Goal: Task Accomplishment & Management: Manage account settings

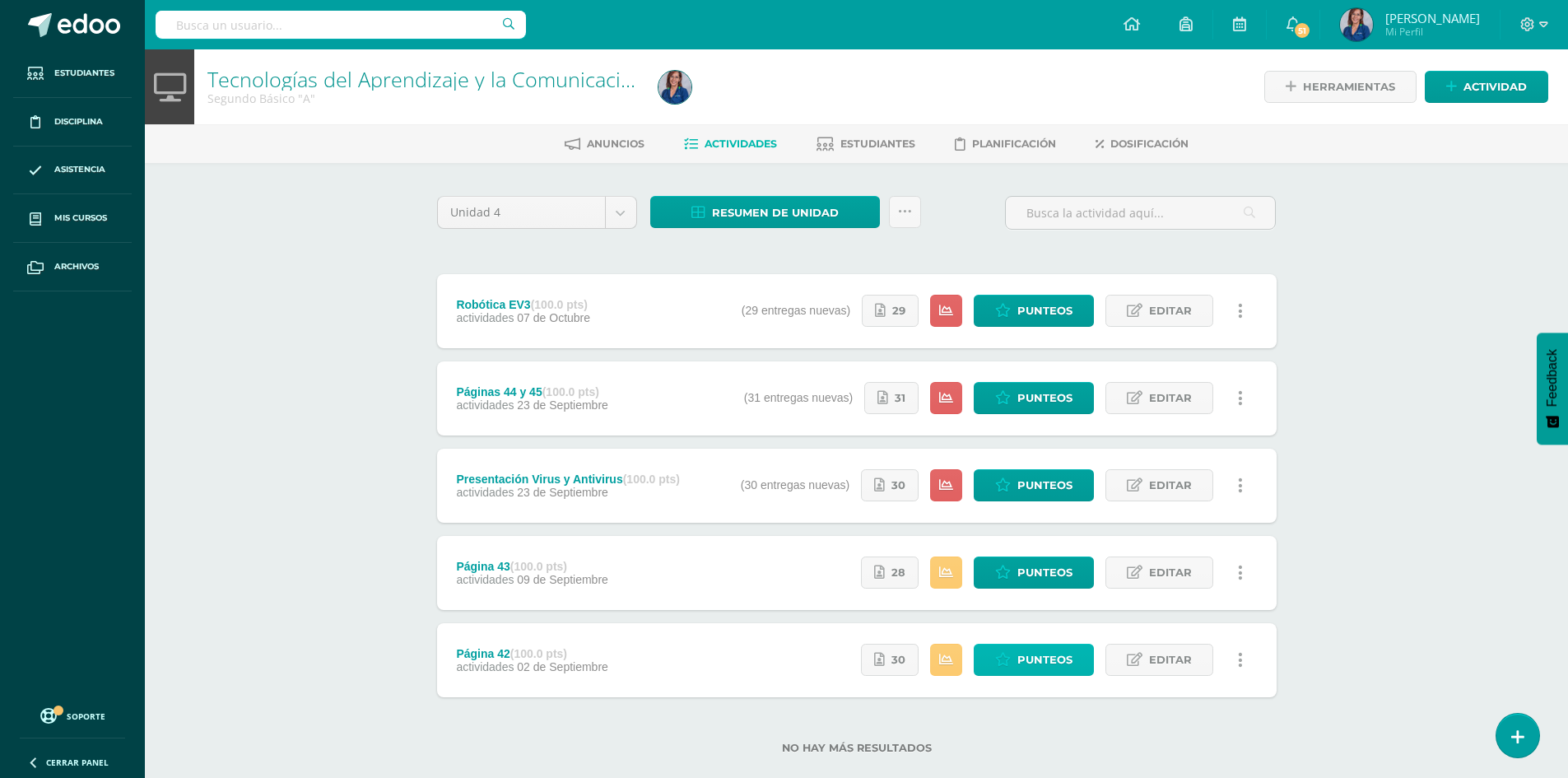
click at [999, 663] on icon at bounding box center [1003, 660] width 16 height 14
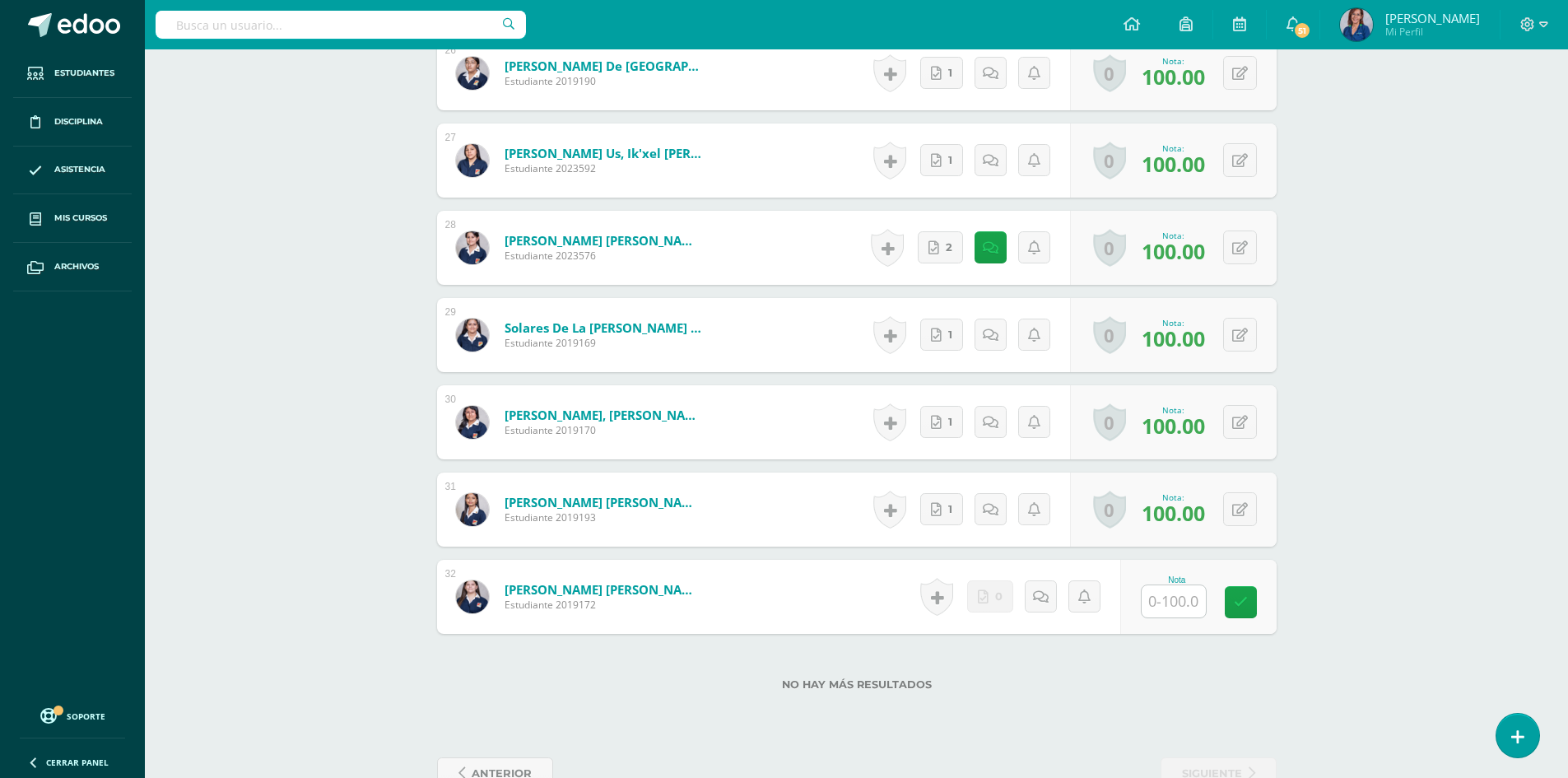
scroll to position [2763, 0]
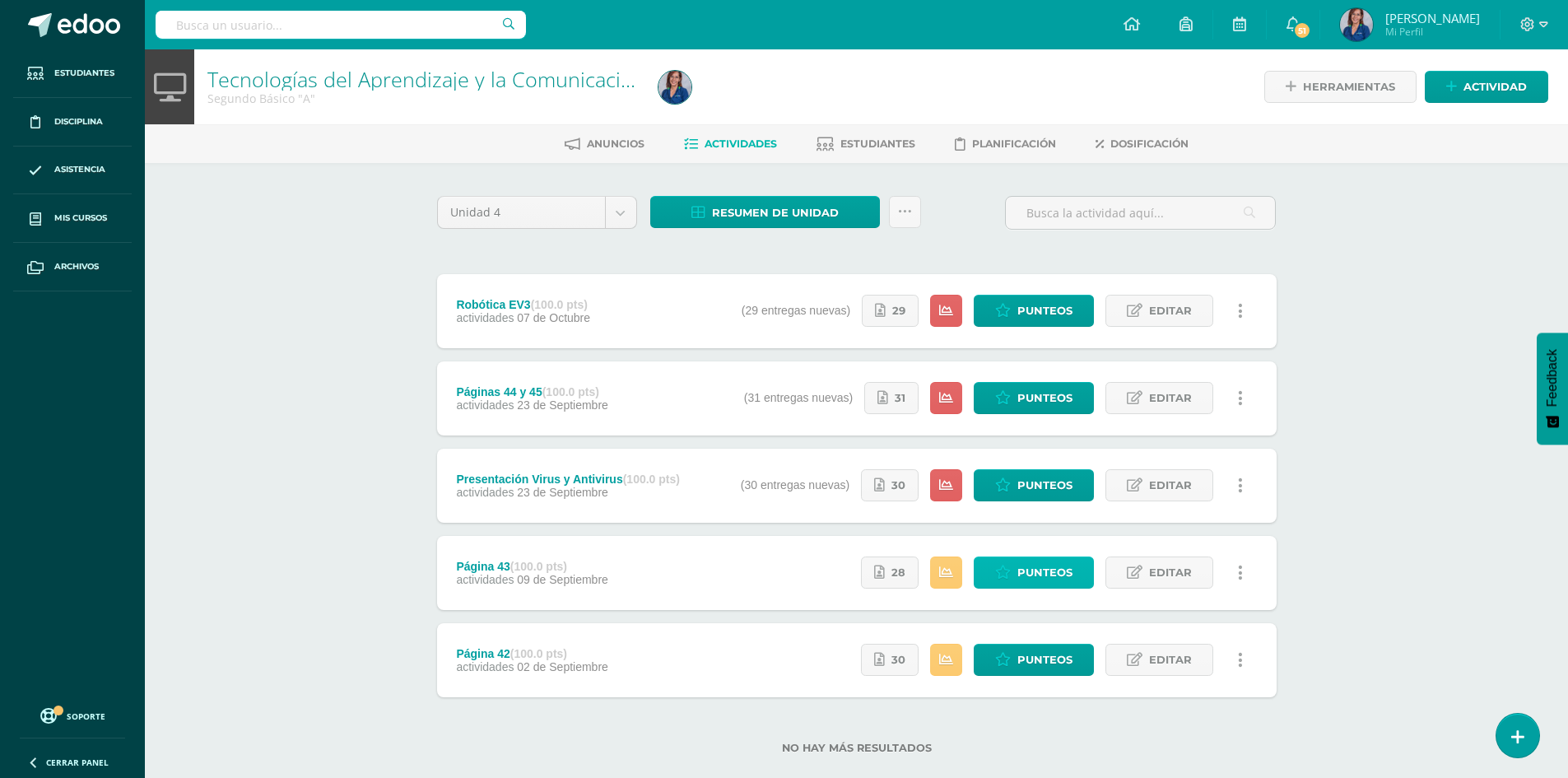
click at [1009, 569] on icon at bounding box center [1003, 572] width 16 height 14
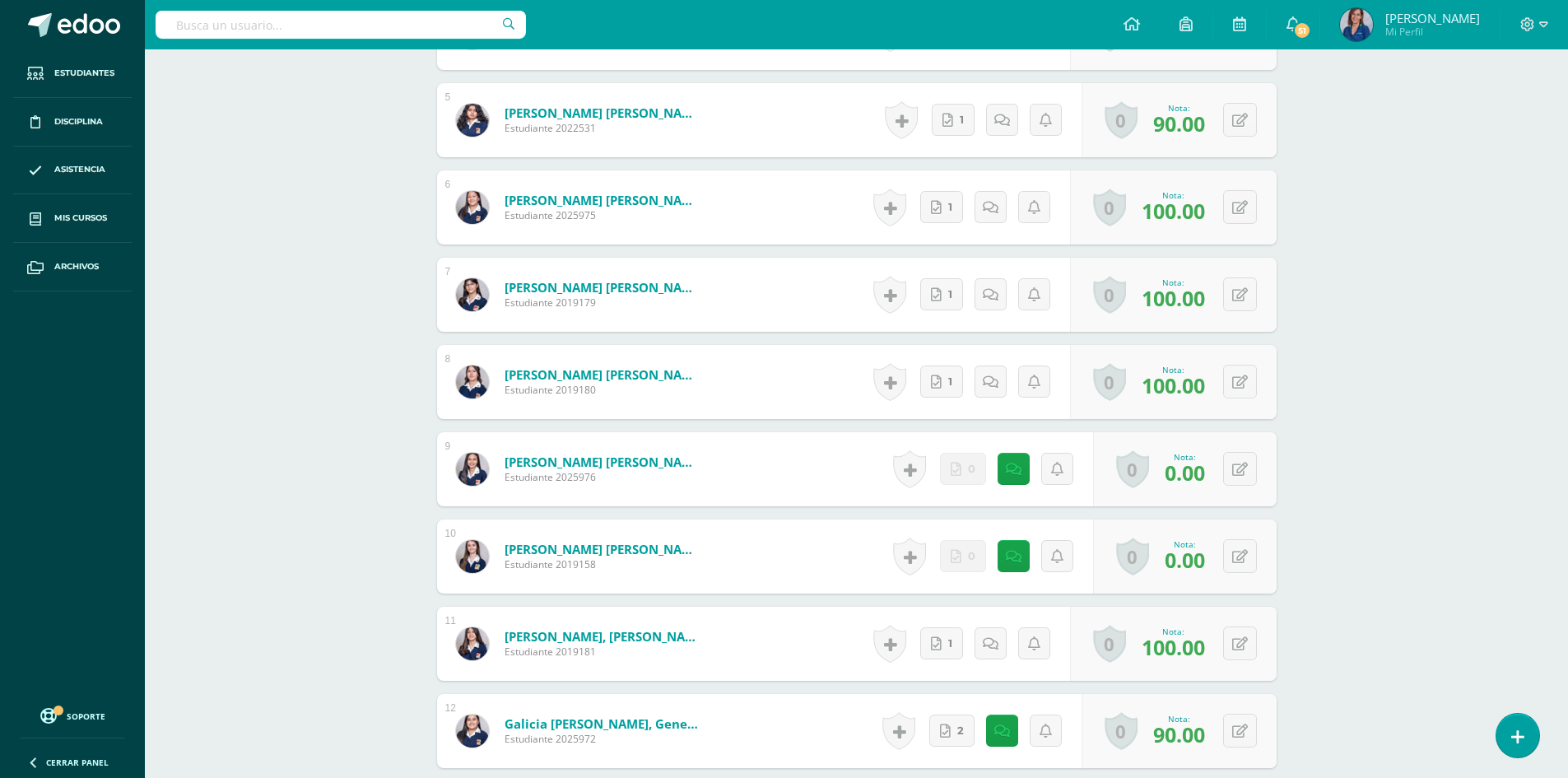
scroll to position [839, 0]
click at [1237, 465] on button at bounding box center [1250, 468] width 34 height 34
type input "50"
click at [1258, 562] on div "0 Logros Logros obtenidos Aún no hay logros agregados Nota: 0.00" at bounding box center [1185, 556] width 184 height 74
click at [1247, 560] on icon at bounding box center [1241, 557] width 16 height 14
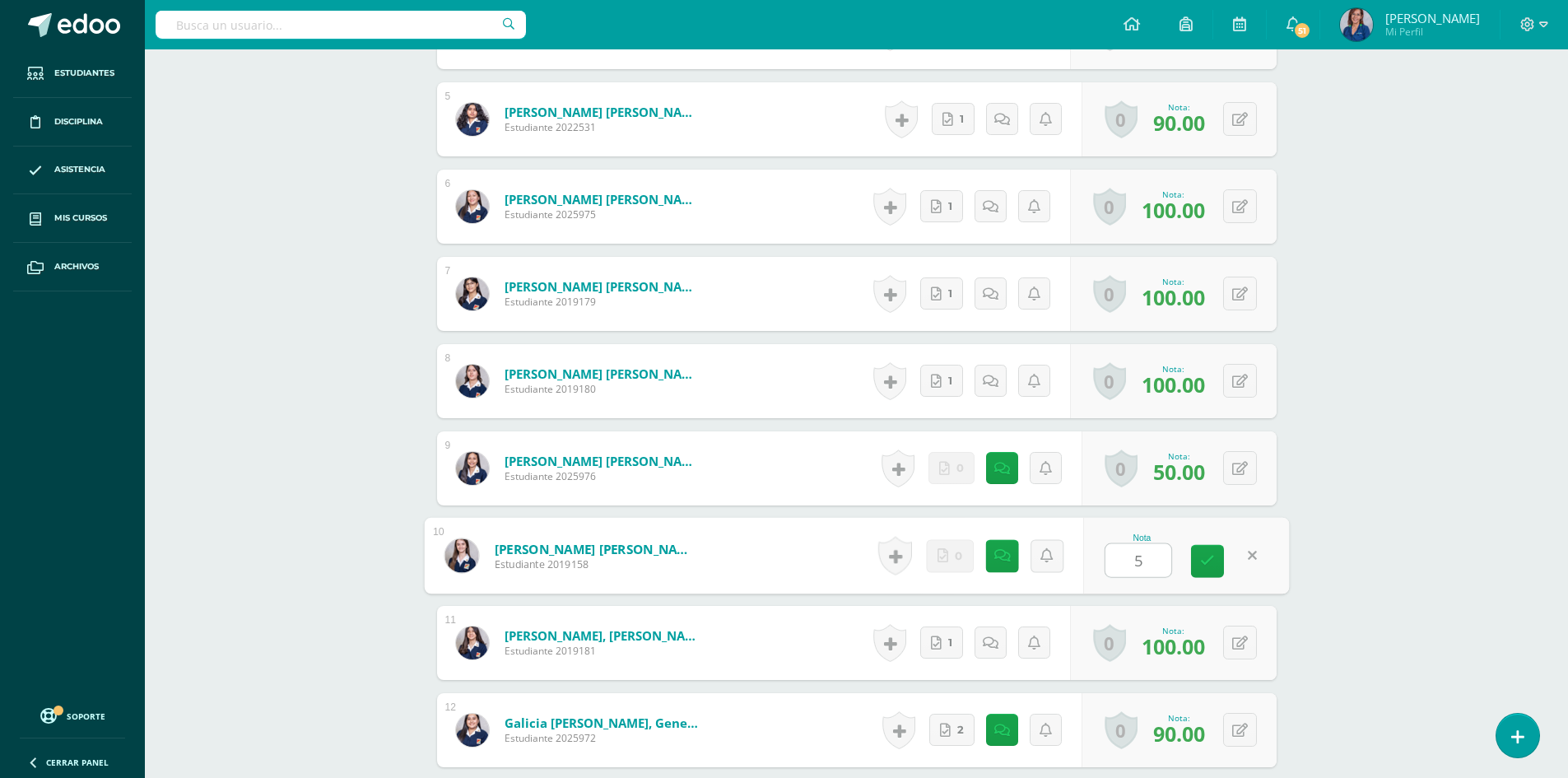
type input "50"
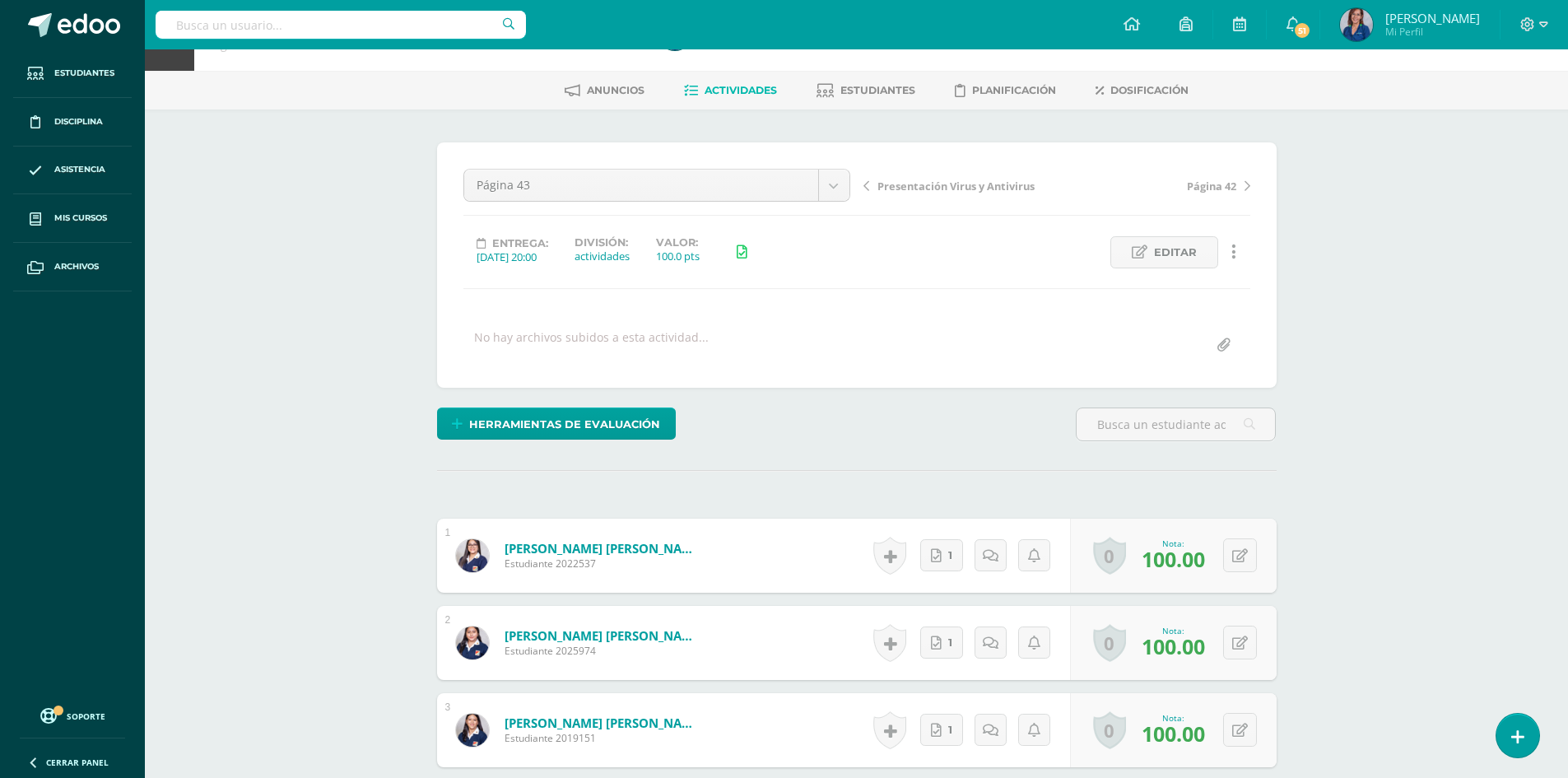
scroll to position [0, 0]
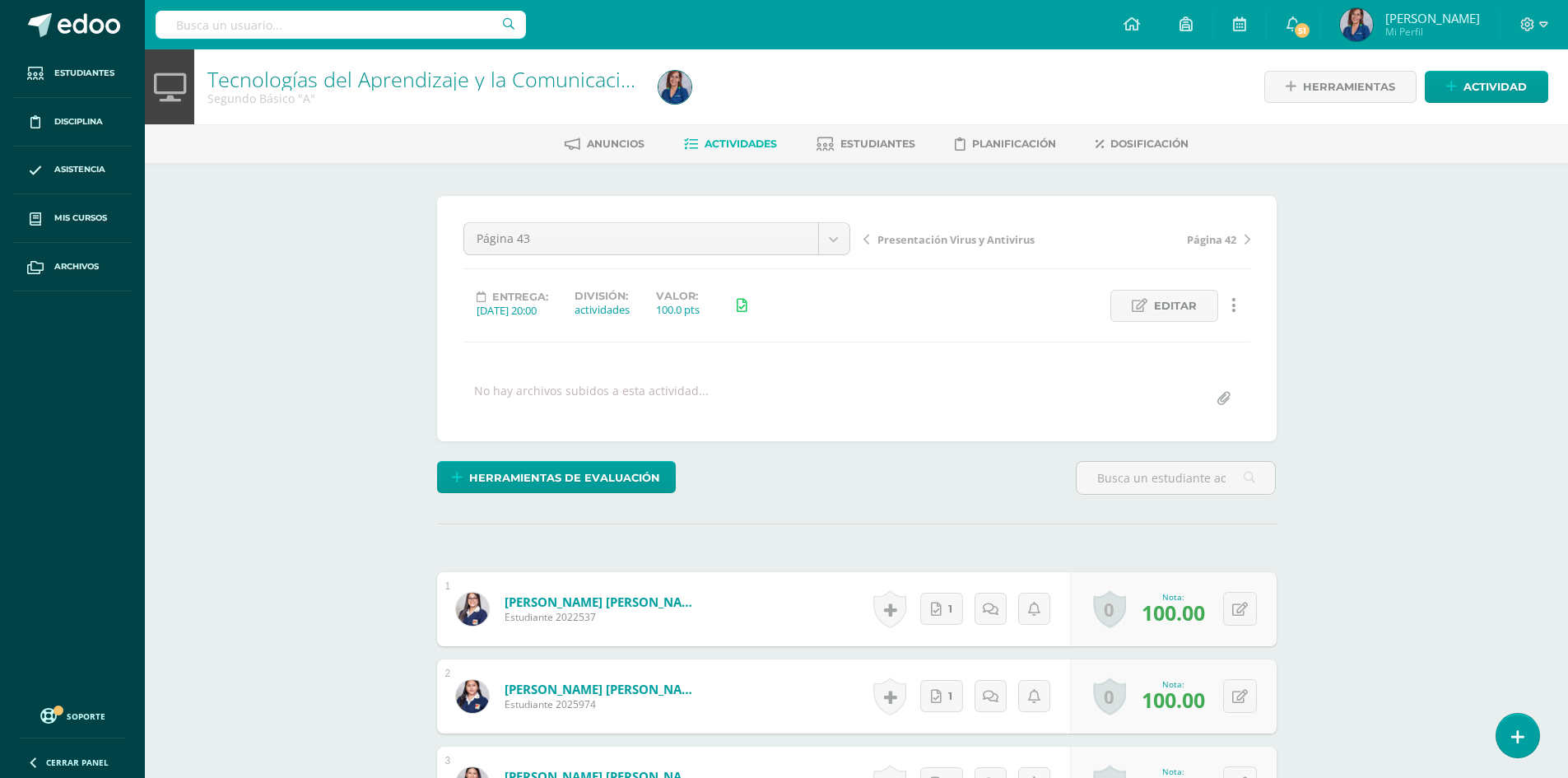
click at [720, 150] on span "Actividades" at bounding box center [741, 144] width 73 height 13
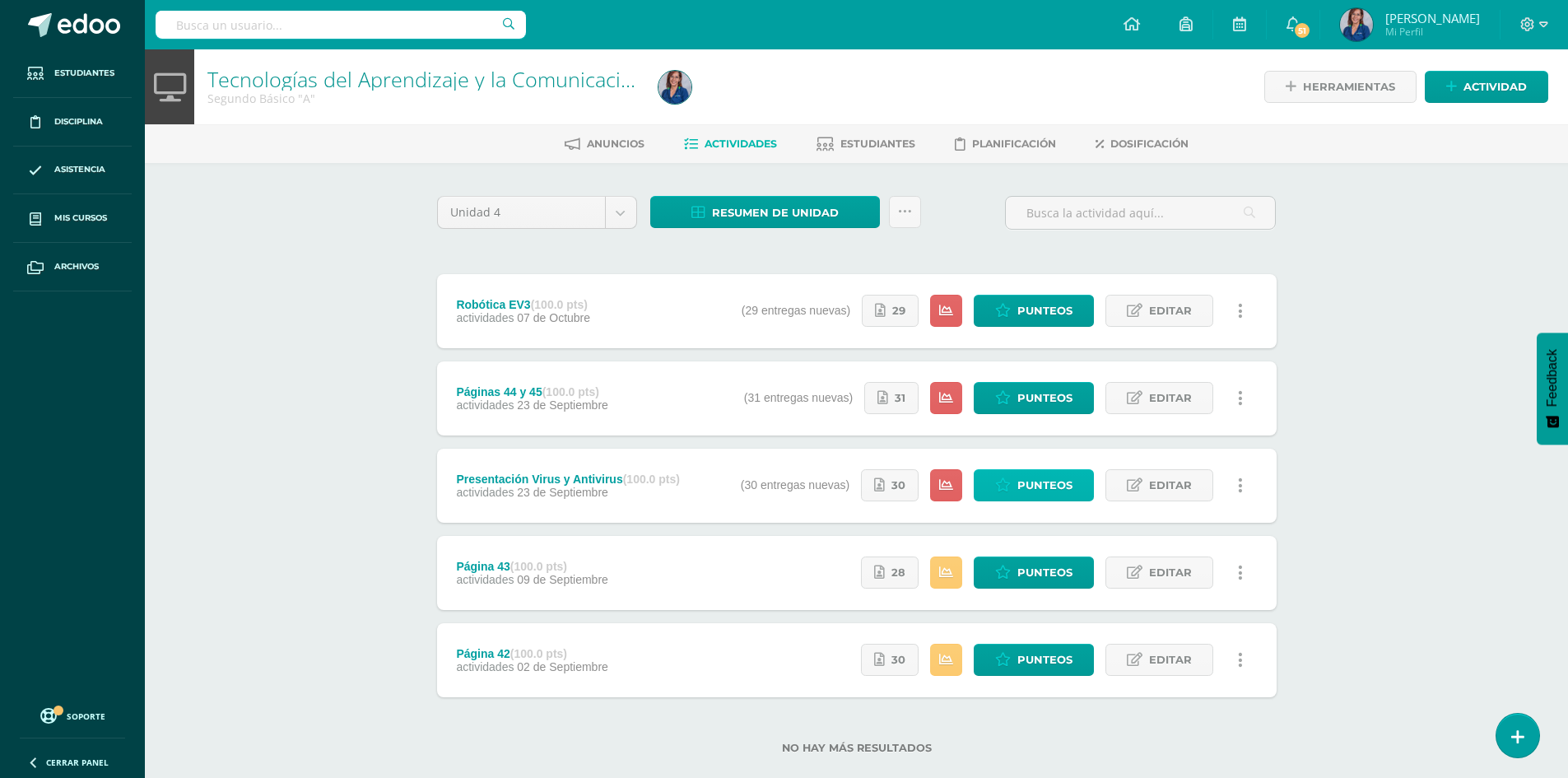
click at [1045, 487] on span "Punteos" at bounding box center [1045, 485] width 55 height 30
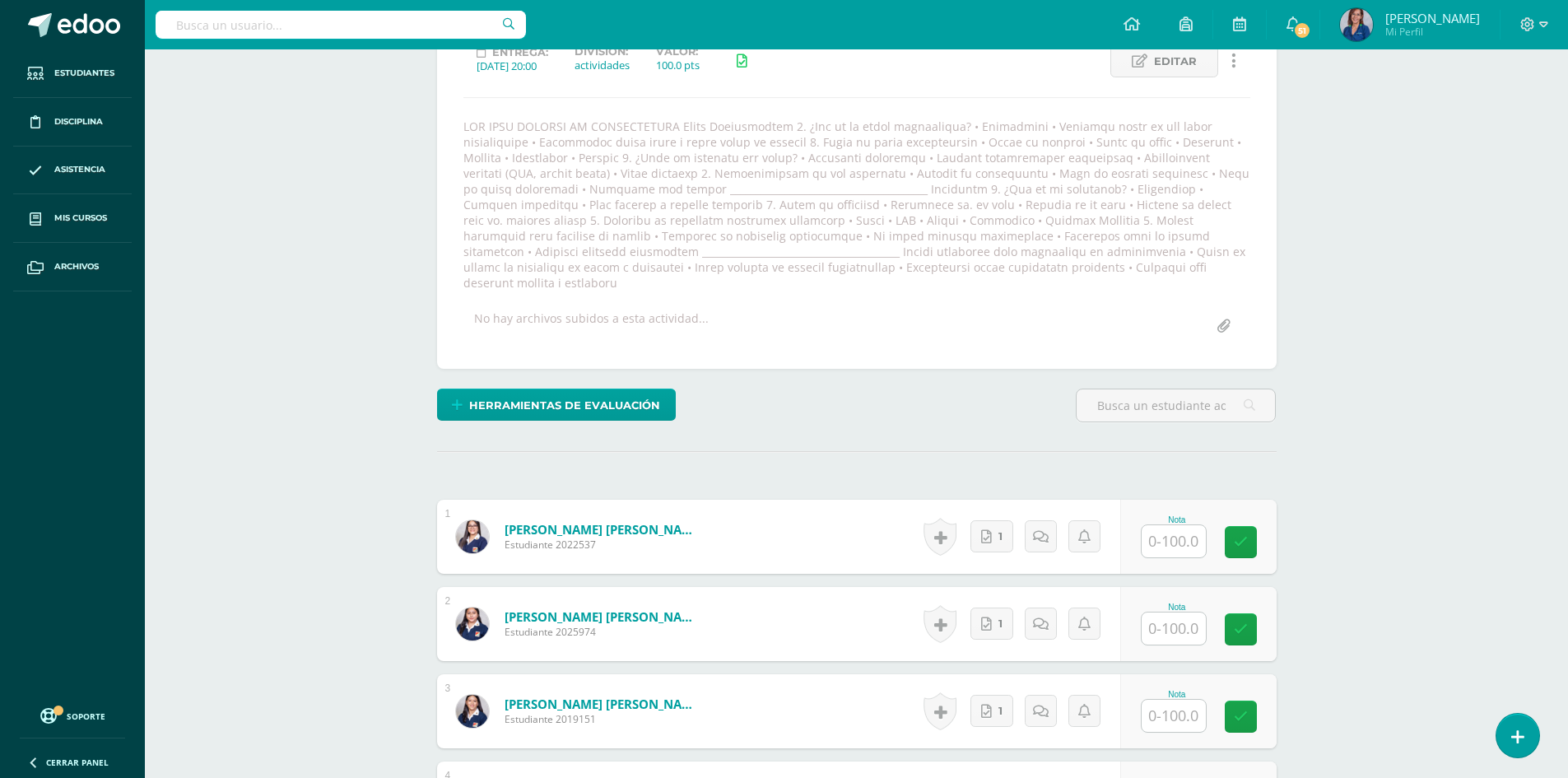
scroll to position [495, 0]
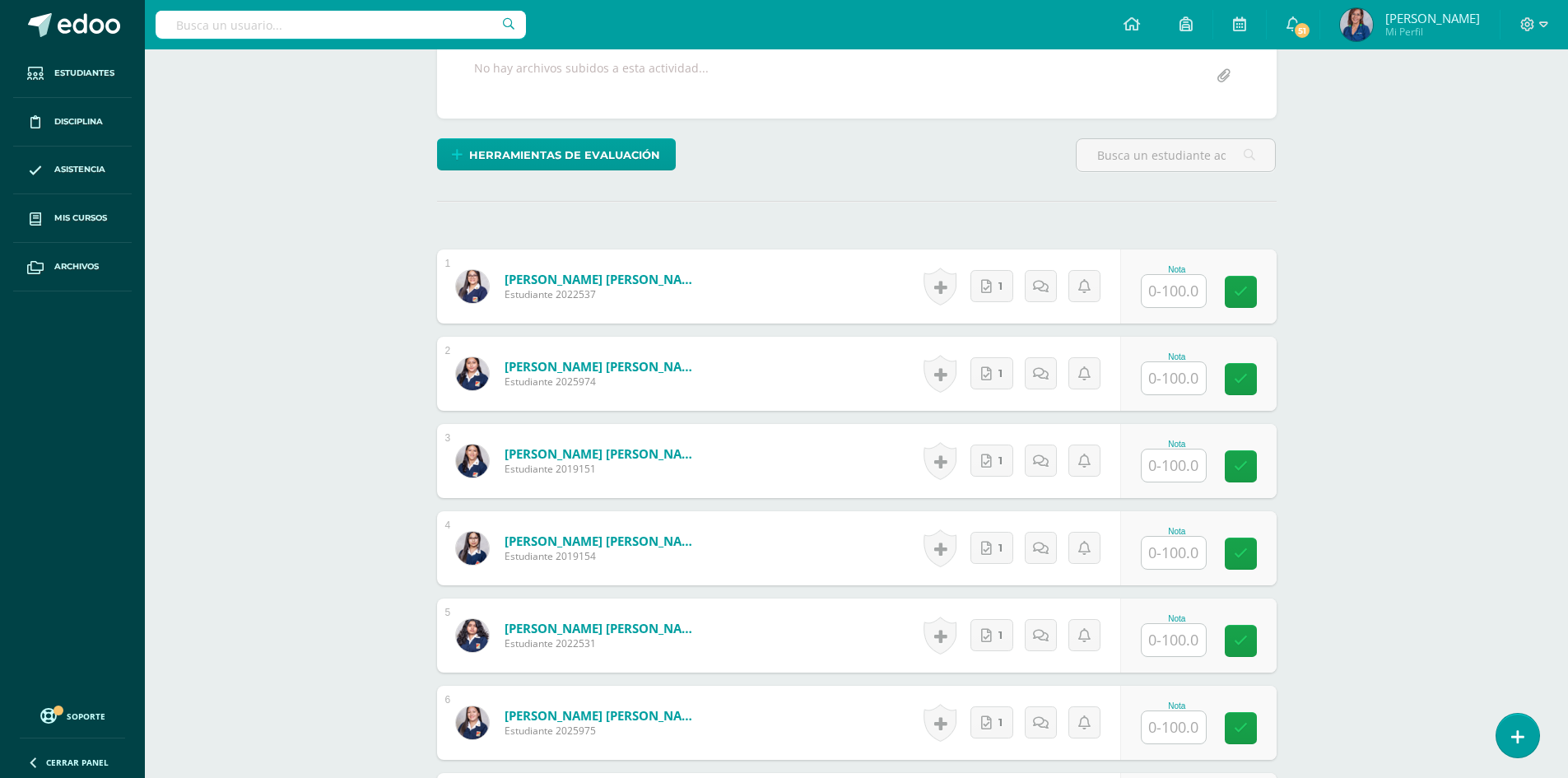
click at [1164, 276] on input "text" at bounding box center [1173, 291] width 64 height 32
type input "100"
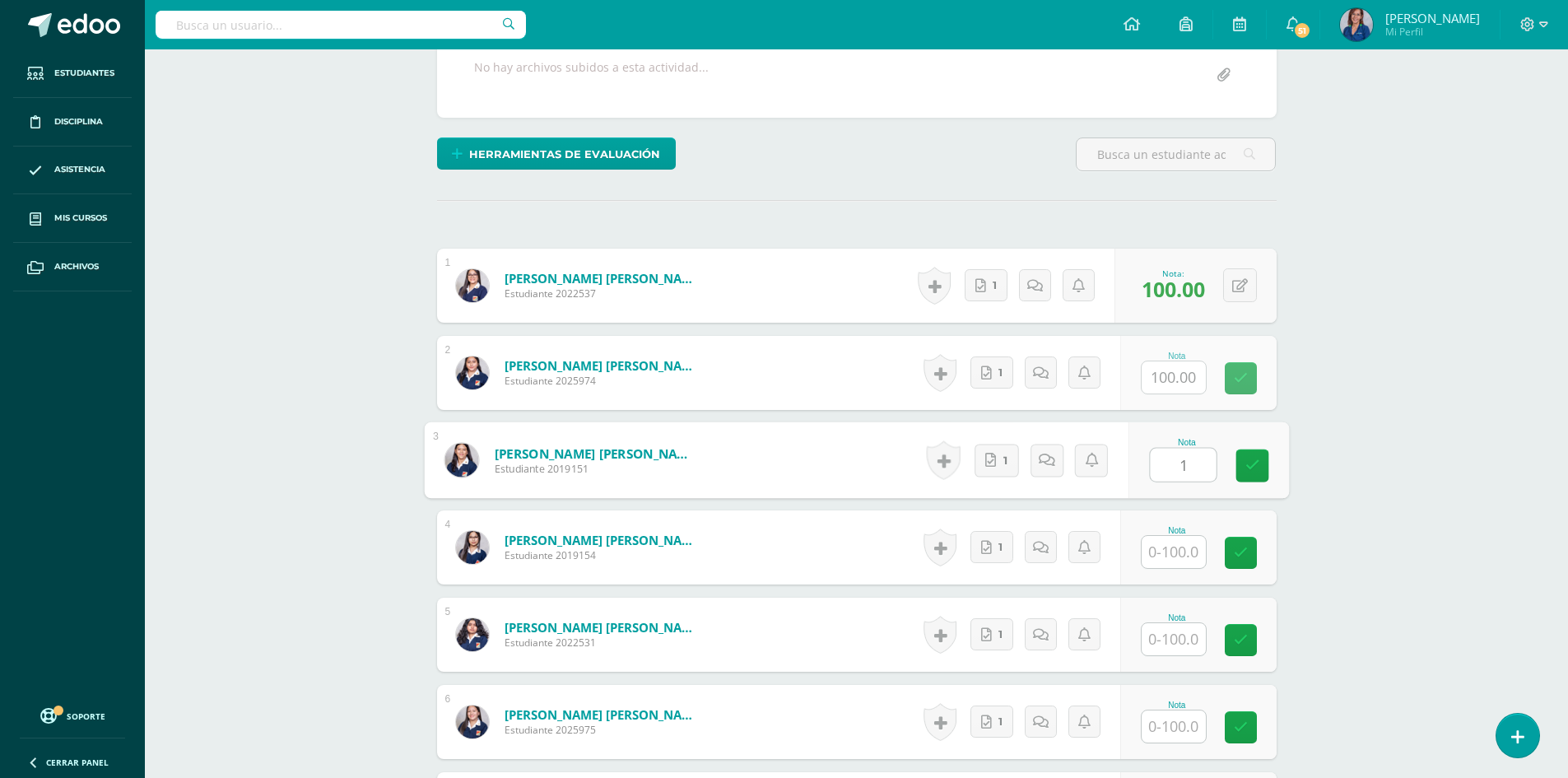
scroll to position [497, 0]
type input "100"
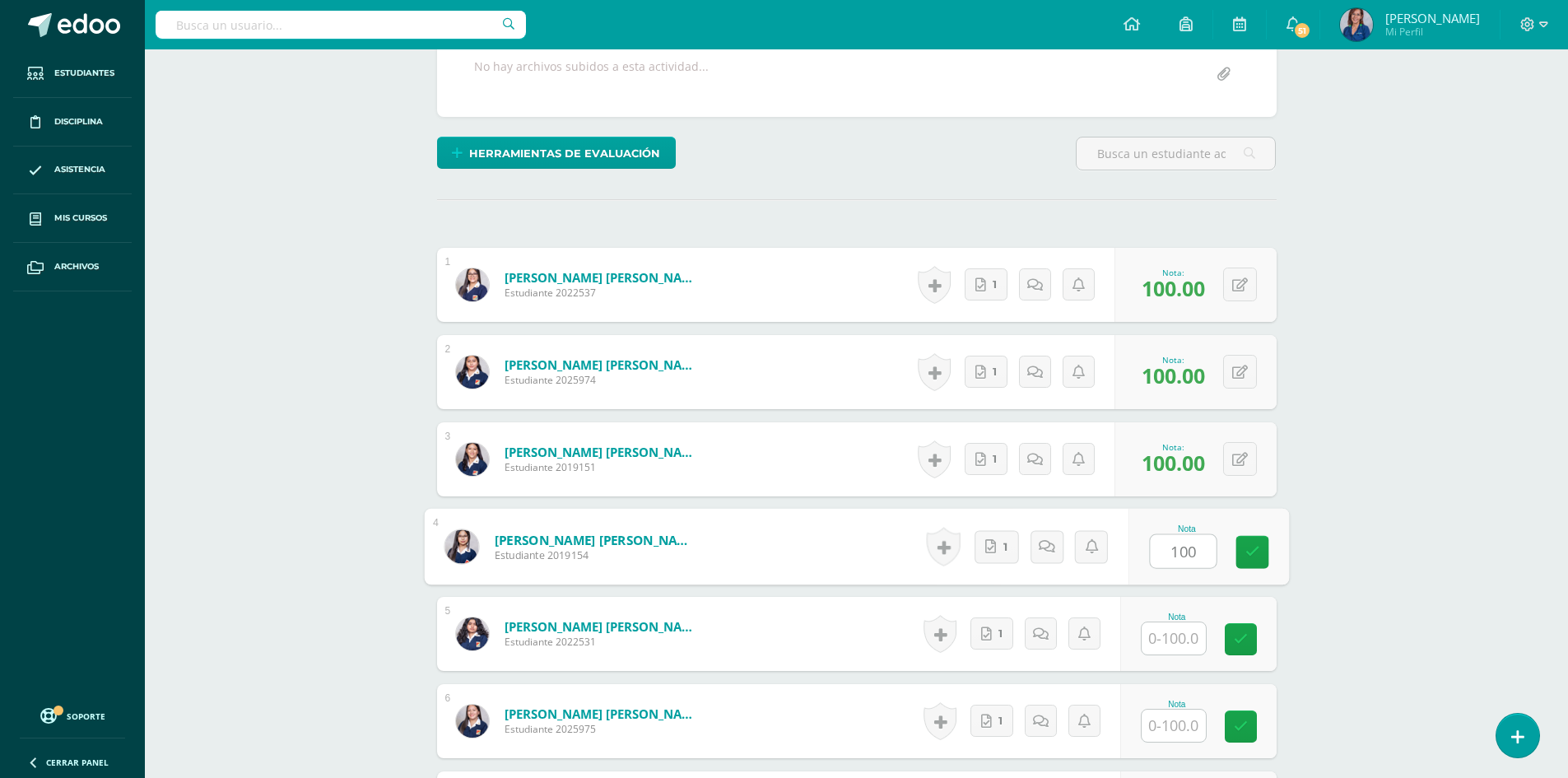
scroll to position [498, 0]
type input "100"
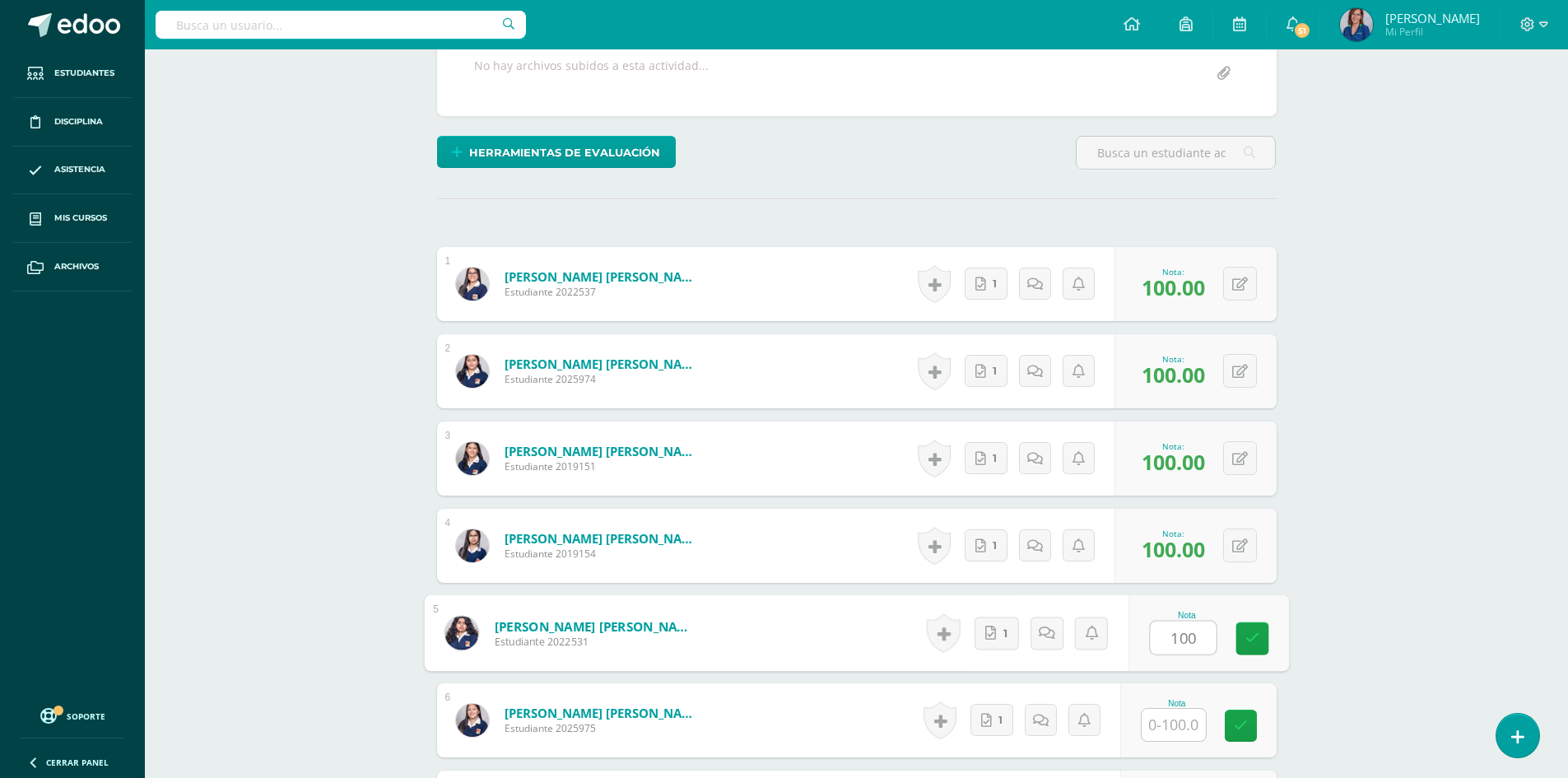
type input "100"
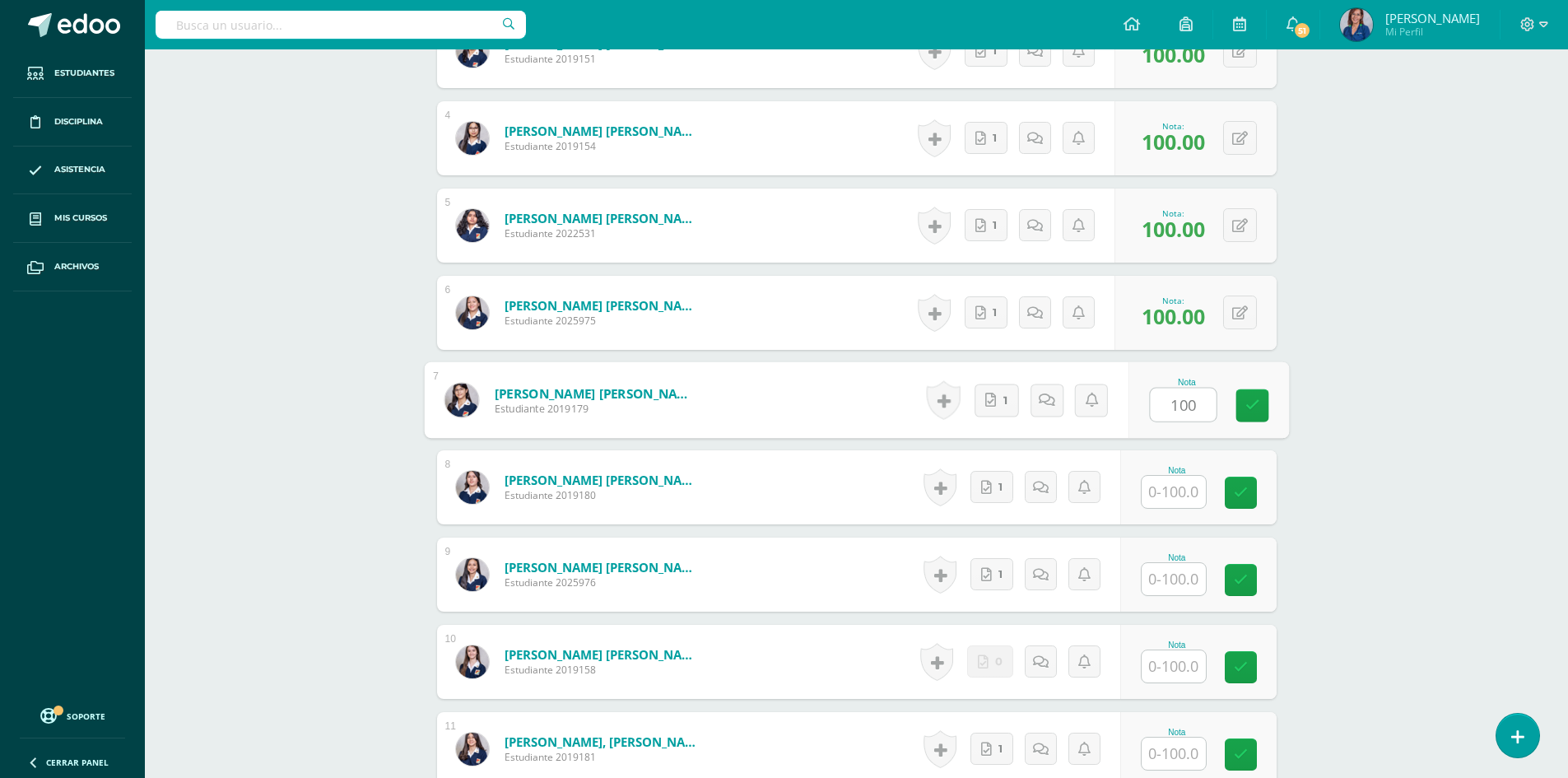
type input "100"
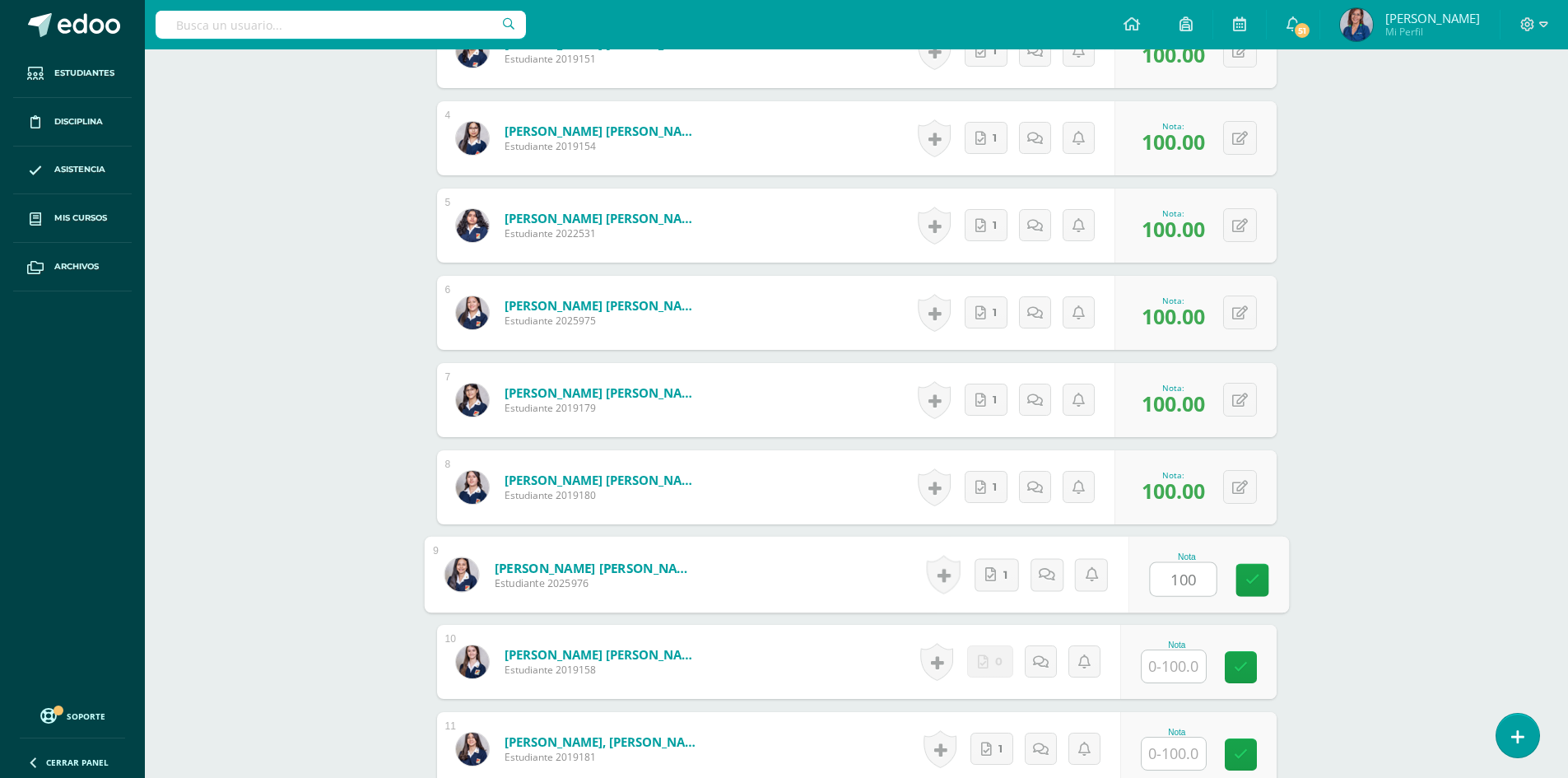
type input "100"
click at [1055, 647] on link at bounding box center [1046, 662] width 32 height 32
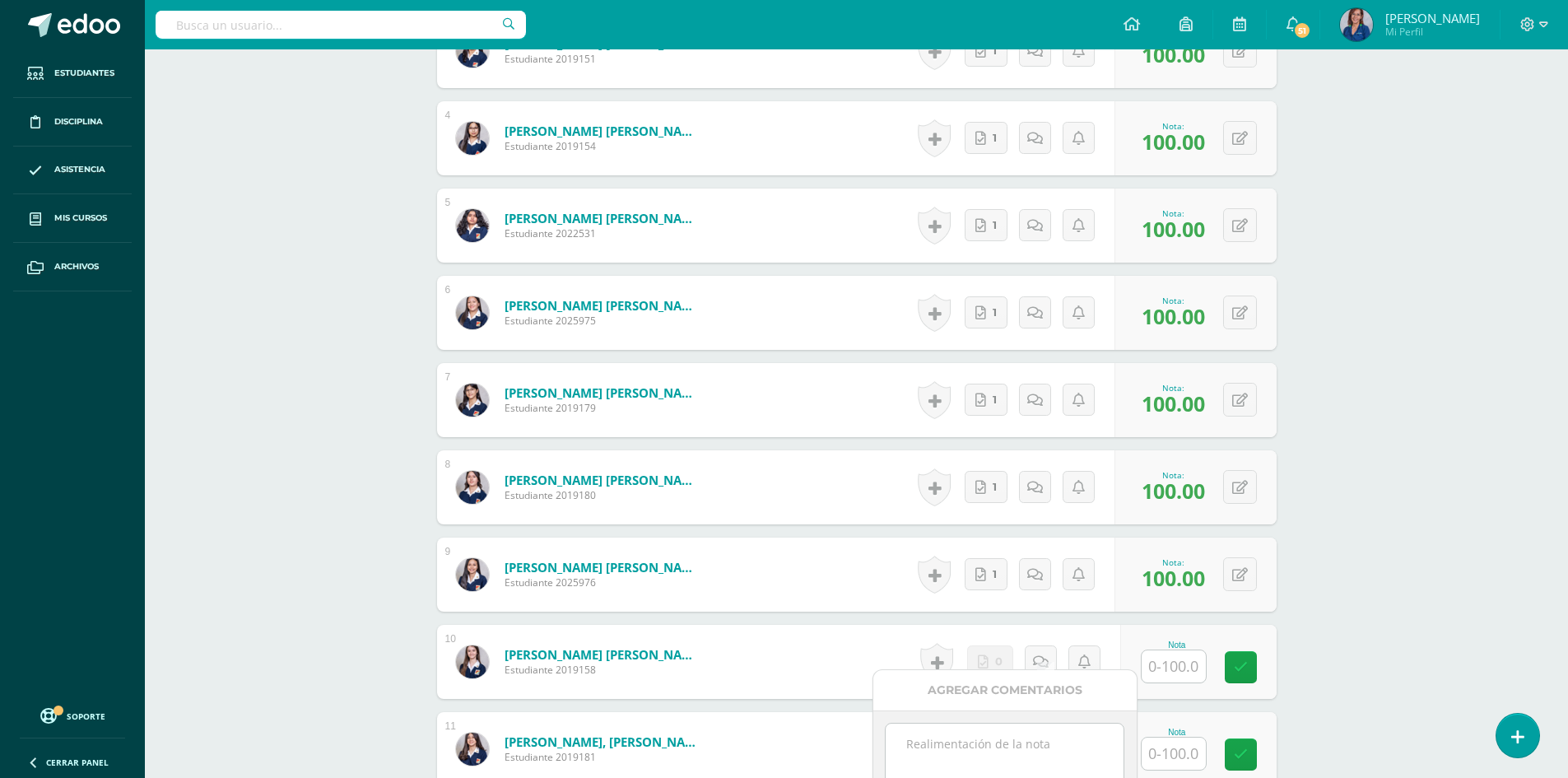
click at [1040, 748] on textarea at bounding box center [1005, 765] width 238 height 83
type textarea "No tengo su presentación"
click at [1178, 651] on input "text" at bounding box center [1173, 667] width 64 height 32
type input "30"
click at [1246, 661] on icon at bounding box center [1251, 668] width 15 height 14
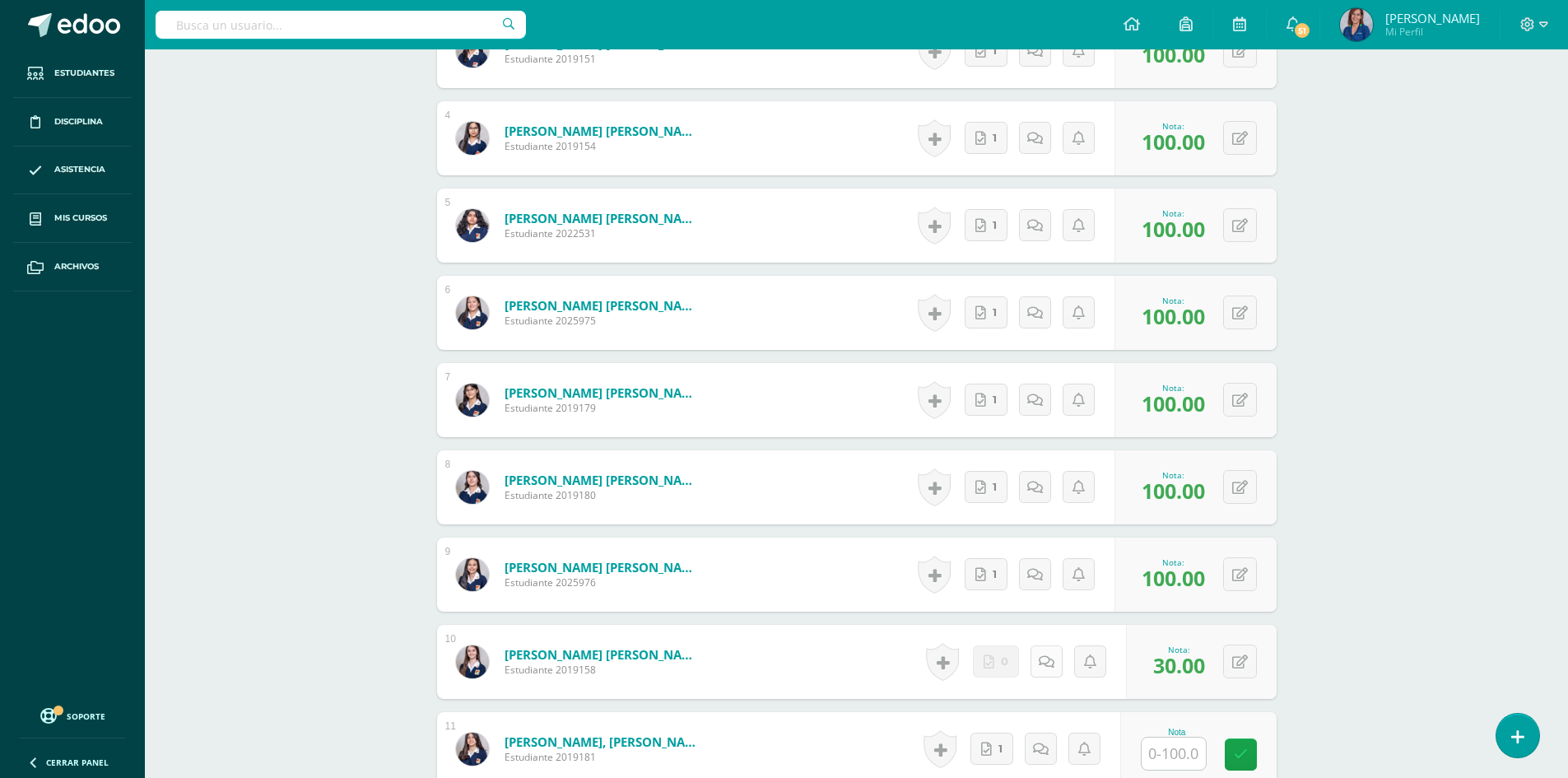
click at [1048, 656] on icon at bounding box center [1047, 663] width 16 height 14
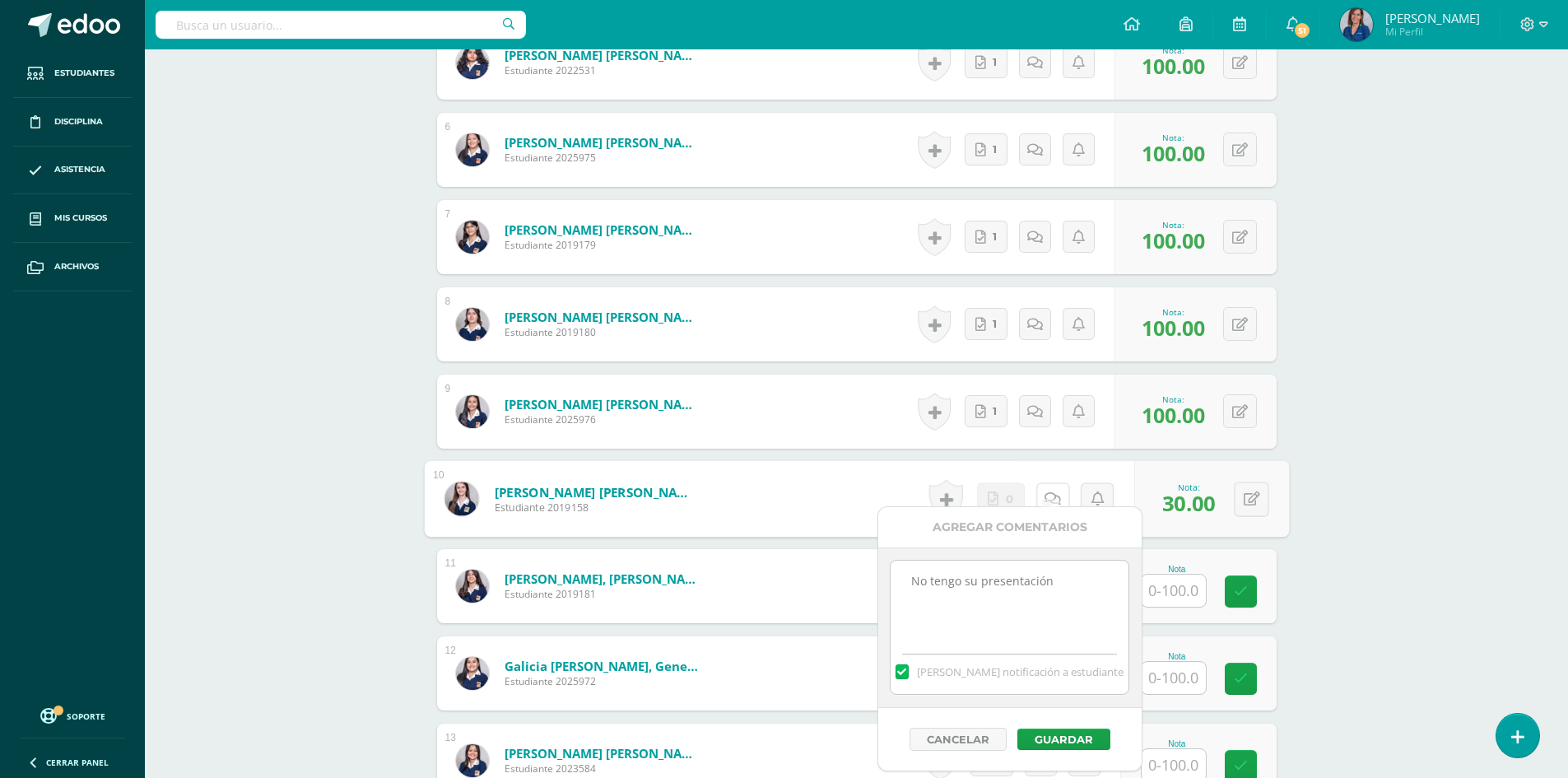
scroll to position [1400, 0]
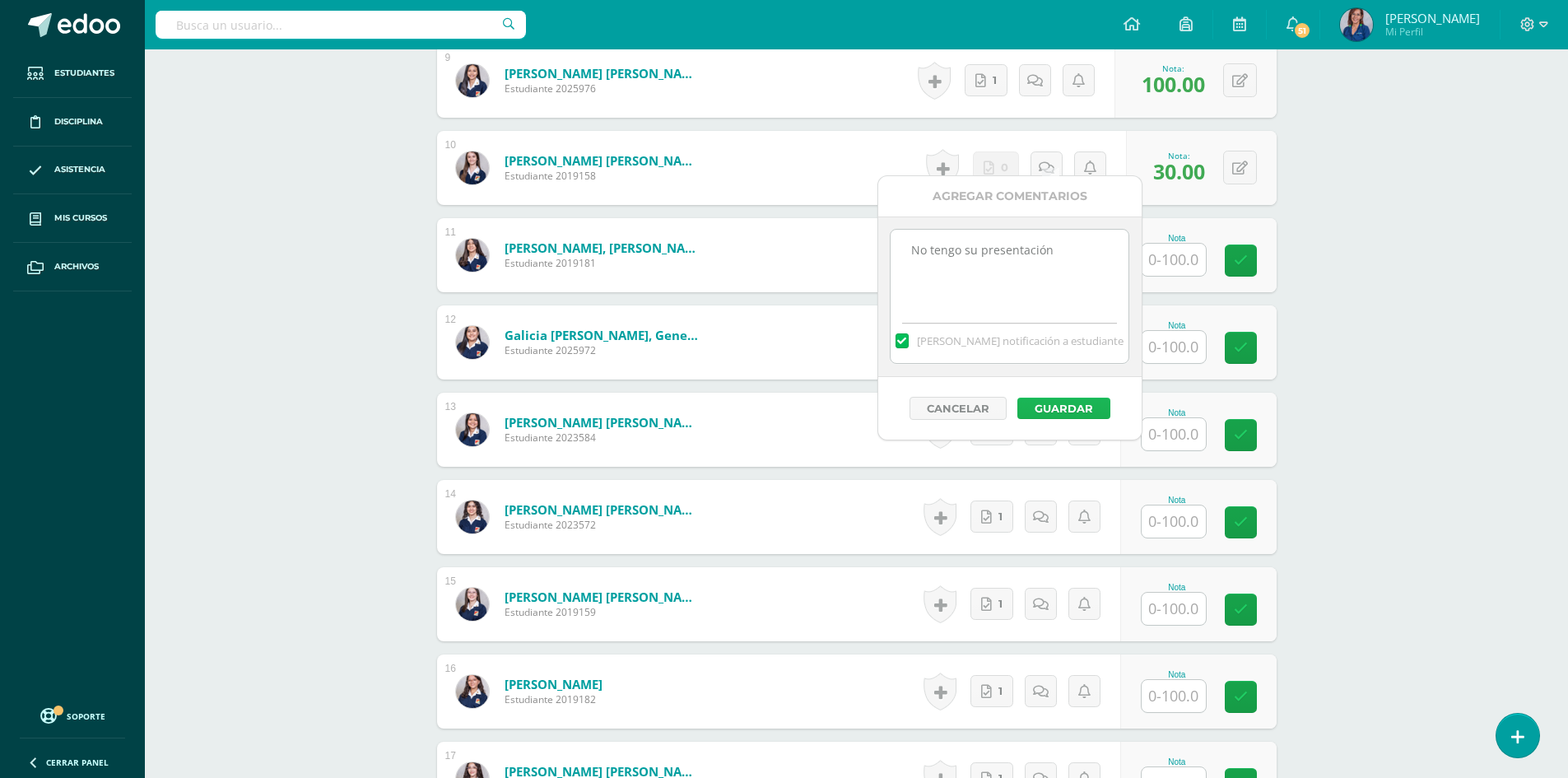
click at [1048, 412] on button "Guardar" at bounding box center [1064, 408] width 93 height 22
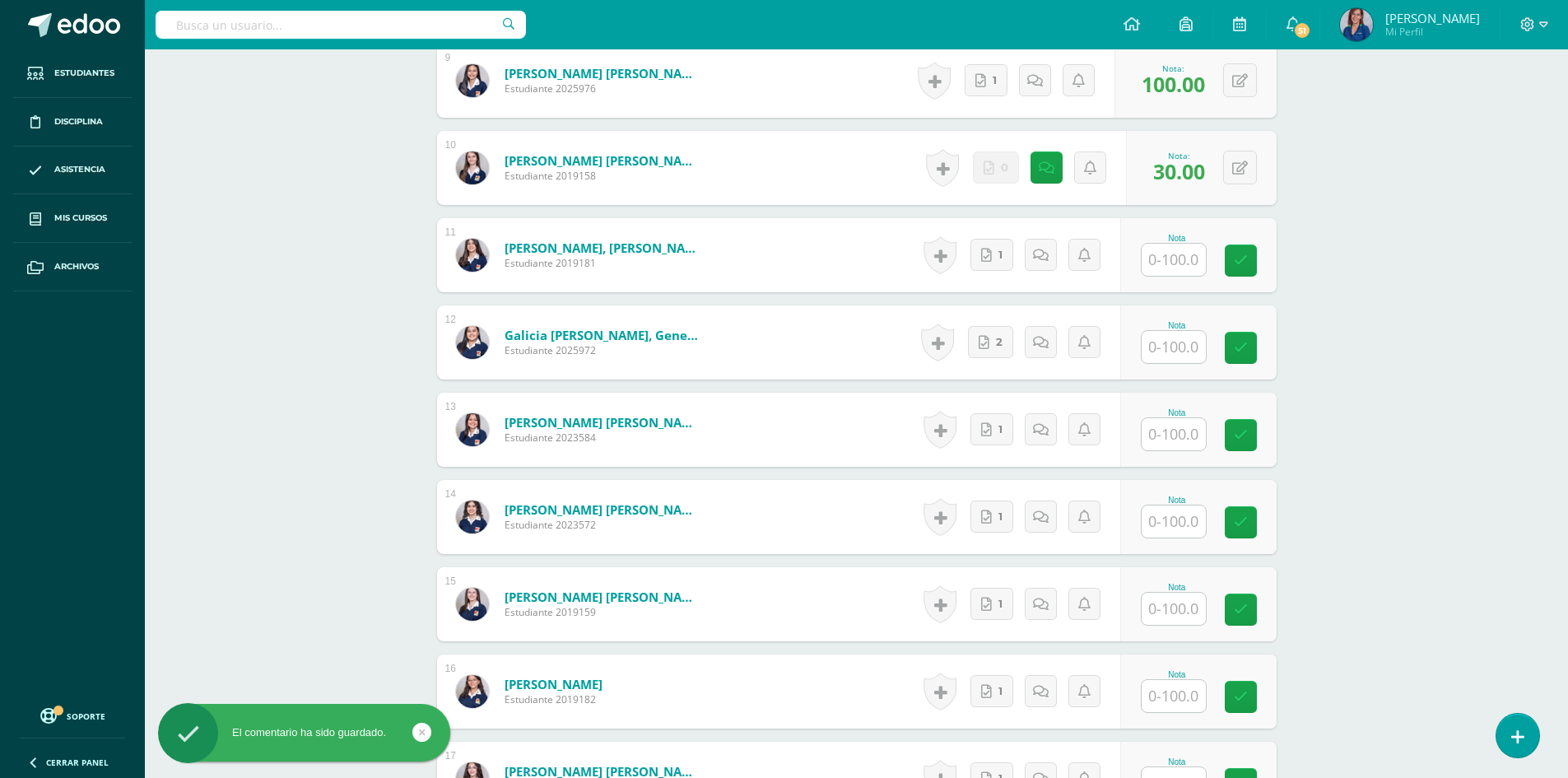
click at [1174, 244] on input "text" at bounding box center [1173, 260] width 64 height 32
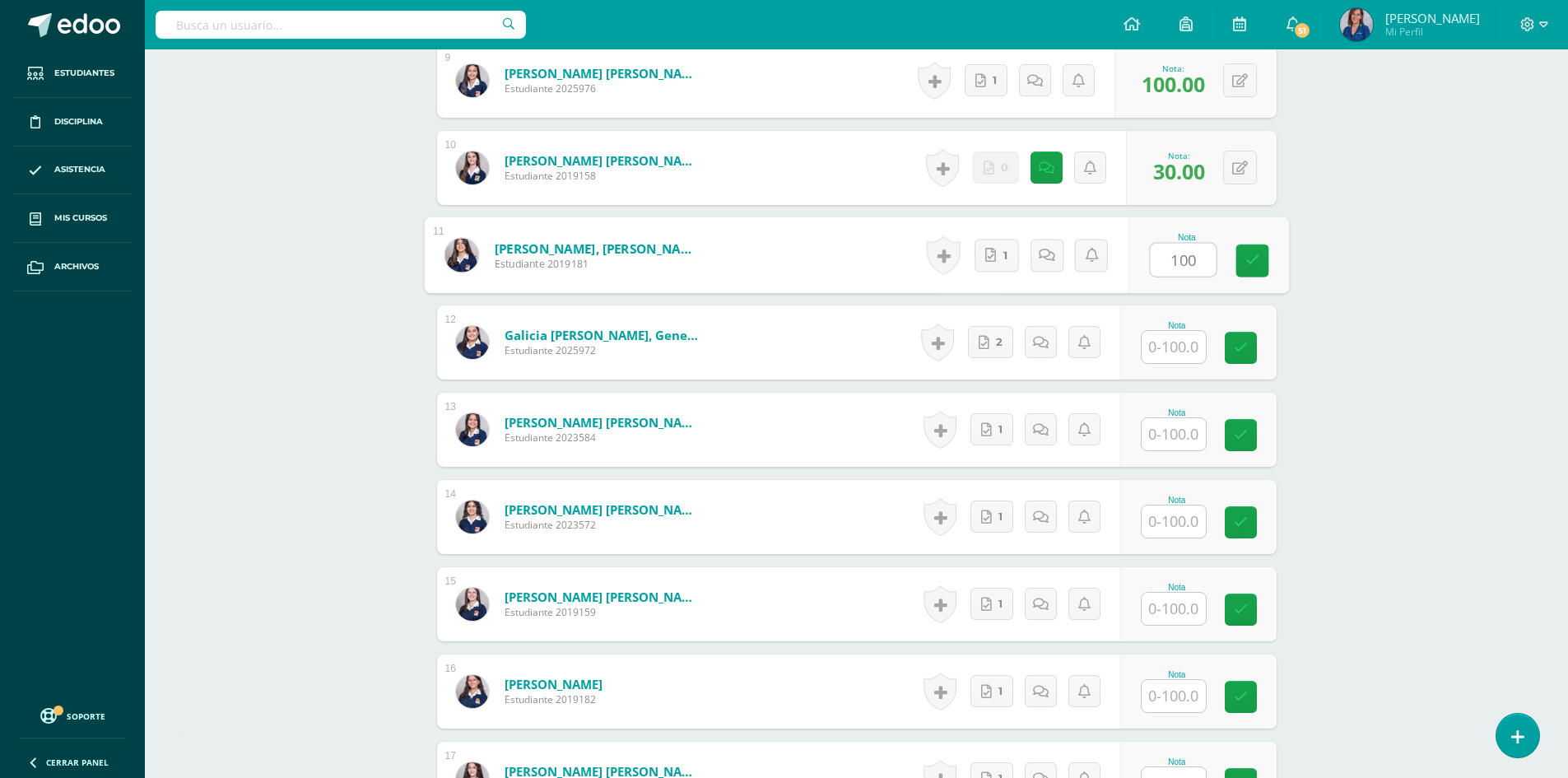
type input "100"
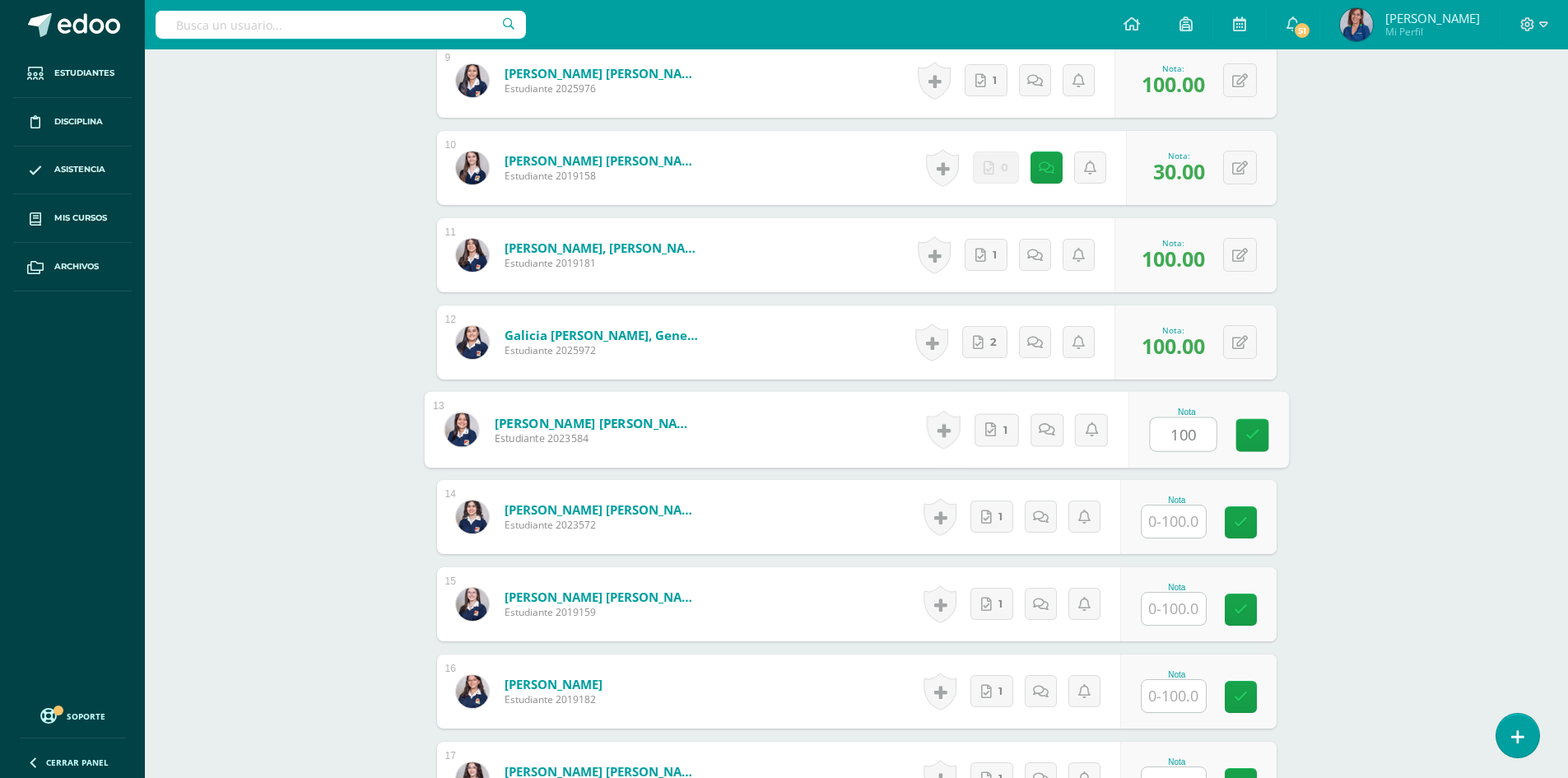
type input "100"
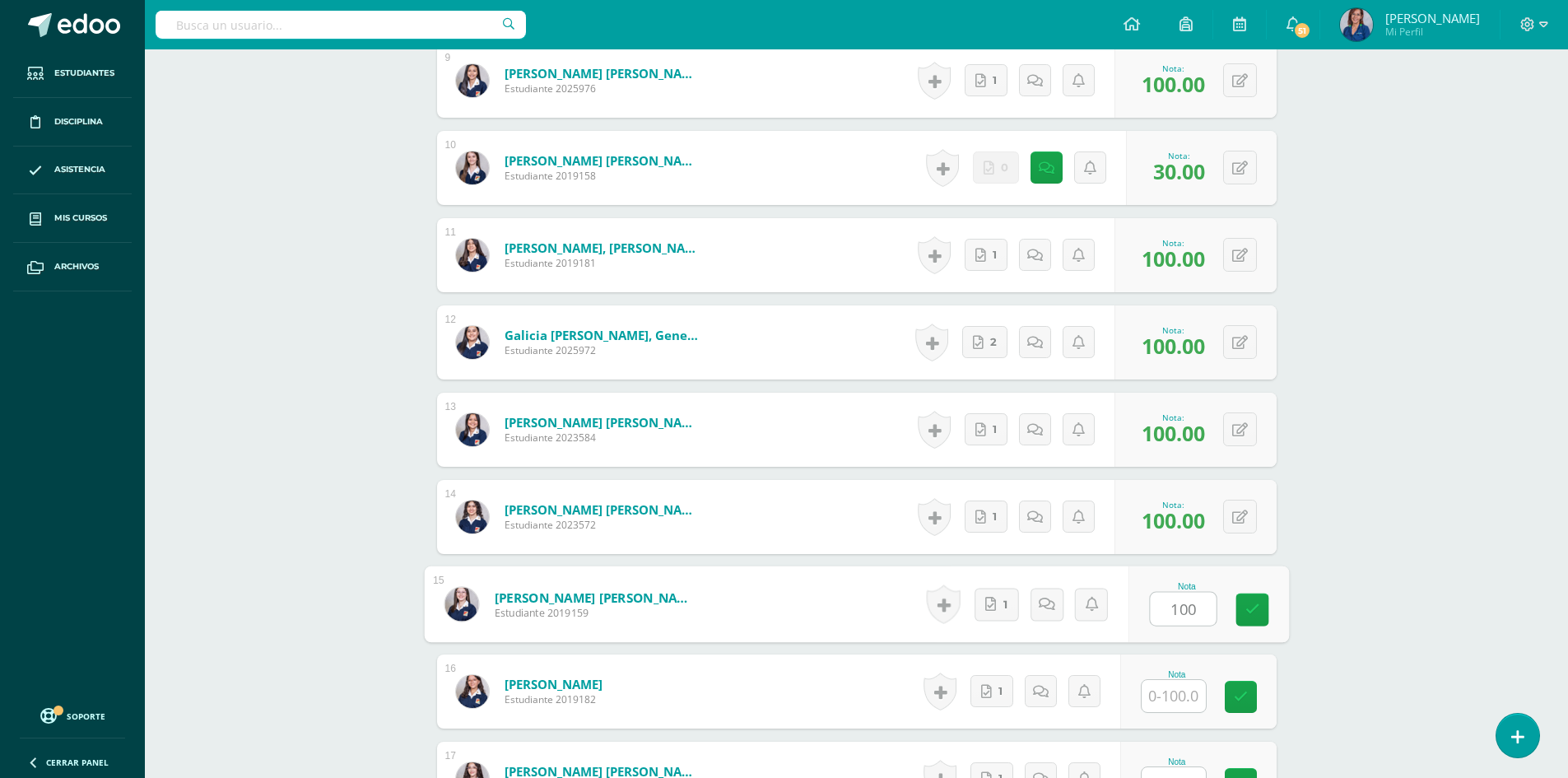
type input "100"
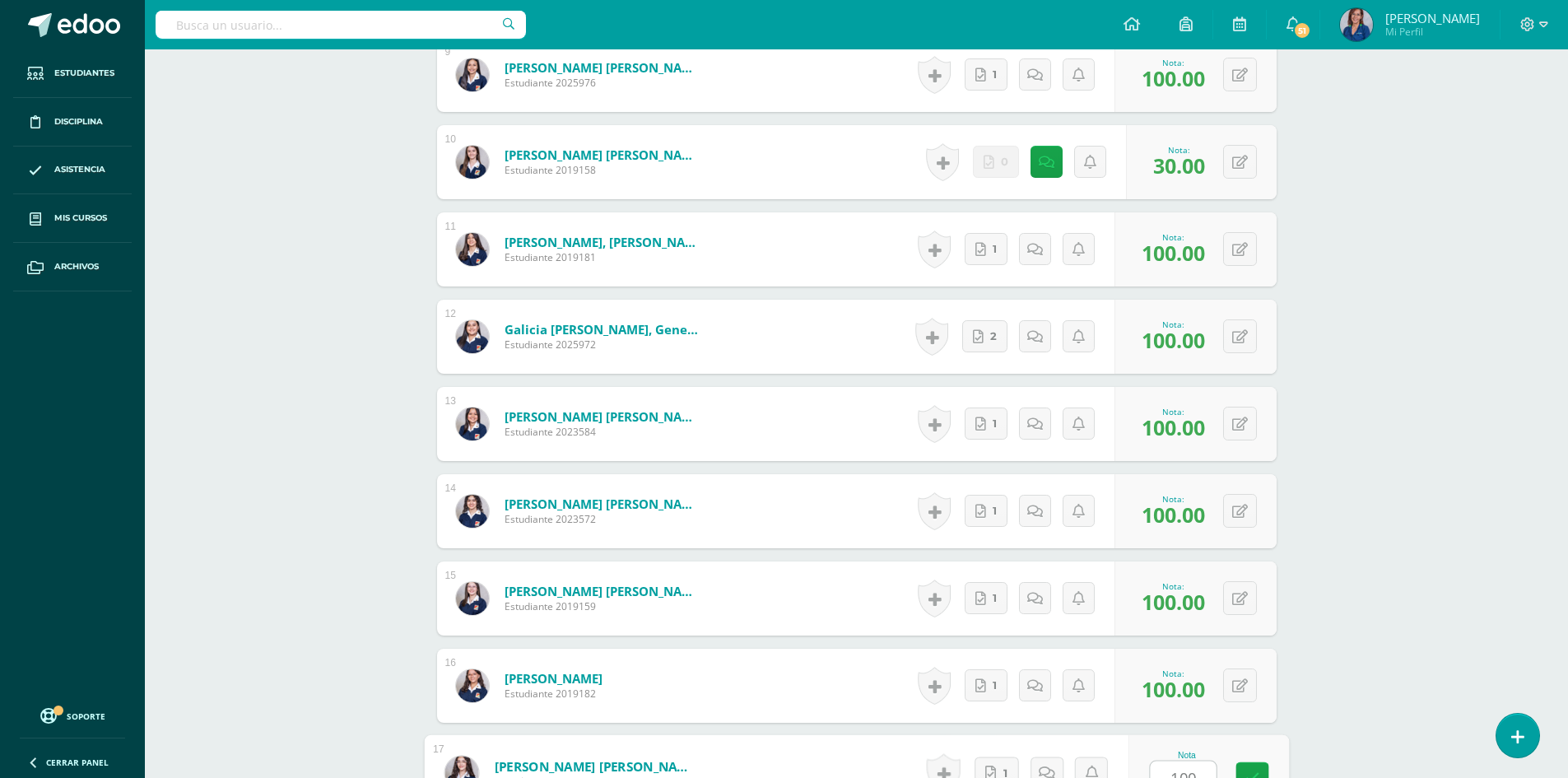
type input "100"
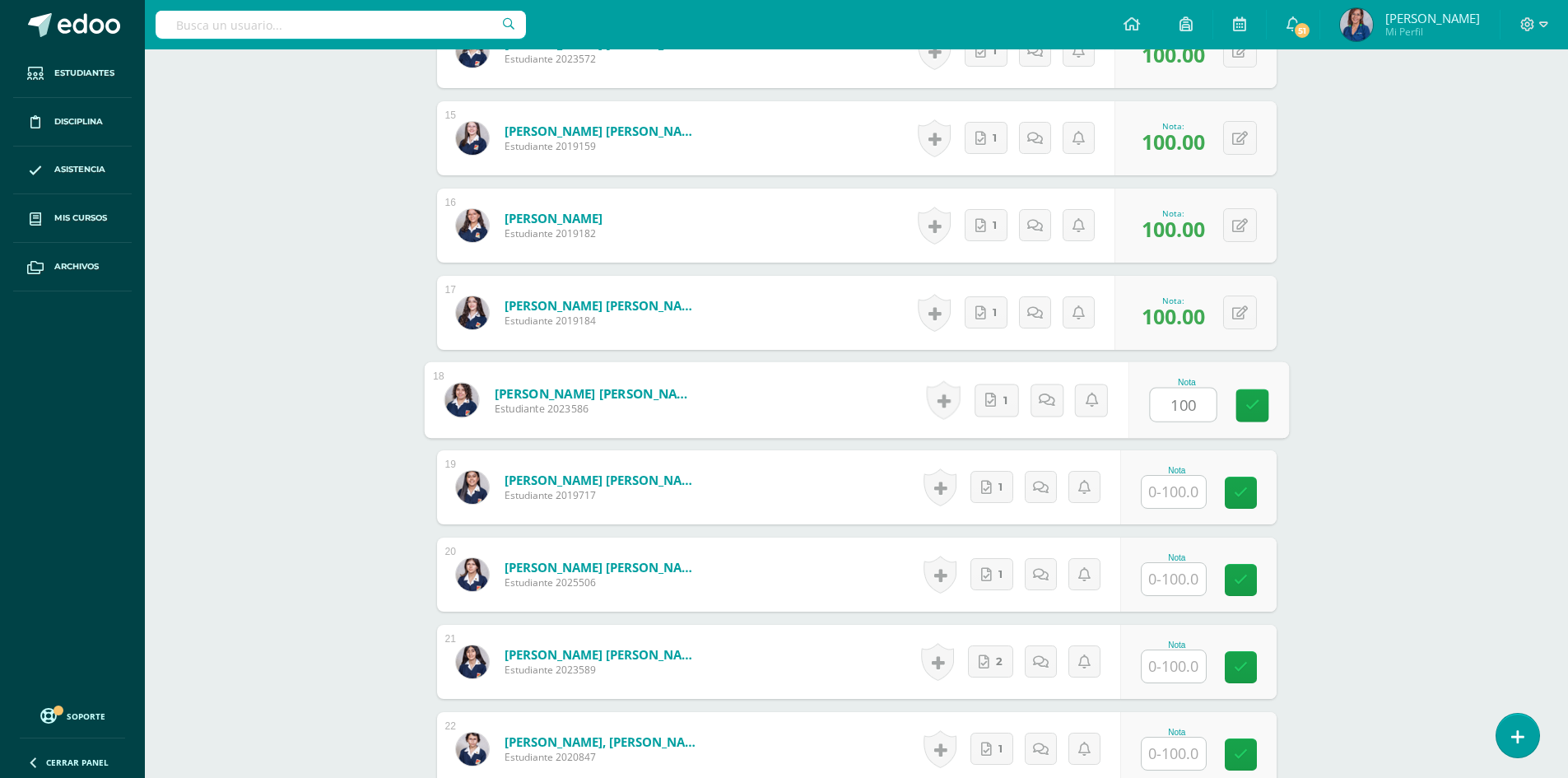
type input "100"
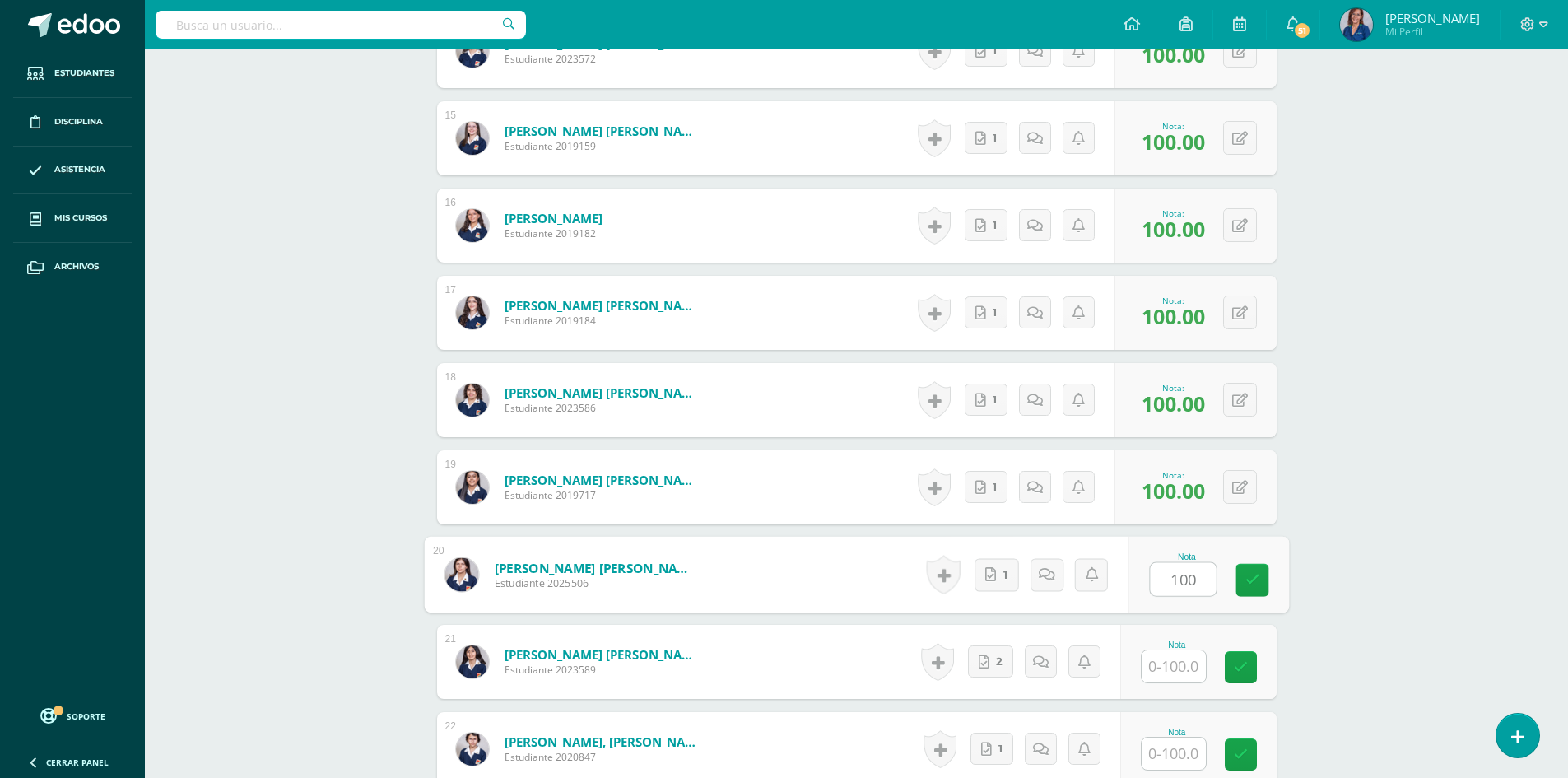
type input "100"
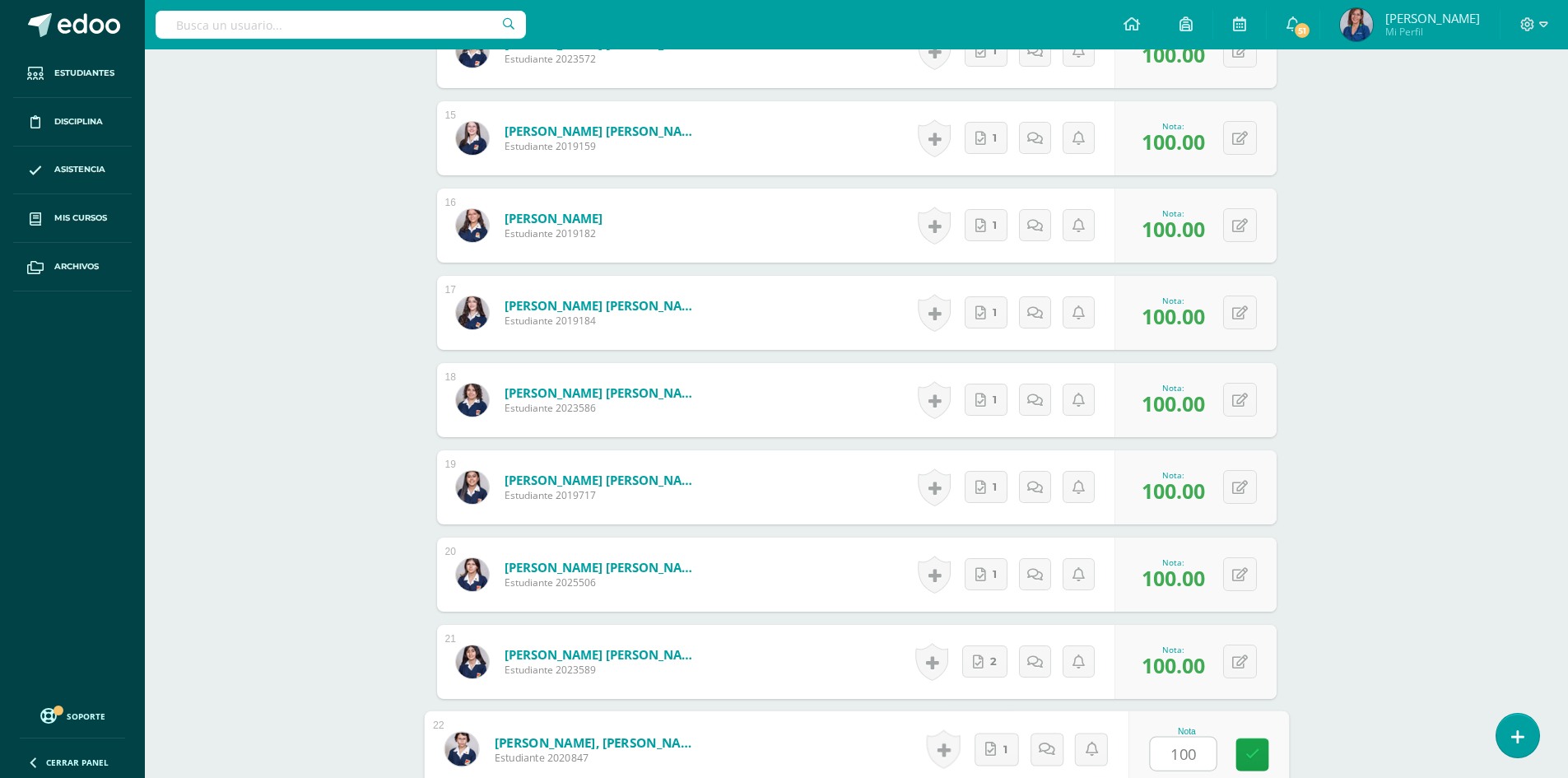
type input "100"
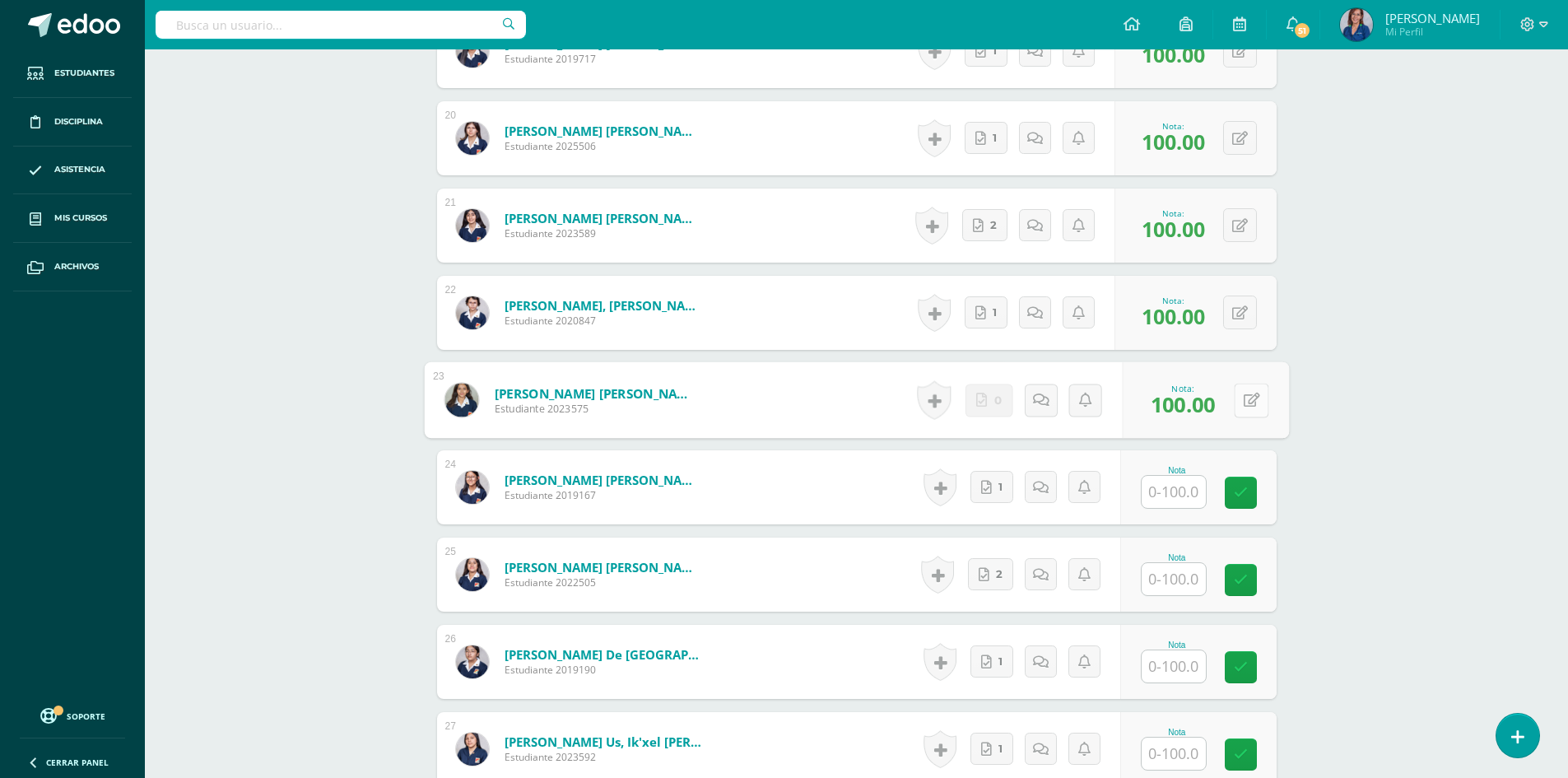
click at [1236, 383] on button at bounding box center [1250, 399] width 34 height 34
type input "0"
click at [1206, 398] on icon at bounding box center [1207, 405] width 15 height 14
click at [1059, 393] on icon at bounding box center [1059, 400] width 16 height 14
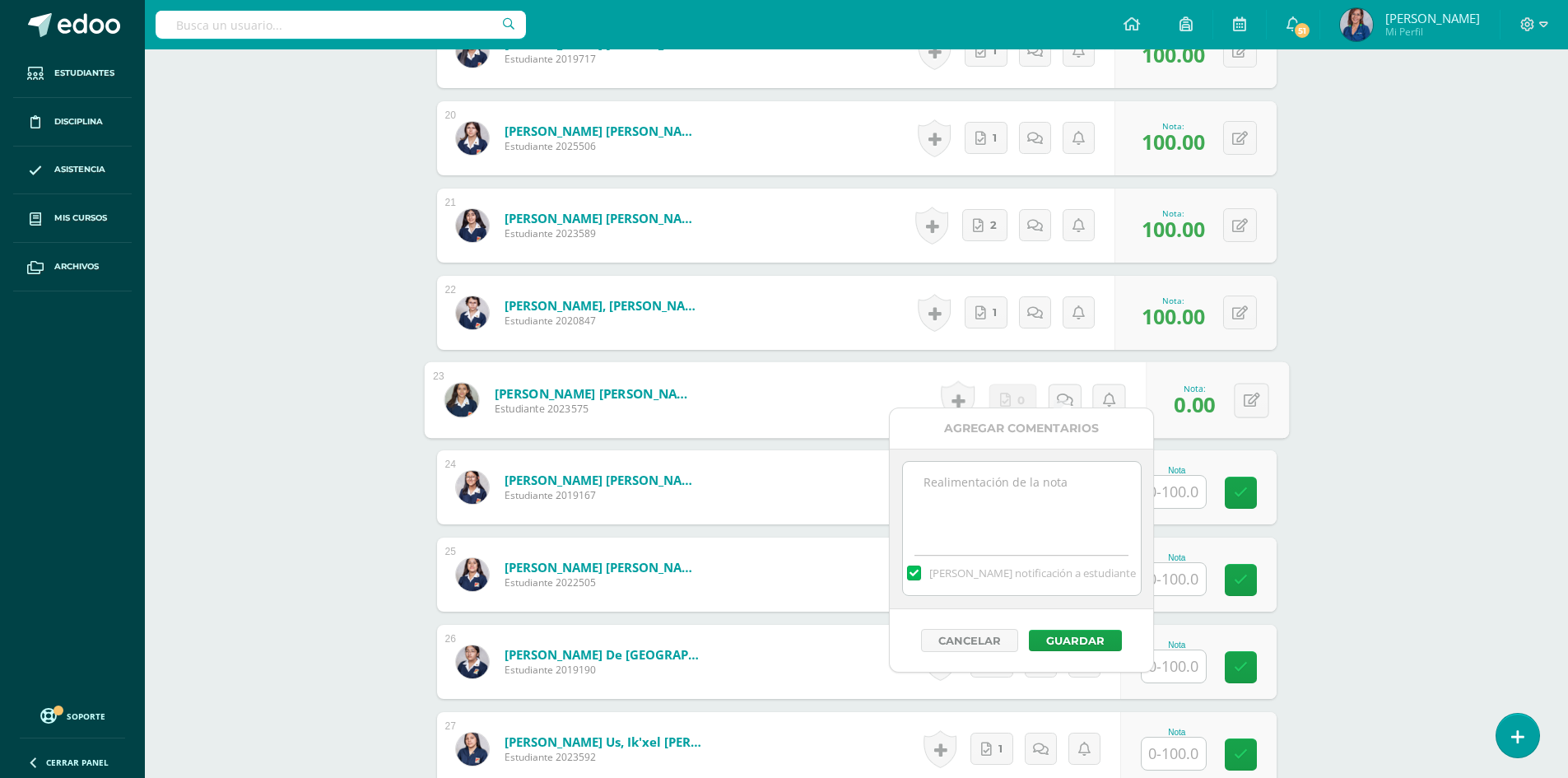
click at [1016, 475] on textarea at bounding box center [1022, 504] width 238 height 83
type textarea "No tengo su presentación"
click at [1050, 644] on button "Guardar" at bounding box center [1075, 641] width 93 height 22
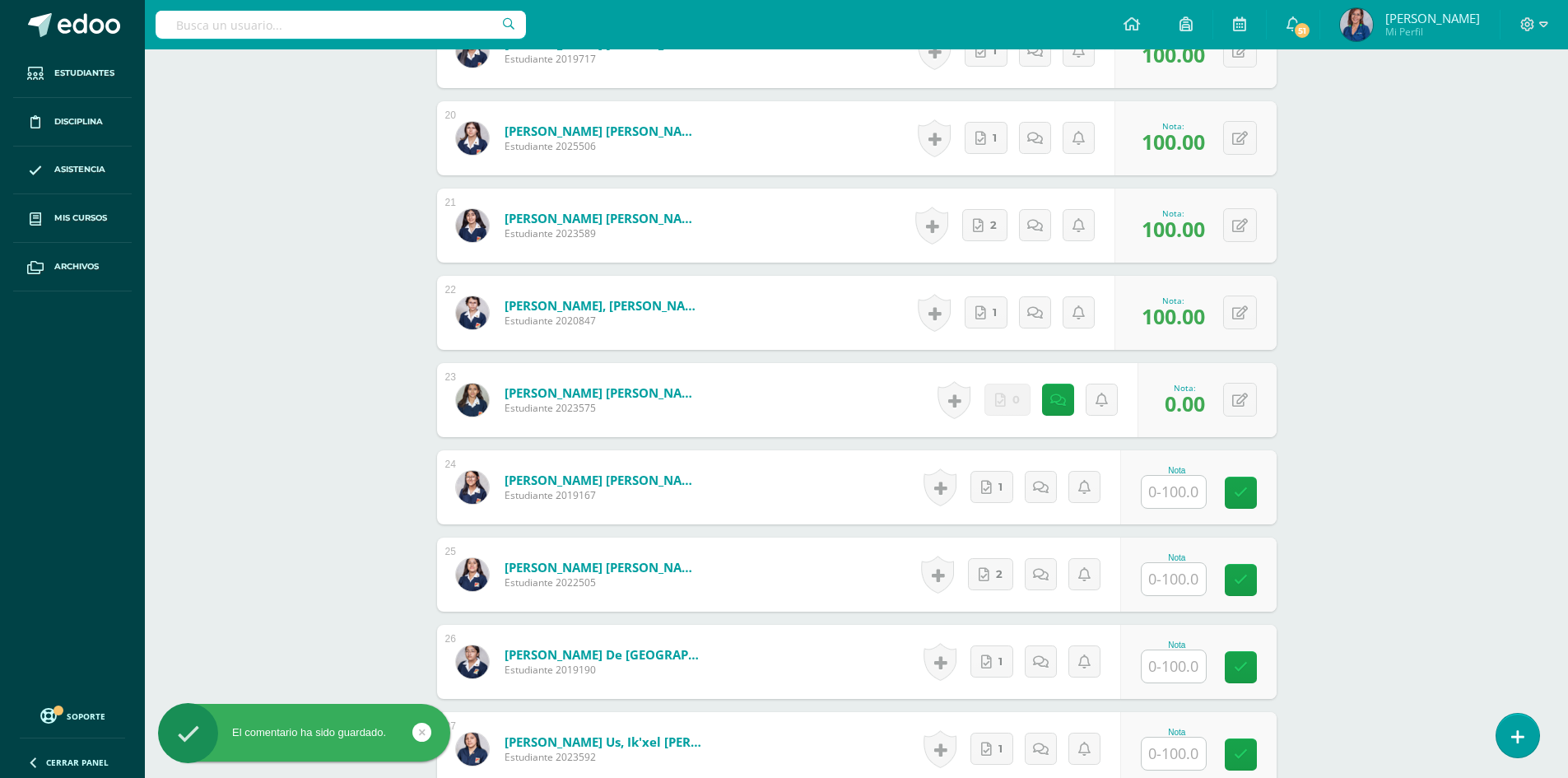
click at [1186, 476] on input "text" at bounding box center [1173, 492] width 64 height 32
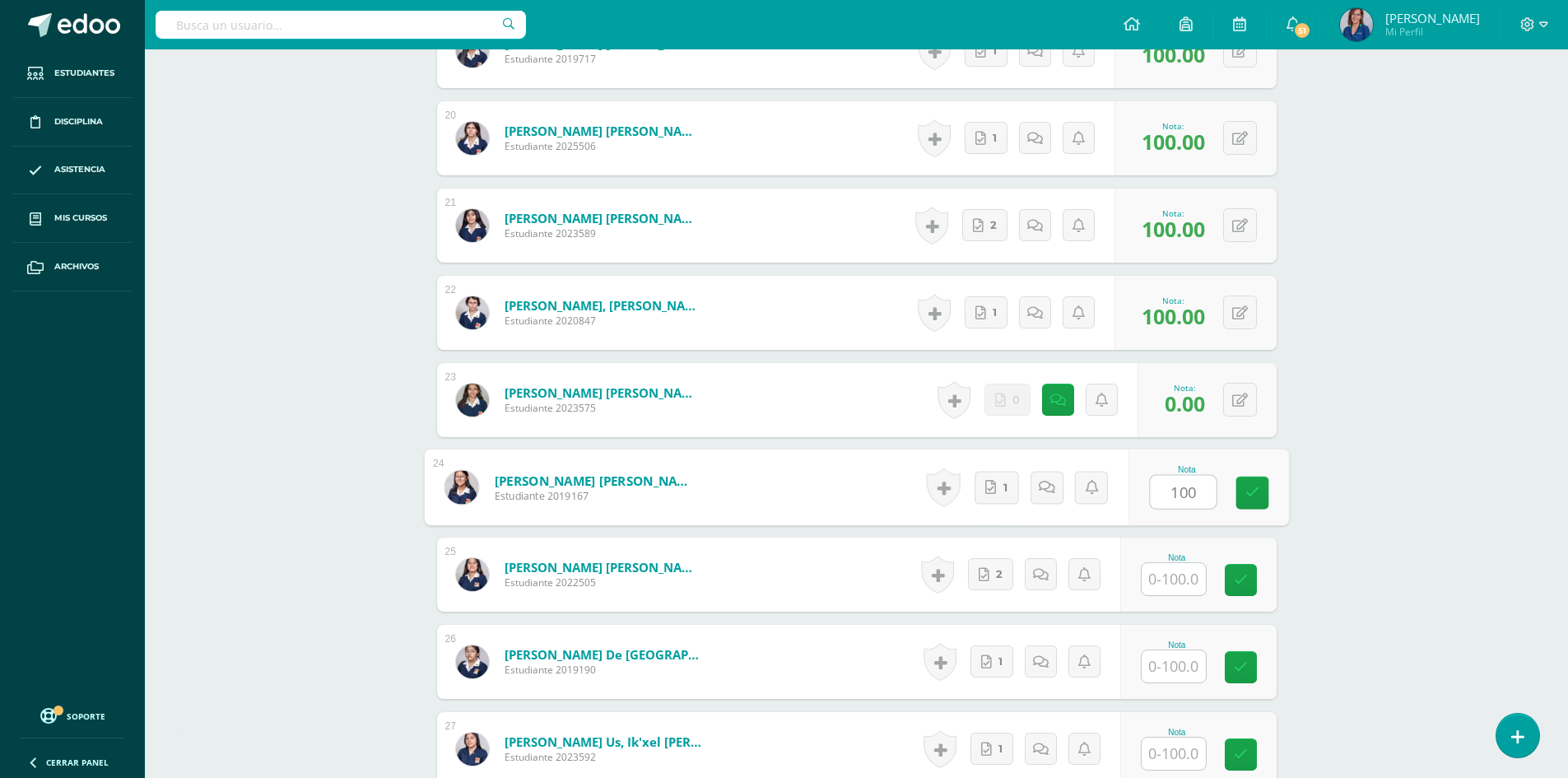
type input "100"
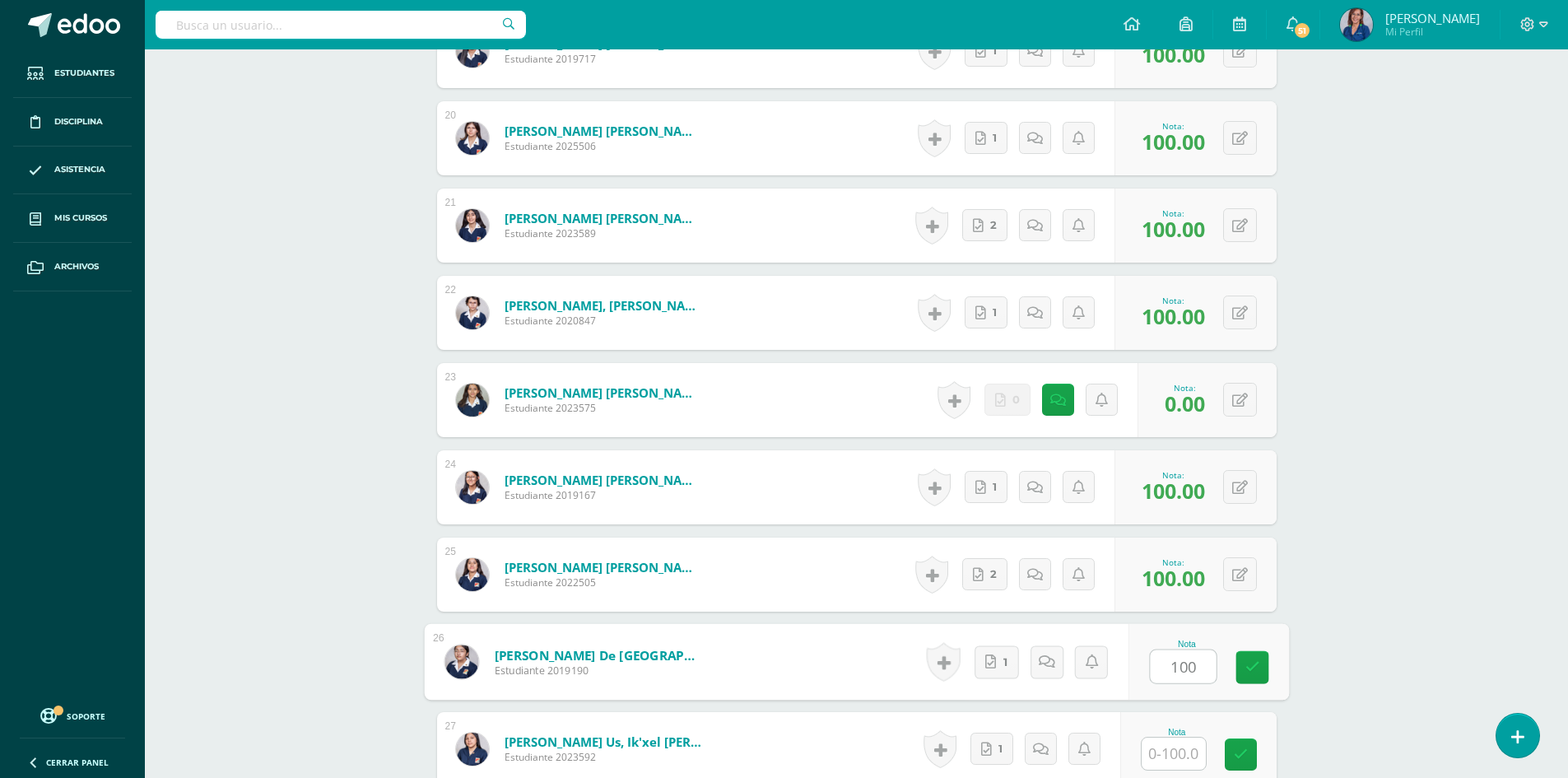
type input "100"
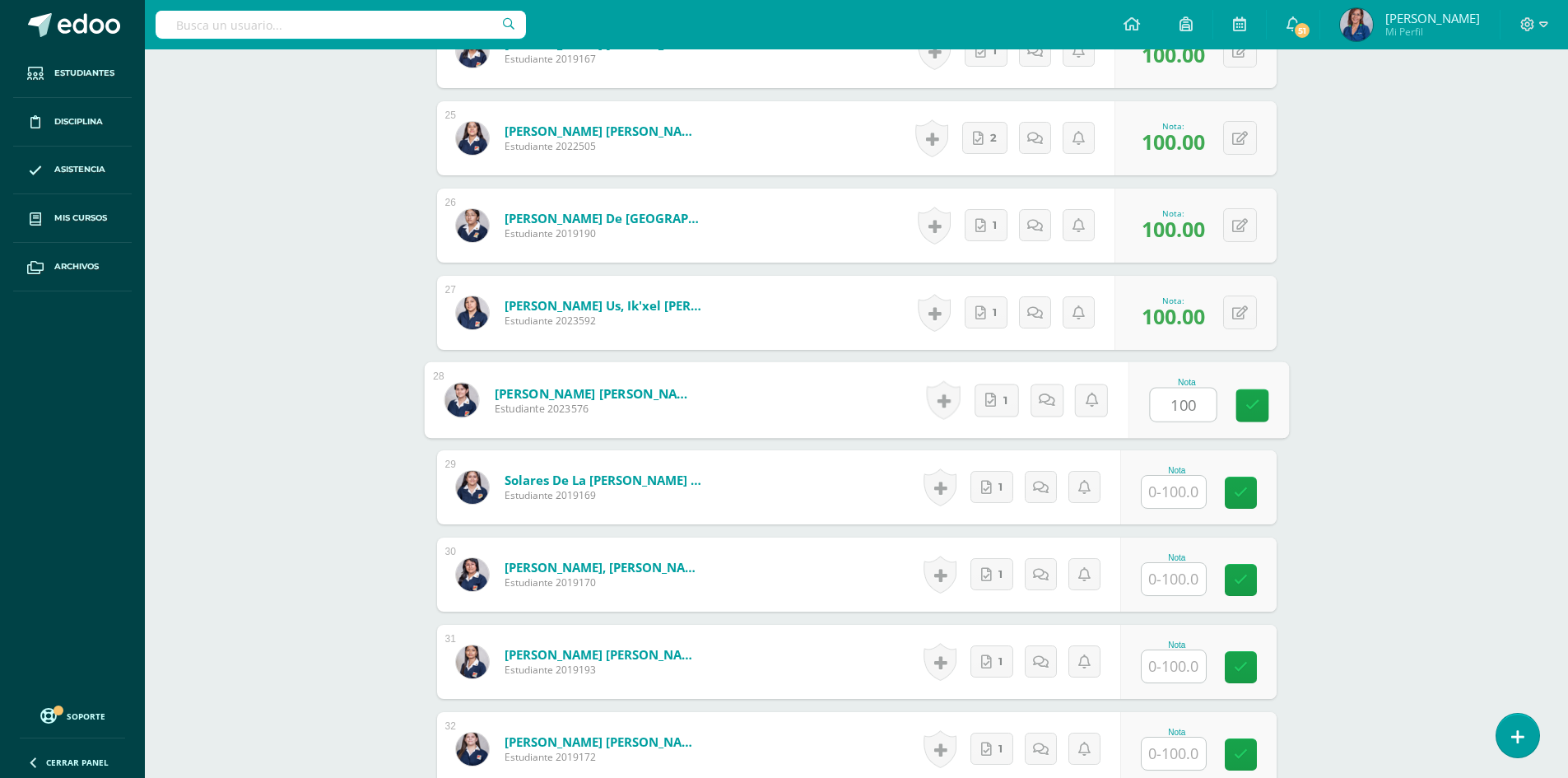
type input "100"
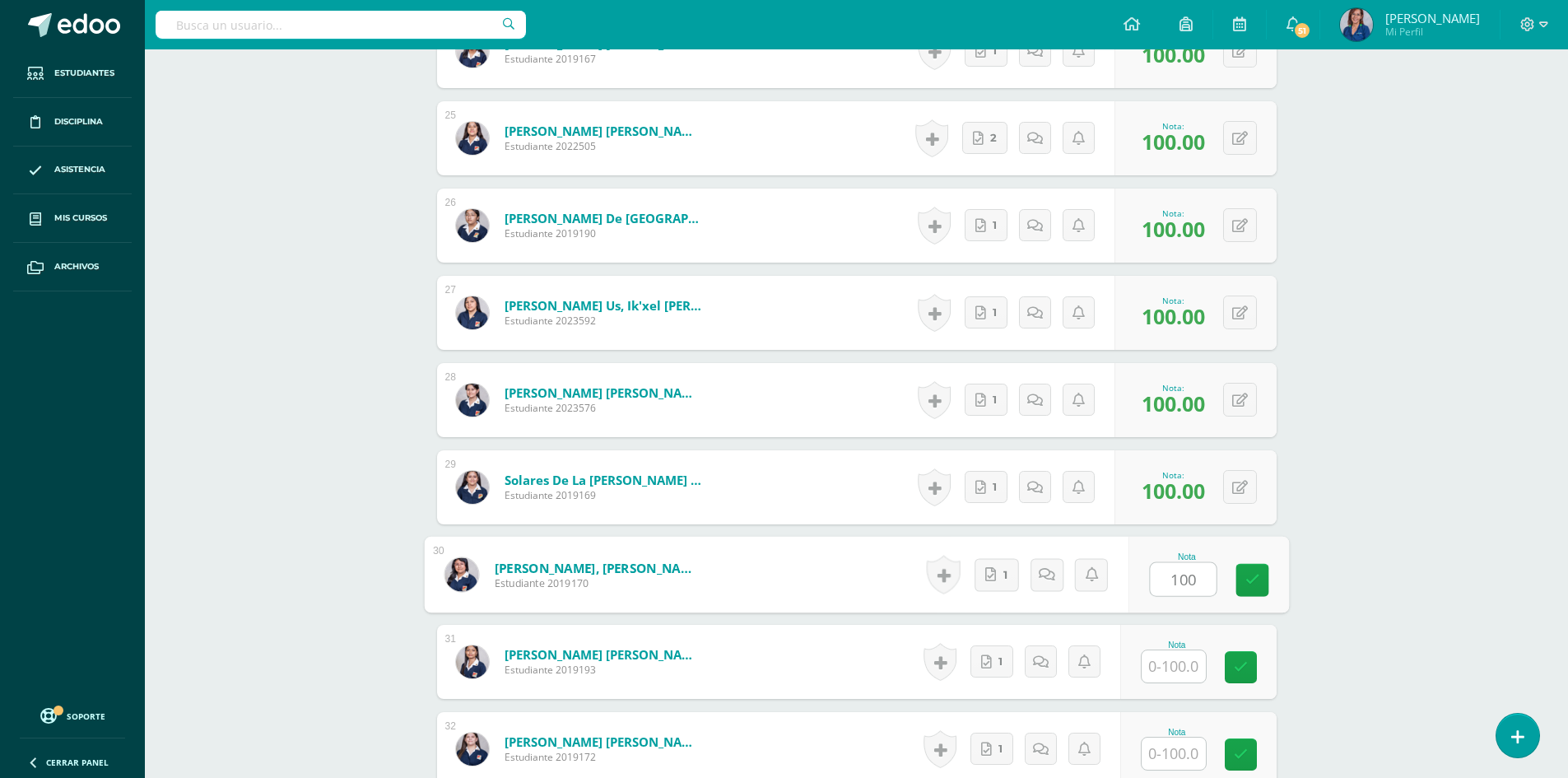
type input "100"
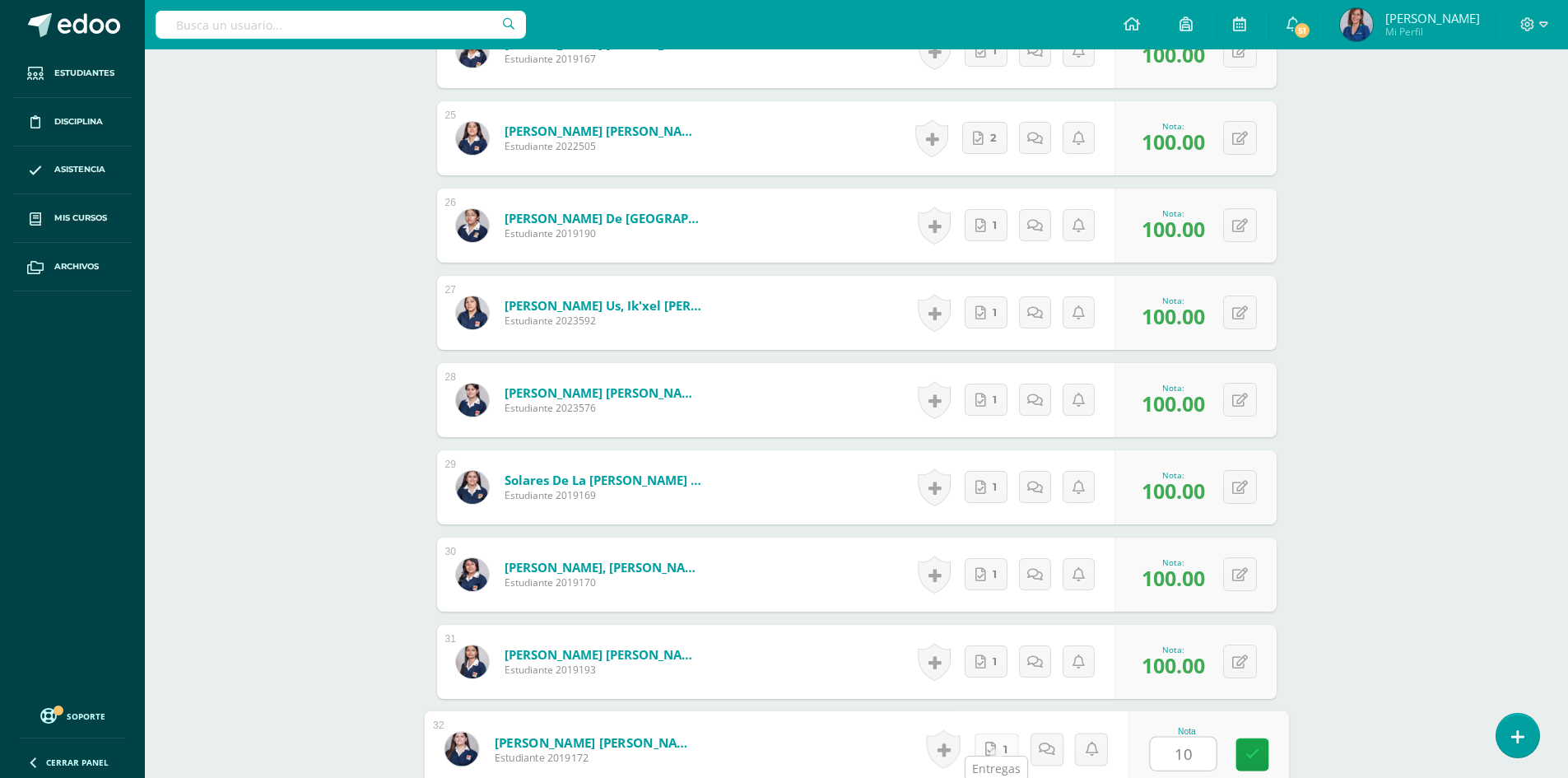
click at [999, 733] on link "1" at bounding box center [996, 748] width 44 height 32
click at [1249, 742] on icon at bounding box center [1250, 748] width 17 height 14
type input "75"
click at [994, 649] on link "1" at bounding box center [986, 662] width 43 height 32
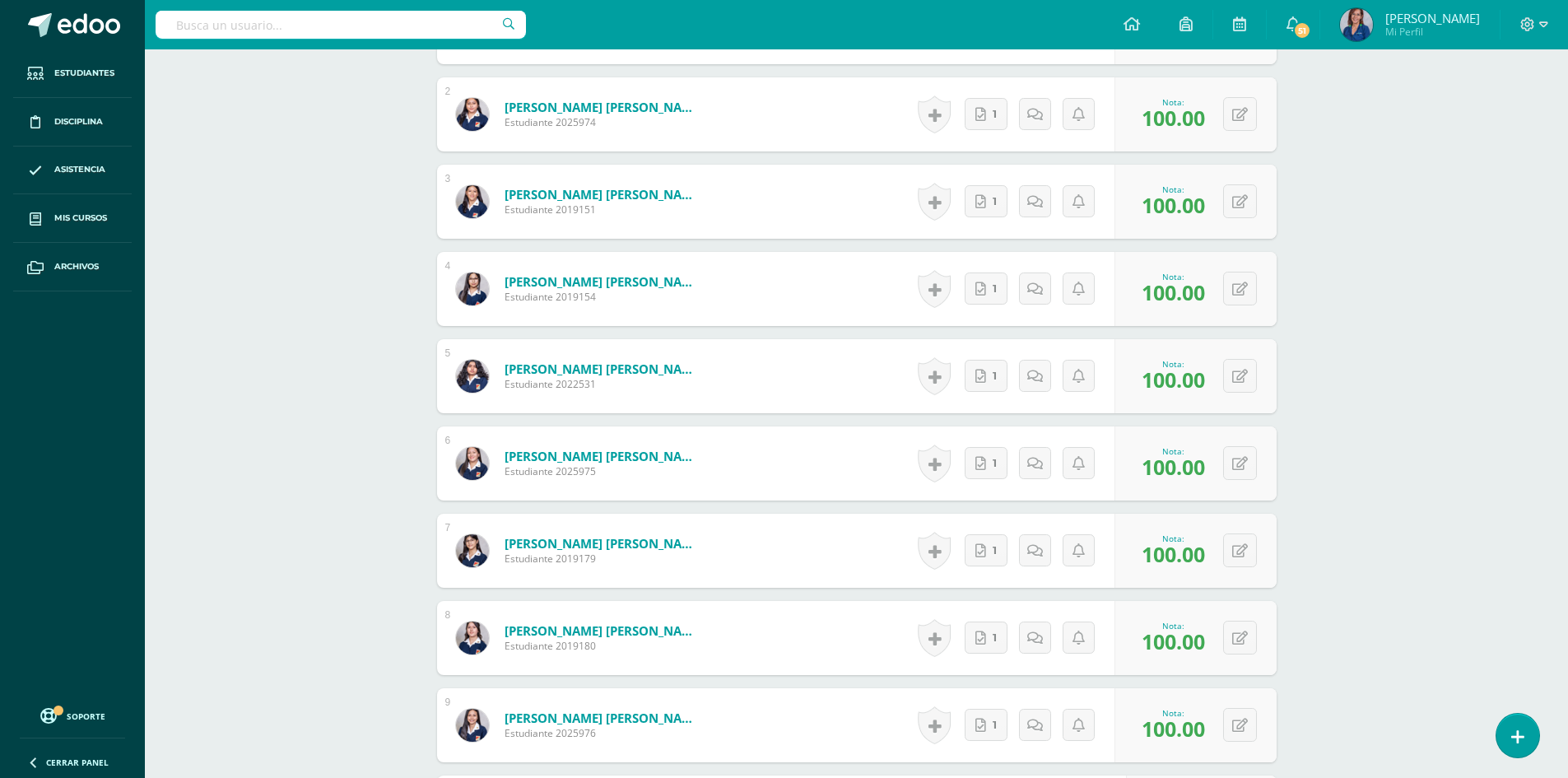
scroll to position [367, 0]
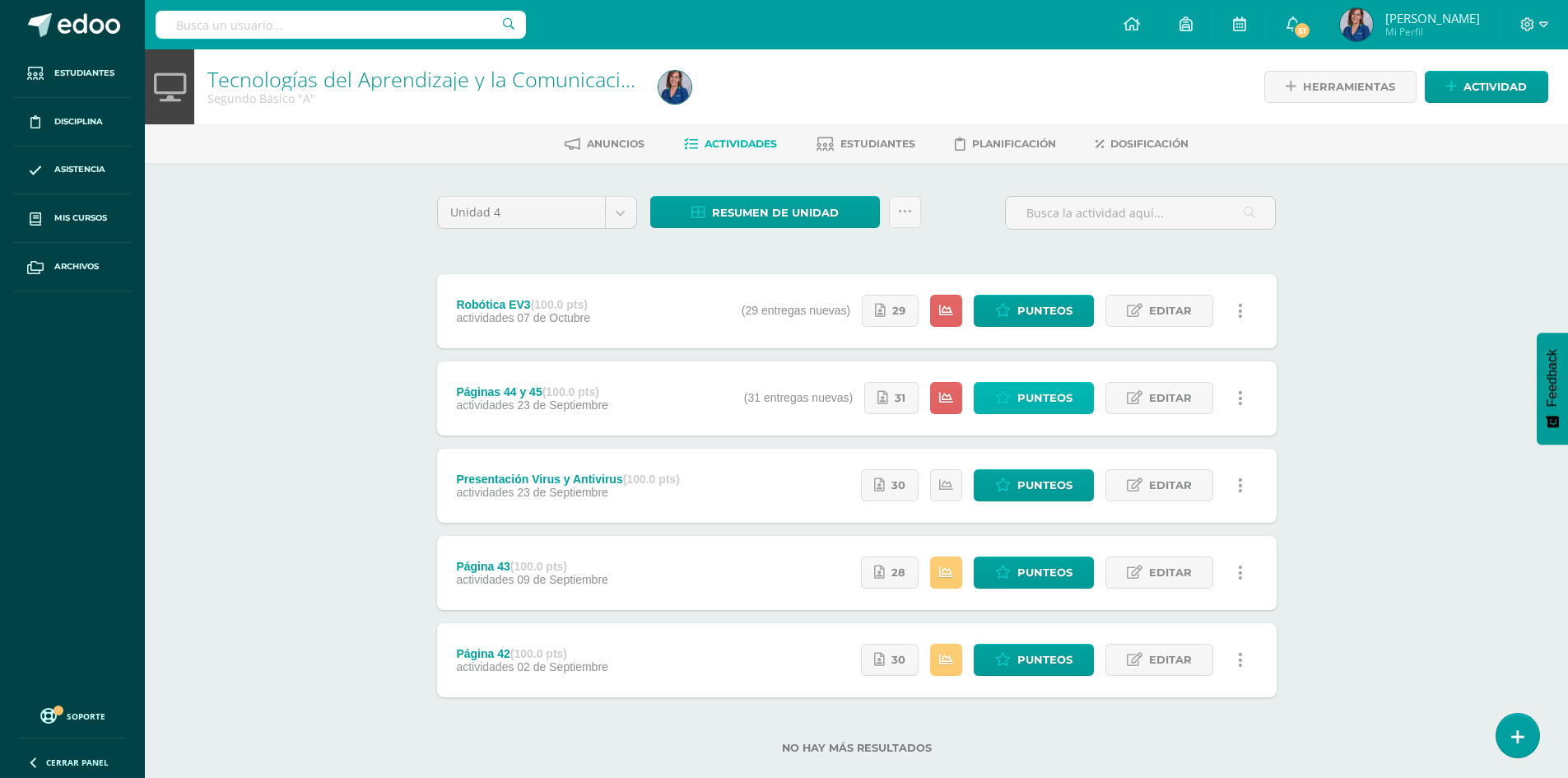
click at [1007, 403] on icon at bounding box center [1003, 398] width 16 height 14
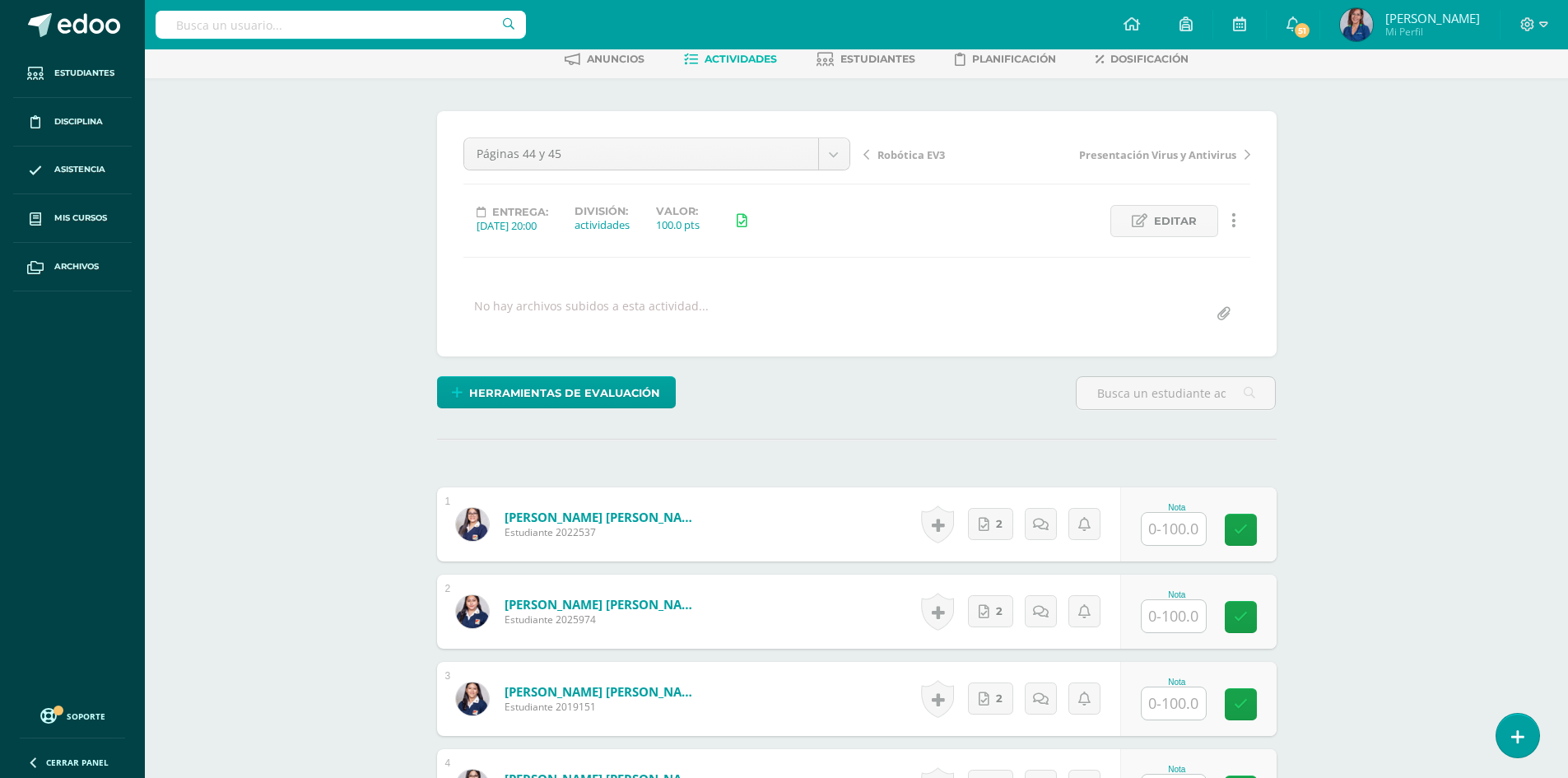
scroll to position [86, 0]
click at [988, 523] on icon at bounding box center [984, 524] width 11 height 14
click at [737, 55] on span "Actividades" at bounding box center [741, 58] width 73 height 13
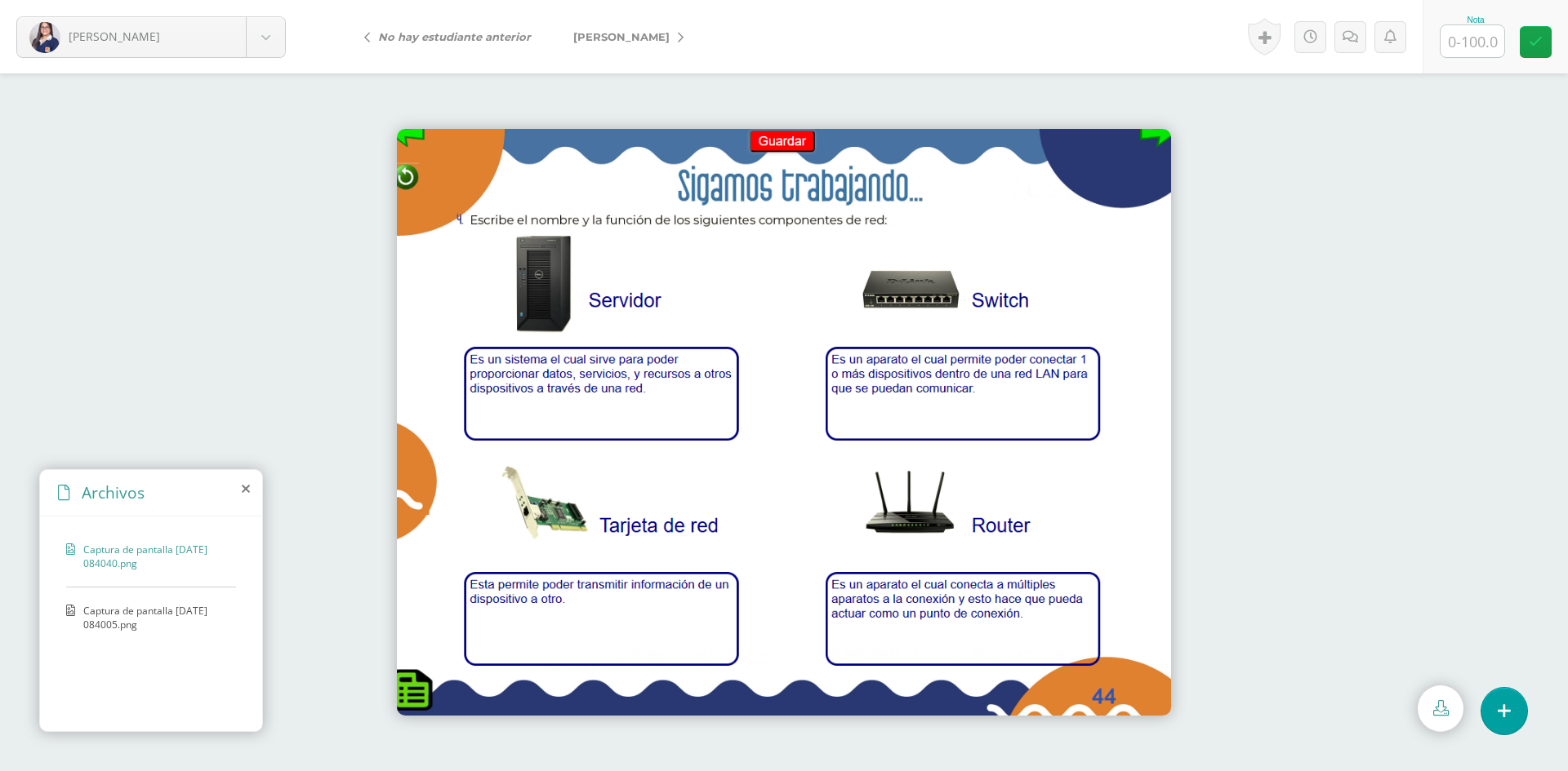
click at [147, 623] on span "Captura de pantalla [DATE] 084005.png" at bounding box center [155, 618] width 144 height 27
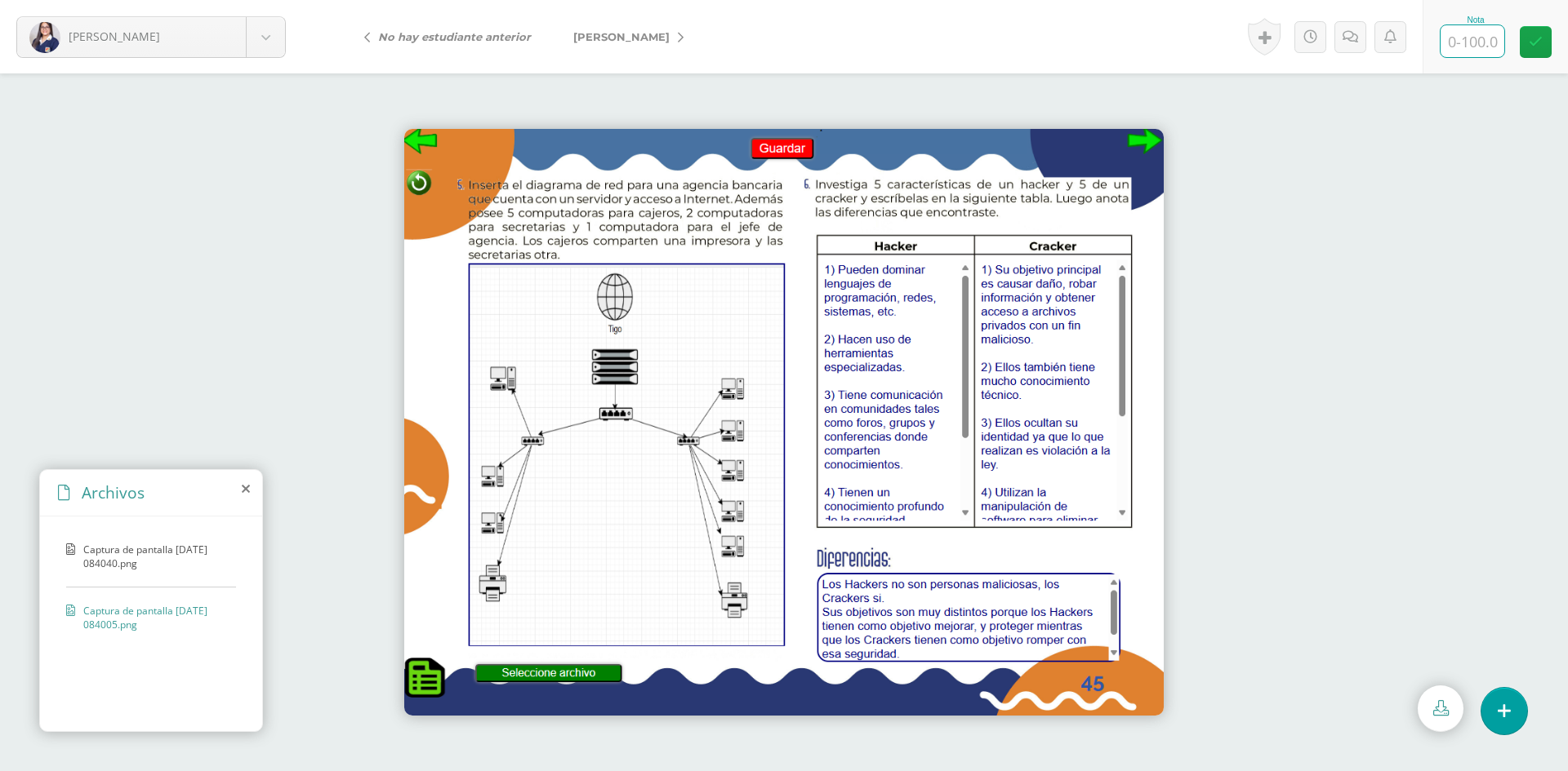
click at [1462, 42] on input "text" at bounding box center [1471, 41] width 63 height 32
type input "100"
click at [625, 35] on span "[PERSON_NAME]" at bounding box center [621, 36] width 97 height 13
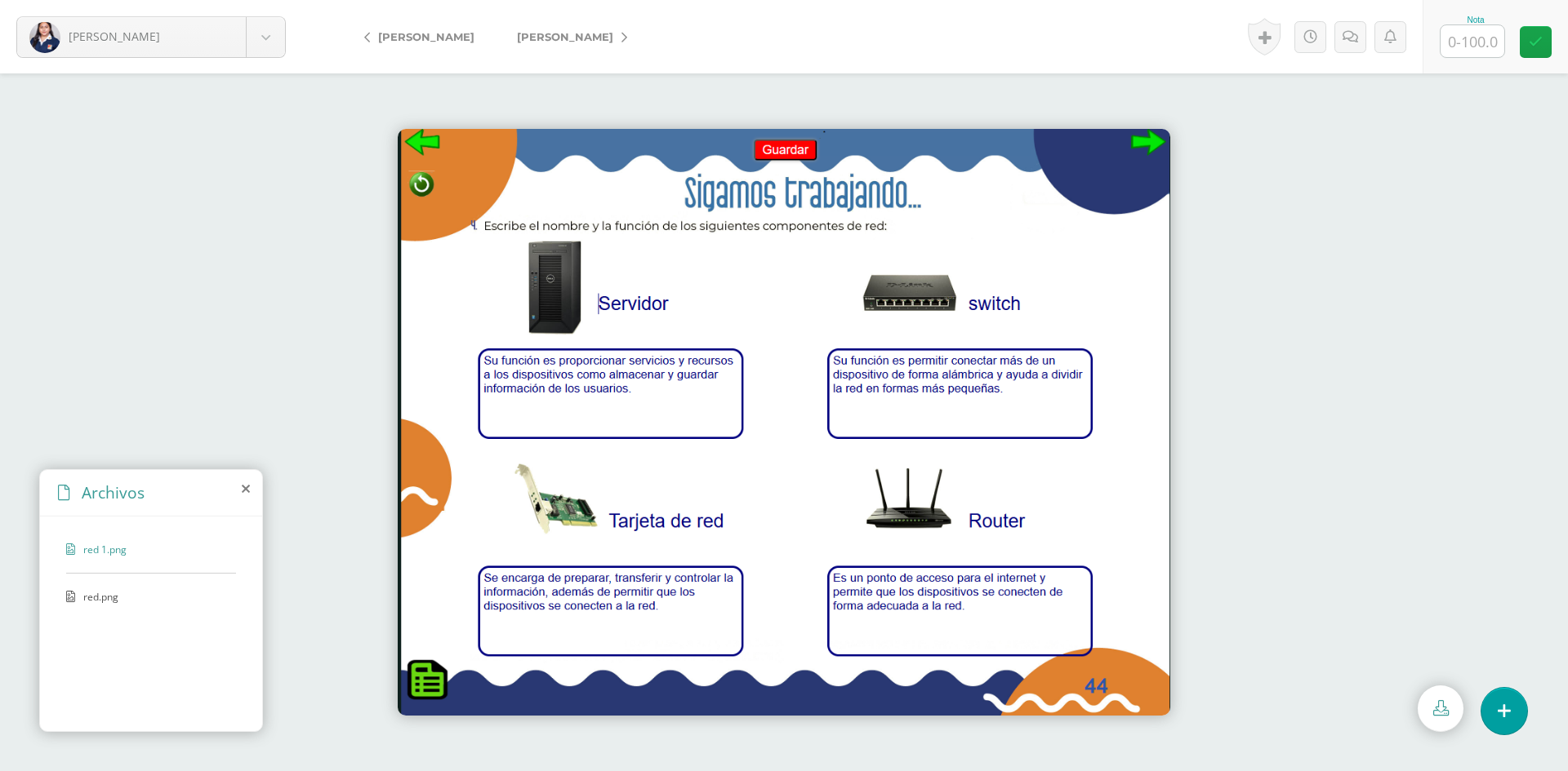
click at [104, 594] on span "red.png" at bounding box center [149, 597] width 134 height 14
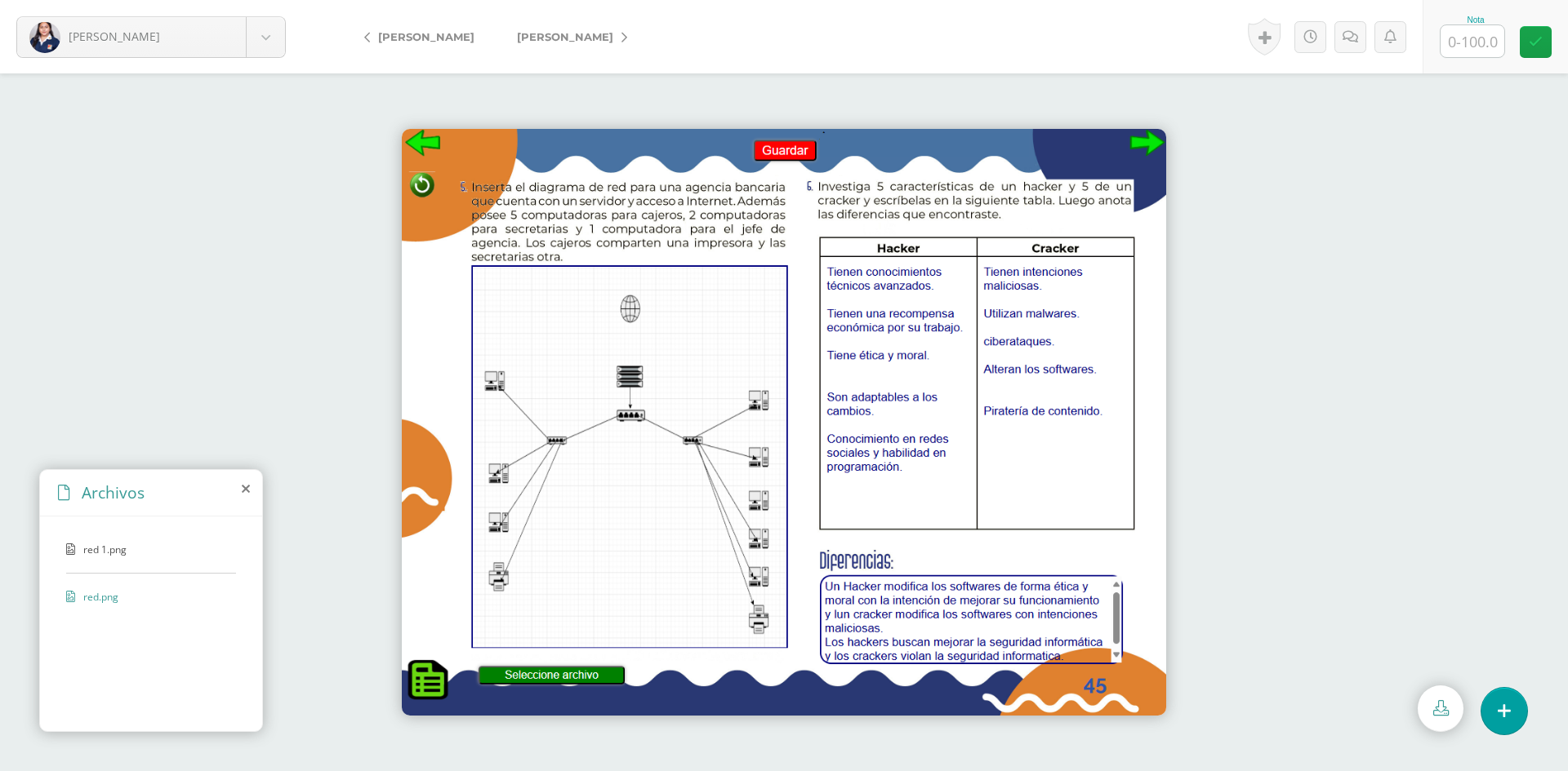
click at [1465, 48] on input "text" at bounding box center [1471, 41] width 63 height 32
type input "100"
click at [517, 41] on span "[PERSON_NAME]" at bounding box center [565, 36] width 97 height 13
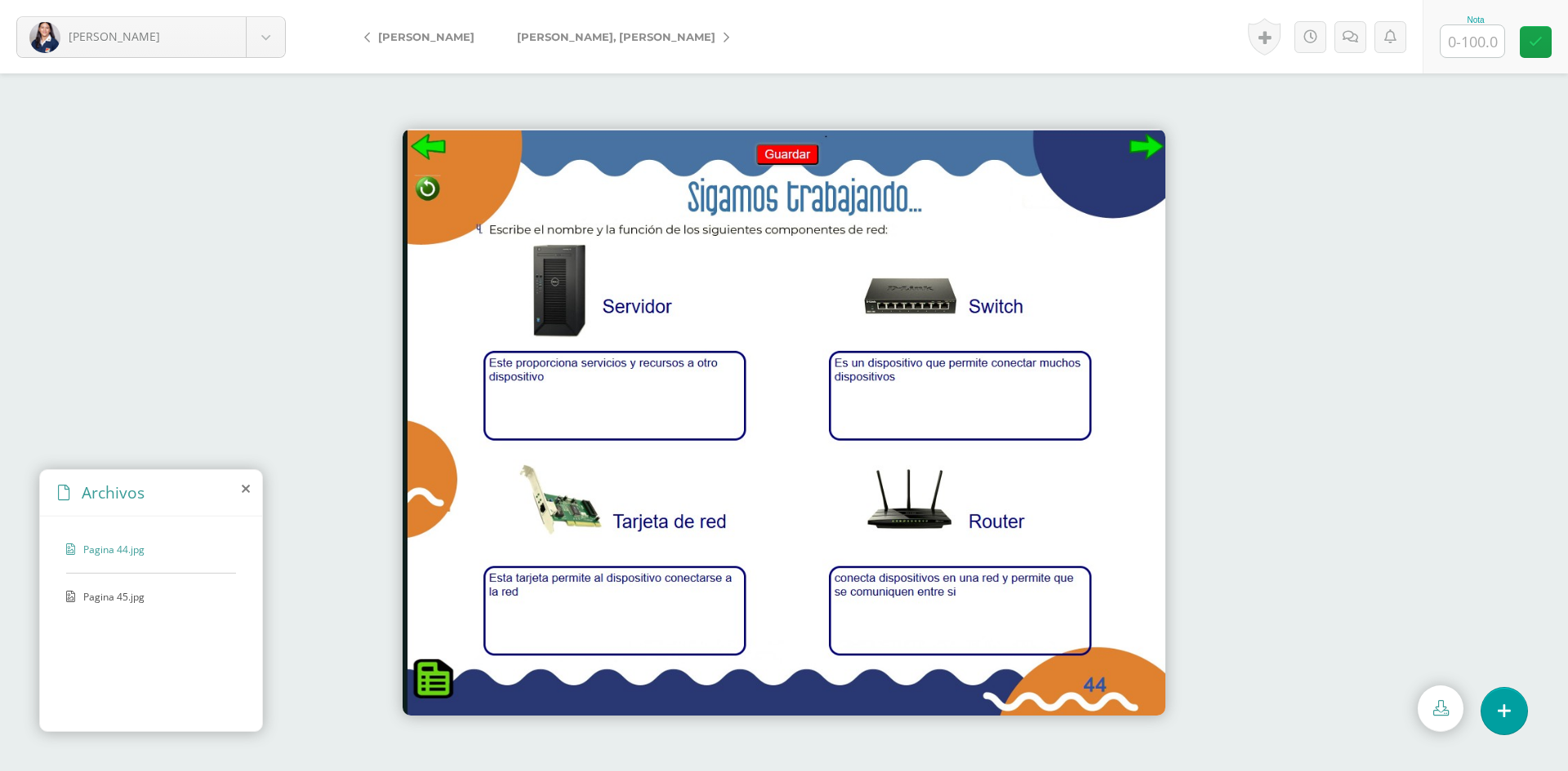
click at [99, 599] on span "Pagina 45.jpg" at bounding box center [149, 597] width 134 height 14
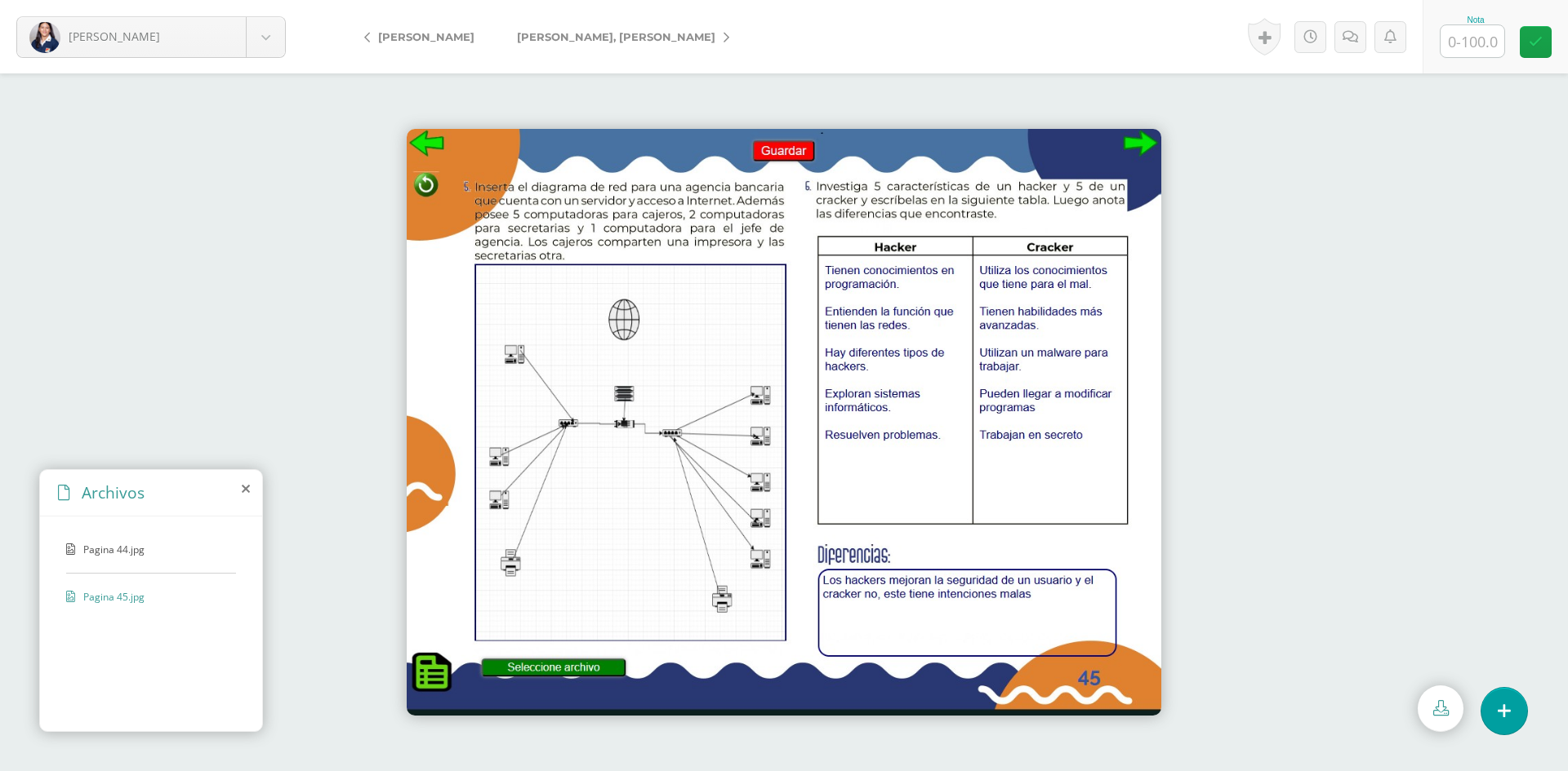
click at [1465, 48] on input "text" at bounding box center [1471, 41] width 63 height 32
type input "100"
click at [547, 39] on span "[PERSON_NAME]" at bounding box center [615, 36] width 198 height 13
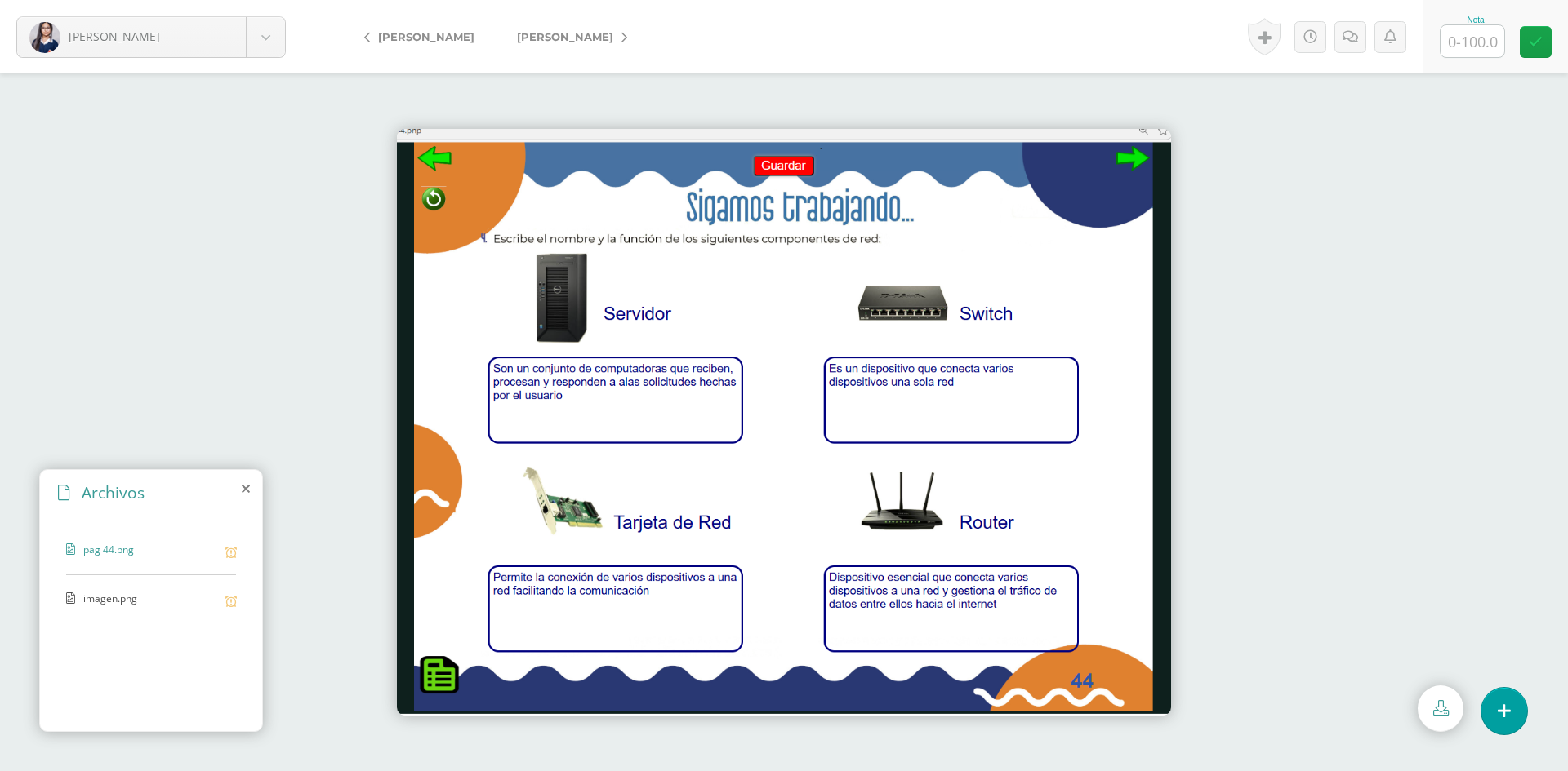
click at [194, 598] on span "imagen.png" at bounding box center [149, 599] width 134 height 16
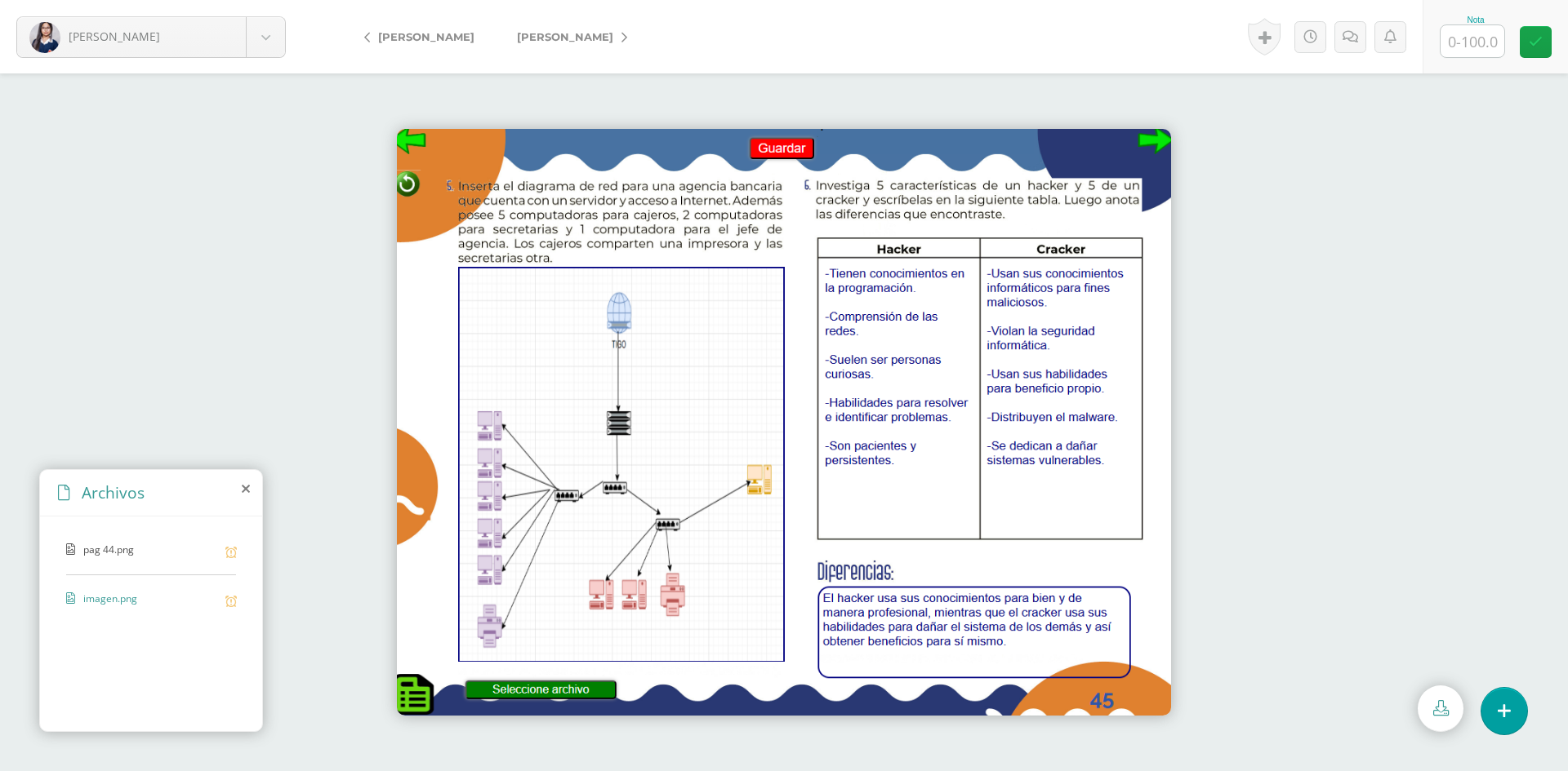
click at [1489, 41] on input "text" at bounding box center [1471, 41] width 63 height 32
type input "100"
click at [549, 42] on span "[PERSON_NAME]" at bounding box center [565, 36] width 97 height 13
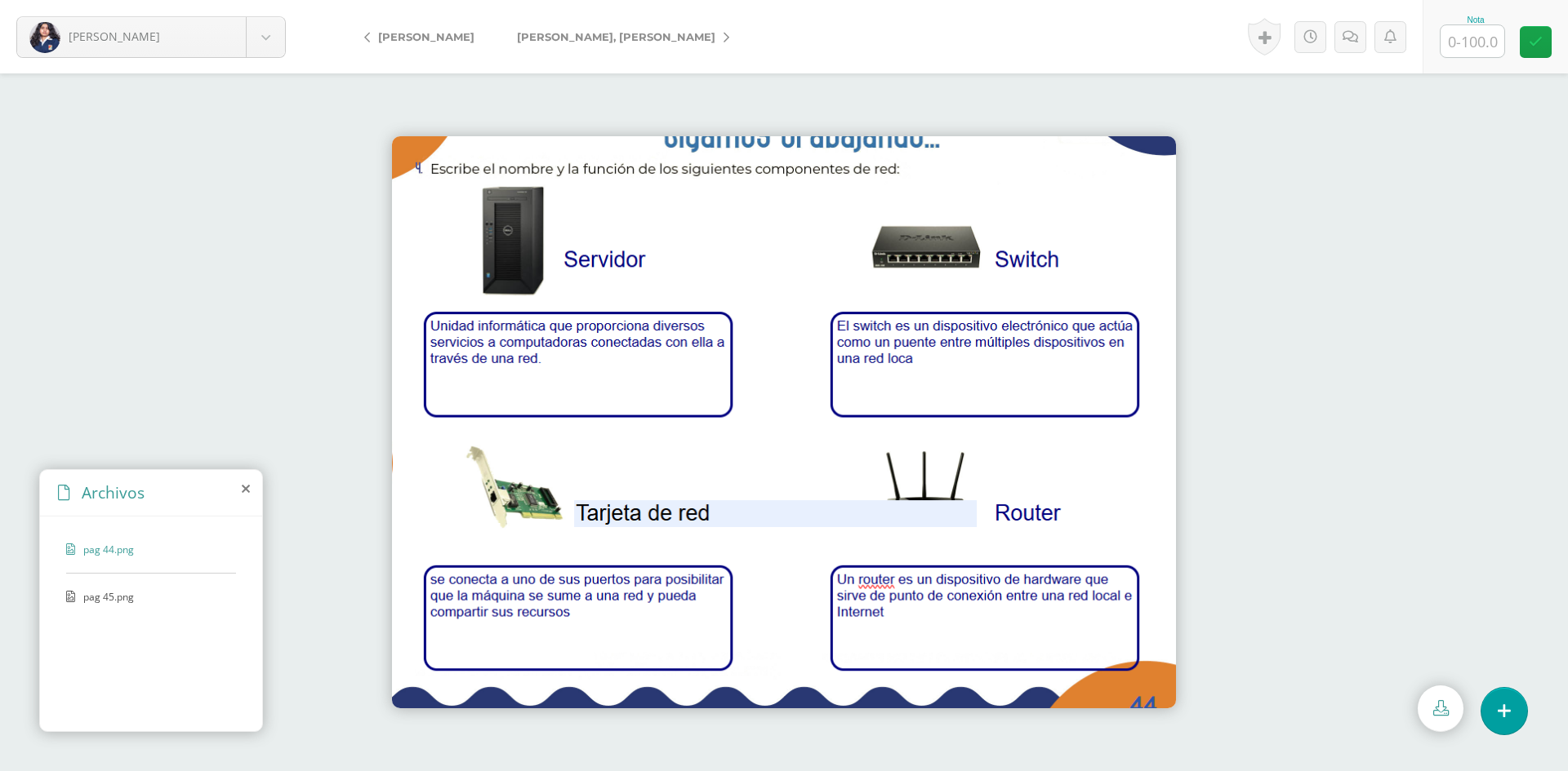
click at [138, 595] on span "pag 45.png" at bounding box center [149, 597] width 134 height 14
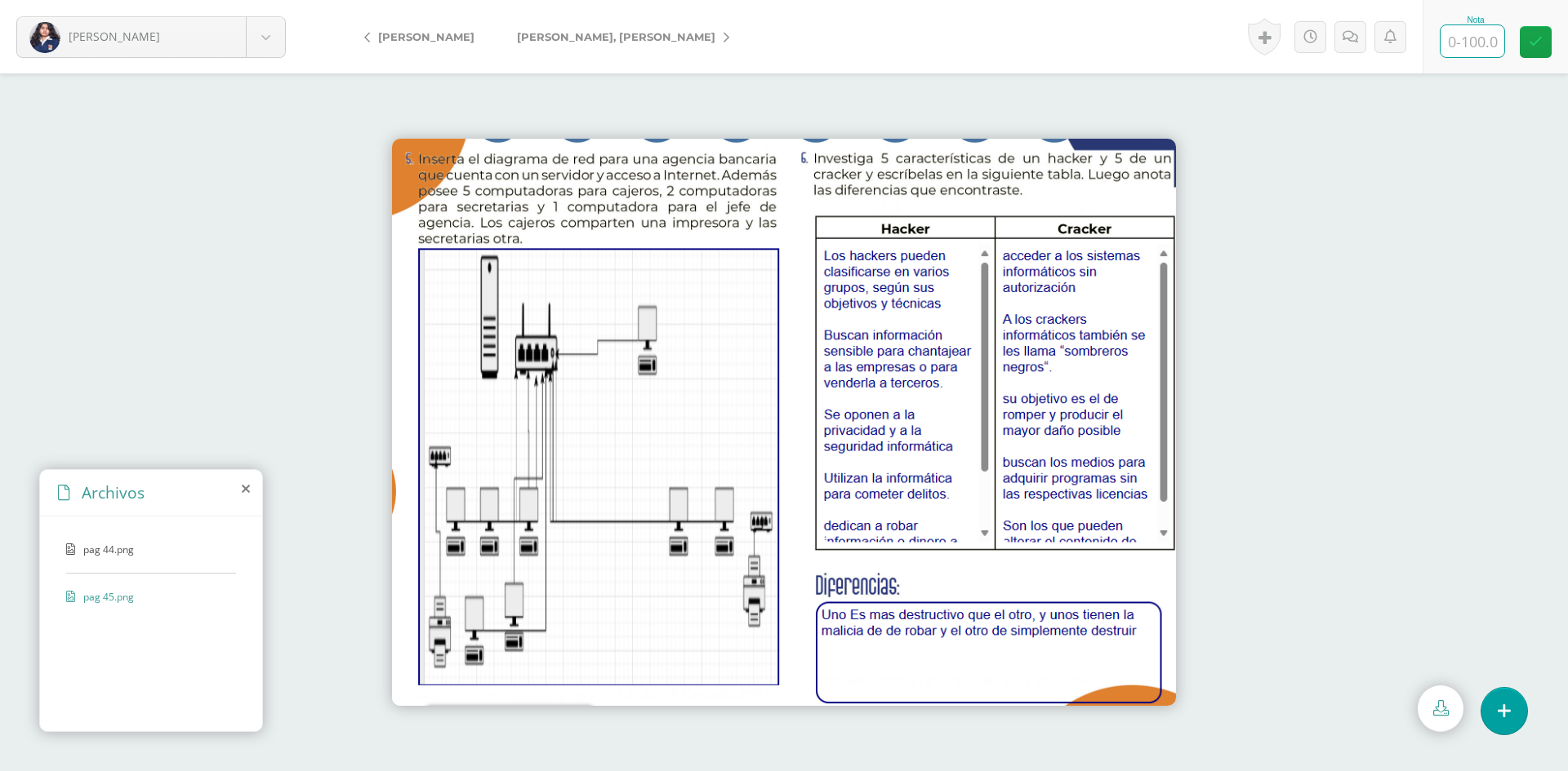
click at [1478, 43] on input "text" at bounding box center [1471, 41] width 63 height 32
type input "100"
click at [544, 31] on span "[PERSON_NAME], Fátima" at bounding box center [615, 36] width 198 height 13
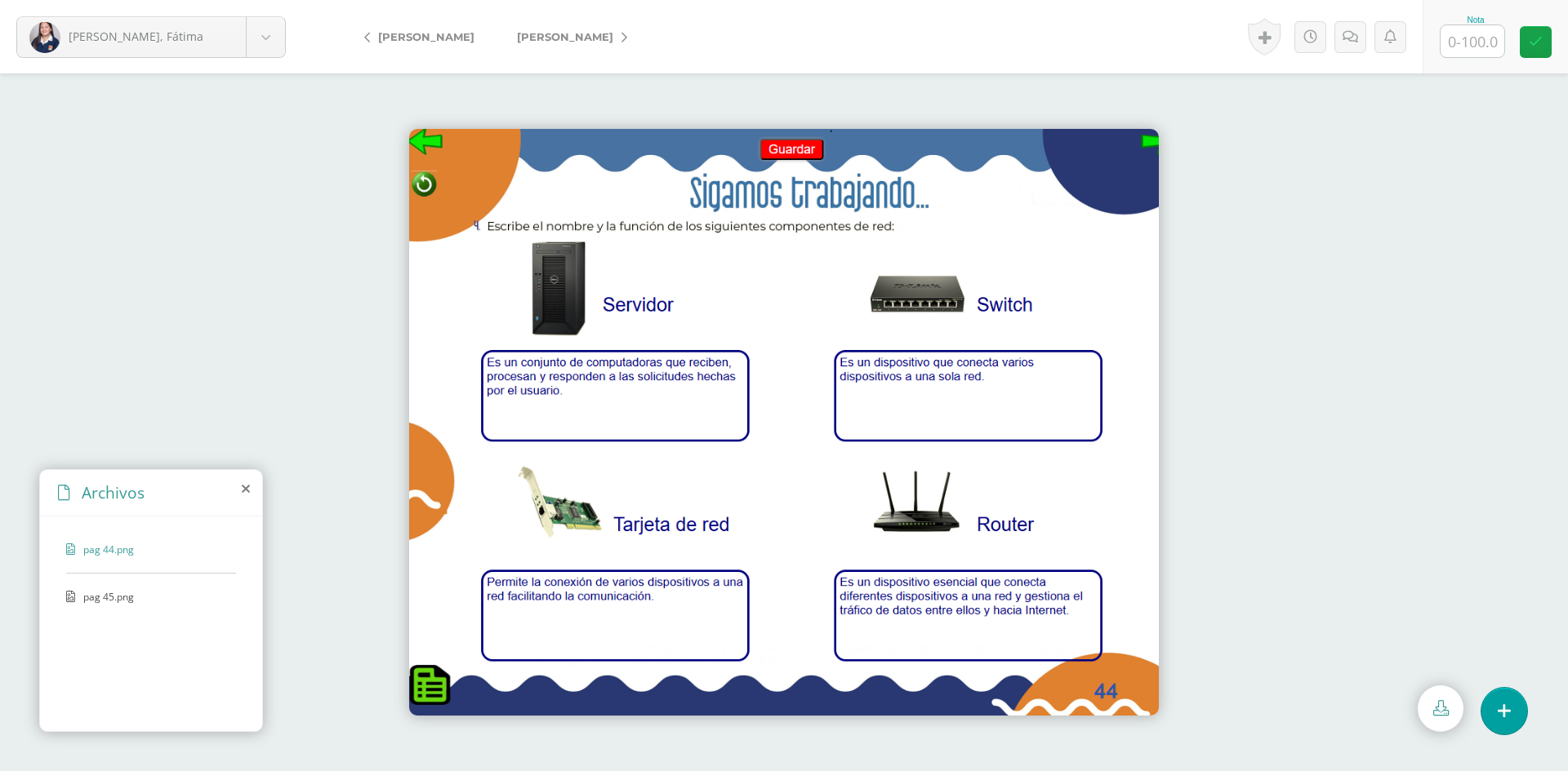
click at [123, 596] on span "pag 45.png" at bounding box center [149, 597] width 134 height 14
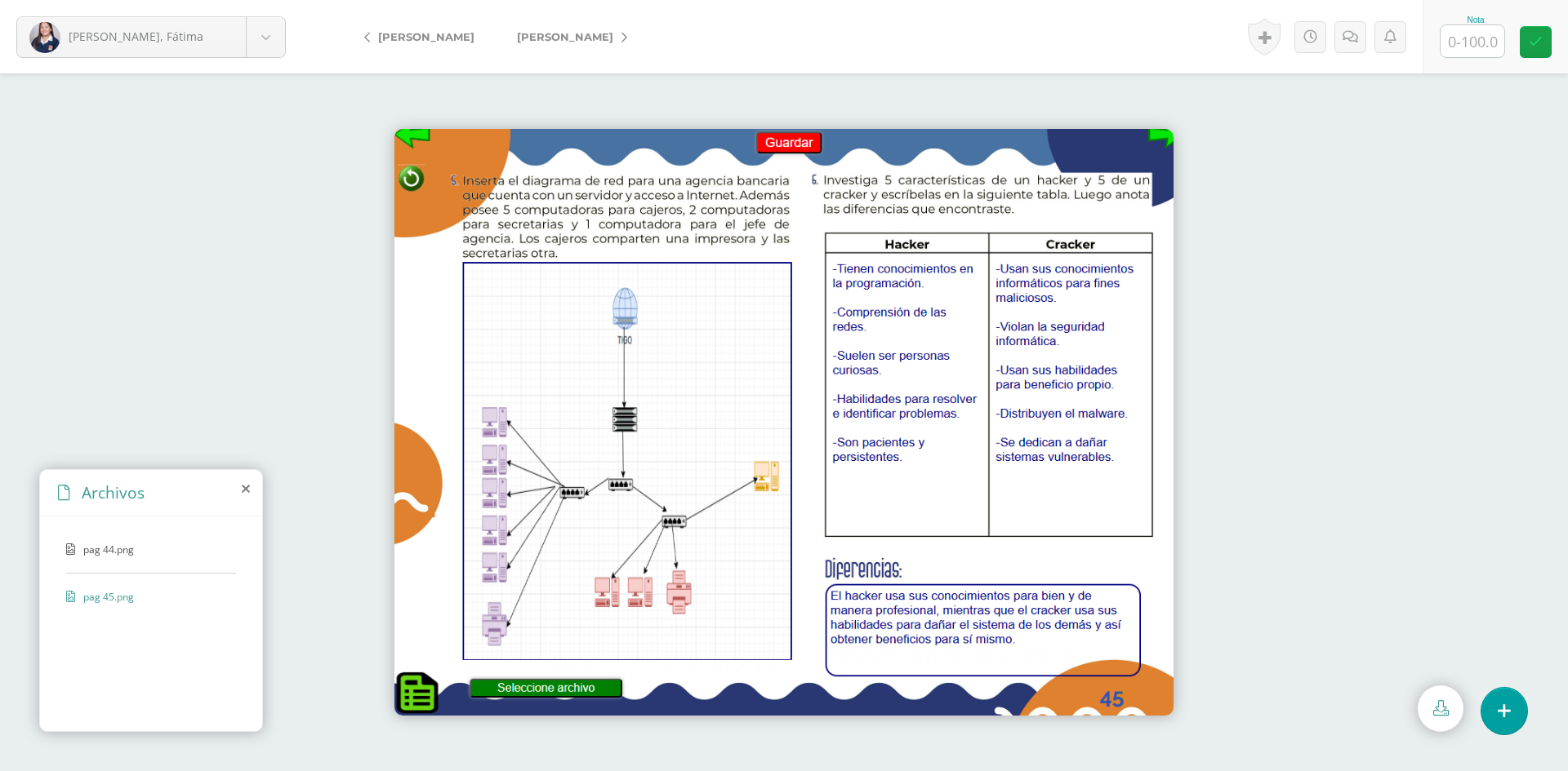
click at [1458, 38] on input "text" at bounding box center [1471, 41] width 63 height 32
type input "100"
click at [517, 35] on span "[PERSON_NAME]" at bounding box center [565, 36] width 97 height 13
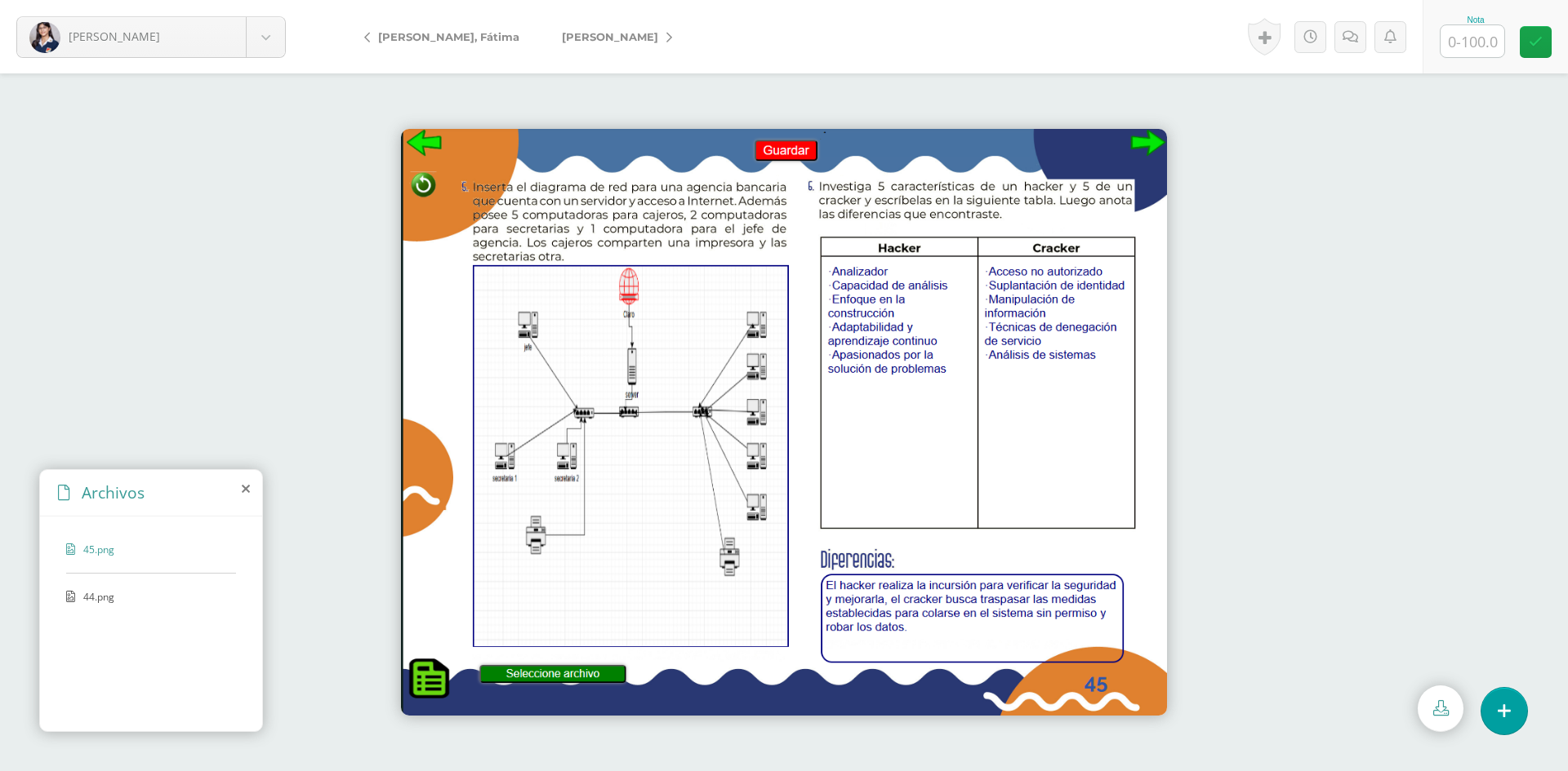
click at [1478, 40] on input "text" at bounding box center [1471, 41] width 63 height 32
type input "100"
click at [121, 610] on div "44.png" at bounding box center [151, 604] width 170 height 30
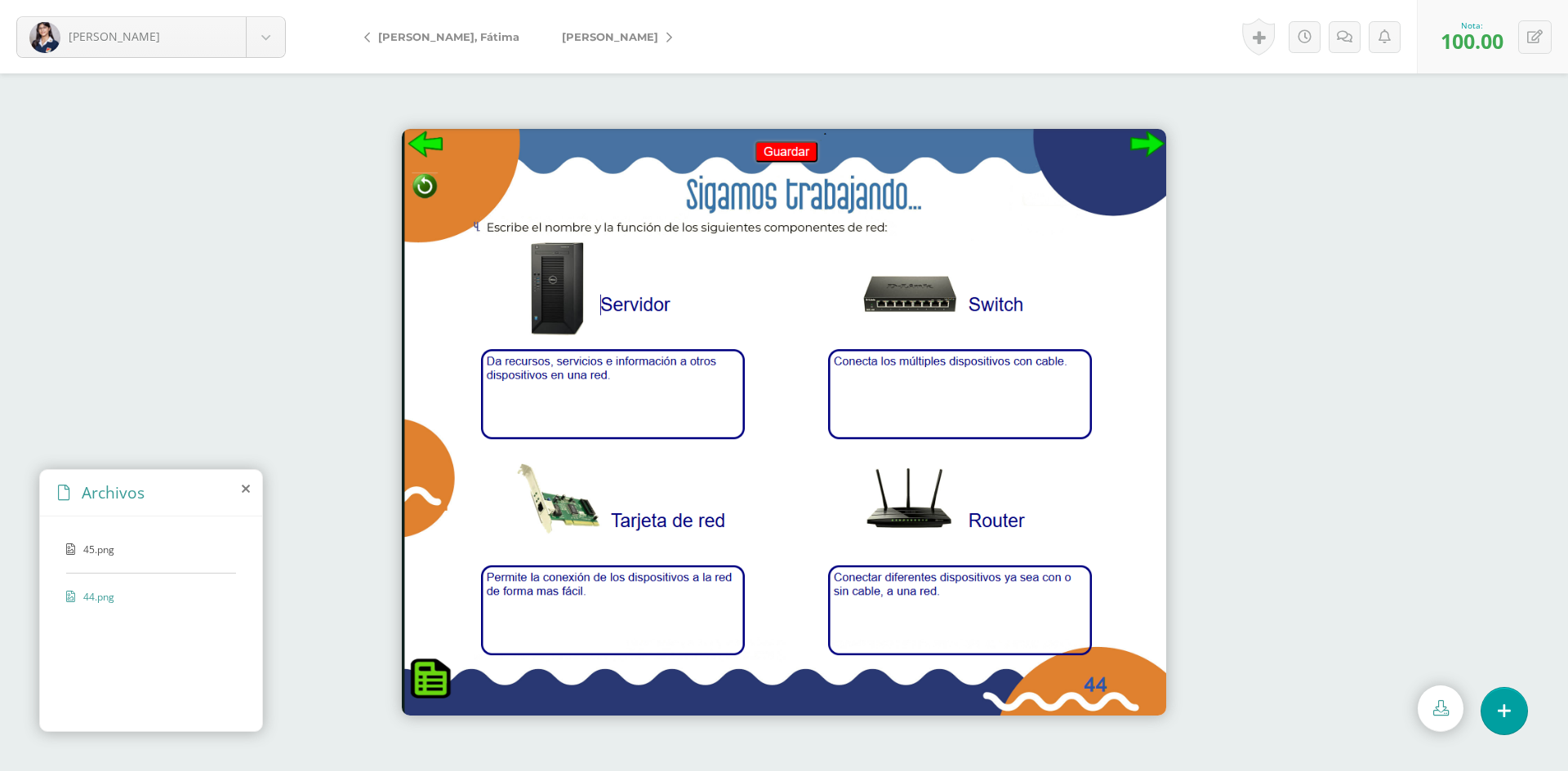
click at [590, 38] on link "[PERSON_NAME]" at bounding box center [612, 37] width 144 height 39
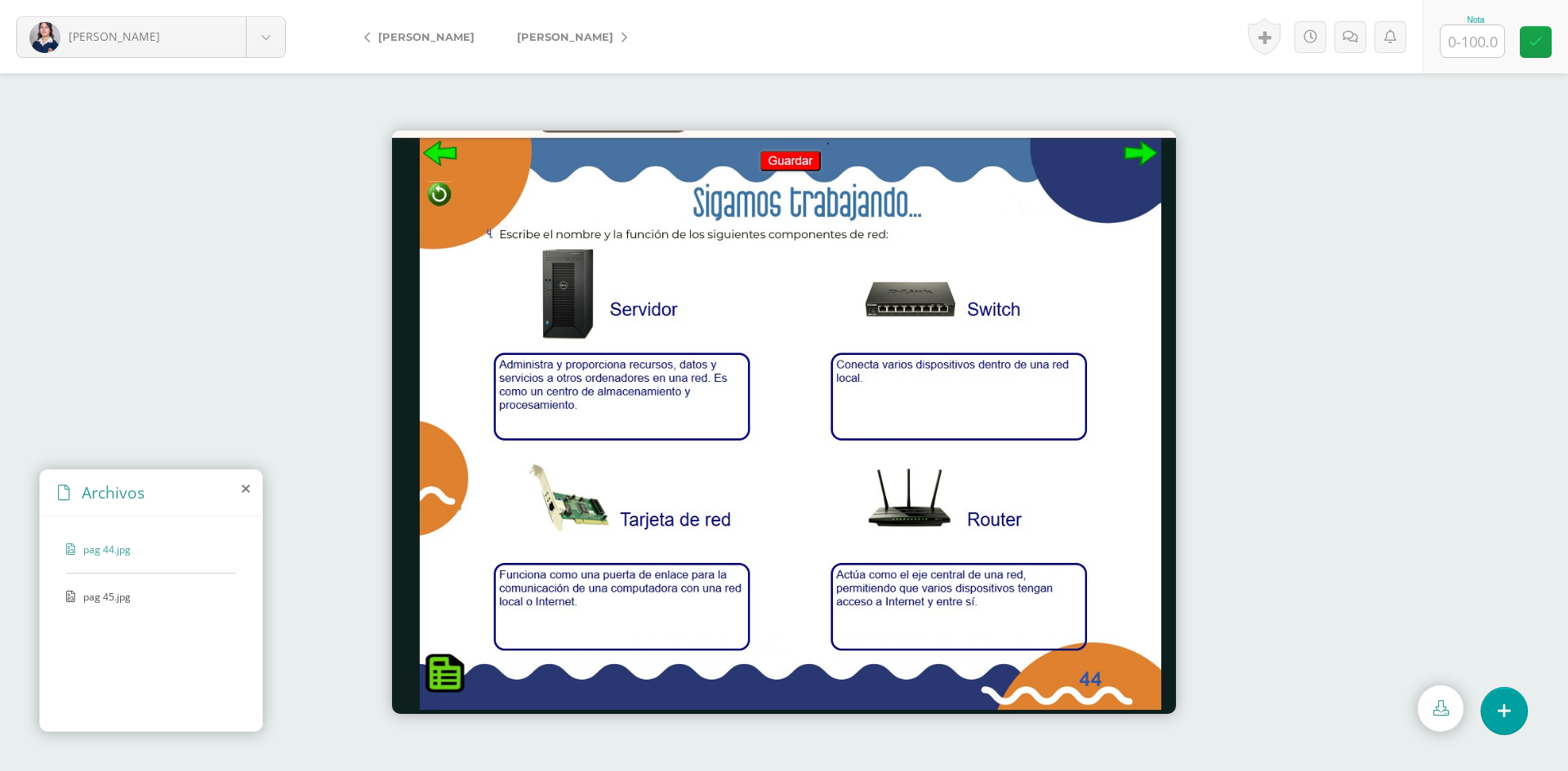
click at [92, 595] on span "pag 45.jpg" at bounding box center [149, 597] width 134 height 14
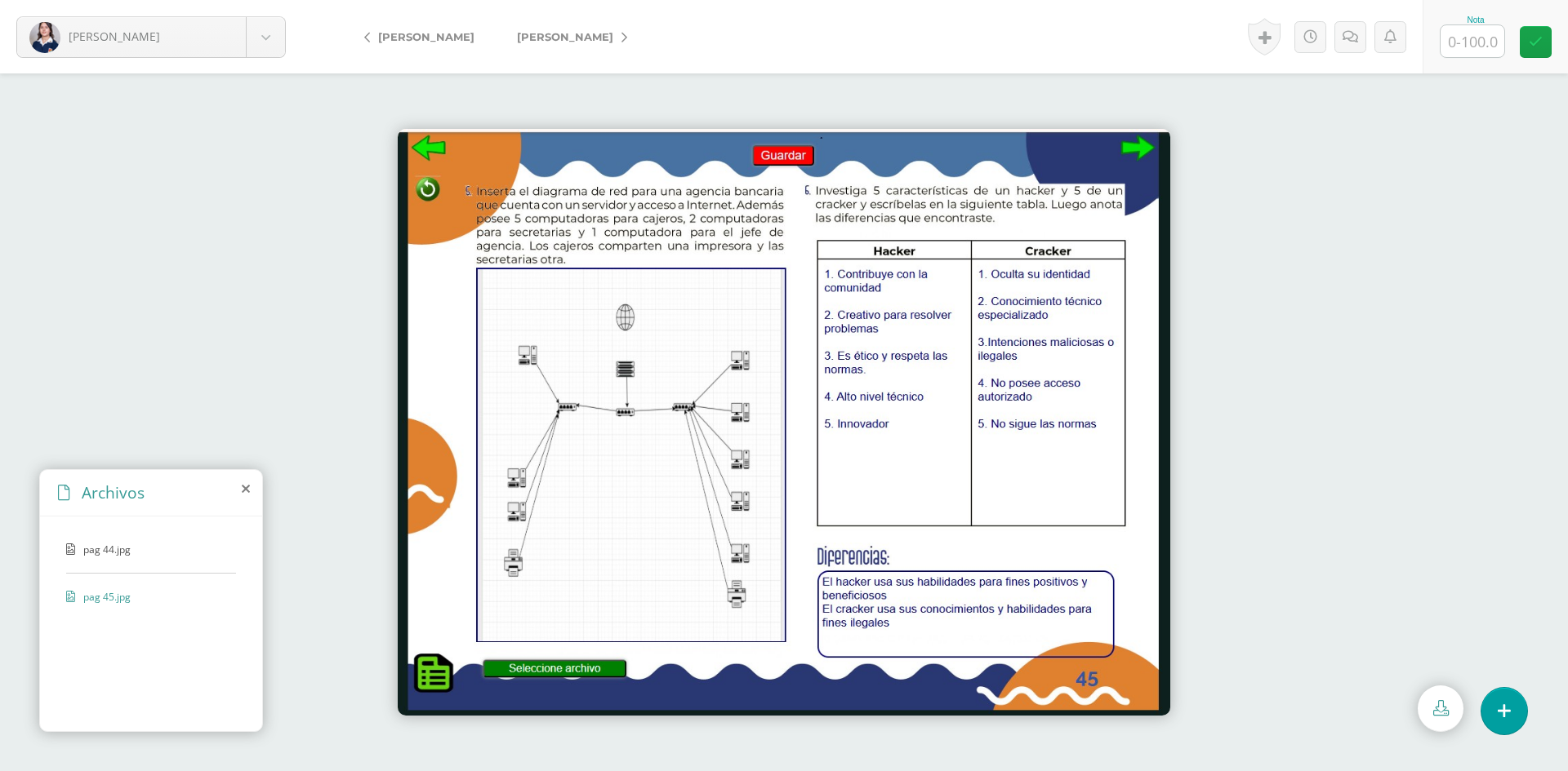
click at [1475, 45] on input "text" at bounding box center [1471, 41] width 63 height 32
type input "100"
click at [540, 38] on span "[PERSON_NAME]" at bounding box center [565, 36] width 97 height 13
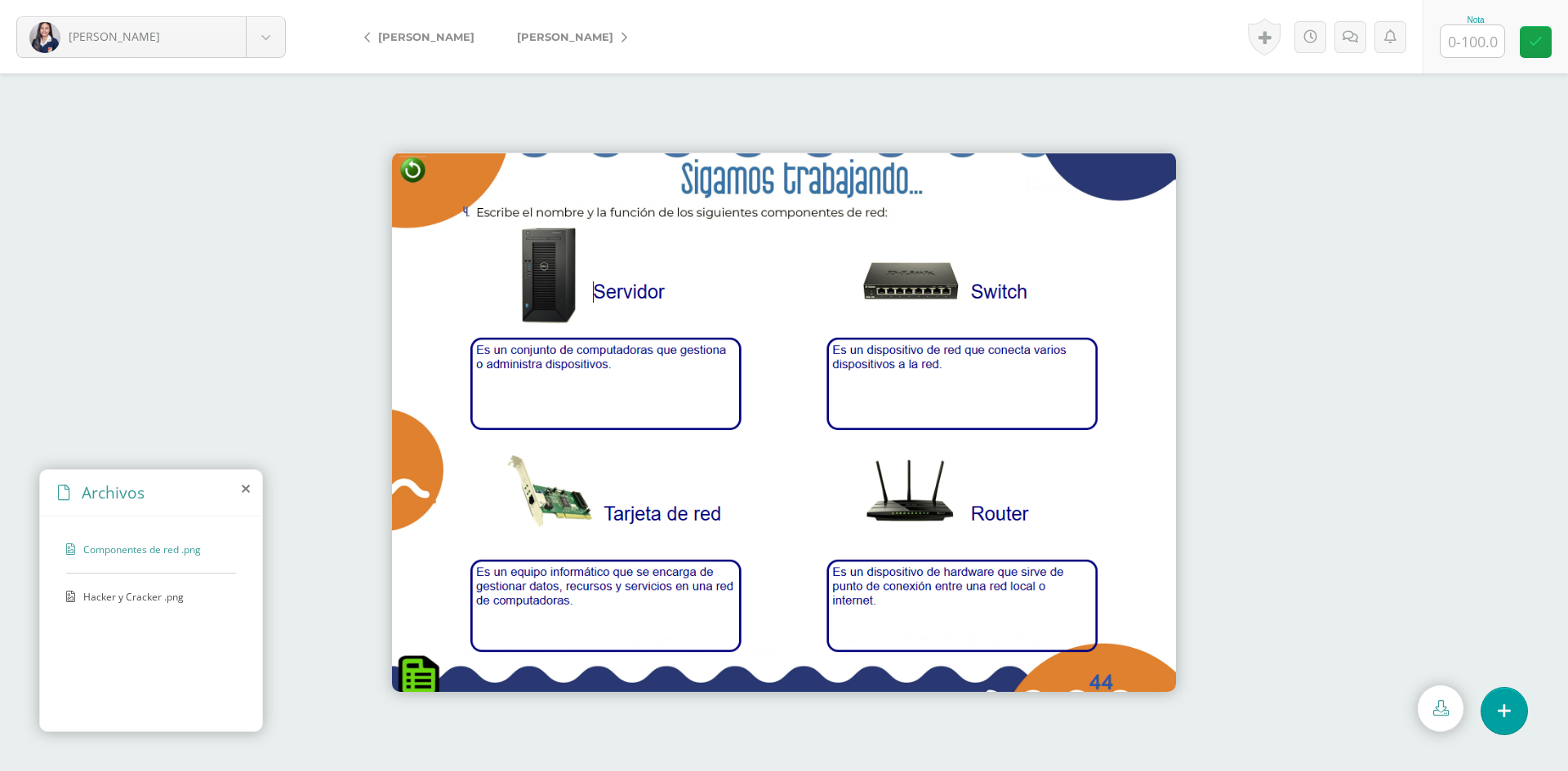
click at [121, 598] on span "Hacker y Cracker .png" at bounding box center [149, 597] width 134 height 14
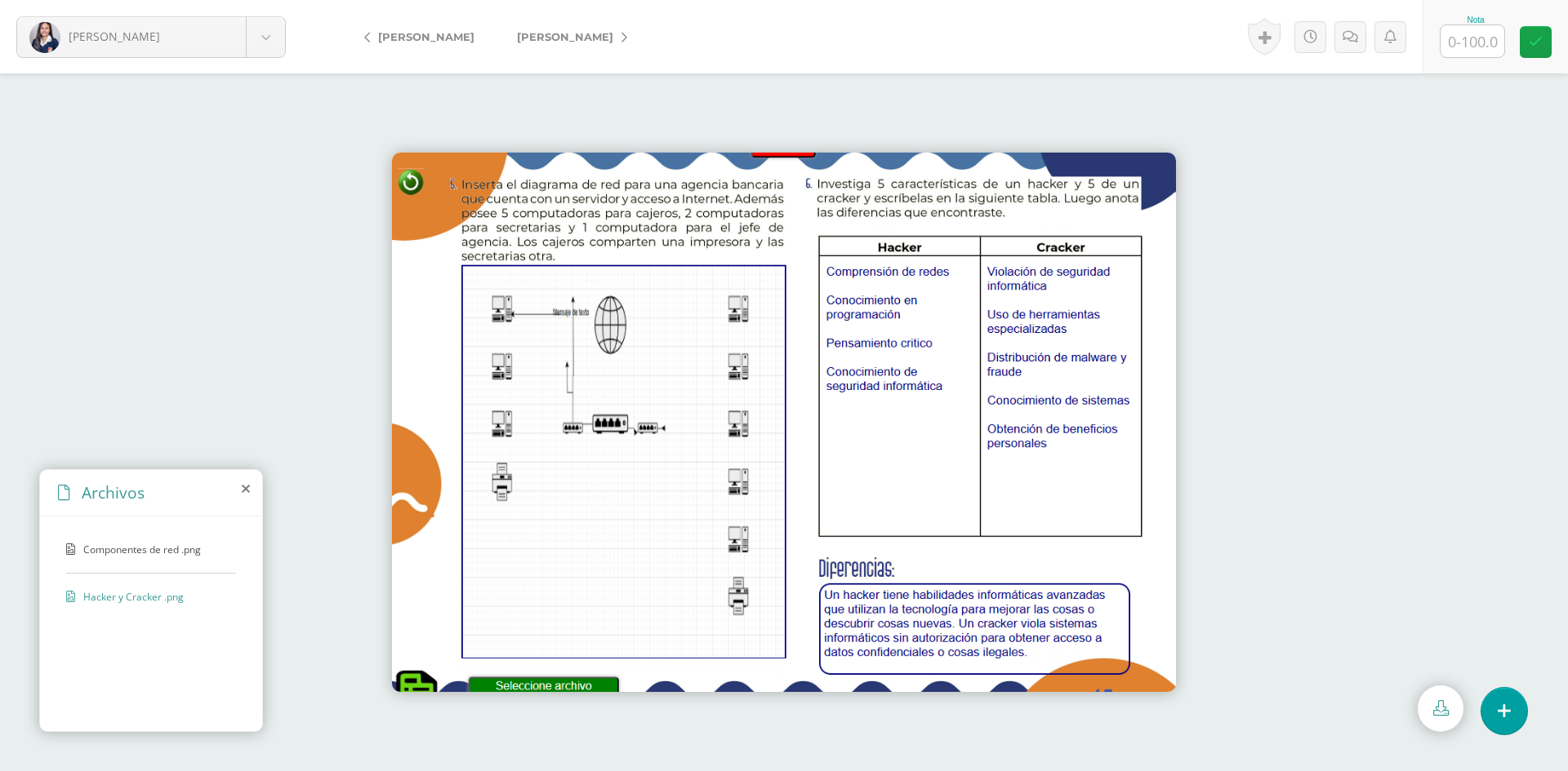
click at [1509, 44] on div "Nota" at bounding box center [1475, 37] width 72 height 43
click at [1484, 46] on input "text" at bounding box center [1471, 41] width 63 height 32
type input "90"
click at [1358, 41] on icon at bounding box center [1356, 37] width 16 height 14
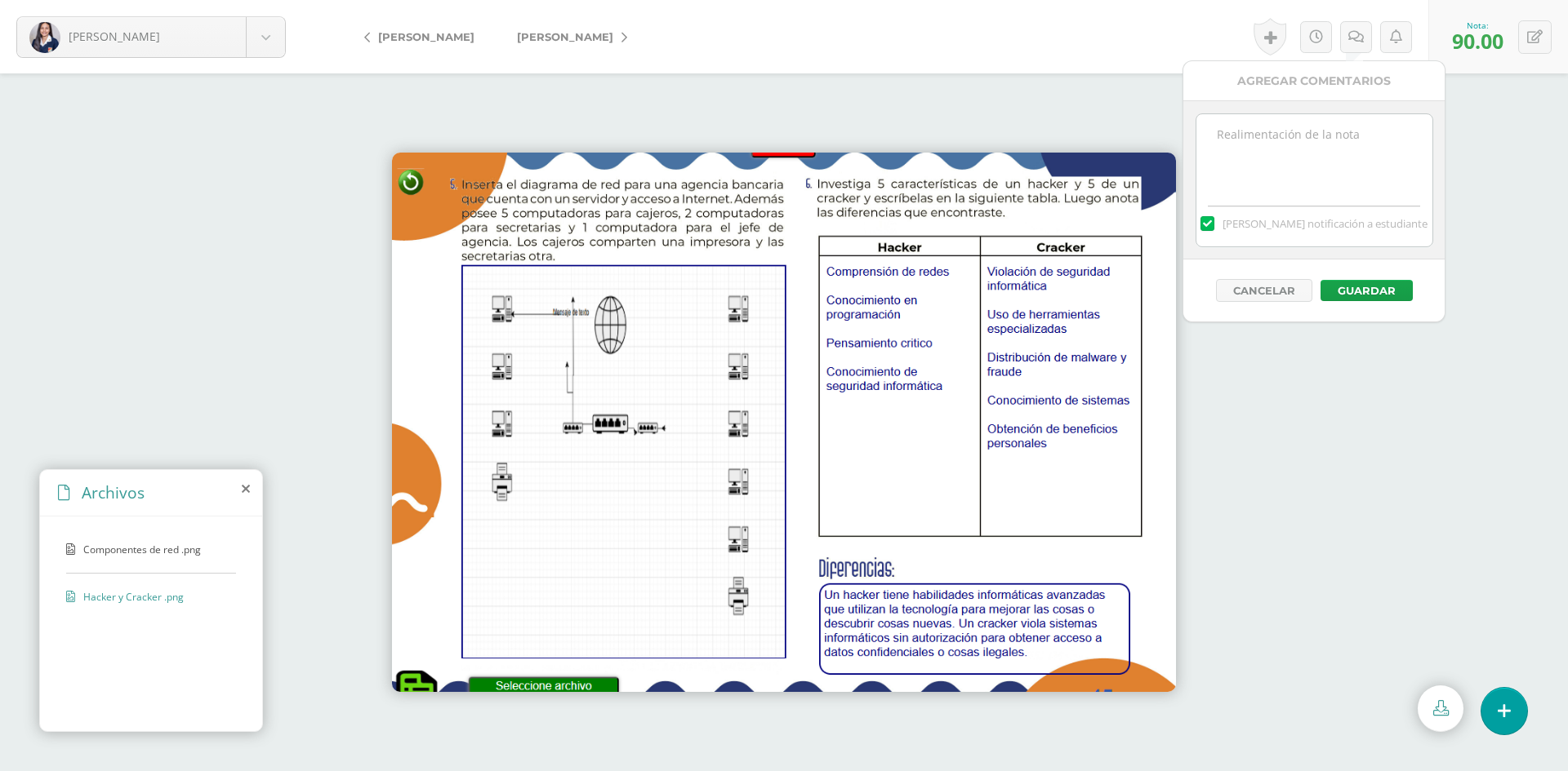
click at [1327, 133] on textarea at bounding box center [1314, 155] width 236 height 82
type textarea "La red no está conectada"
click at [1341, 288] on button "Guardar" at bounding box center [1366, 290] width 93 height 21
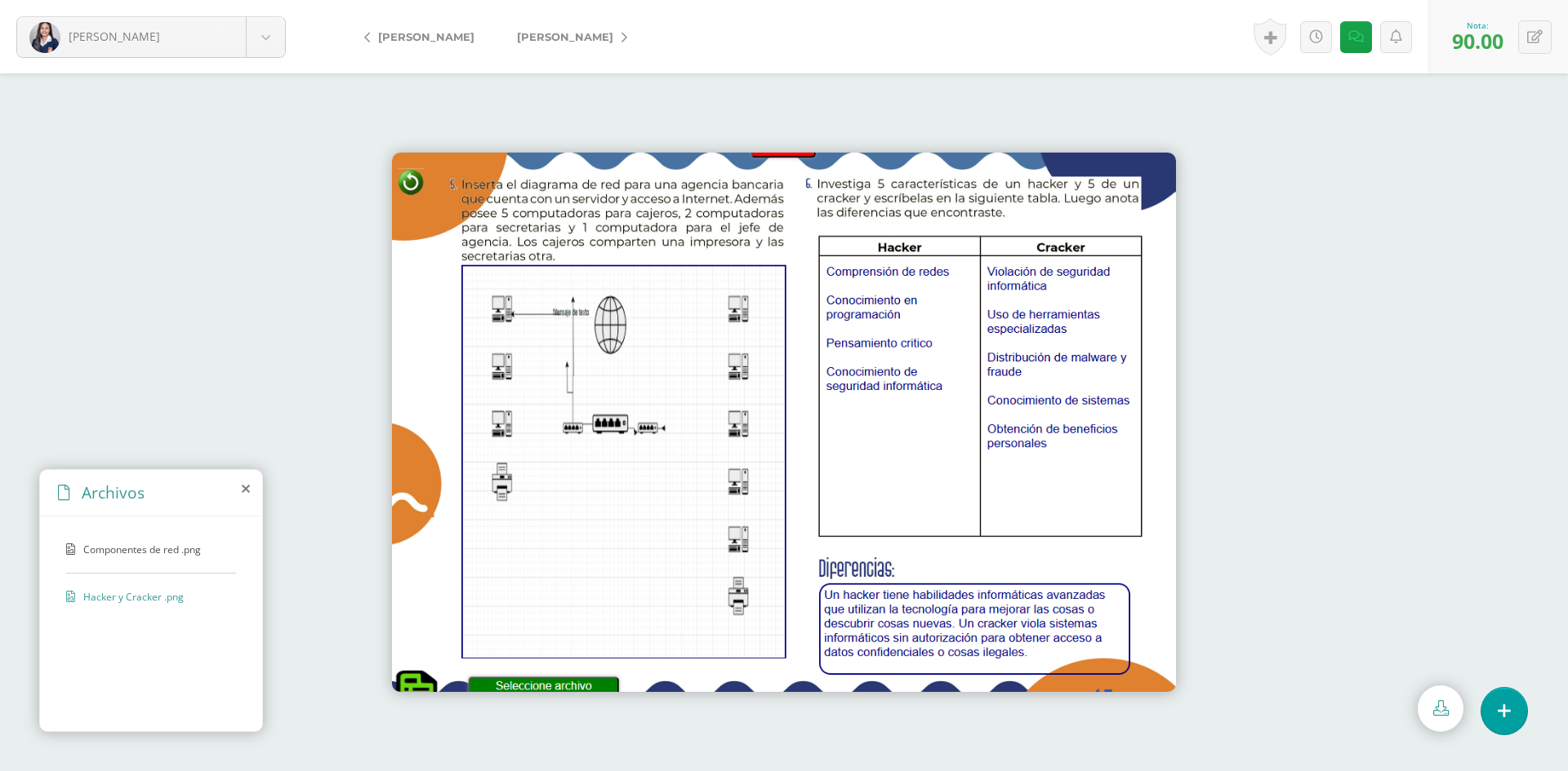
click at [540, 37] on span "Flores, Diana" at bounding box center [565, 36] width 97 height 13
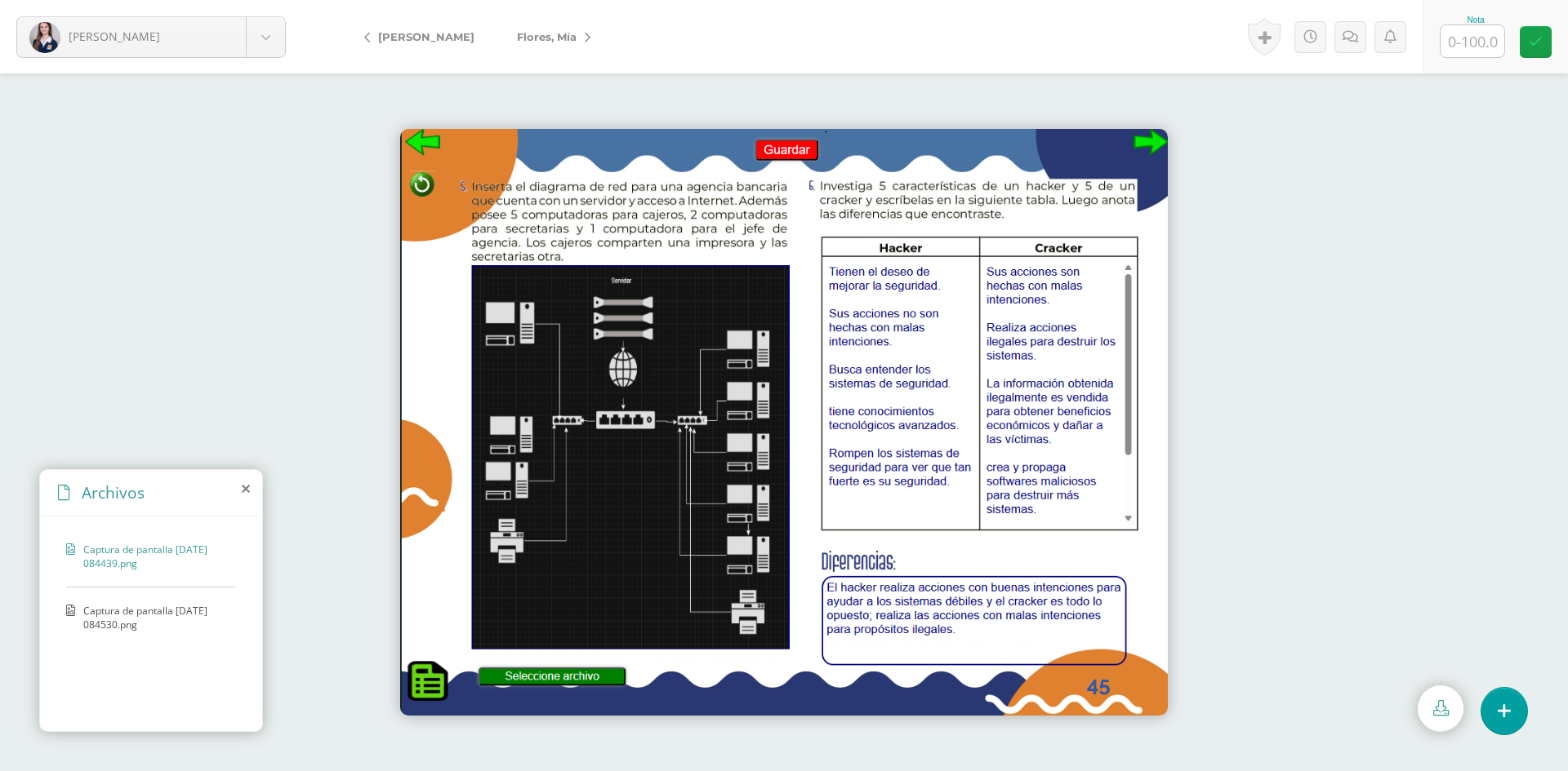
click at [1470, 44] on input "text" at bounding box center [1471, 41] width 63 height 32
type input "100"
click at [530, 32] on span "Flores, Mía" at bounding box center [546, 36] width 59 height 13
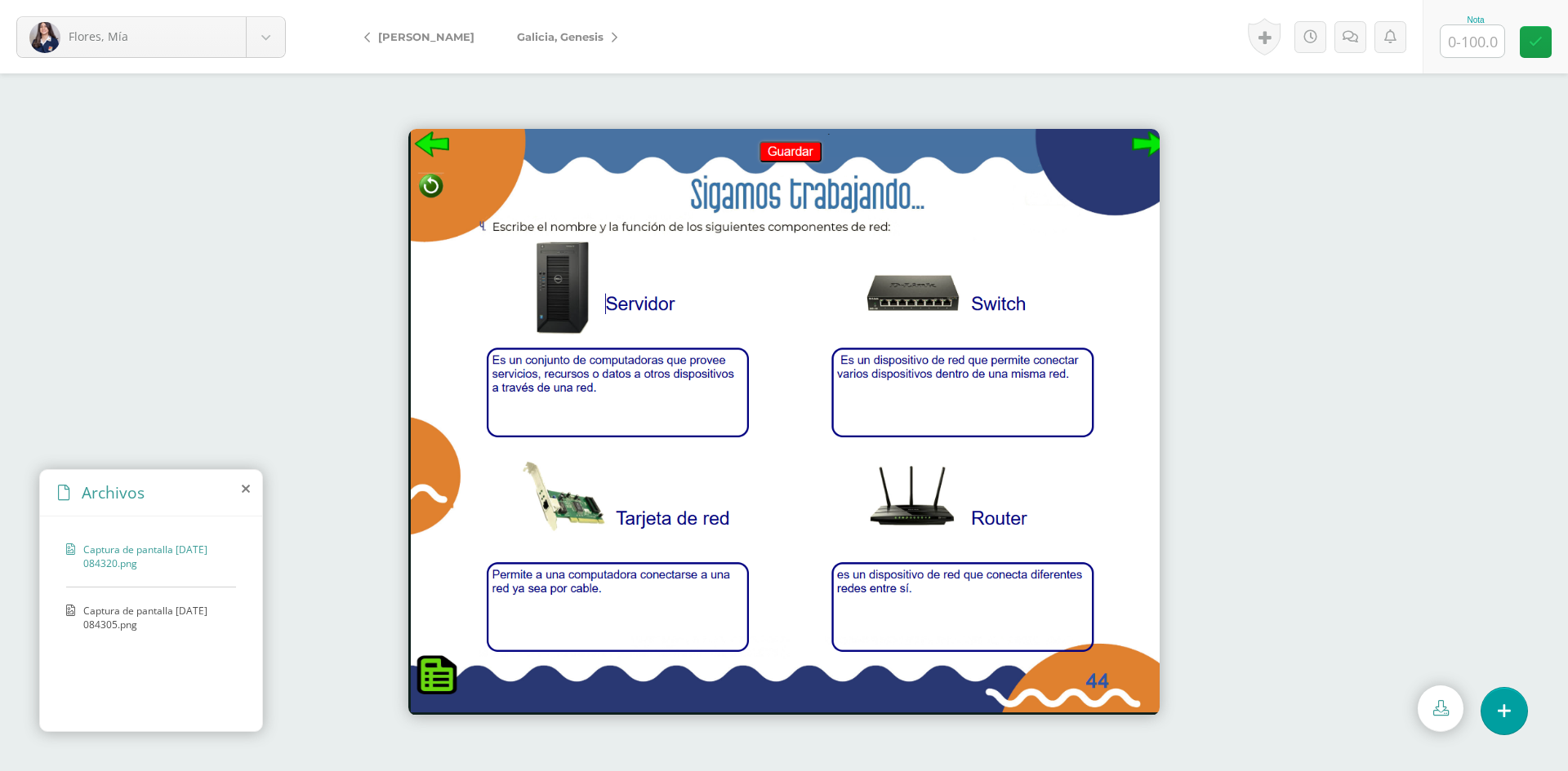
click at [178, 625] on span "Captura de pantalla [DATE] 084305.png" at bounding box center [155, 618] width 144 height 27
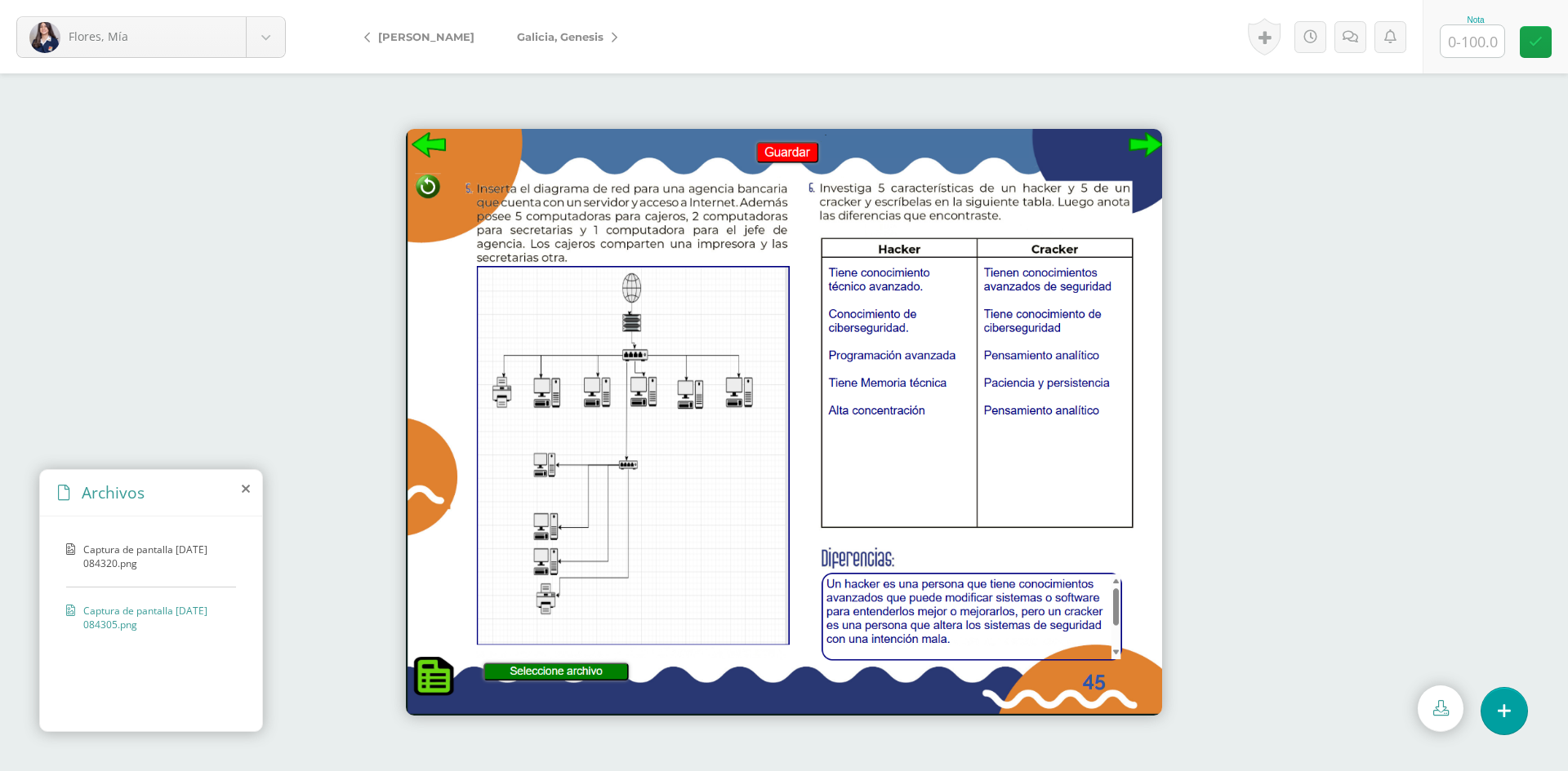
click at [1478, 32] on input "text" at bounding box center [1471, 41] width 63 height 32
type input "100"
click at [552, 25] on link "Galicia, Genesis" at bounding box center [563, 37] width 135 height 39
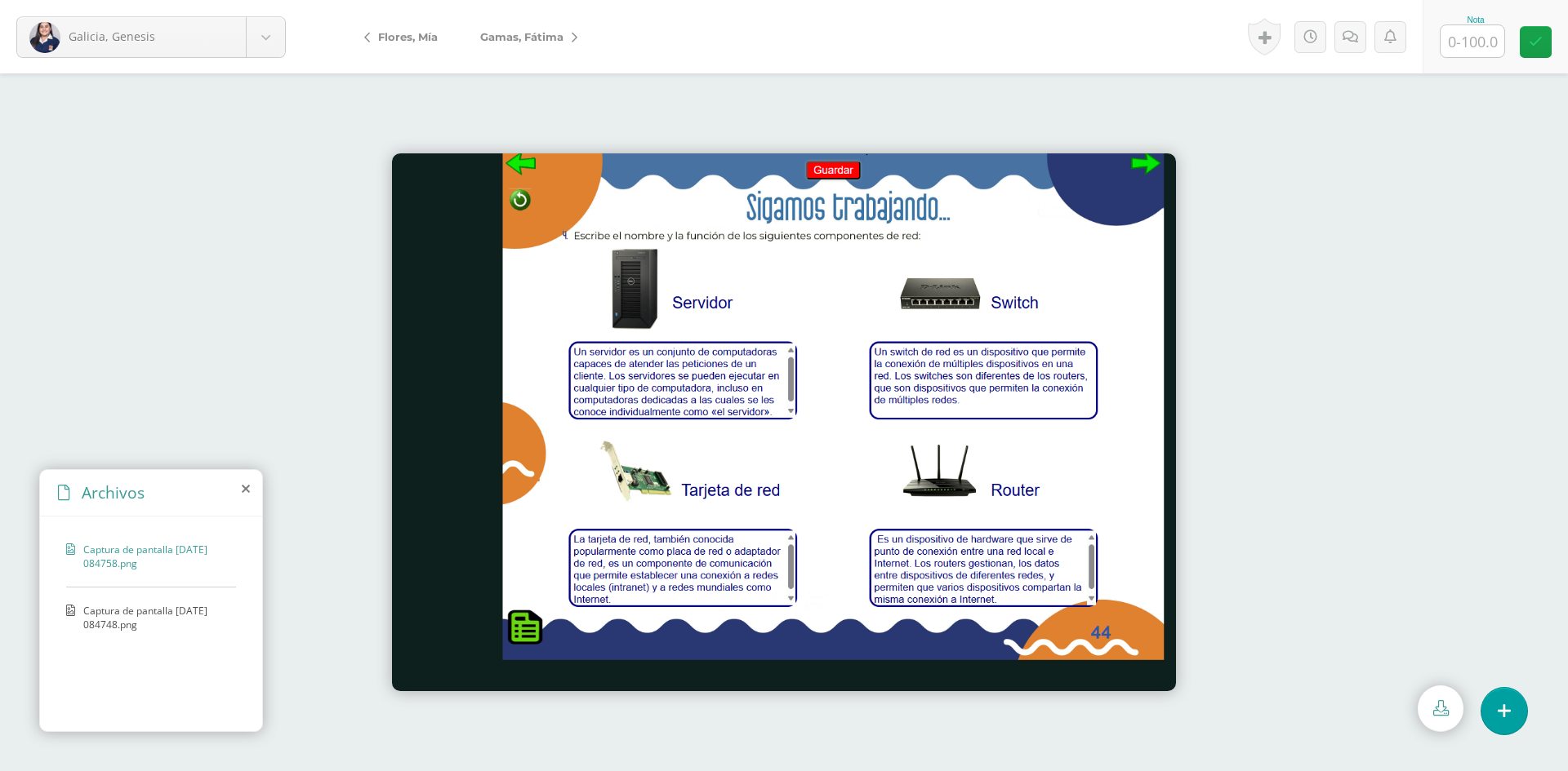
click at [193, 617] on span "Captura de pantalla [DATE] 084748.png" at bounding box center [155, 618] width 144 height 27
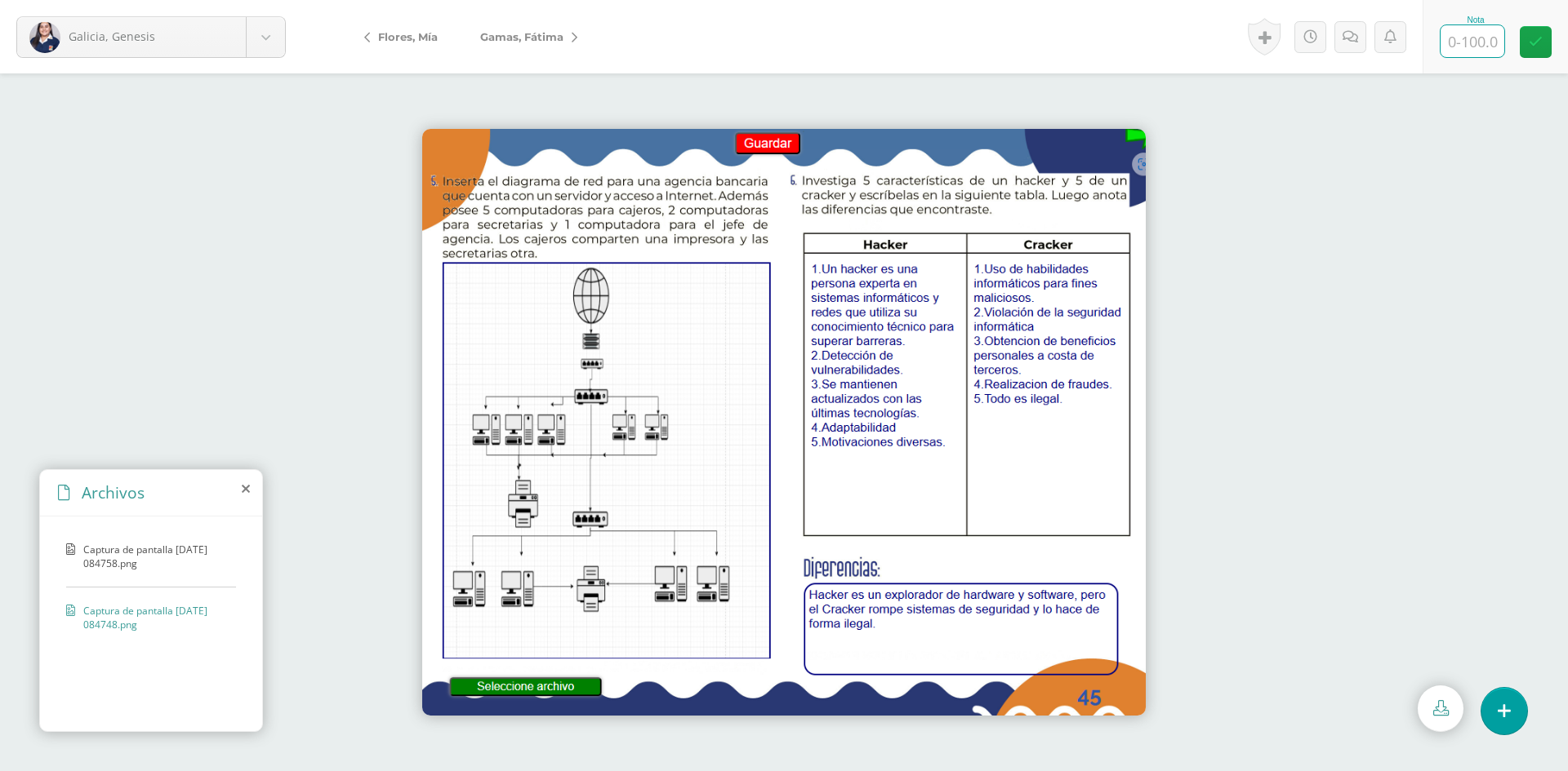
click at [1453, 37] on input "text" at bounding box center [1471, 41] width 63 height 32
type input "100"
click at [509, 38] on span "Gamas, Fátima" at bounding box center [521, 36] width 83 height 13
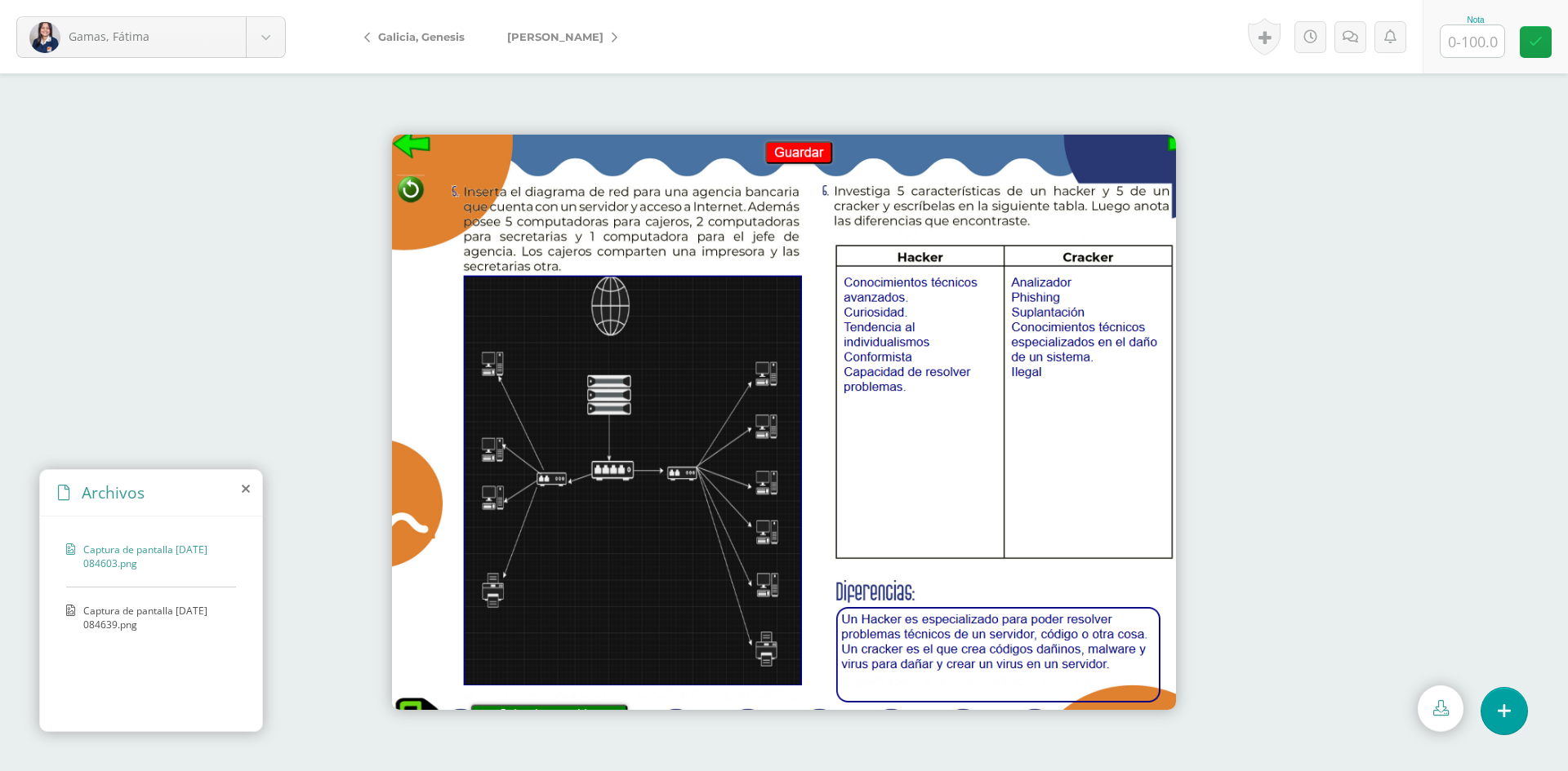
click at [184, 610] on span "Captura de pantalla [DATE] 084639.png" at bounding box center [155, 618] width 144 height 27
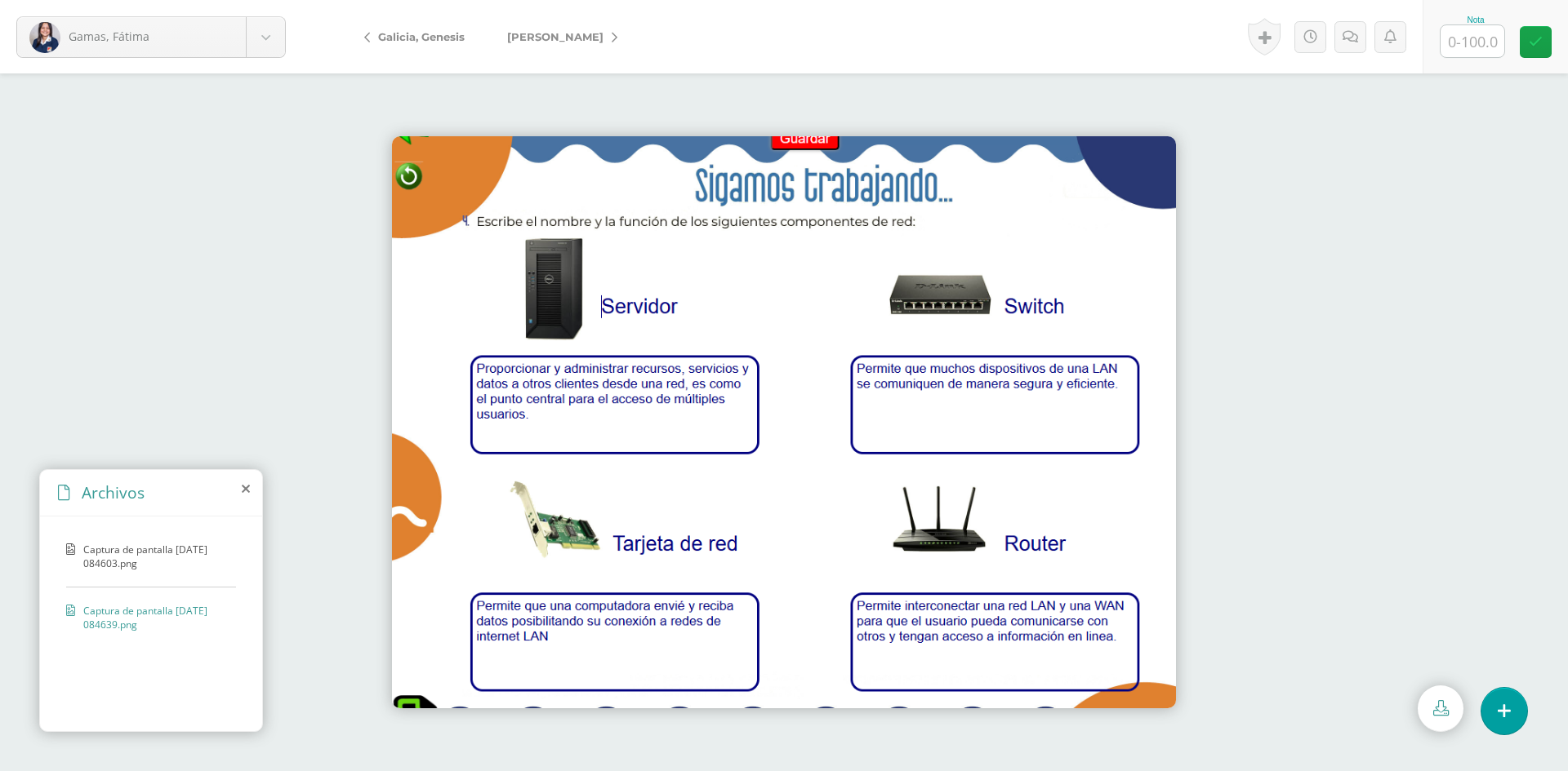
click at [1476, 43] on input "text" at bounding box center [1471, 41] width 63 height 32
type input "100"
click at [569, 42] on span "[PERSON_NAME]" at bounding box center [555, 36] width 97 height 13
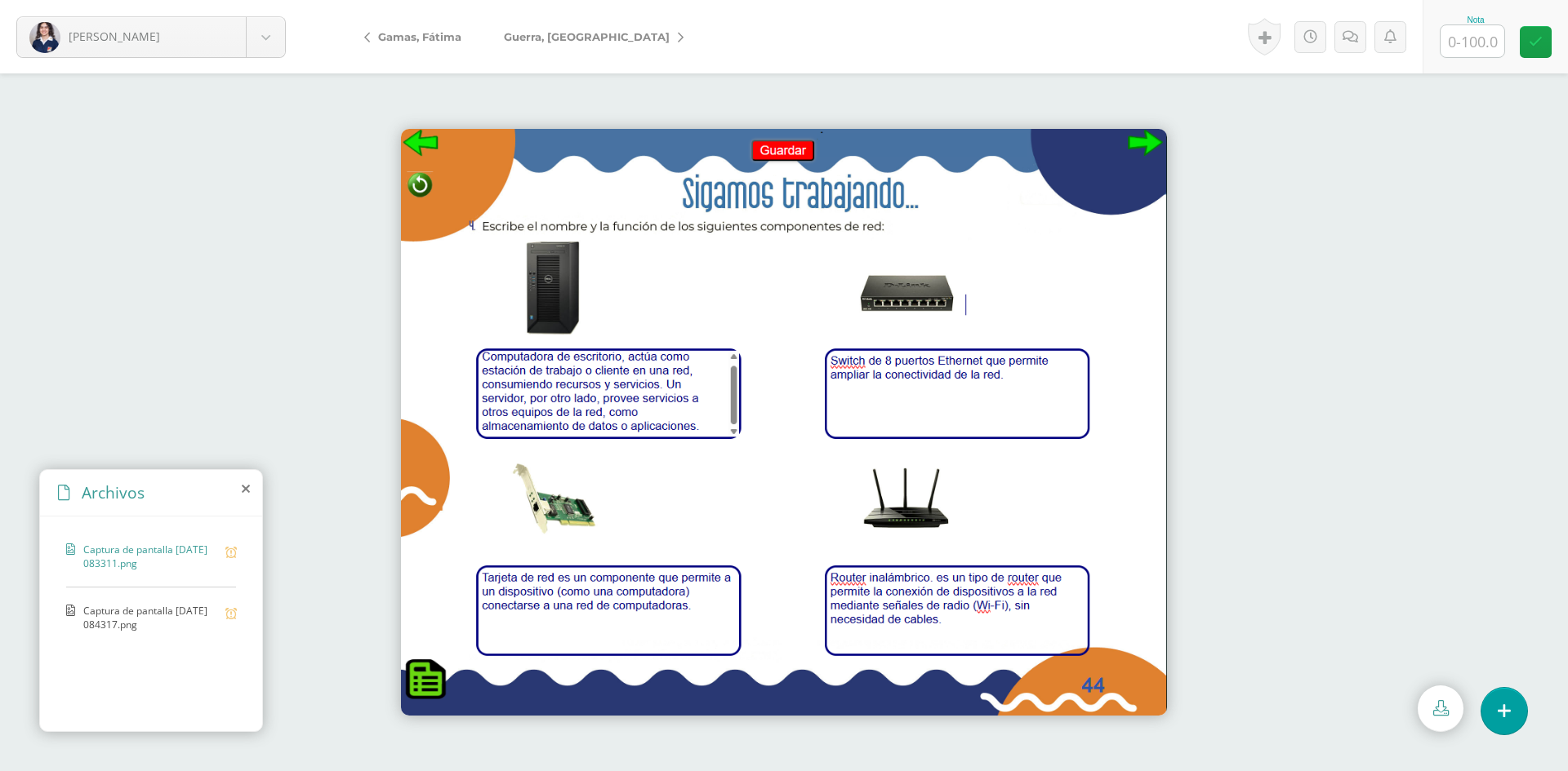
click at [148, 636] on div "Captura de pantalla [DATE] 084317.png" at bounding box center [151, 626] width 170 height 44
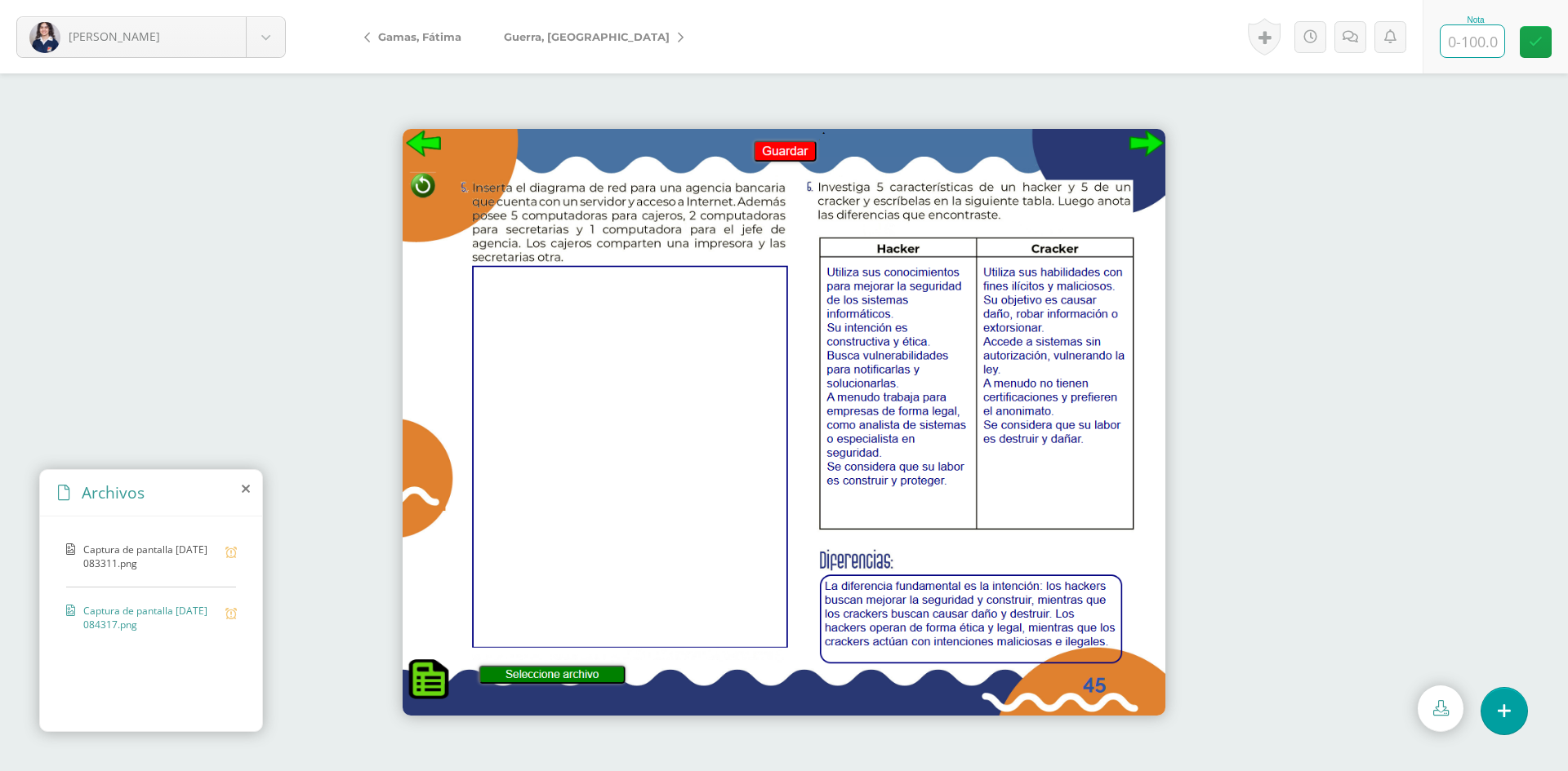
click at [1478, 44] on input "text" at bounding box center [1471, 41] width 63 height 32
type input "75"
click at [1348, 42] on icon at bounding box center [1351, 37] width 16 height 14
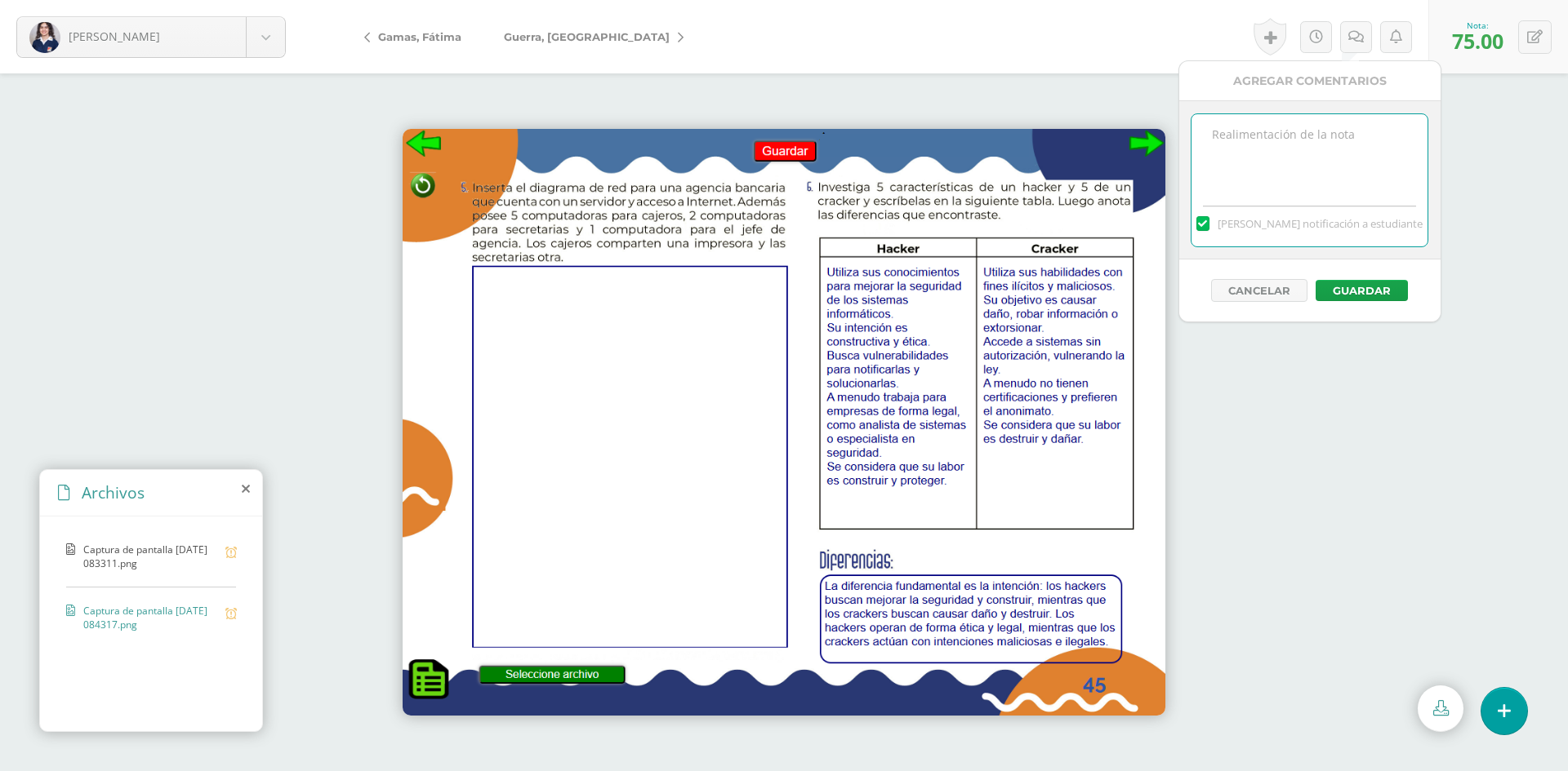
click at [1313, 125] on textarea at bounding box center [1310, 155] width 236 height 82
type textarea "G"
type textarea "Falta el diagrama de red"
click at [1353, 302] on div "Cancelar Guardar" at bounding box center [1310, 290] width 261 height 62
click at [1353, 297] on button "Guardar" at bounding box center [1361, 290] width 93 height 21
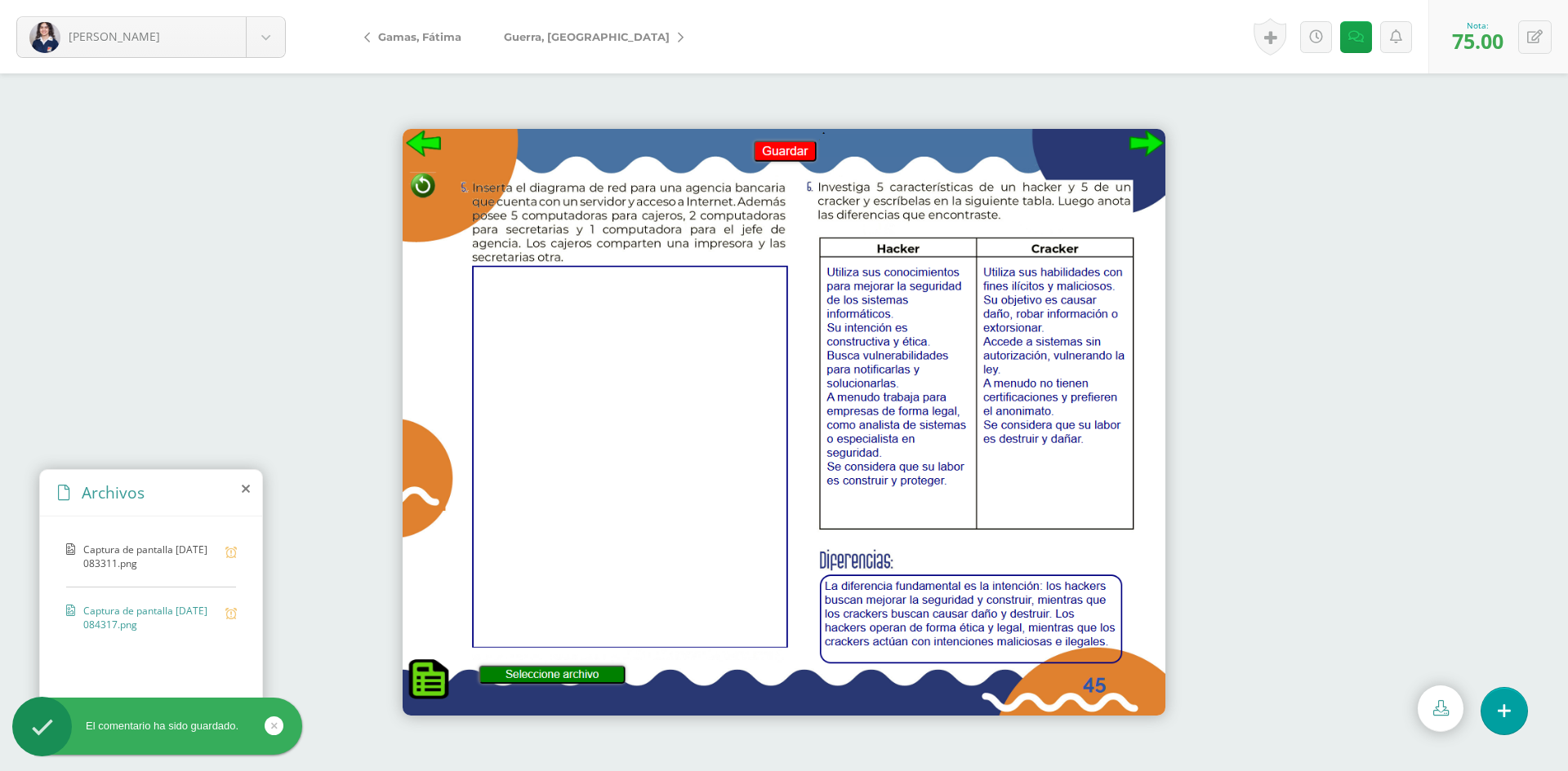
click at [540, 35] on span "Guerra, [GEOGRAPHIC_DATA]" at bounding box center [587, 36] width 166 height 13
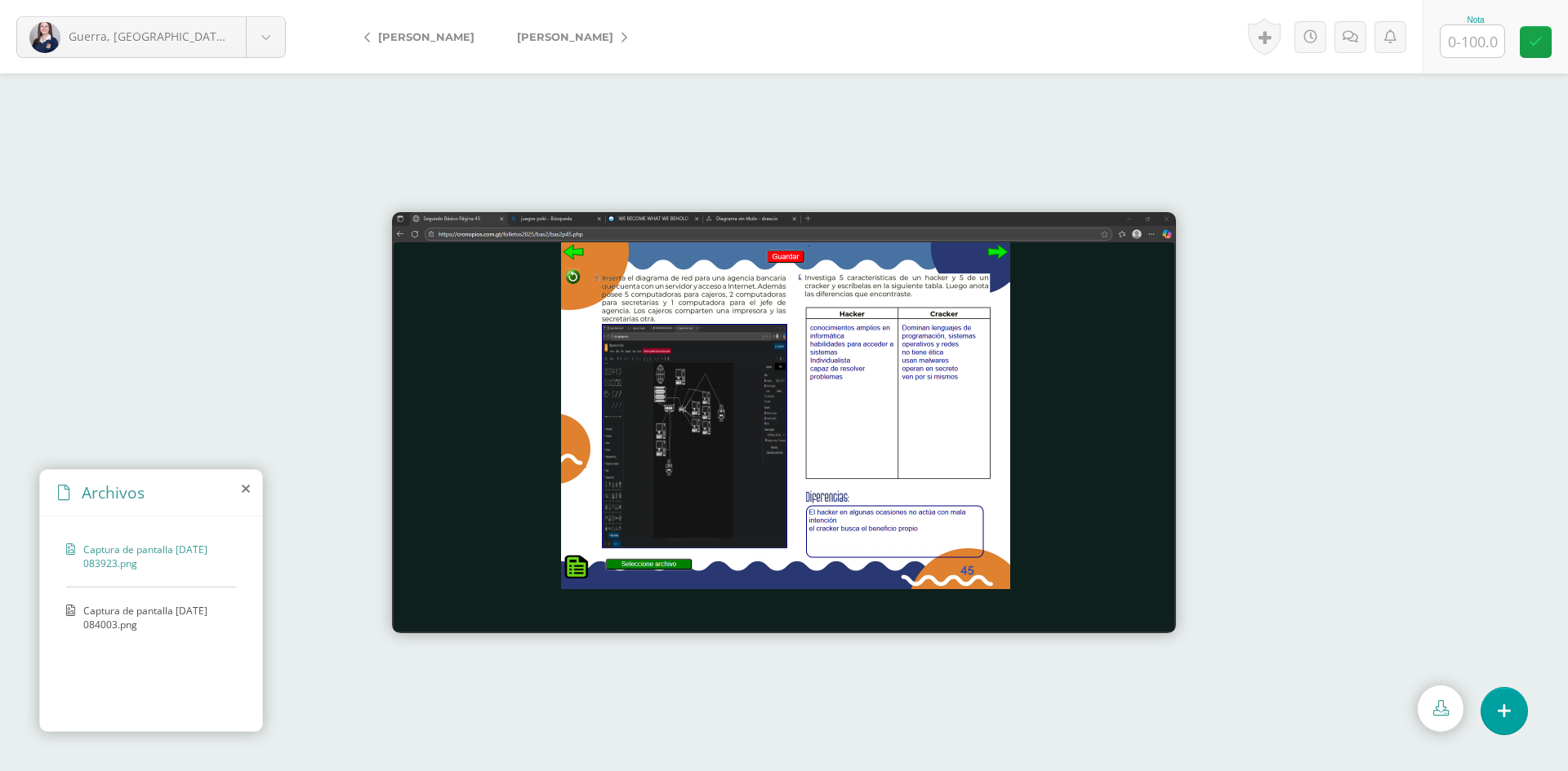
click at [191, 604] on span "Captura de pantalla [DATE] 084003.png" at bounding box center [155, 618] width 144 height 27
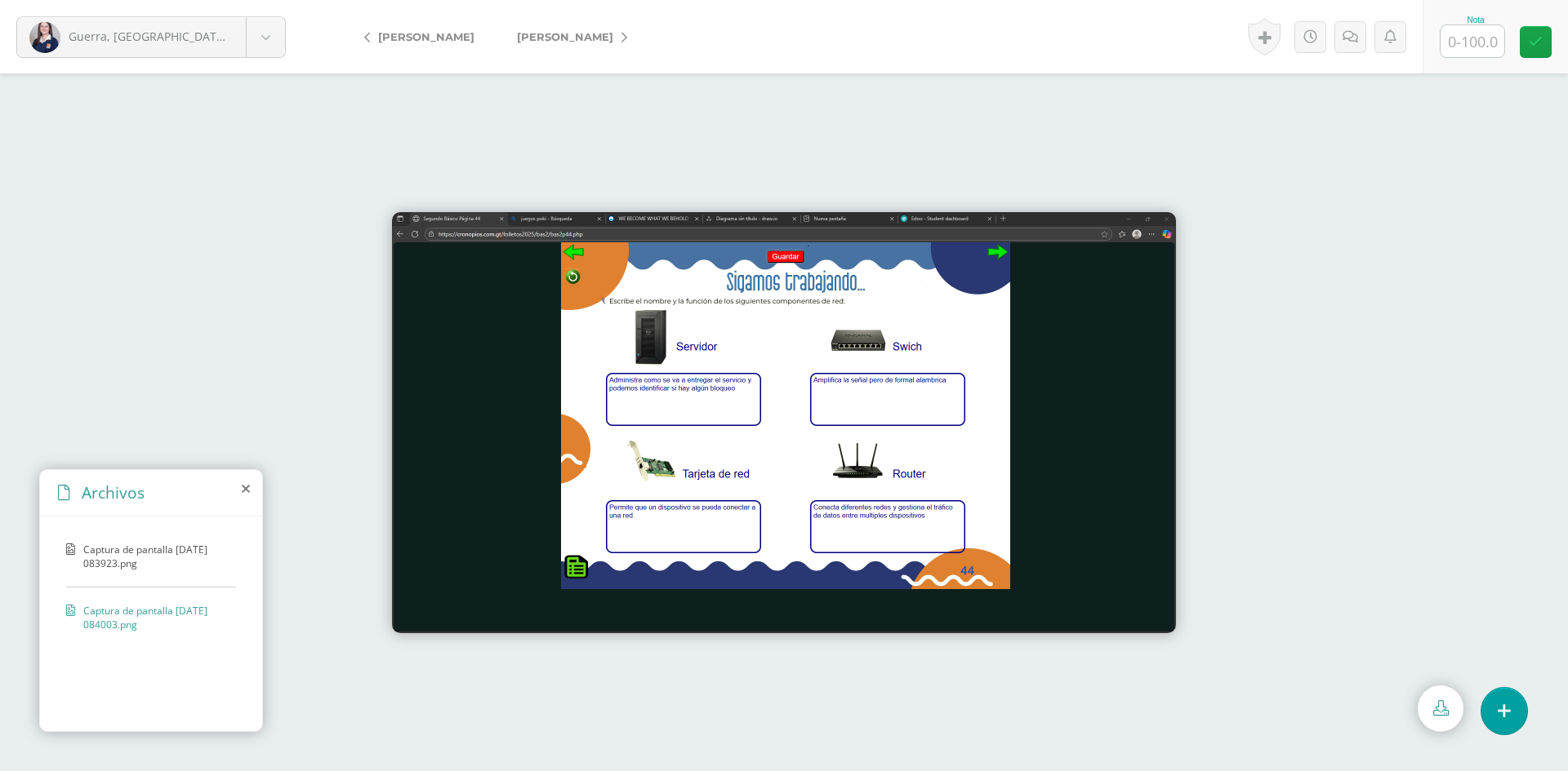
click at [1464, 33] on input "text" at bounding box center [1471, 41] width 63 height 32
type input "100"
click at [592, 34] on span "[PERSON_NAME]" at bounding box center [565, 36] width 97 height 13
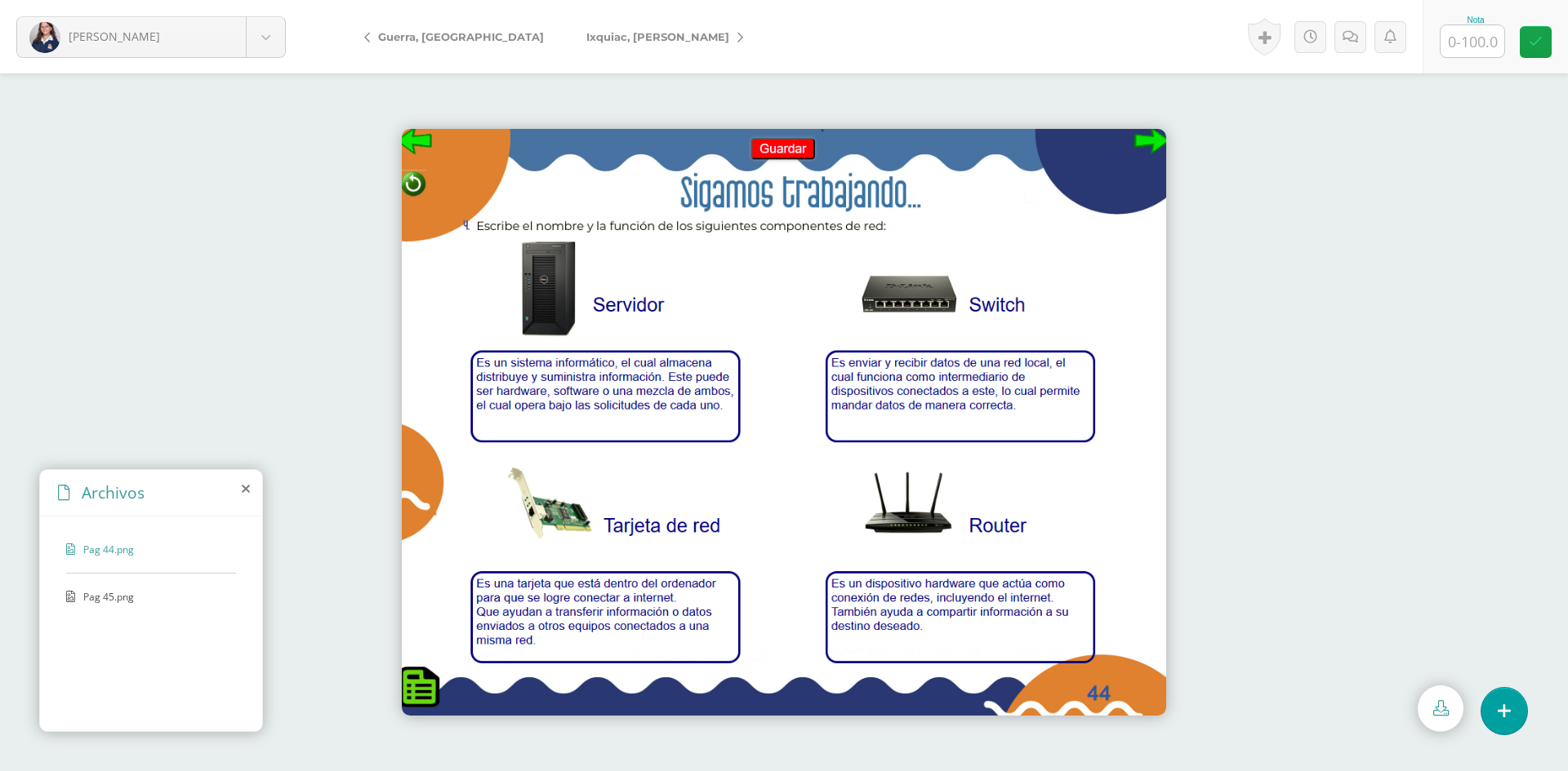
click at [83, 594] on span "Pag 45.png" at bounding box center [149, 597] width 134 height 14
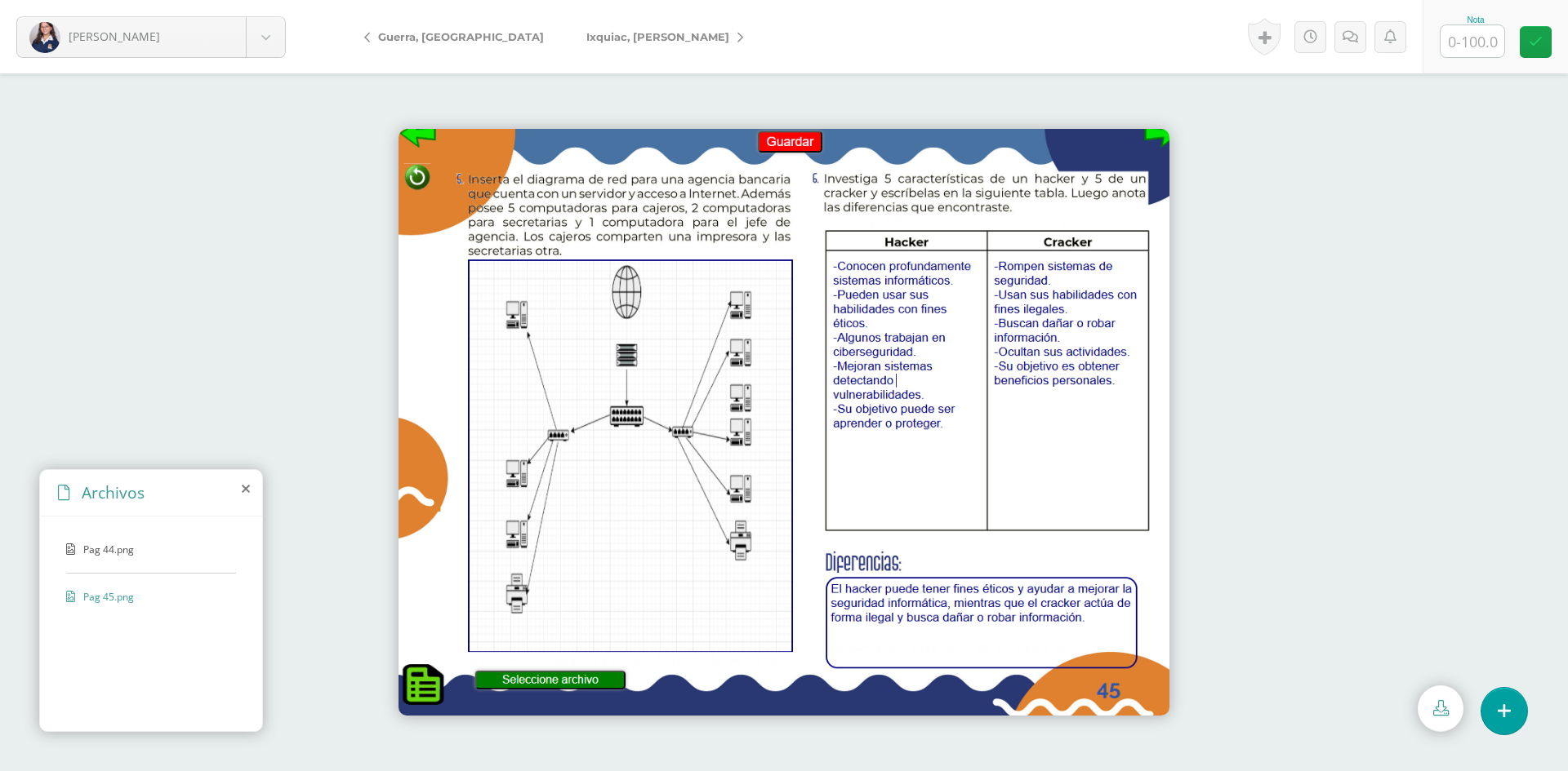
click at [1475, 46] on input "text" at bounding box center [1471, 41] width 63 height 32
type input "100"
click at [586, 33] on span "[PERSON_NAME]" at bounding box center [657, 36] width 143 height 13
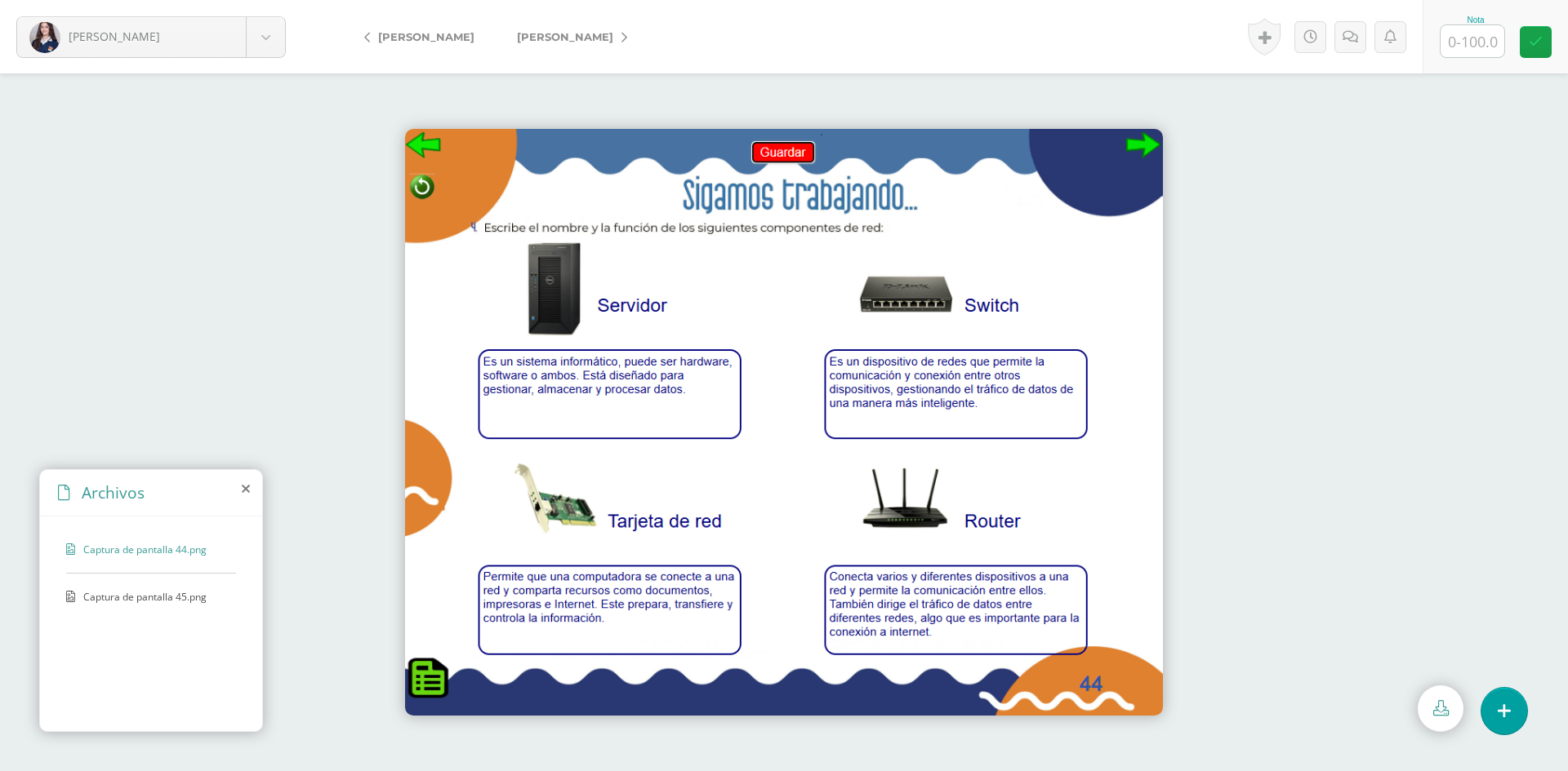
click at [114, 596] on span "Captura de pantalla 45.png" at bounding box center [149, 597] width 134 height 14
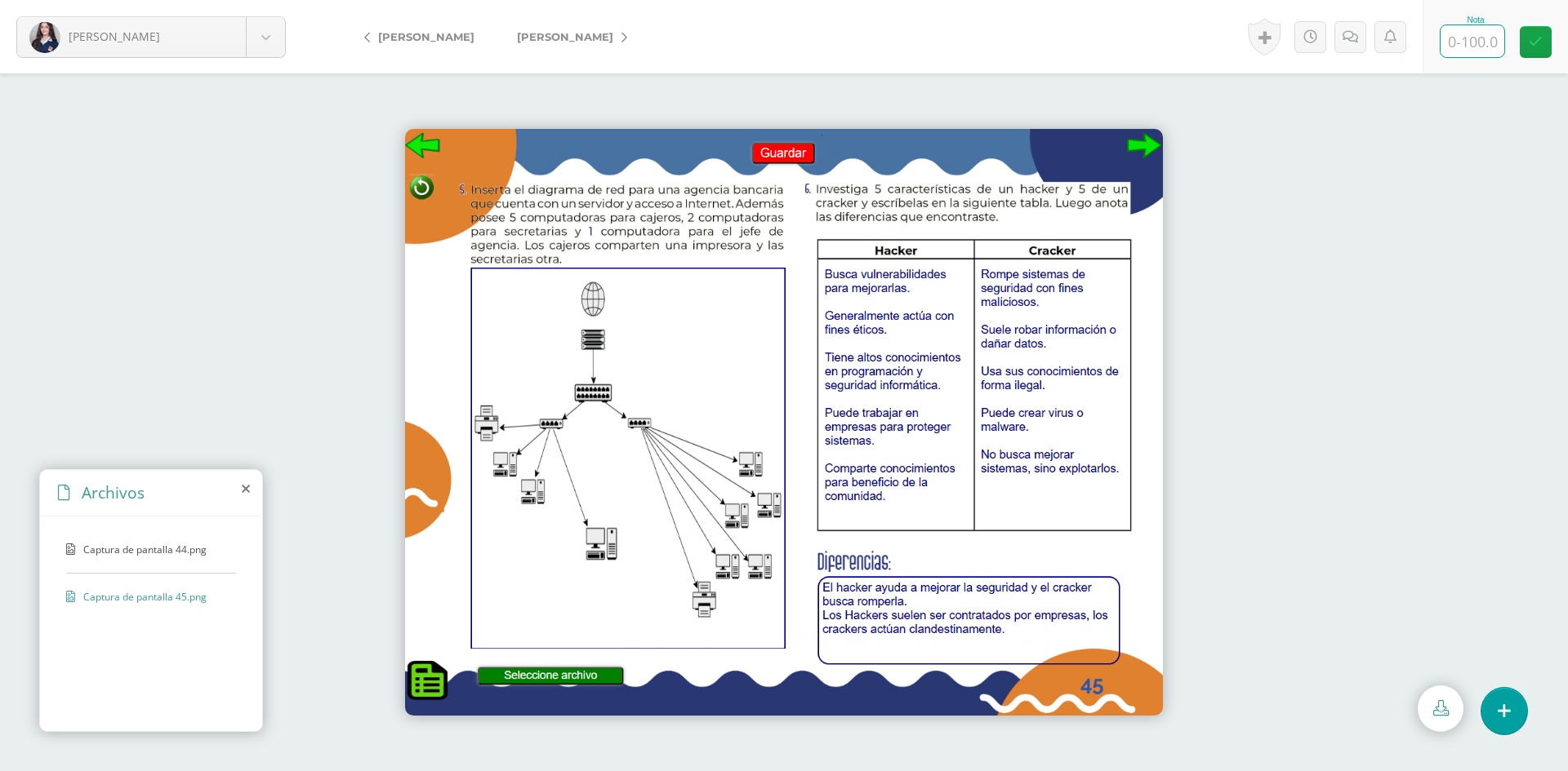
click at [1464, 38] on input "text" at bounding box center [1471, 41] width 63 height 32
type input "100"
click at [546, 47] on link "[PERSON_NAME]" at bounding box center [568, 37] width 144 height 39
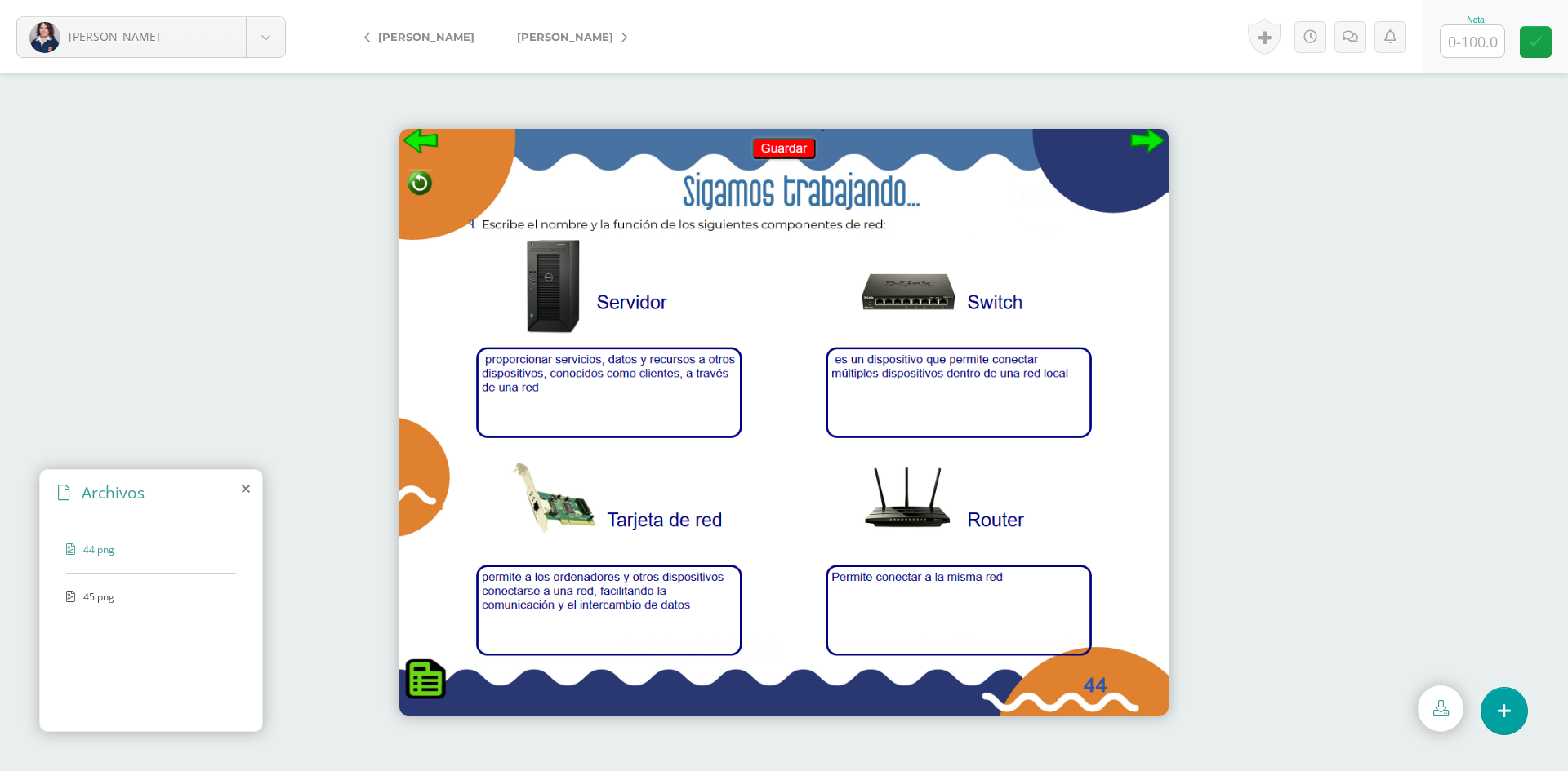
click at [164, 592] on span "45.png" at bounding box center [149, 597] width 134 height 14
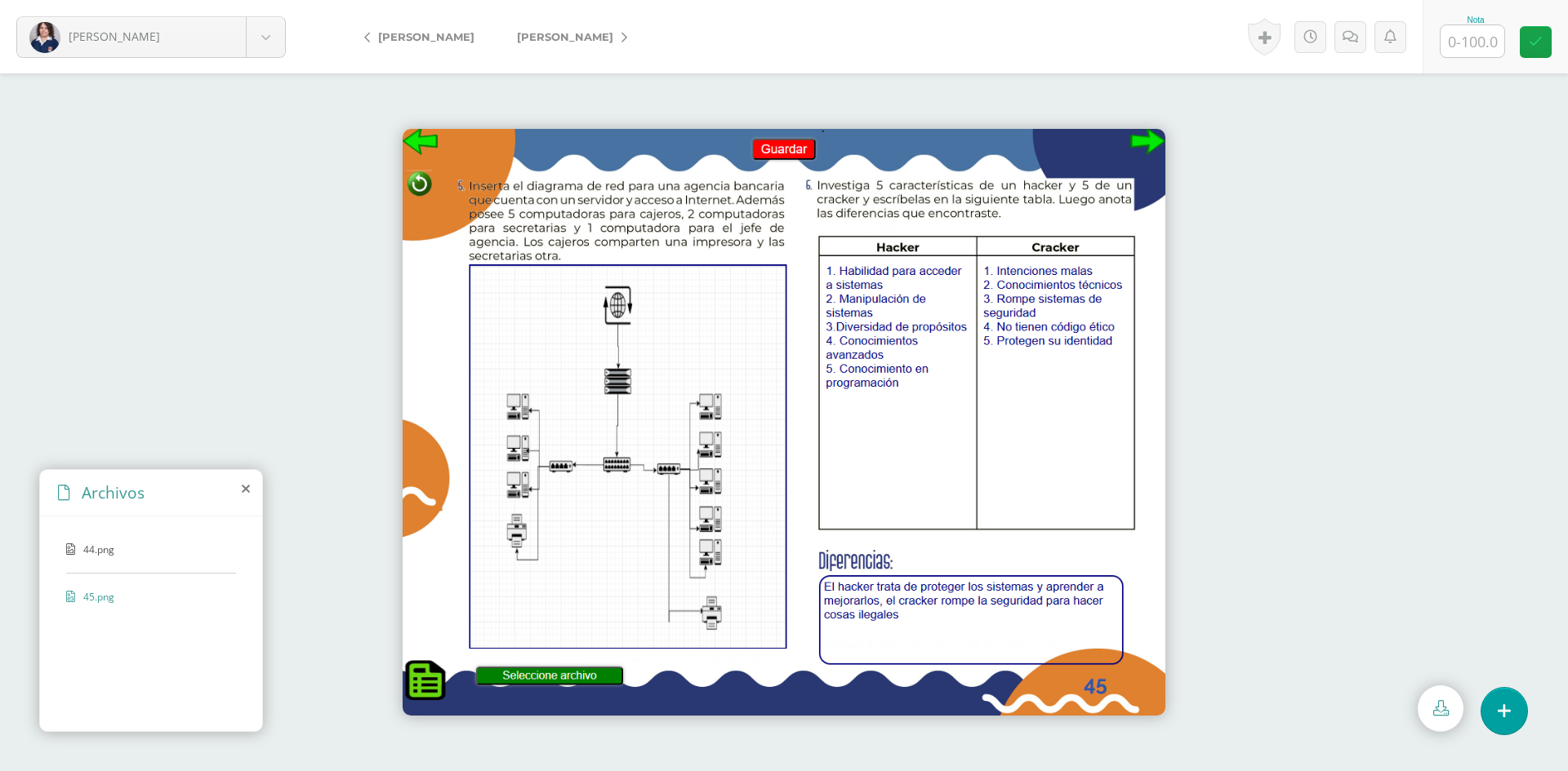
click at [1470, 42] on input "text" at bounding box center [1471, 41] width 63 height 32
type input "100"
click at [551, 41] on span "[PERSON_NAME]" at bounding box center [565, 36] width 97 height 13
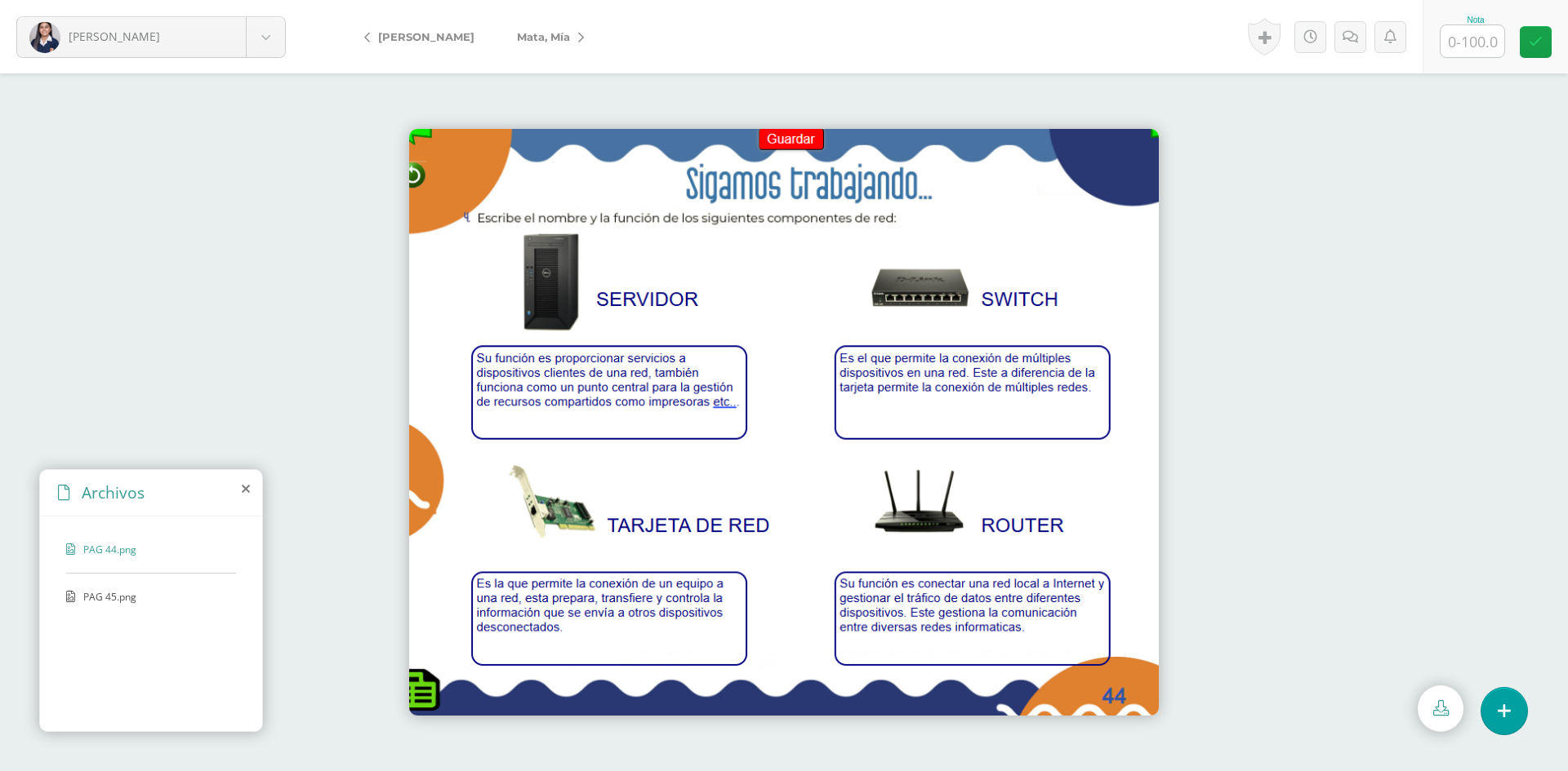
click at [108, 600] on span "PAG 45.png" at bounding box center [149, 597] width 134 height 14
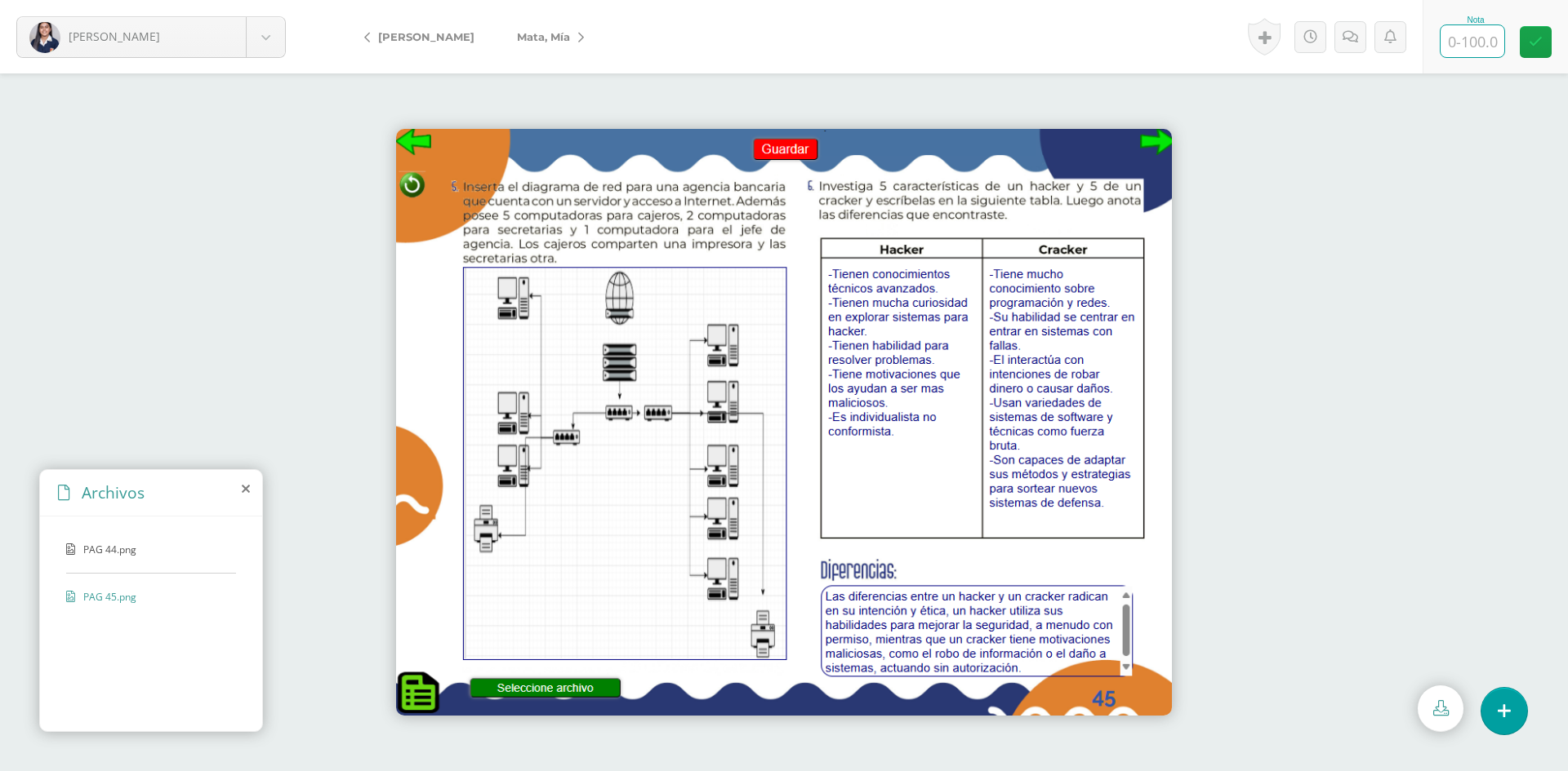
click at [1462, 39] on input "text" at bounding box center [1471, 41] width 63 height 32
type input "100"
click at [527, 36] on span "Mata, Mía" at bounding box center [543, 36] width 53 height 13
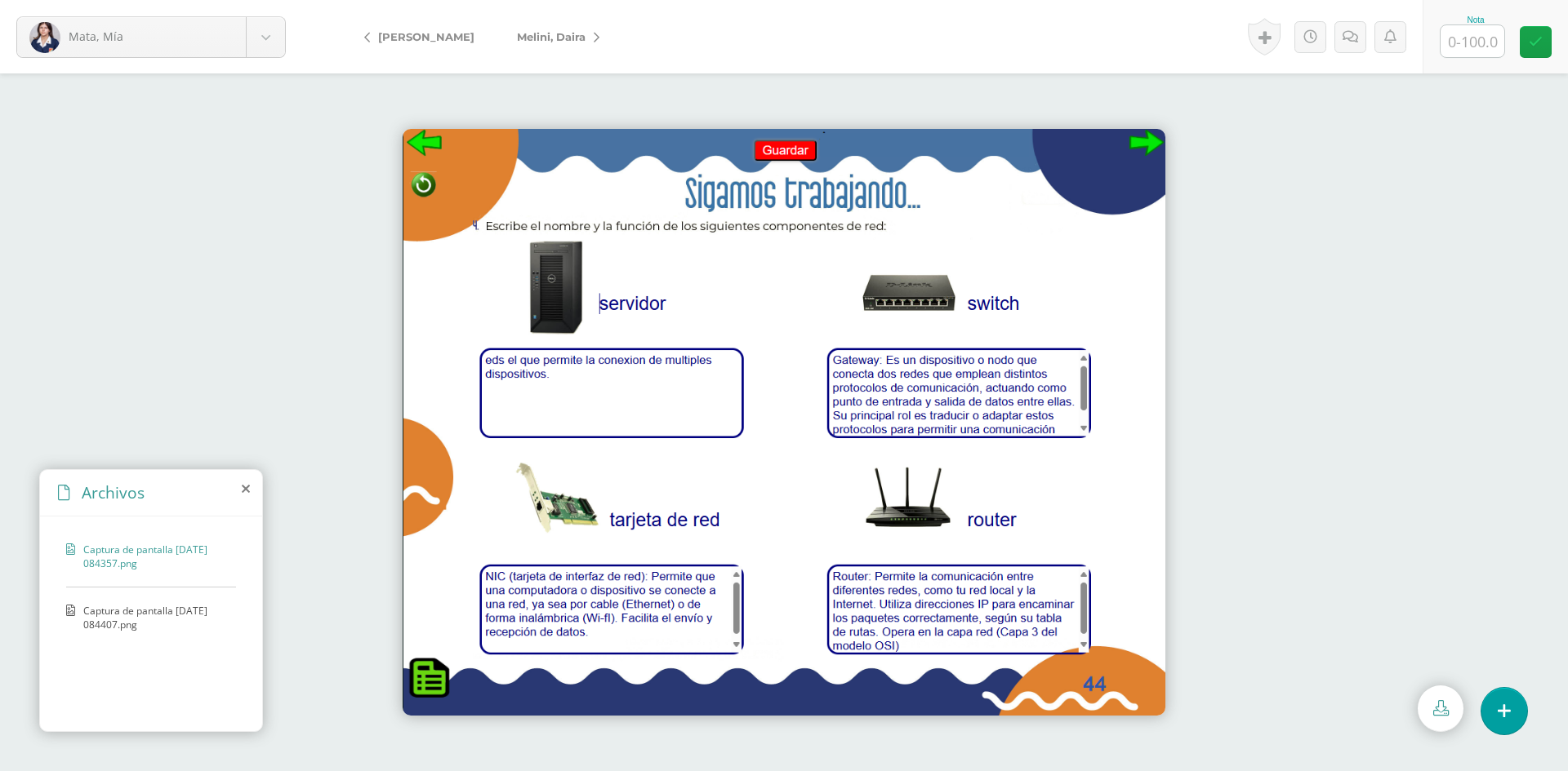
click at [159, 610] on span "Captura de pantalla 2025-09-23 084407.png" at bounding box center [155, 618] width 144 height 27
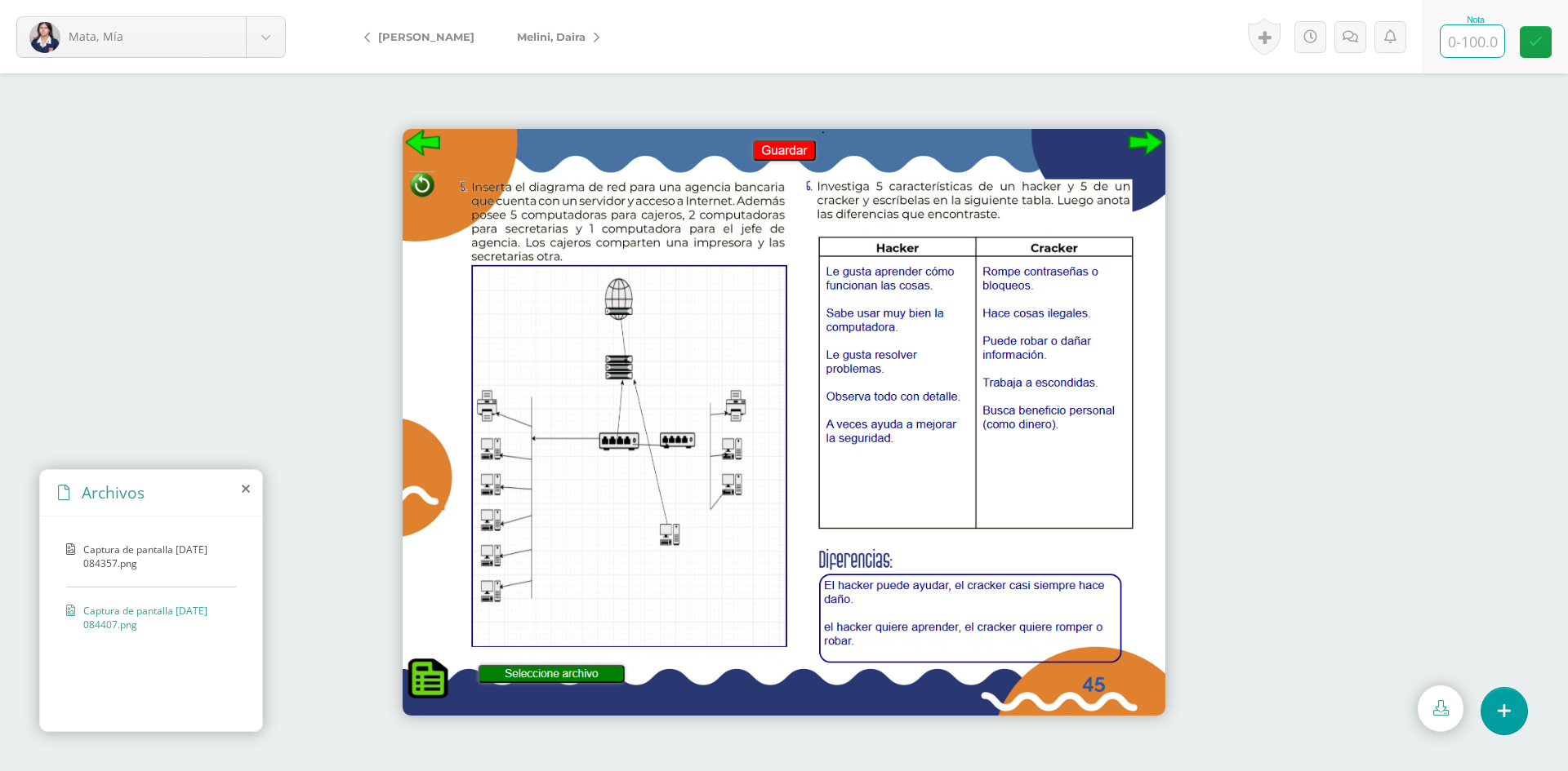
click at [1463, 30] on input "text" at bounding box center [1471, 41] width 63 height 32
type input "100"
click at [541, 42] on span "Melini, Daira" at bounding box center [551, 36] width 68 height 13
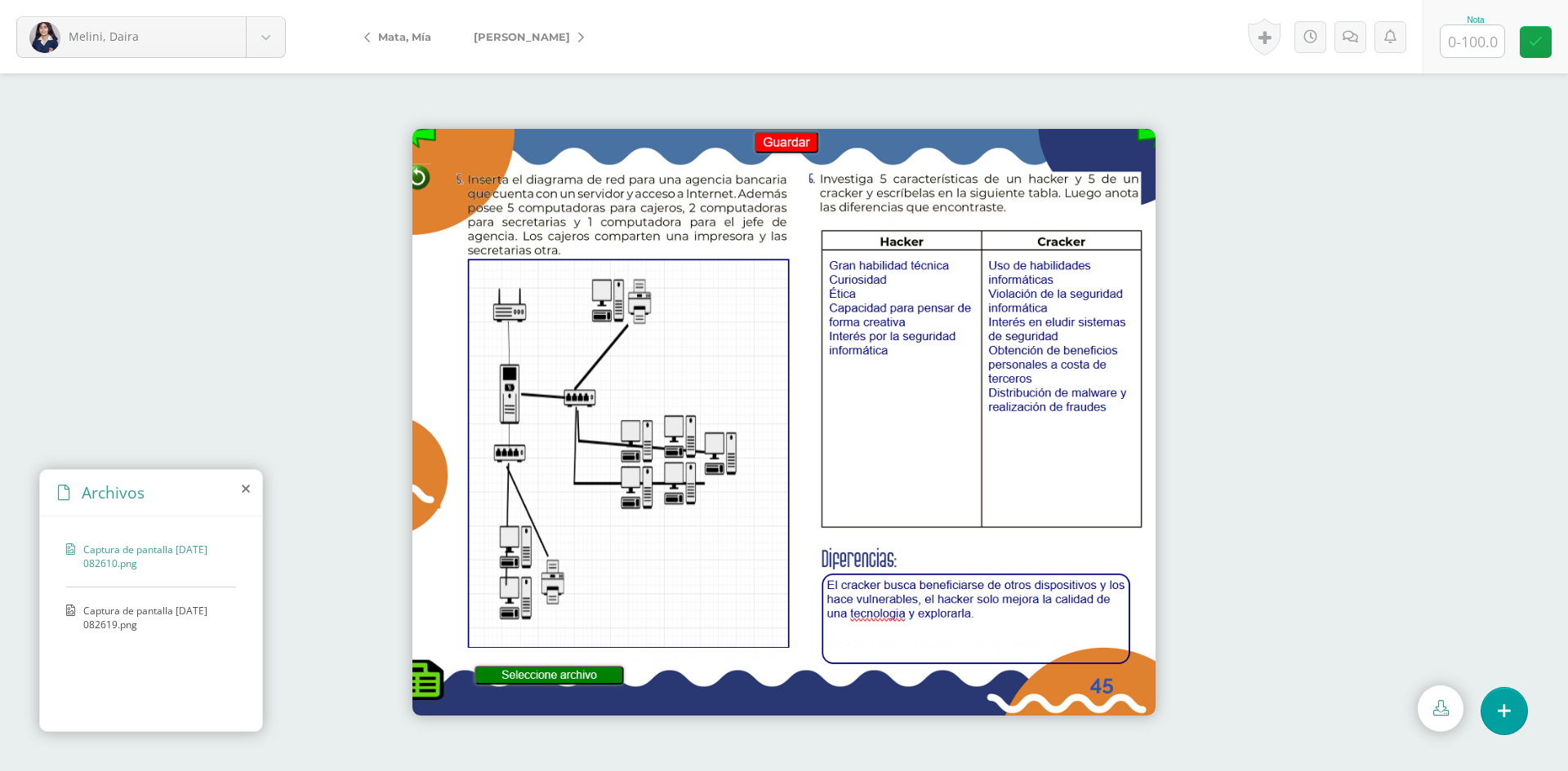
click at [139, 605] on span "Captura de pantalla [DATE] 082619.png" at bounding box center [155, 618] width 144 height 27
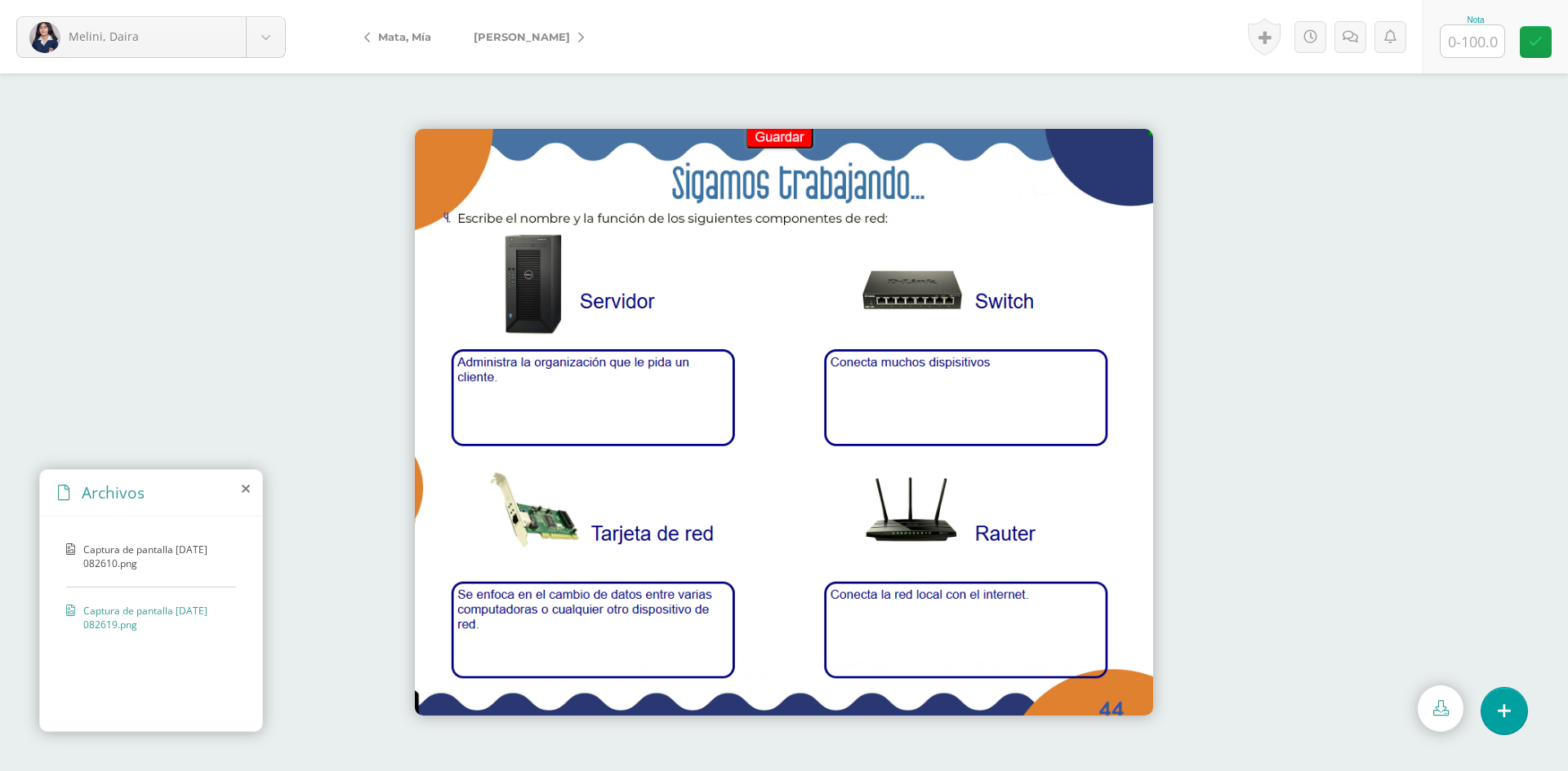
click at [1465, 40] on input "text" at bounding box center [1471, 41] width 63 height 32
type input "100"
click at [550, 32] on span "[PERSON_NAME]" at bounding box center [522, 36] width 97 height 13
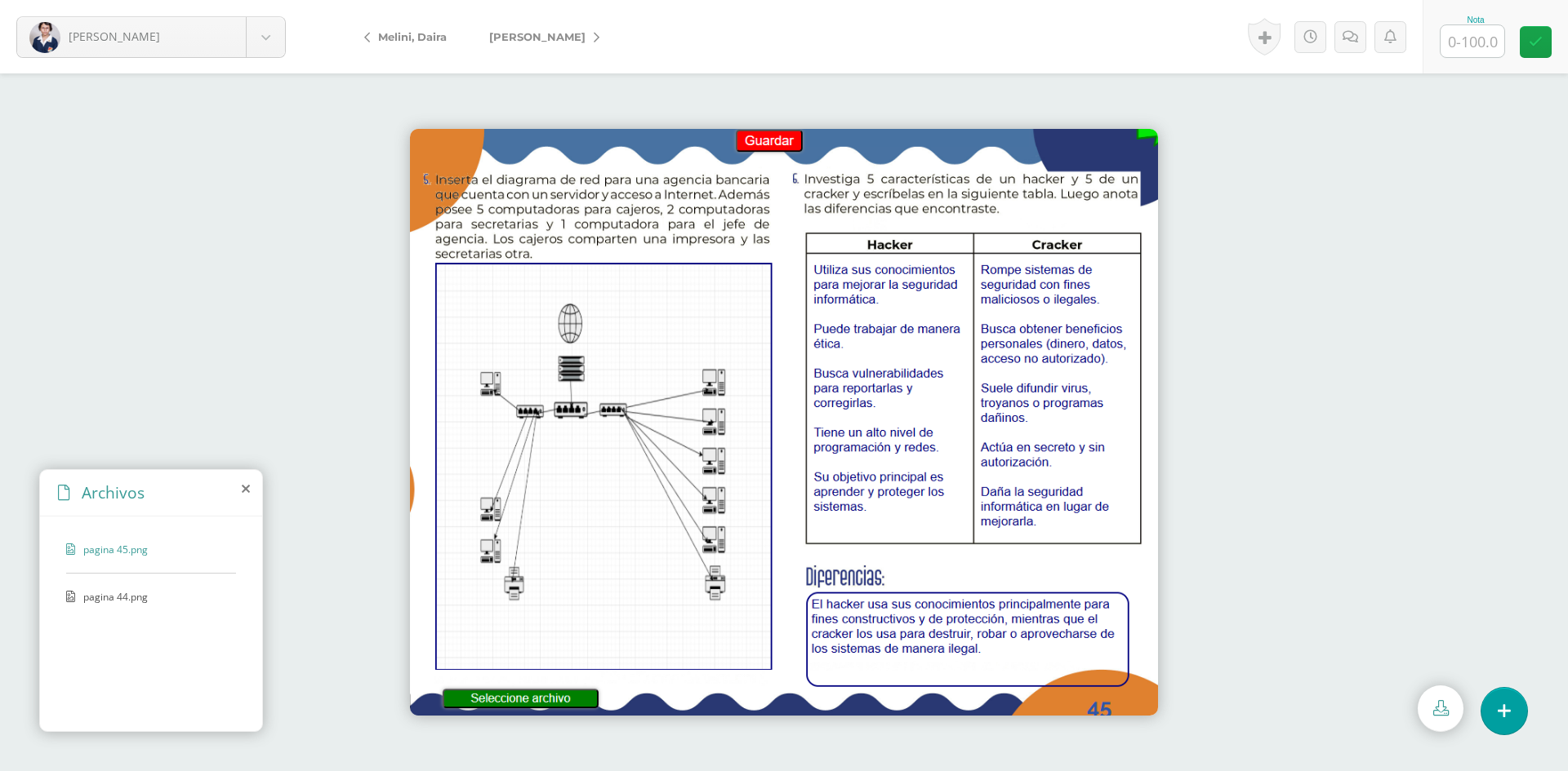
click at [139, 599] on span "pagina 44.png" at bounding box center [149, 597] width 134 height 14
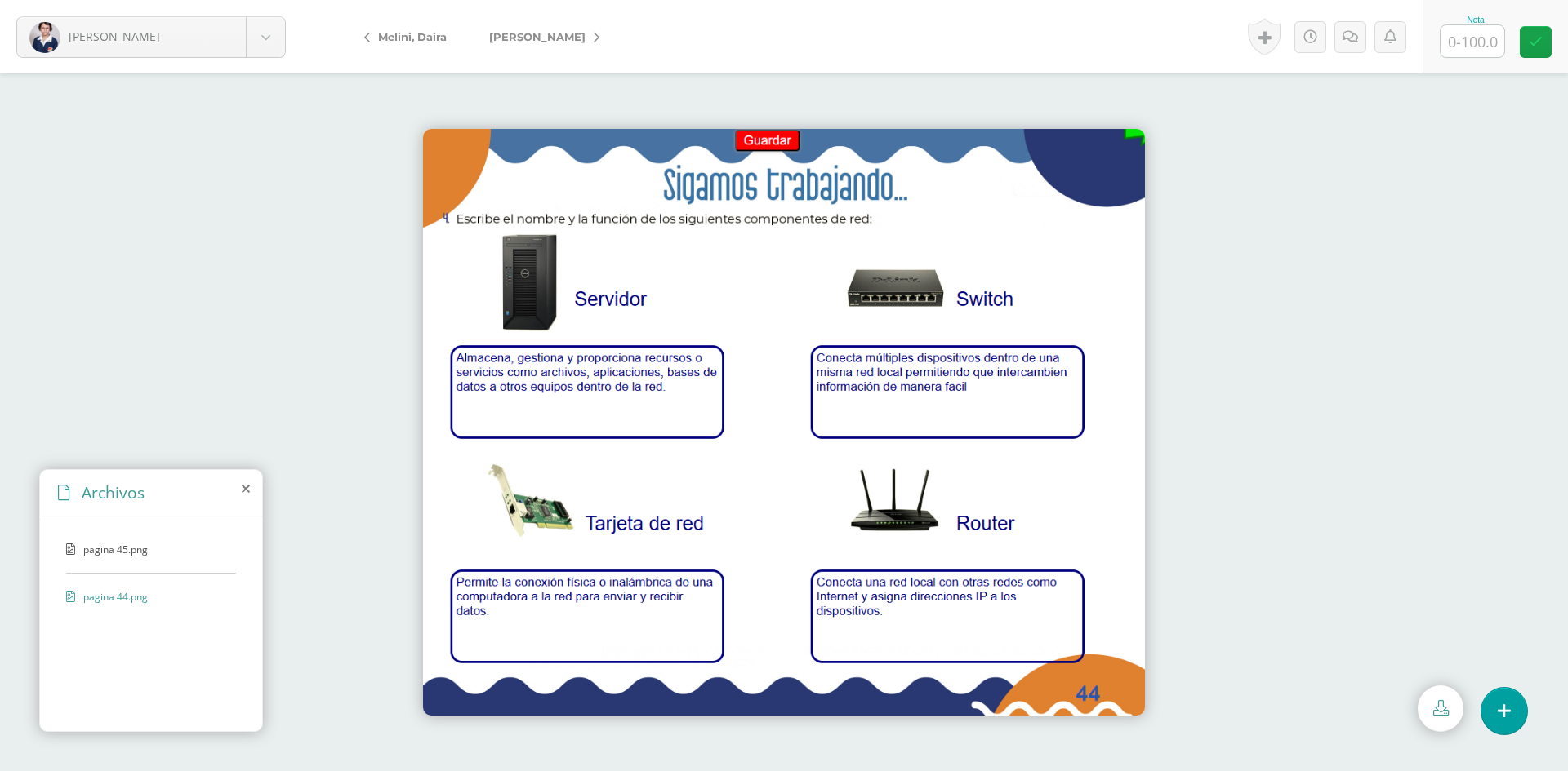
click at [1470, 45] on input "text" at bounding box center [1471, 41] width 63 height 32
type input "100"
click at [522, 38] on span "[PERSON_NAME]" at bounding box center [537, 36] width 97 height 13
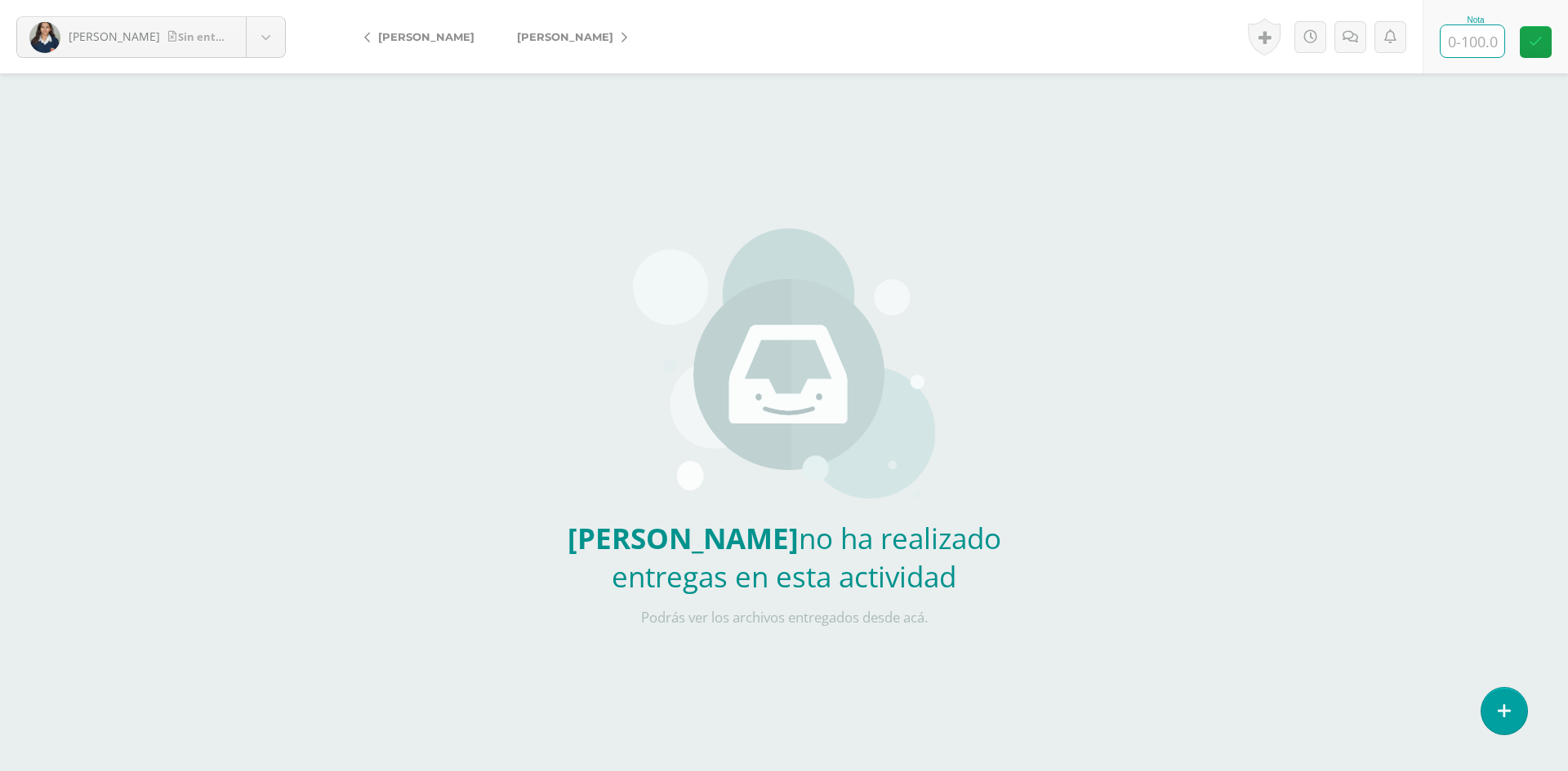
click at [1498, 41] on input "text" at bounding box center [1471, 41] width 63 height 32
type input "0"
click at [1359, 38] on icon at bounding box center [1367, 37] width 16 height 14
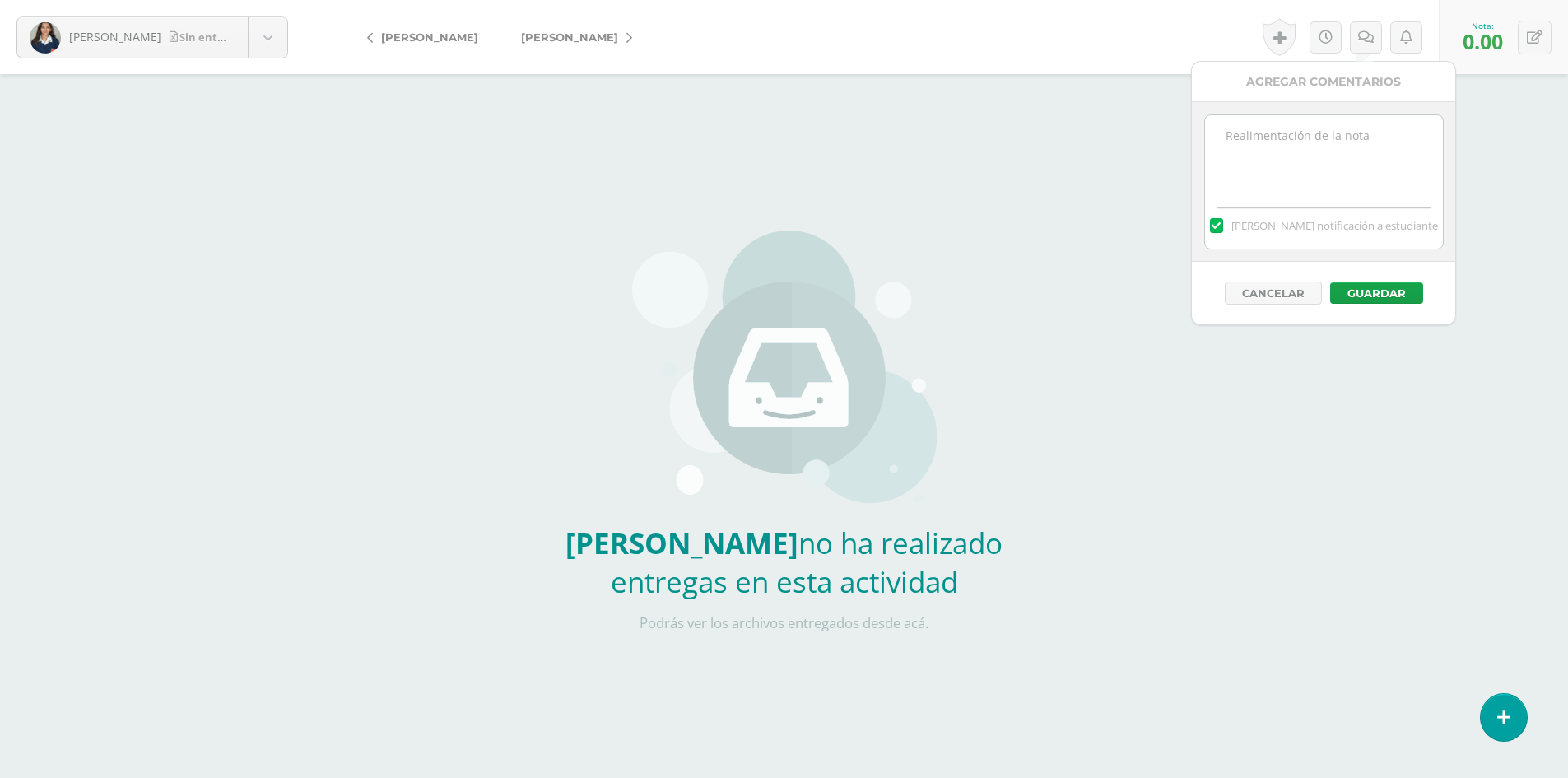
click at [1306, 134] on textarea at bounding box center [1324, 156] width 238 height 83
type textarea "No tengo sus páginas"
click at [1379, 295] on button "Guardar" at bounding box center [1376, 293] width 93 height 22
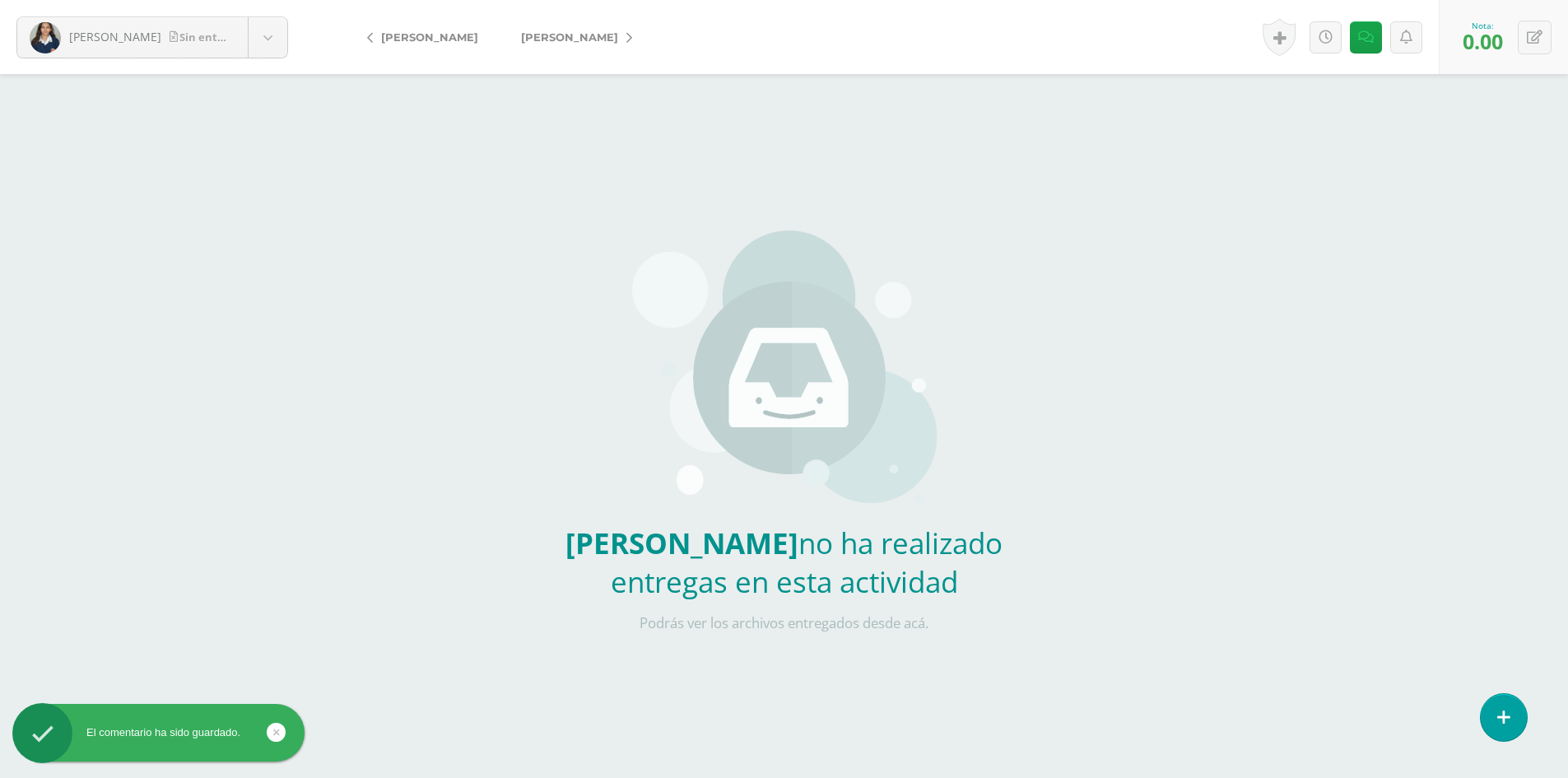
click at [550, 39] on span "[PERSON_NAME]" at bounding box center [569, 36] width 97 height 13
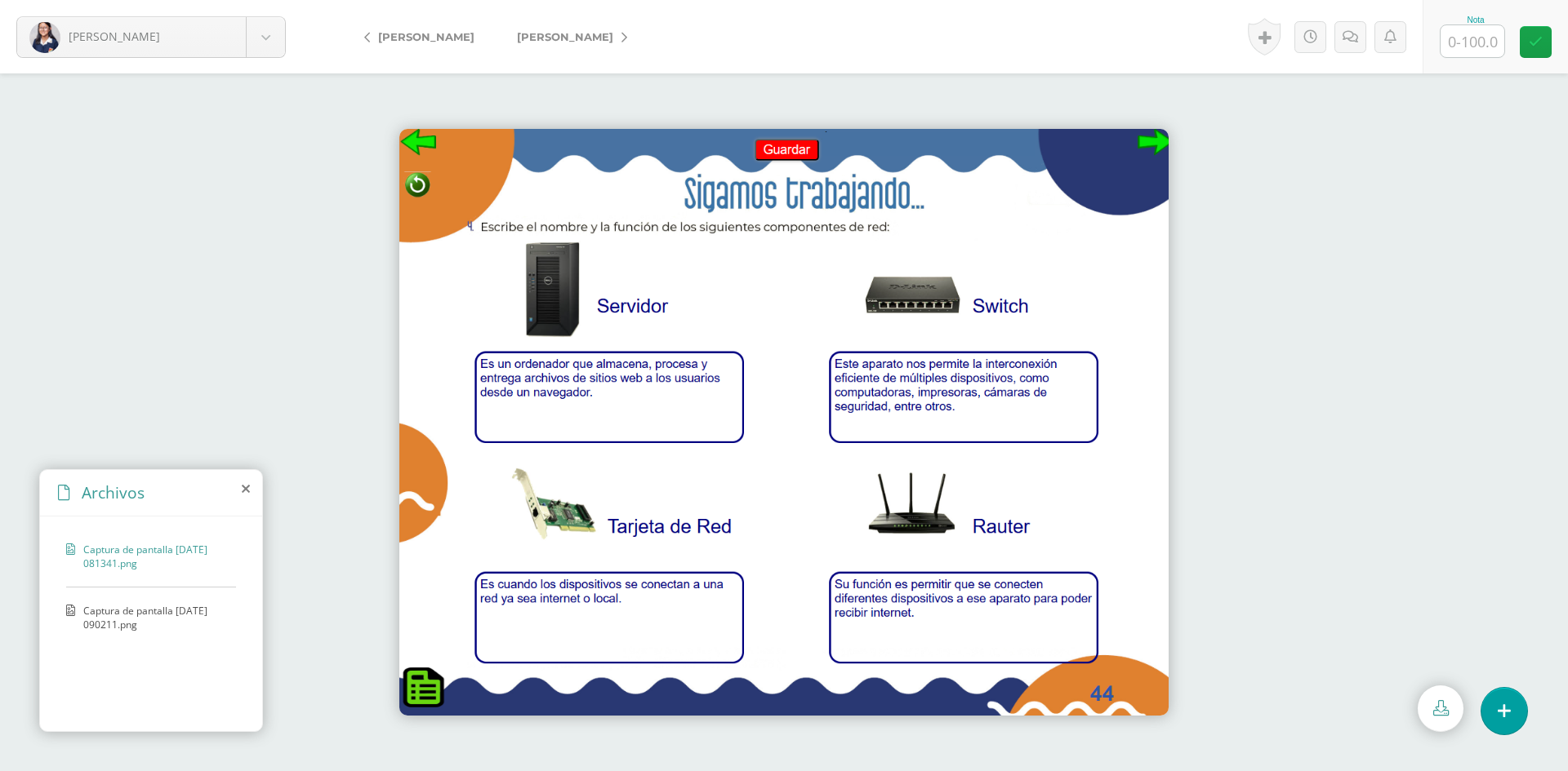
click at [210, 605] on span "Captura de pantalla [DATE] 090211.png" at bounding box center [155, 618] width 144 height 27
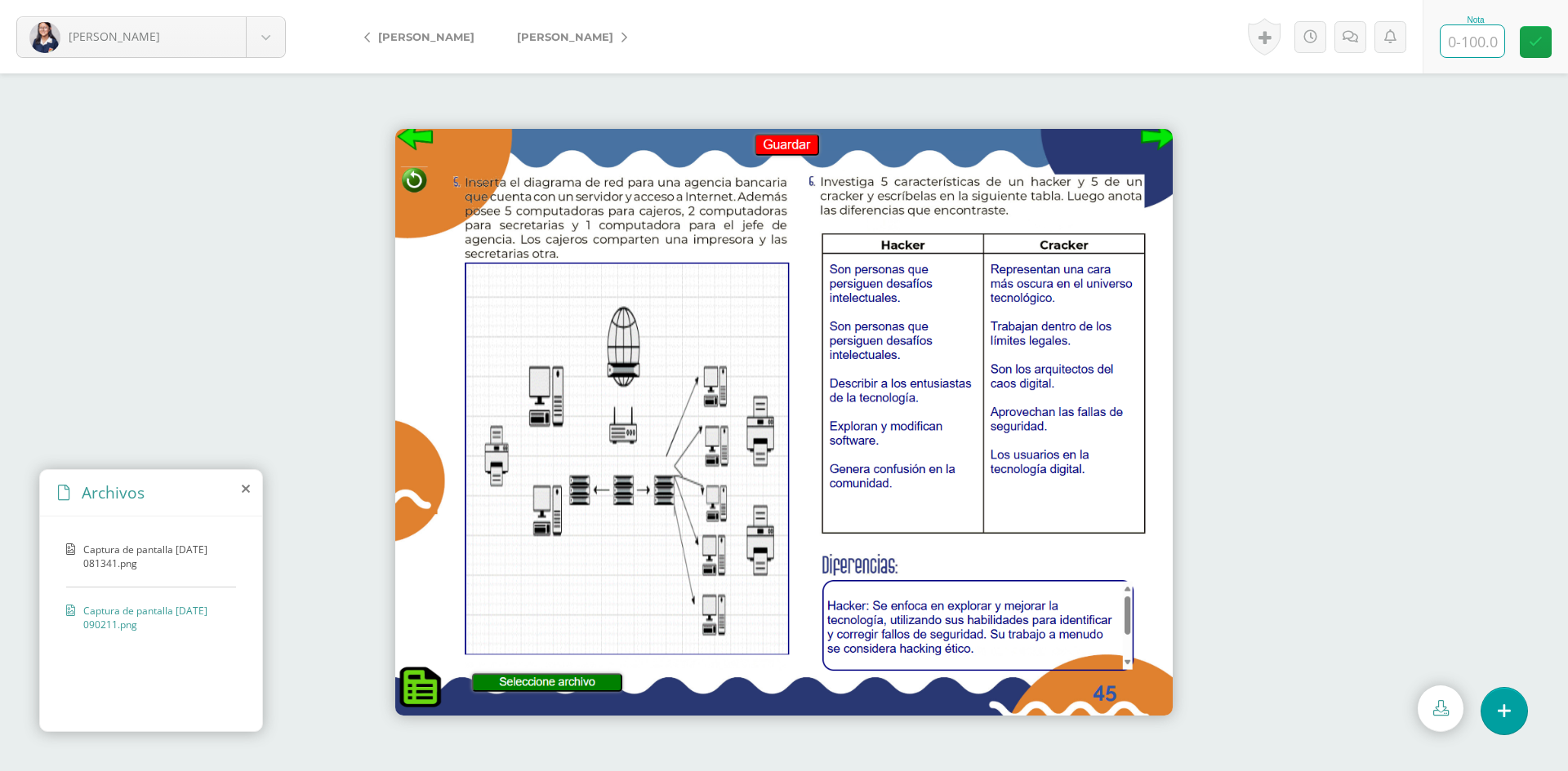
click at [1473, 34] on input "text" at bounding box center [1471, 41] width 63 height 32
type input "90"
click at [1356, 42] on icon at bounding box center [1356, 37] width 16 height 14
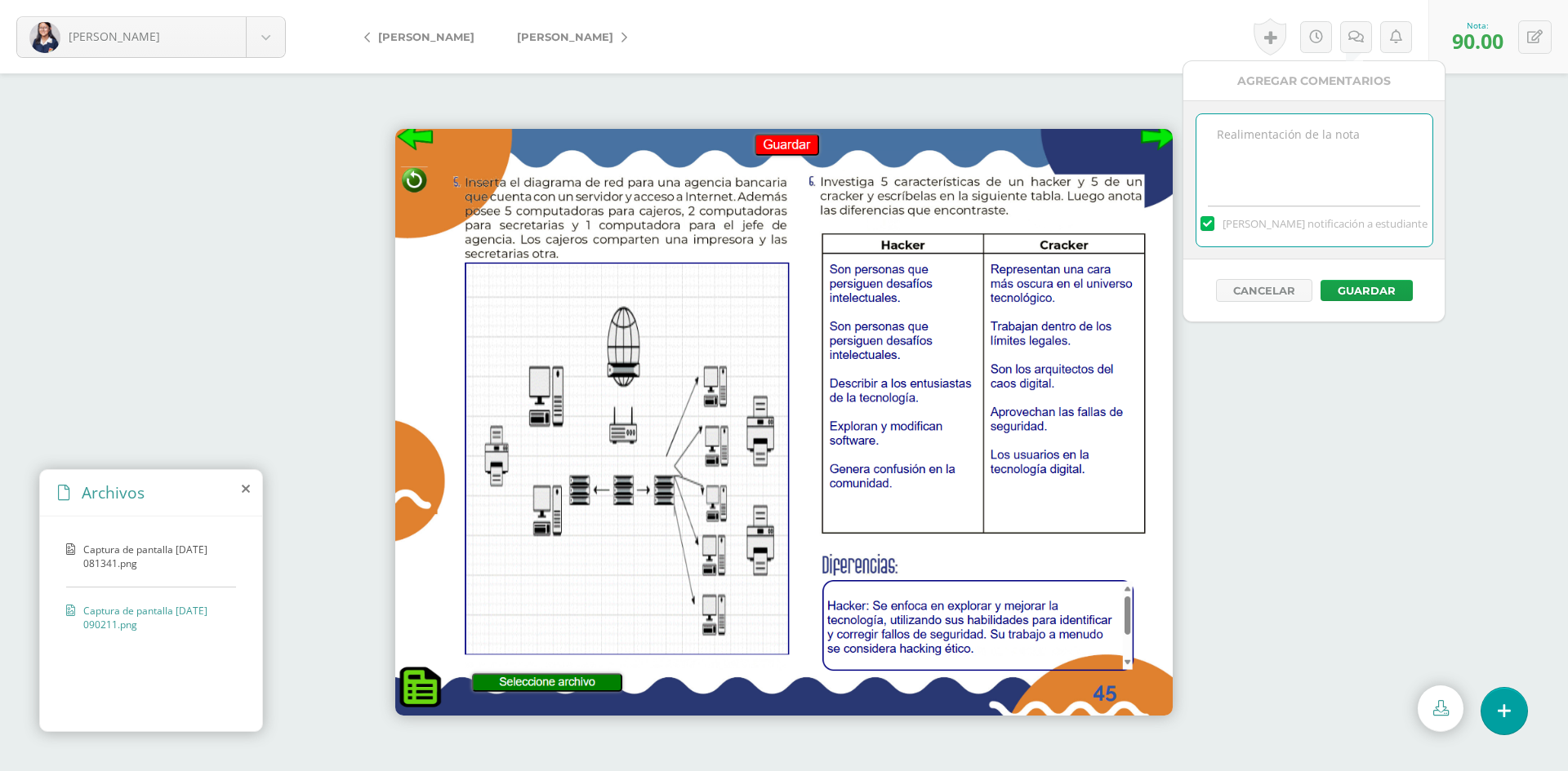
click at [1332, 169] on textarea at bounding box center [1314, 155] width 236 height 82
type textarea "Faltan conexiones"
click at [1367, 284] on button "Guardar" at bounding box center [1366, 290] width 93 height 21
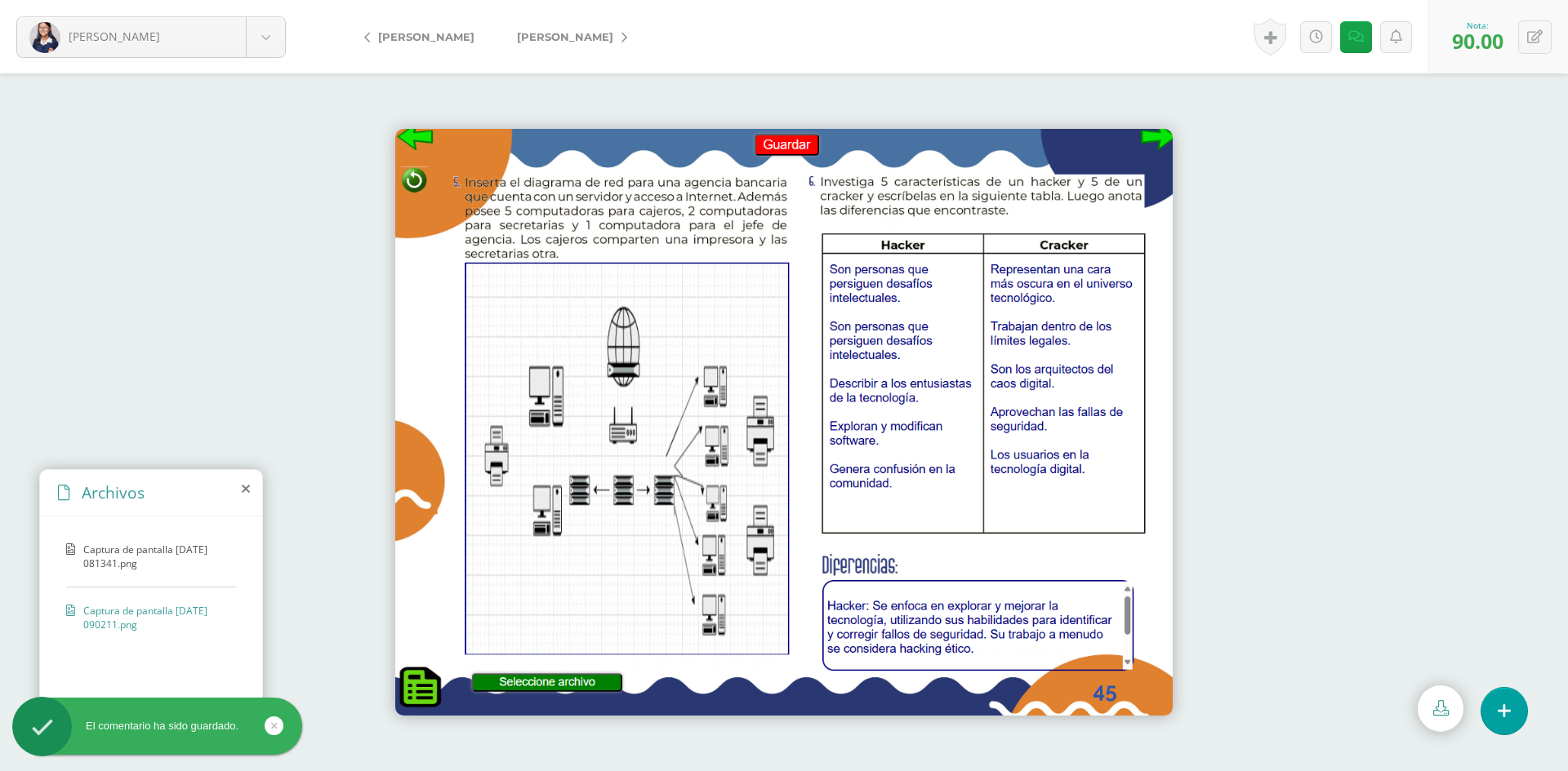
click at [561, 38] on span "[PERSON_NAME]" at bounding box center [565, 36] width 97 height 13
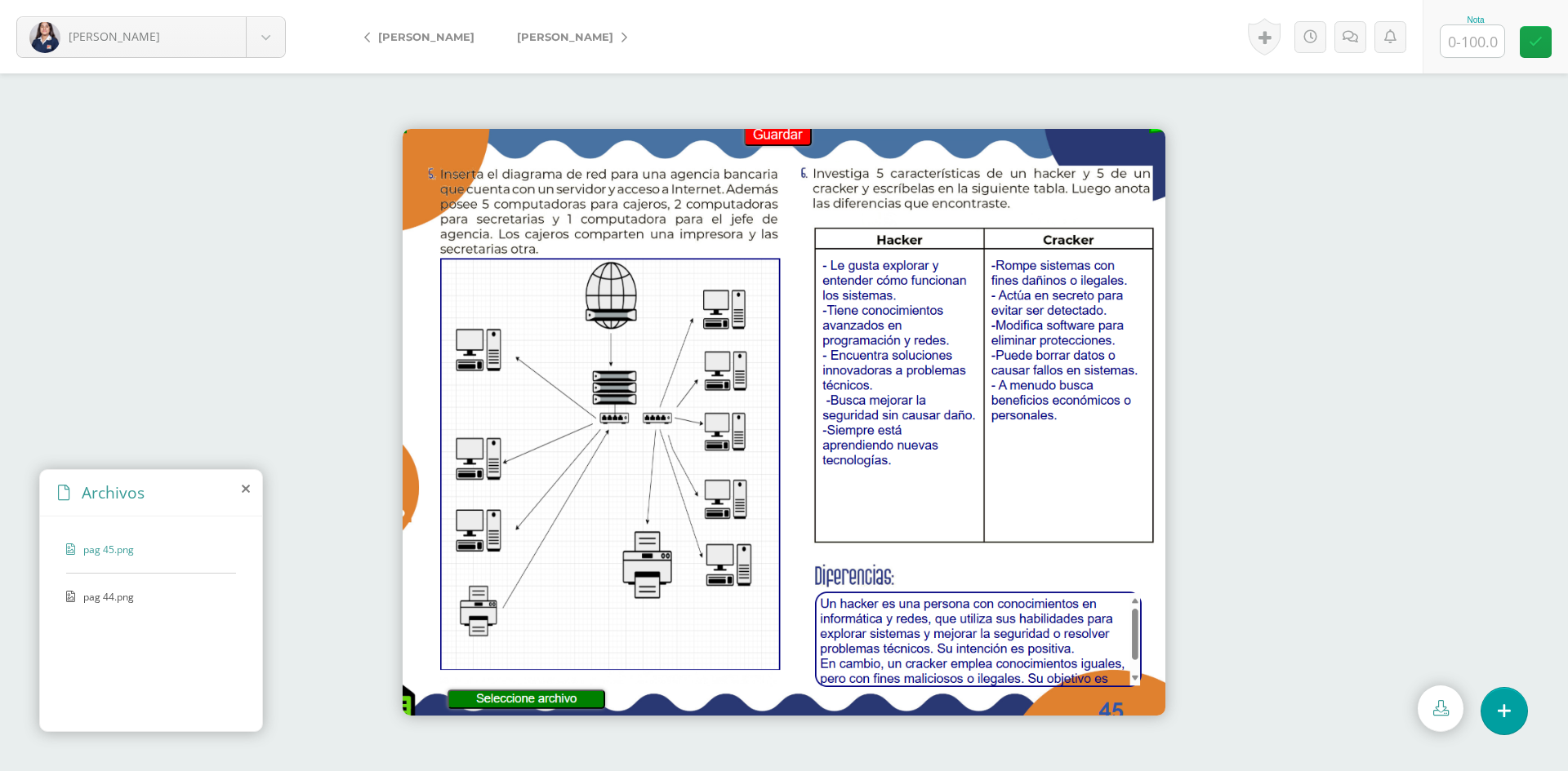
click at [1476, 38] on input "text" at bounding box center [1471, 41] width 63 height 32
type input "100"
click at [554, 44] on link "[PERSON_NAME] De, [PERSON_NAME]" at bounding box center [568, 37] width 144 height 39
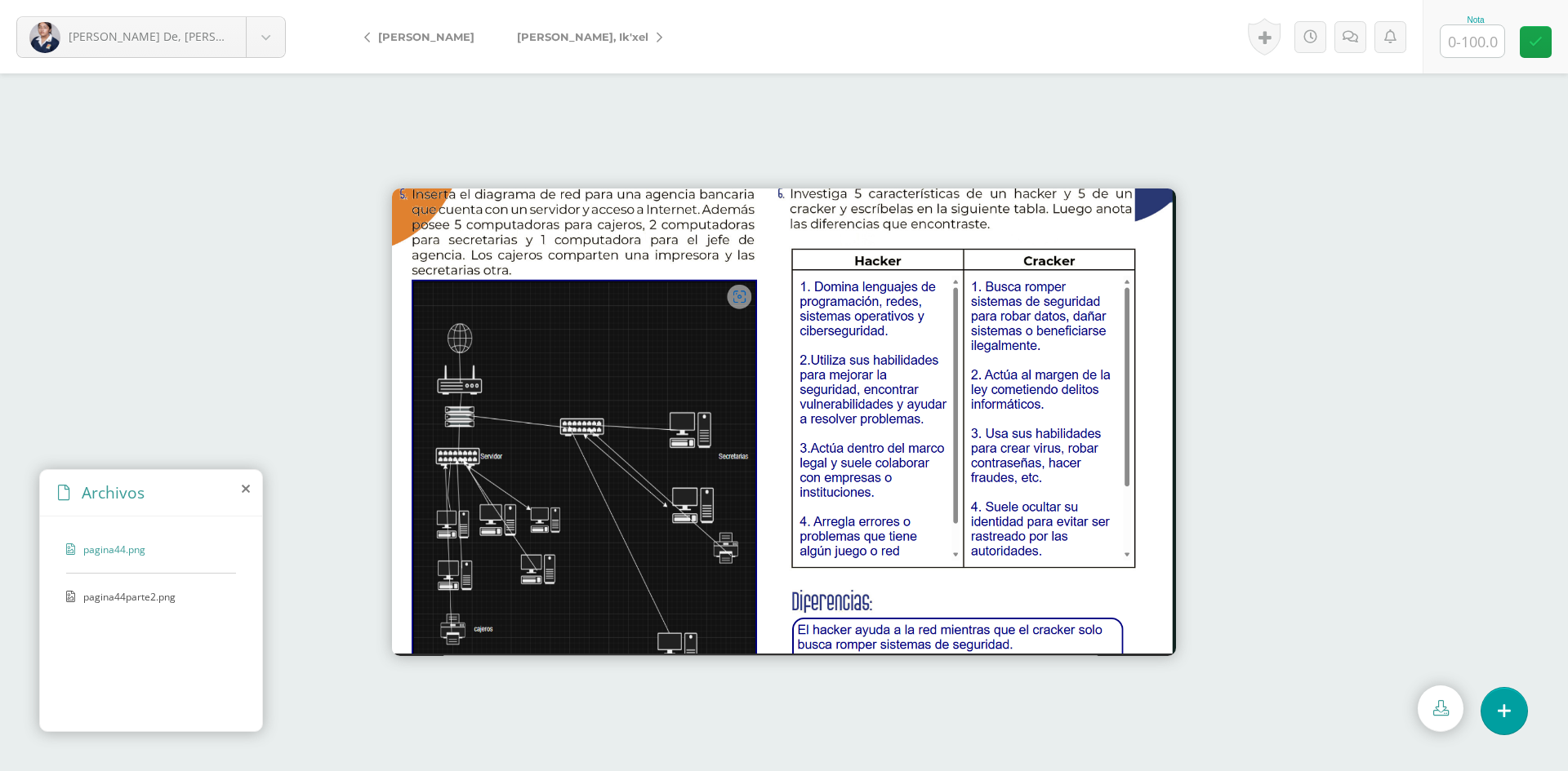
click at [76, 602] on div "pagina44parte2.png" at bounding box center [151, 604] width 170 height 30
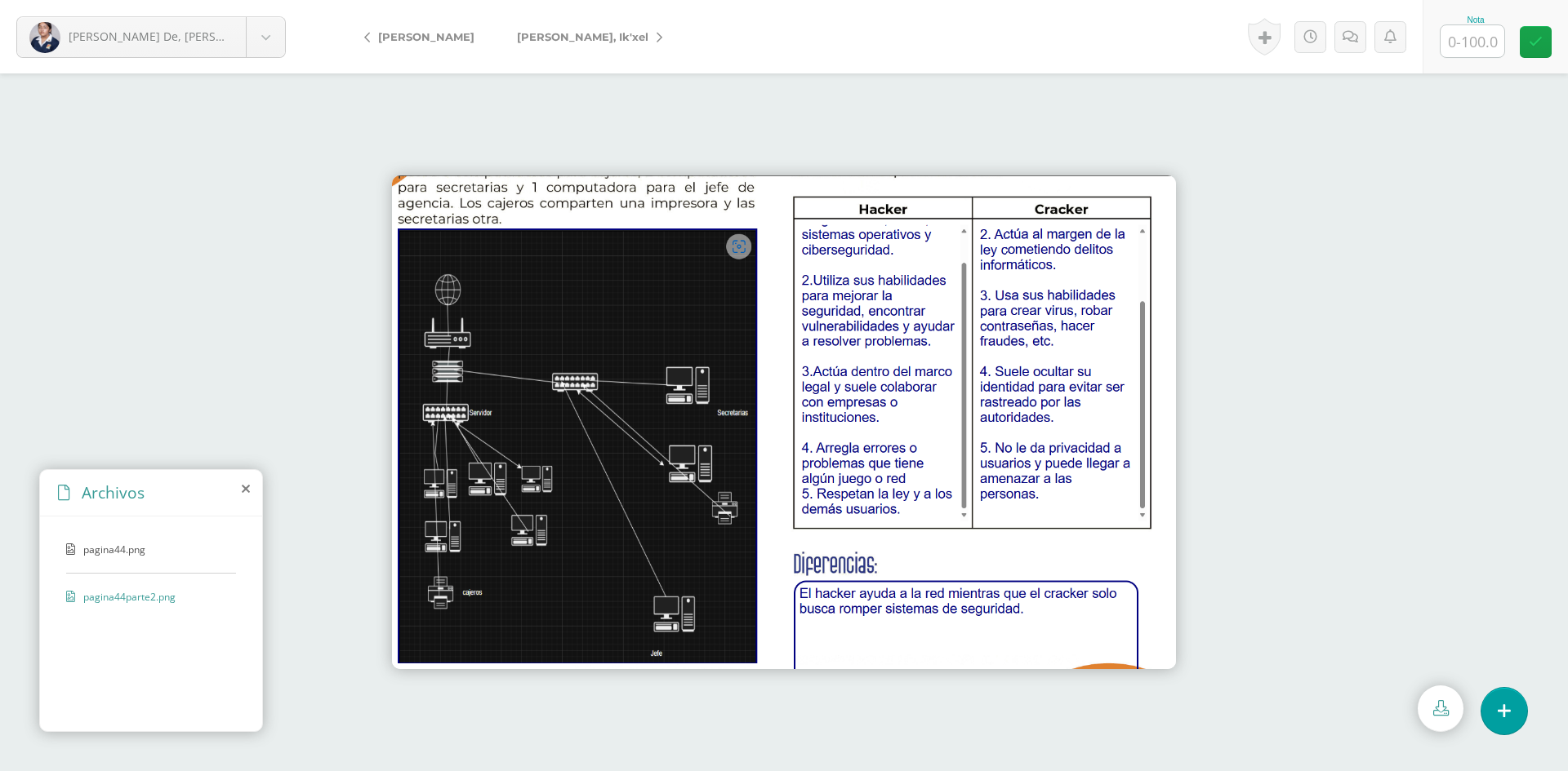
click at [1450, 40] on input "text" at bounding box center [1471, 41] width 63 height 32
type input "100"
click at [535, 45] on link "[PERSON_NAME], Ik'xel" at bounding box center [585, 37] width 179 height 39
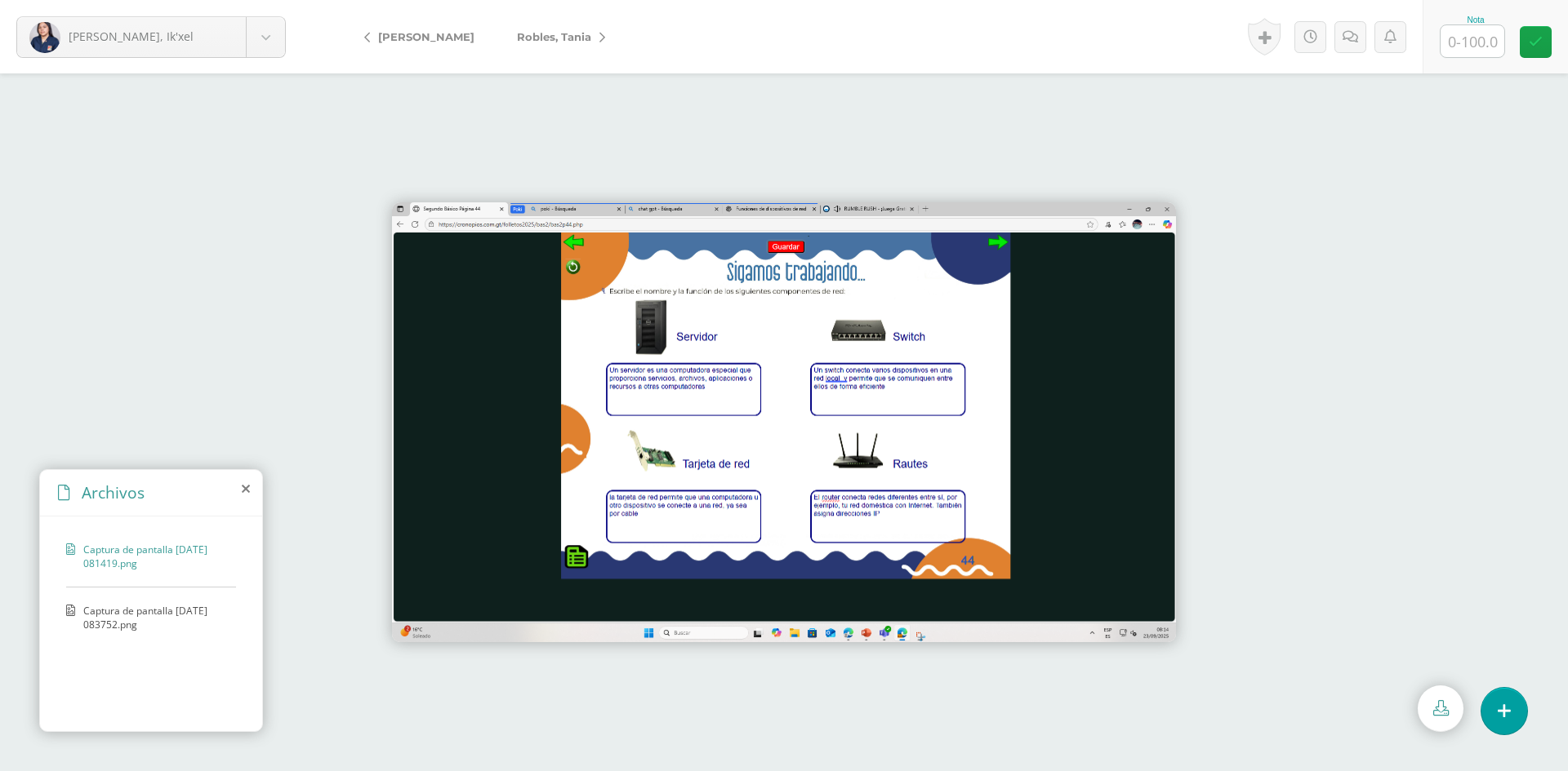
click at [172, 616] on span "Captura de pantalla 2025-09-23 083752.png" at bounding box center [155, 618] width 144 height 27
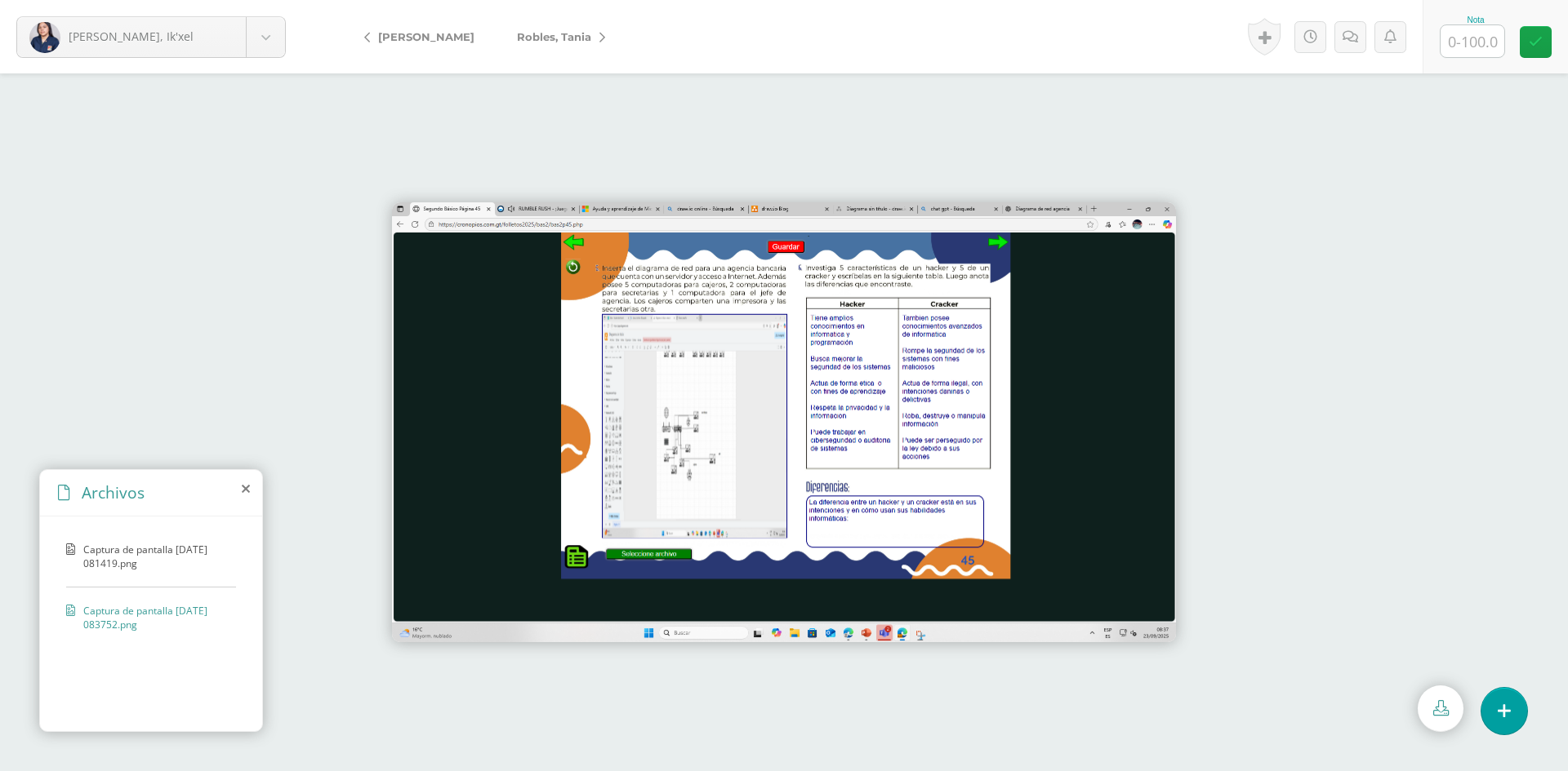
click at [1470, 47] on input "text" at bounding box center [1471, 41] width 63 height 32
type input "100"
click at [540, 38] on span "Robles, Tania" at bounding box center [554, 36] width 74 height 13
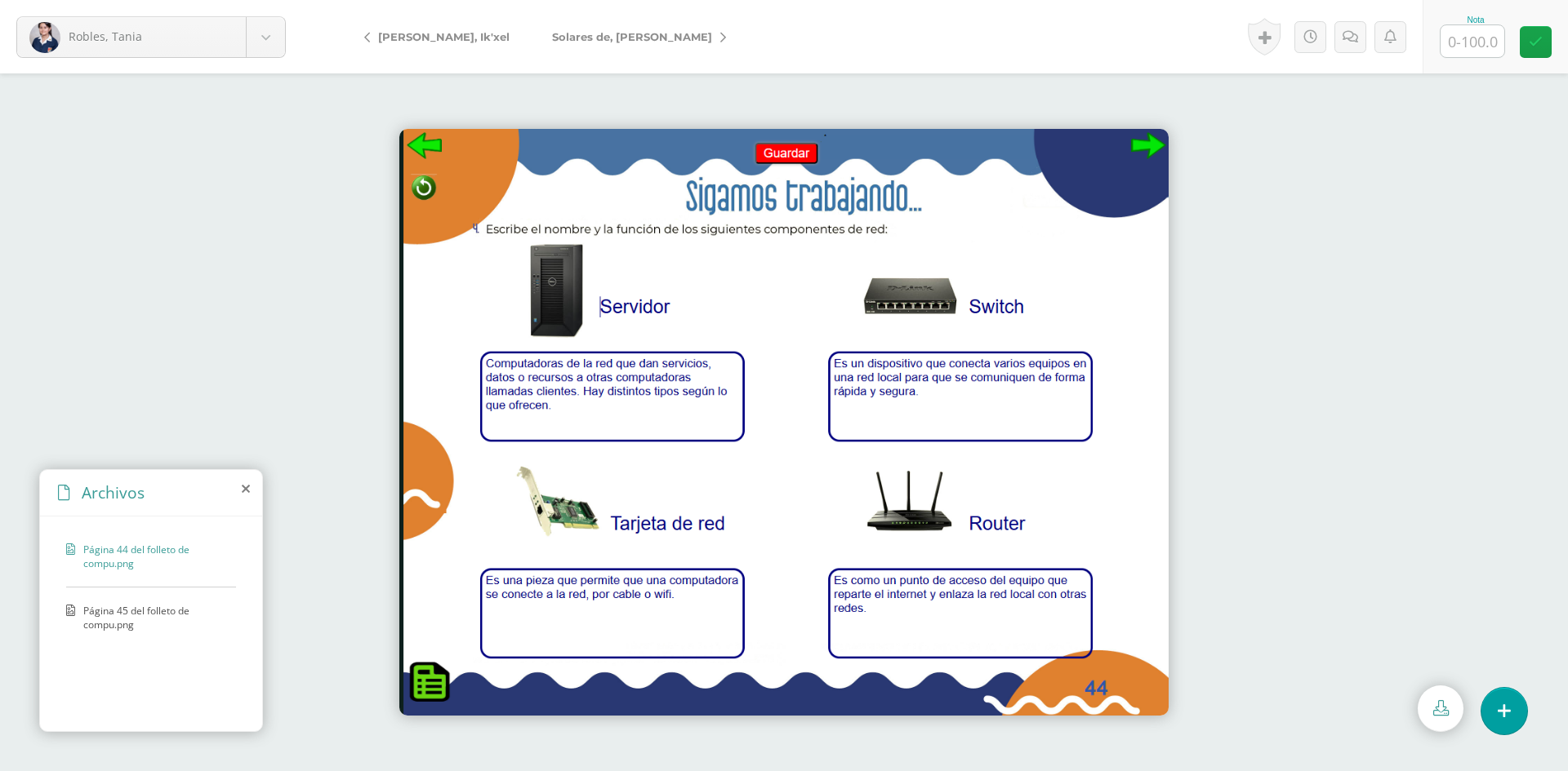
click at [117, 617] on span "Página 45 del folleto de compu.png" at bounding box center [155, 618] width 144 height 27
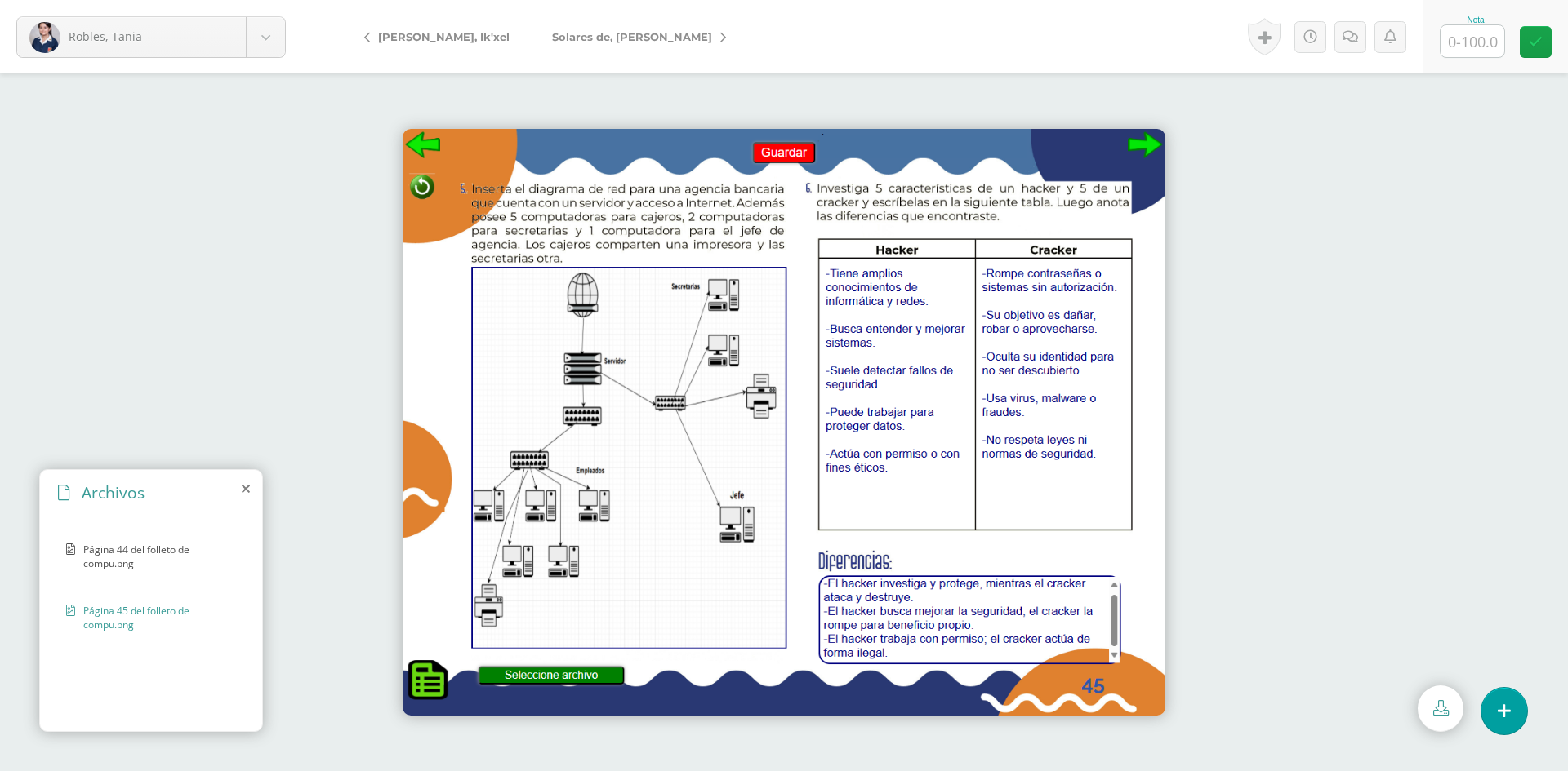
click at [1468, 43] on input "text" at bounding box center [1471, 41] width 63 height 32
type input "100"
click at [556, 39] on span "Solares de, [PERSON_NAME]" at bounding box center [632, 36] width 160 height 13
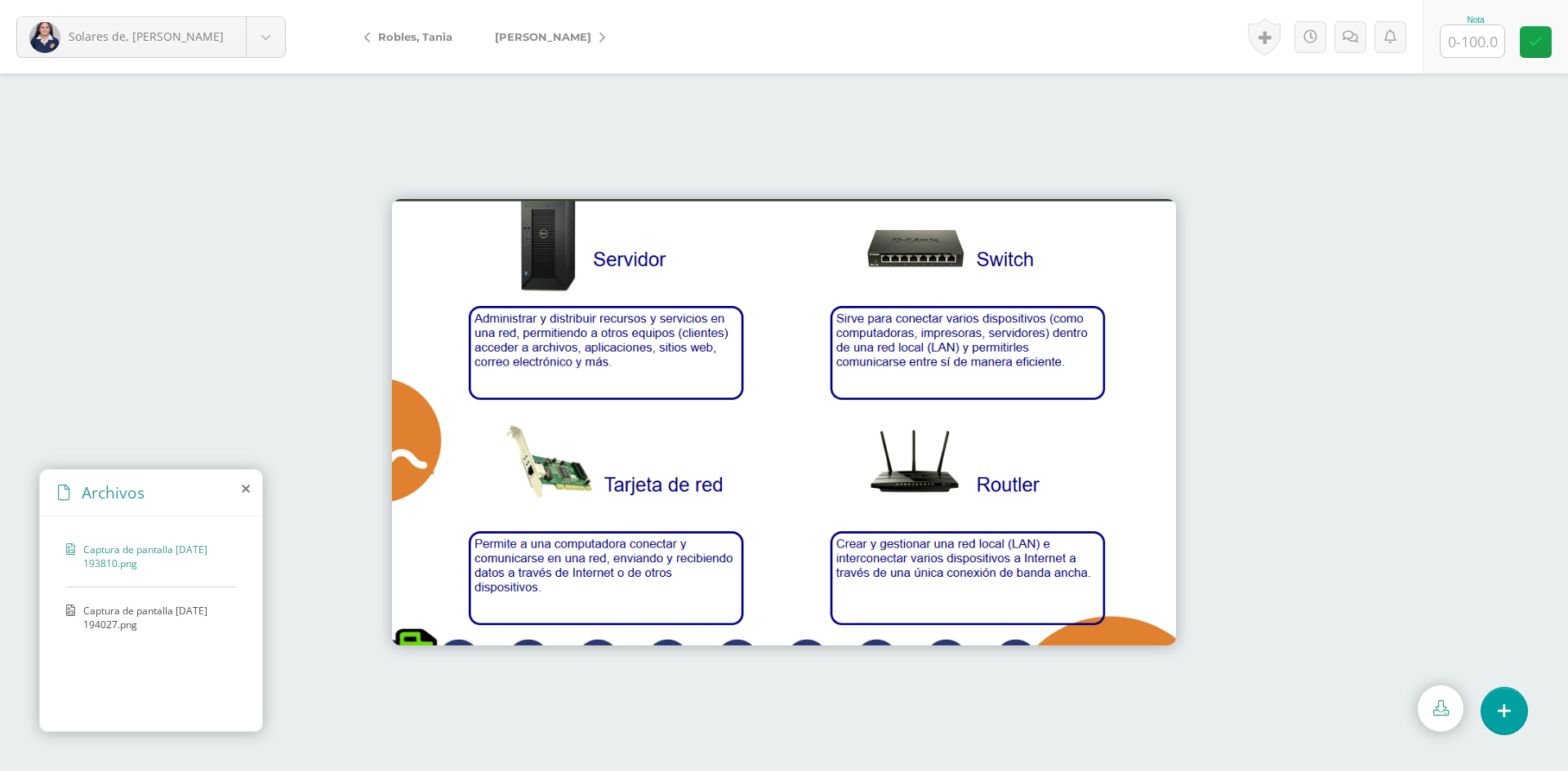
click at [115, 615] on span "Captura de pantalla [DATE] 194027.png" at bounding box center [155, 618] width 144 height 27
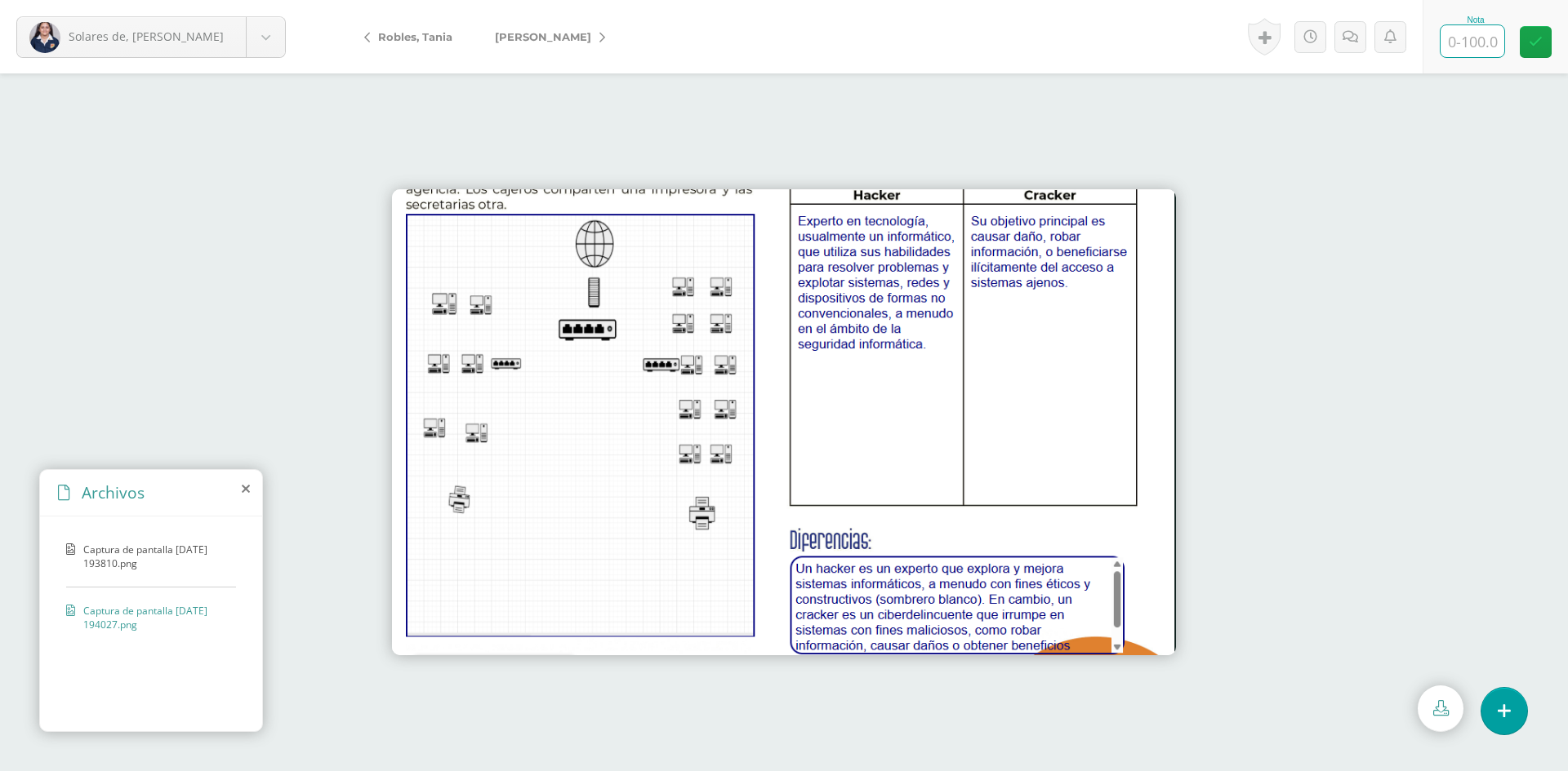
click at [1465, 39] on input "text" at bounding box center [1471, 41] width 63 height 32
type input "87"
click at [1345, 36] on icon at bounding box center [1351, 37] width 16 height 14
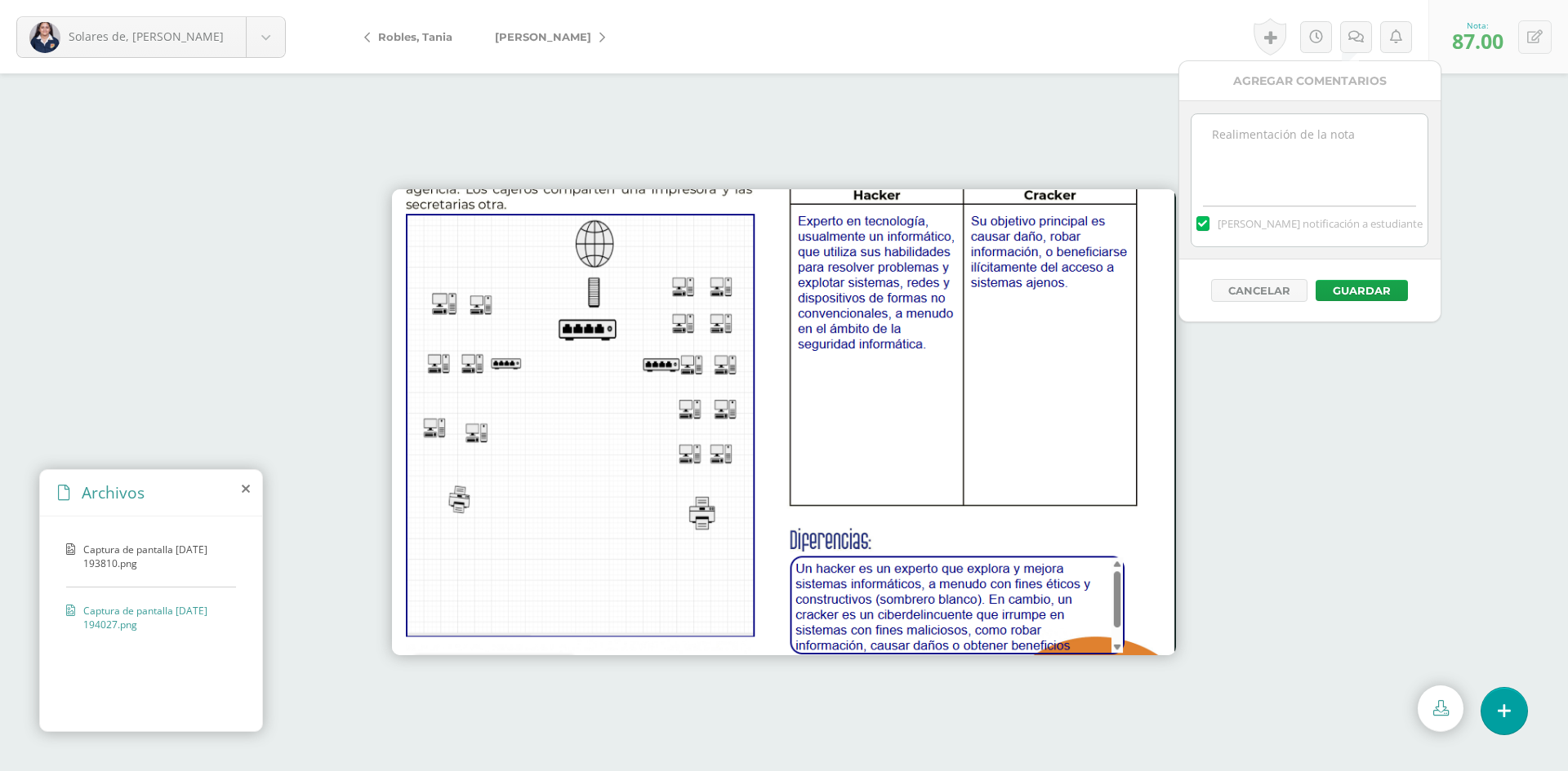
click at [1331, 143] on textarea at bounding box center [1310, 155] width 236 height 82
type textarea "No está conectada la red"
click at [1342, 289] on button "Guardar" at bounding box center [1361, 290] width 93 height 21
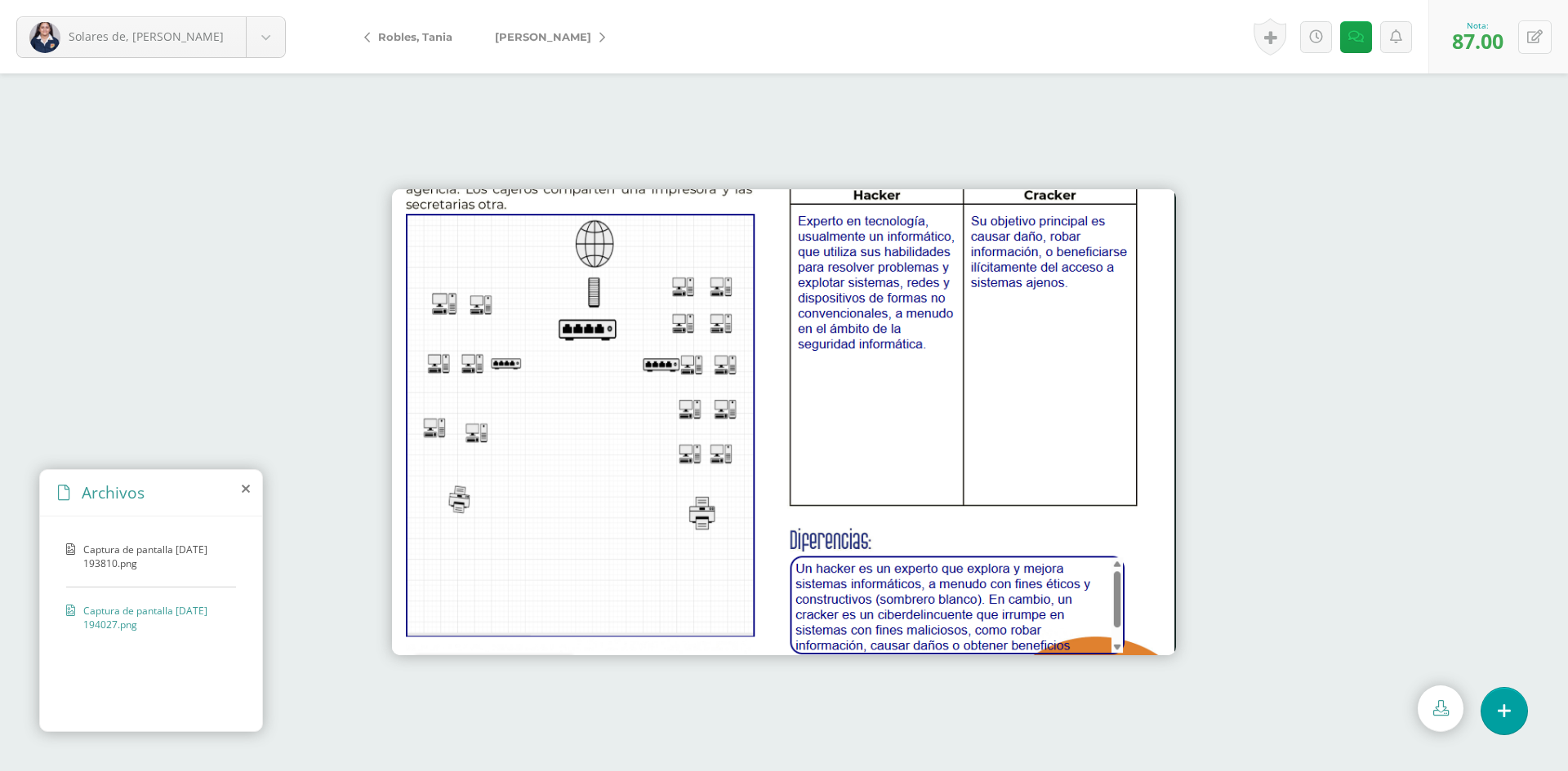
click at [1539, 31] on icon at bounding box center [1535, 37] width 16 height 14
type input "95"
click at [518, 32] on span "[PERSON_NAME]" at bounding box center [542, 36] width 97 height 13
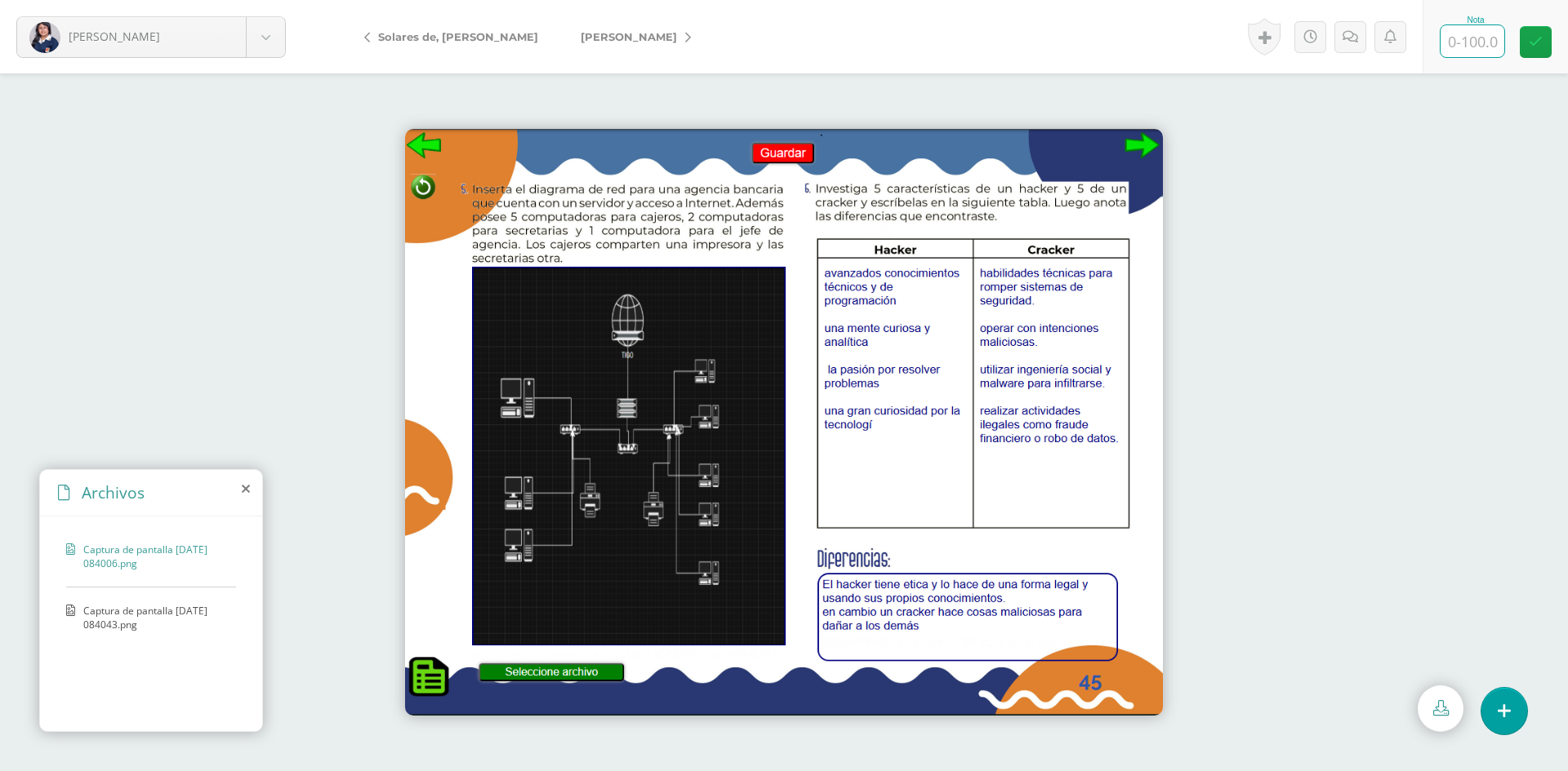
click at [1459, 43] on input "text" at bounding box center [1471, 41] width 63 height 32
type input "100"
click at [580, 37] on span "[PERSON_NAME]" at bounding box center [628, 36] width 97 height 13
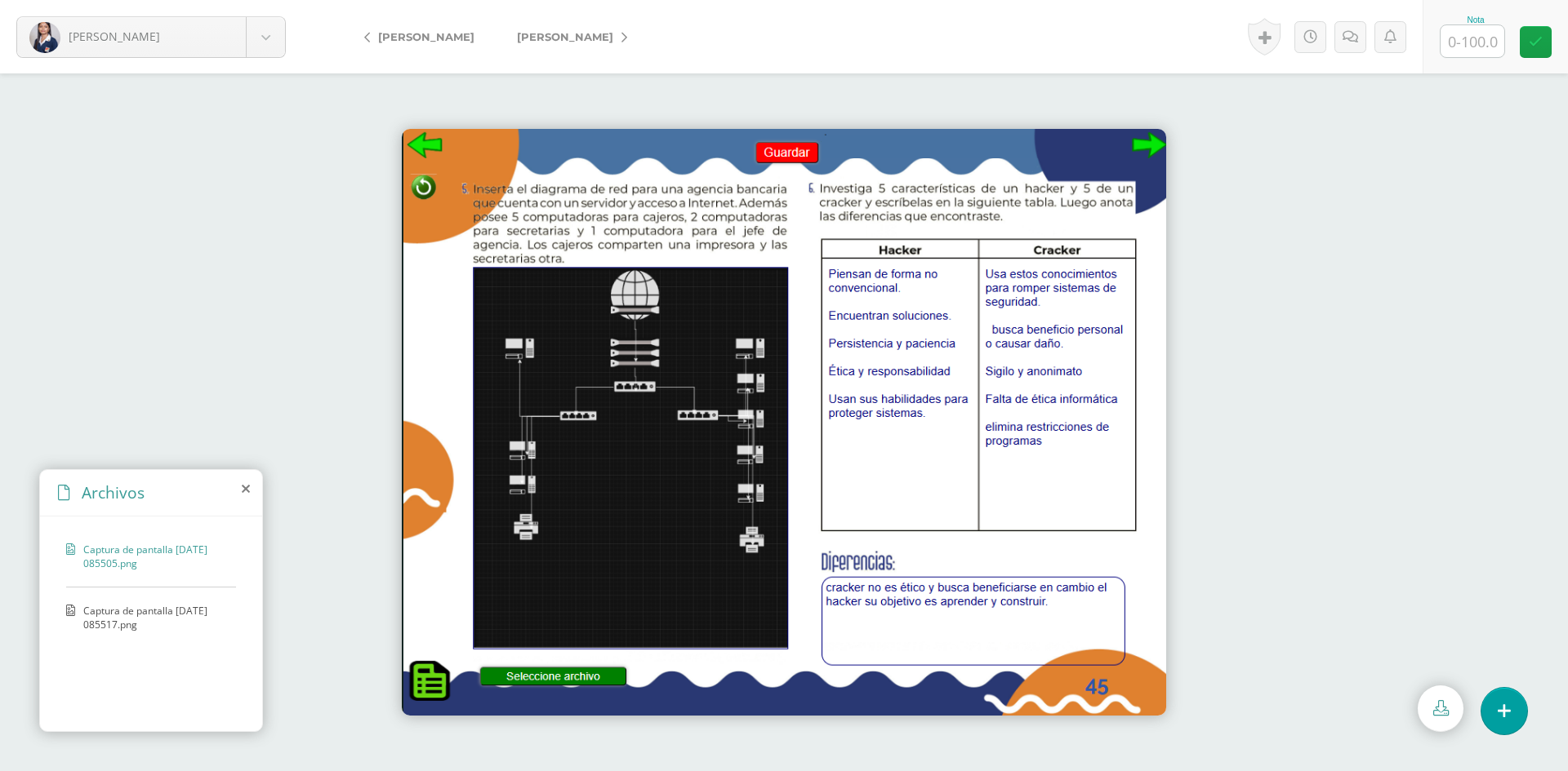
click at [1476, 39] on input "text" at bounding box center [1471, 41] width 63 height 32
type input "100"
click at [573, 35] on span "[PERSON_NAME]" at bounding box center [565, 36] width 97 height 13
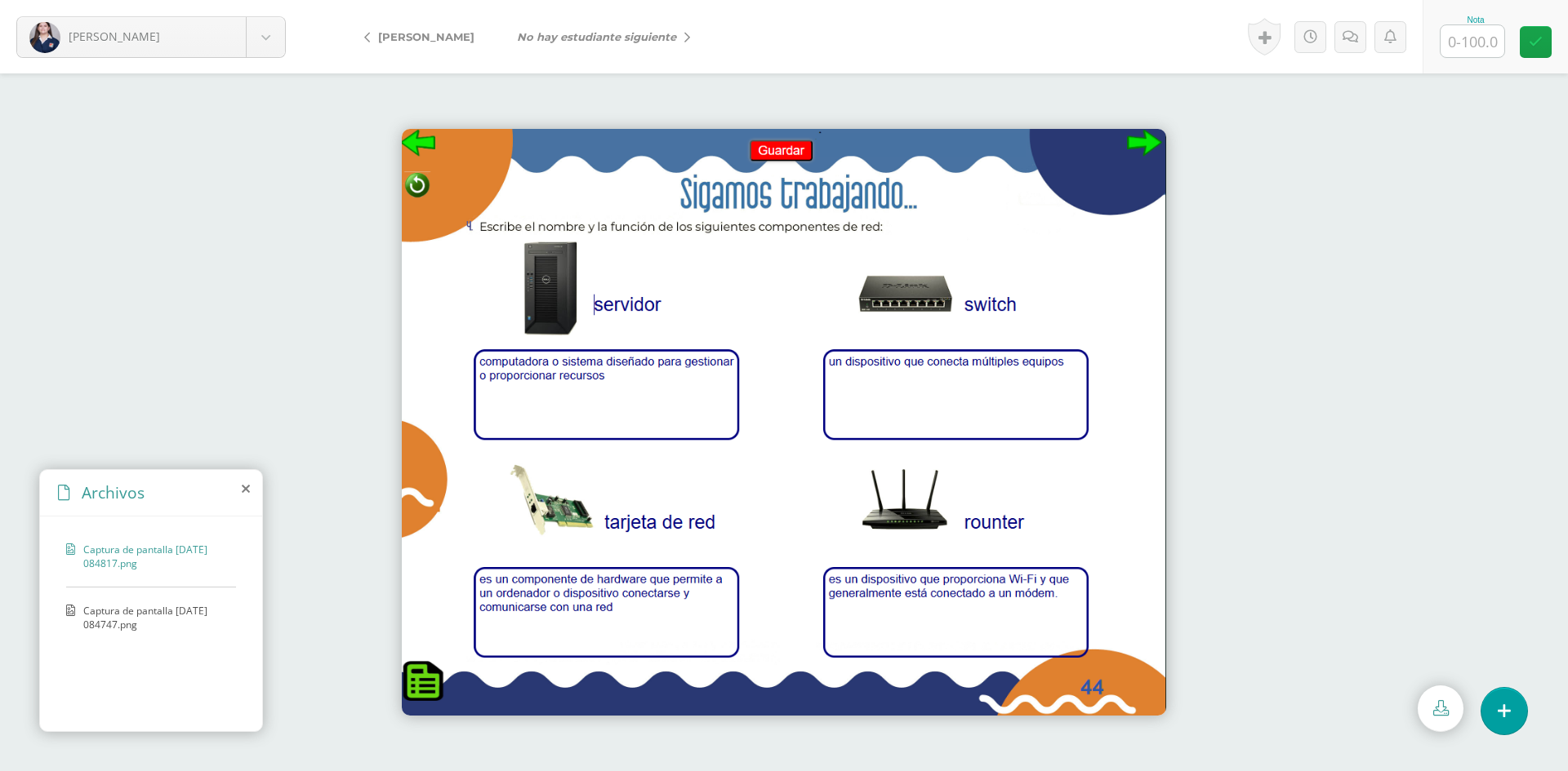
click at [118, 615] on span "Captura de pantalla [DATE] 084747.png" at bounding box center [155, 618] width 144 height 27
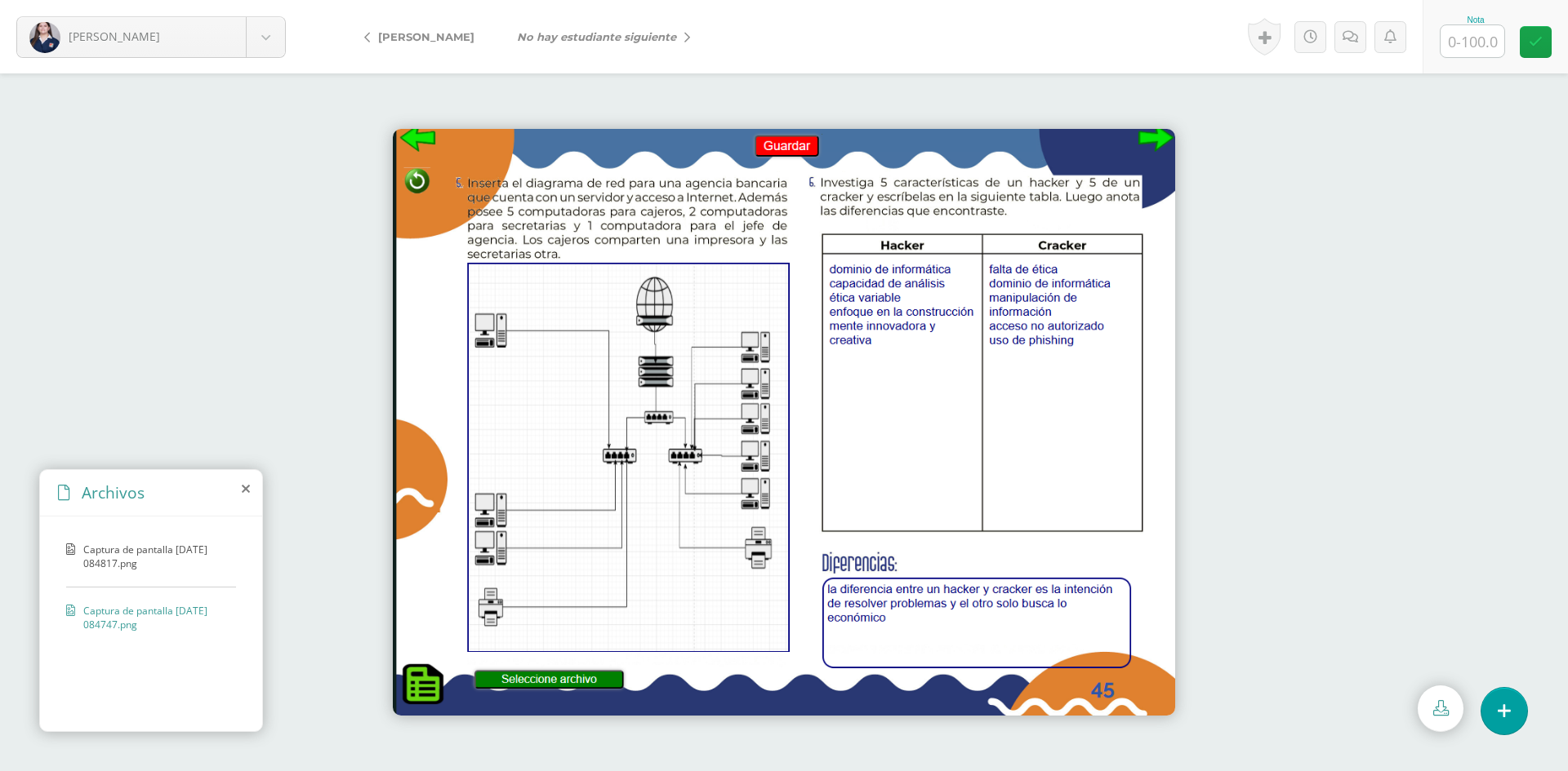
click at [1487, 45] on input "text" at bounding box center [1471, 41] width 63 height 32
type input "100"
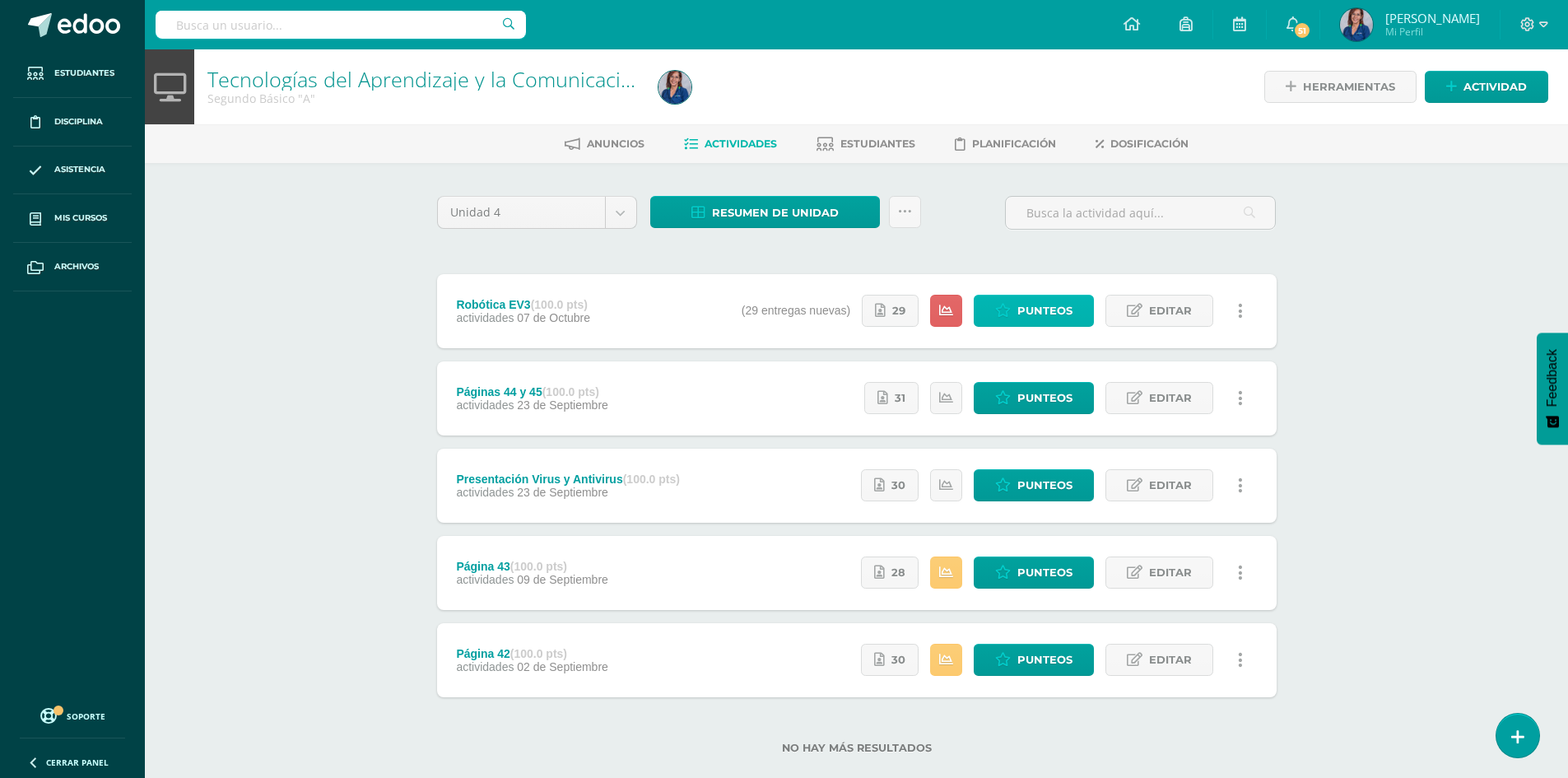
click at [1035, 309] on span "Punteos" at bounding box center [1045, 311] width 55 height 30
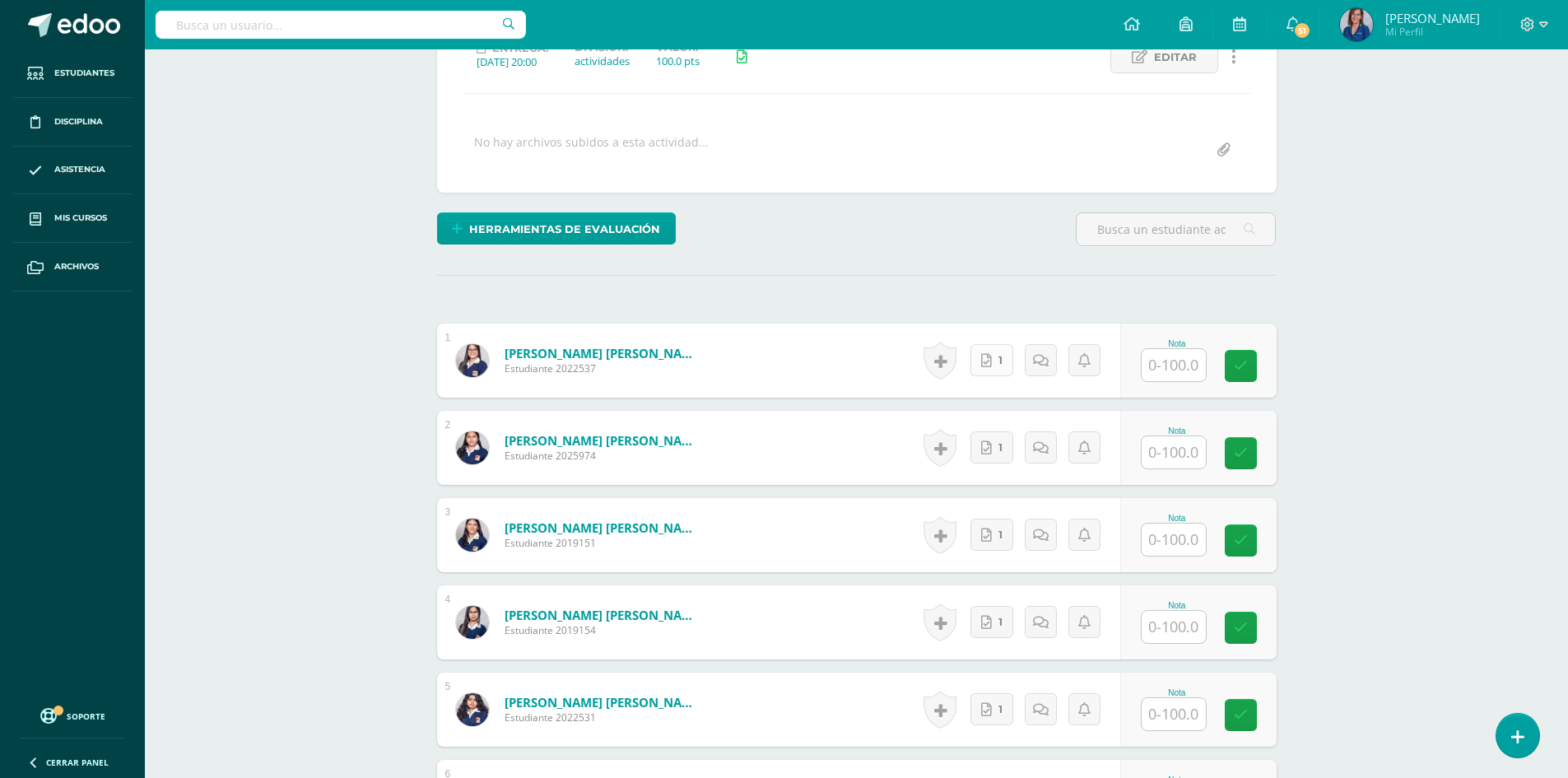
scroll to position [250, 0]
click at [1005, 355] on link "1" at bounding box center [992, 359] width 43 height 32
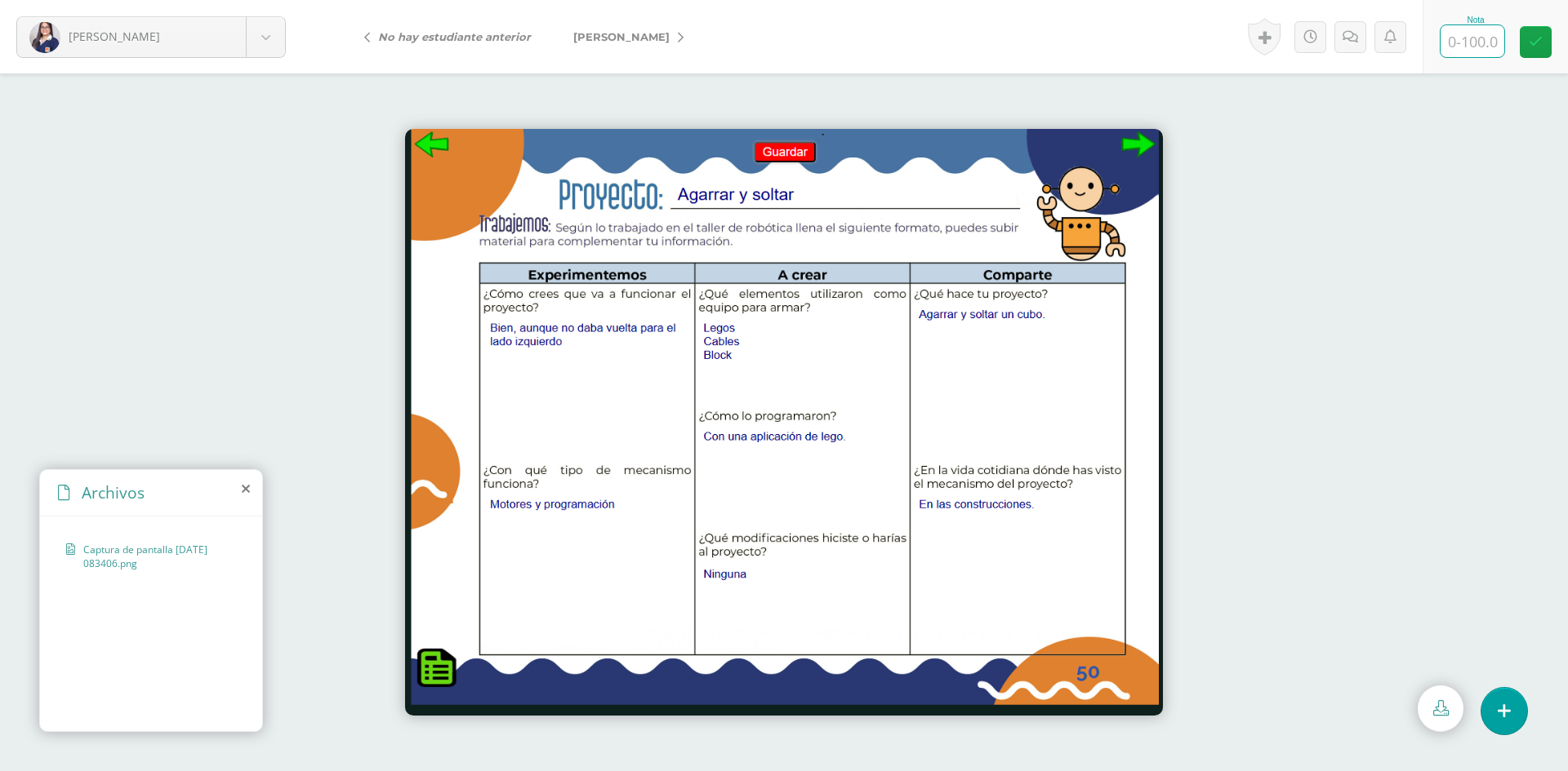
click at [1454, 43] on input "text" at bounding box center [1471, 41] width 63 height 32
type input "100"
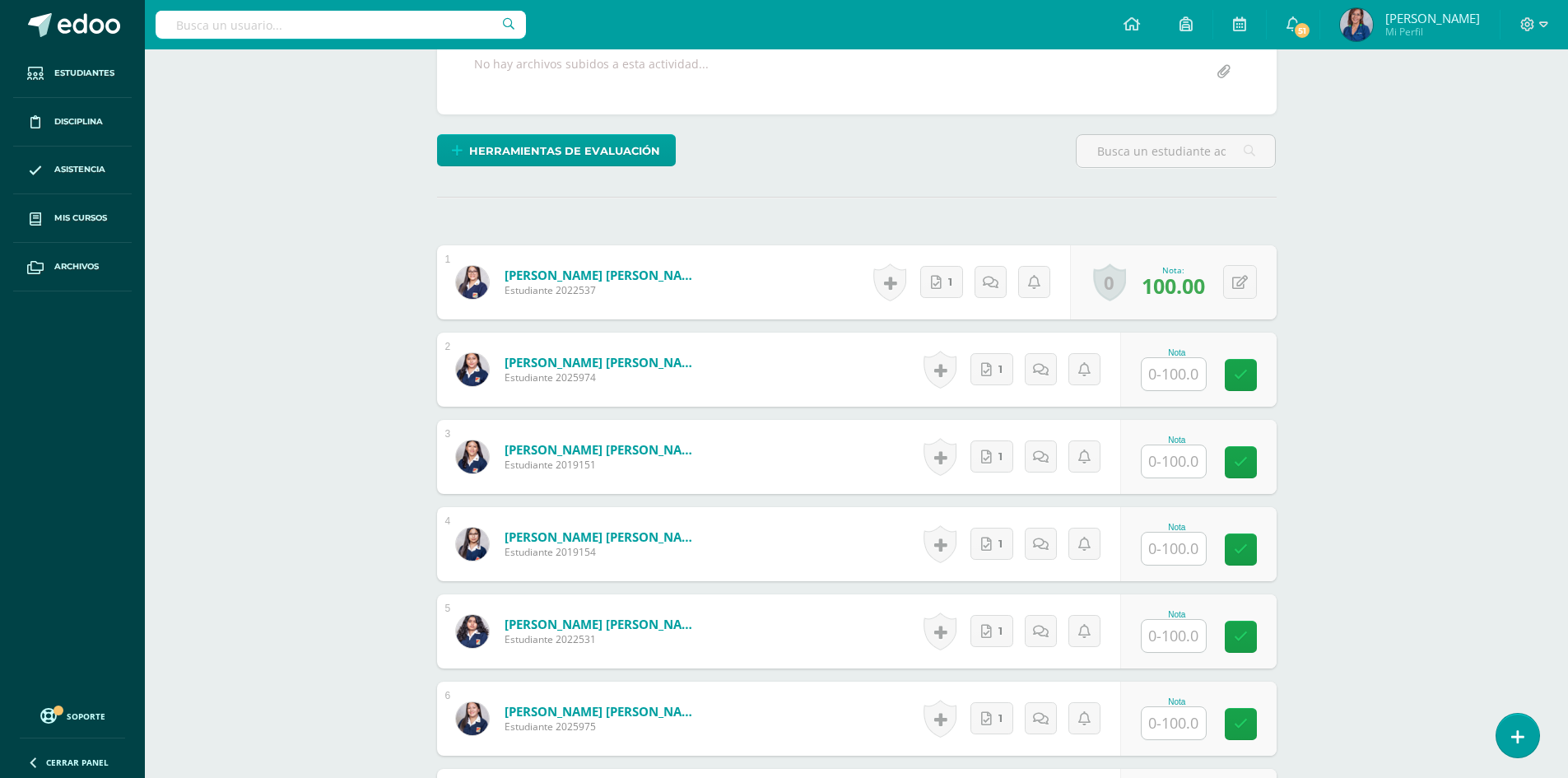
scroll to position [329, 0]
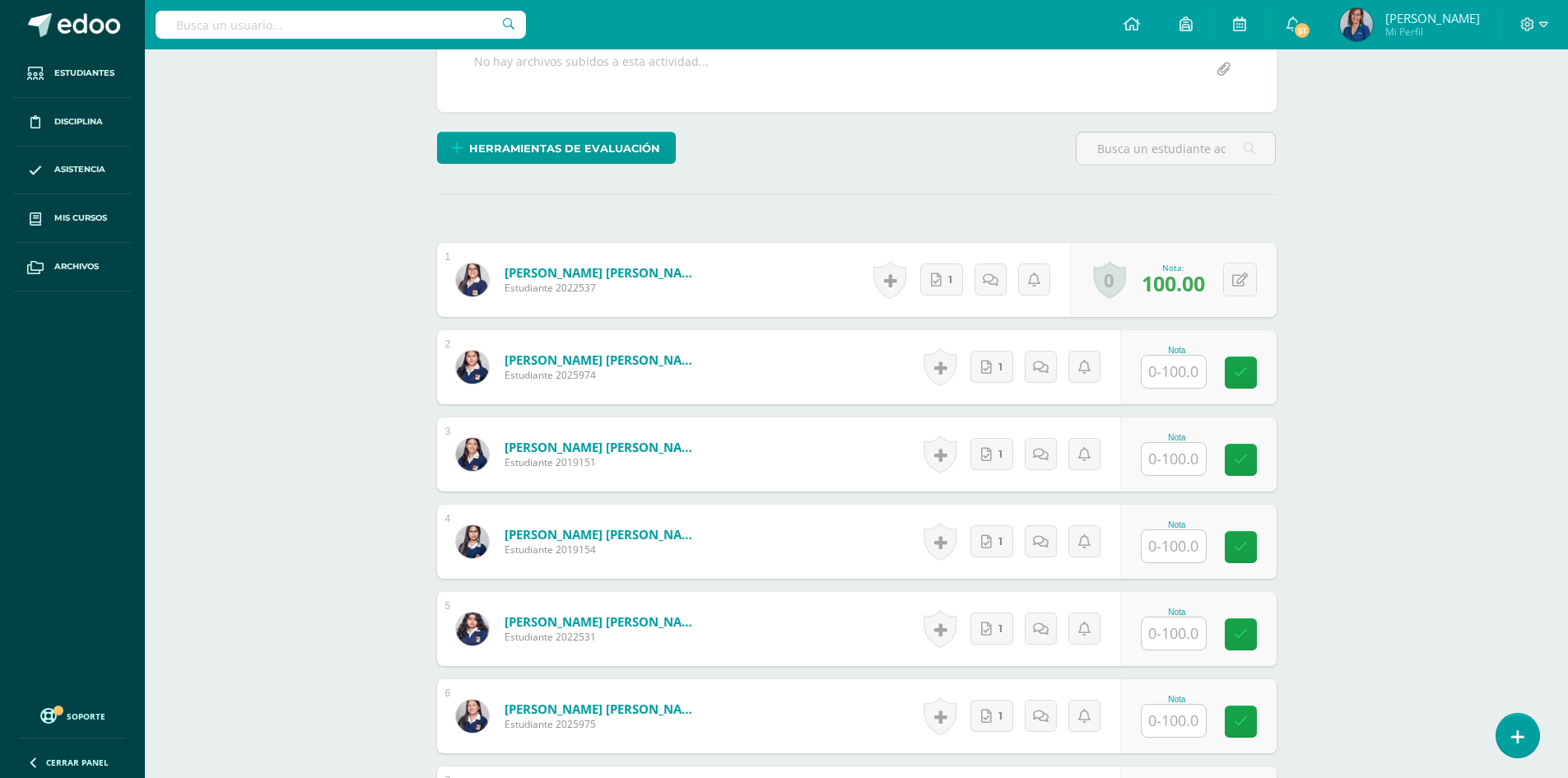
click at [1174, 372] on input "text" at bounding box center [1173, 372] width 64 height 32
type input "100"
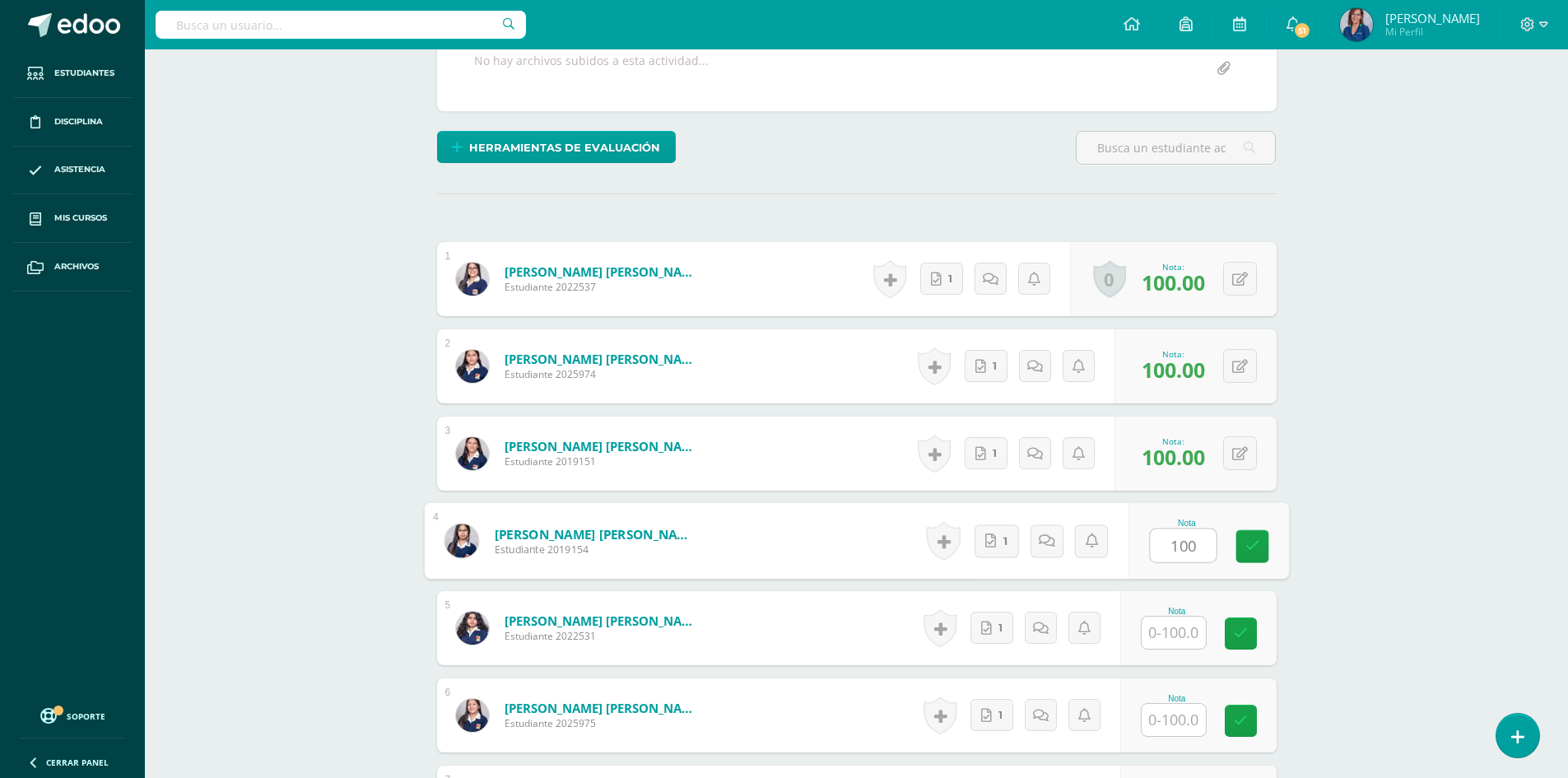
type input "100"
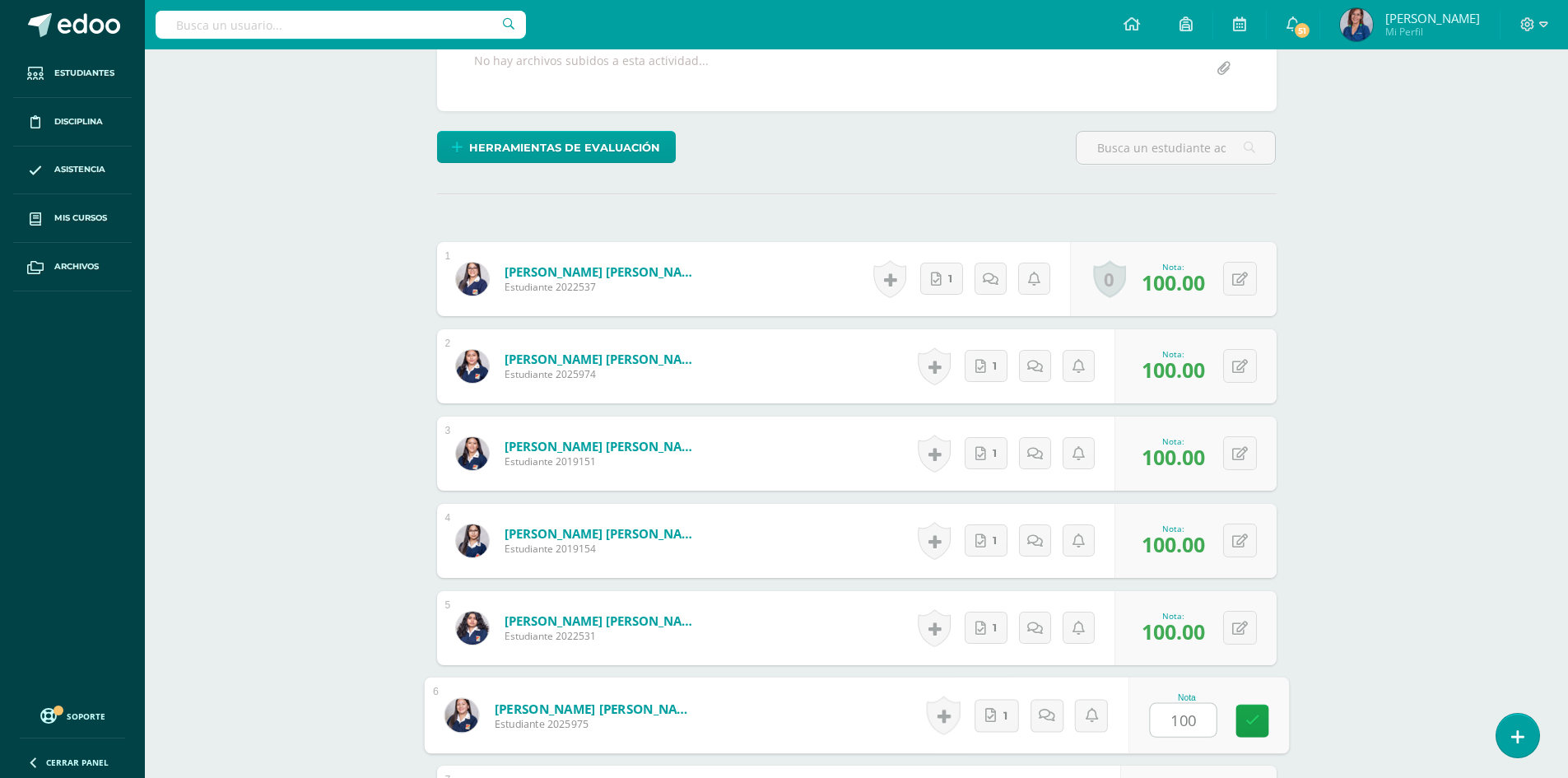
type input "100"
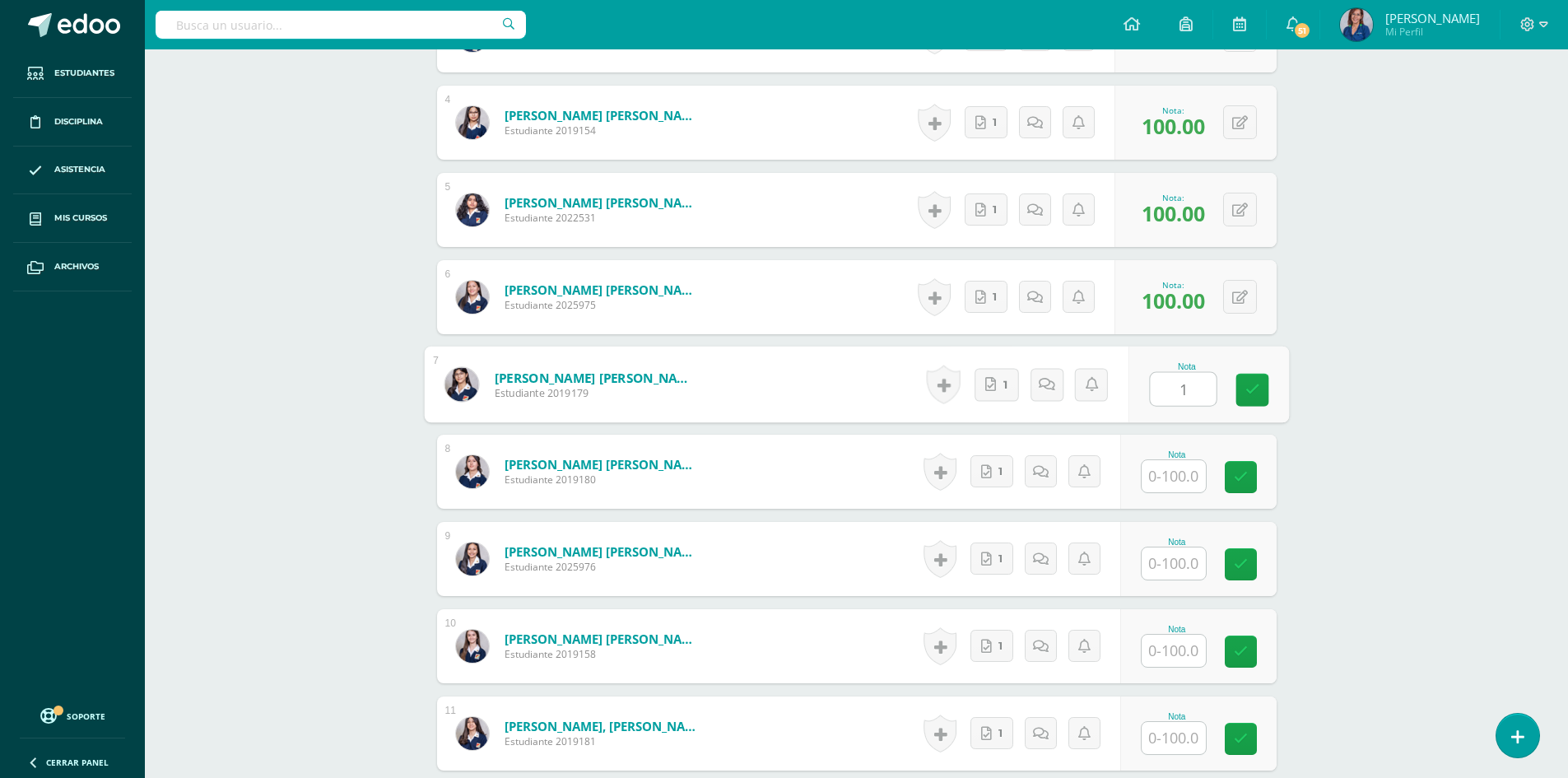
scroll to position [749, 0]
type input "100"
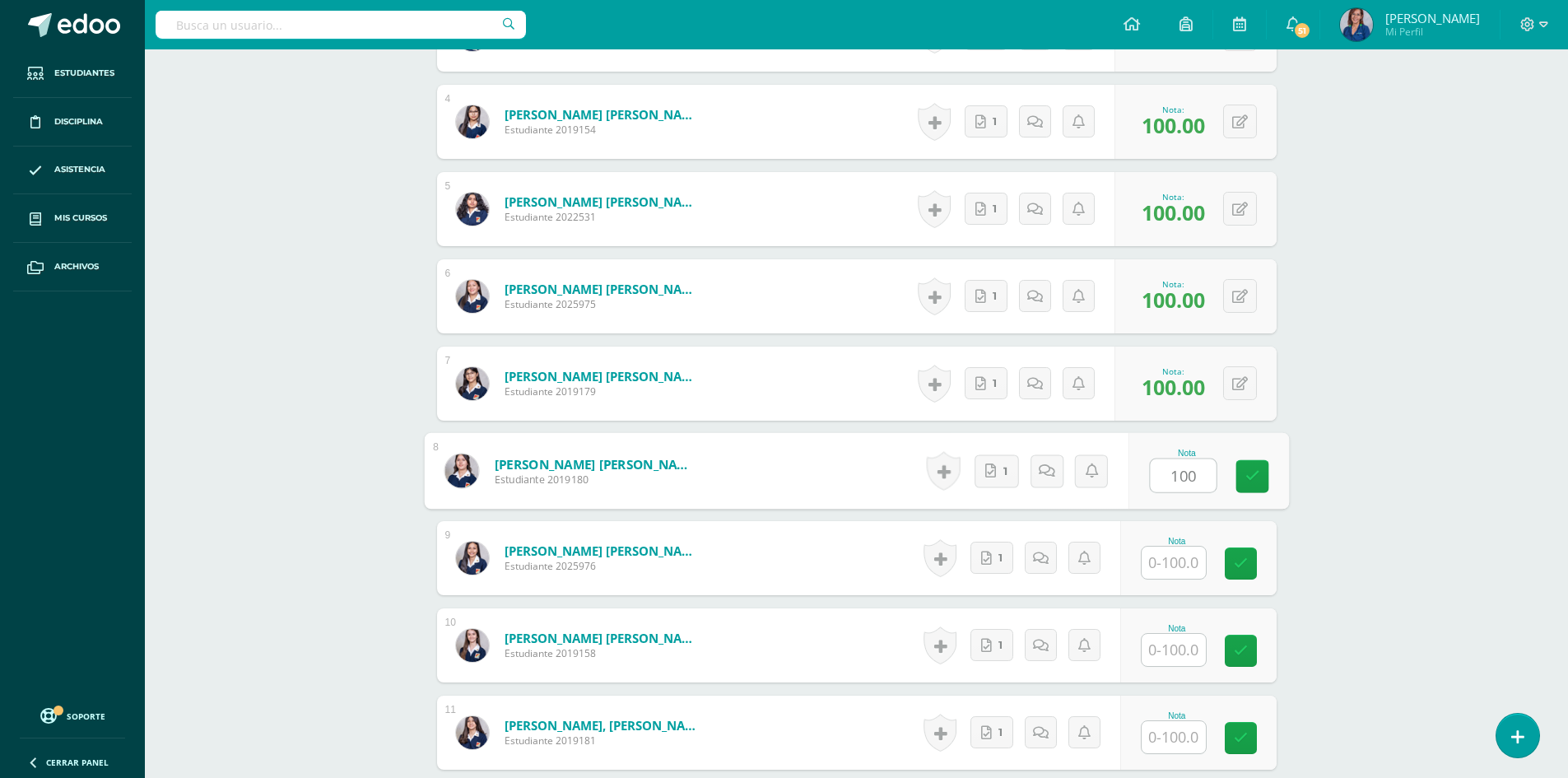
type input "100"
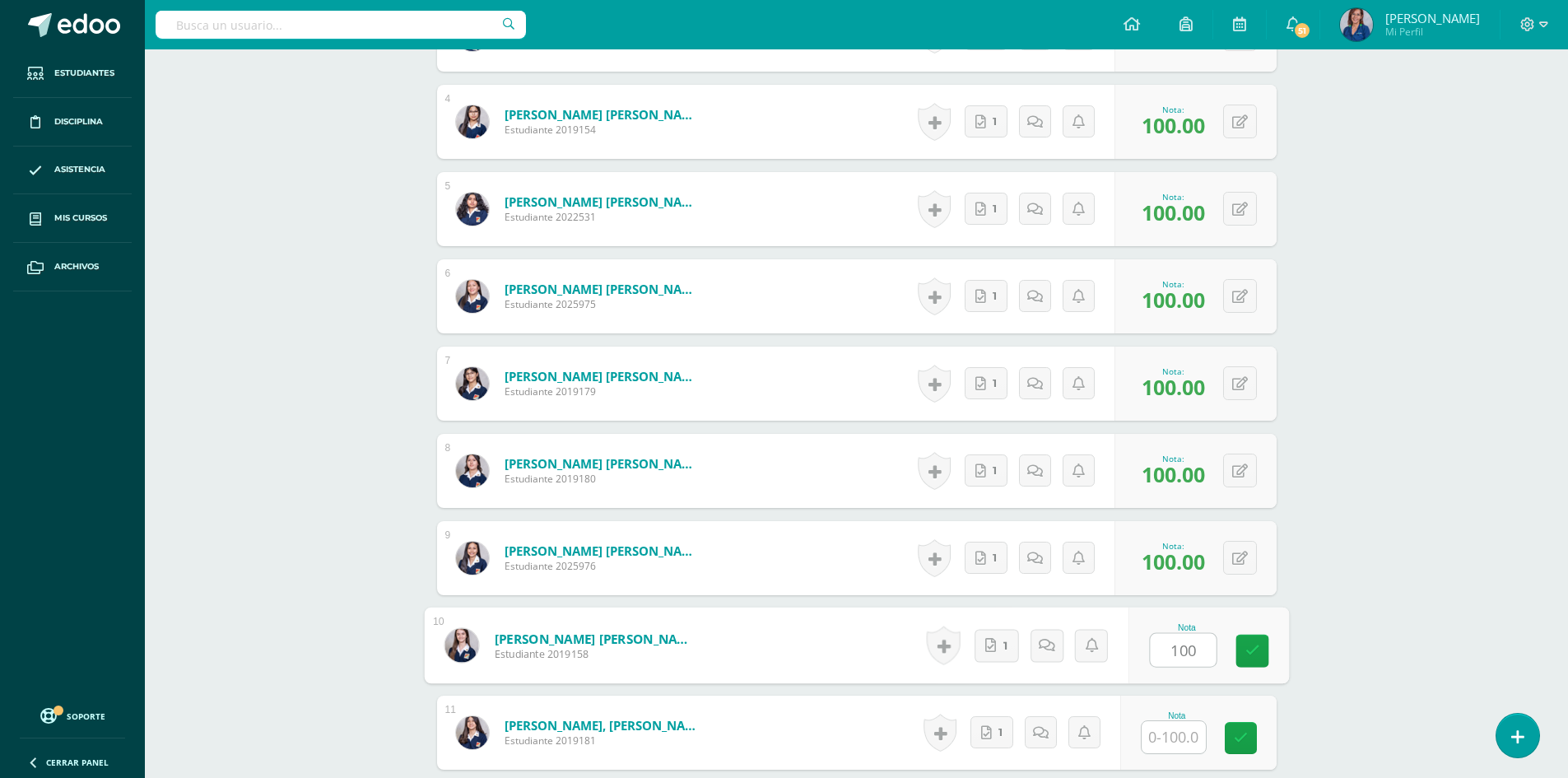
type input "100"
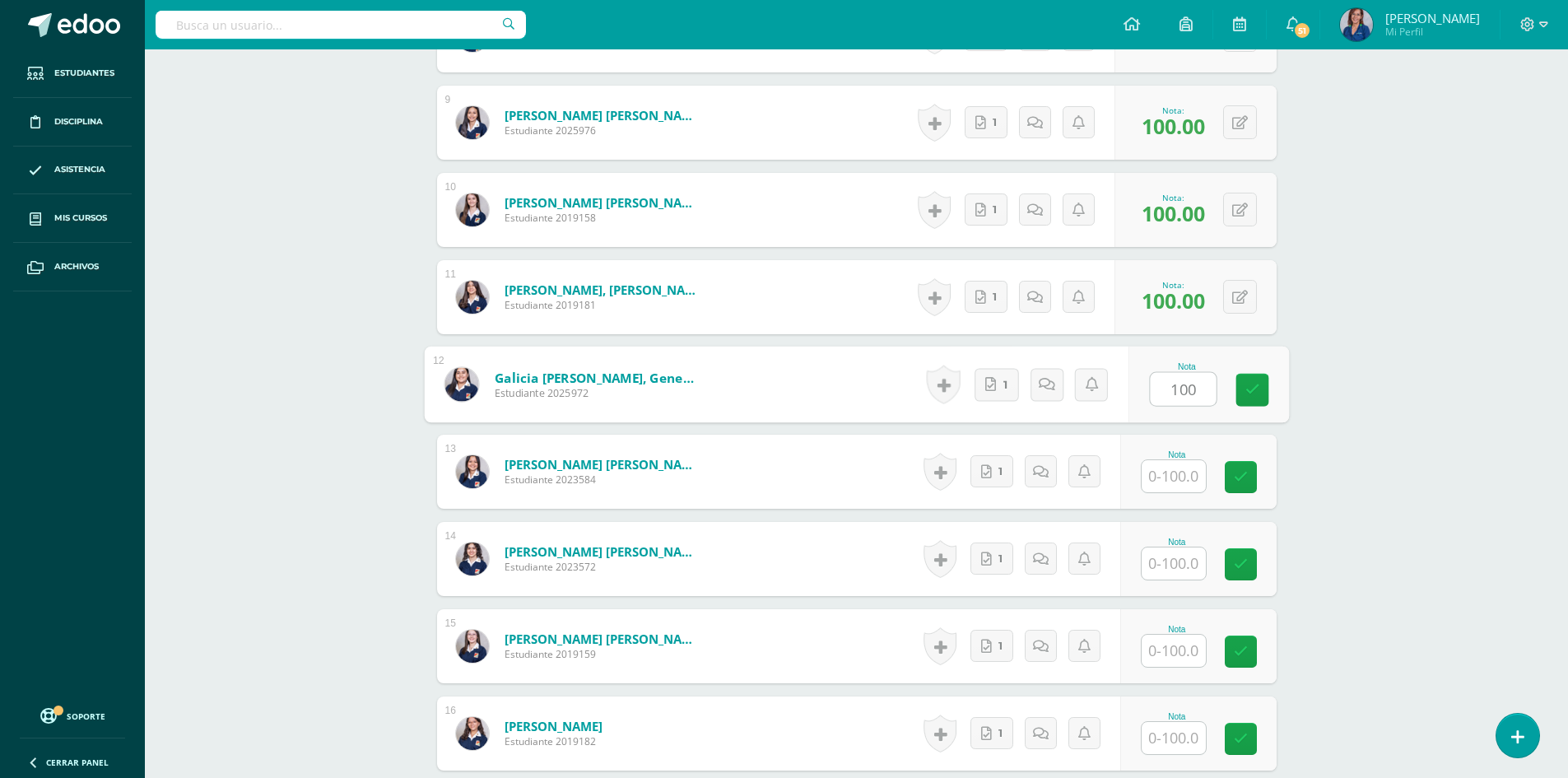
type input "100"
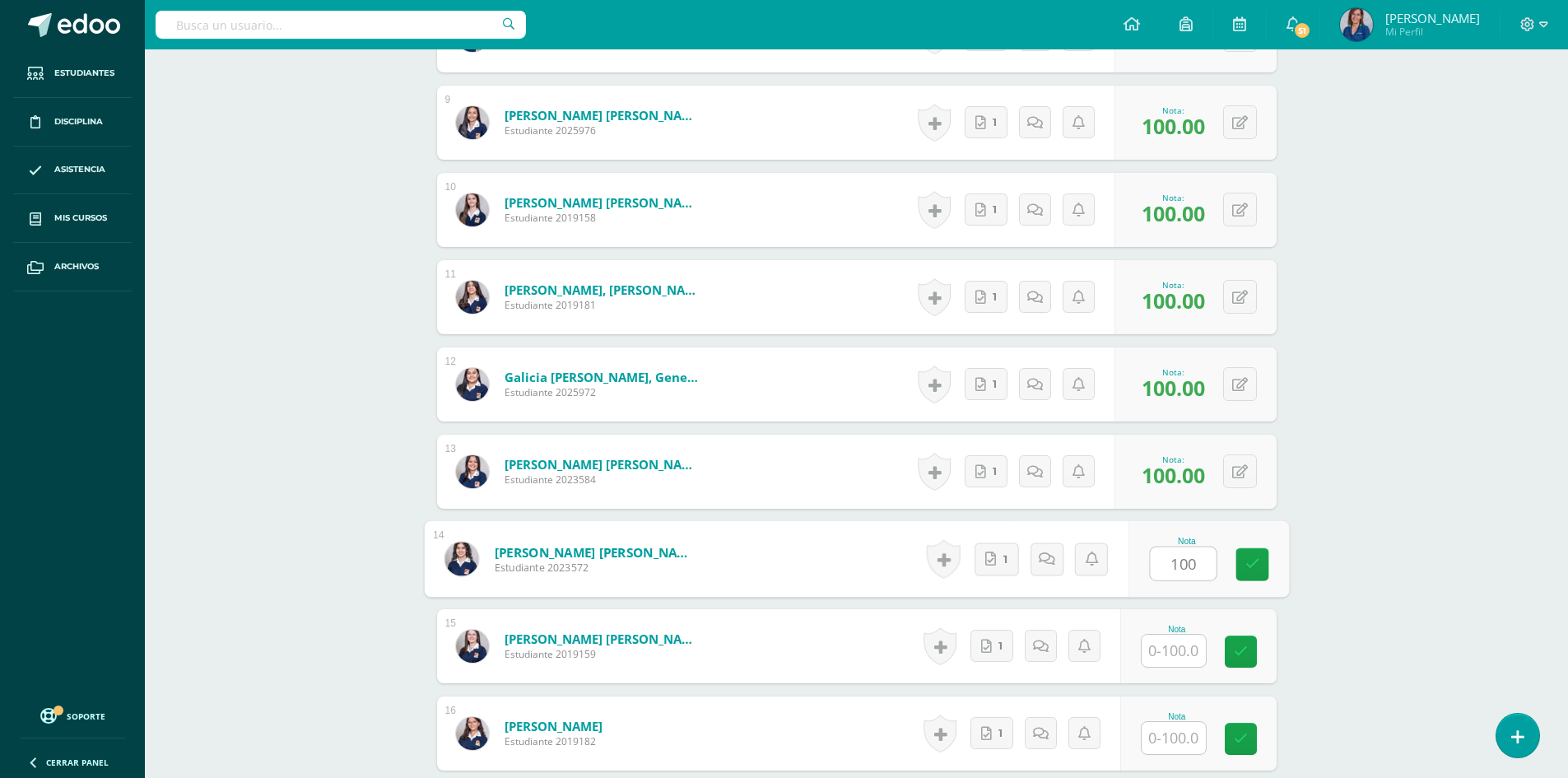
type input "100"
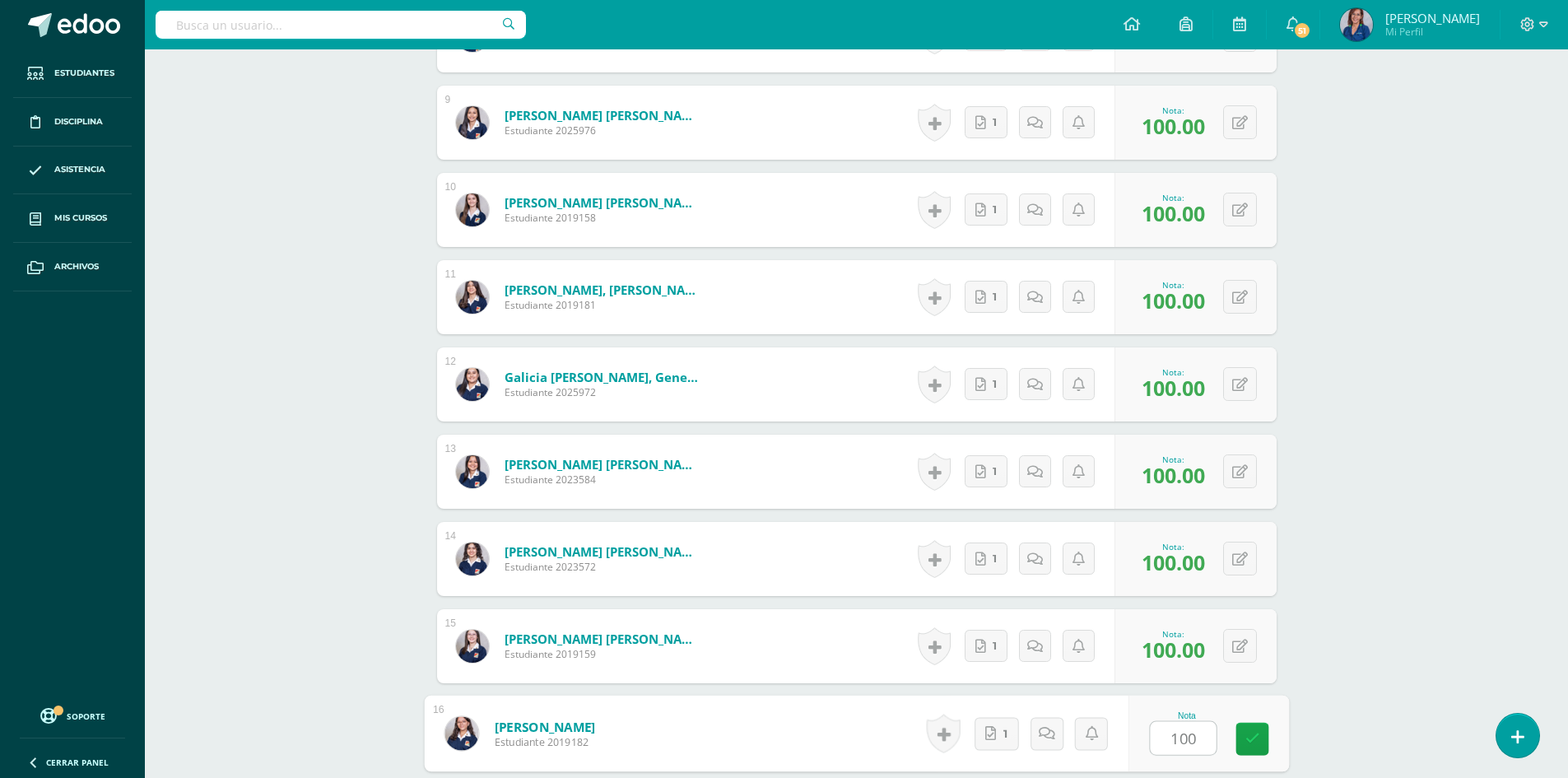
type input "100"
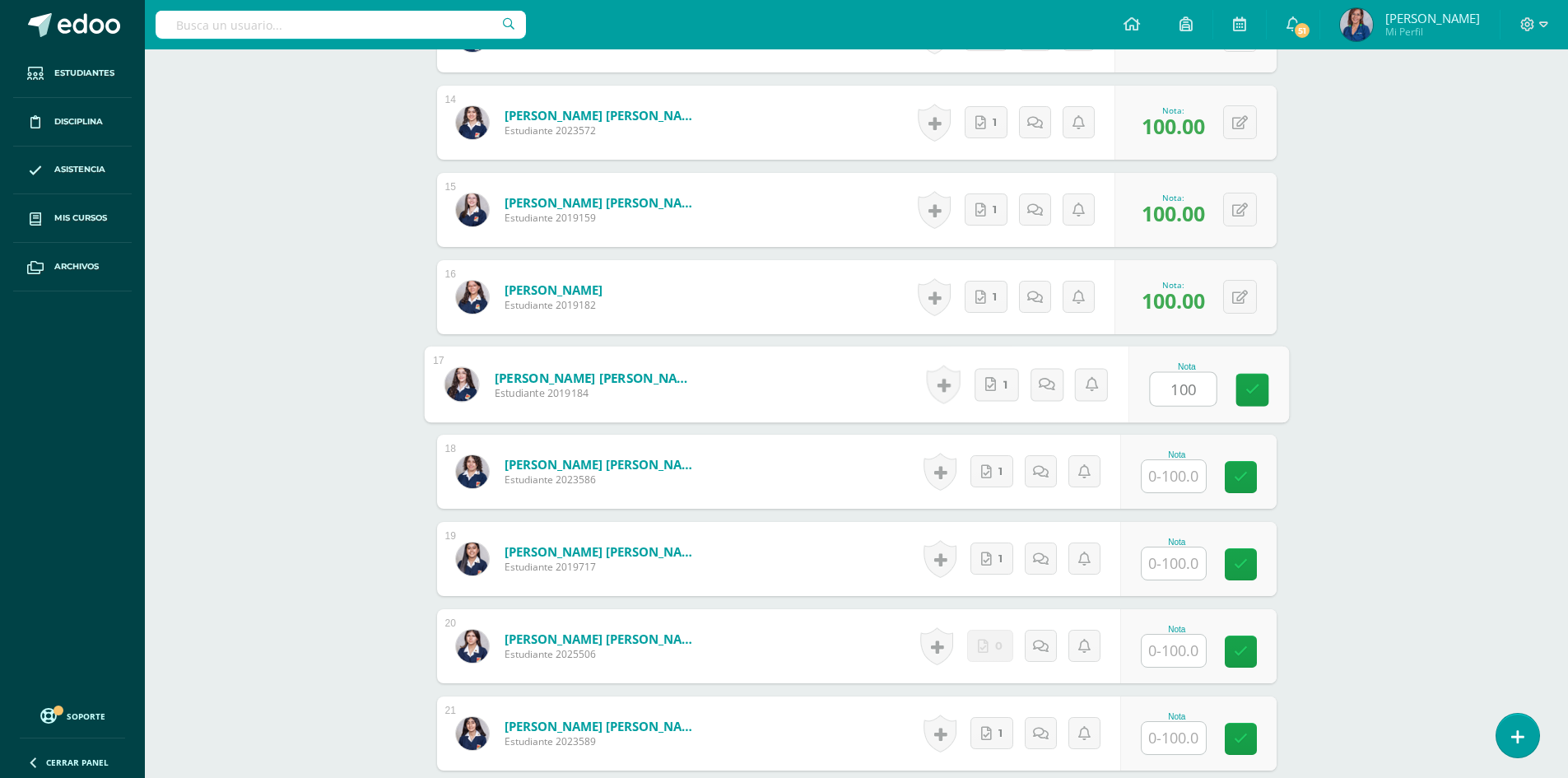
type input "100"
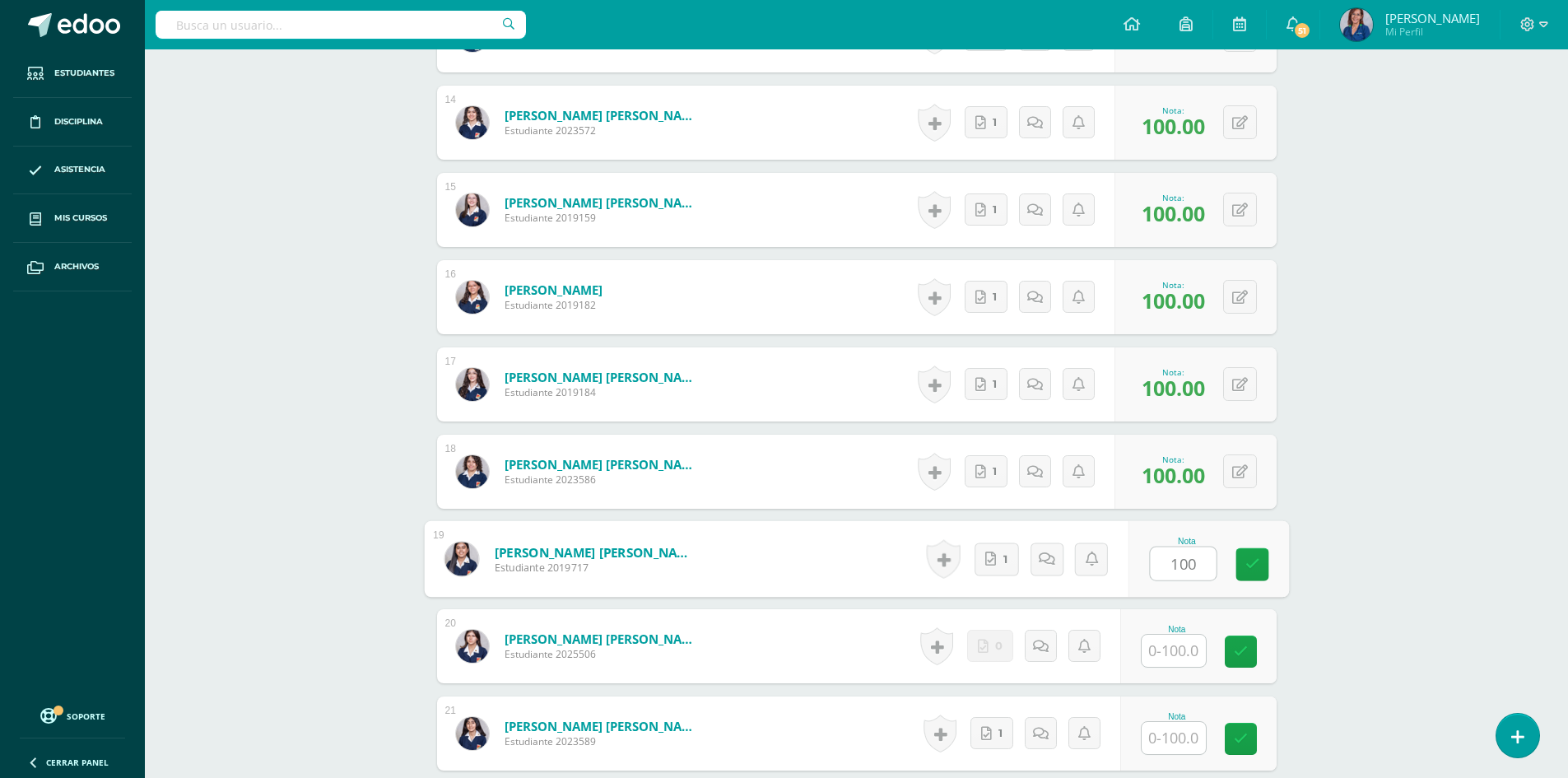
type input "100"
type input "1"
type input "0"
click at [1045, 652] on icon at bounding box center [1046, 646] width 17 height 14
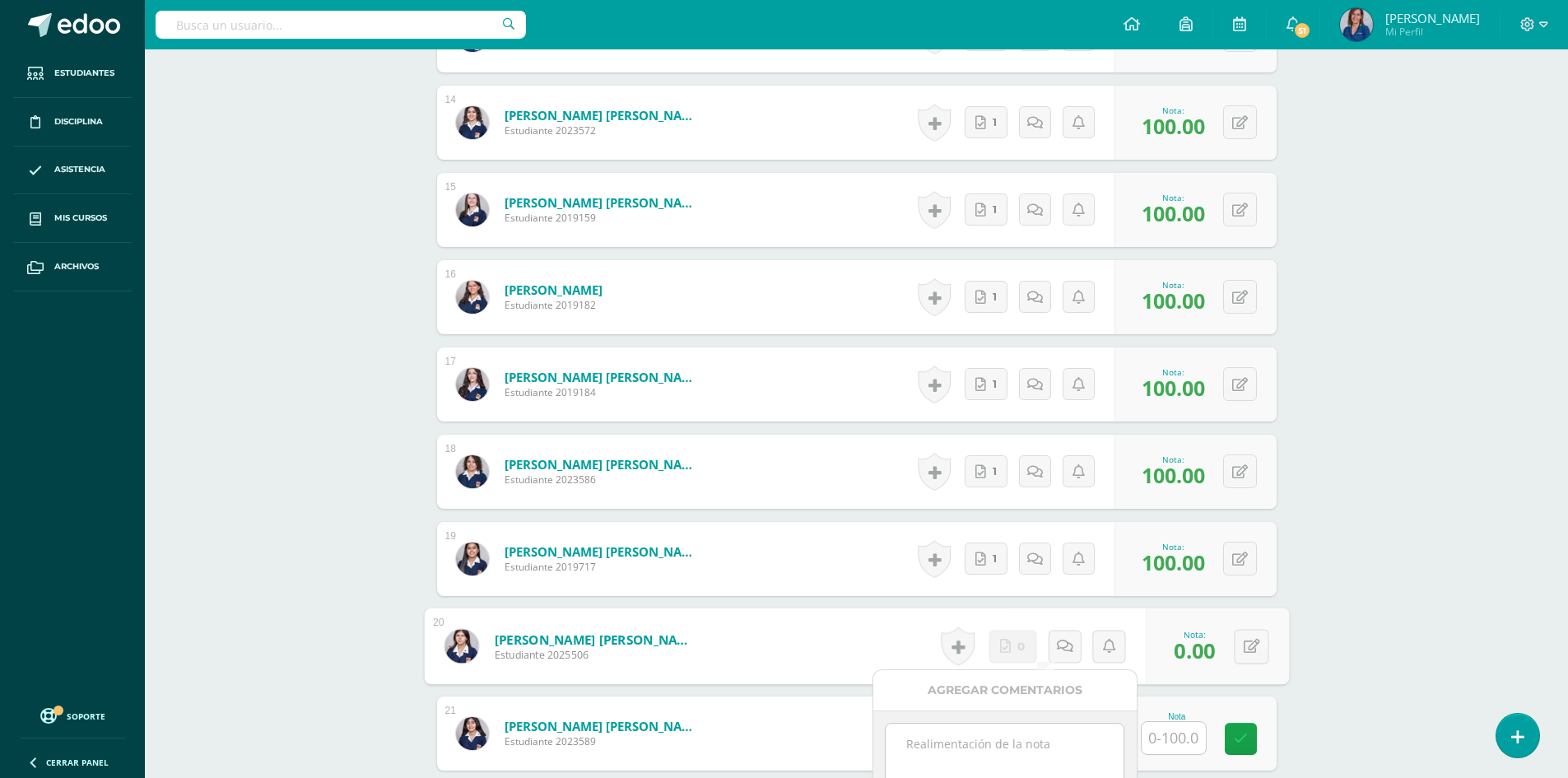
click at [1028, 735] on textarea at bounding box center [1005, 765] width 238 height 83
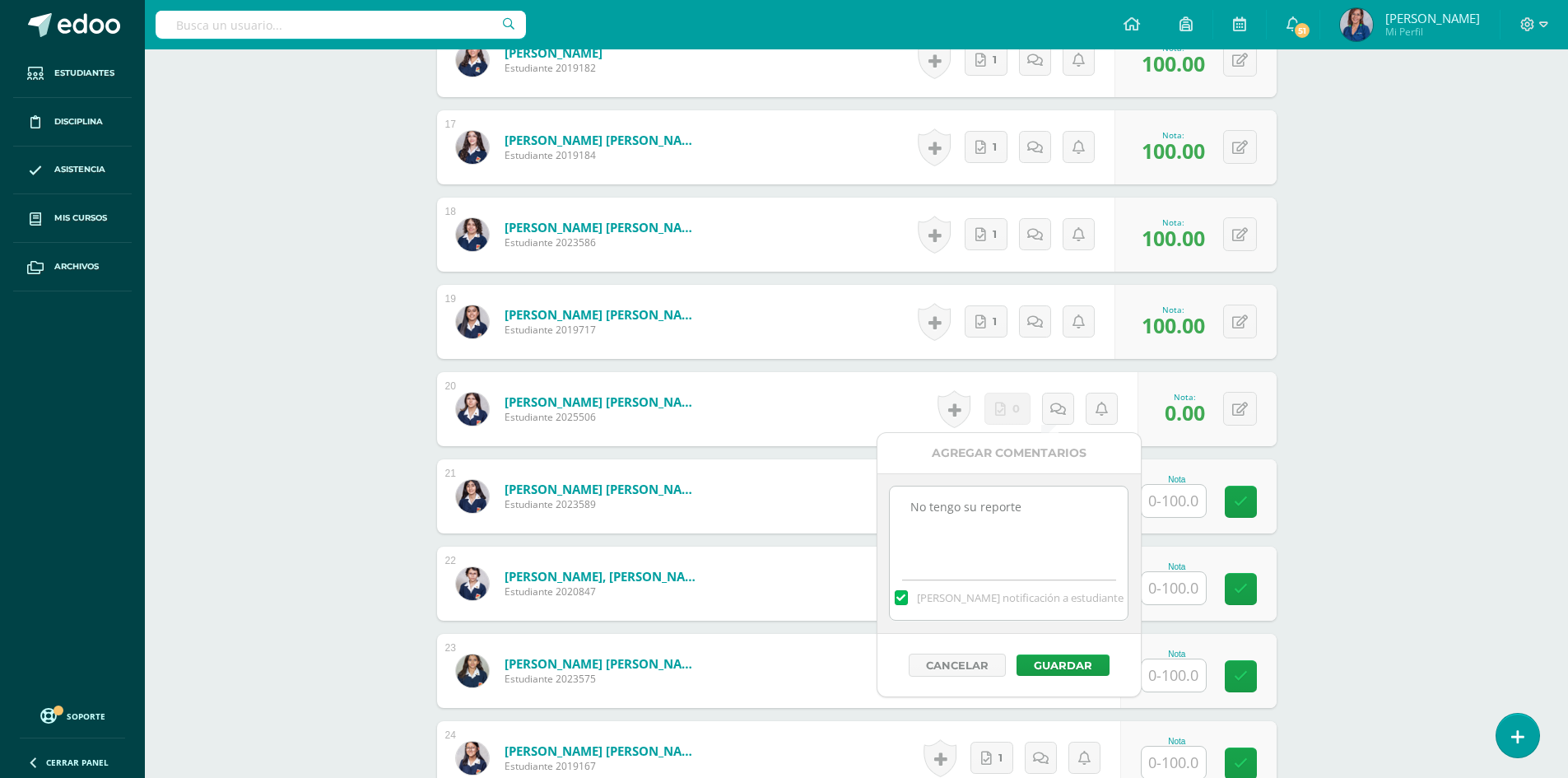
scroll to position [1869, 0]
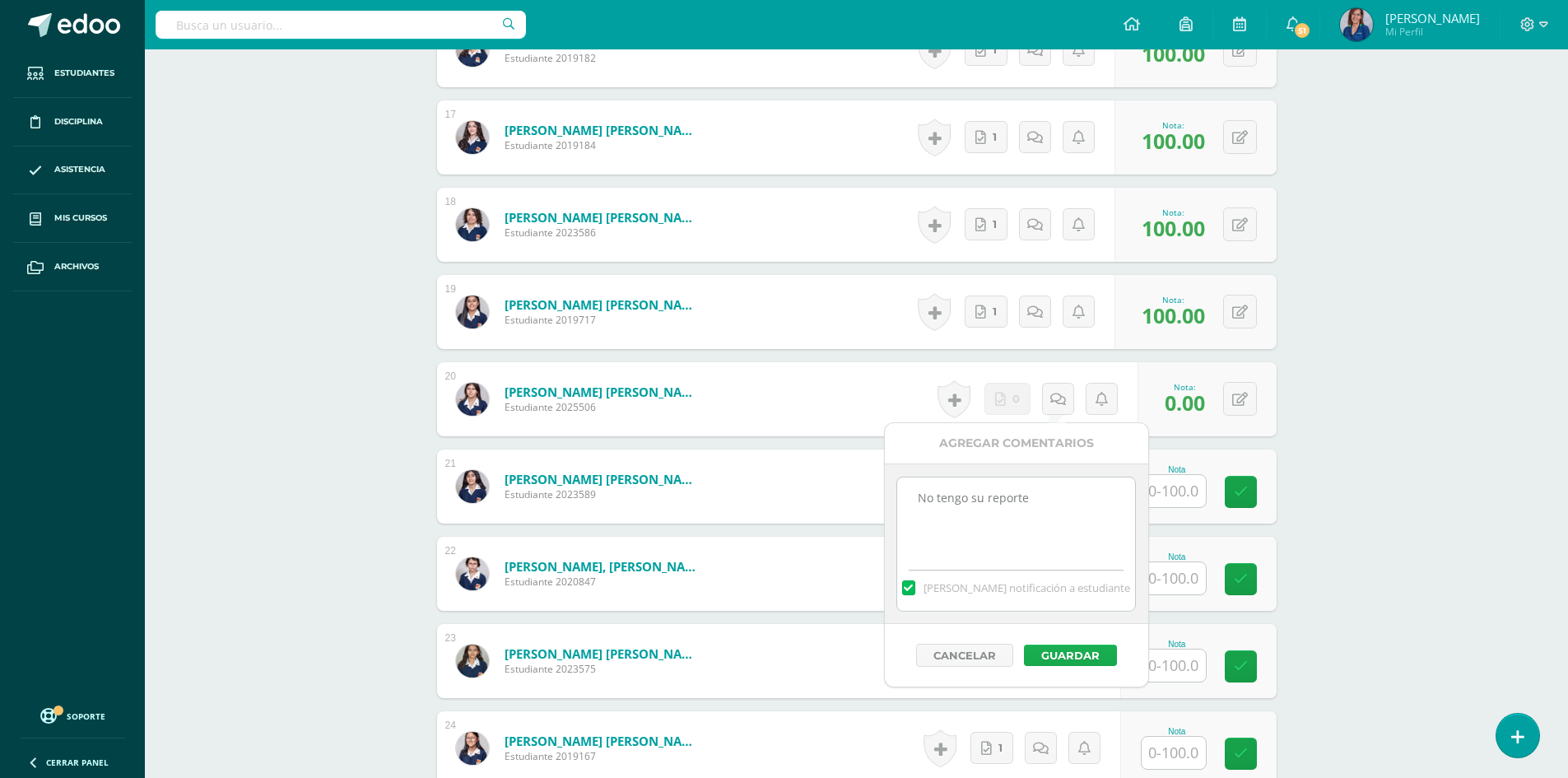
type textarea "No tengo su reporte"
click at [1038, 651] on button "Guardar" at bounding box center [1071, 656] width 93 height 22
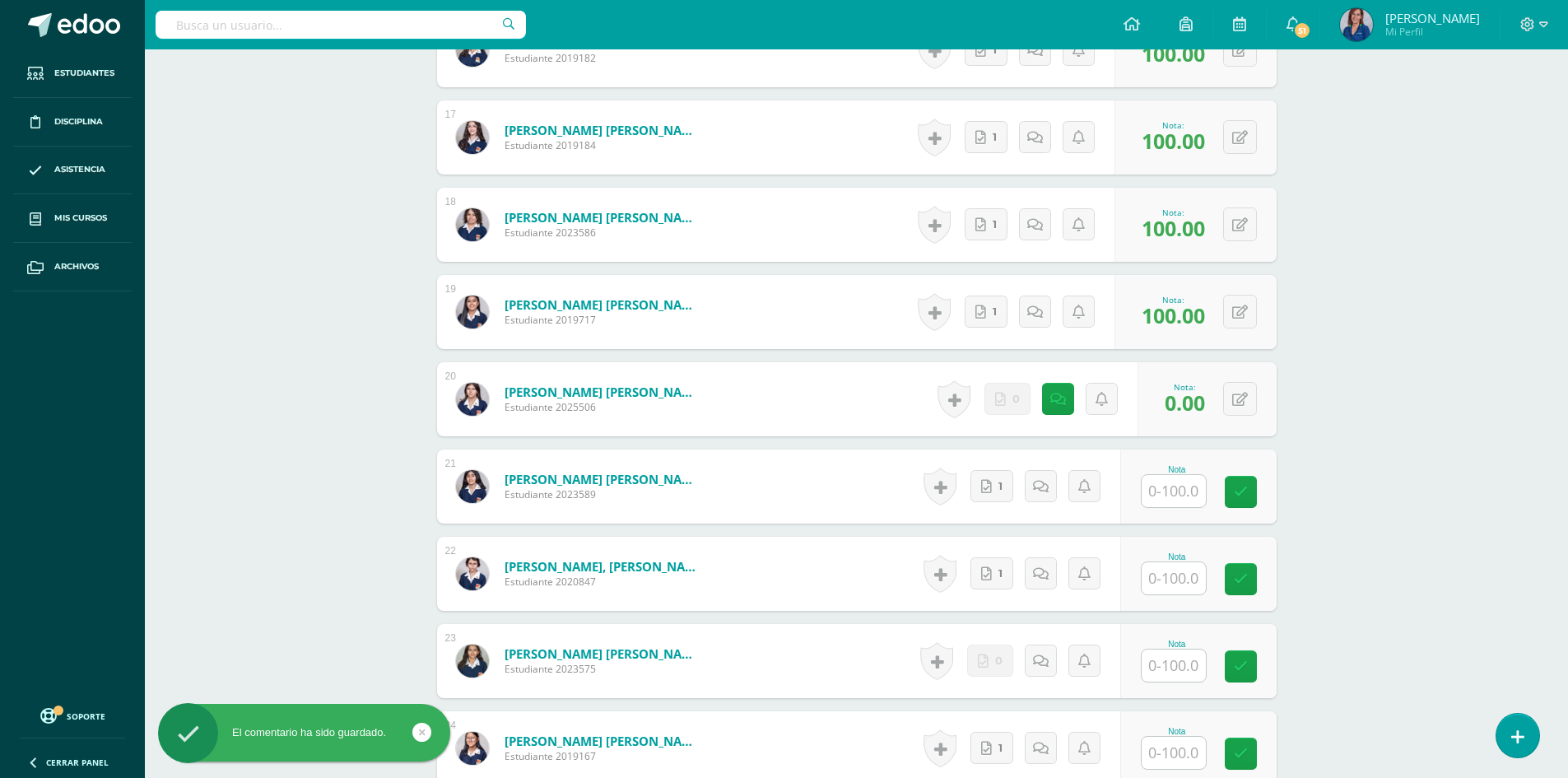
click at [1168, 490] on input "text" at bounding box center [1173, 491] width 64 height 32
type input "100"
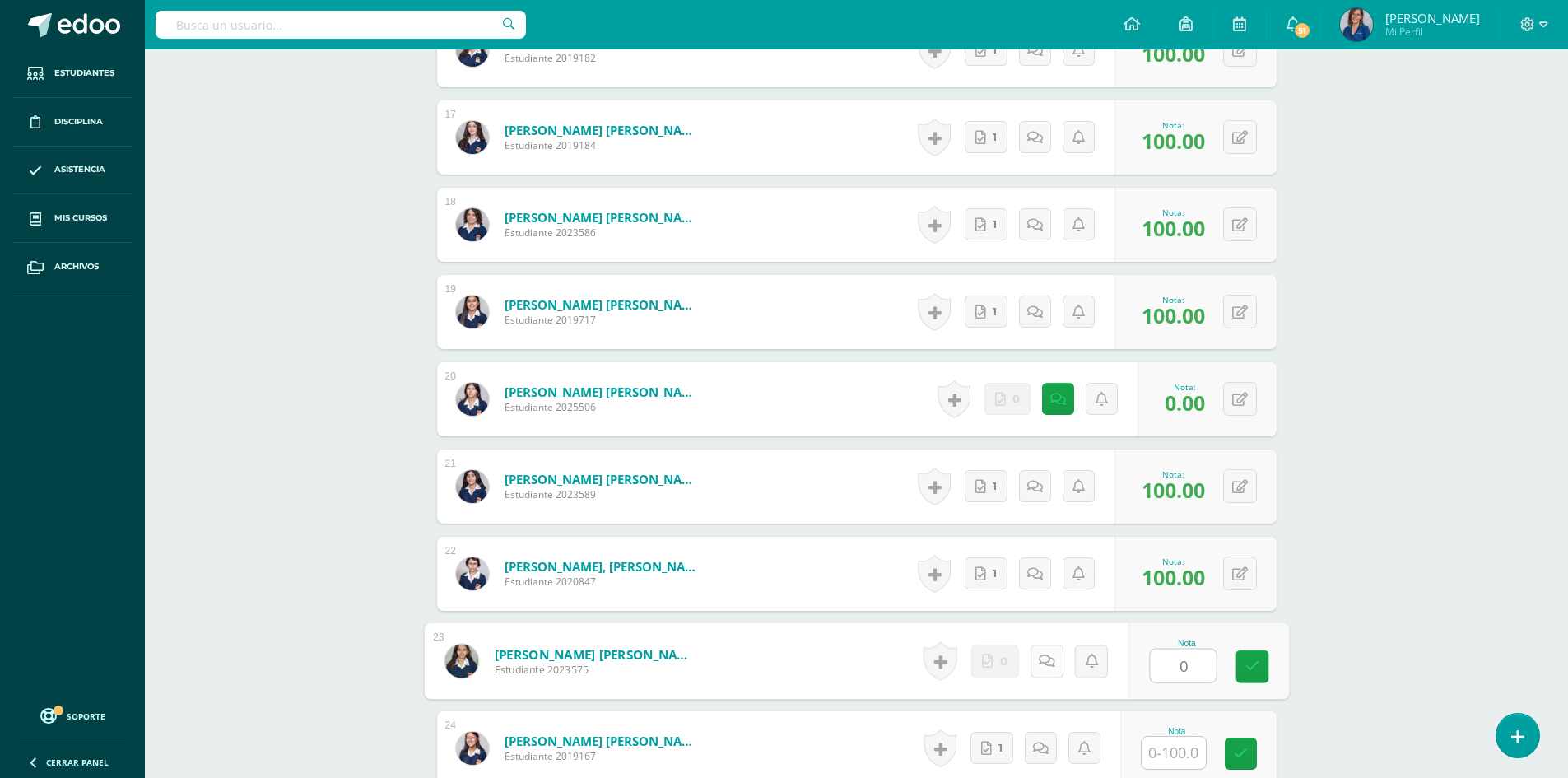
type input "0"
click at [1046, 663] on icon at bounding box center [1046, 661] width 17 height 14
click at [1016, 762] on textarea at bounding box center [1005, 780] width 238 height 83
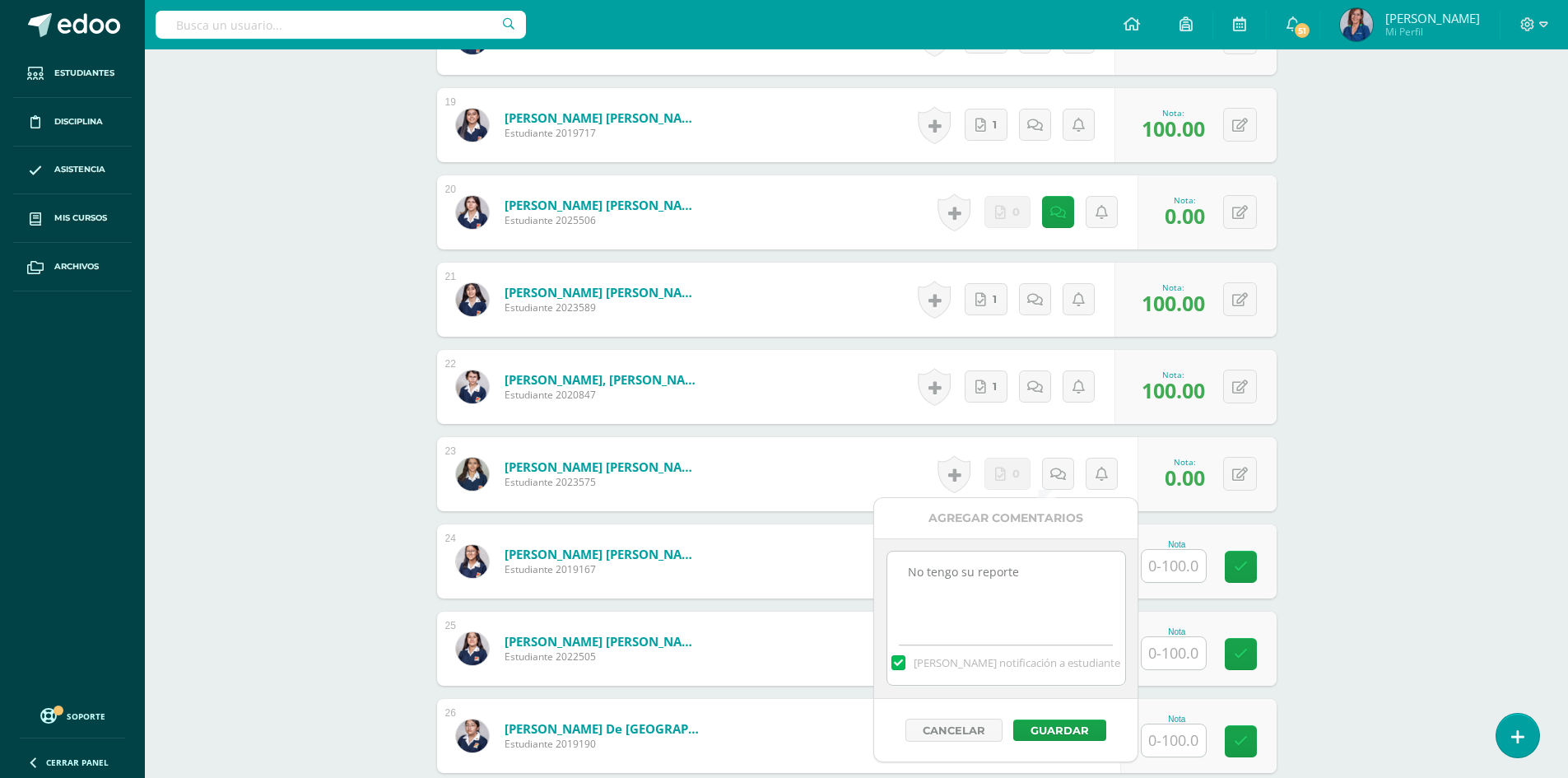
scroll to position [2116, 0]
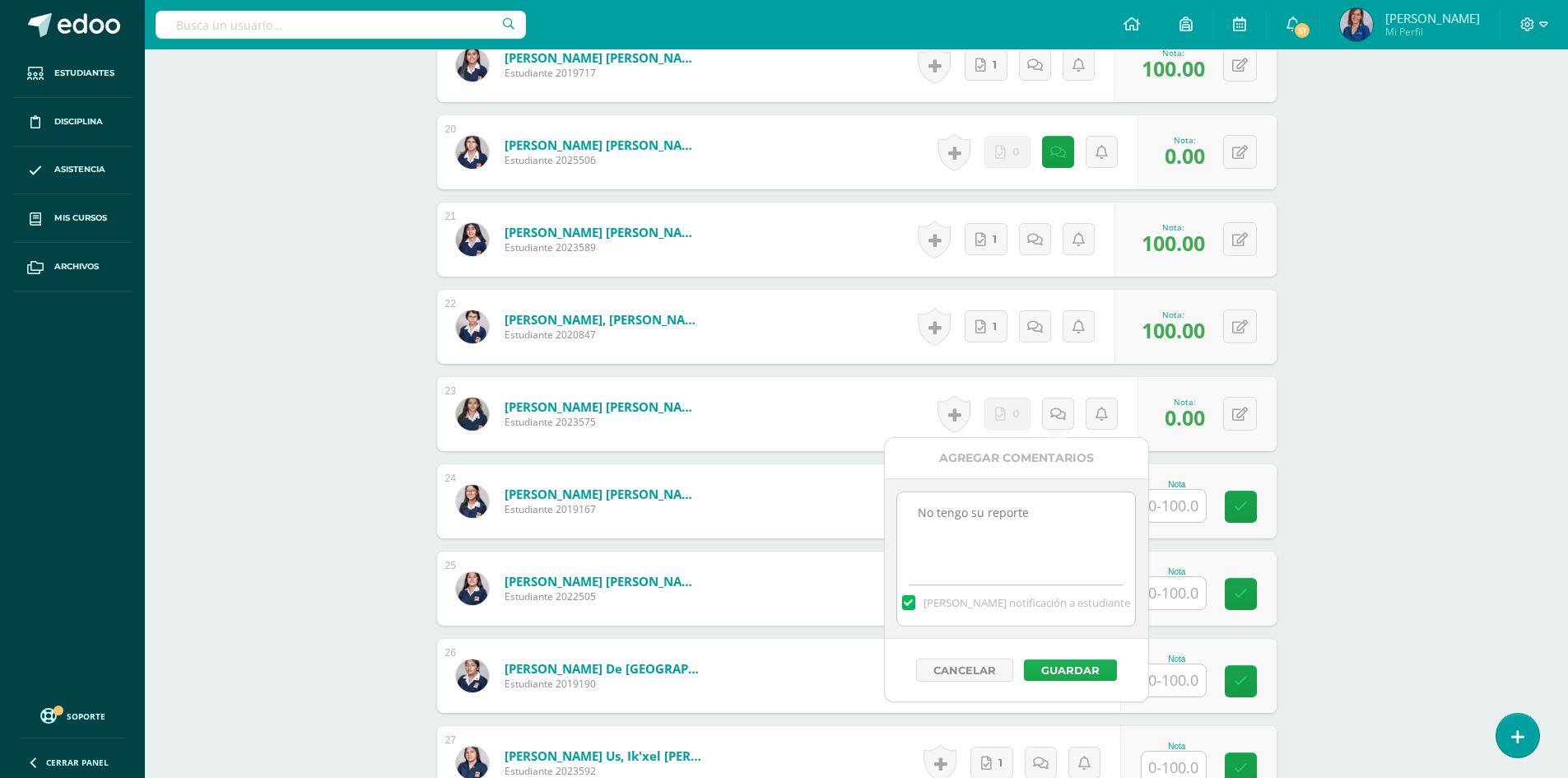
type textarea "No tengo su reporte"
click at [1087, 676] on button "Guardar" at bounding box center [1071, 671] width 93 height 22
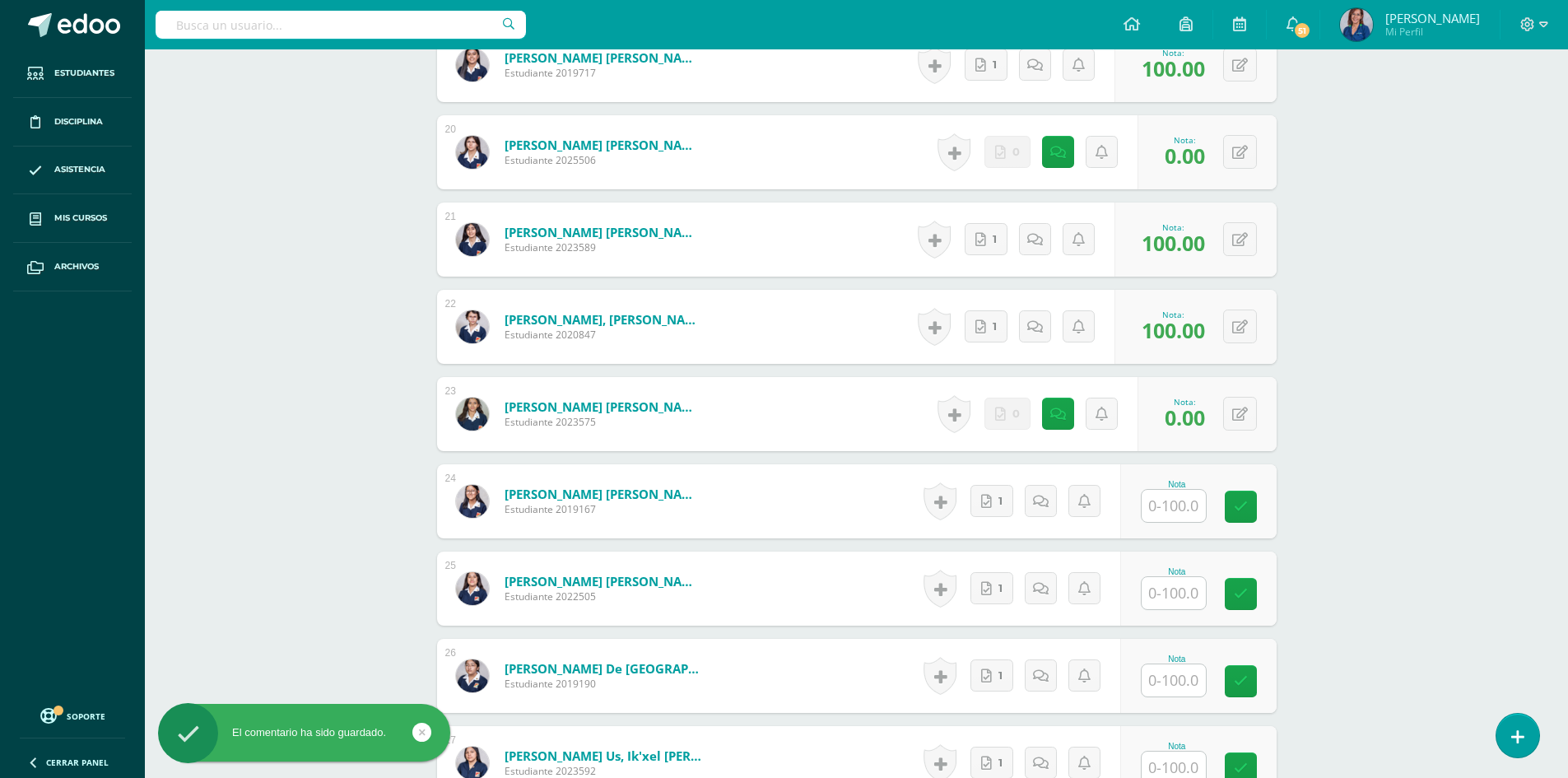
click at [1183, 507] on input "text" at bounding box center [1173, 506] width 64 height 32
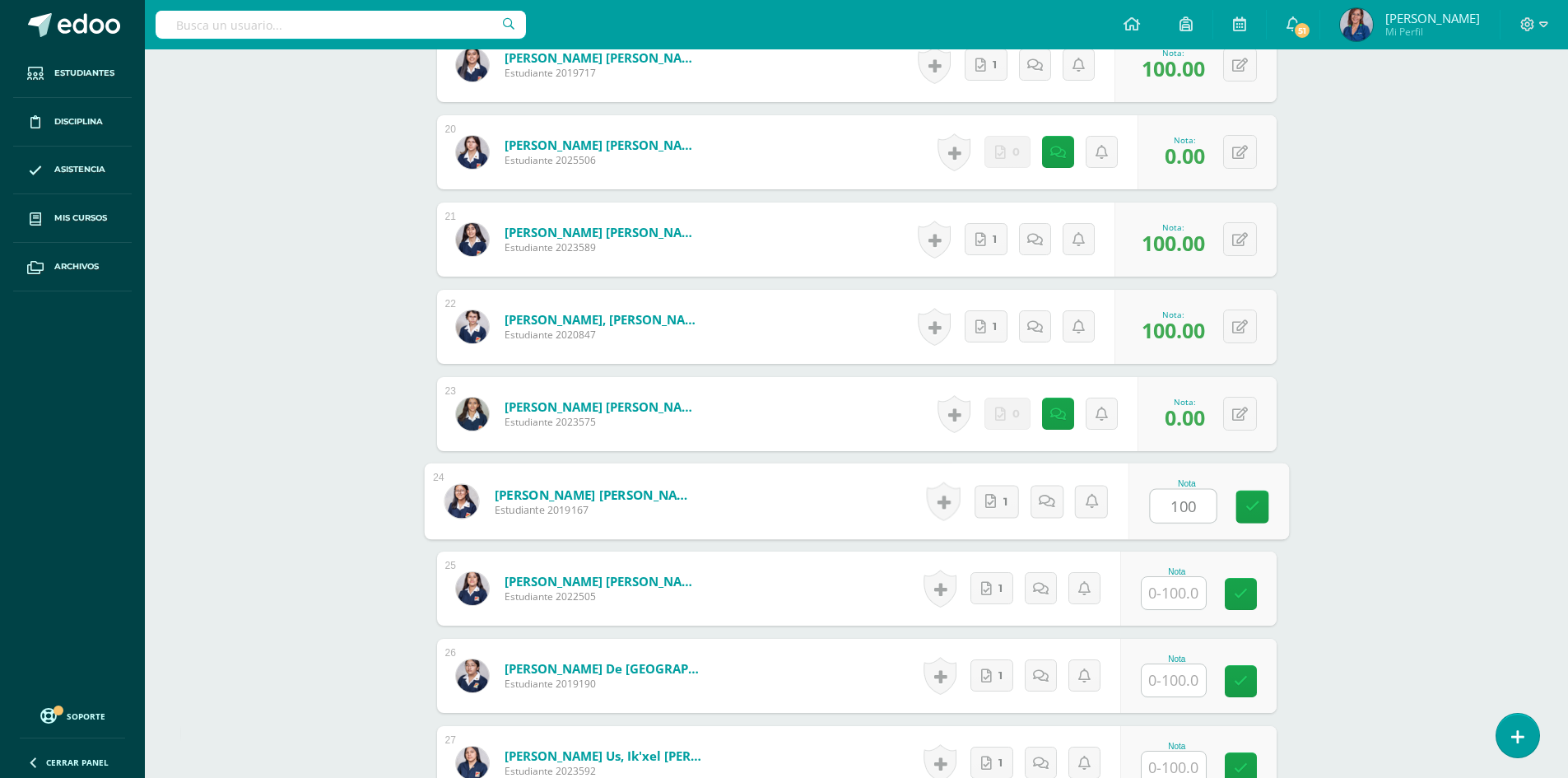
type input "100"
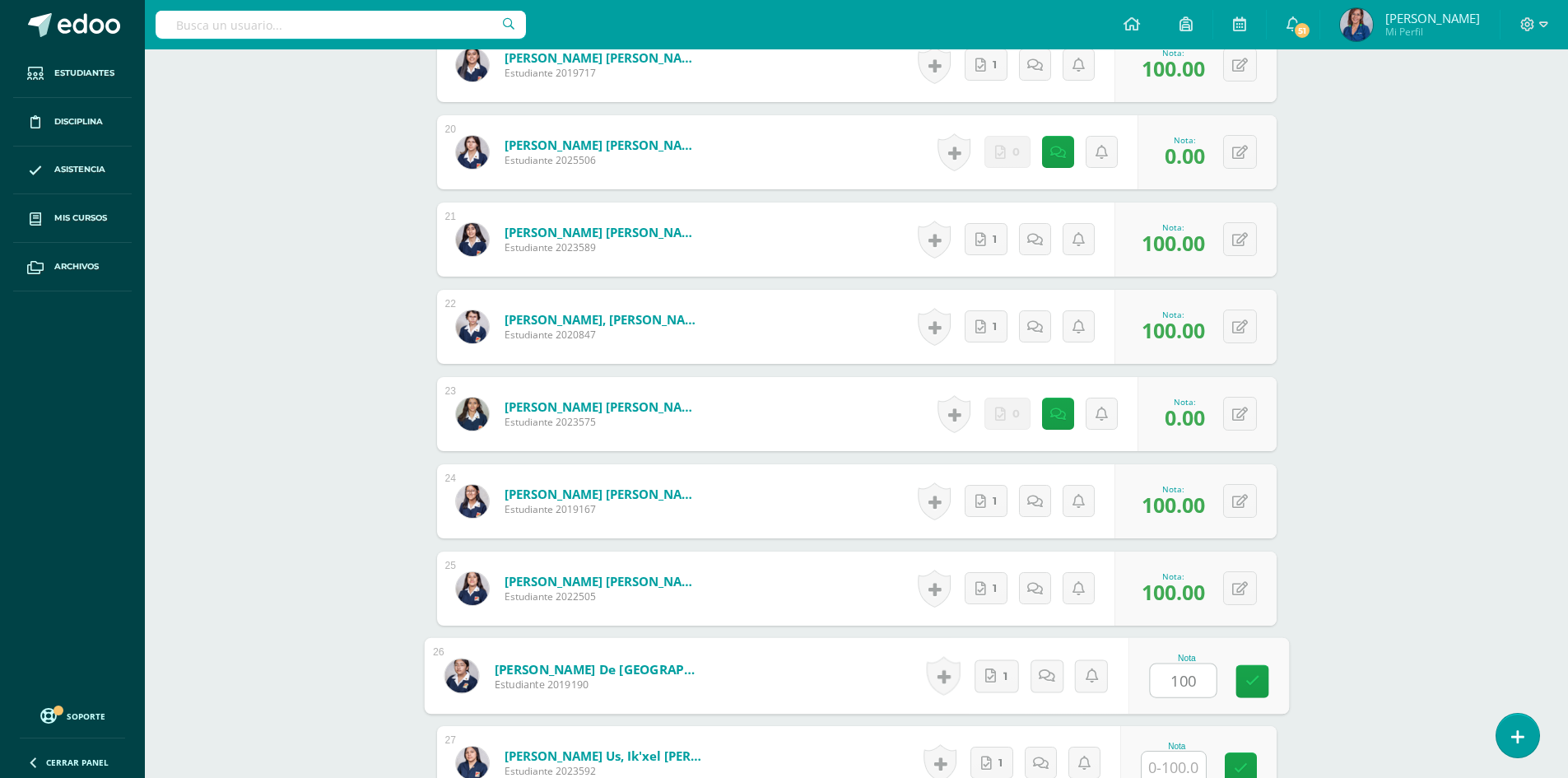
type input "100"
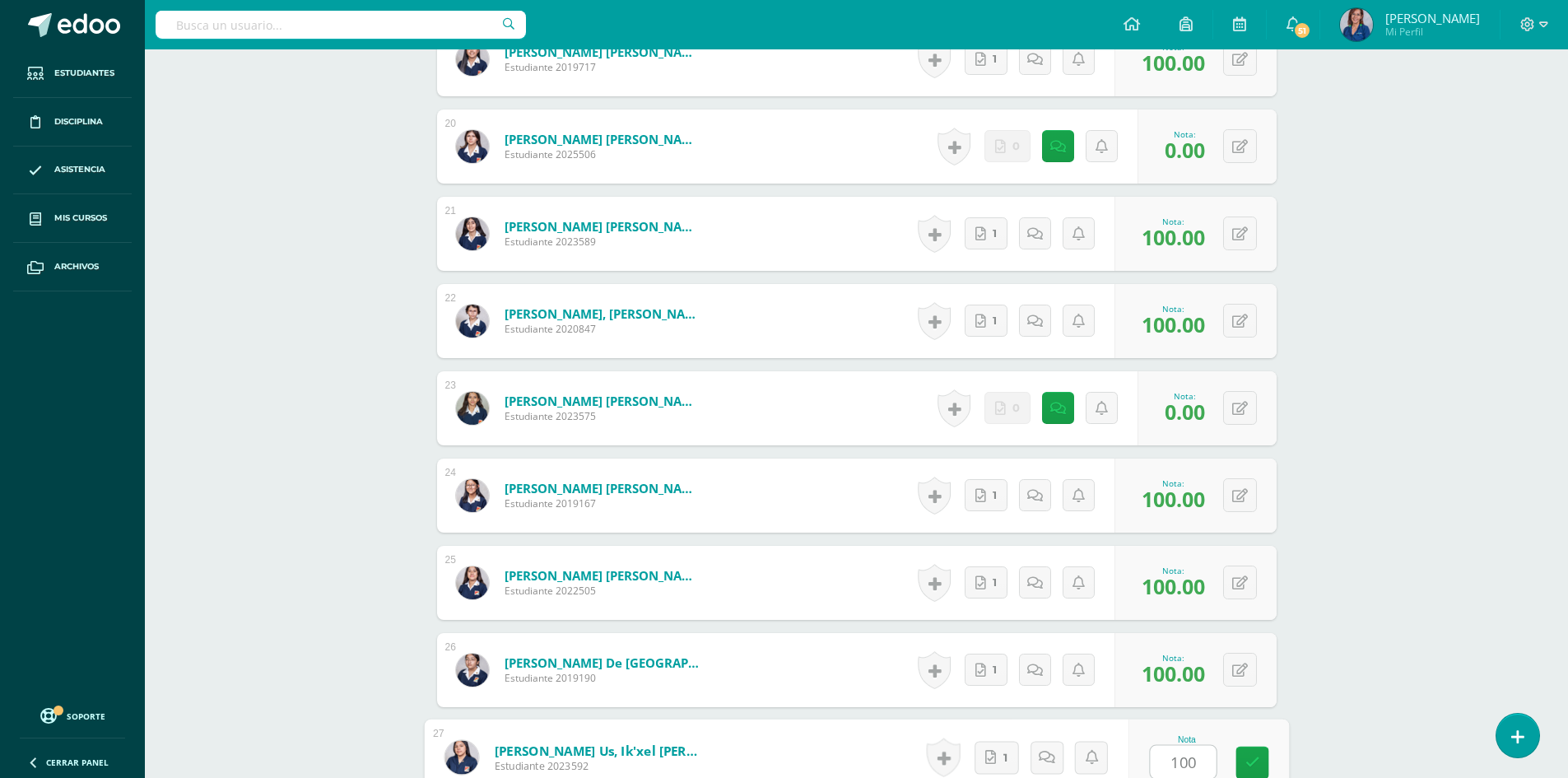
type input "100"
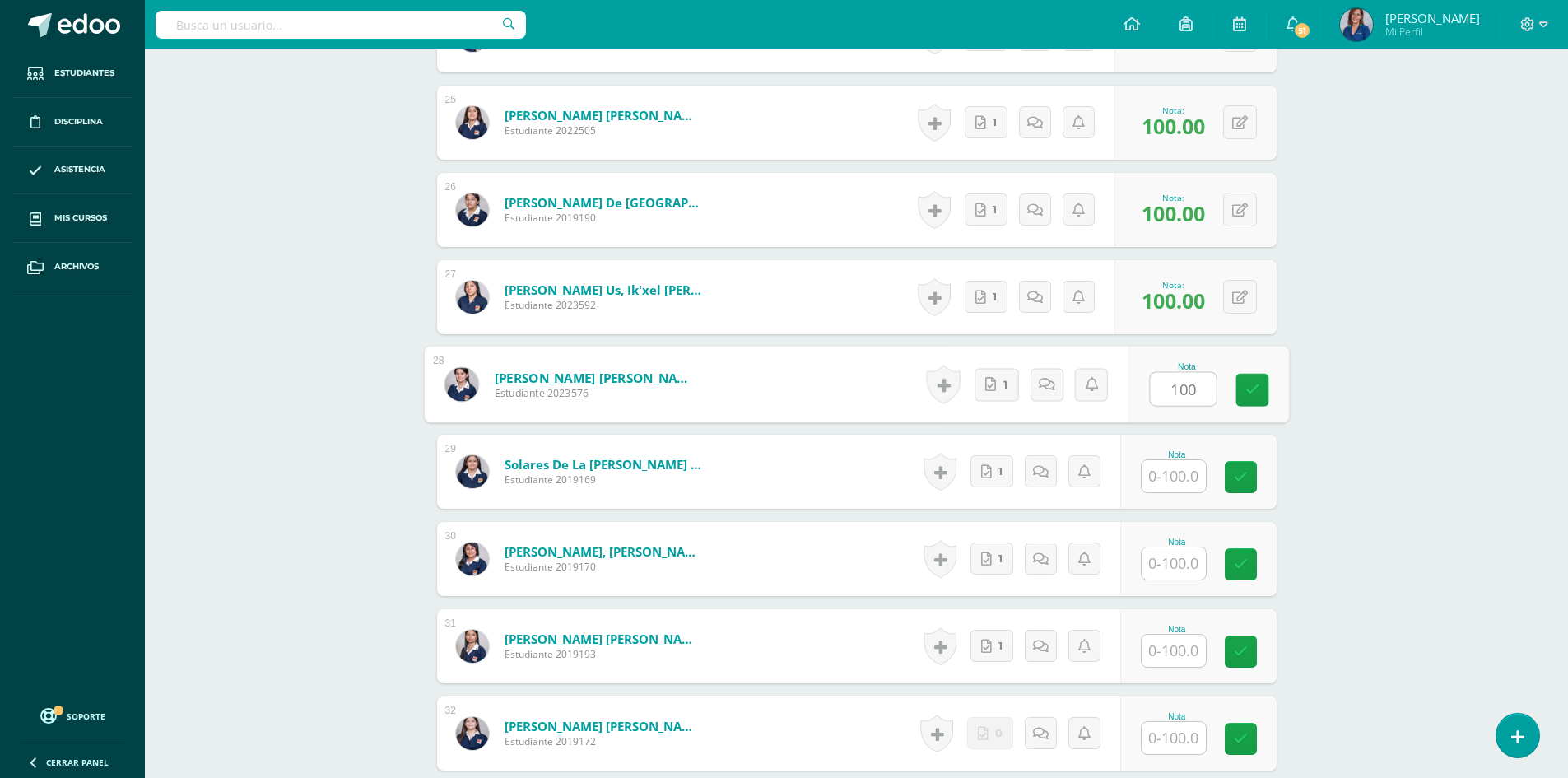
type input "100"
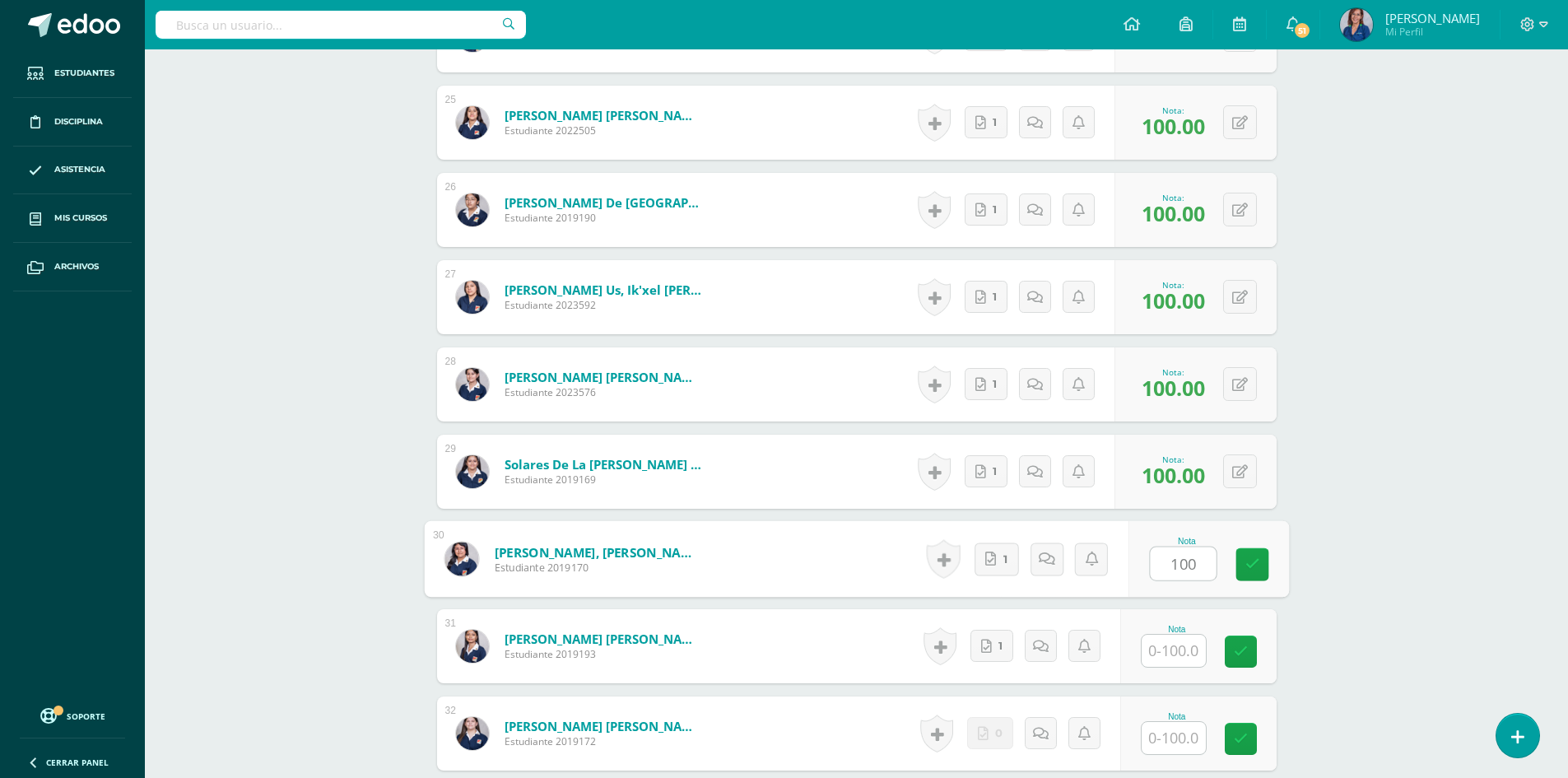
type input "100"
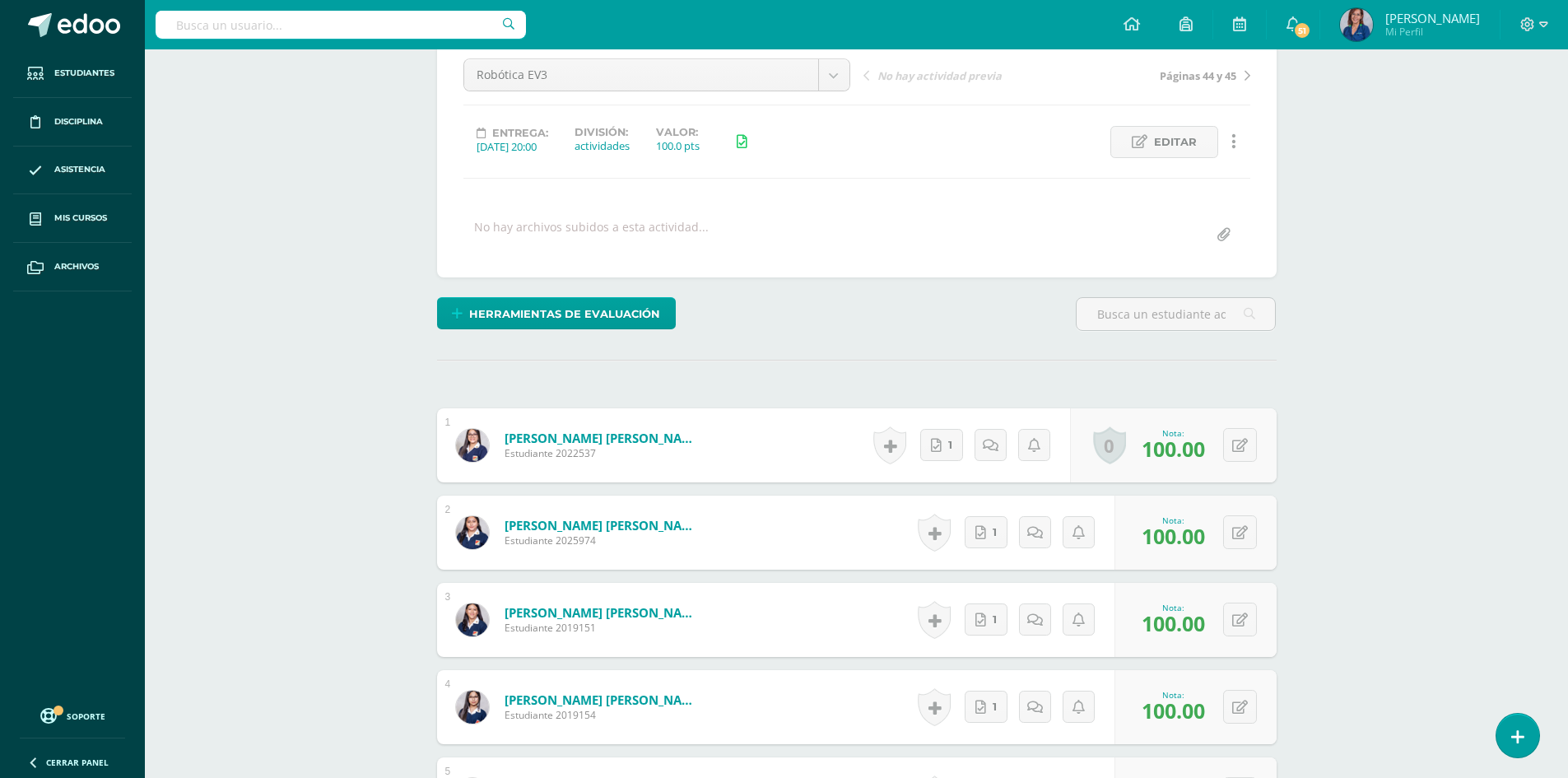
scroll to position [0, 0]
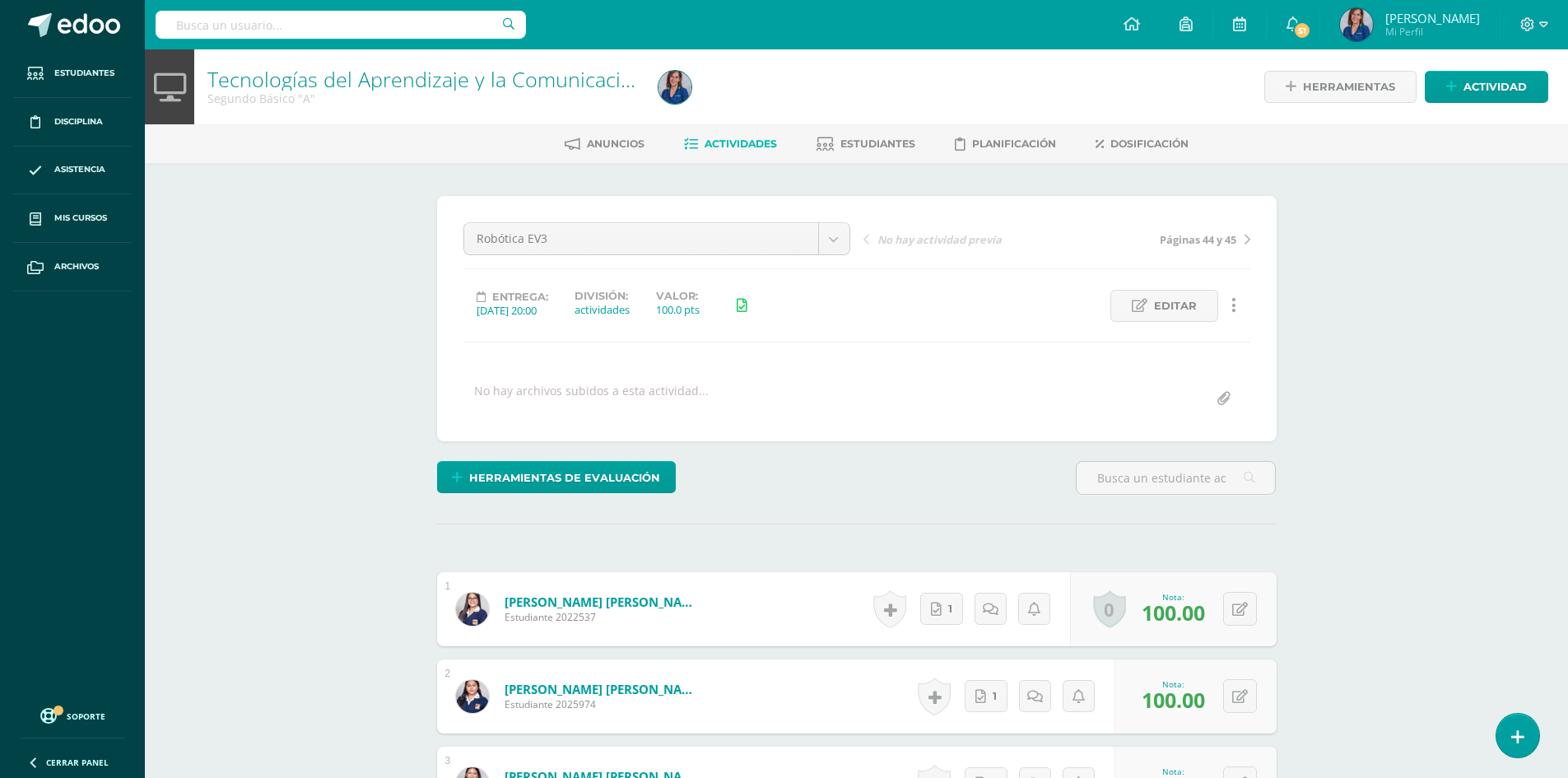
click at [751, 153] on link "Actividades" at bounding box center [730, 144] width 93 height 27
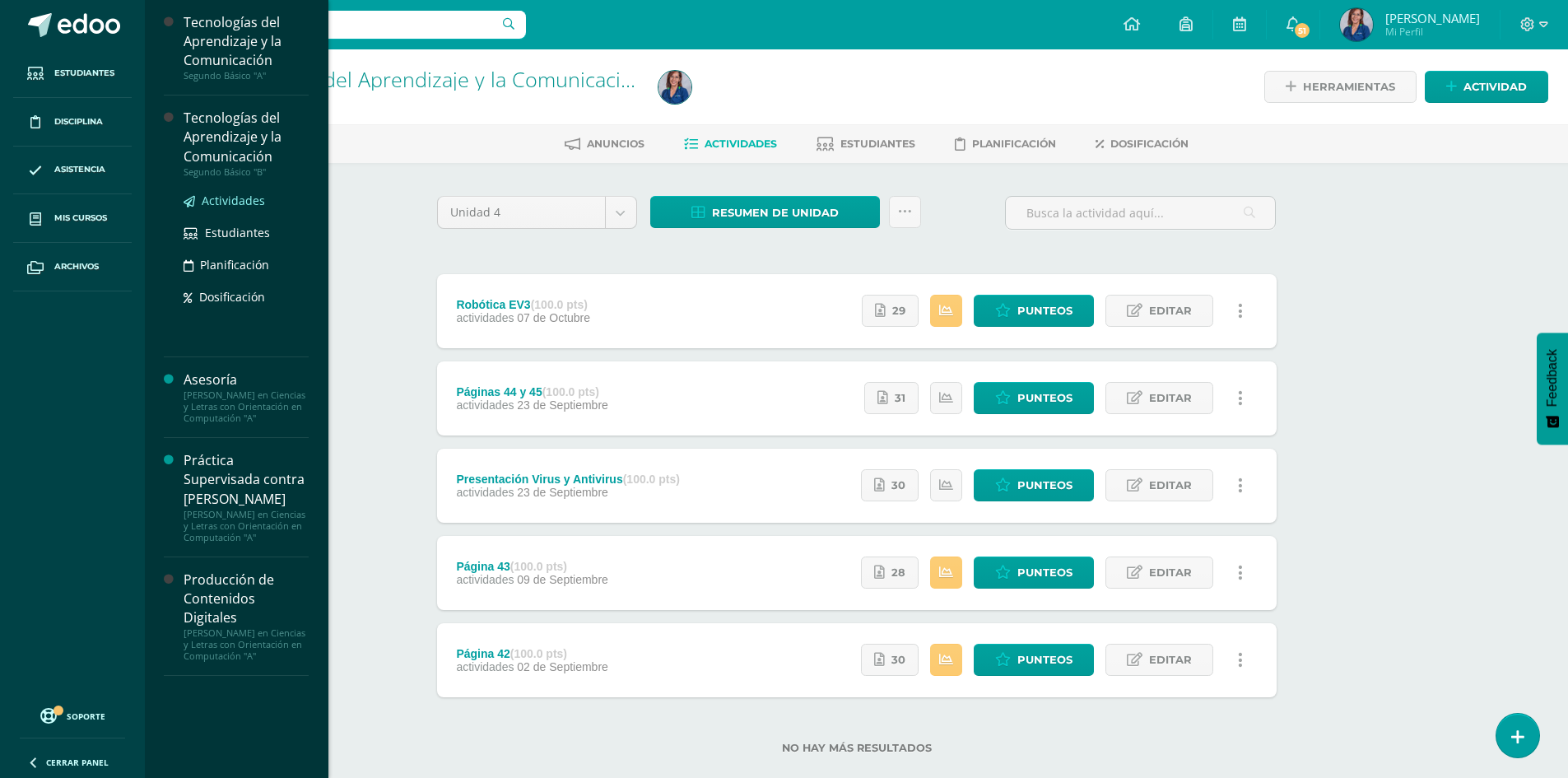
click at [233, 200] on span "Actividades" at bounding box center [233, 201] width 63 height 16
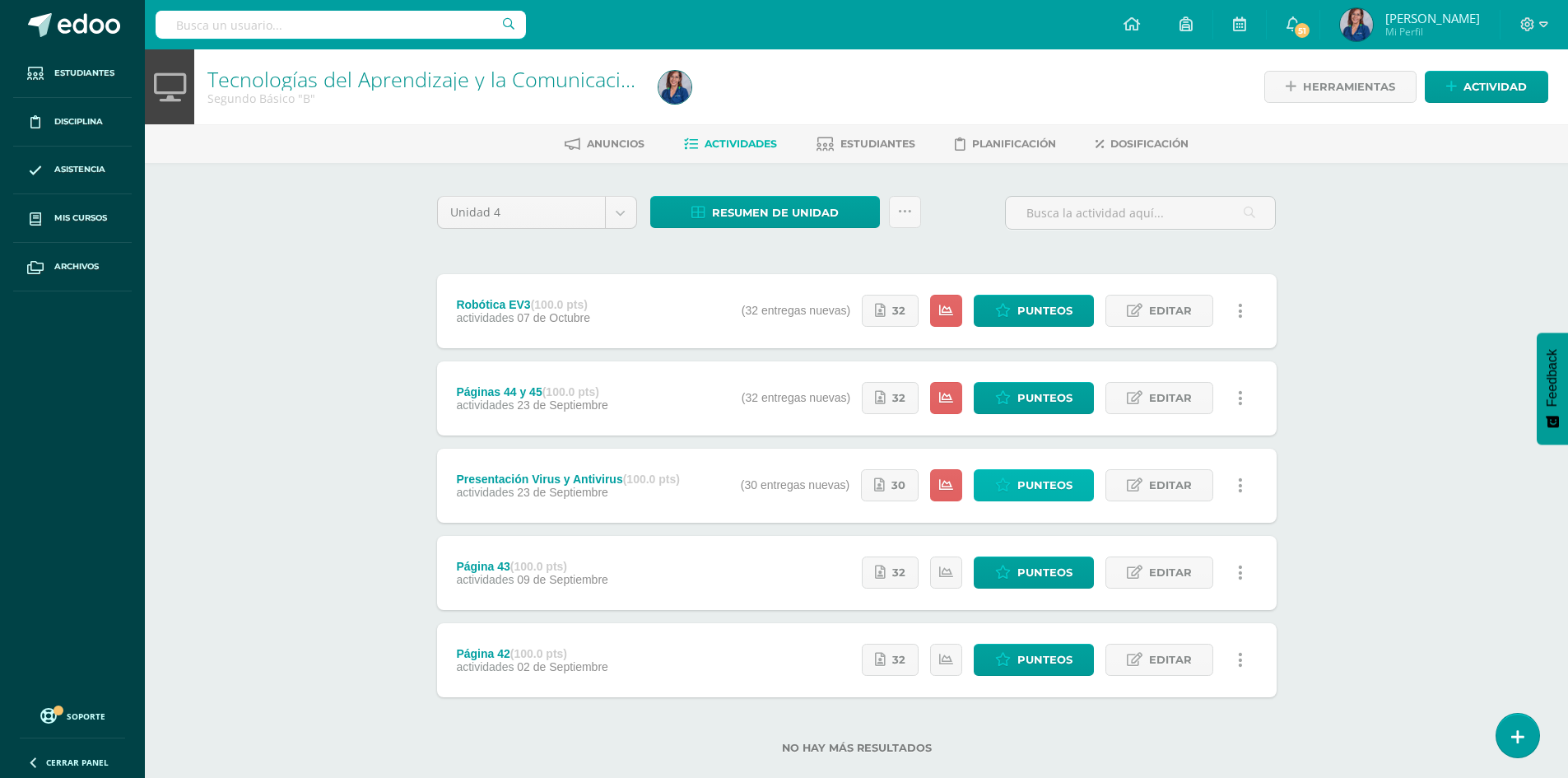
click at [1028, 494] on span "Punteos" at bounding box center [1045, 485] width 55 height 30
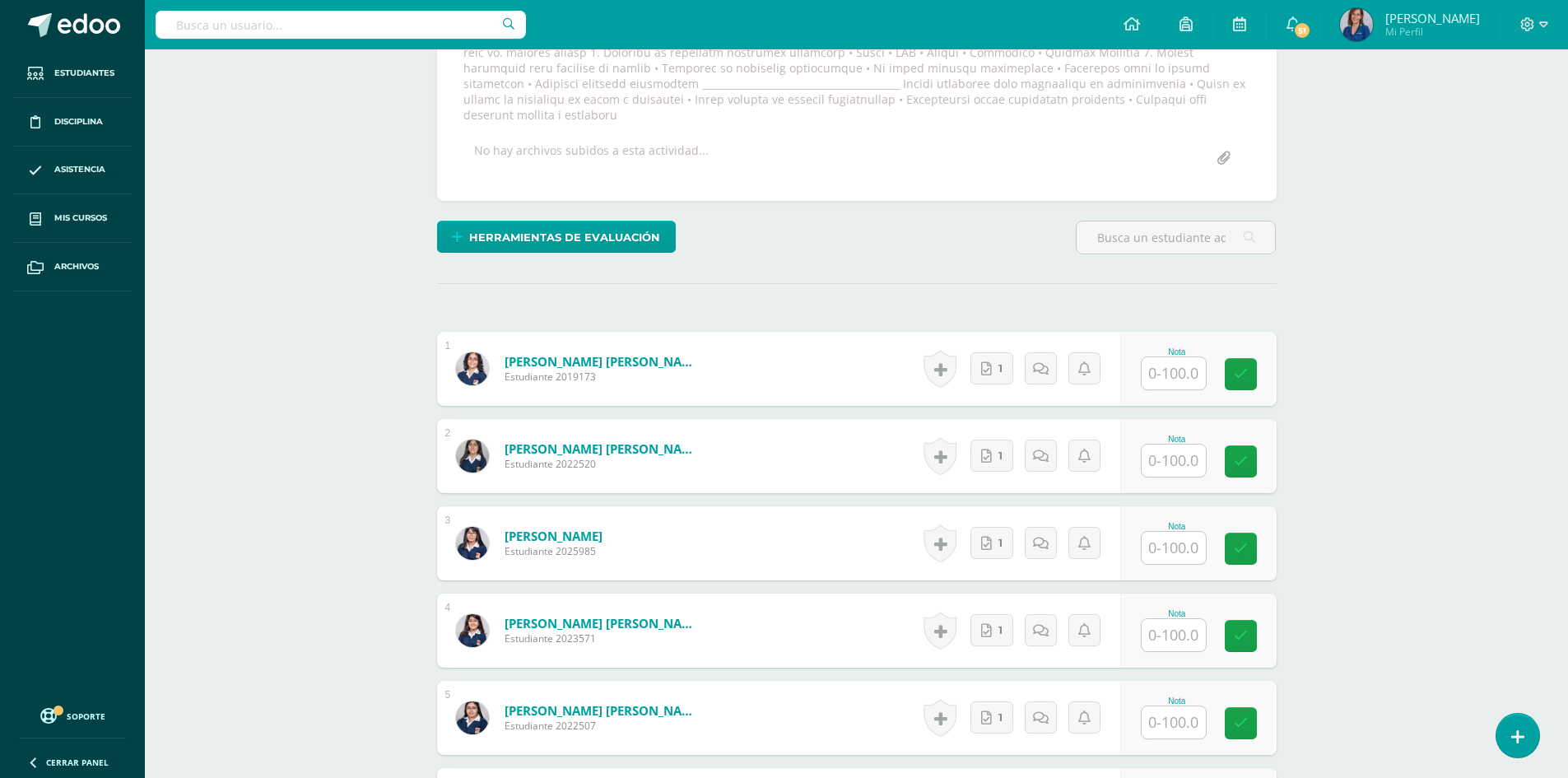
scroll to position [413, 0]
click at [1172, 357] on input "text" at bounding box center [1183, 373] width 66 height 32
type input "100"
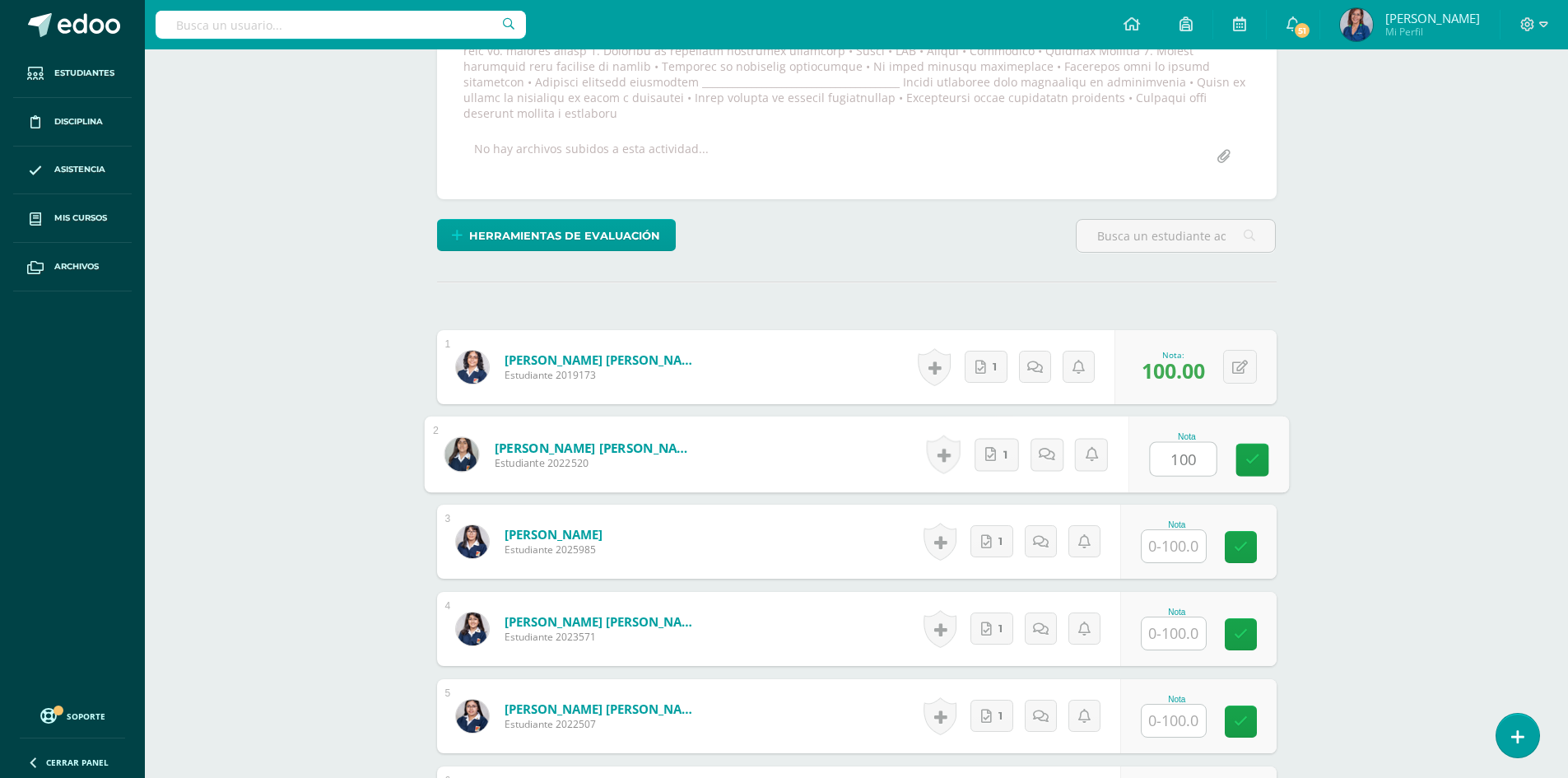
type input "100"
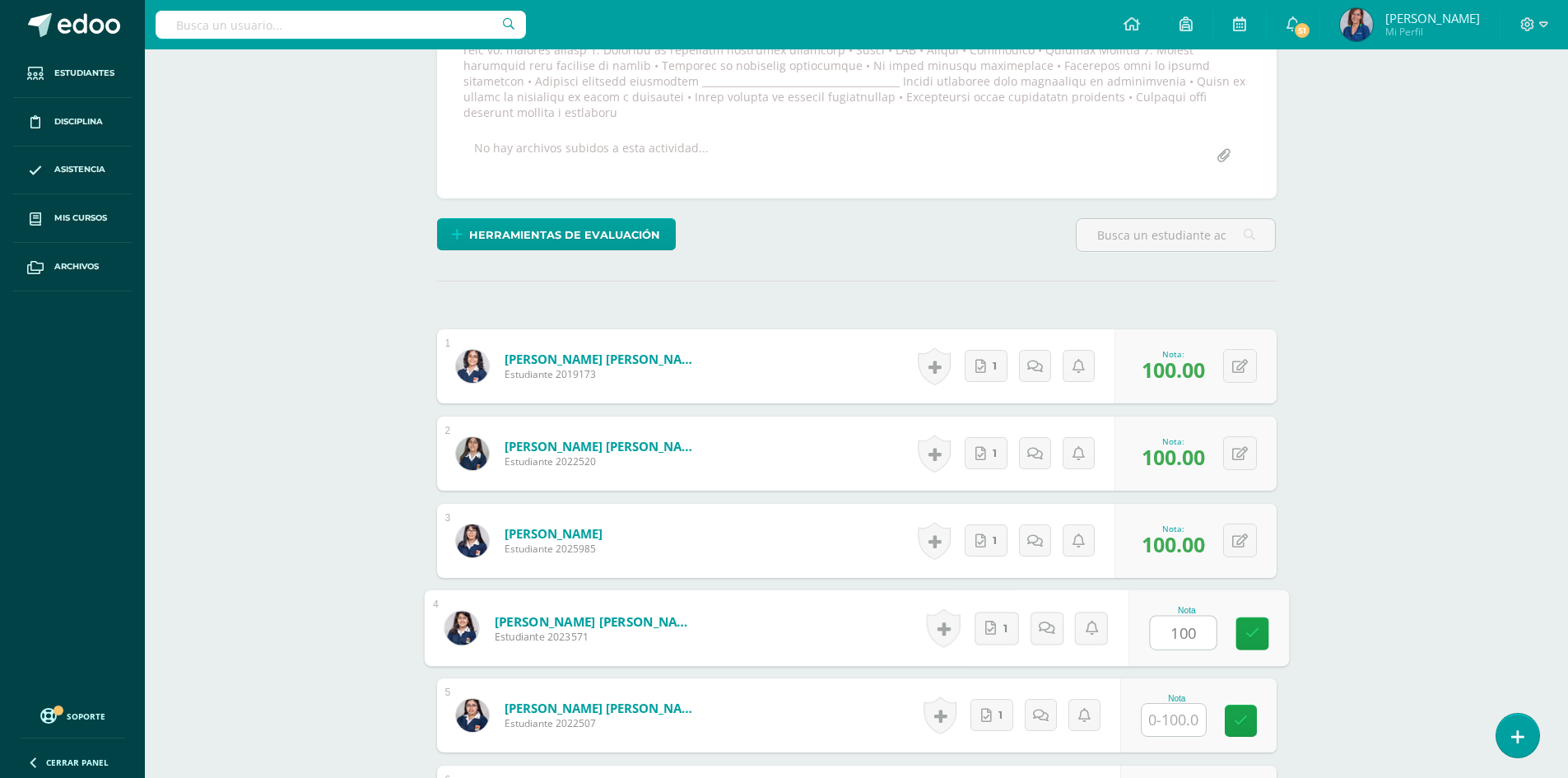
type input "100"
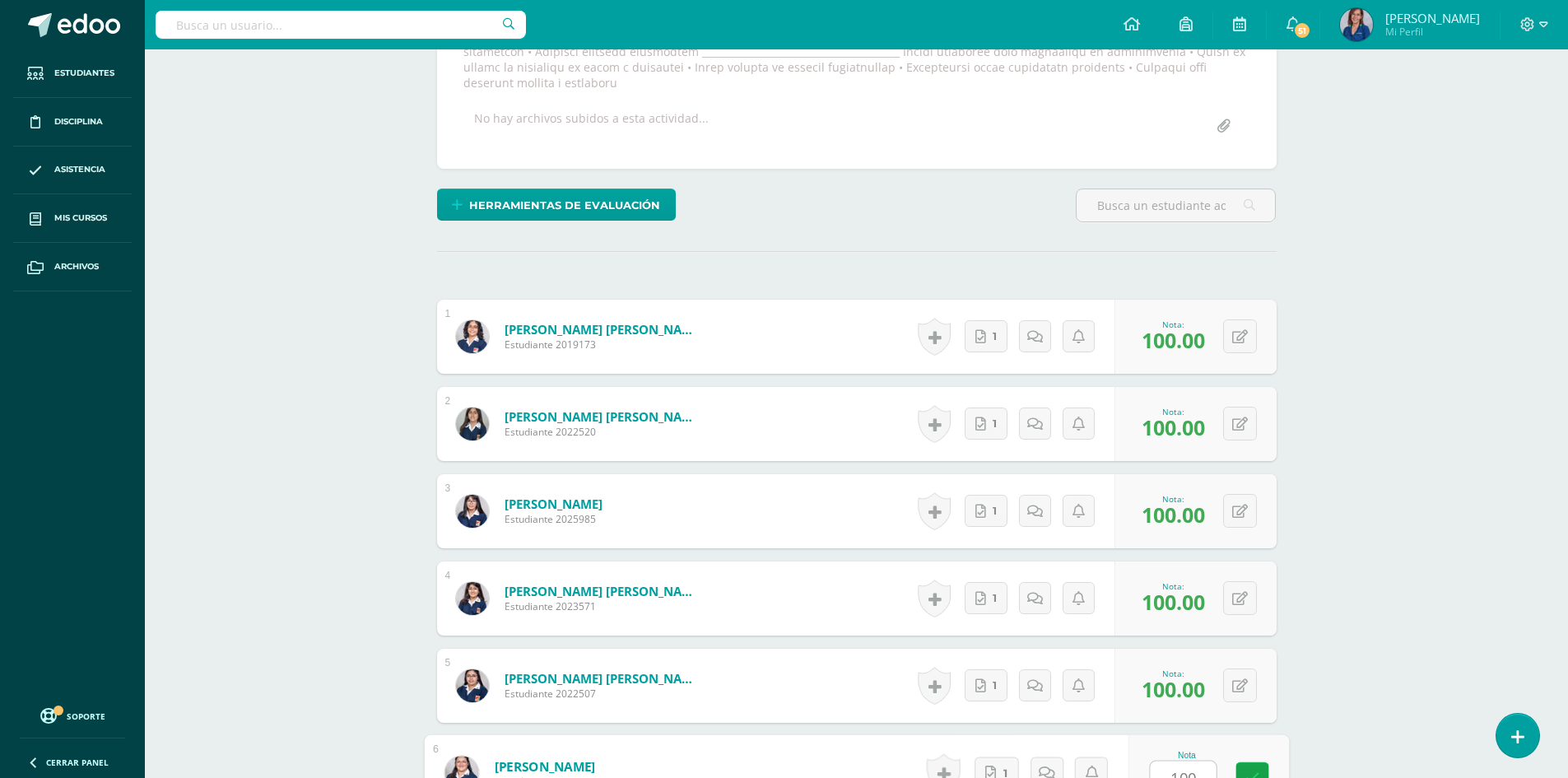
type input "100"
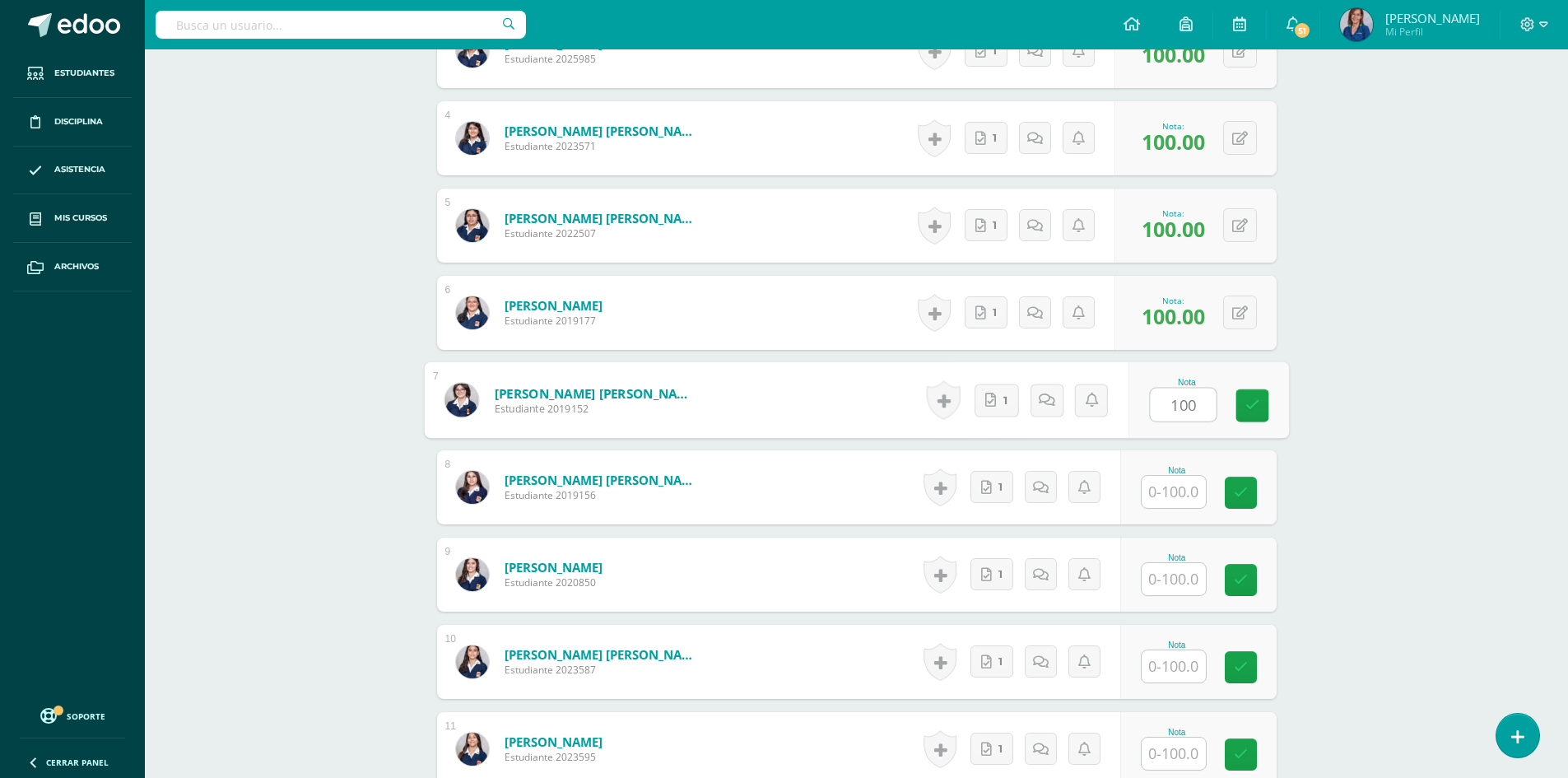
type input "100"
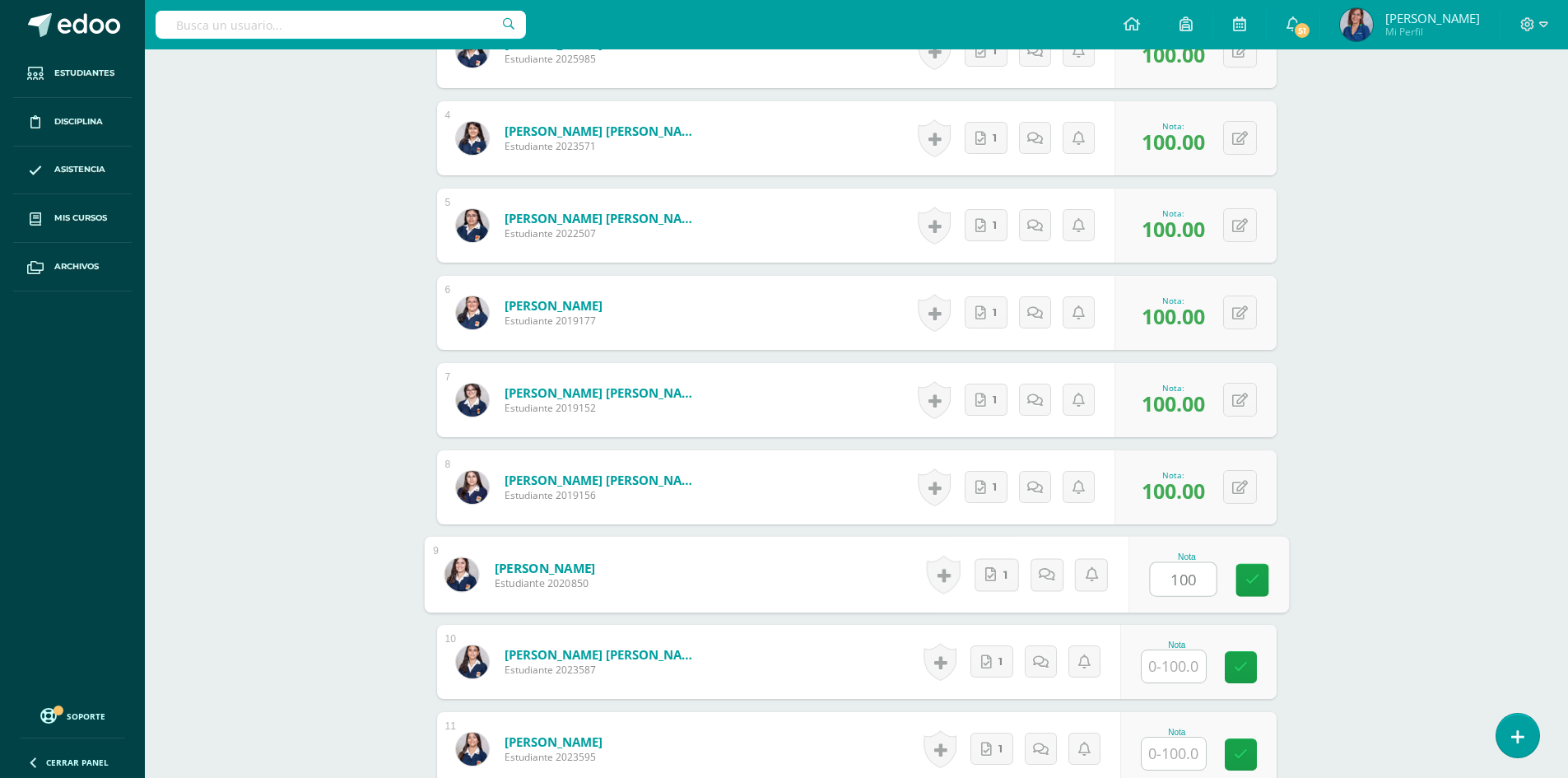
type input "100"
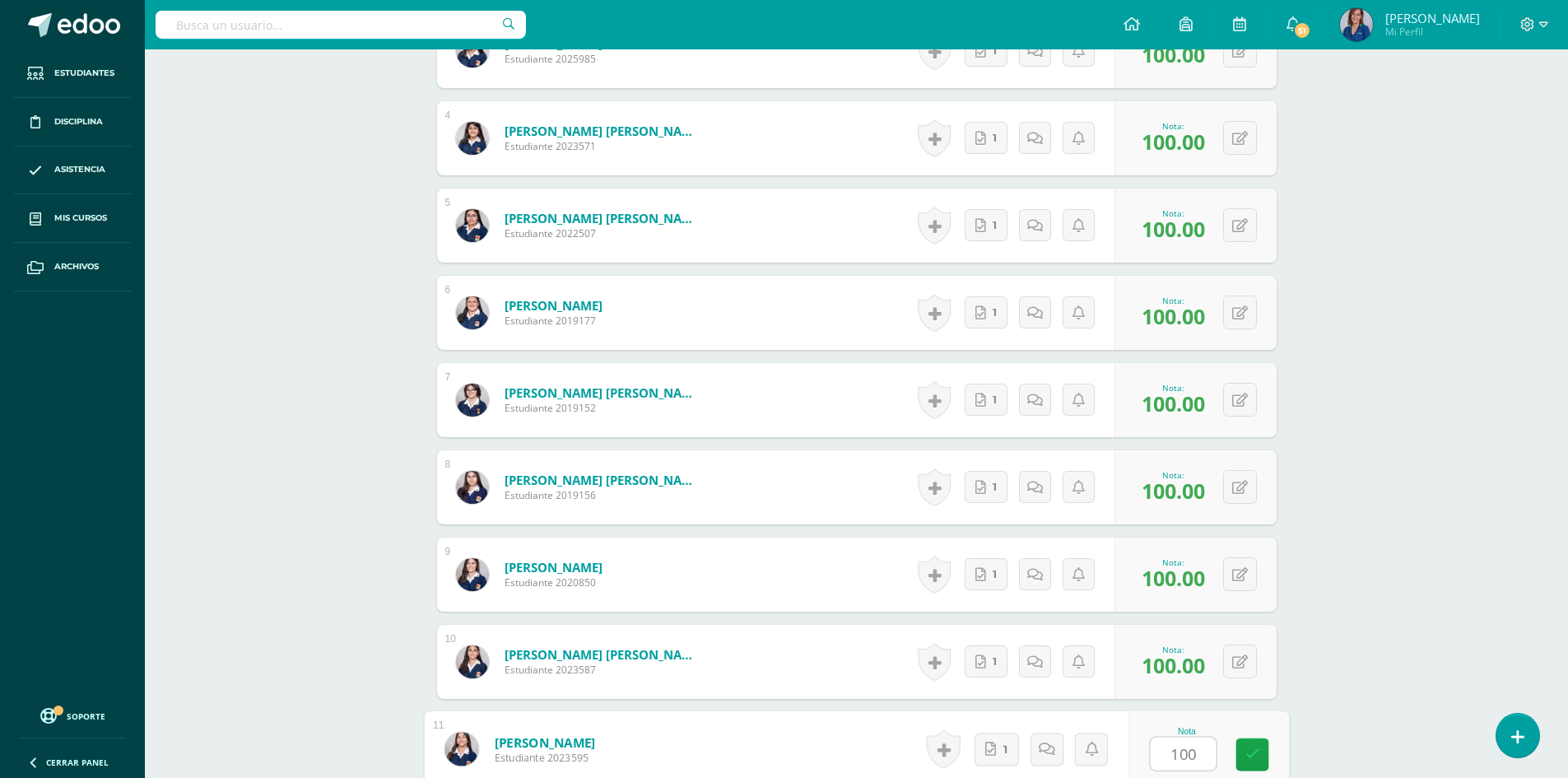
type input "100"
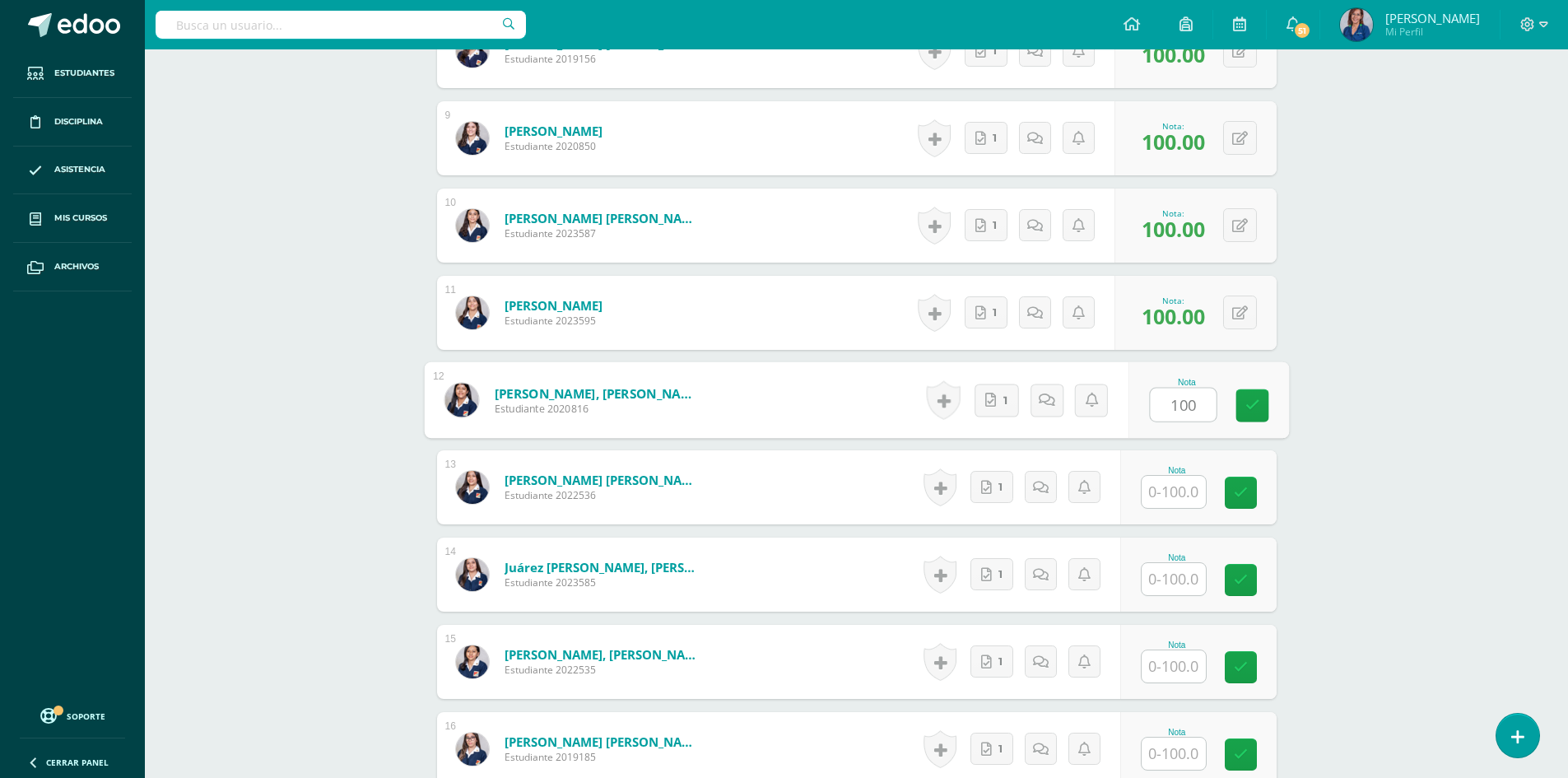
type input "100"
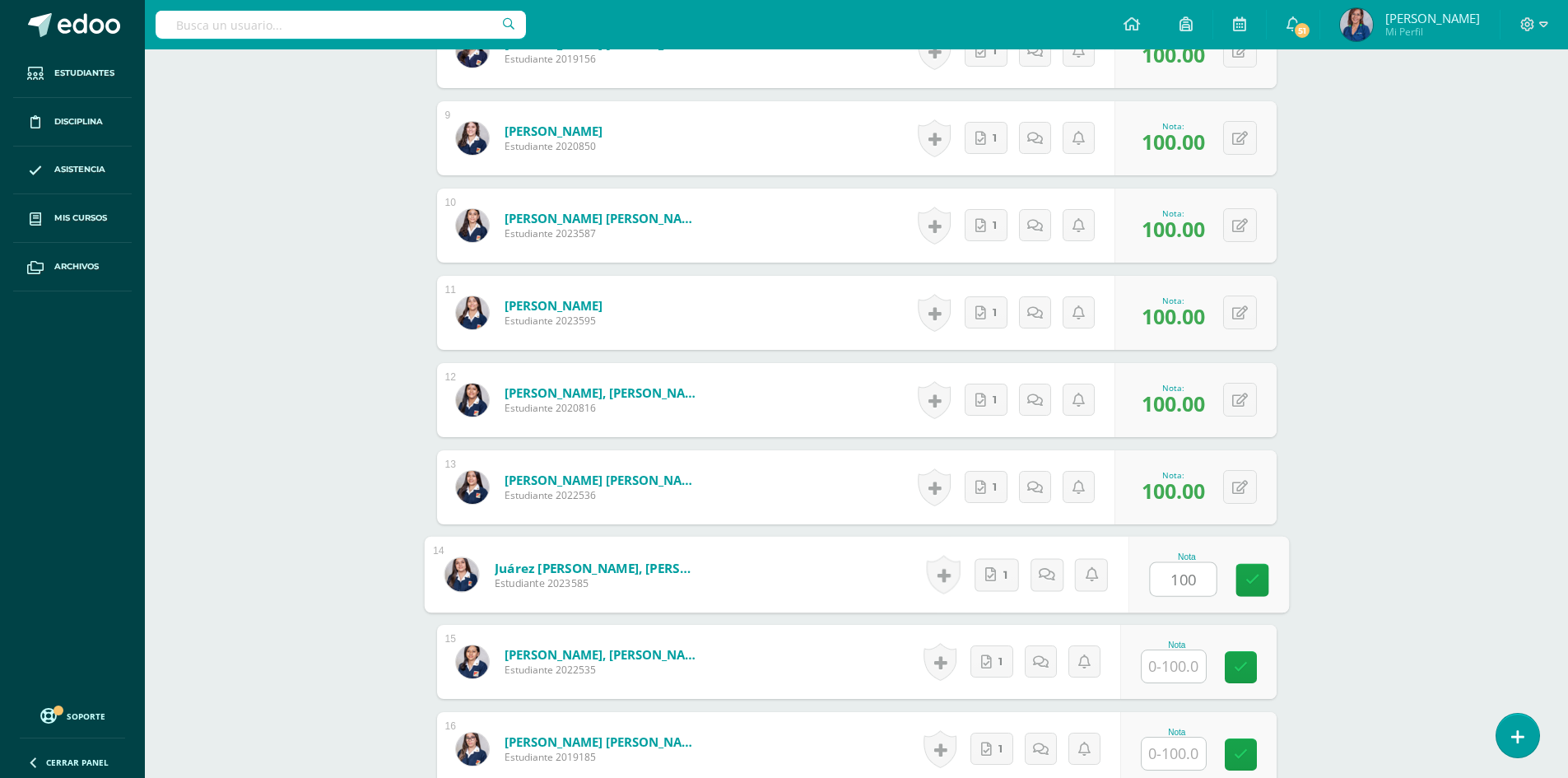
type input "100"
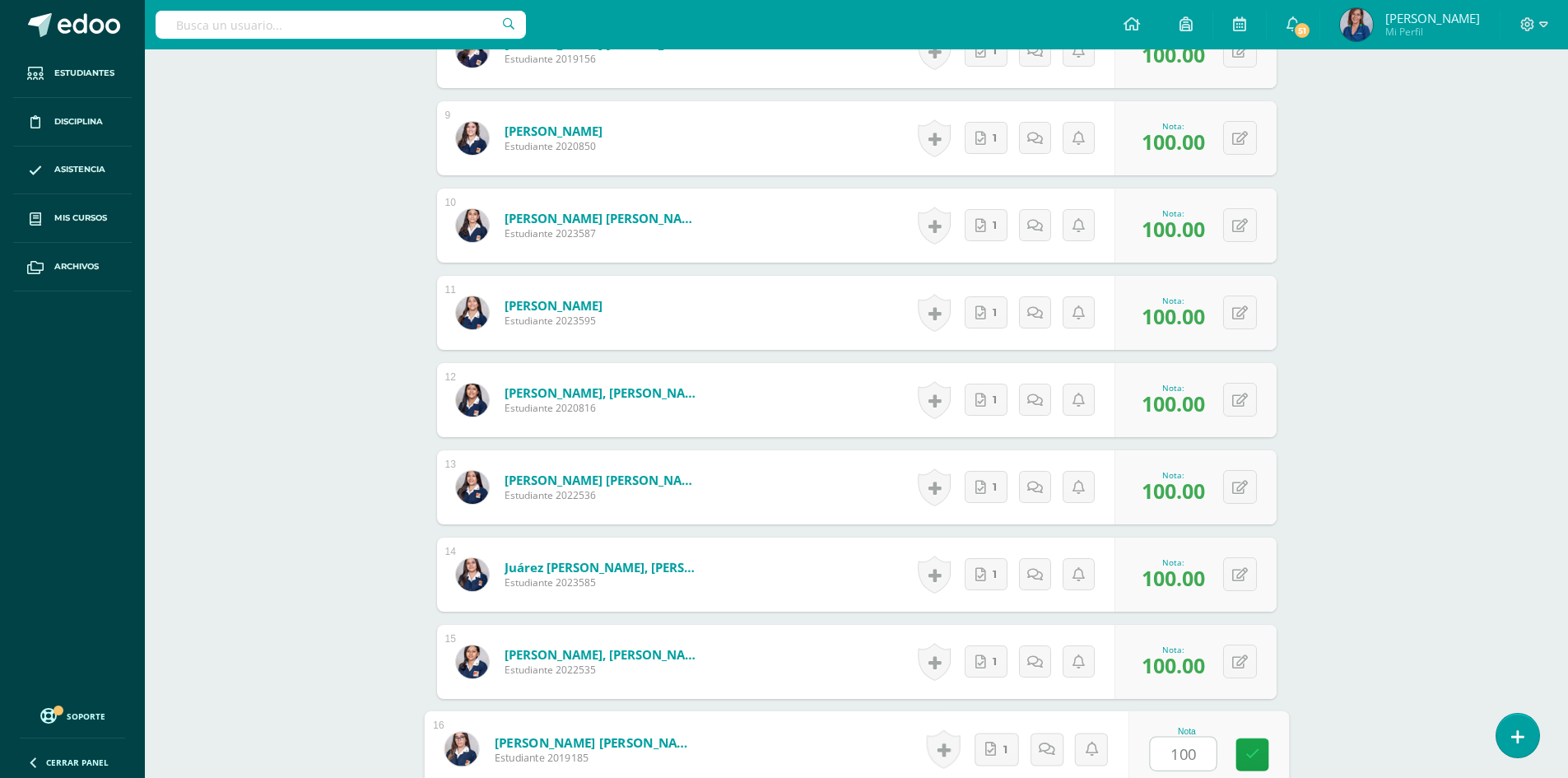
type input "100"
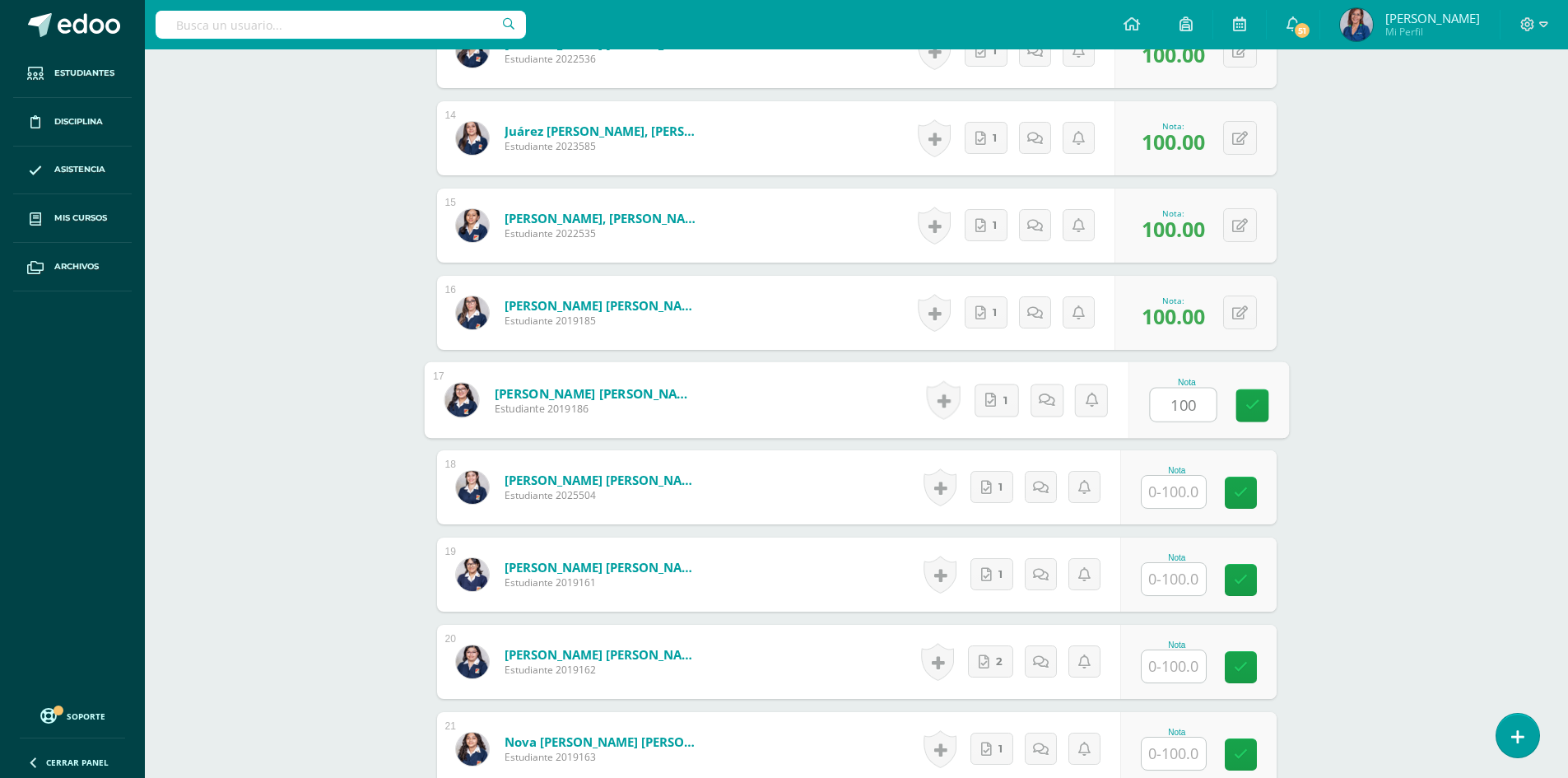
type input "100"
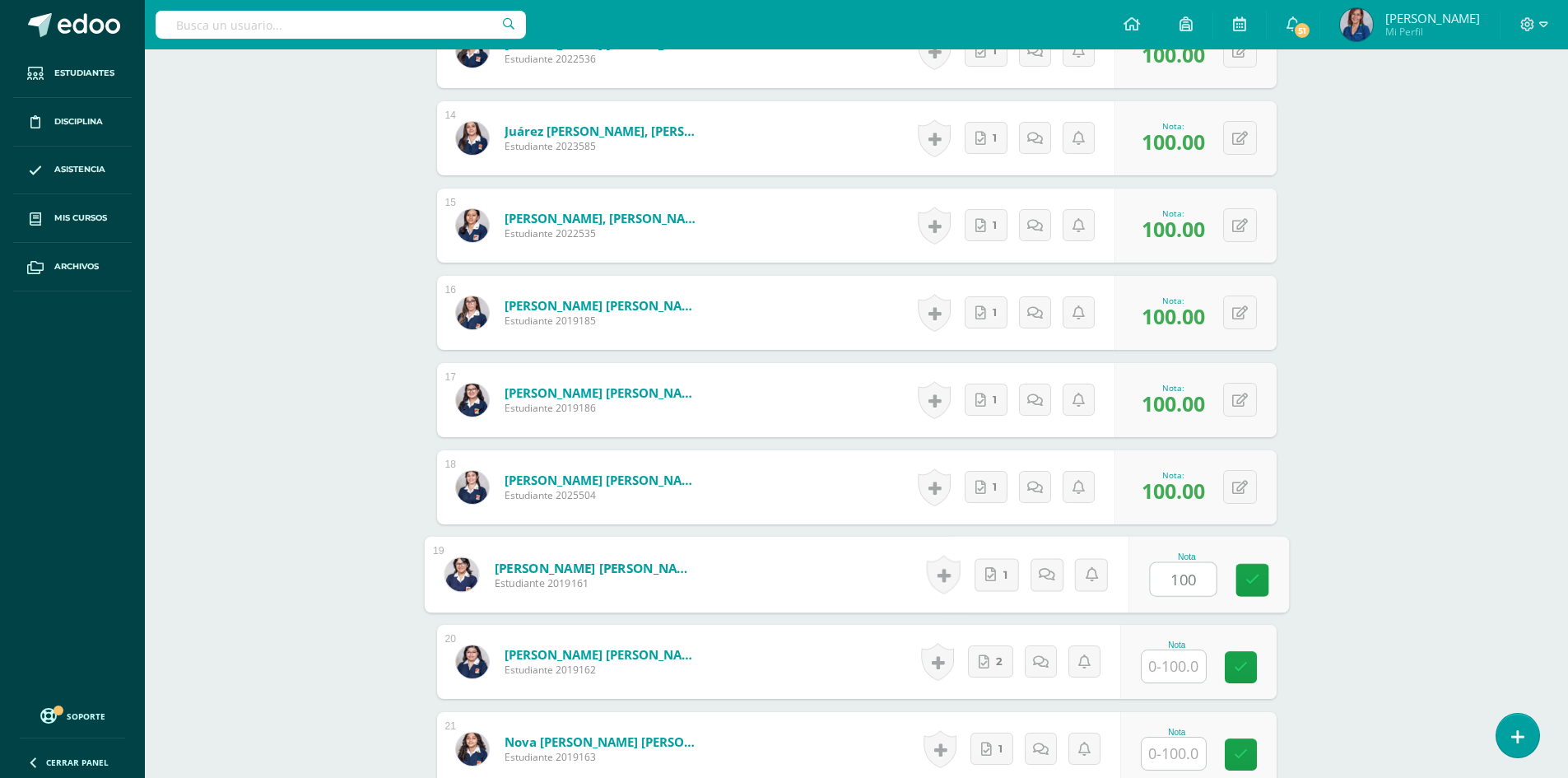
type input "100"
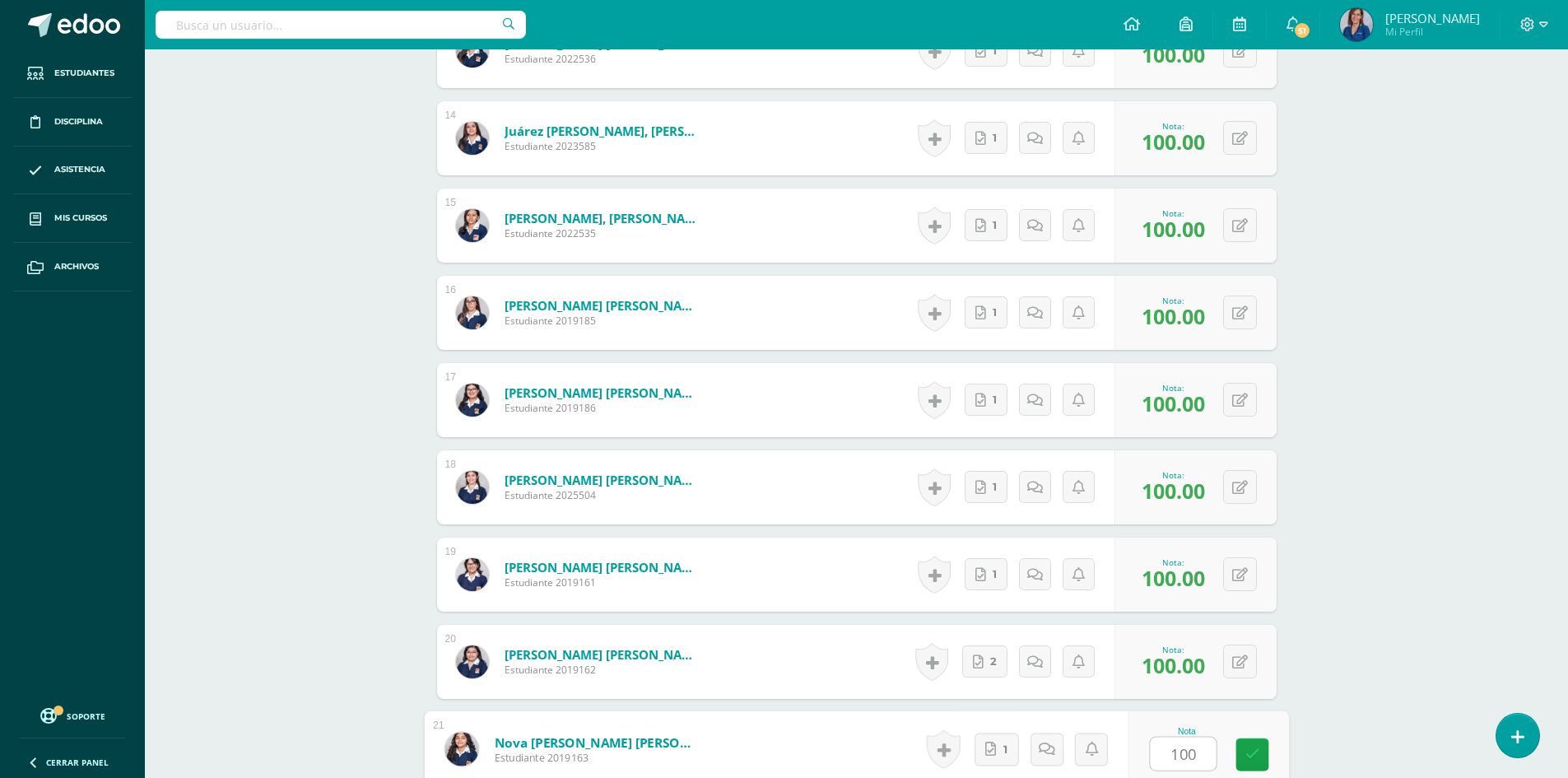
type input "100"
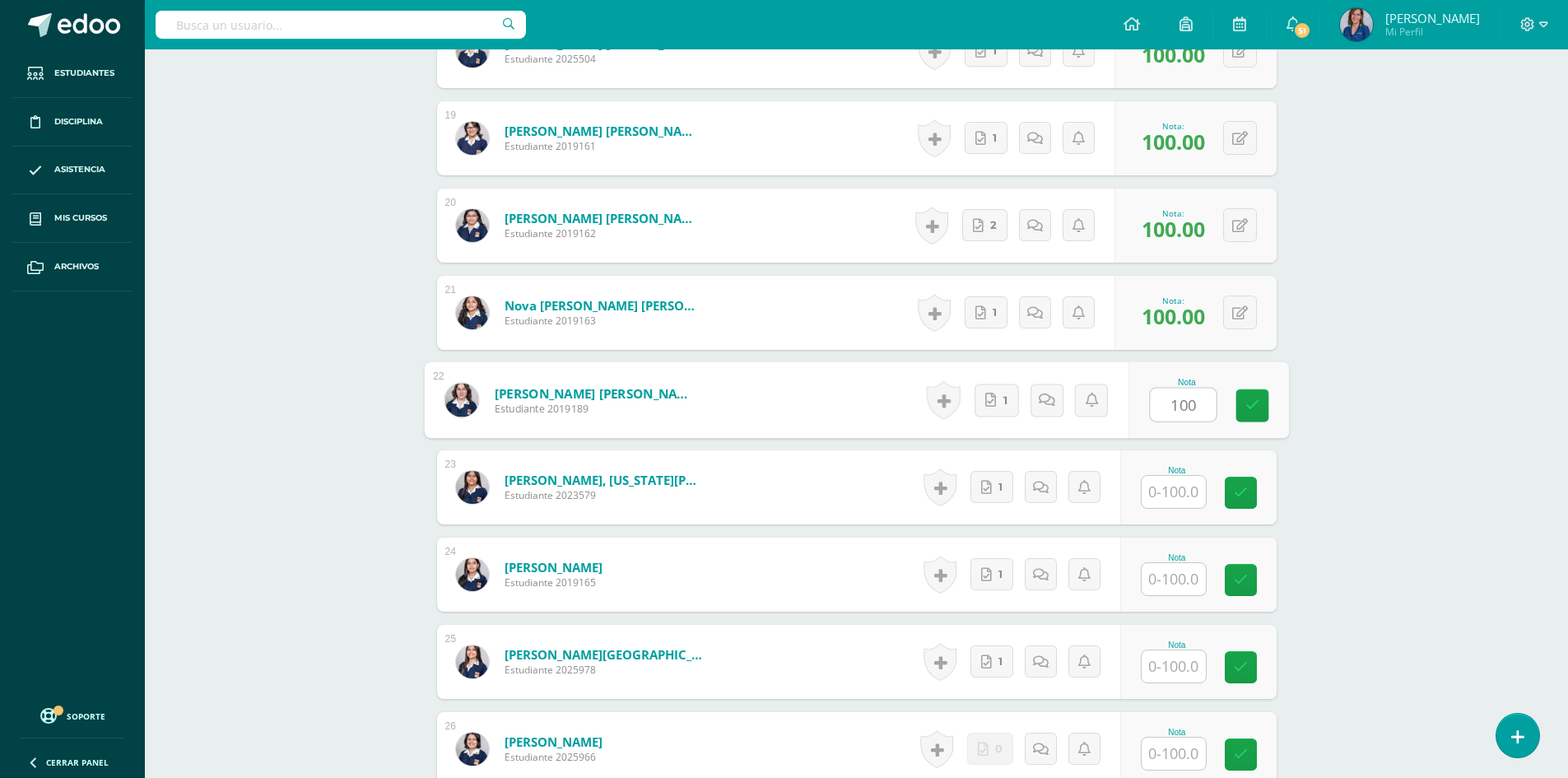
type input "100"
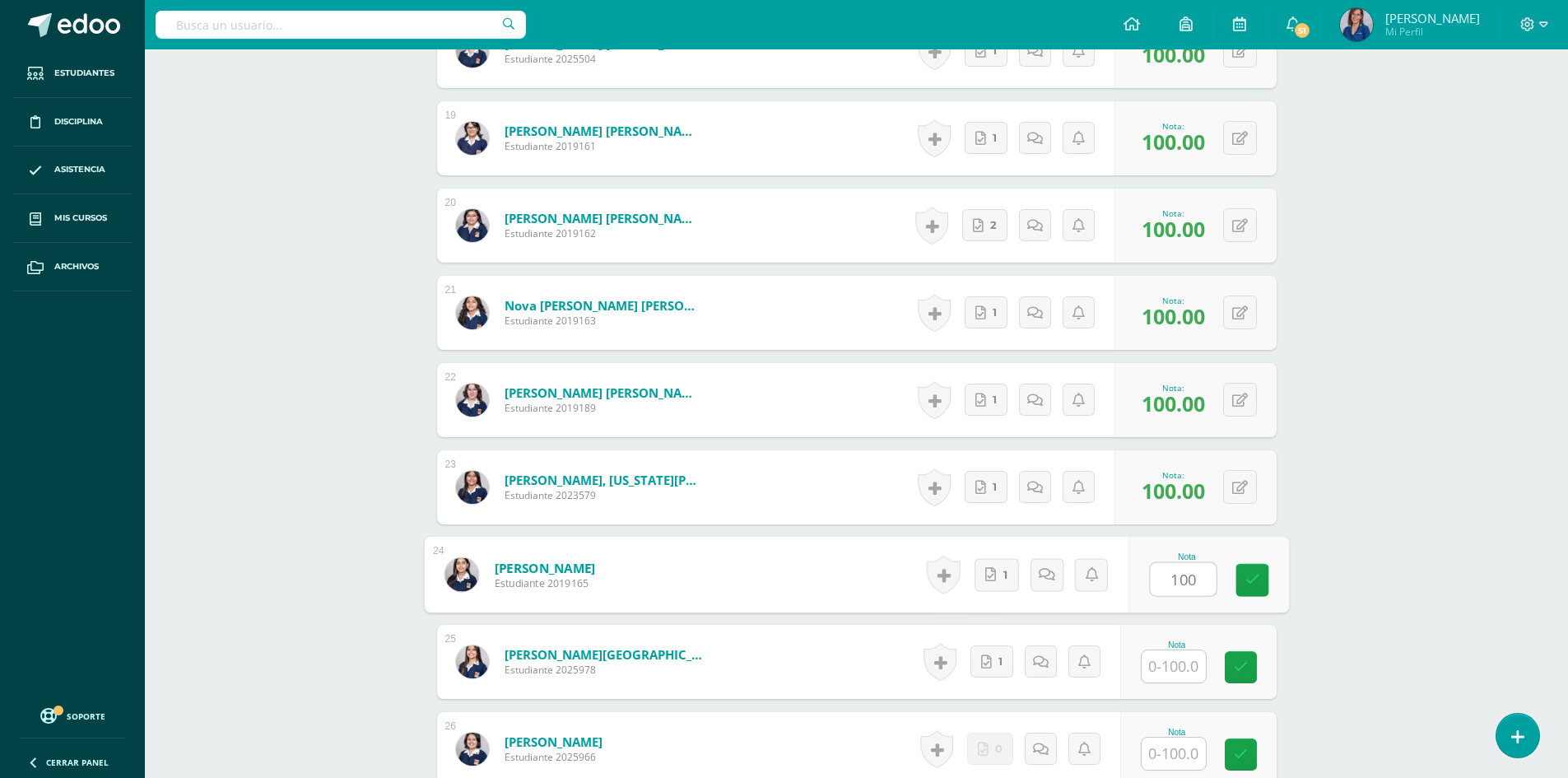
type input "100"
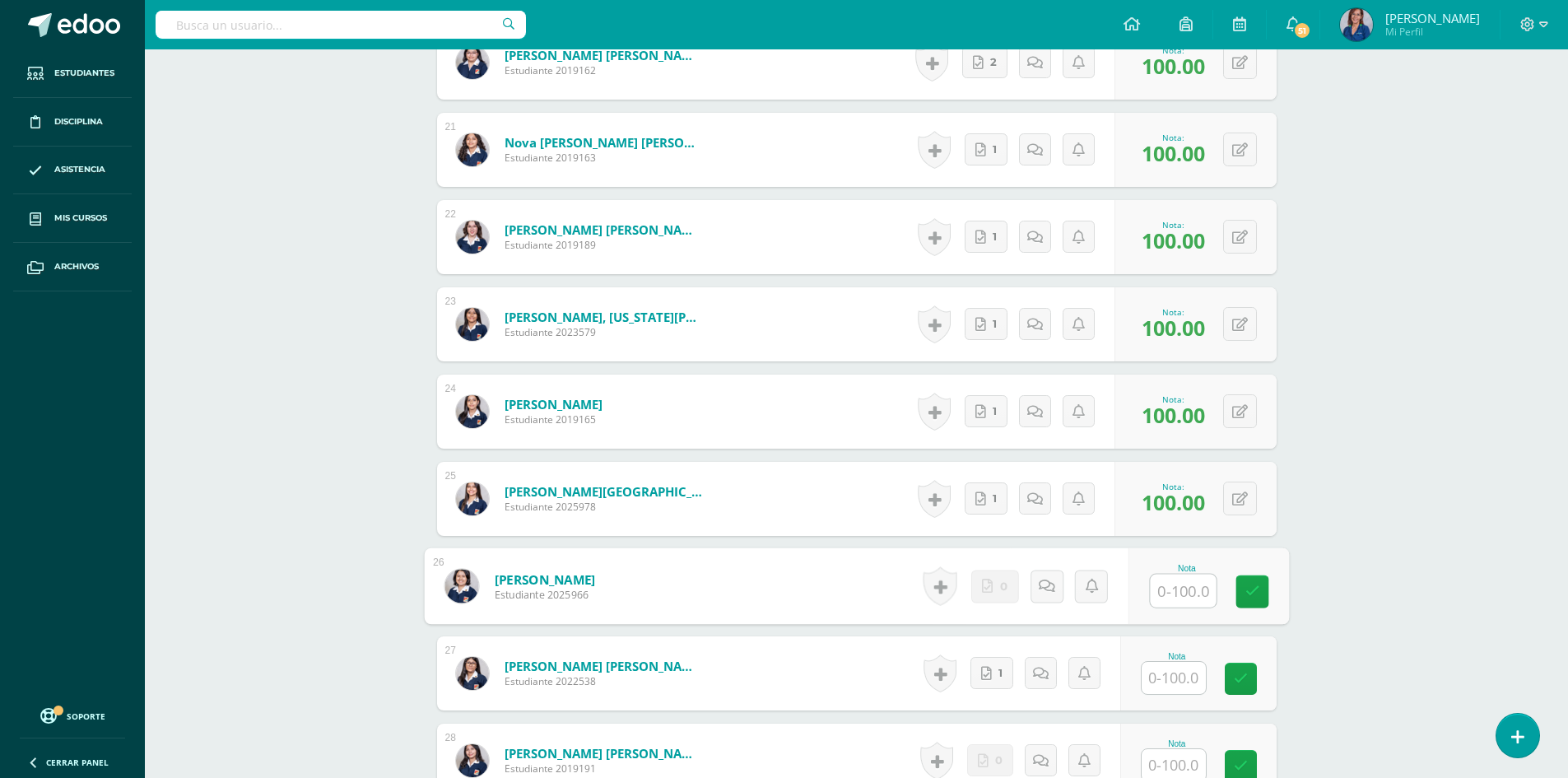
scroll to position [2379, 0]
type input "30"
click at [1046, 577] on icon at bounding box center [1046, 584] width 17 height 14
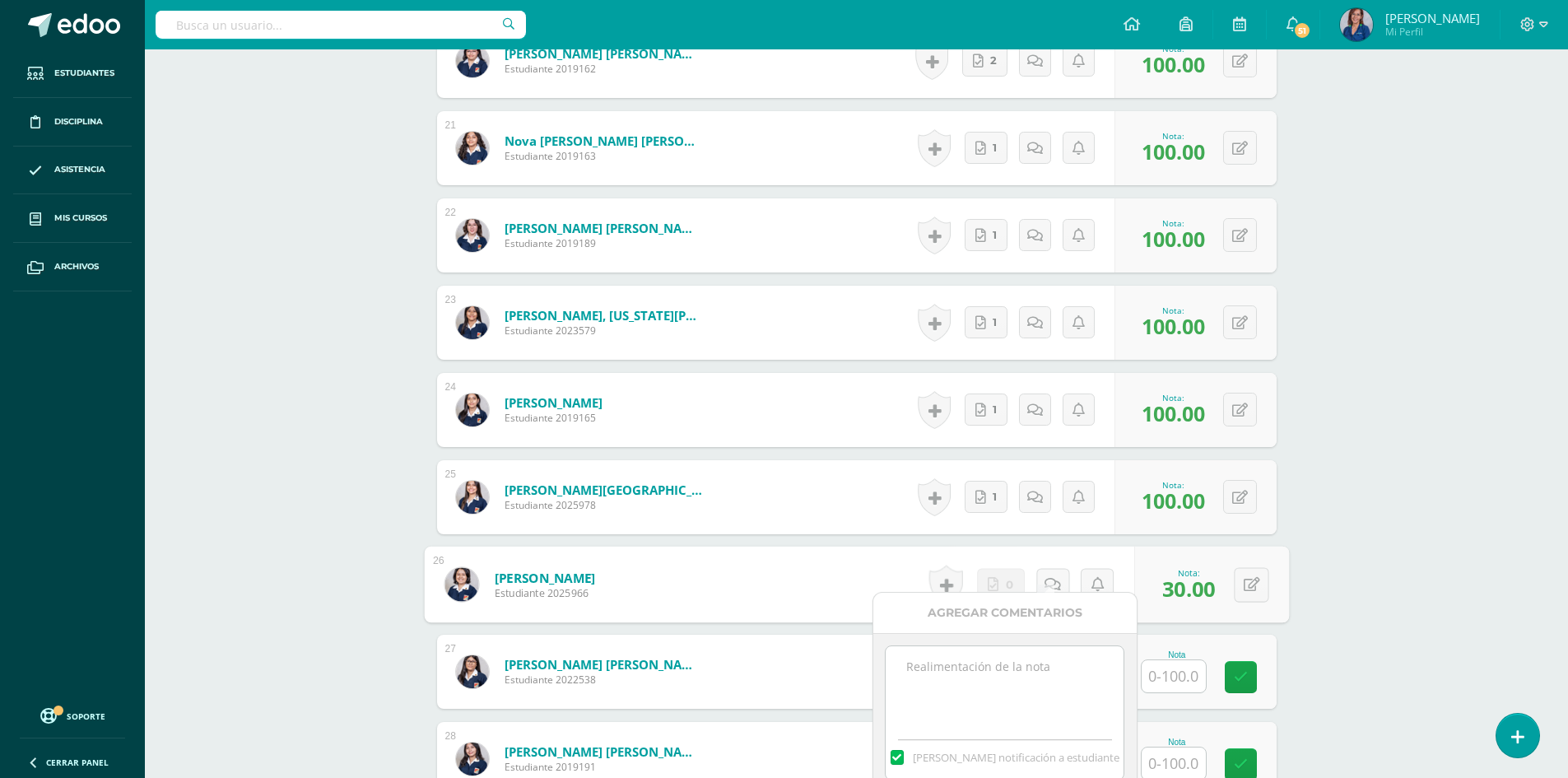
click at [1026, 660] on textarea at bounding box center [1005, 688] width 238 height 83
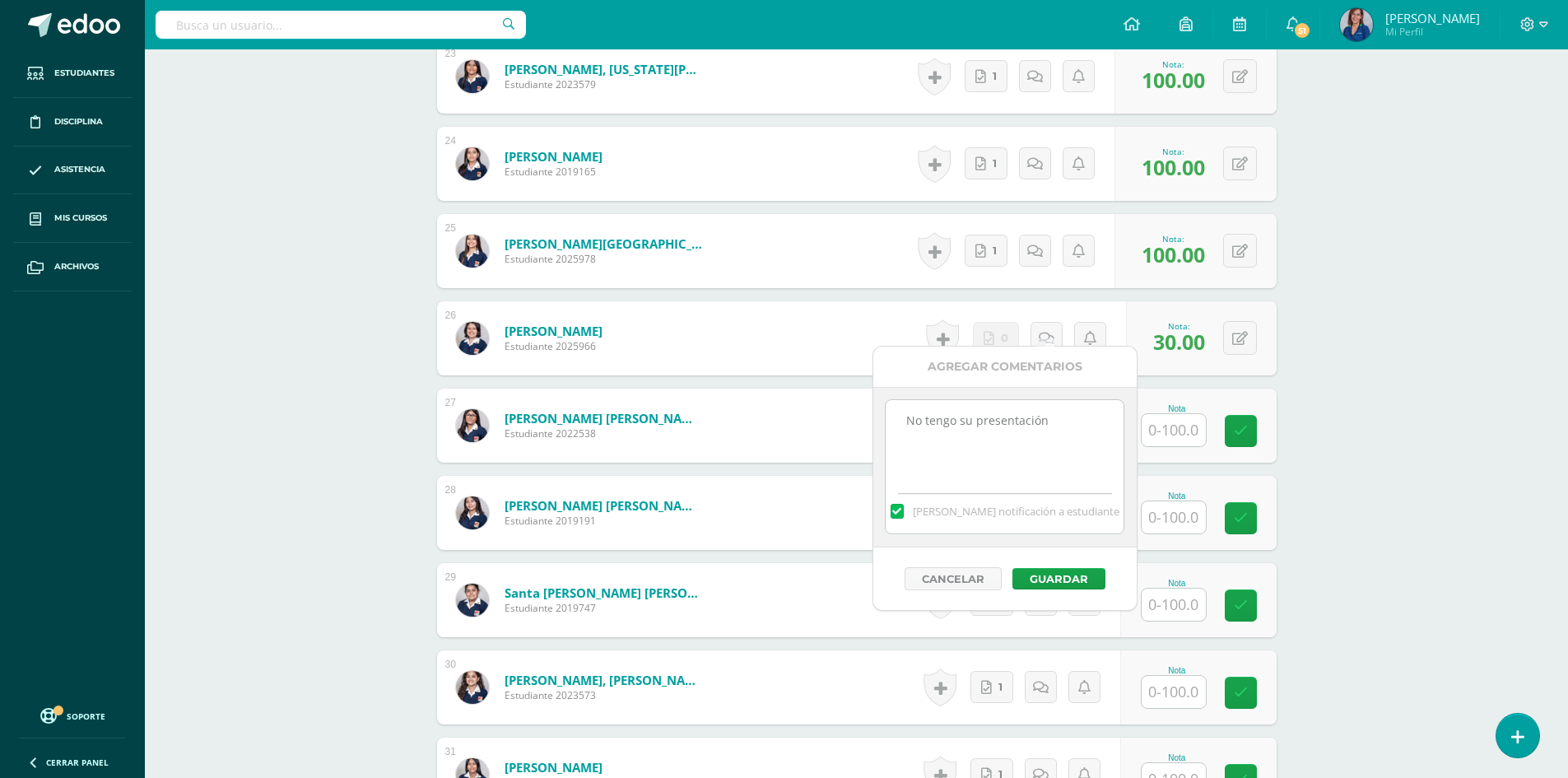
scroll to position [2626, 0]
type textarea "No tengo su presentación"
click at [1068, 580] on button "Guardar" at bounding box center [1058, 578] width 93 height 22
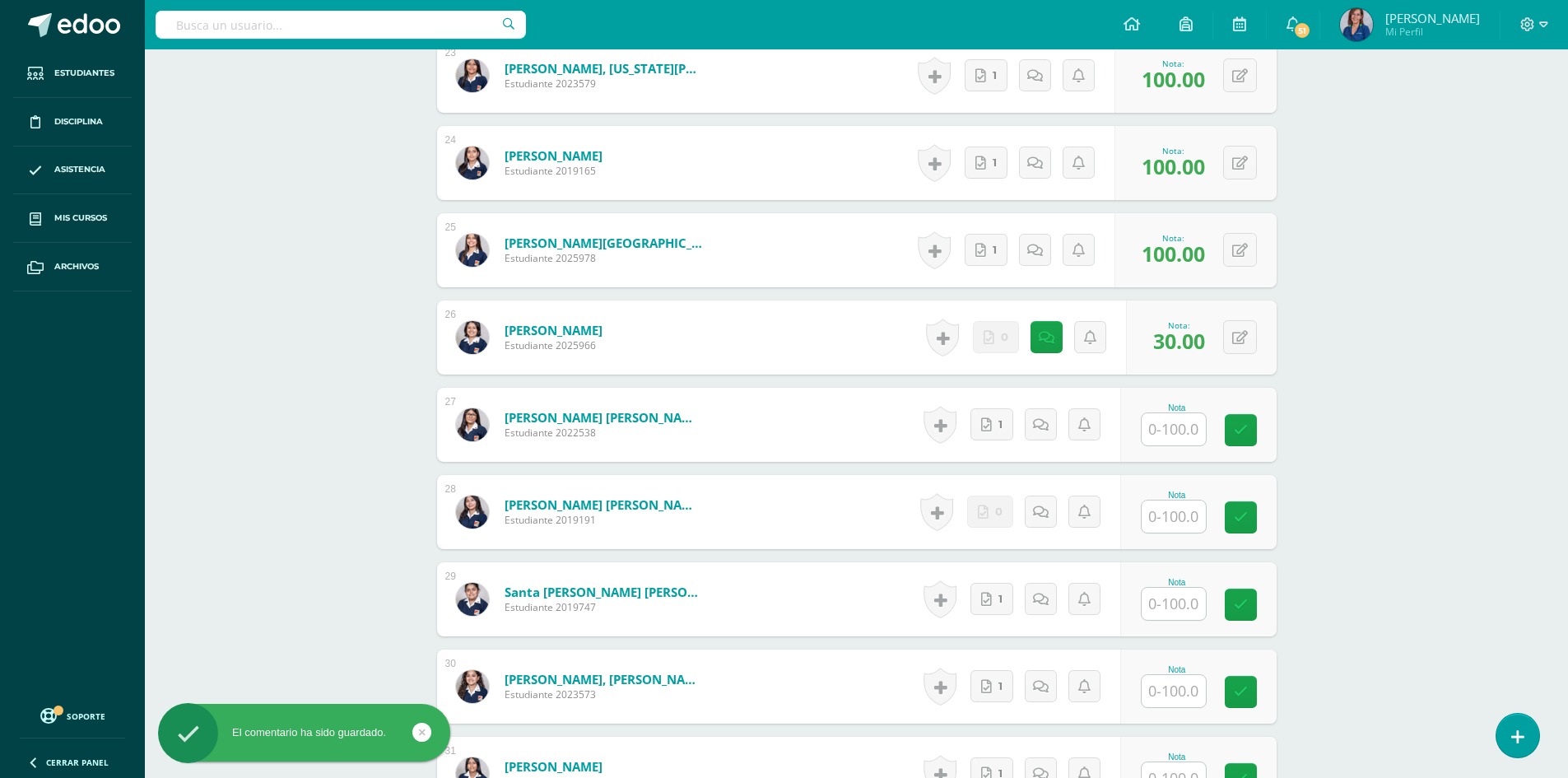
click at [1175, 413] on input "text" at bounding box center [1173, 429] width 64 height 32
type input "100"
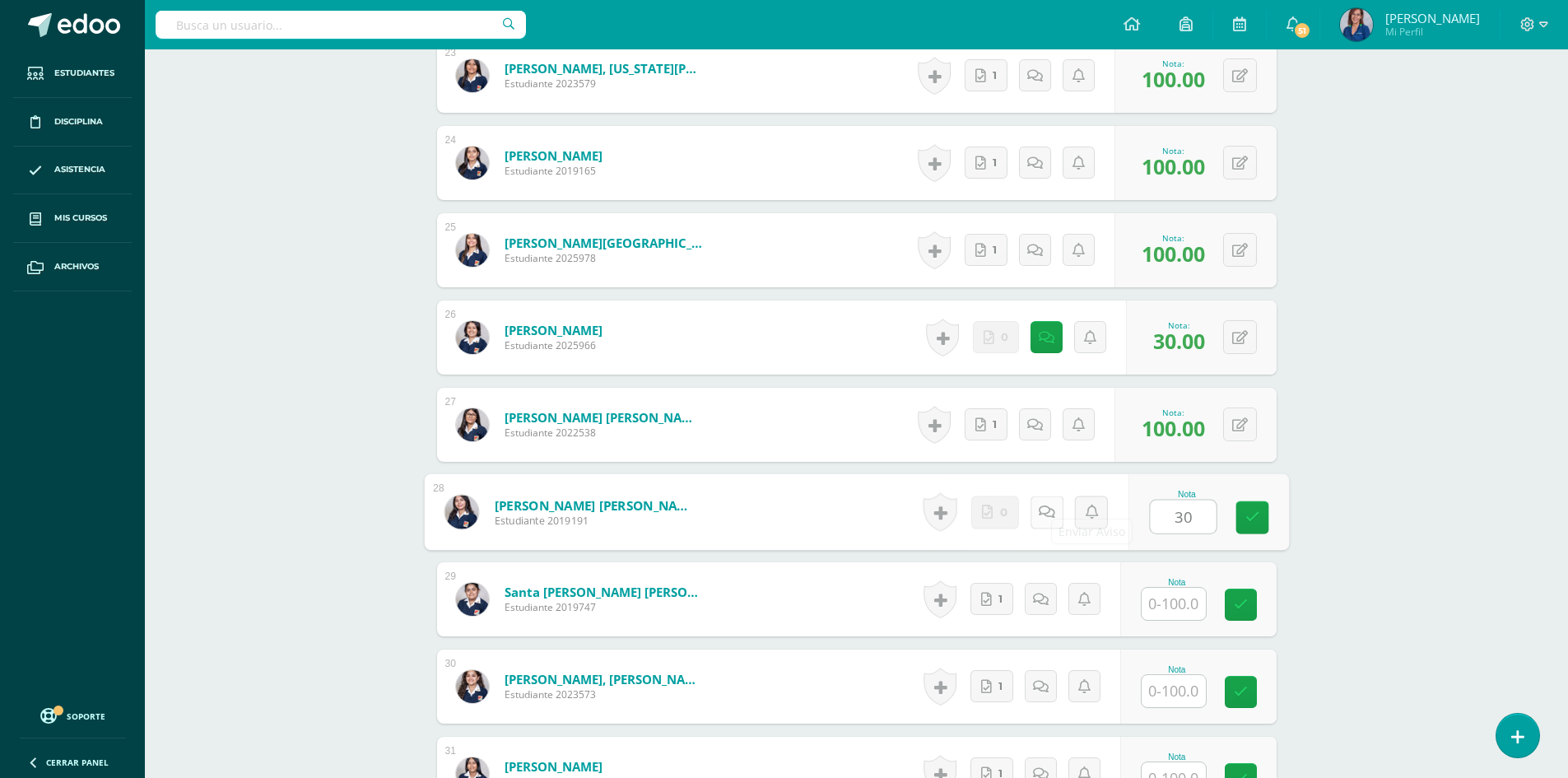
type input "30"
click at [1056, 496] on link at bounding box center [1046, 511] width 32 height 32
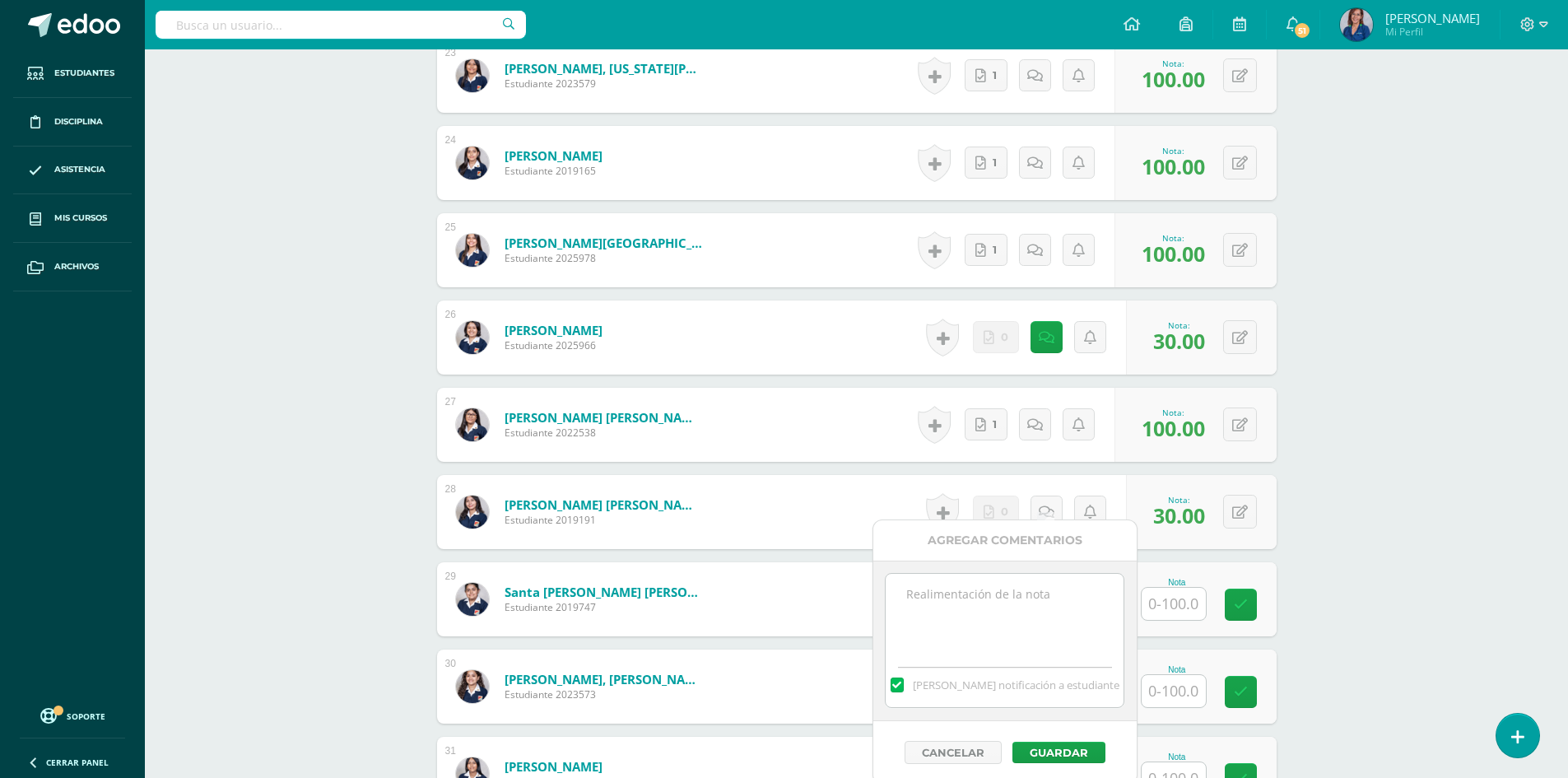
click at [1051, 588] on textarea at bounding box center [1005, 616] width 238 height 83
type textarea "No tengo su presentación"
click at [1081, 757] on button "Guardar" at bounding box center [1059, 752] width 93 height 22
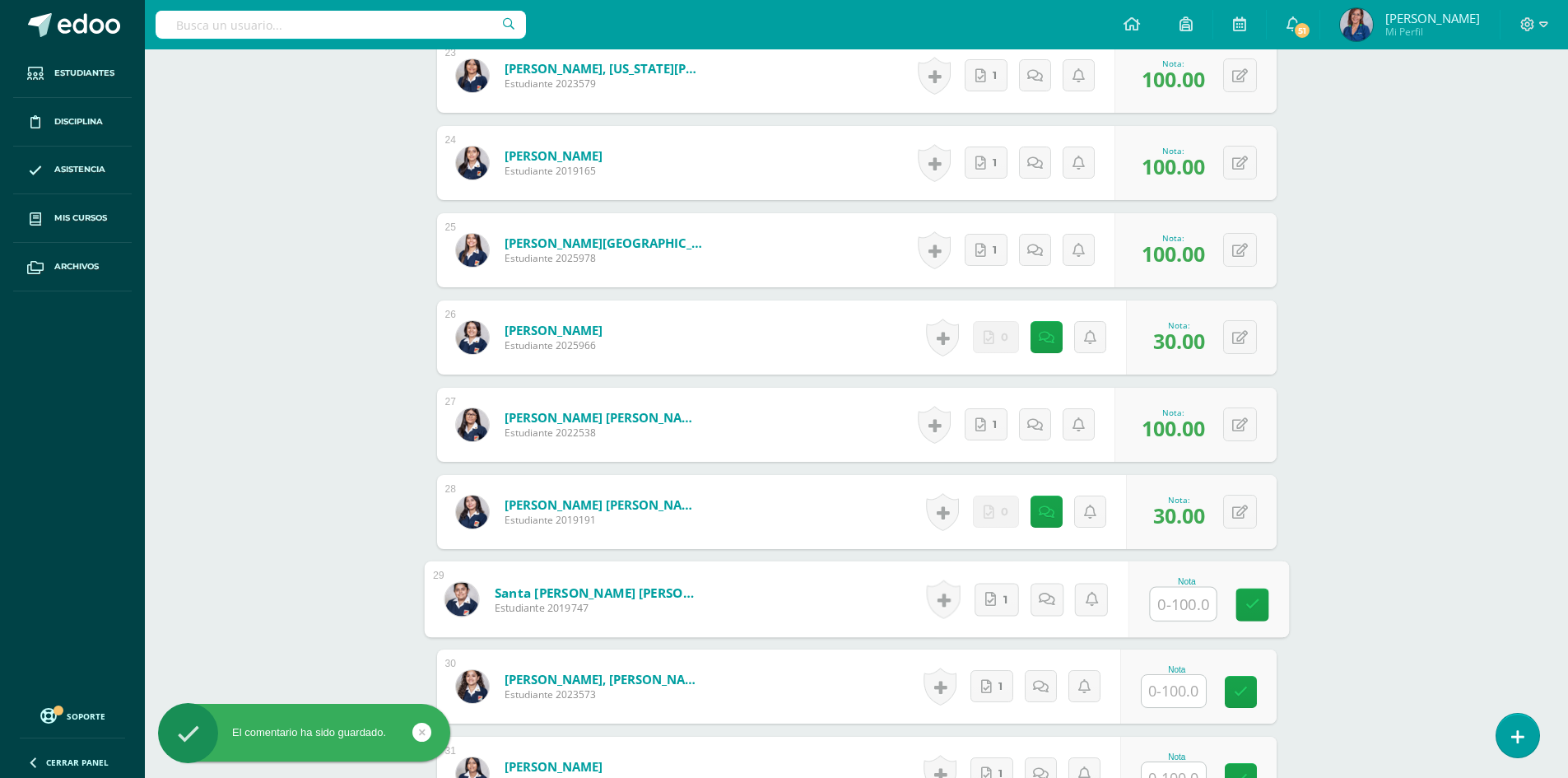
click at [1195, 589] on input "text" at bounding box center [1183, 604] width 66 height 32
type input "100"
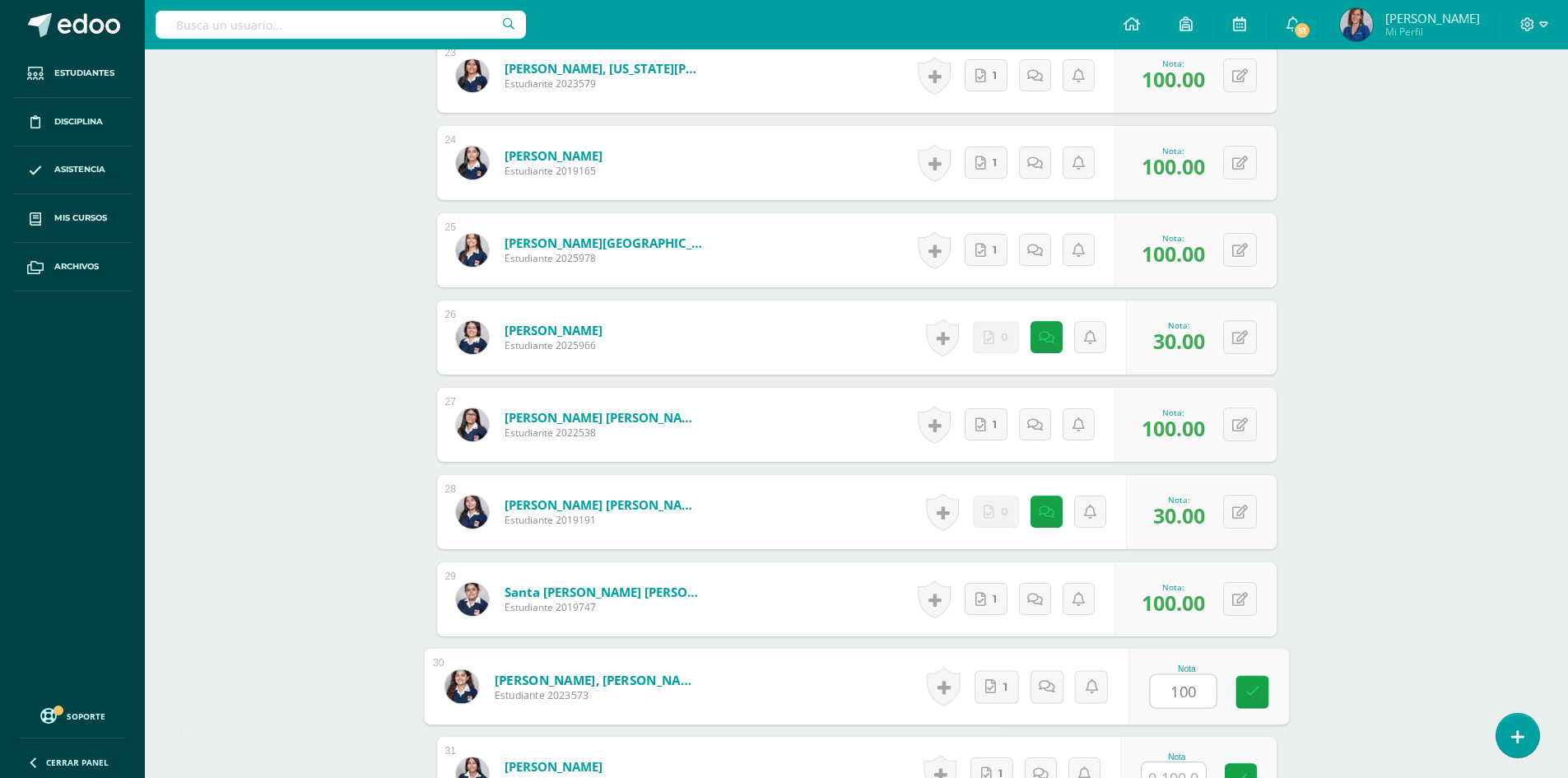
type input "100"
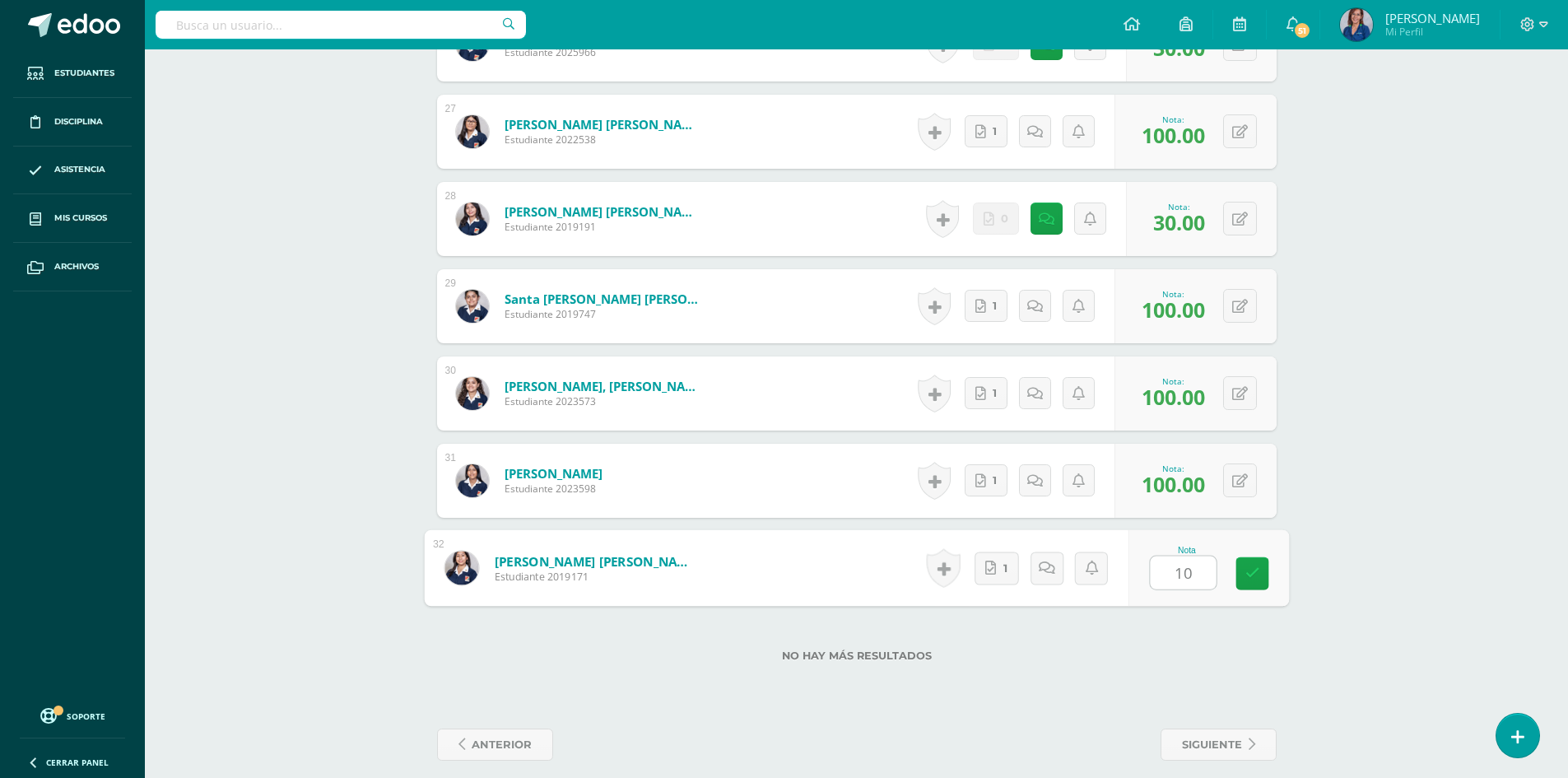
type input "100"
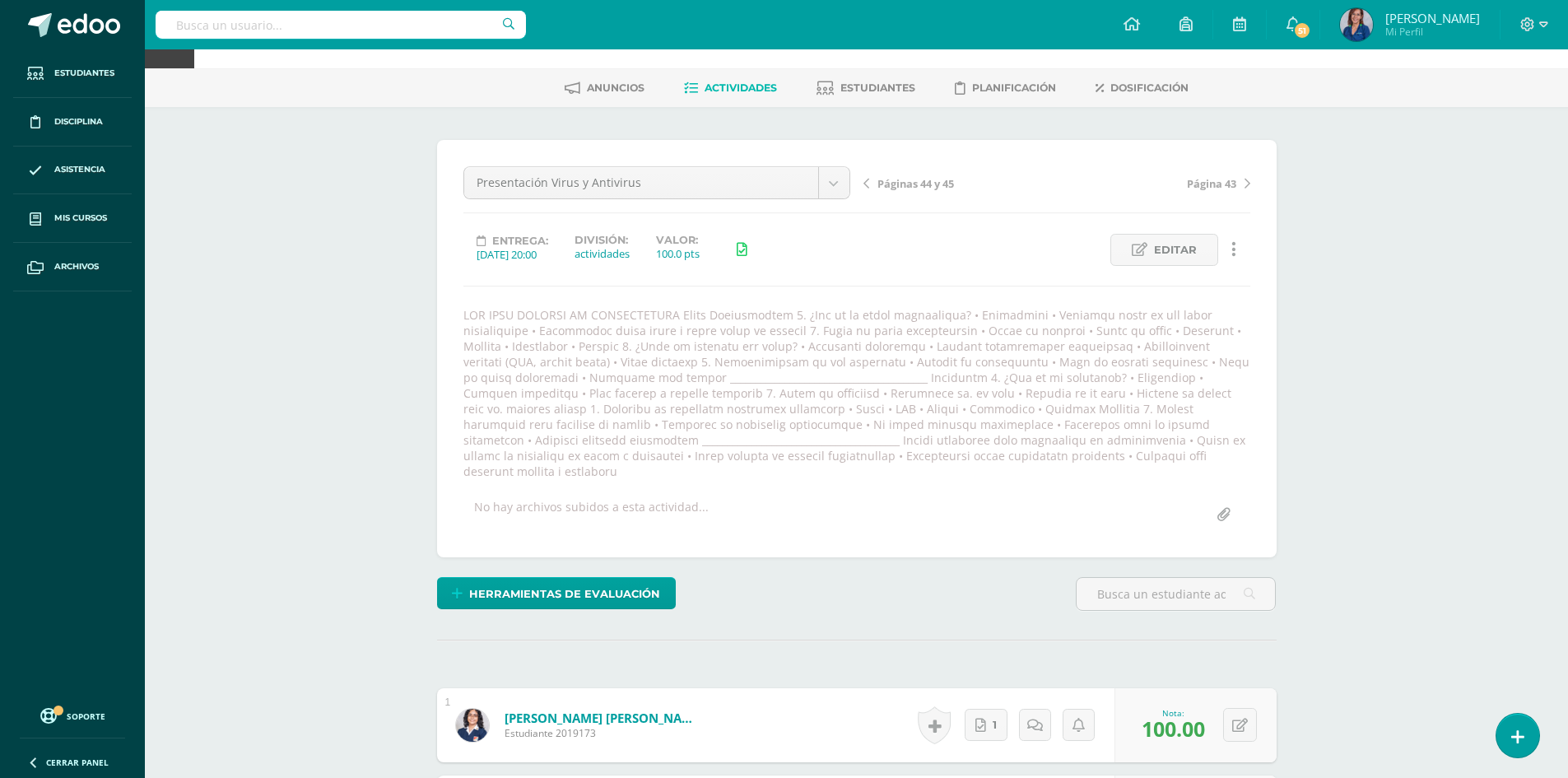
scroll to position [0, 0]
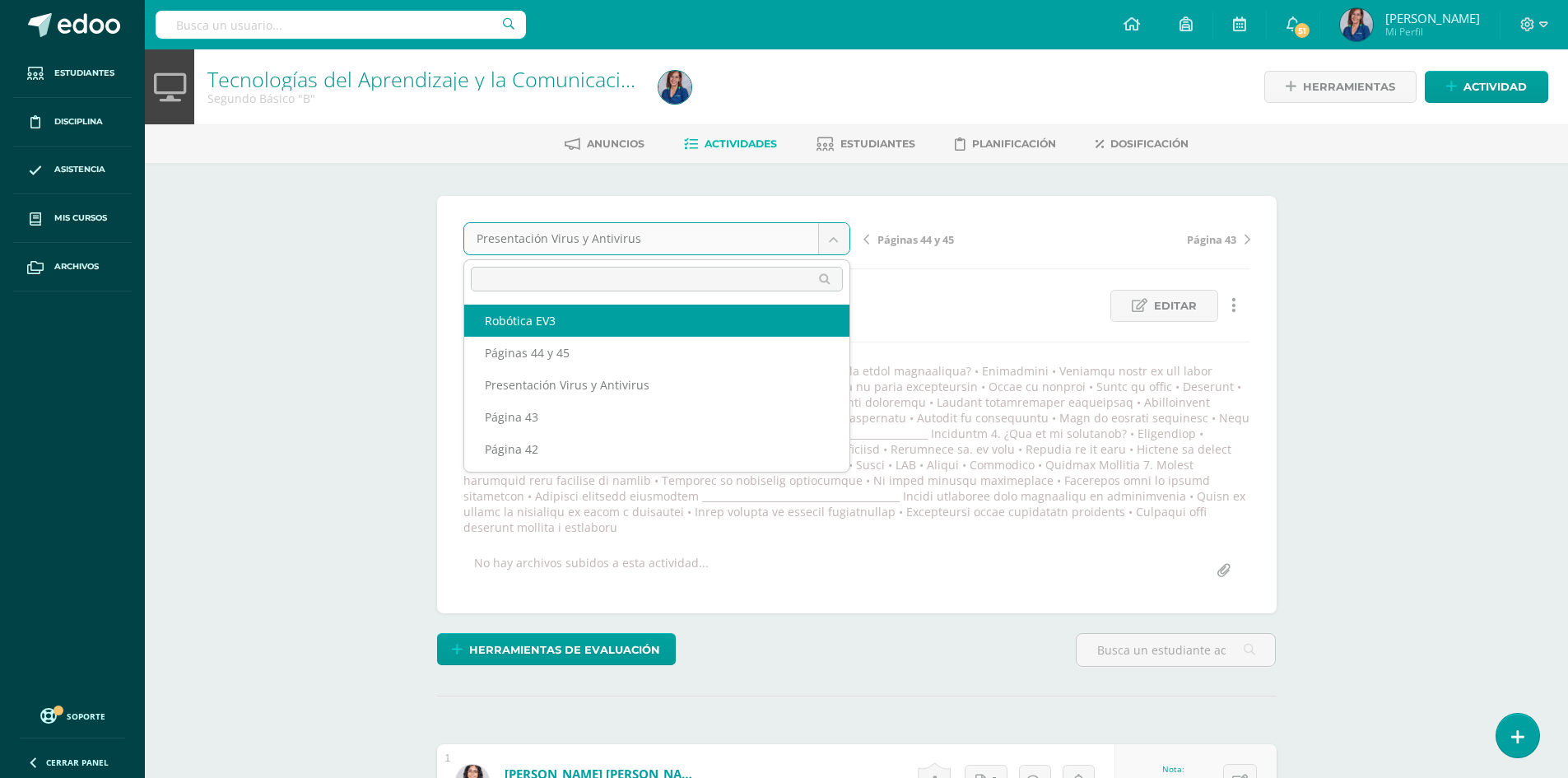
select select "/dashboard/teacher/grade-activity/130040/"
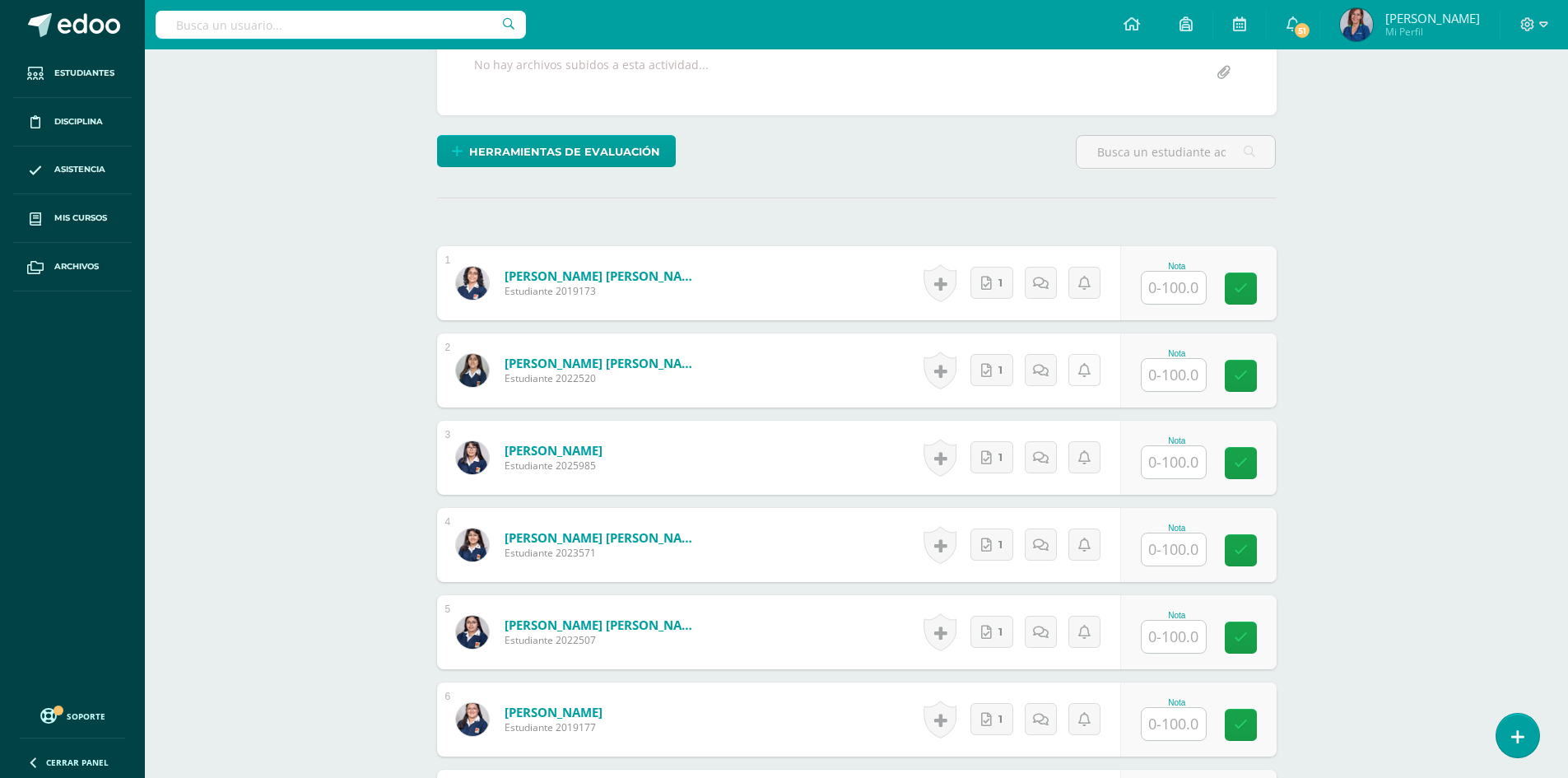
scroll to position [326, 0]
click at [1164, 293] on input "text" at bounding box center [1173, 288] width 64 height 32
type input "100"
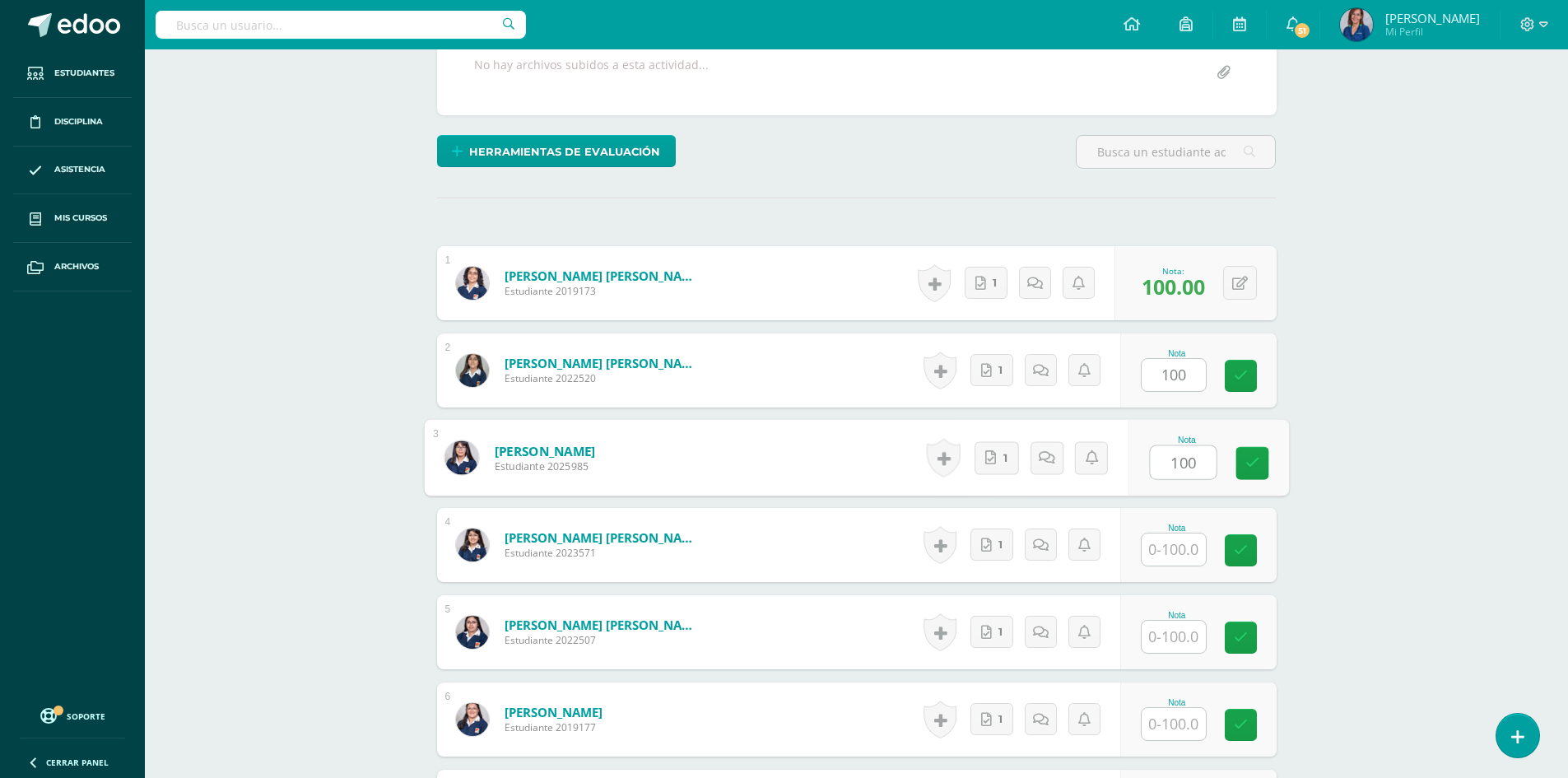
type input "100"
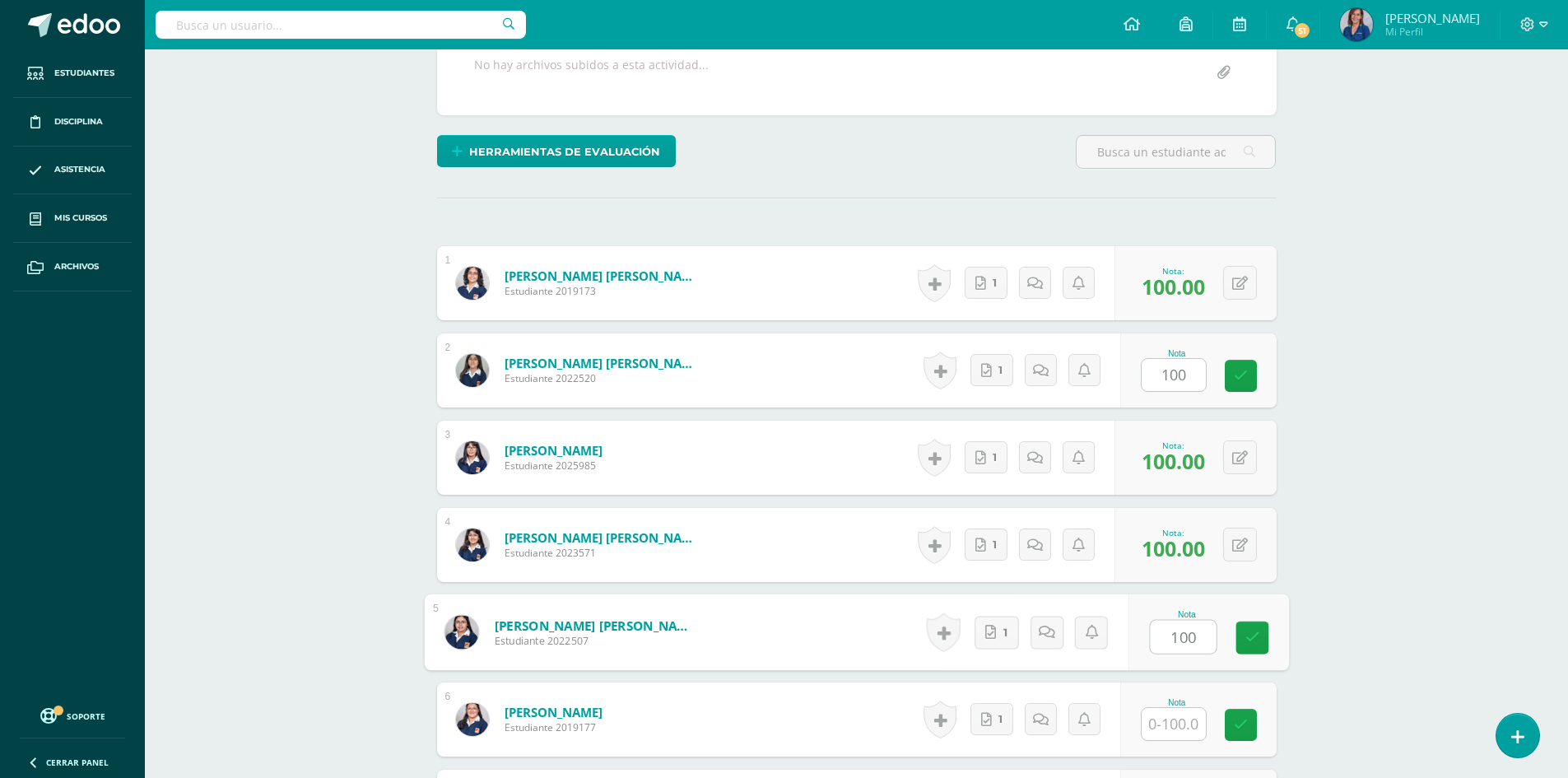
scroll to position [327, 0]
type input "100"
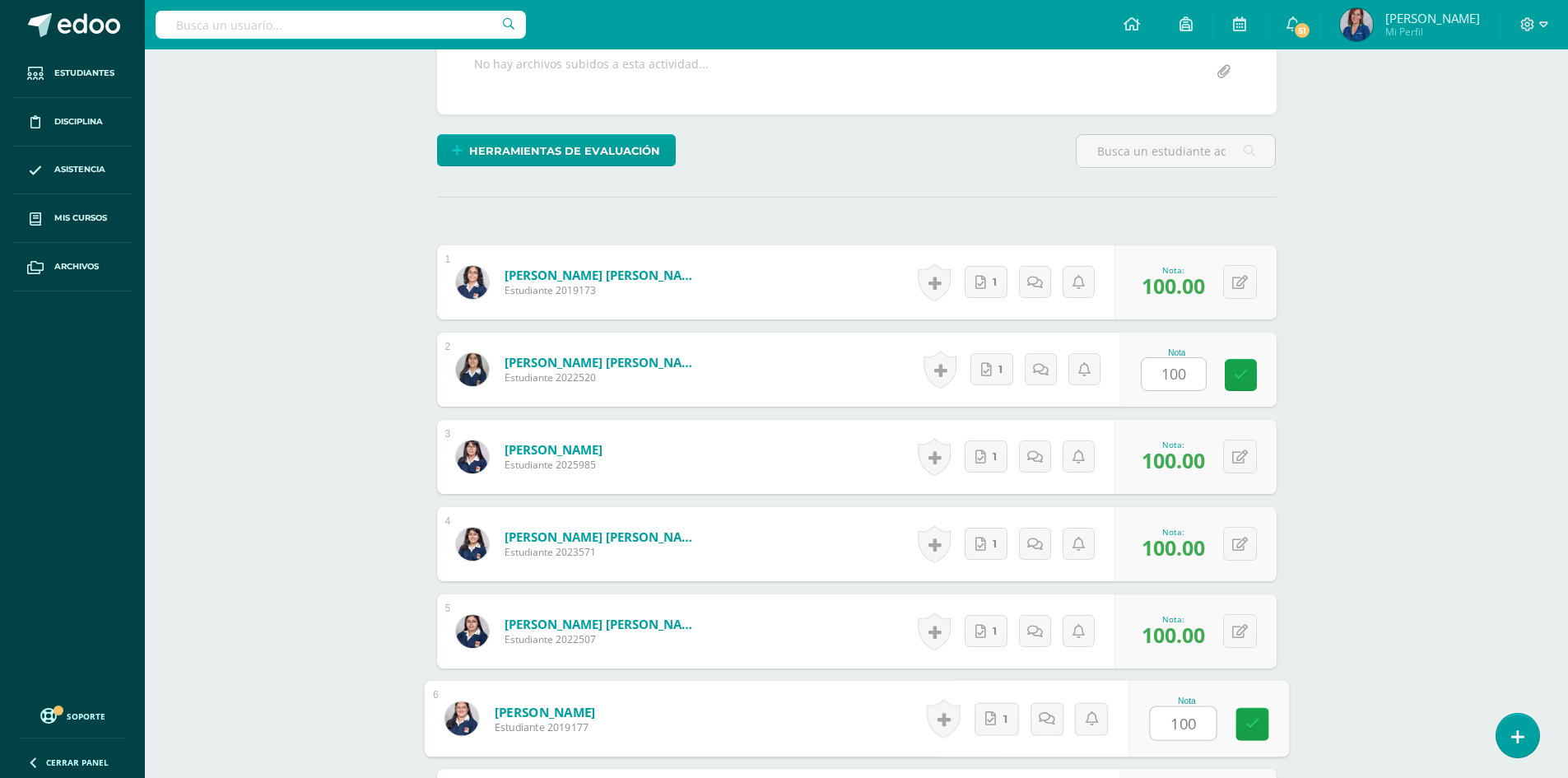
type input "100"
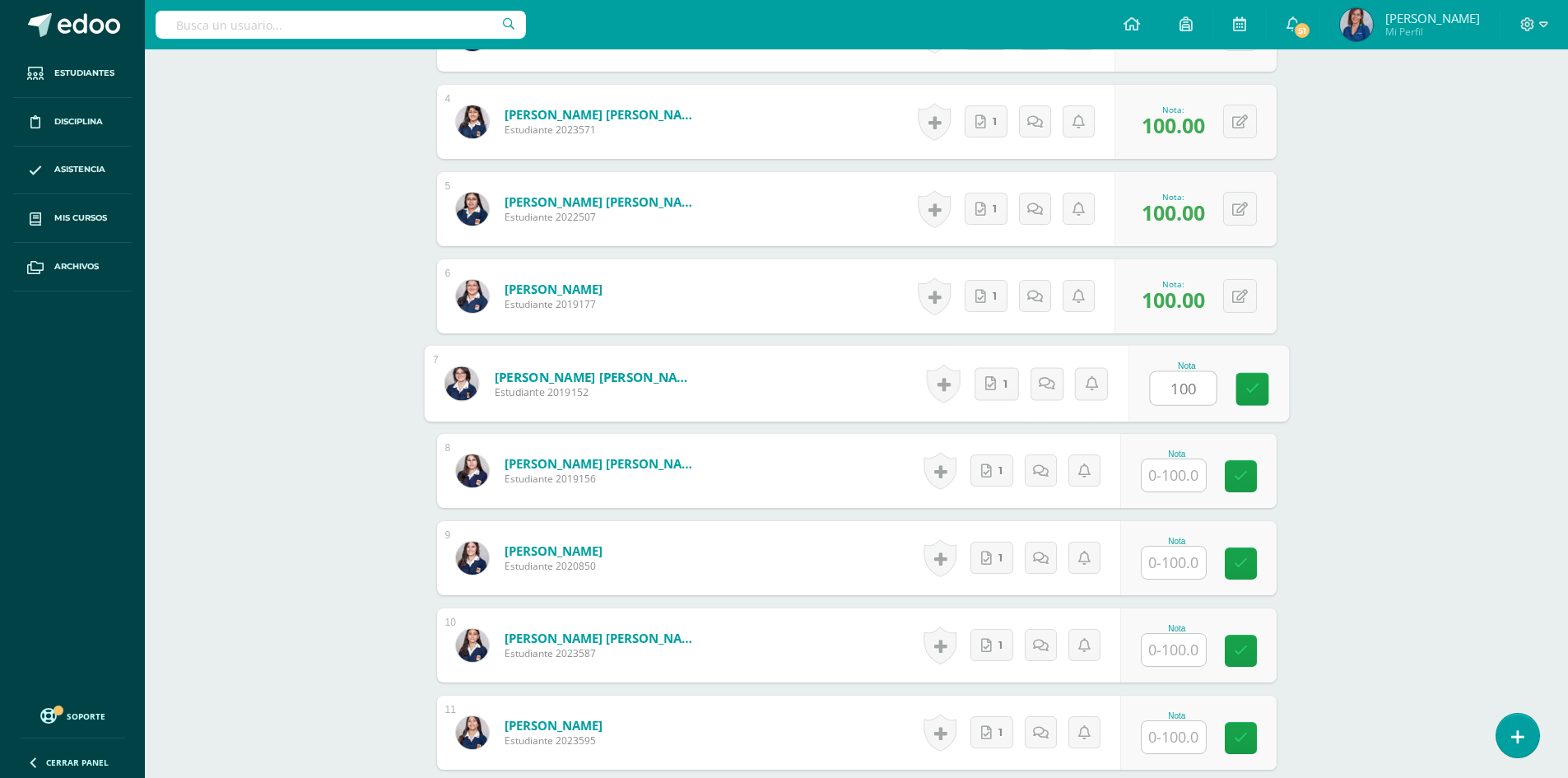
type input "100"
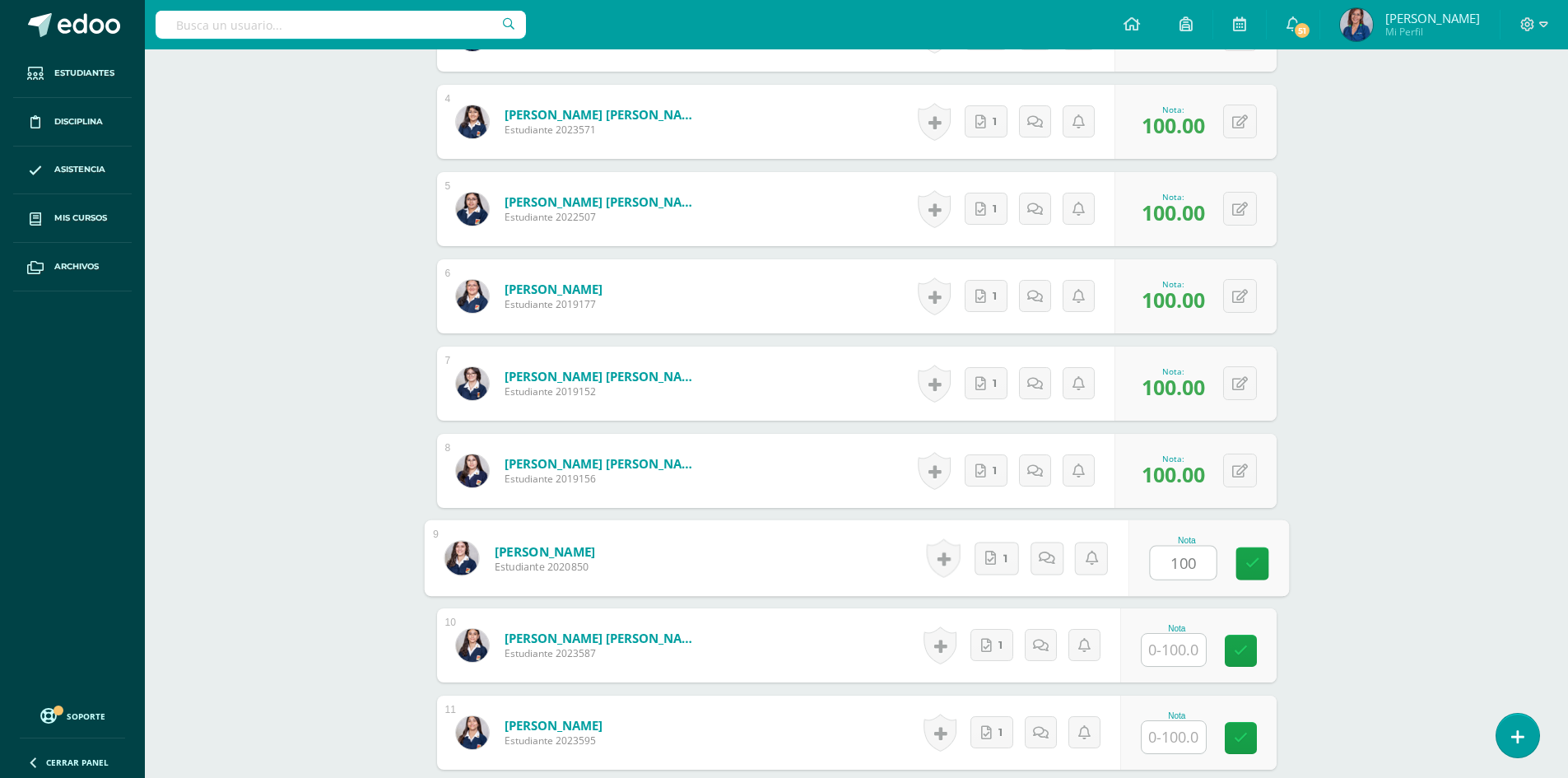
type input "100"
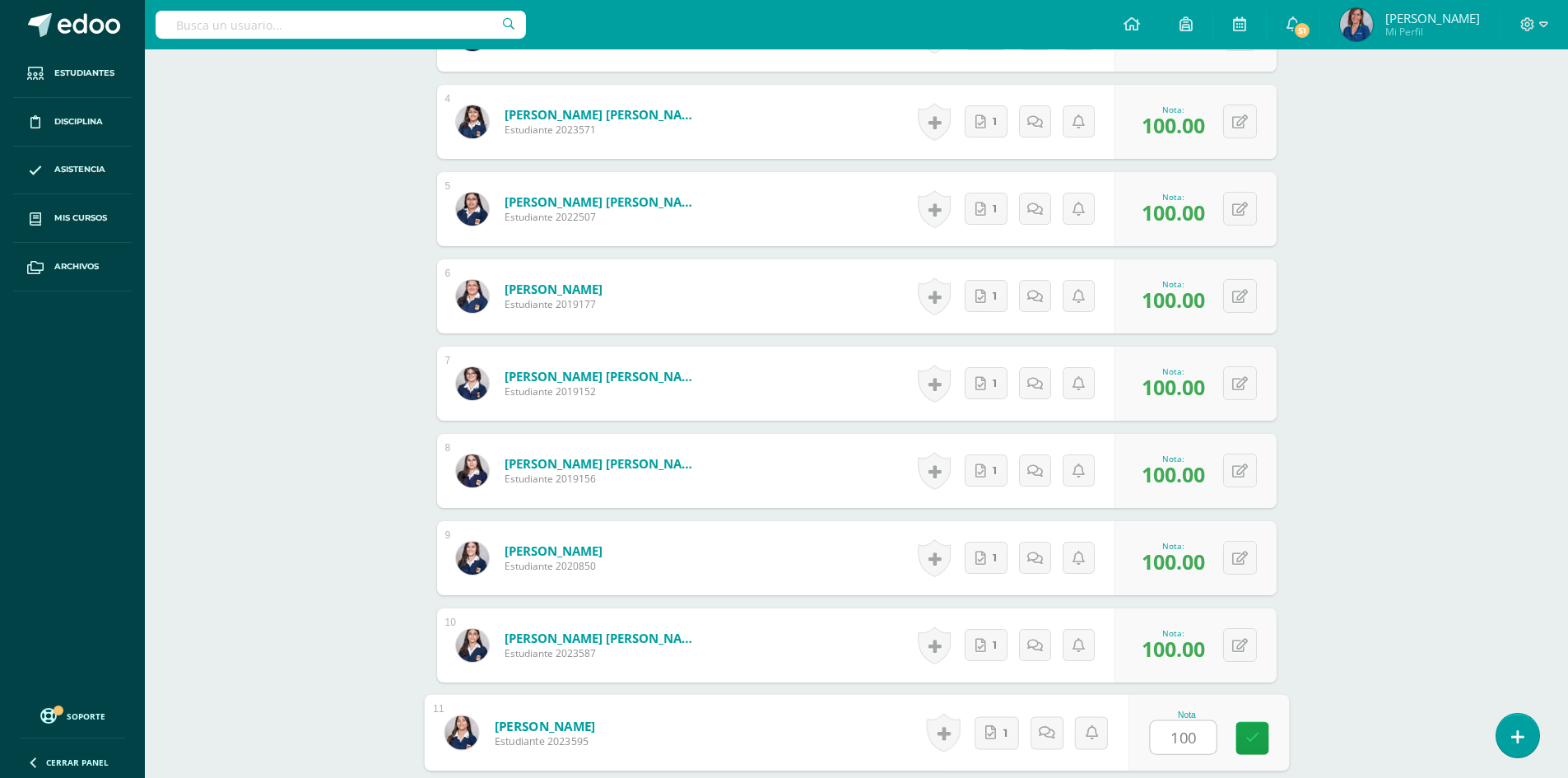
type input "100"
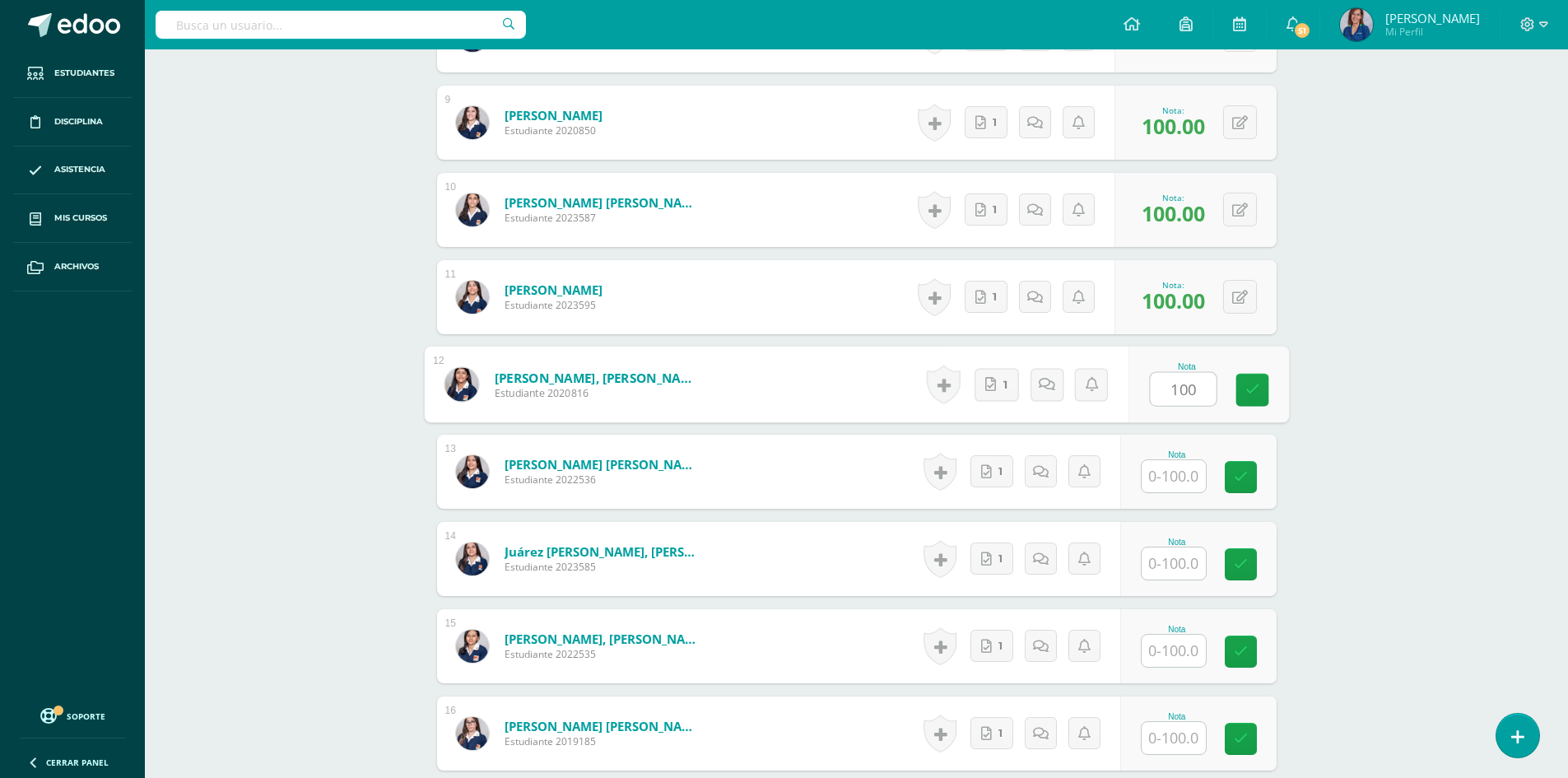
type input "100"
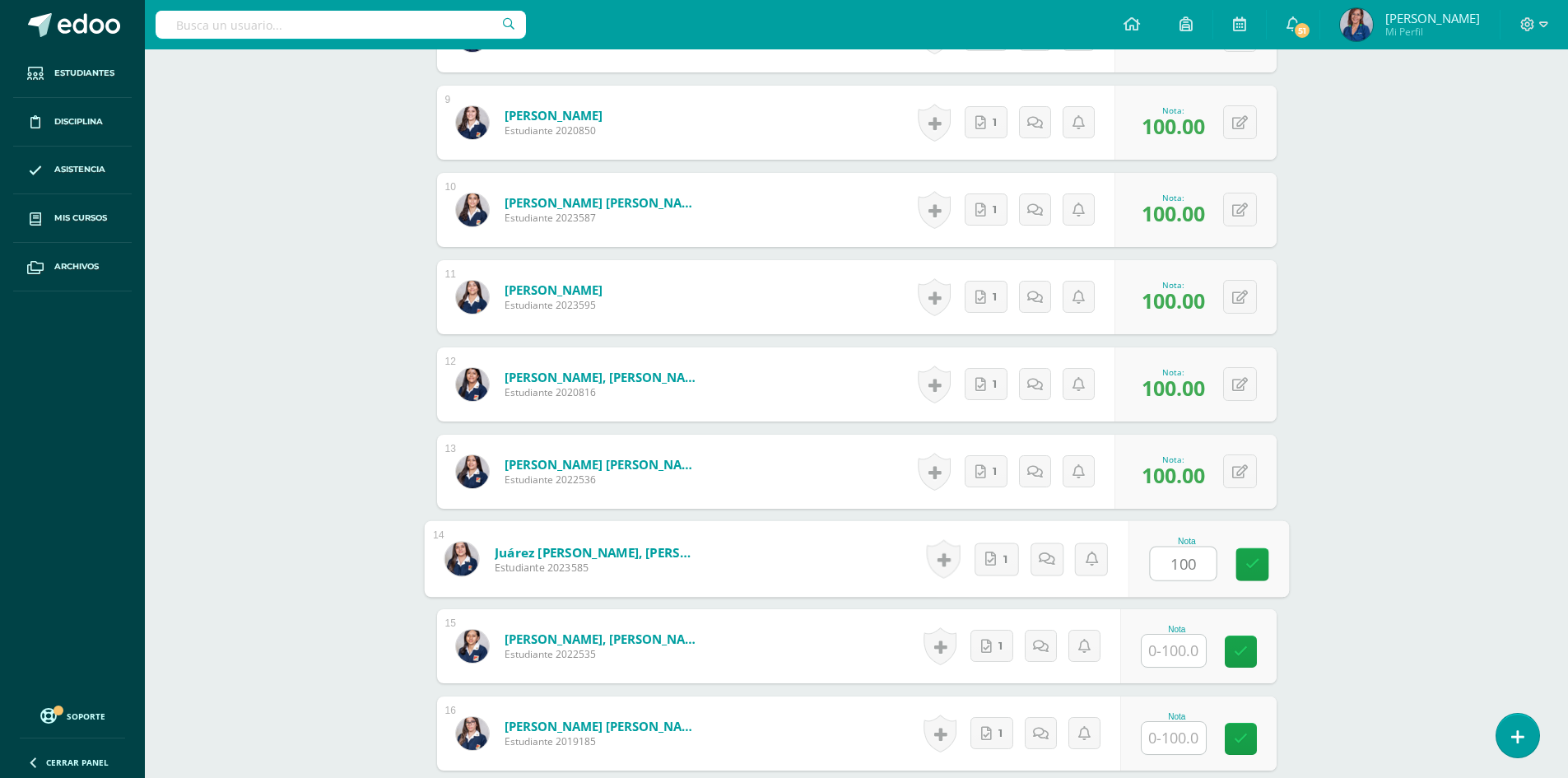
type input "100"
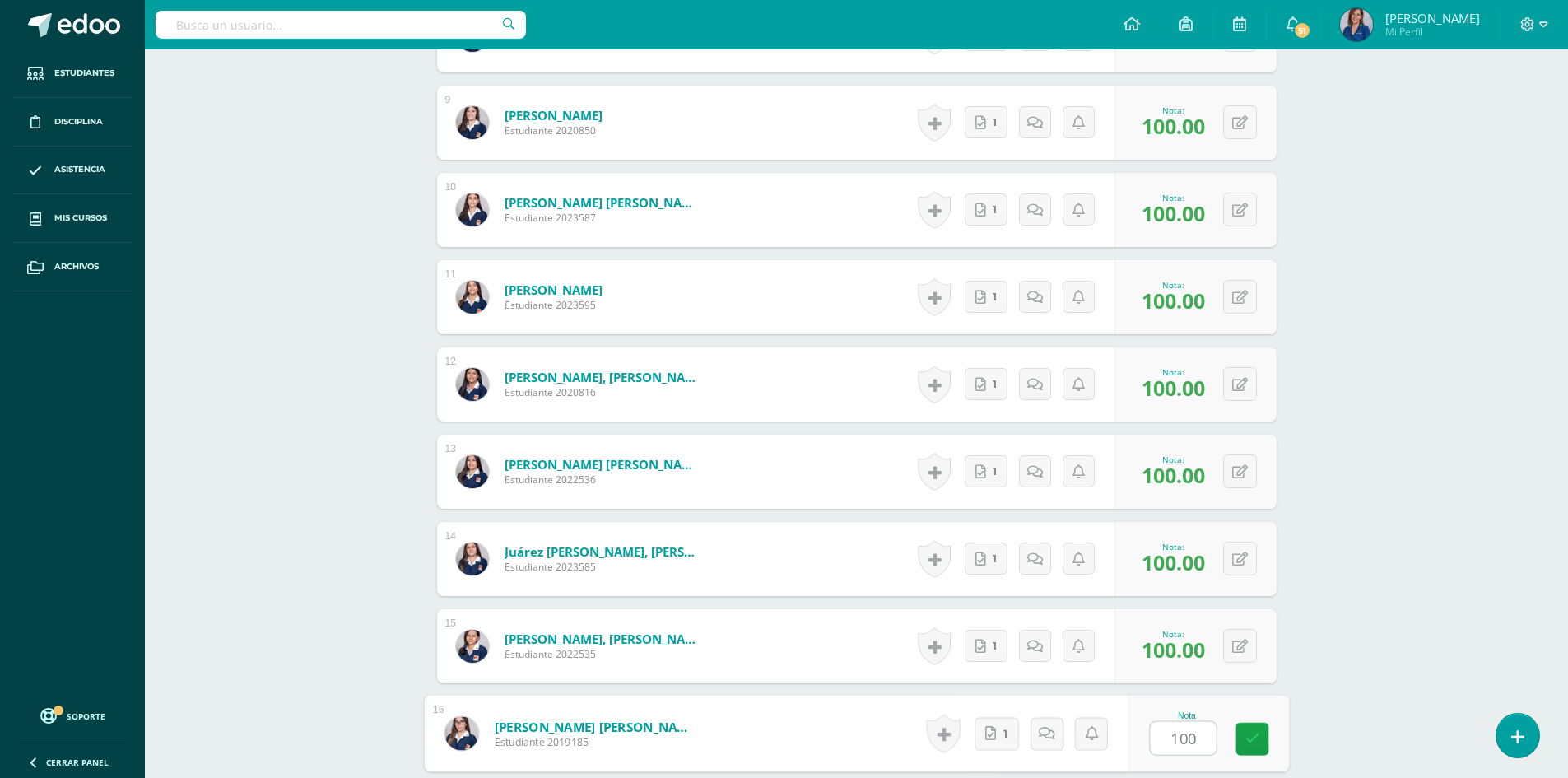
type input "100"
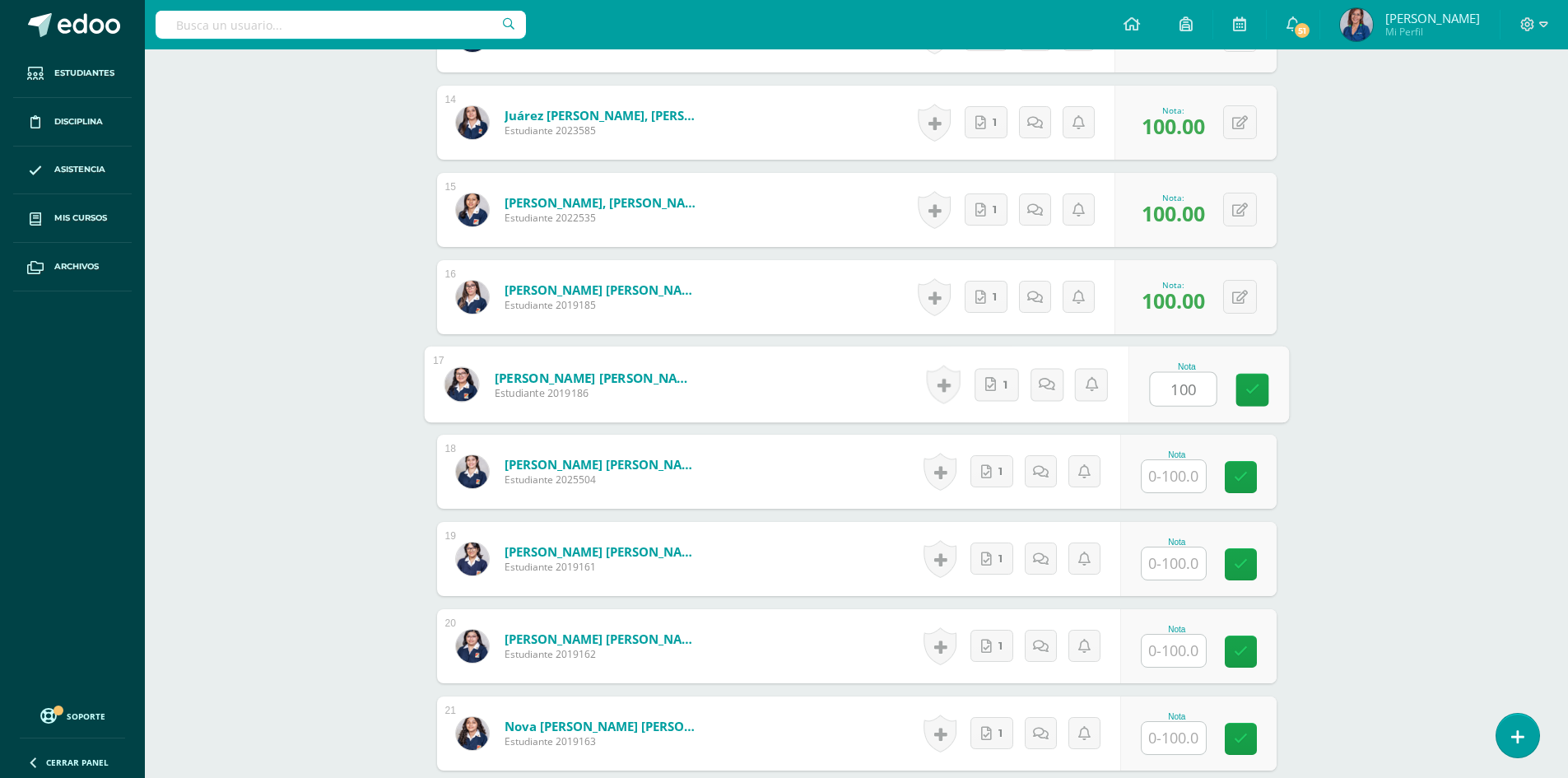
type input "100"
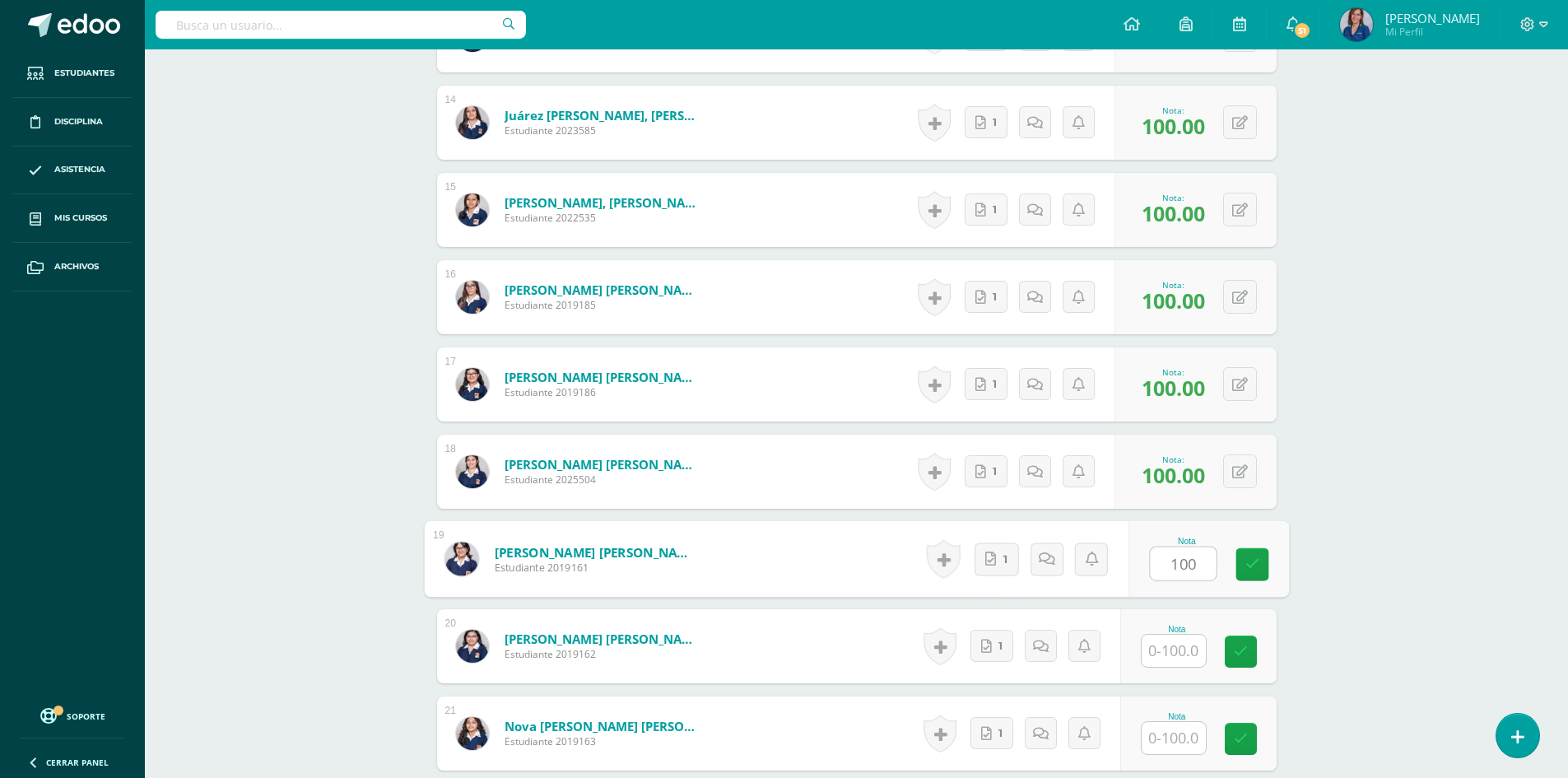
type input "100"
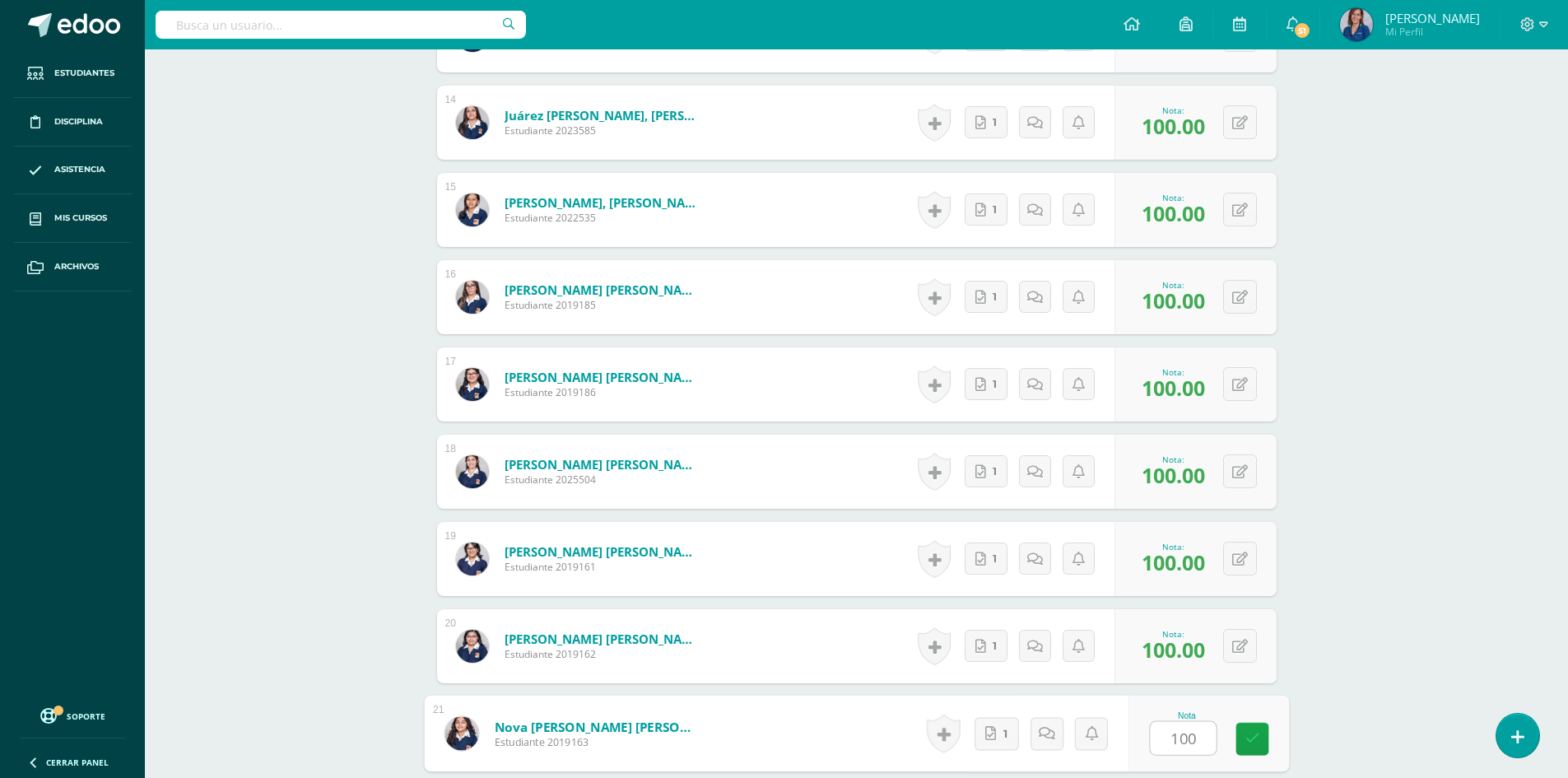
type input "100"
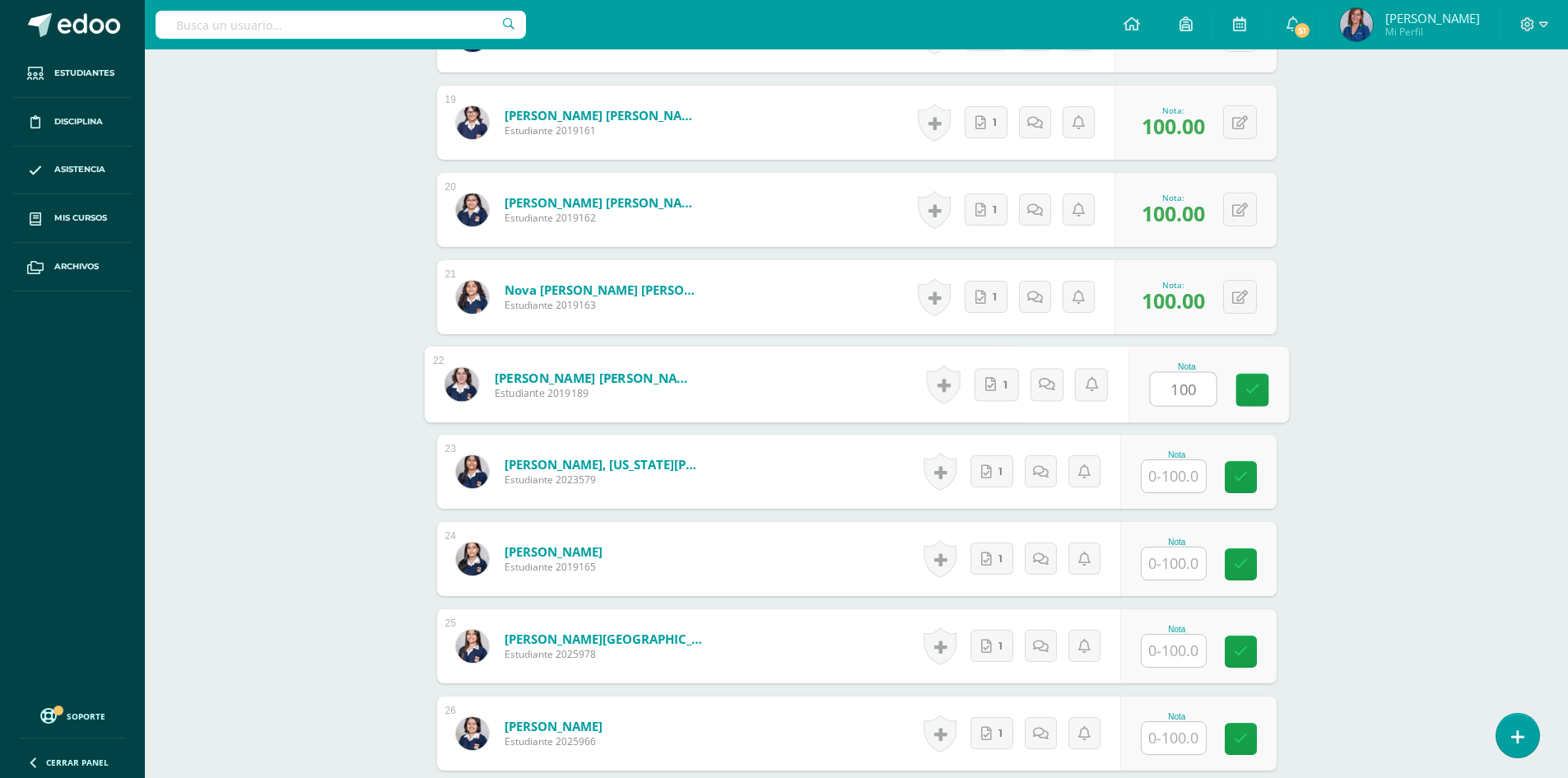
type input "100"
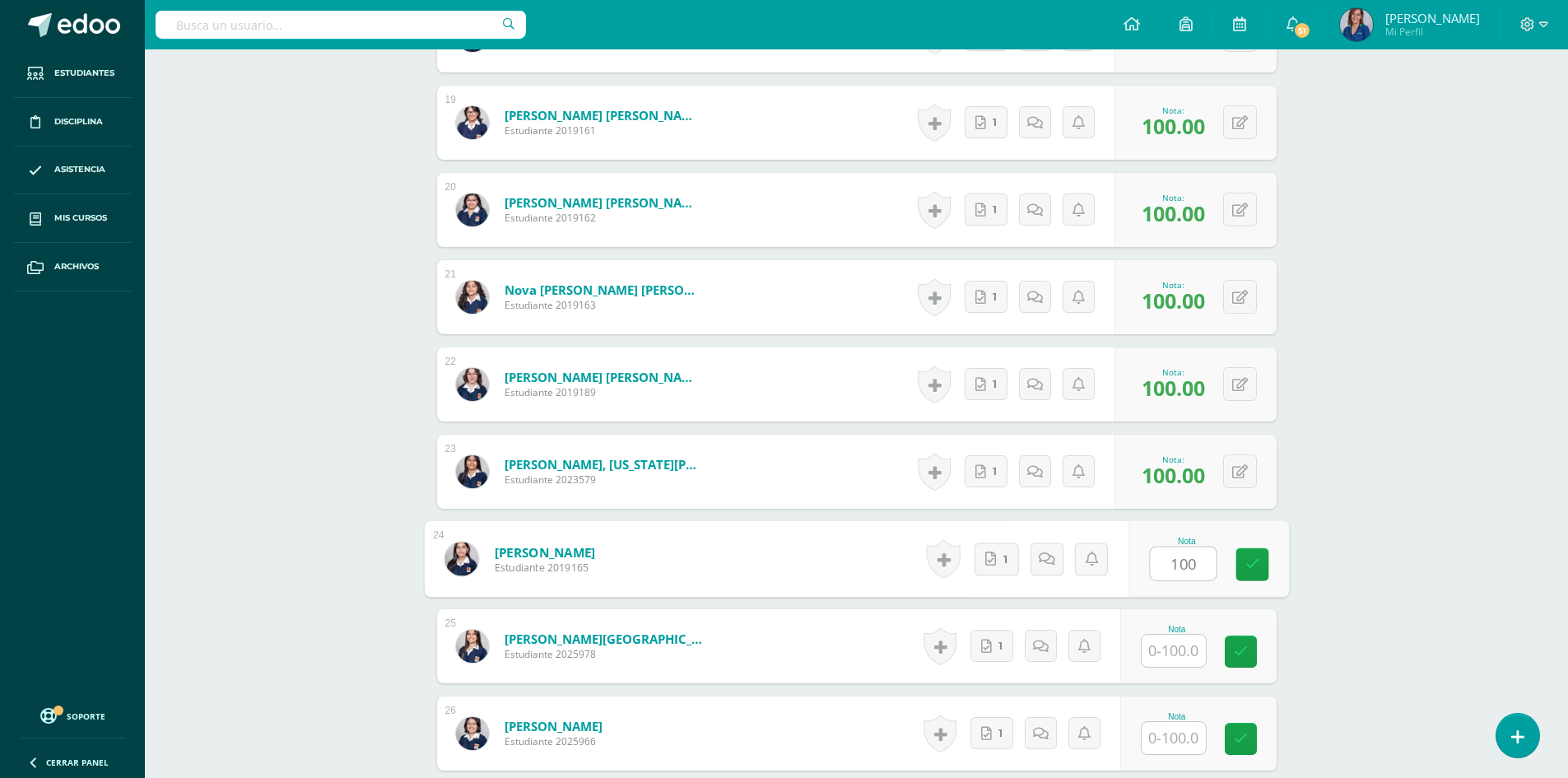
type input "100"
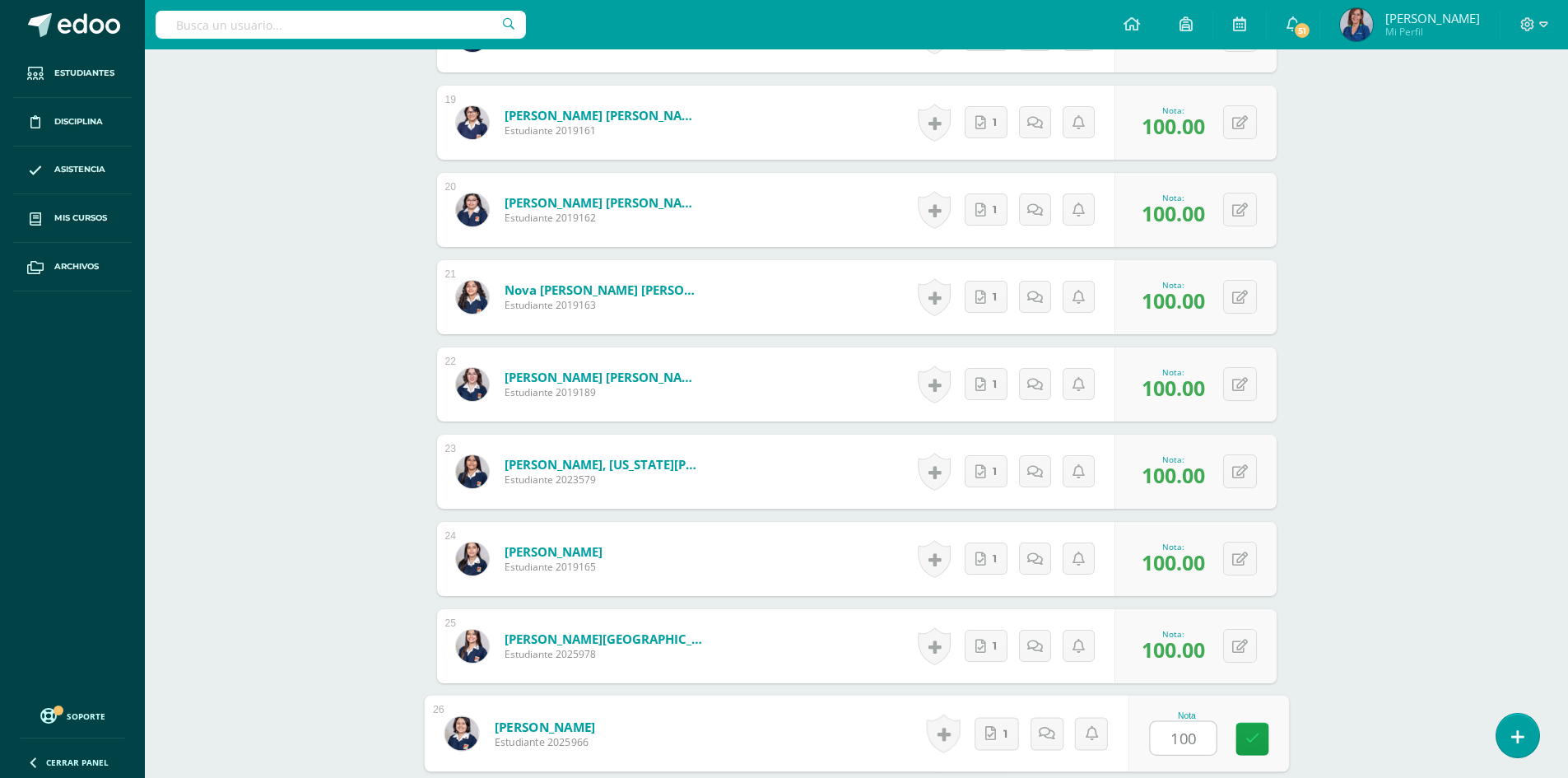
type input "100"
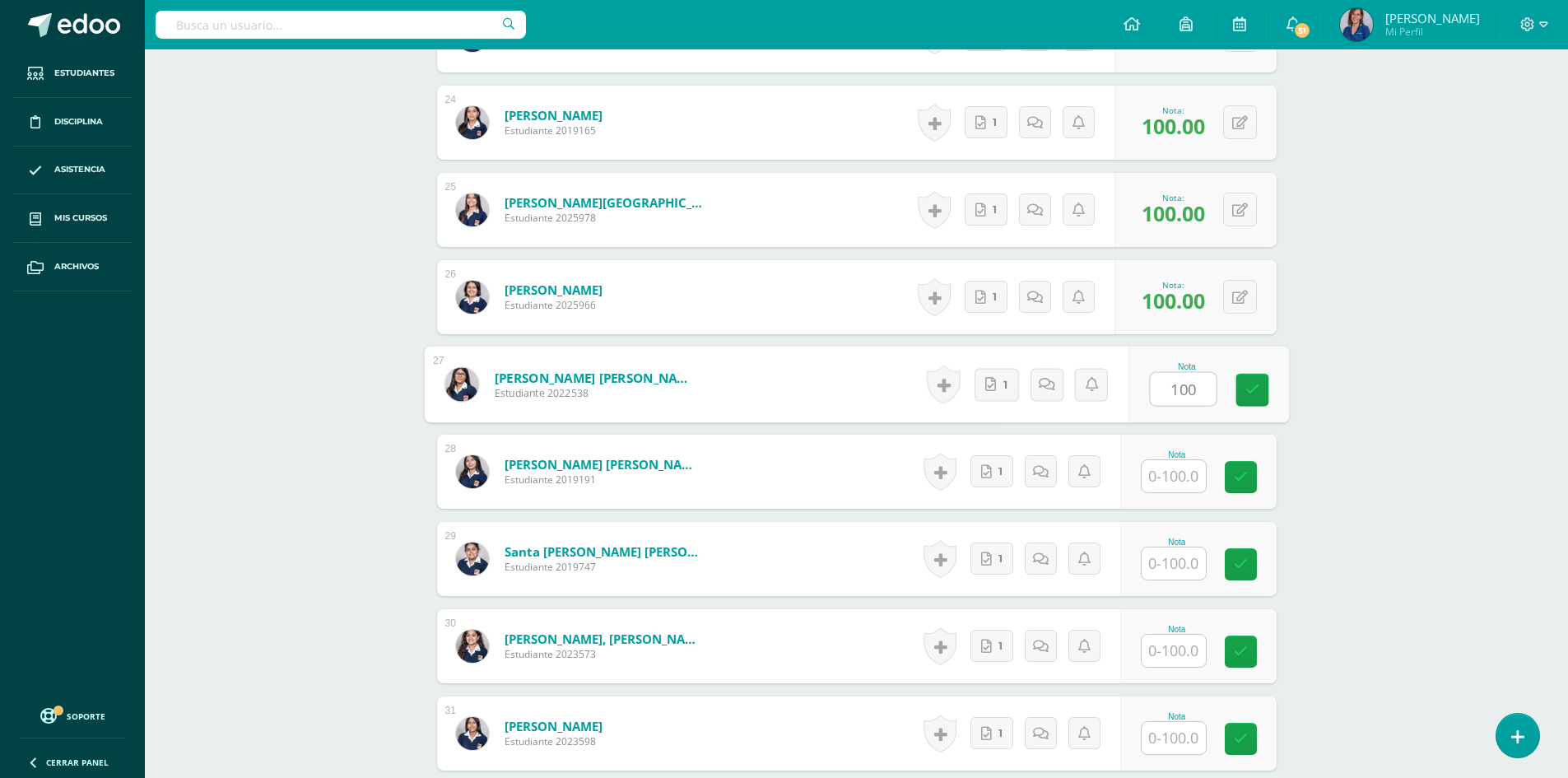
type input "100"
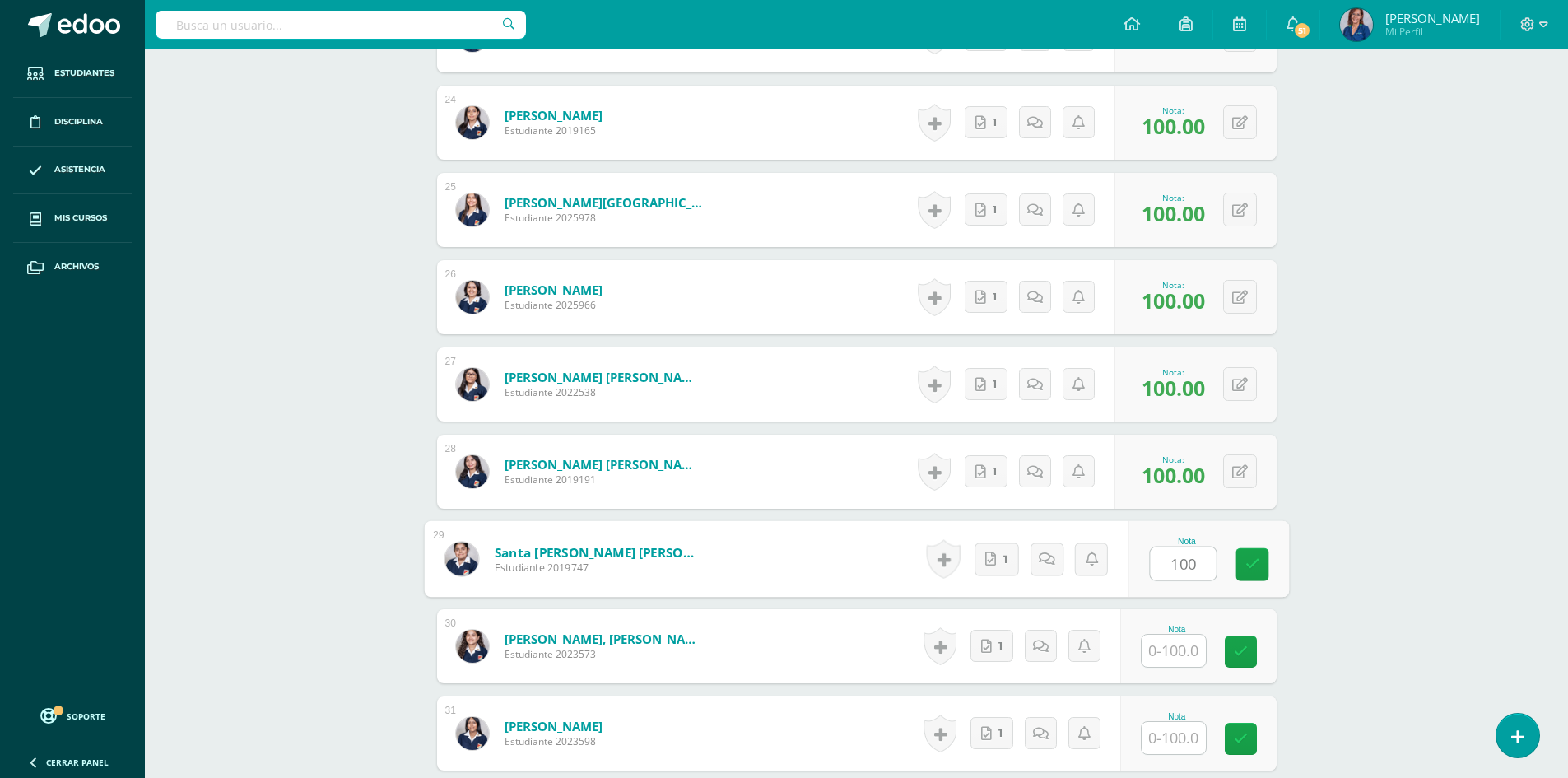
type input "100"
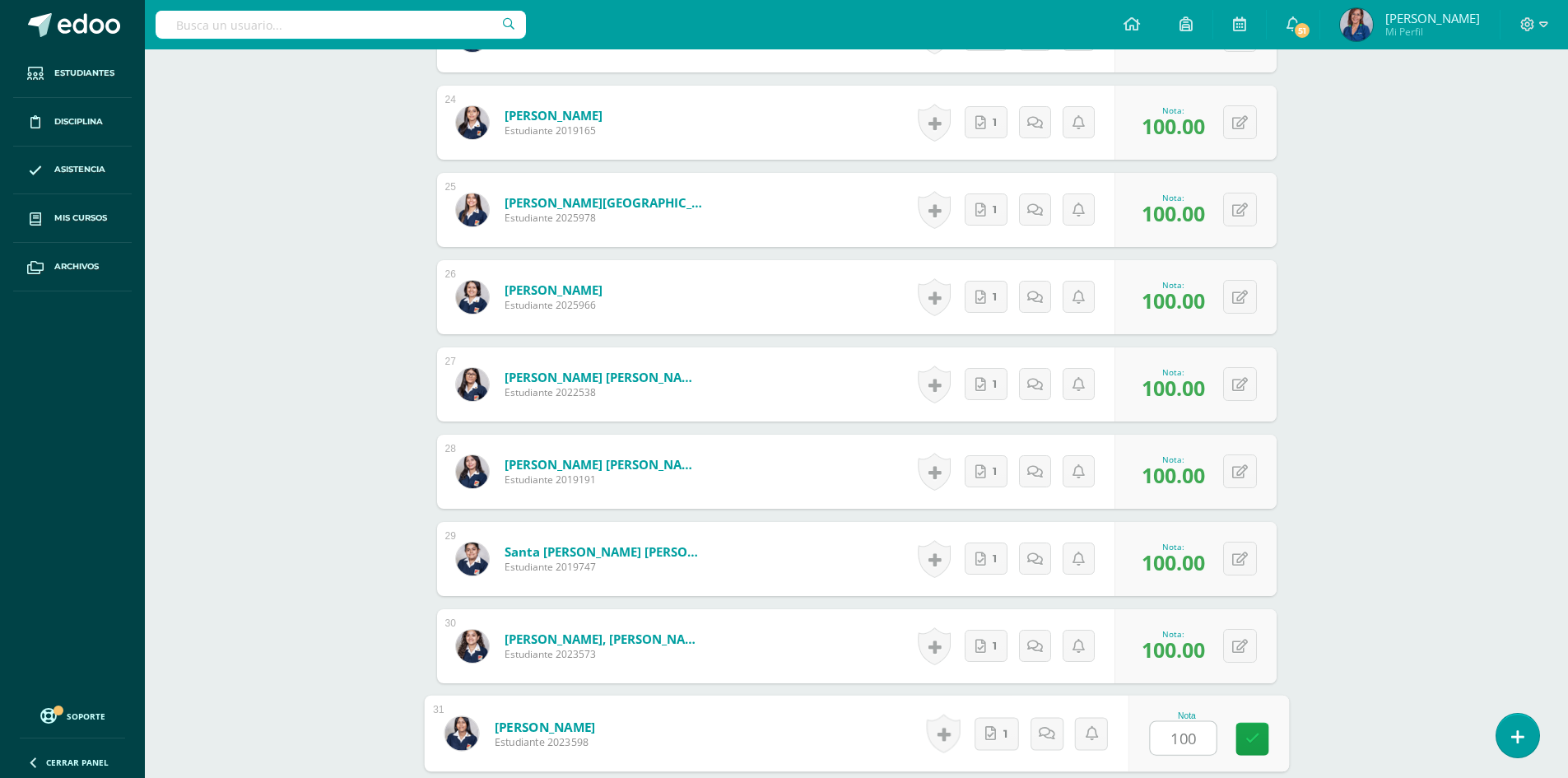
type input "100"
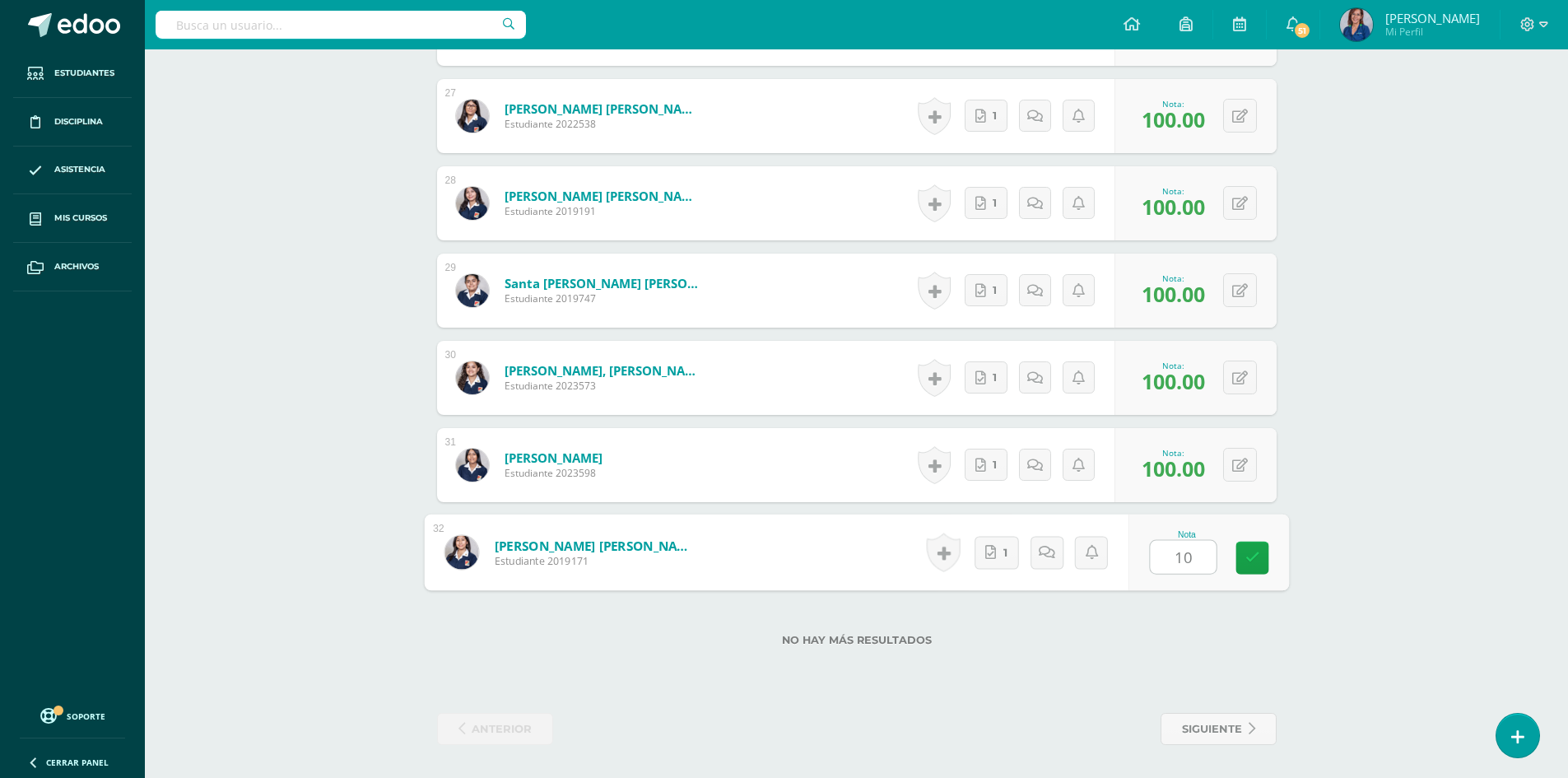
type input "100"
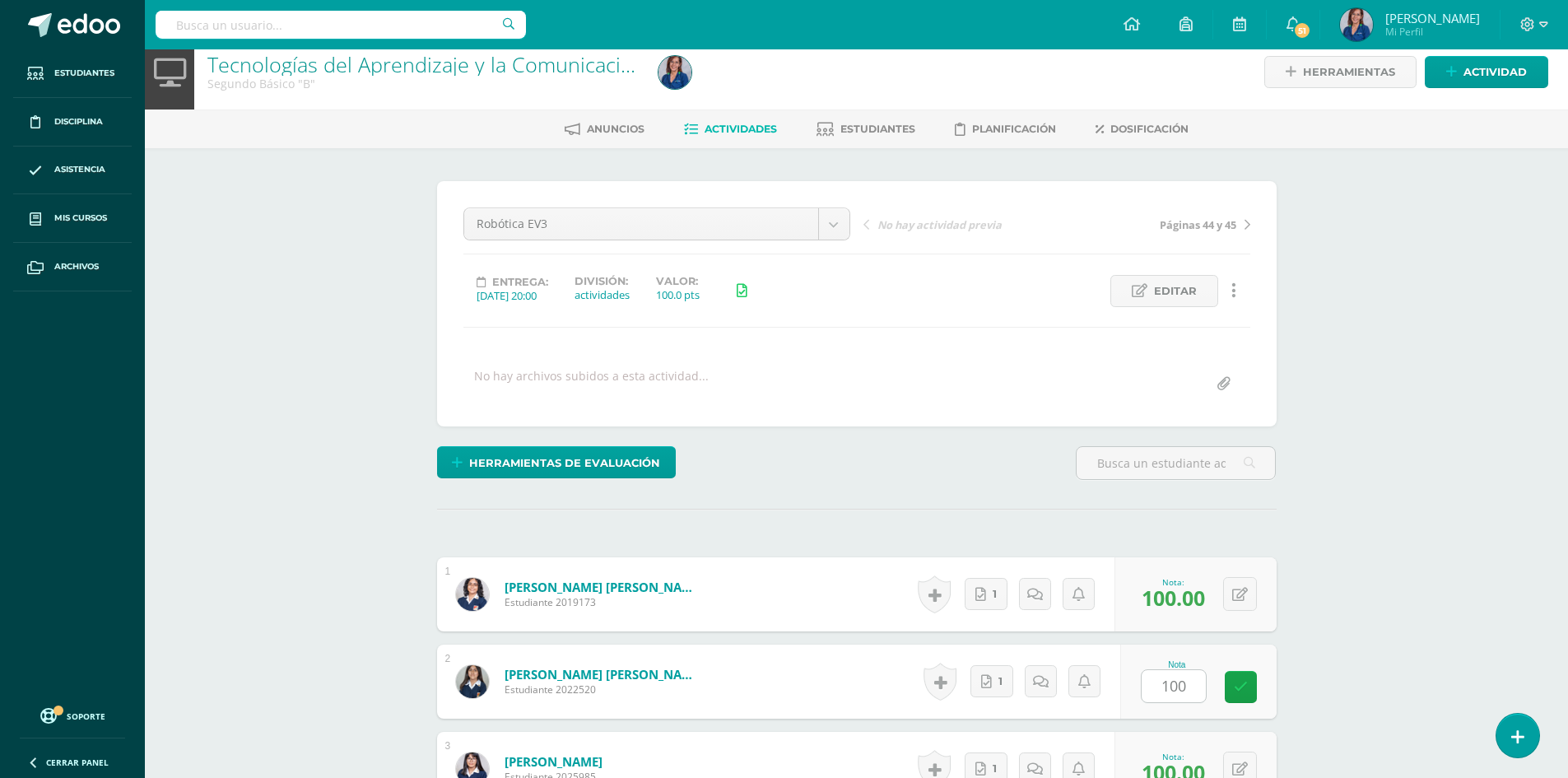
scroll to position [0, 0]
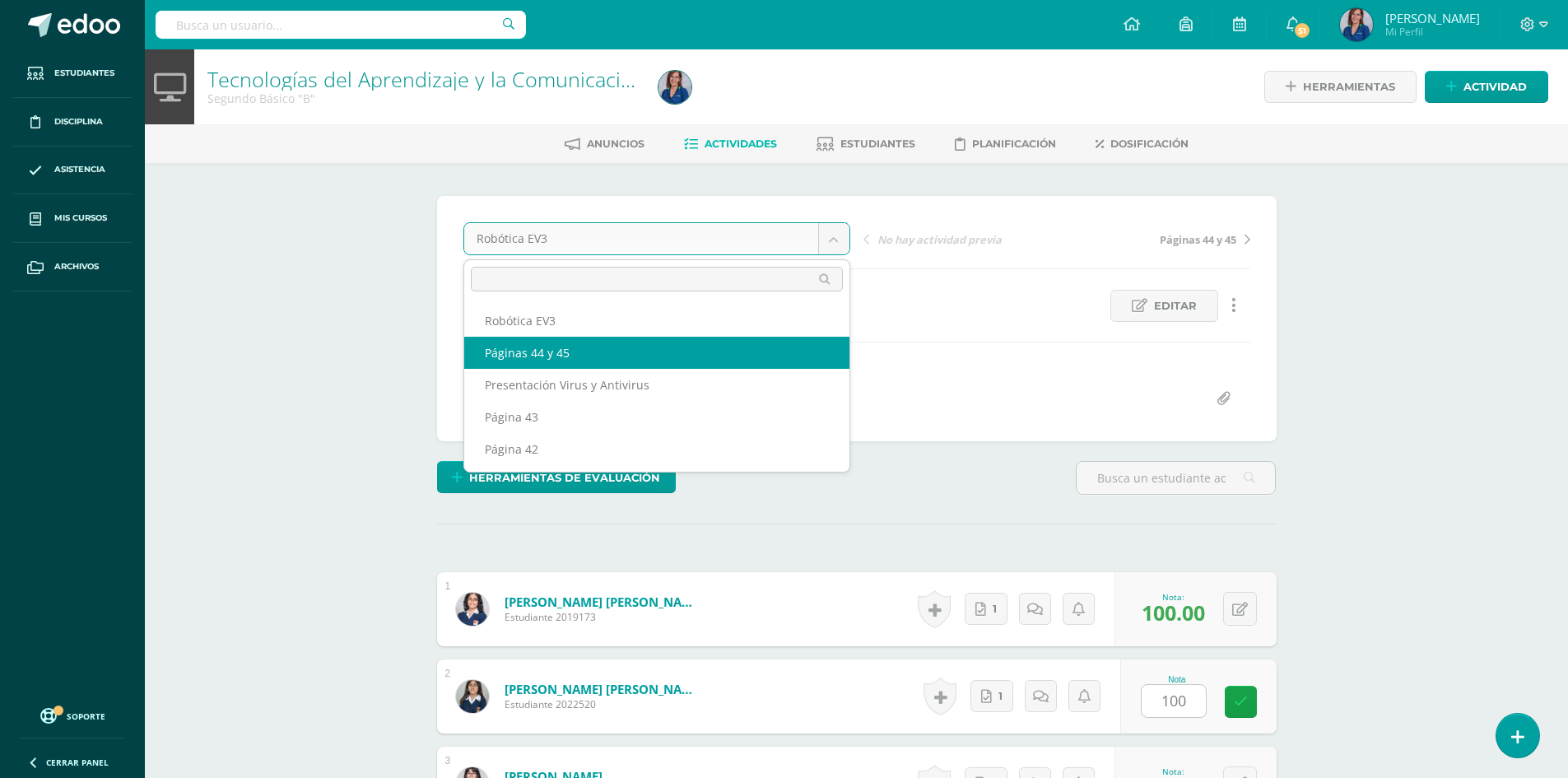
select select "/dashboard/teacher/grade-activity/129449/"
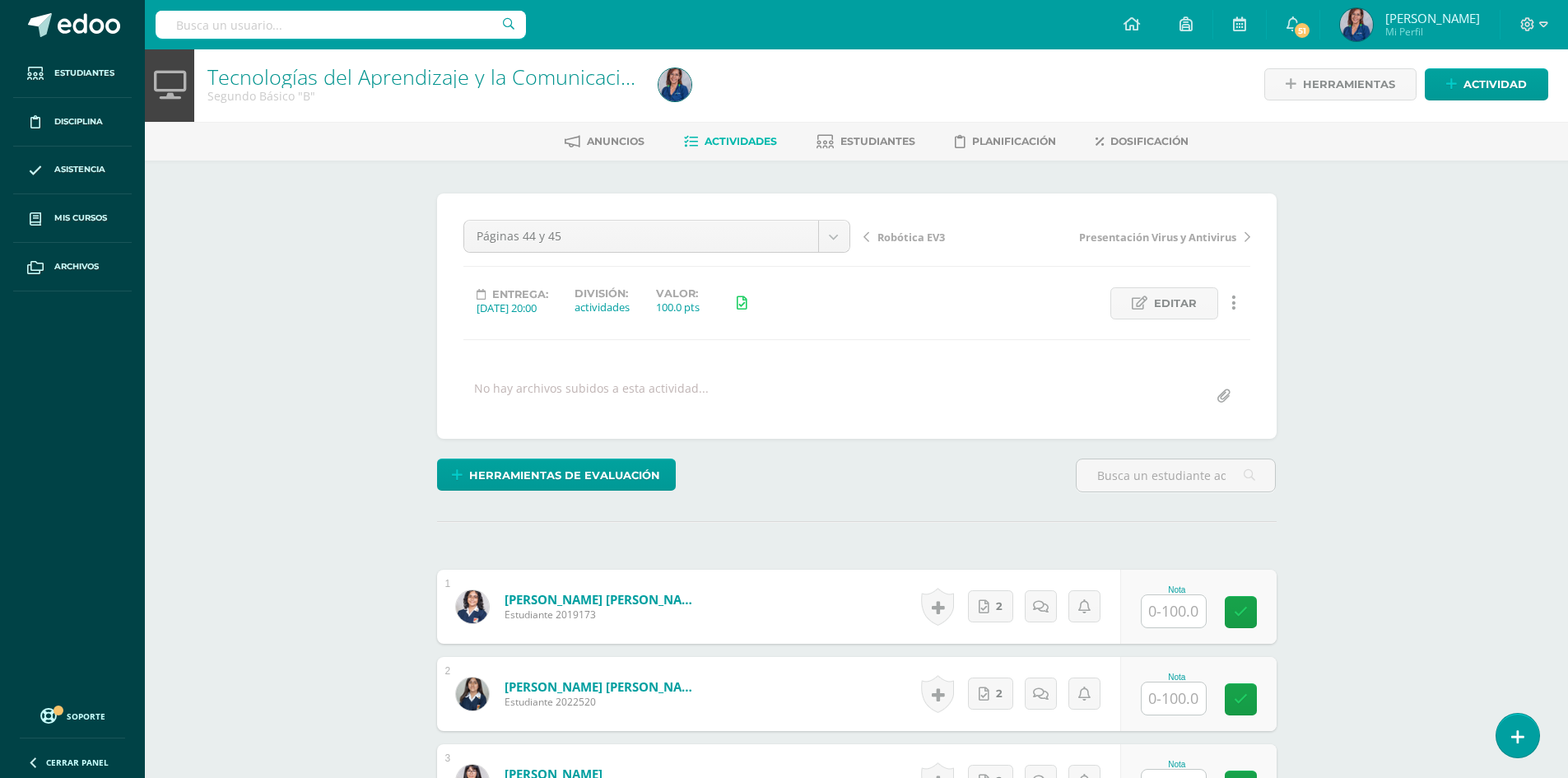
scroll to position [3, 0]
click at [997, 611] on link "2" at bounding box center [991, 606] width 45 height 32
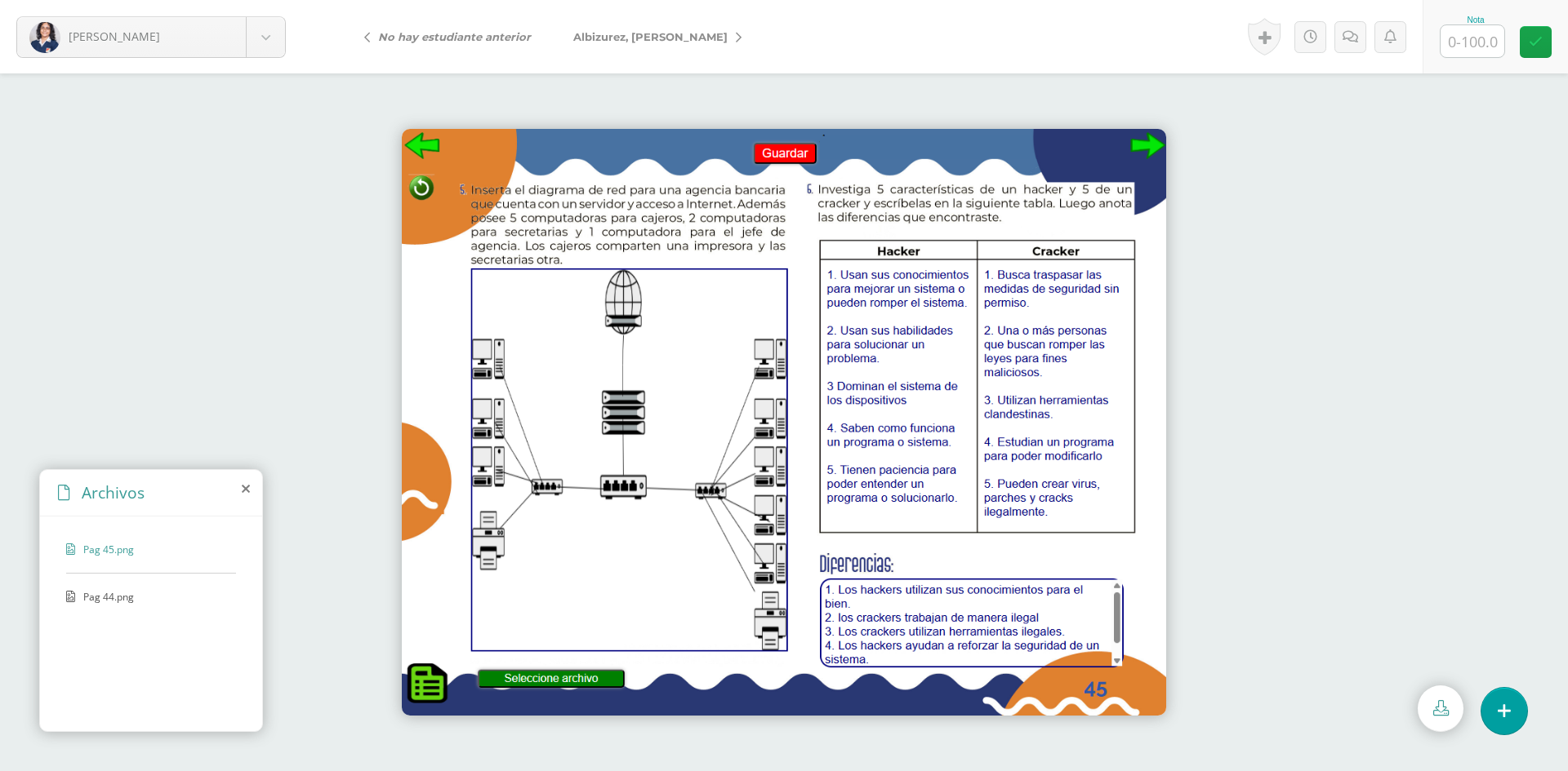
click at [158, 591] on span "Pag 44.png" at bounding box center [149, 597] width 134 height 14
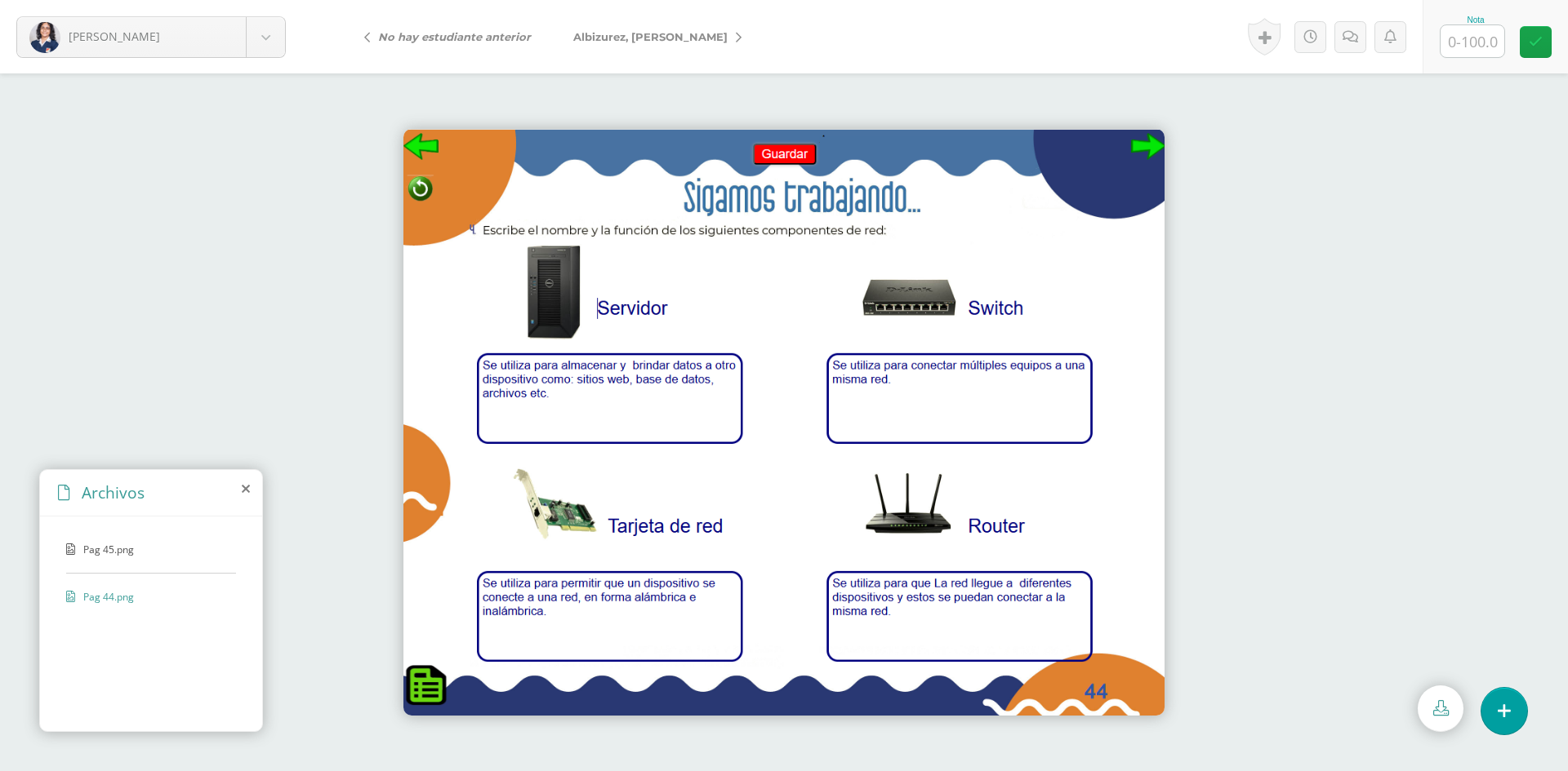
click at [128, 598] on span "Pag 44.png" at bounding box center [149, 597] width 134 height 14
click at [111, 548] on span "Pag 45.png" at bounding box center [149, 550] width 134 height 14
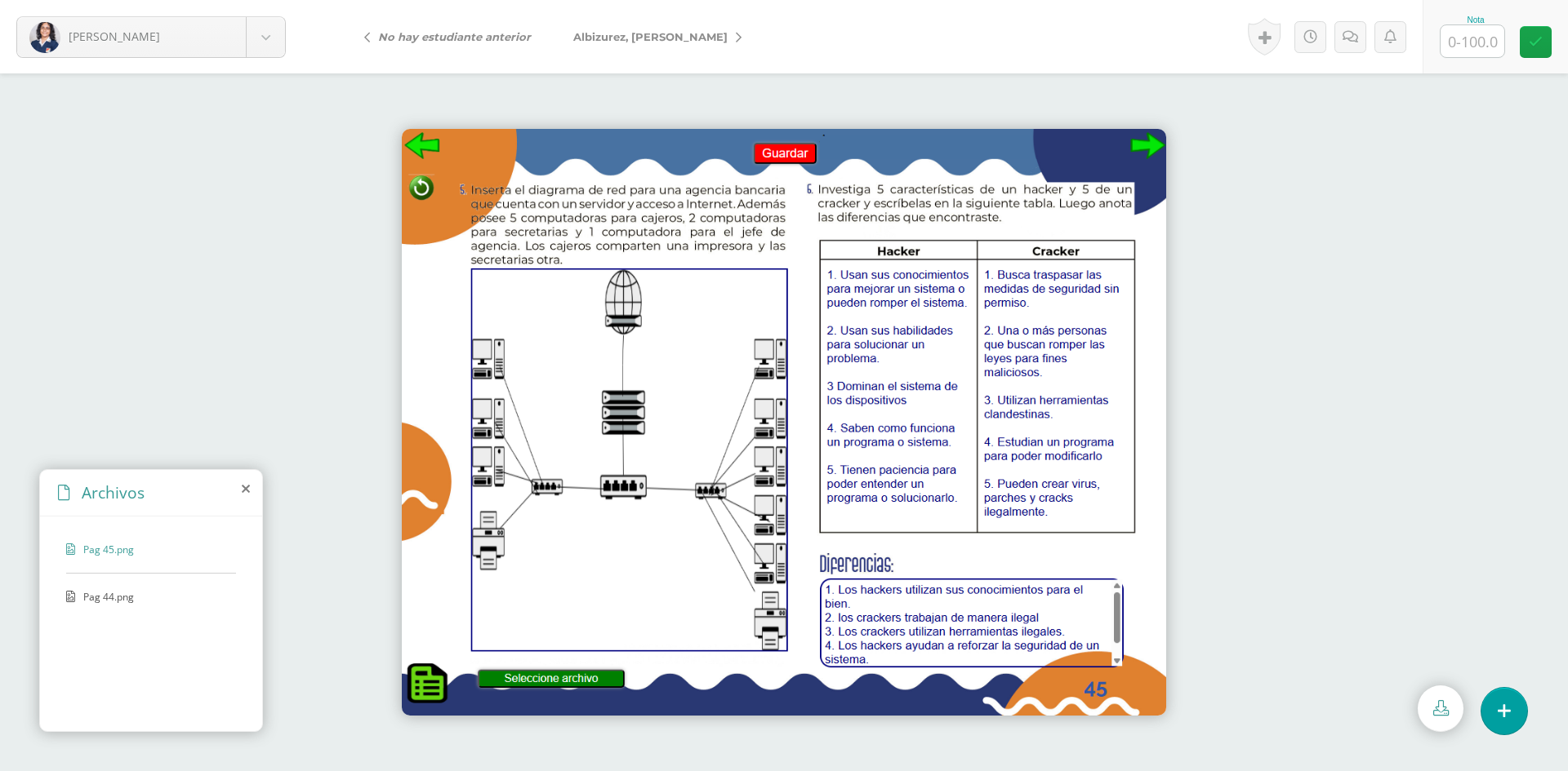
click at [1485, 33] on input "text" at bounding box center [1471, 41] width 63 height 32
type input "100"
click at [594, 38] on span "Albizurez, [PERSON_NAME]" at bounding box center [650, 36] width 154 height 13
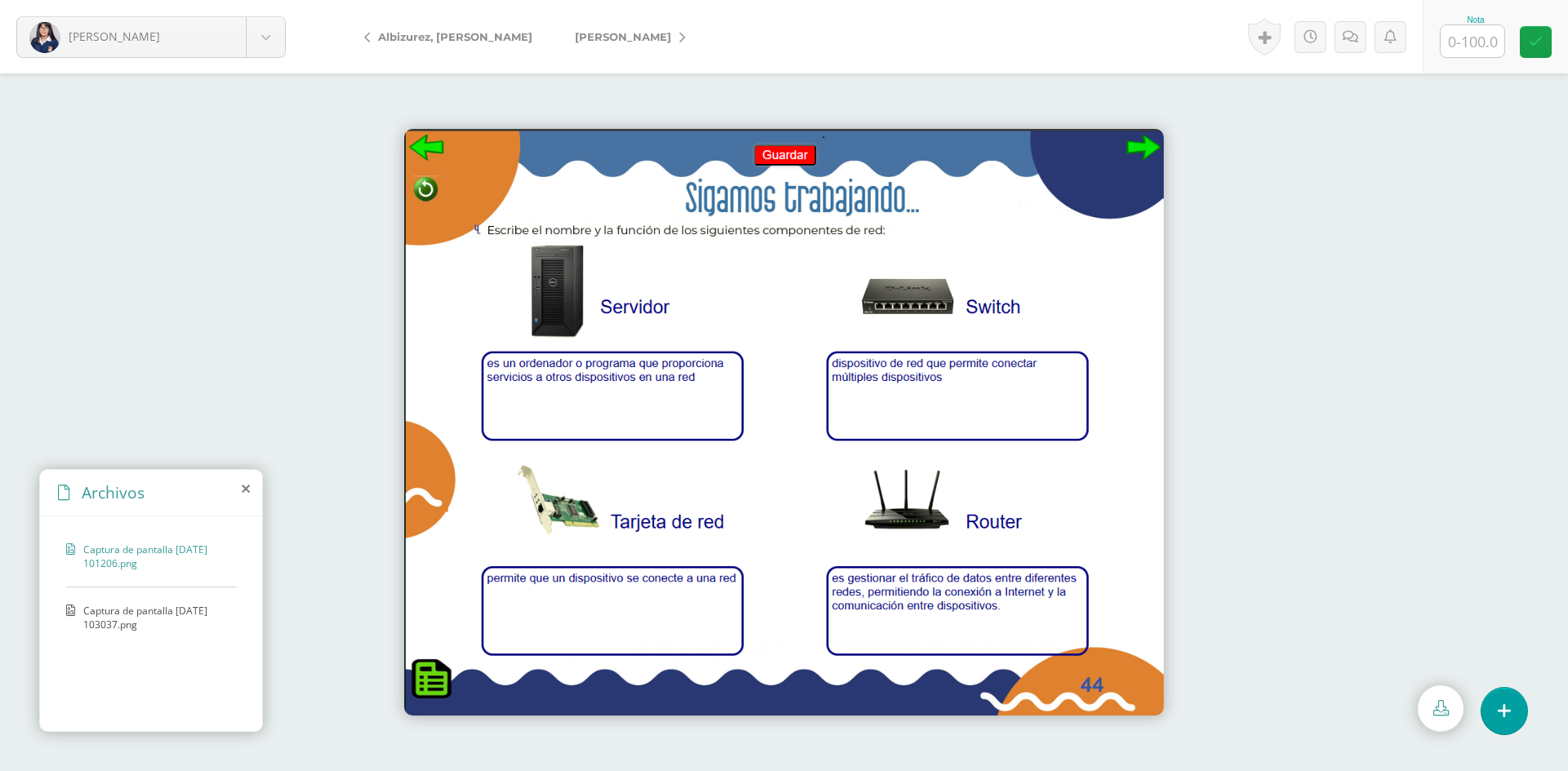
click at [109, 615] on span "Captura de pantalla [DATE] 103037.png" at bounding box center [155, 618] width 144 height 27
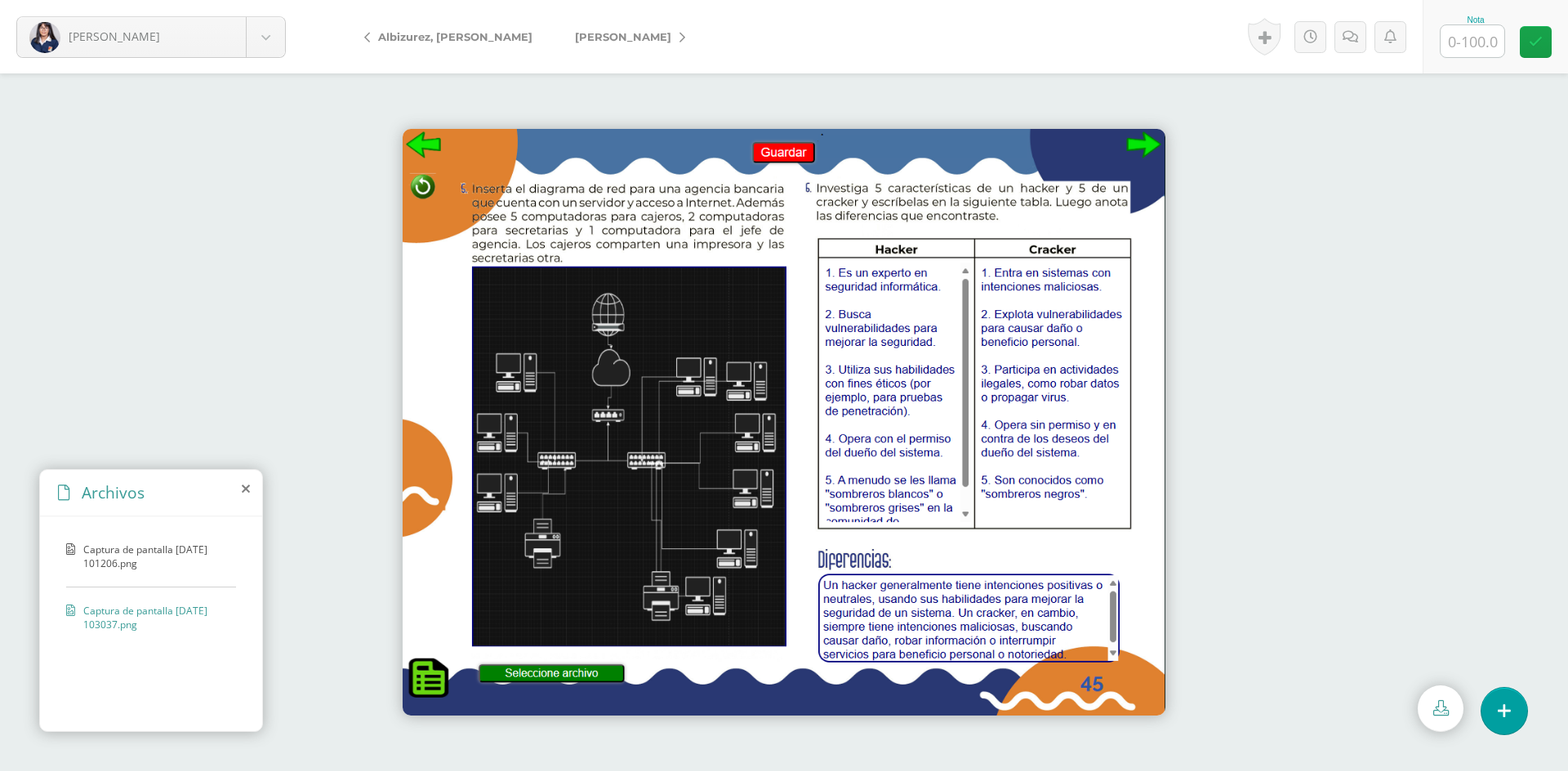
click at [1474, 41] on input "text" at bounding box center [1471, 41] width 63 height 32
type input "100"
click at [580, 35] on span "[PERSON_NAME]" at bounding box center [623, 36] width 97 height 13
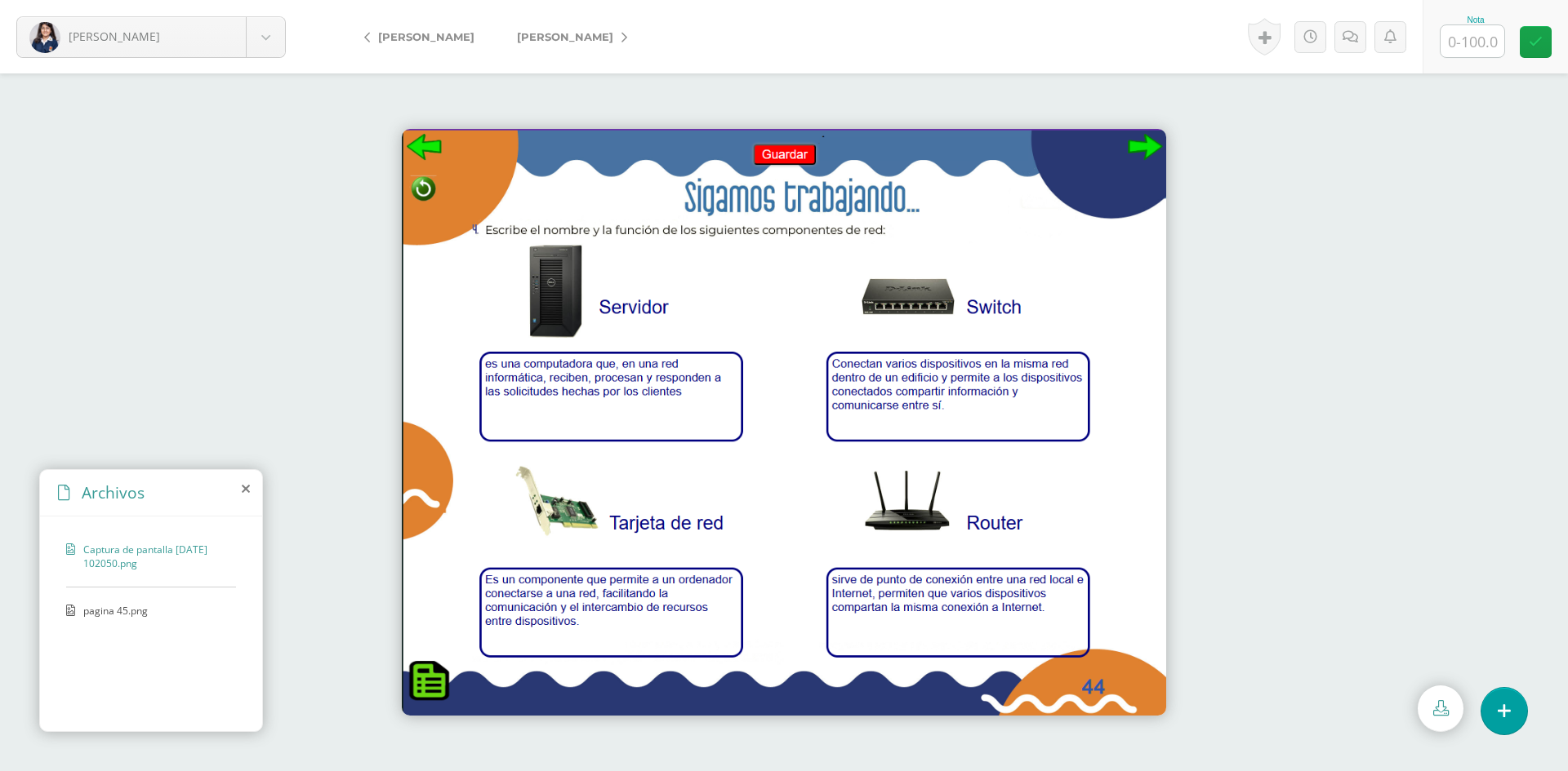
click at [126, 599] on div "Captura de pantalla [DATE] 102050.png pagina 45.png" at bounding box center [151, 621] width 222 height 209
click at [128, 609] on span "pagina 45.png" at bounding box center [149, 611] width 134 height 14
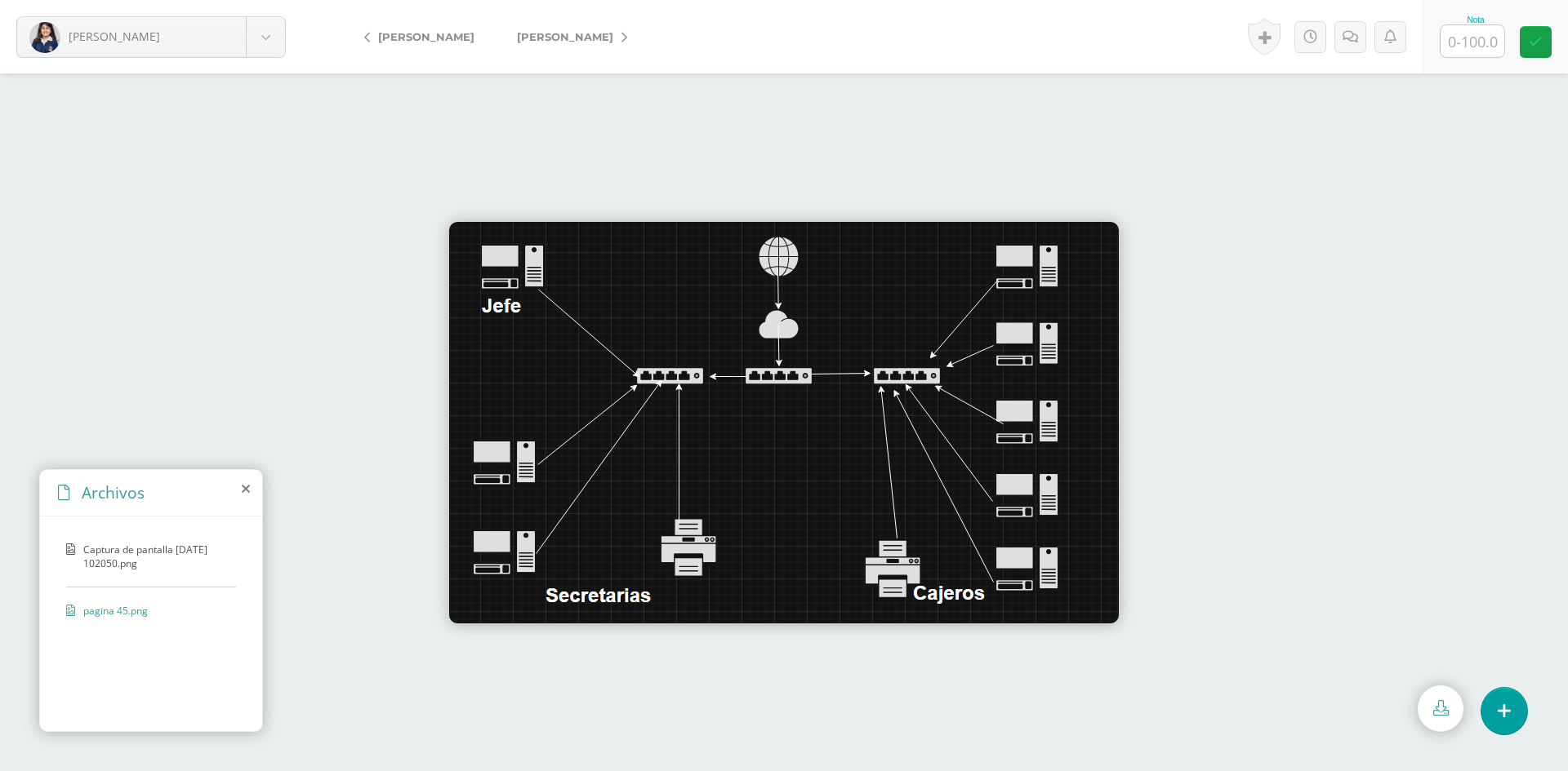
click at [1482, 48] on input "text" at bounding box center [1471, 41] width 63 height 32
type input "75"
click at [1355, 36] on icon at bounding box center [1351, 37] width 16 height 14
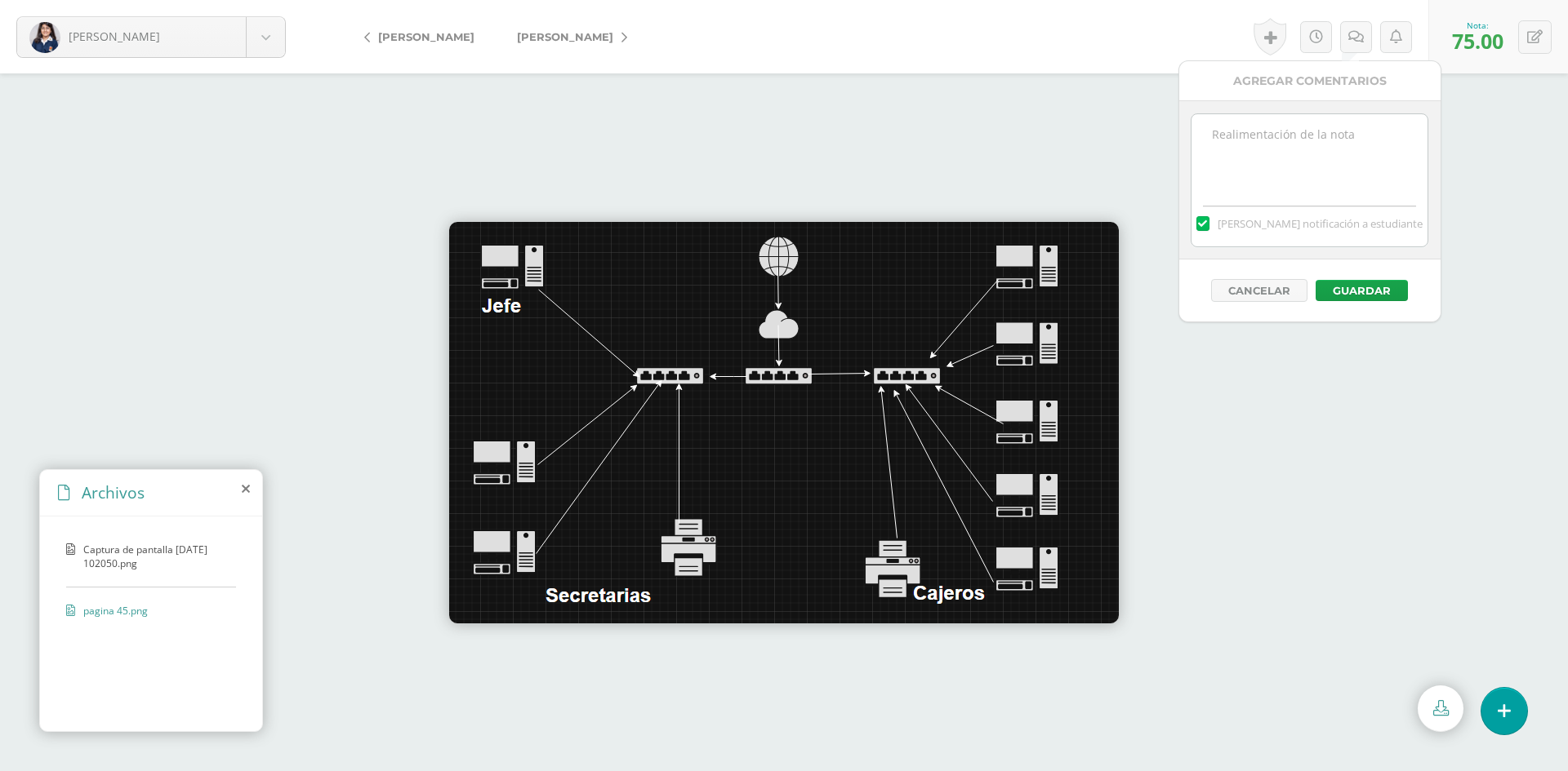
click at [1335, 136] on textarea at bounding box center [1310, 155] width 236 height 82
type textarea "No tengo la página 45"
click at [1371, 286] on button "Guardar" at bounding box center [1361, 290] width 93 height 21
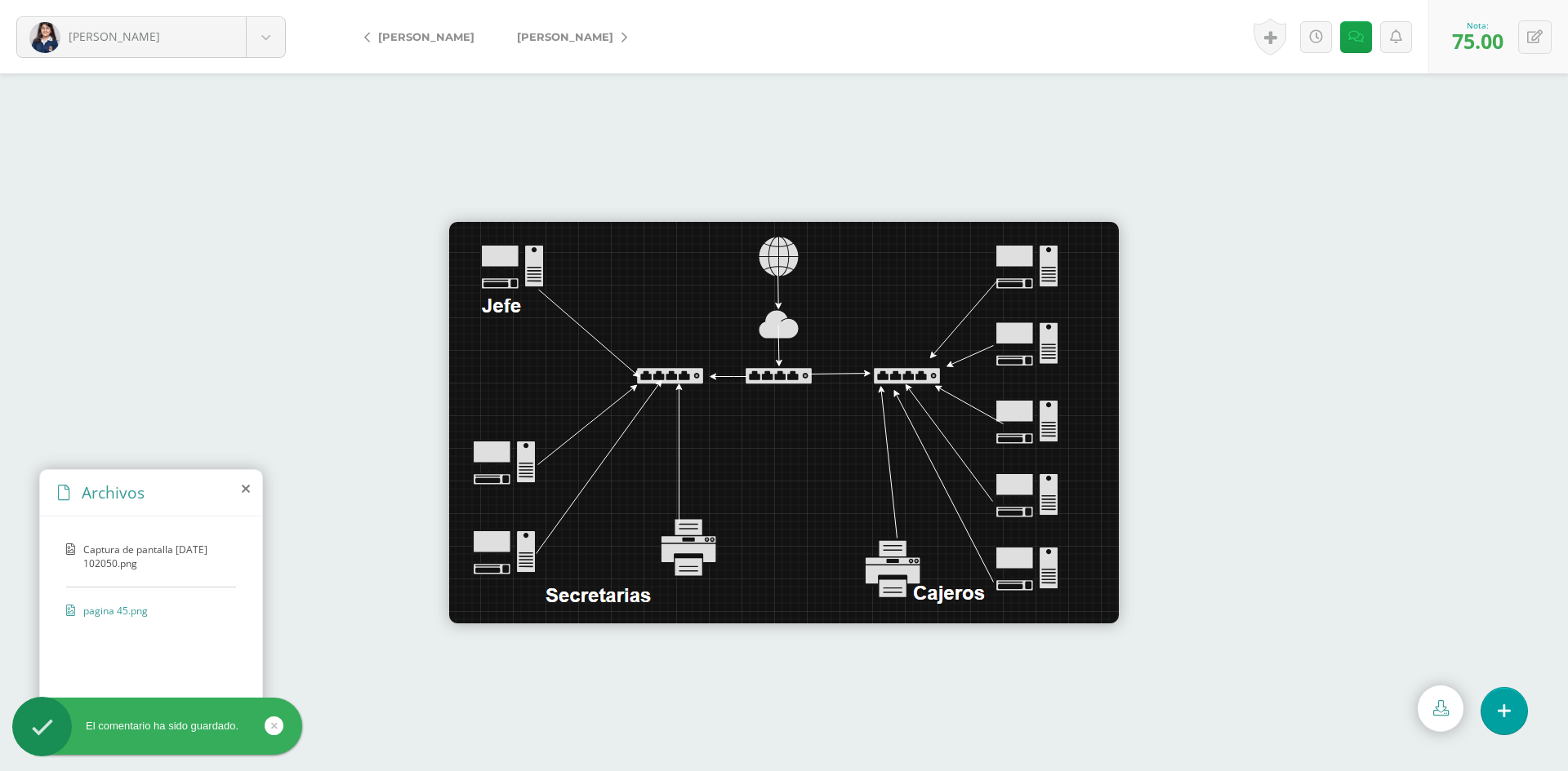
click at [525, 35] on span "[PERSON_NAME]" at bounding box center [565, 36] width 97 height 13
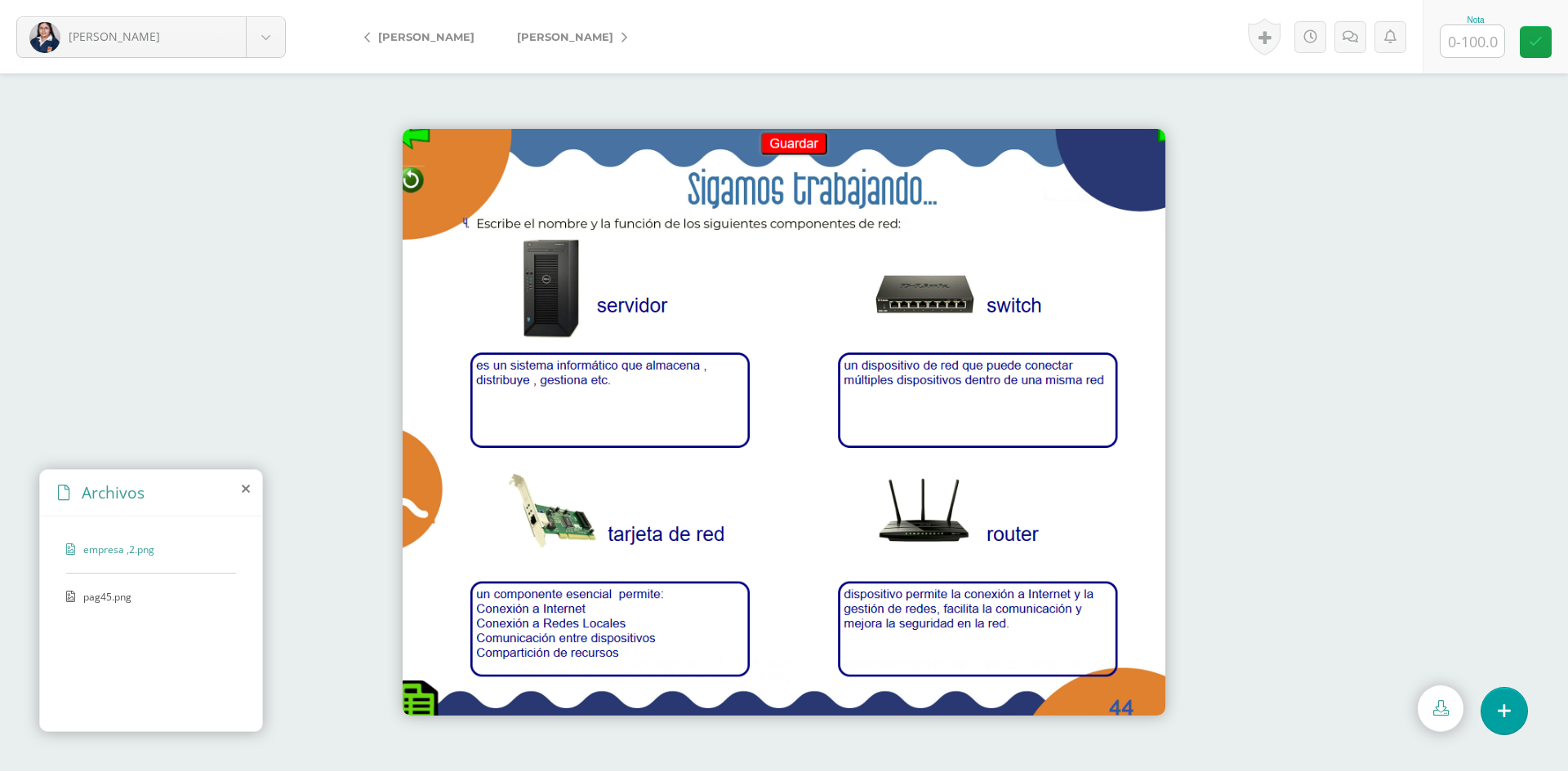
click at [108, 592] on span "pag45.png" at bounding box center [149, 597] width 134 height 14
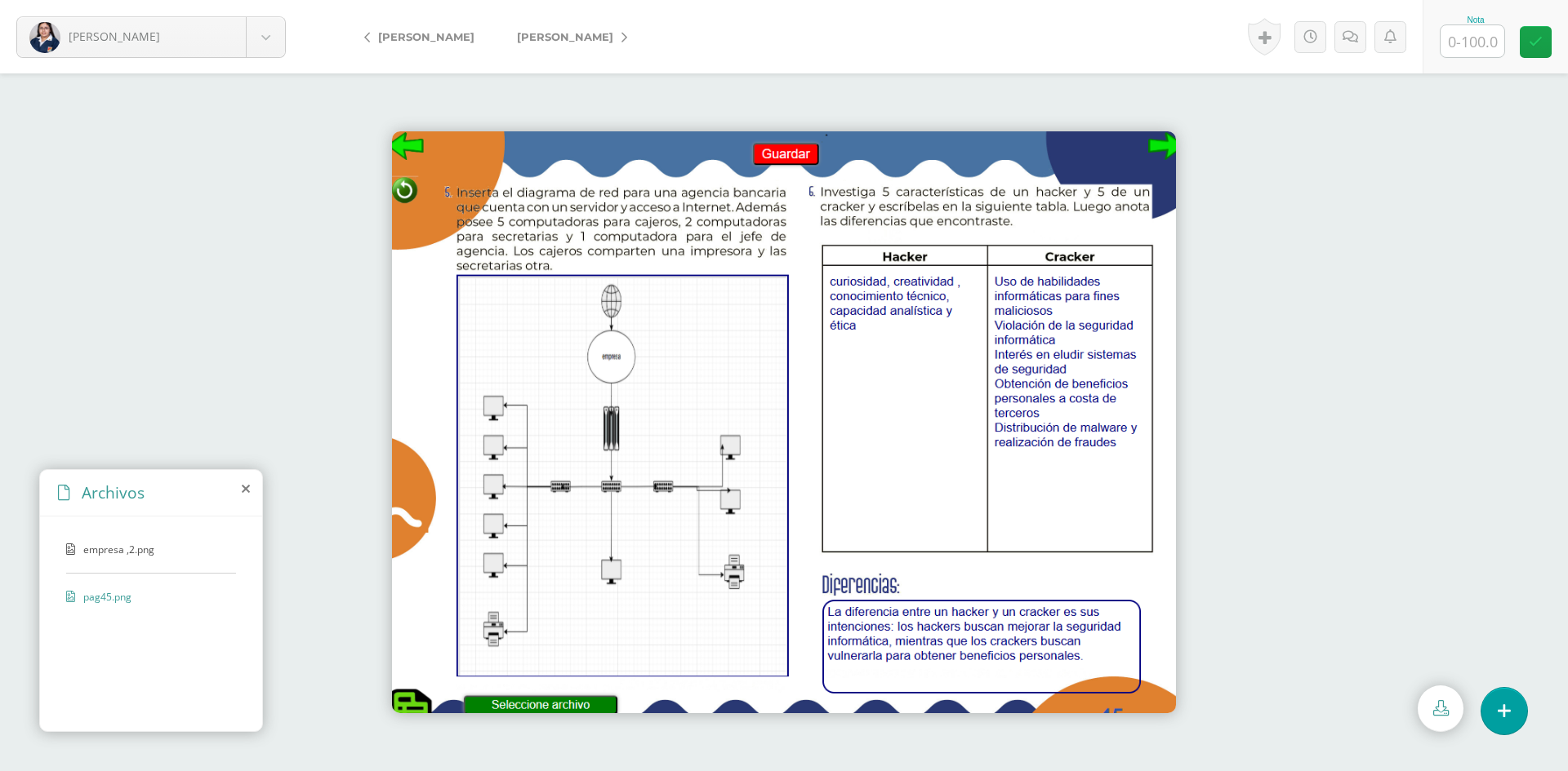
click at [1454, 46] on input "text" at bounding box center [1471, 41] width 63 height 32
type input "100"
click at [556, 37] on span "[PERSON_NAME]" at bounding box center [565, 36] width 97 height 13
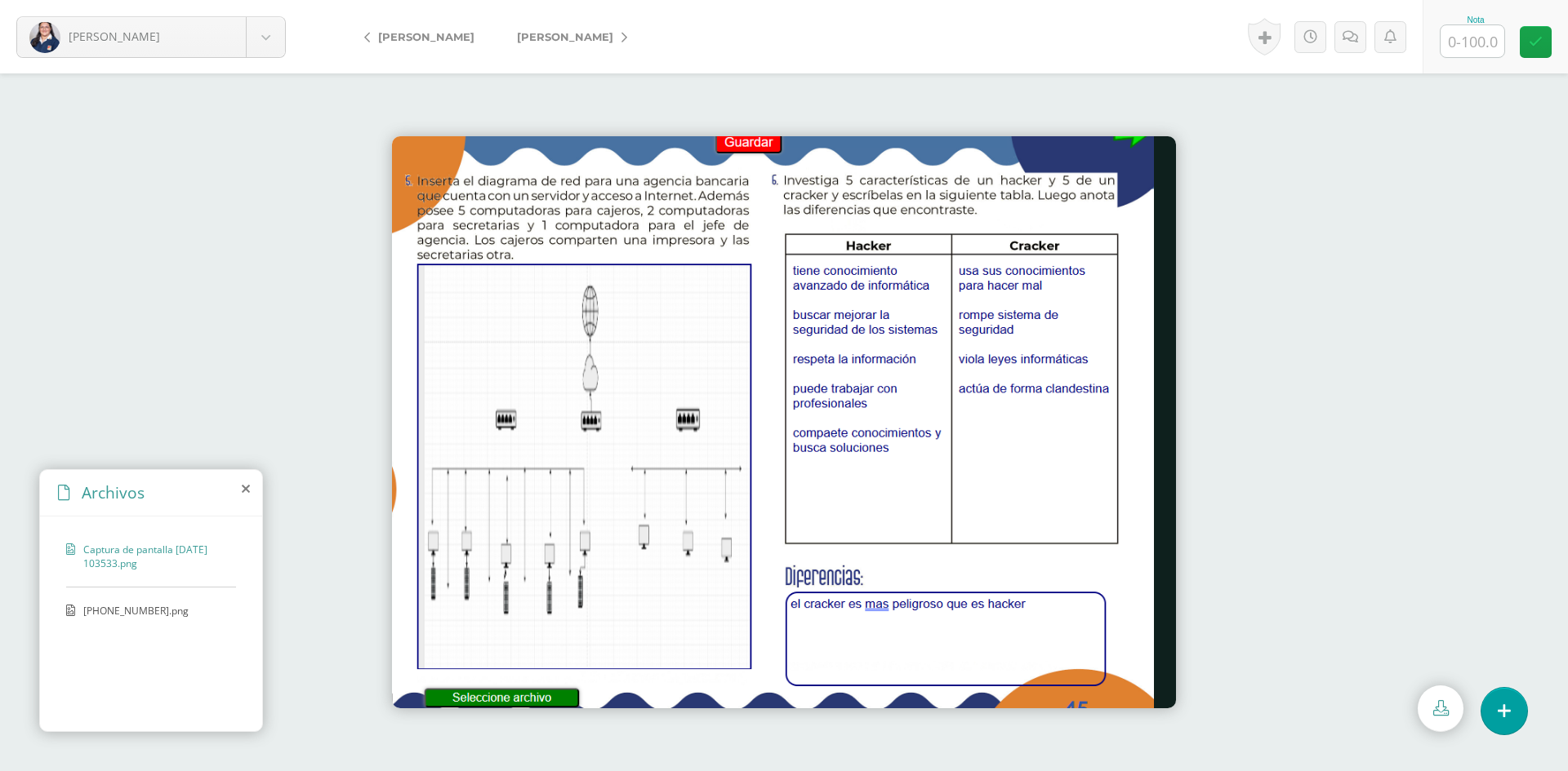
click at [153, 606] on span "23-9-25000.png" at bounding box center [149, 611] width 134 height 14
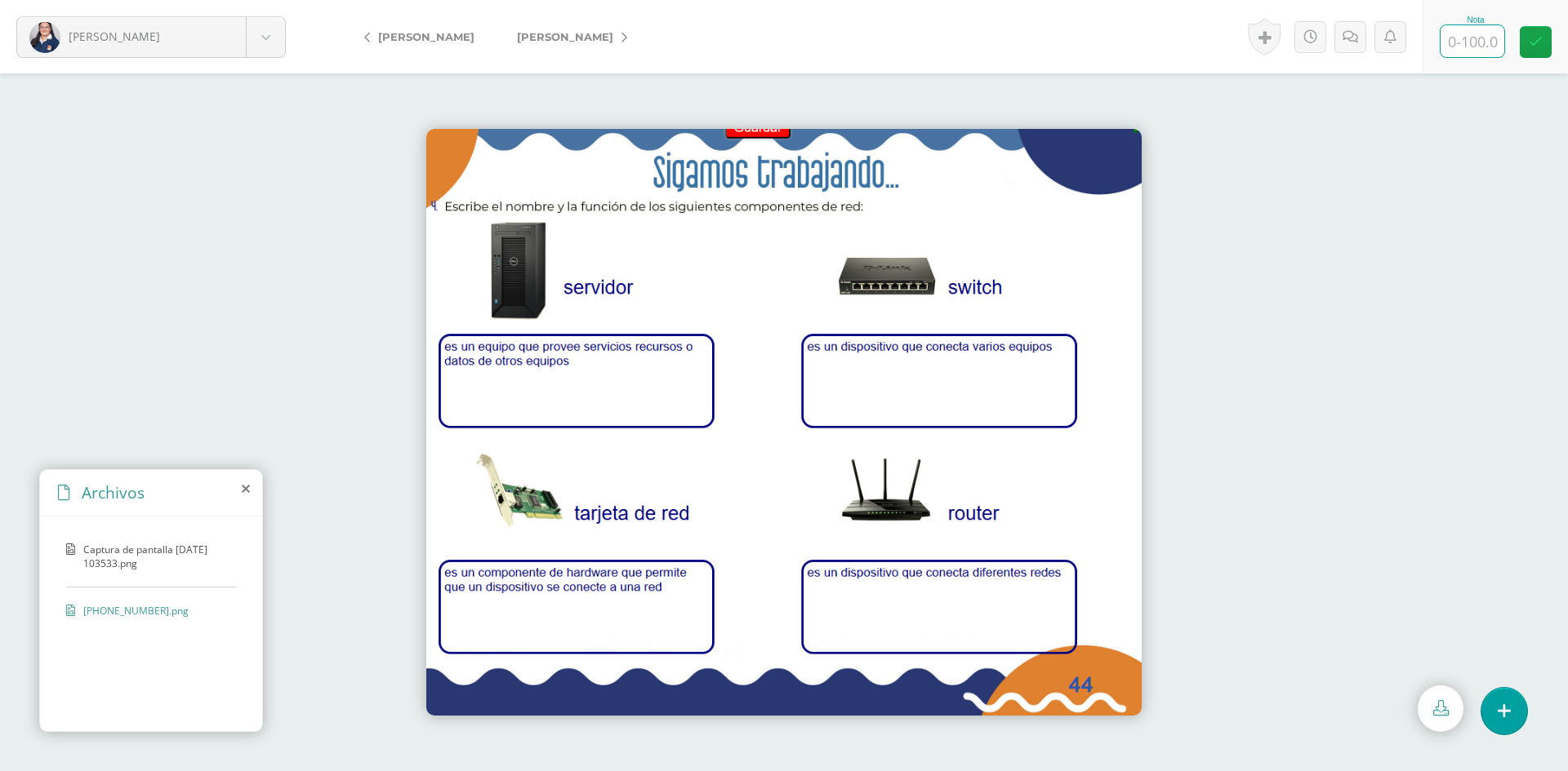
click at [1493, 51] on input "text" at bounding box center [1471, 41] width 63 height 32
type input "97"
click at [544, 31] on span "[PERSON_NAME]" at bounding box center [565, 36] width 97 height 13
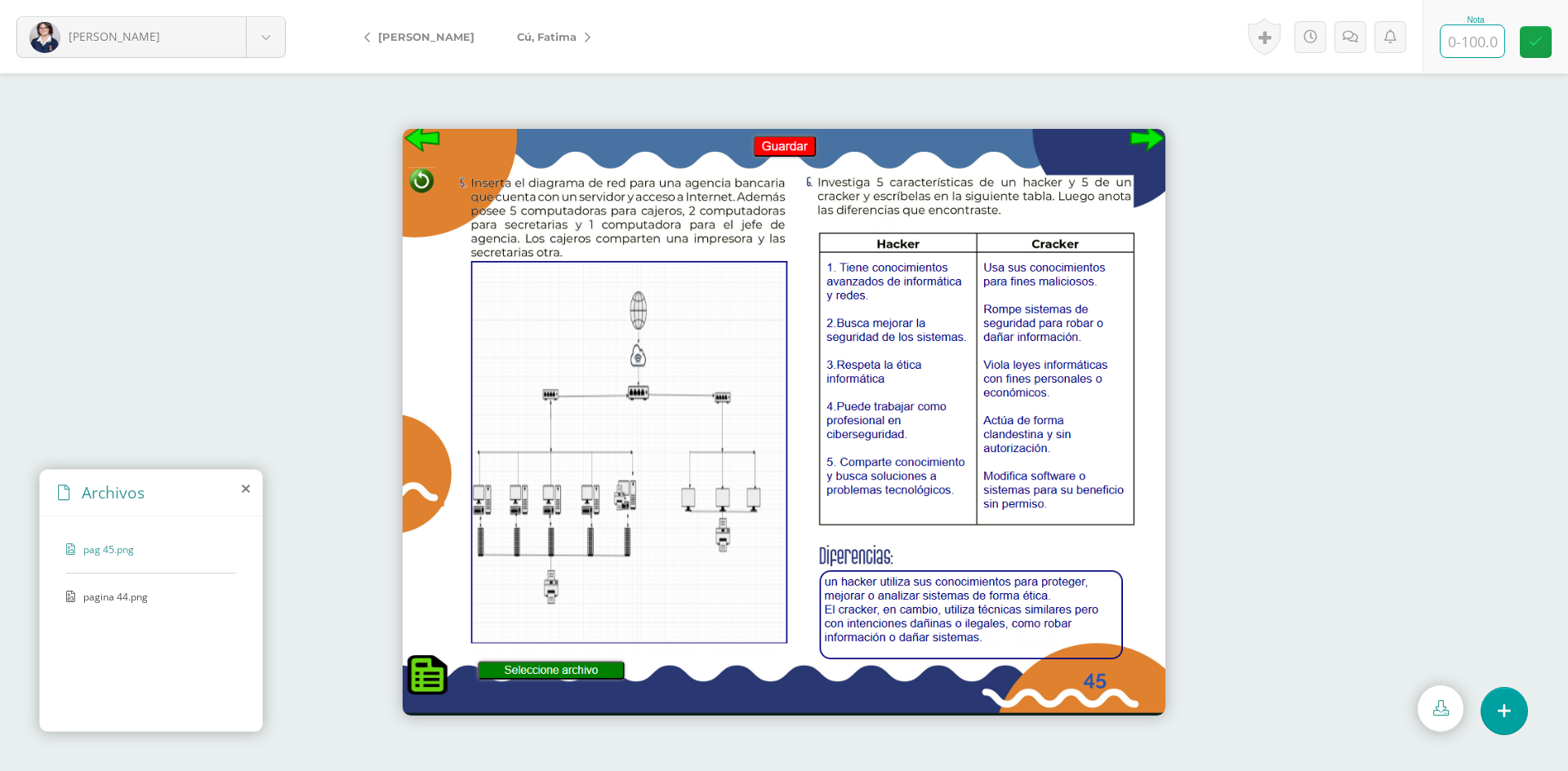
click at [1473, 30] on input "text" at bounding box center [1471, 41] width 63 height 32
type input "100"
click at [521, 43] on span "Cú, Fatima" at bounding box center [546, 36] width 59 height 13
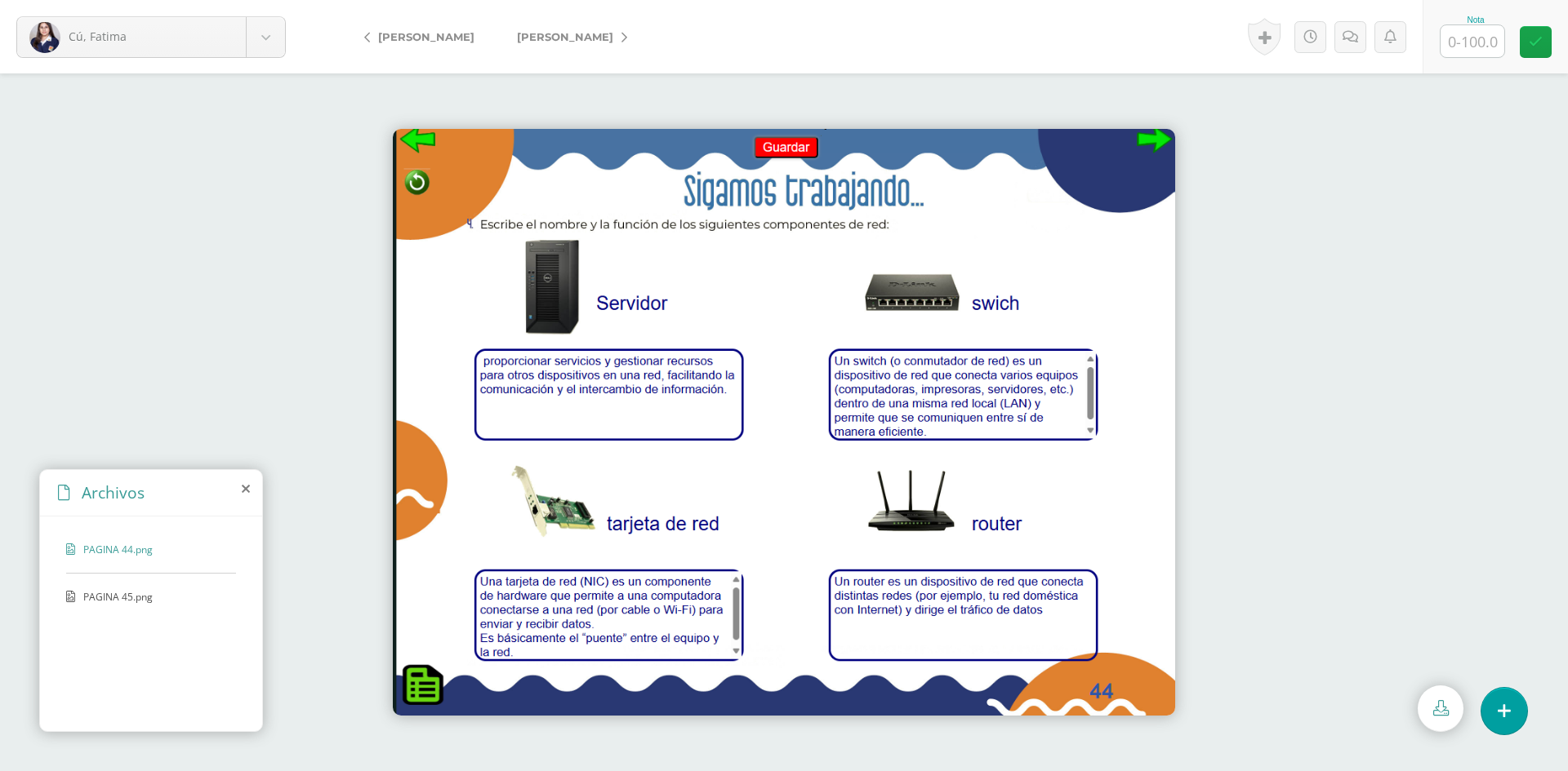
click at [128, 594] on span "PAGINA 45.png" at bounding box center [149, 597] width 134 height 14
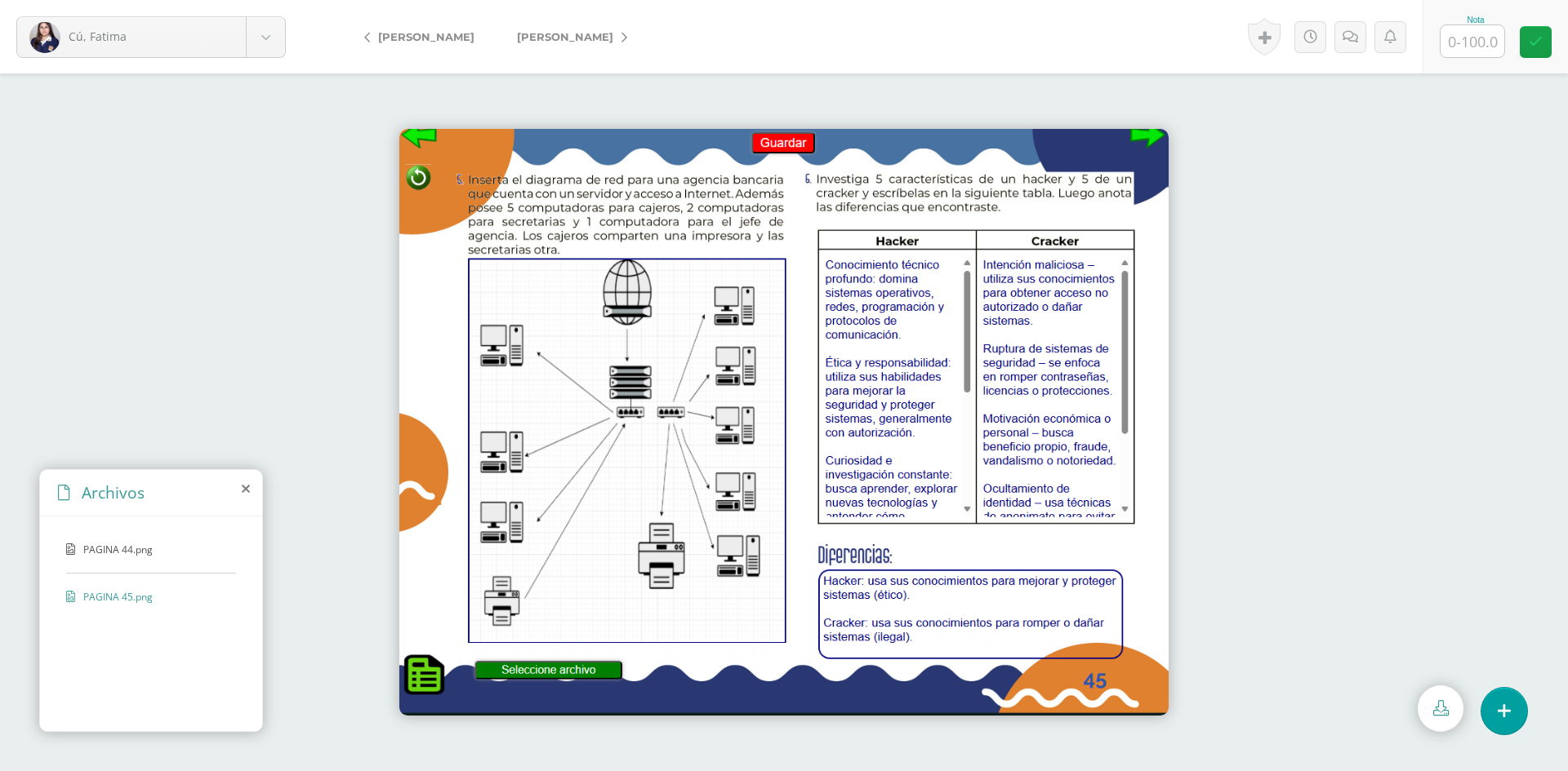
click at [1460, 47] on input "text" at bounding box center [1471, 41] width 63 height 32
type input "100"
click at [540, 25] on link "[PERSON_NAME]" at bounding box center [568, 37] width 144 height 39
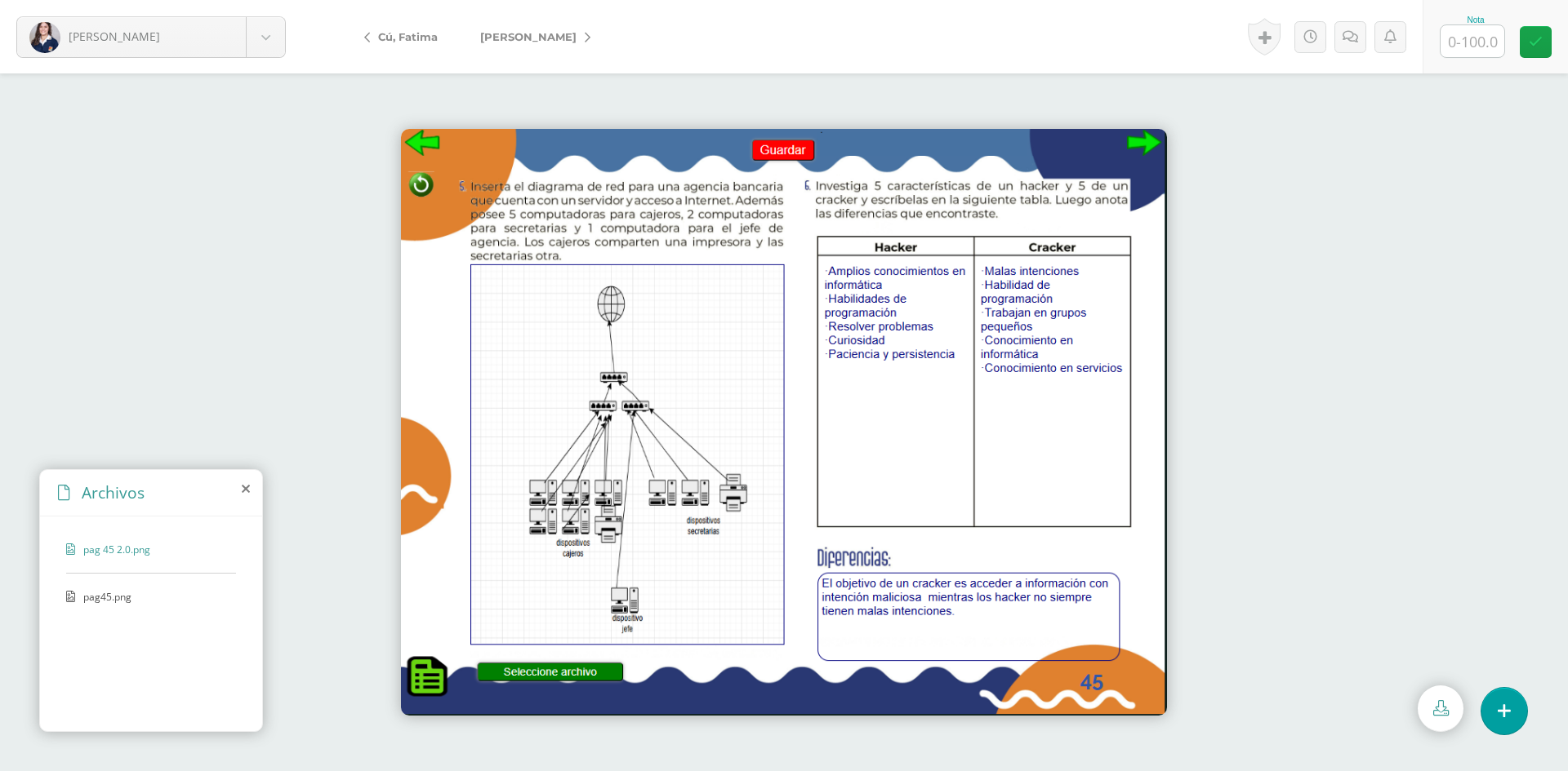
click at [117, 593] on span "pag45.png" at bounding box center [149, 597] width 134 height 14
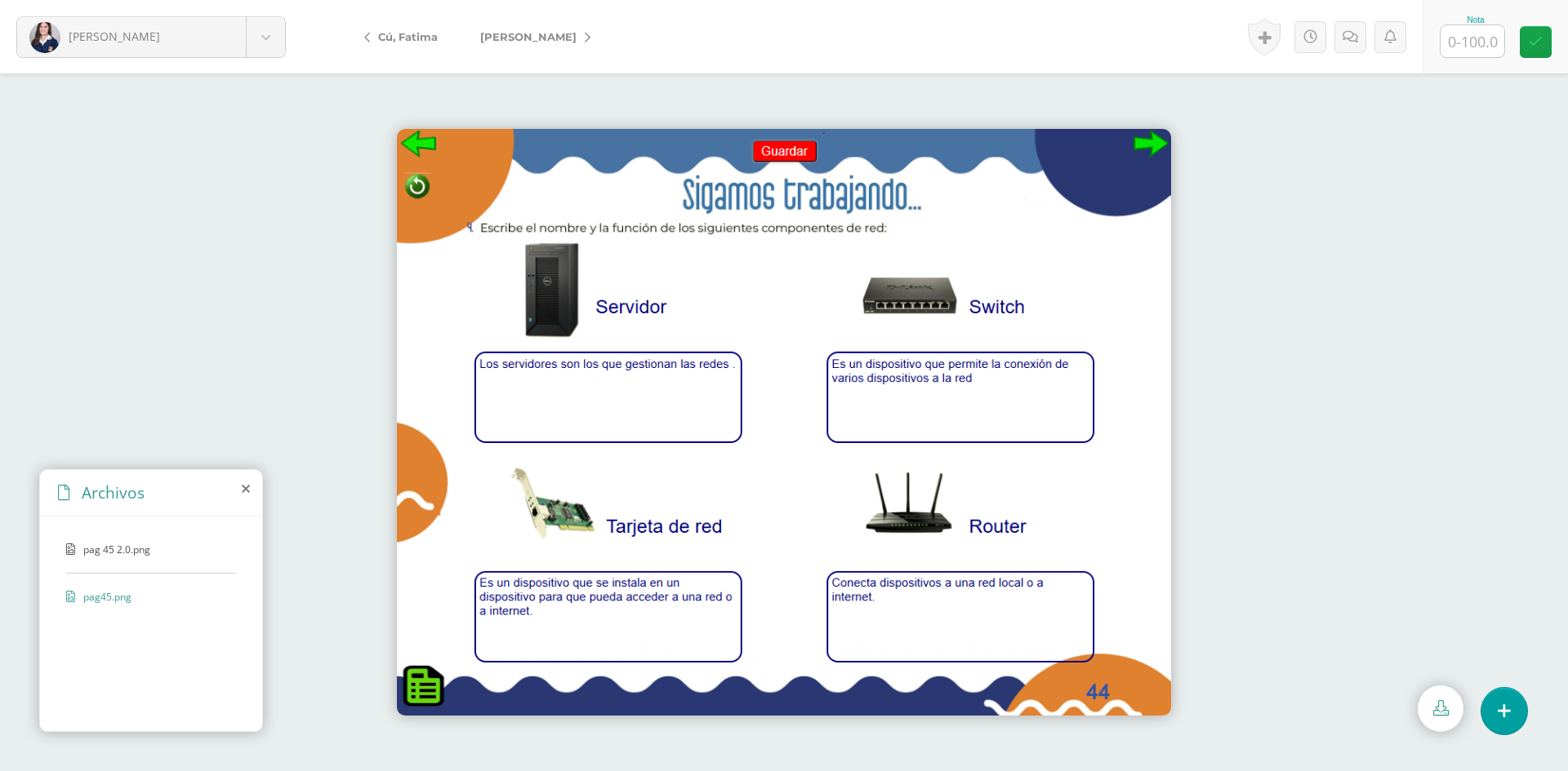
click at [1476, 48] on input "text" at bounding box center [1471, 41] width 63 height 32
type input "100"
click at [501, 32] on span "[PERSON_NAME]" at bounding box center [528, 36] width 97 height 13
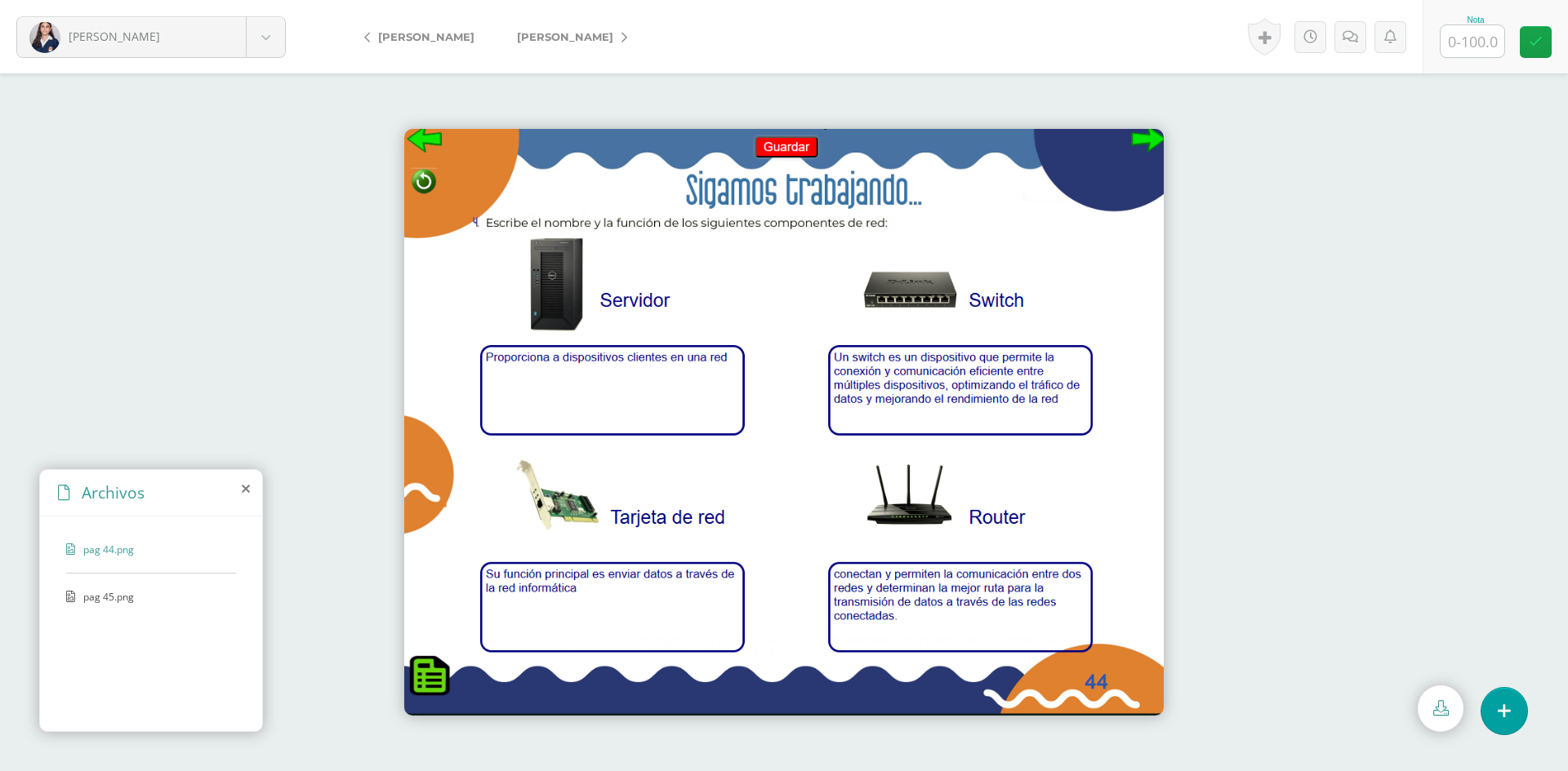
click at [83, 595] on span "pag 45.png" at bounding box center [149, 597] width 134 height 14
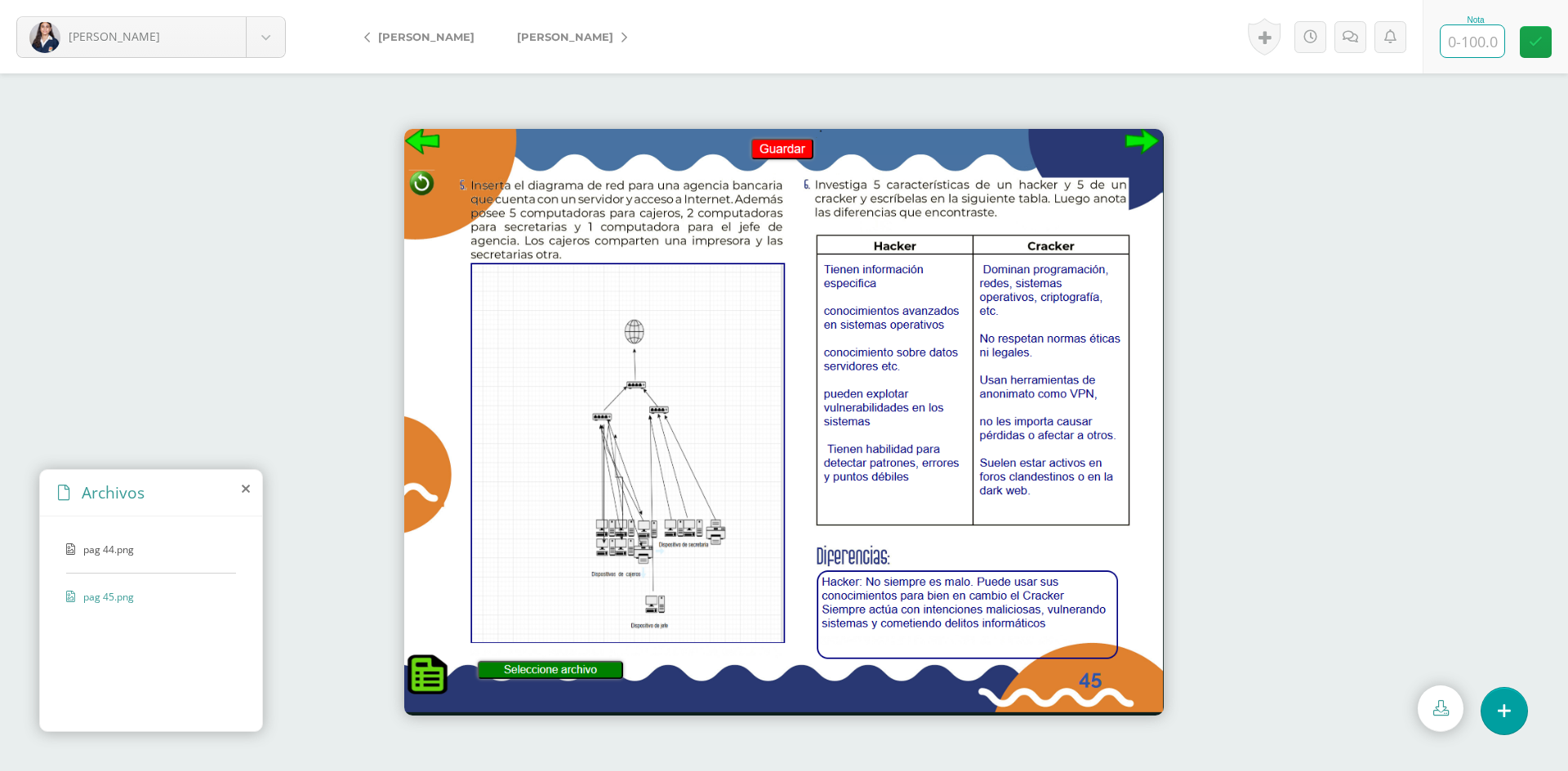
click at [1484, 35] on input "text" at bounding box center [1471, 41] width 63 height 32
type input "100"
click at [555, 44] on link "[PERSON_NAME]" at bounding box center [568, 37] width 144 height 39
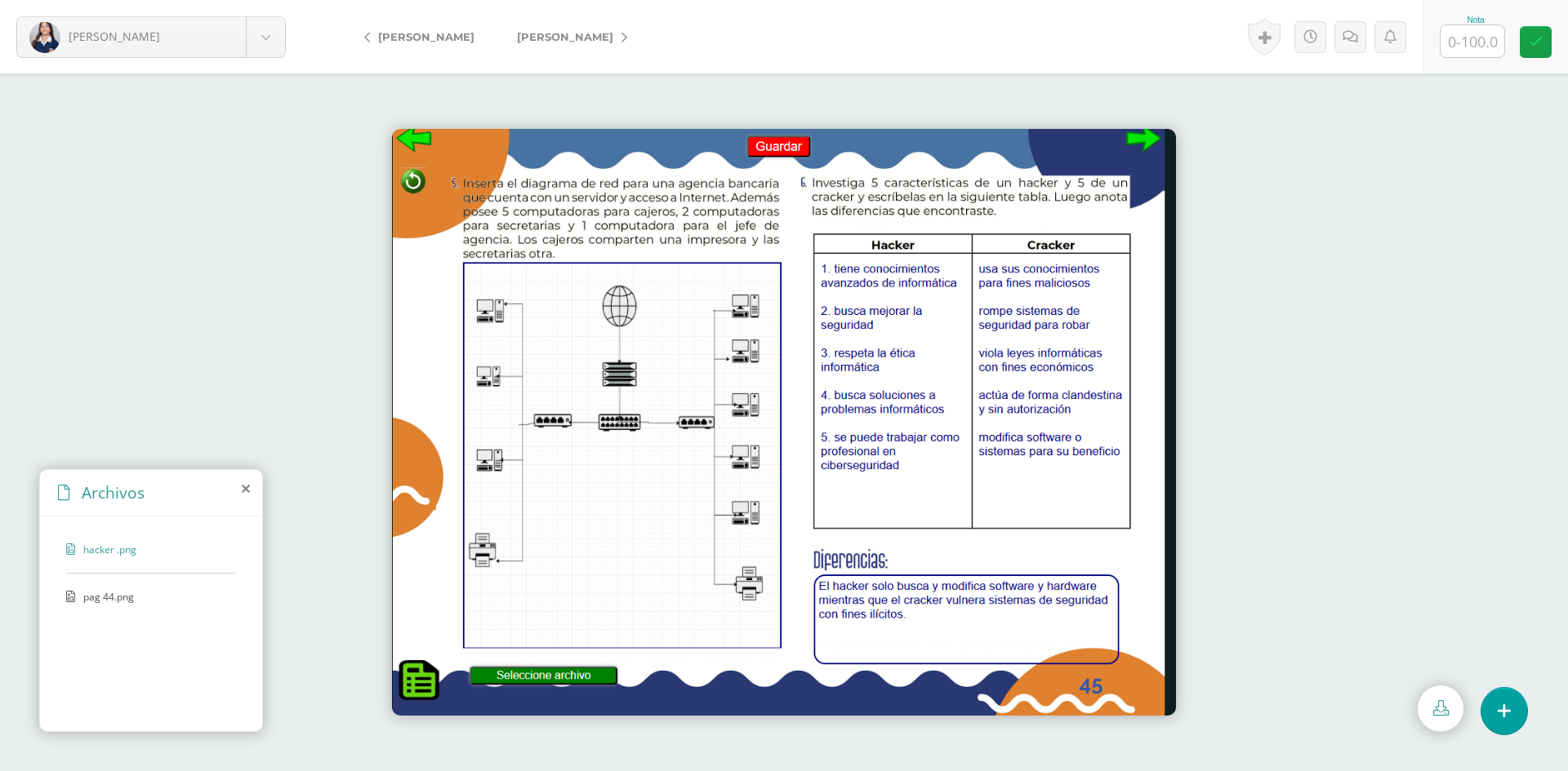
click at [99, 601] on span "pag 44.png" at bounding box center [149, 597] width 134 height 14
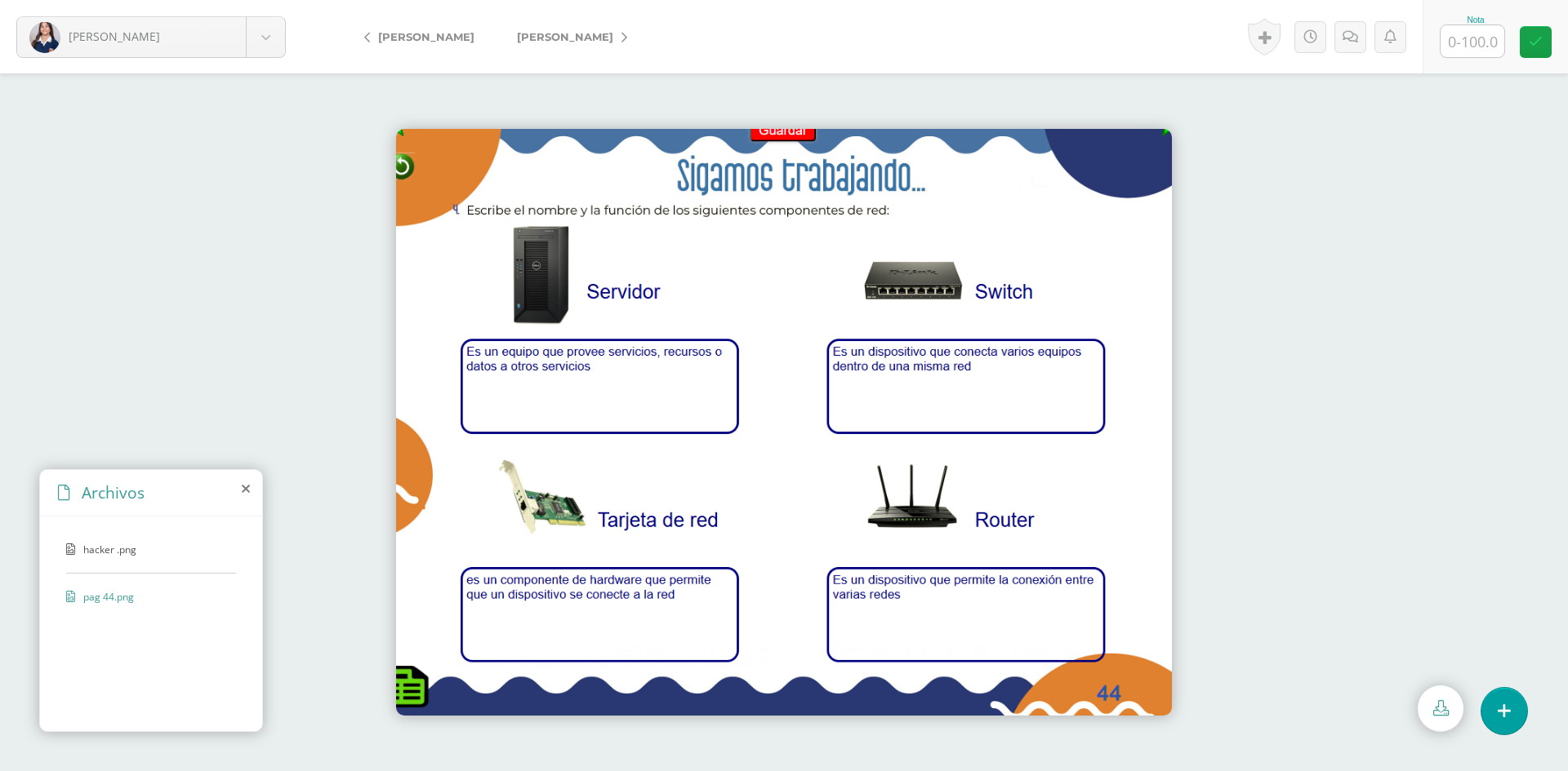
click at [1474, 38] on input "text" at bounding box center [1471, 41] width 63 height 32
type input "100"
click at [531, 28] on link "[PERSON_NAME]" at bounding box center [568, 37] width 144 height 39
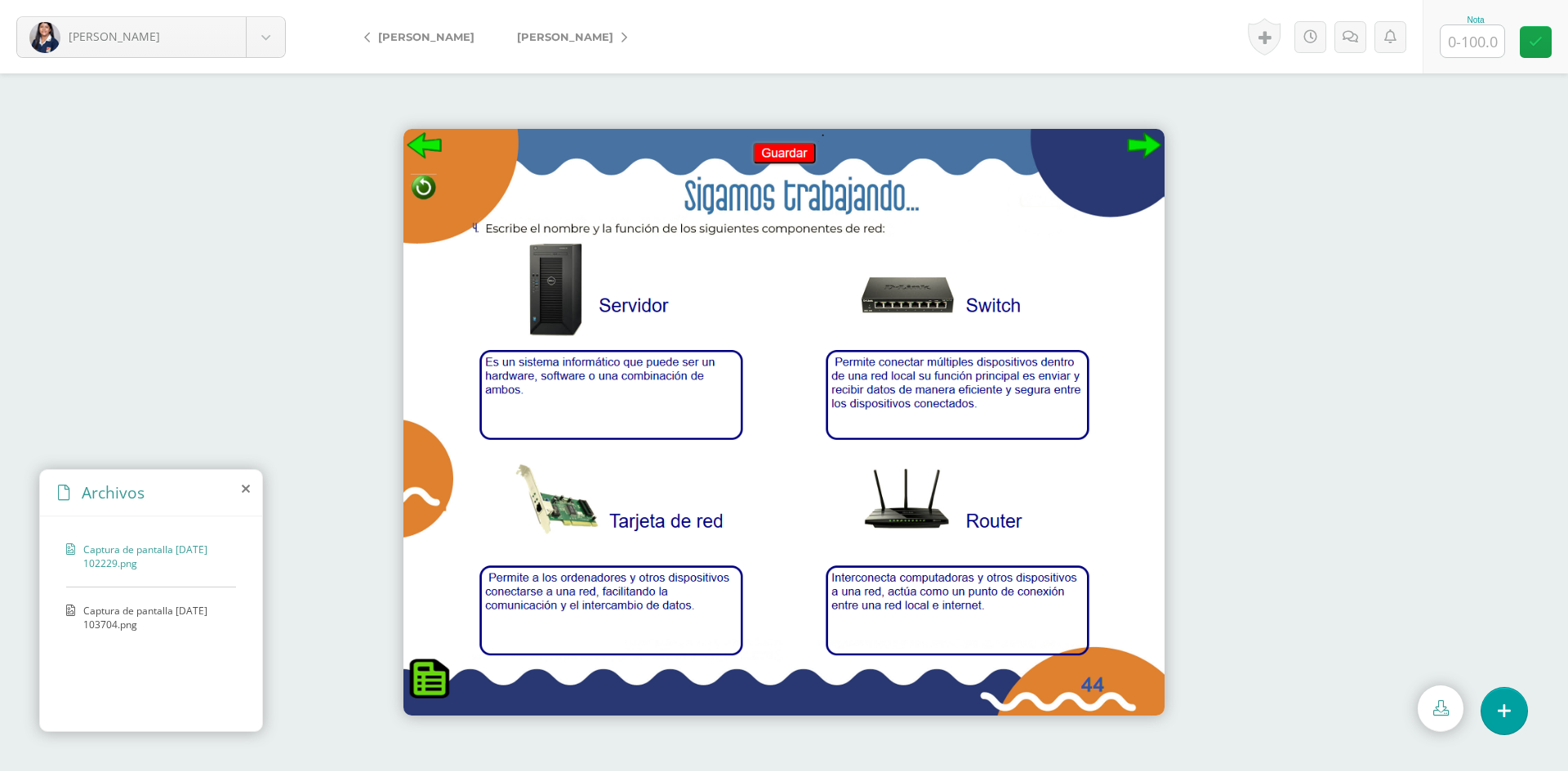
click at [150, 610] on span "Captura de pantalla [DATE] 103704.png" at bounding box center [155, 618] width 144 height 27
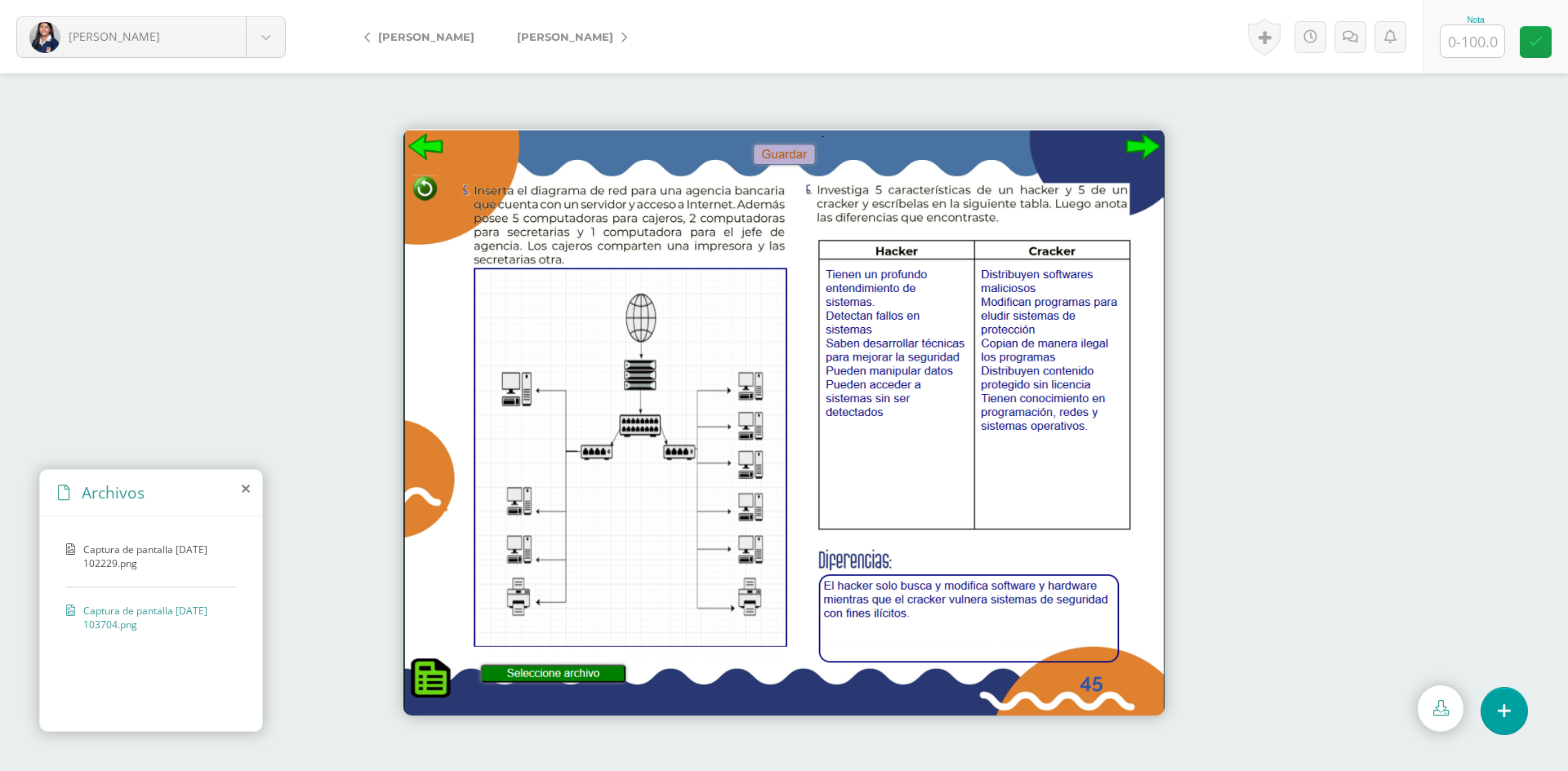
click at [1464, 42] on input "text" at bounding box center [1471, 41] width 63 height 32
type input "100"
click at [563, 32] on span "[PERSON_NAME]" at bounding box center [565, 36] width 97 height 13
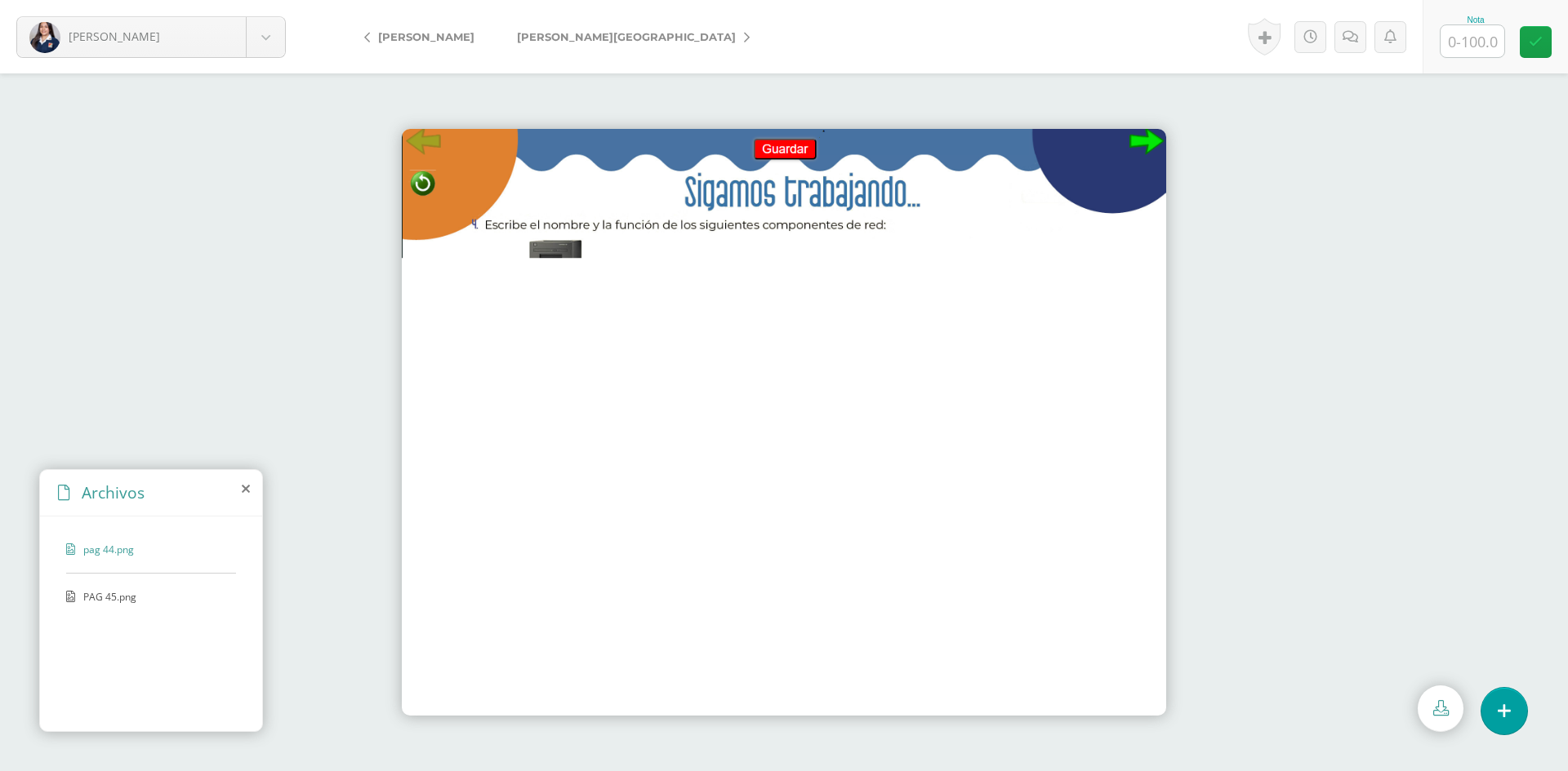
click at [97, 599] on span "PAG 45.png" at bounding box center [149, 597] width 134 height 14
click at [97, 595] on span "PAG 45.png" at bounding box center [149, 597] width 134 height 14
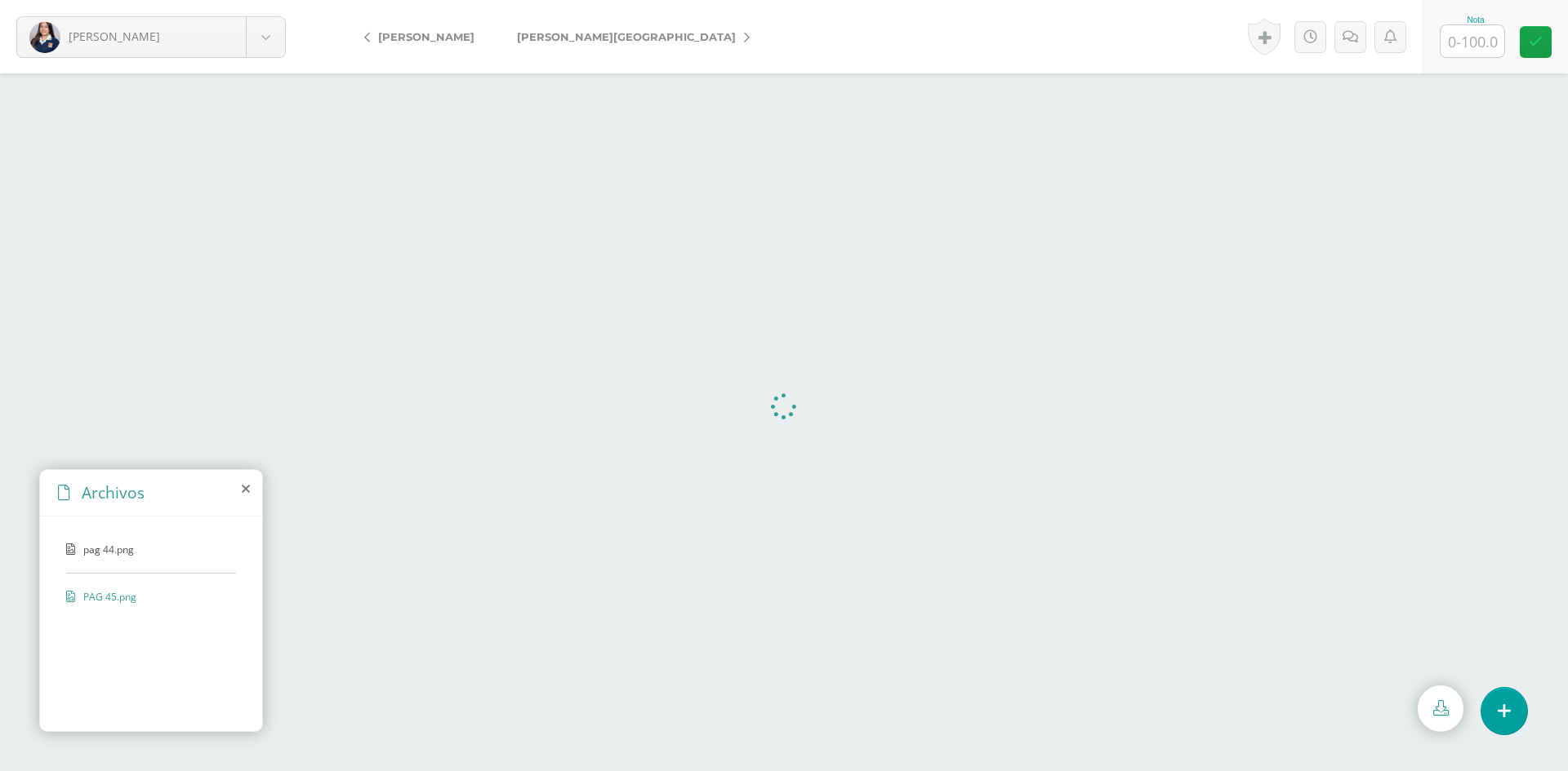
click at [537, 38] on span "[PERSON_NAME][GEOGRAPHIC_DATA]" at bounding box center [626, 36] width 218 height 13
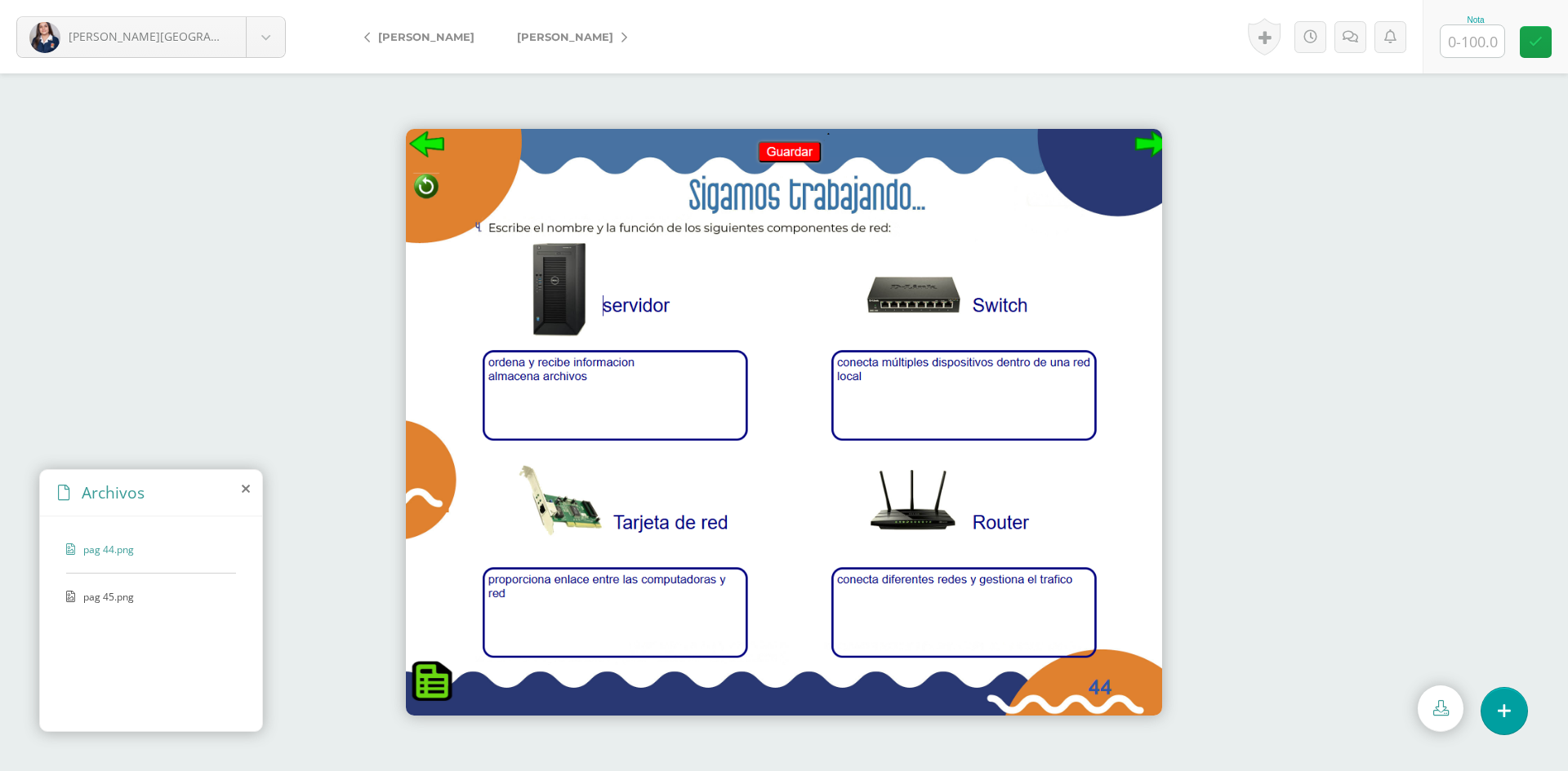
click at [110, 595] on span "pag 45.png" at bounding box center [149, 597] width 134 height 14
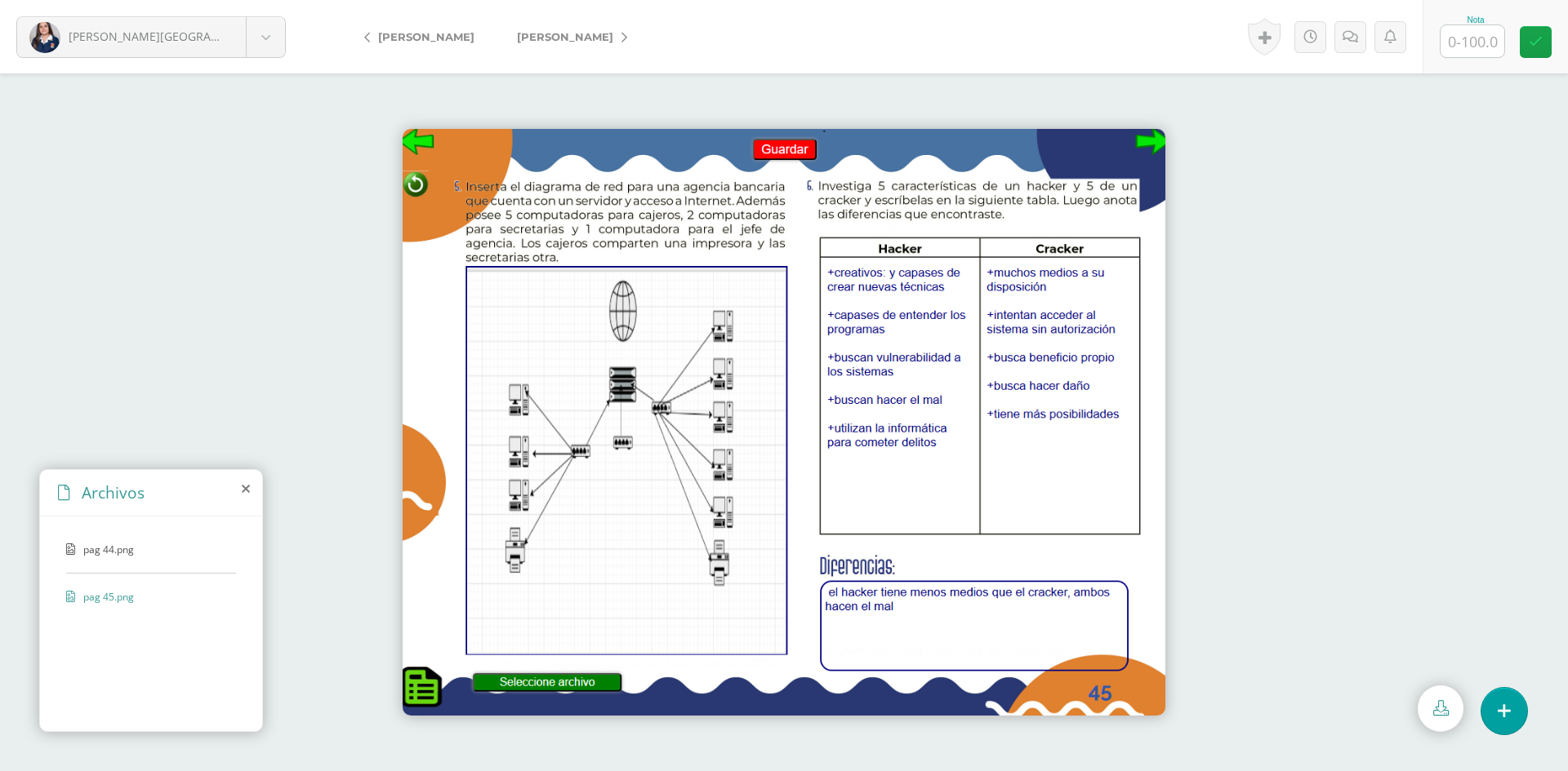
click at [1471, 47] on input "text" at bounding box center [1471, 41] width 63 height 32
type input "100"
click at [525, 48] on link "[PERSON_NAME]" at bounding box center [568, 37] width 144 height 39
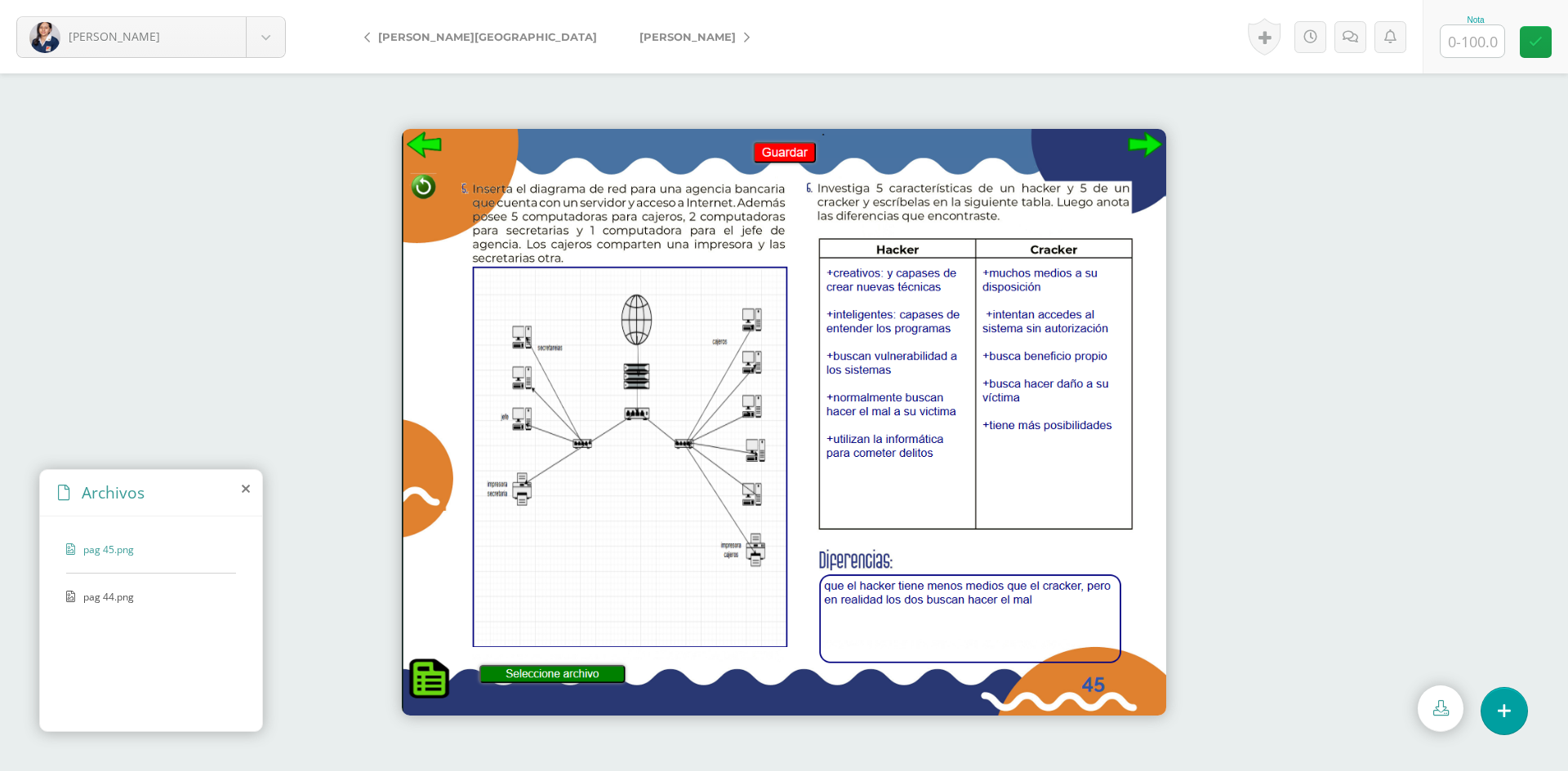
click at [109, 599] on span "pag 44.png" at bounding box center [149, 597] width 134 height 14
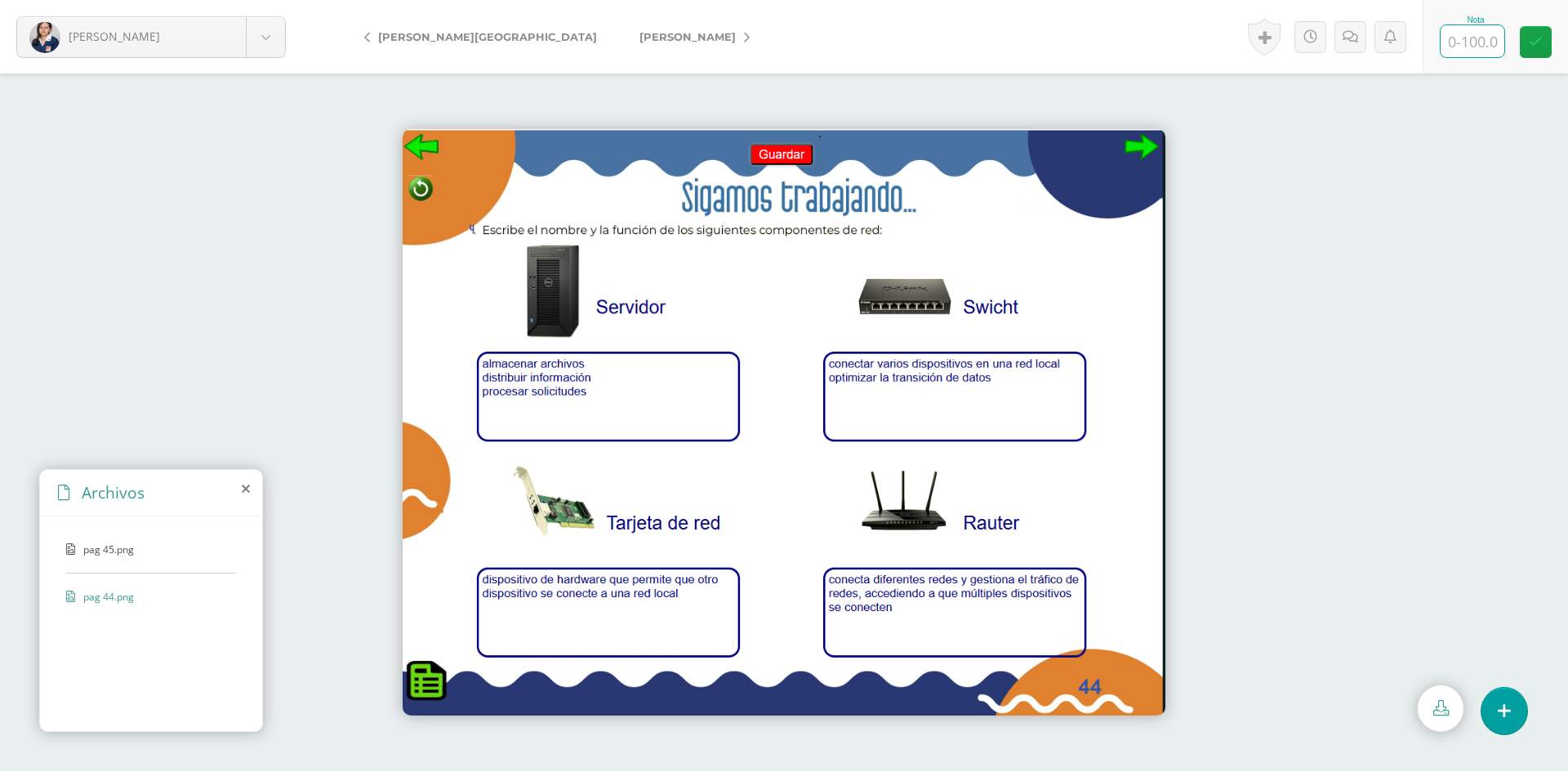
click at [1472, 53] on input "text" at bounding box center [1471, 41] width 63 height 32
type input "100"
click at [640, 35] on span "[PERSON_NAME]" at bounding box center [687, 36] width 97 height 13
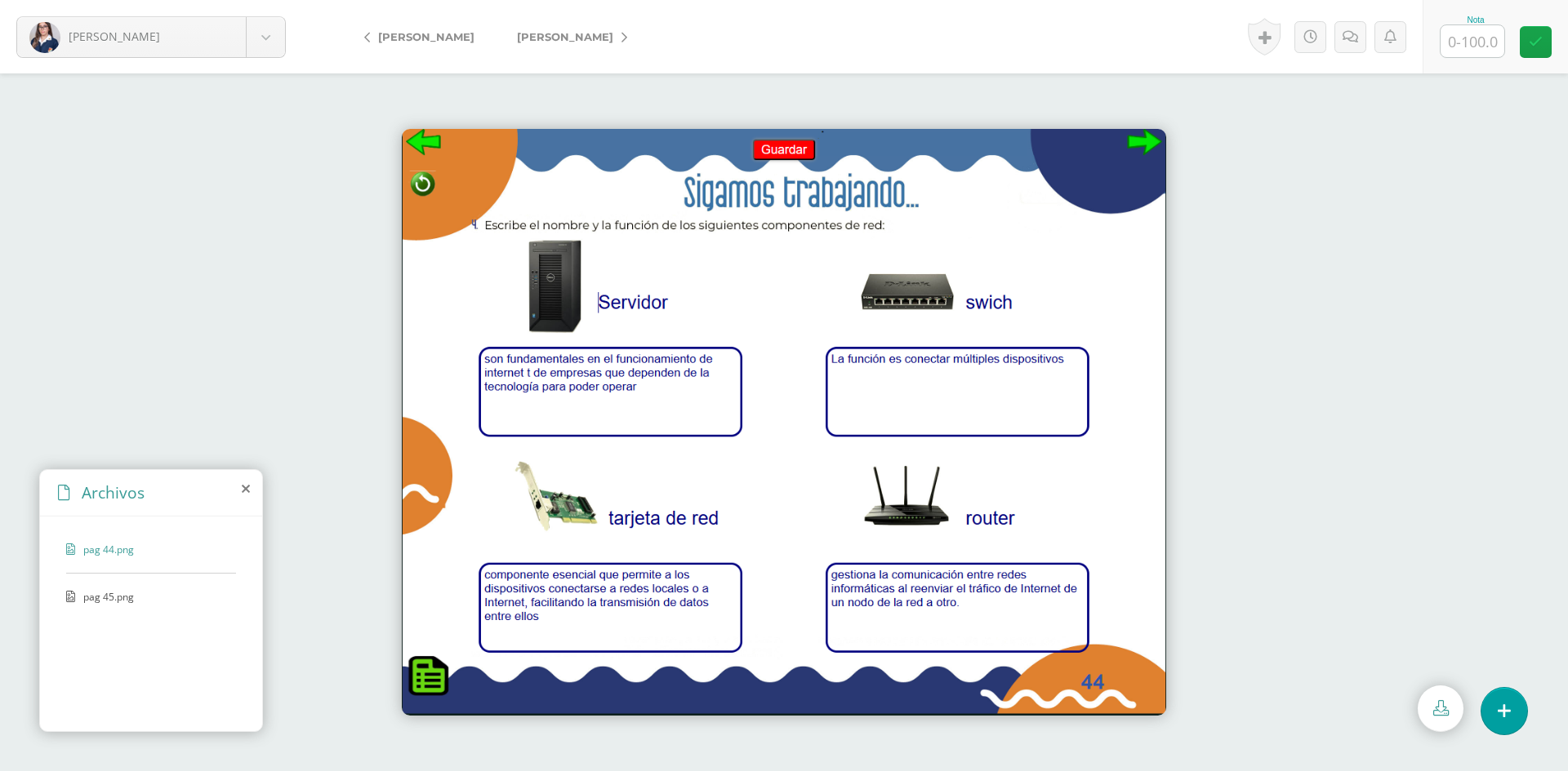
click at [101, 601] on span "pag 45.png" at bounding box center [149, 597] width 134 height 14
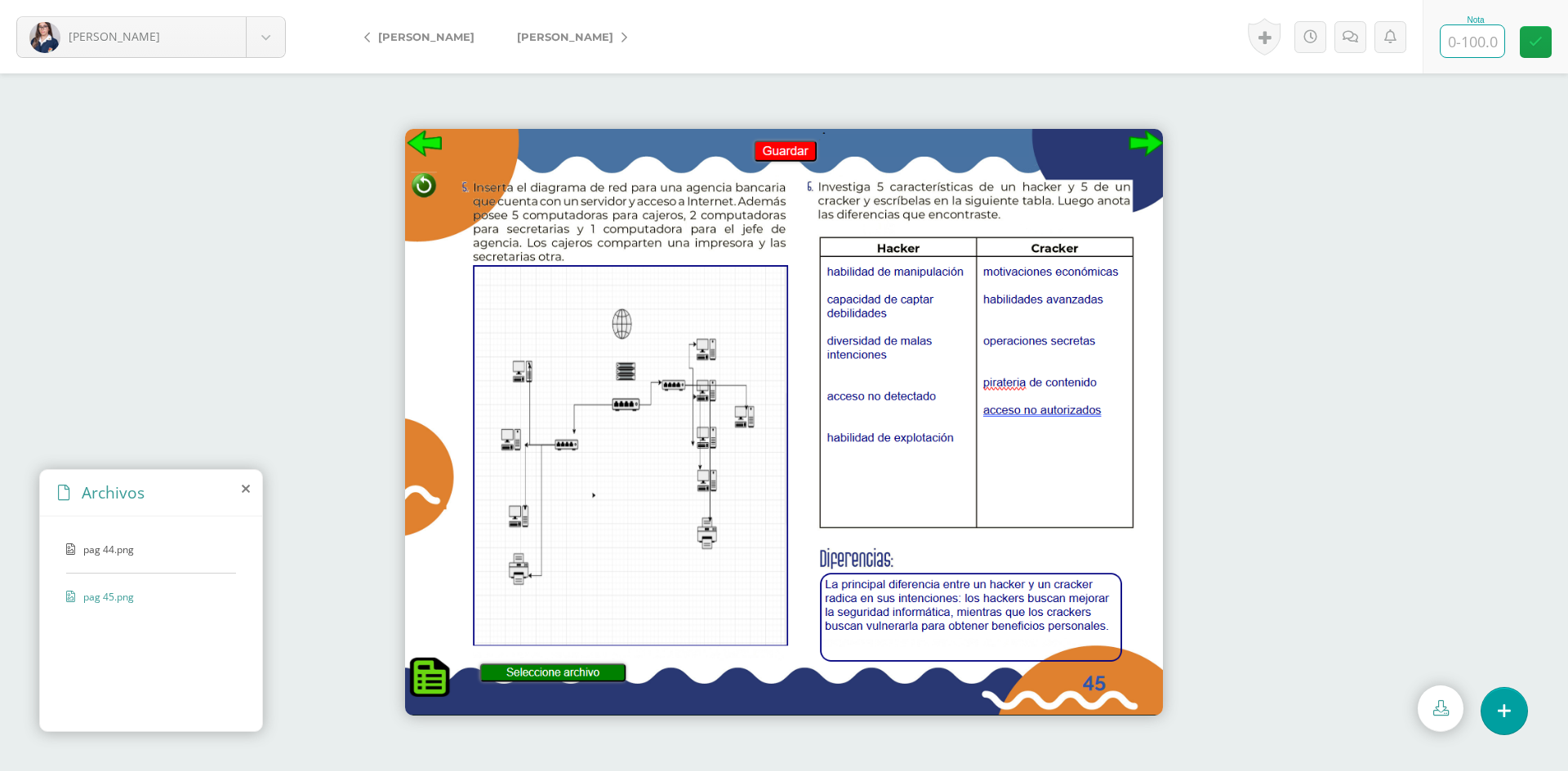
click at [1463, 43] on input "text" at bounding box center [1471, 41] width 63 height 32
type input "100"
click at [566, 35] on span "[PERSON_NAME]" at bounding box center [565, 36] width 97 height 13
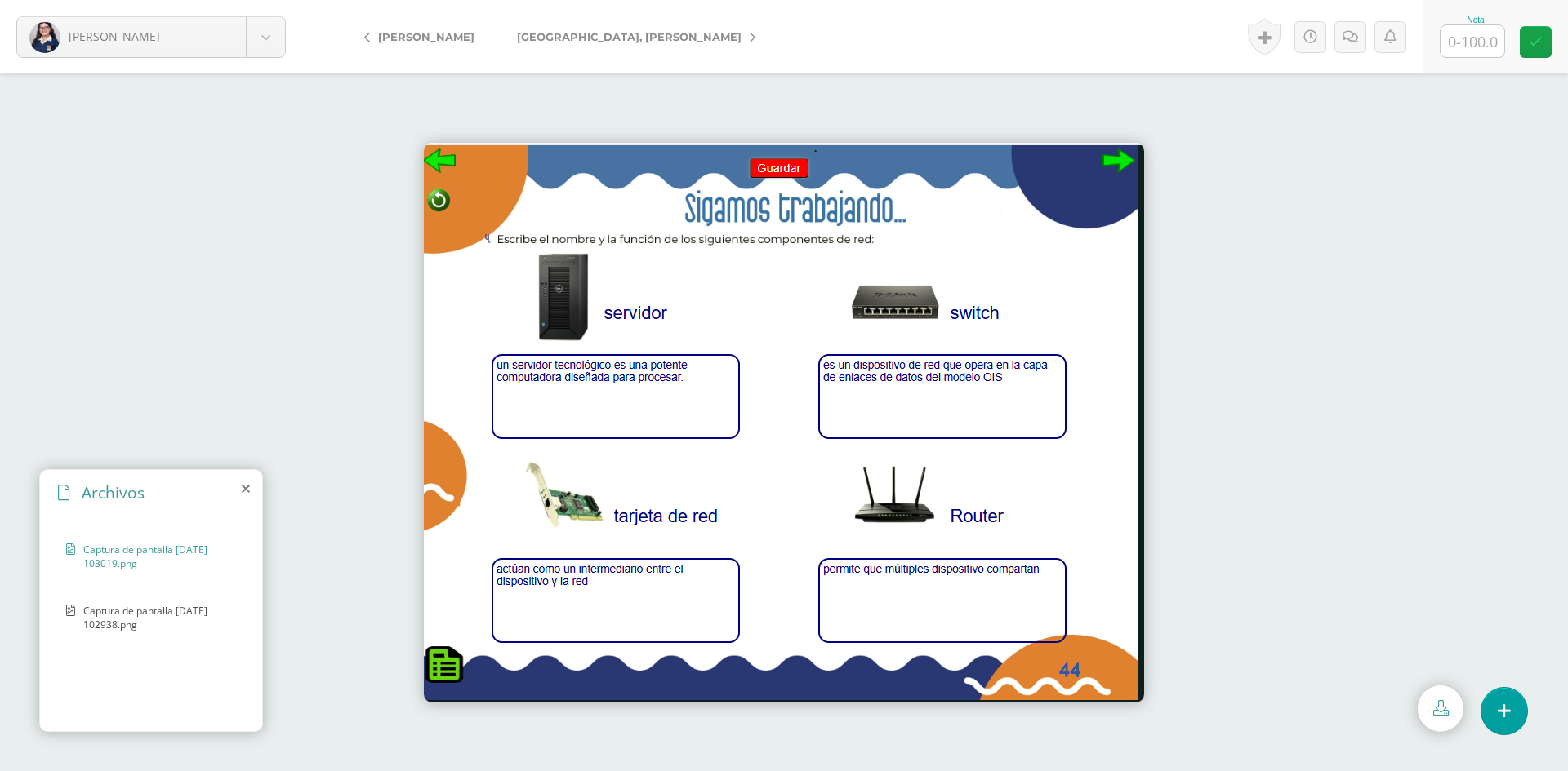
click at [159, 620] on span "Captura de pantalla [DATE] 102938.png" at bounding box center [155, 618] width 144 height 27
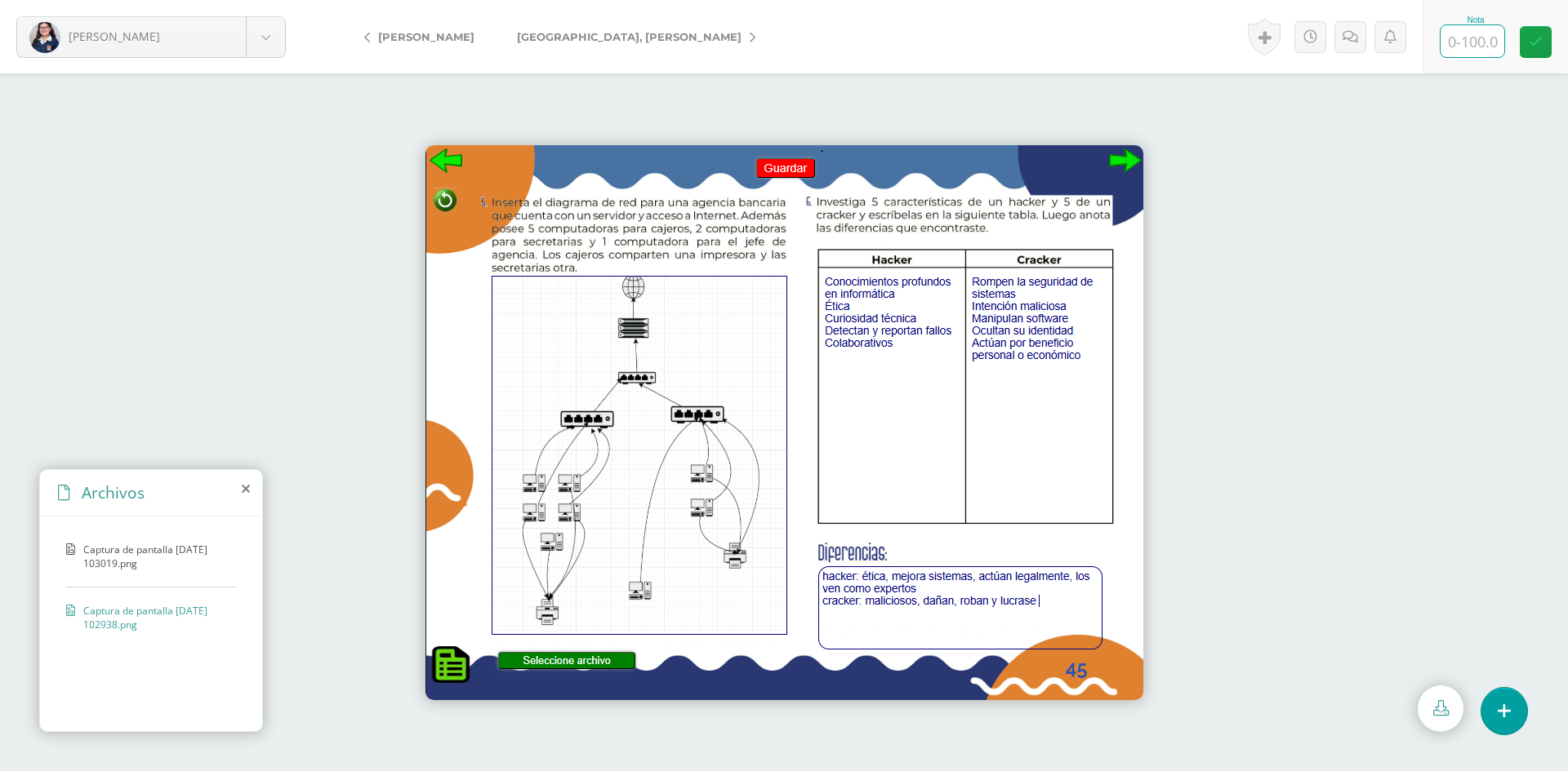
click at [1458, 43] on input "text" at bounding box center [1471, 41] width 63 height 32
type input "100"
click at [537, 38] on span "[GEOGRAPHIC_DATA], [PERSON_NAME]" at bounding box center [629, 36] width 224 height 13
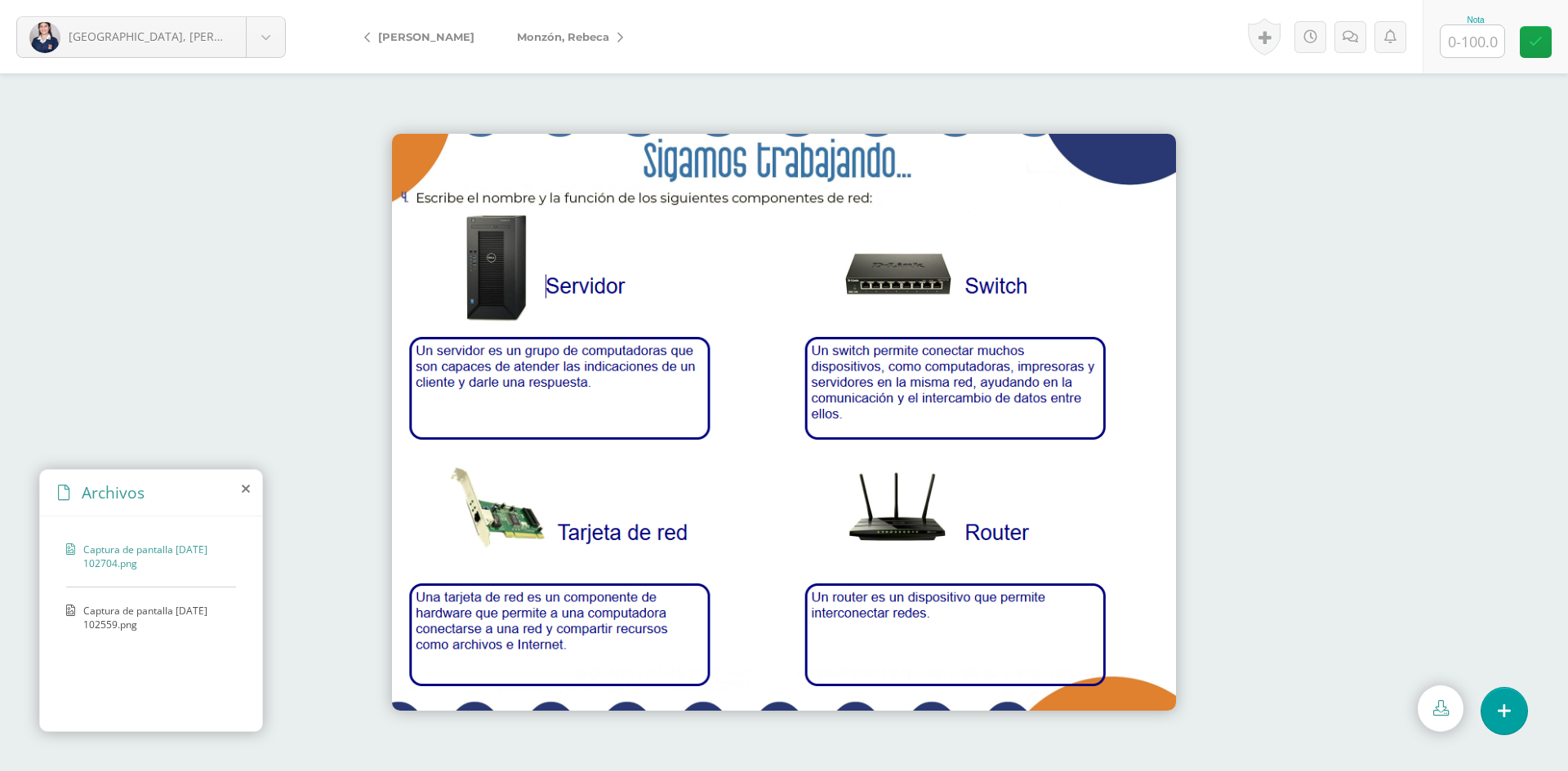
click at [89, 617] on span "Captura de pantalla 2025-09-23 102559.png" at bounding box center [155, 618] width 144 height 27
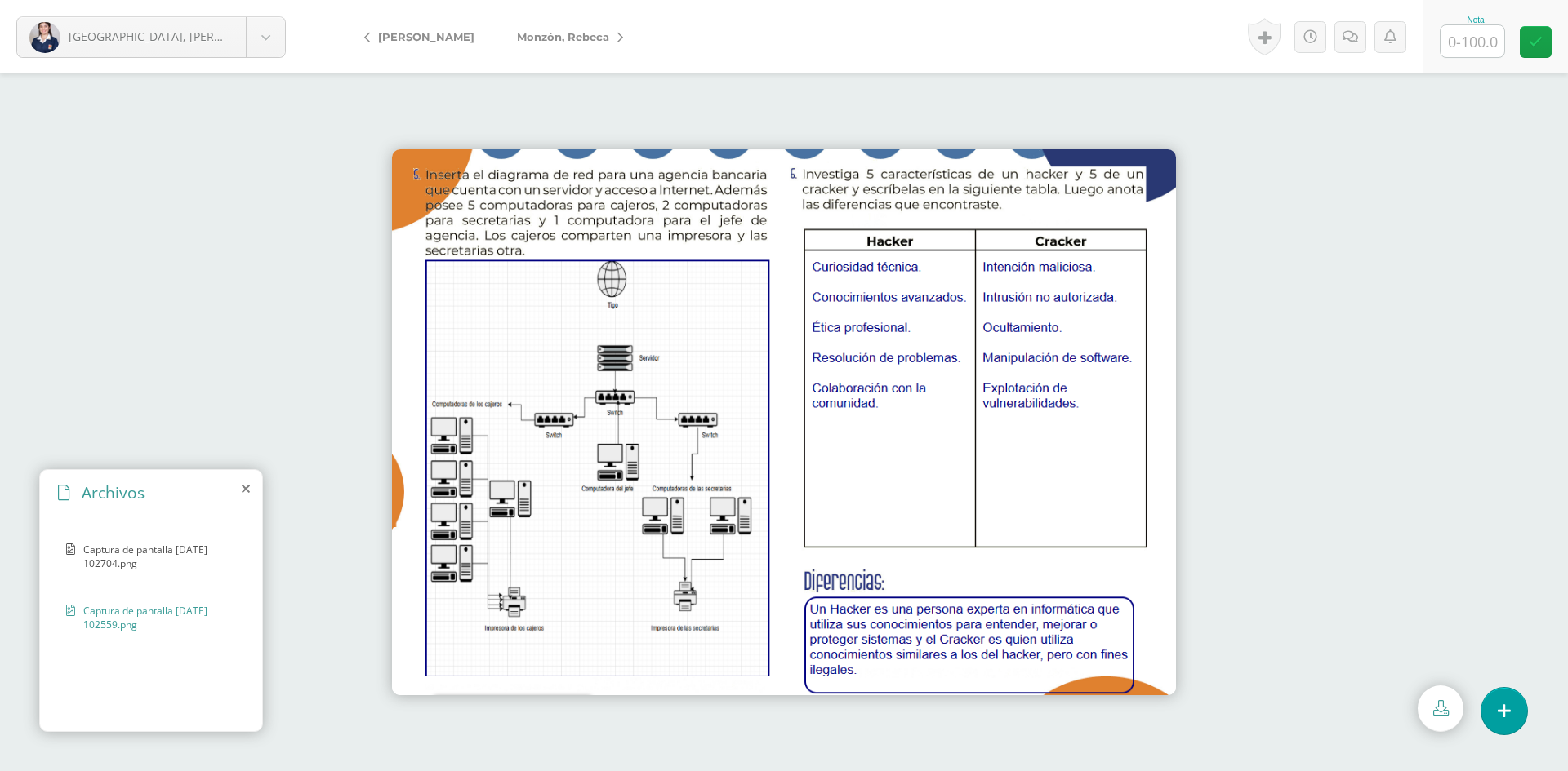
click at [1471, 43] on input "text" at bounding box center [1471, 41] width 63 height 32
type input "100"
click at [565, 43] on link "Monzón, Rebeca" at bounding box center [566, 37] width 140 height 39
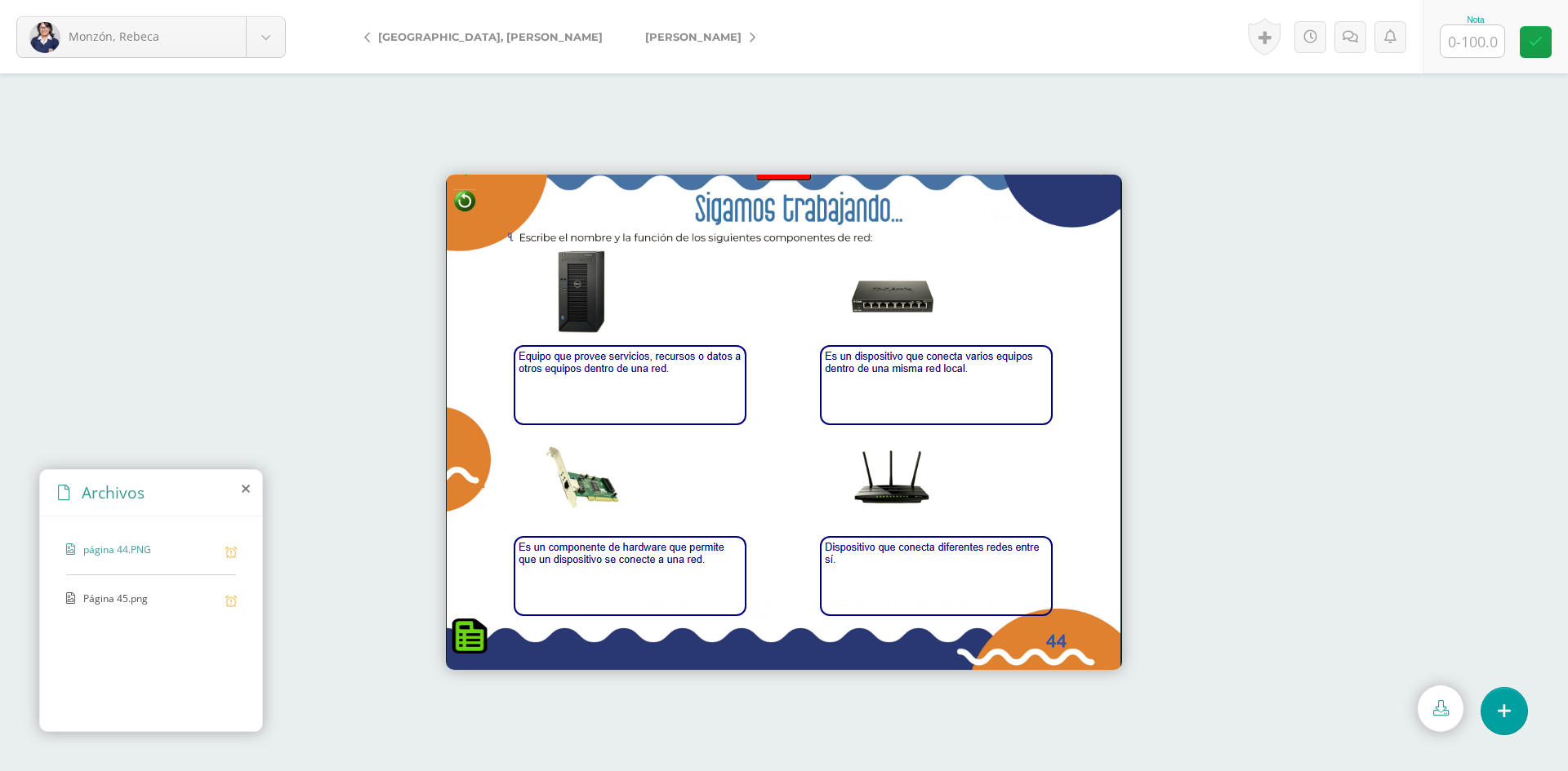
click at [125, 605] on span "Página 45.png" at bounding box center [149, 599] width 134 height 16
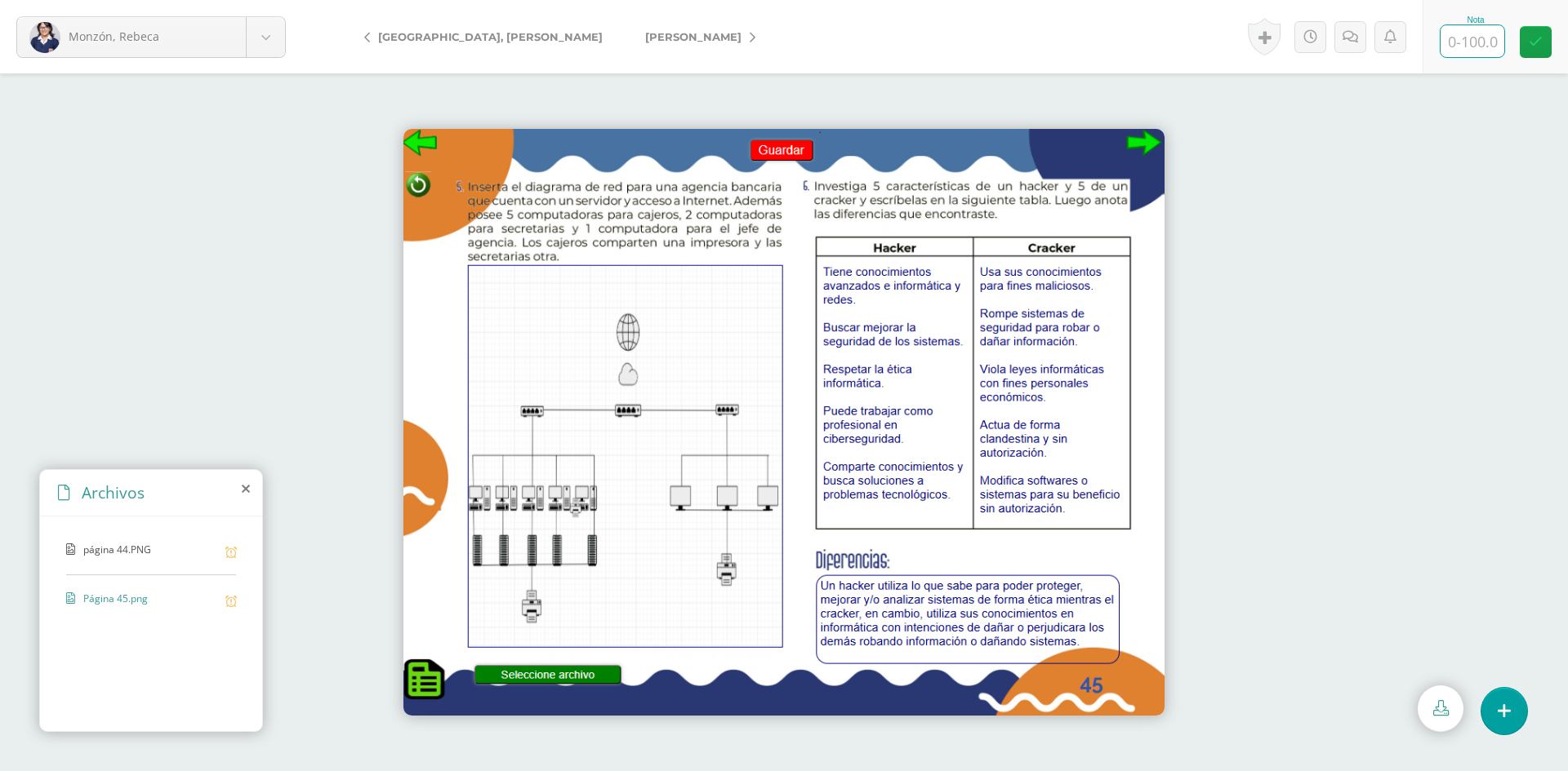
click at [1467, 52] on input "text" at bounding box center [1471, 41] width 63 height 32
type input "100"
click at [646, 38] on span "[PERSON_NAME]" at bounding box center [693, 36] width 97 height 13
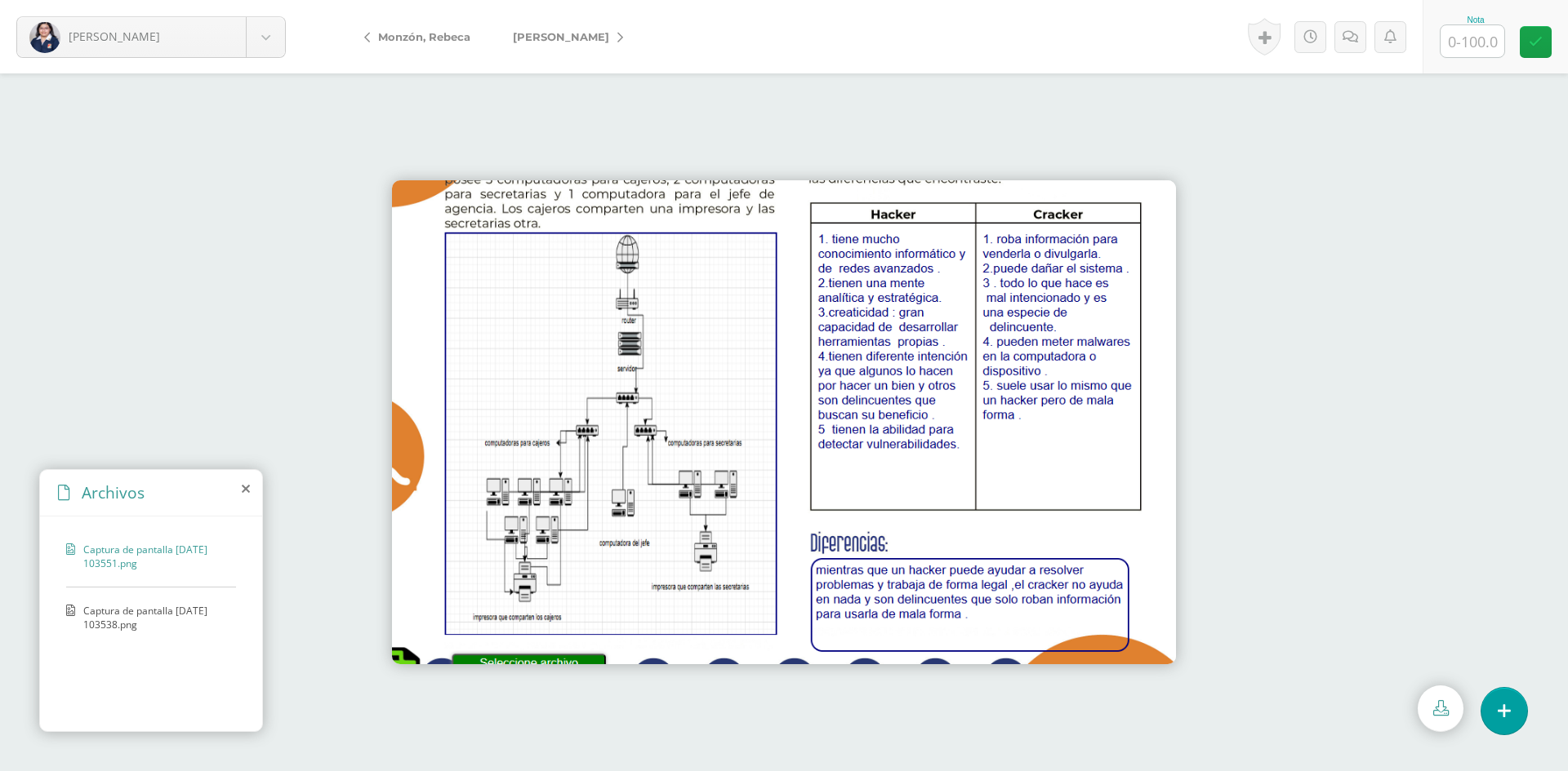
click at [1484, 36] on input "text" at bounding box center [1471, 41] width 63 height 32
type input "100"
click at [571, 34] on span "[PERSON_NAME]" at bounding box center [561, 36] width 97 height 13
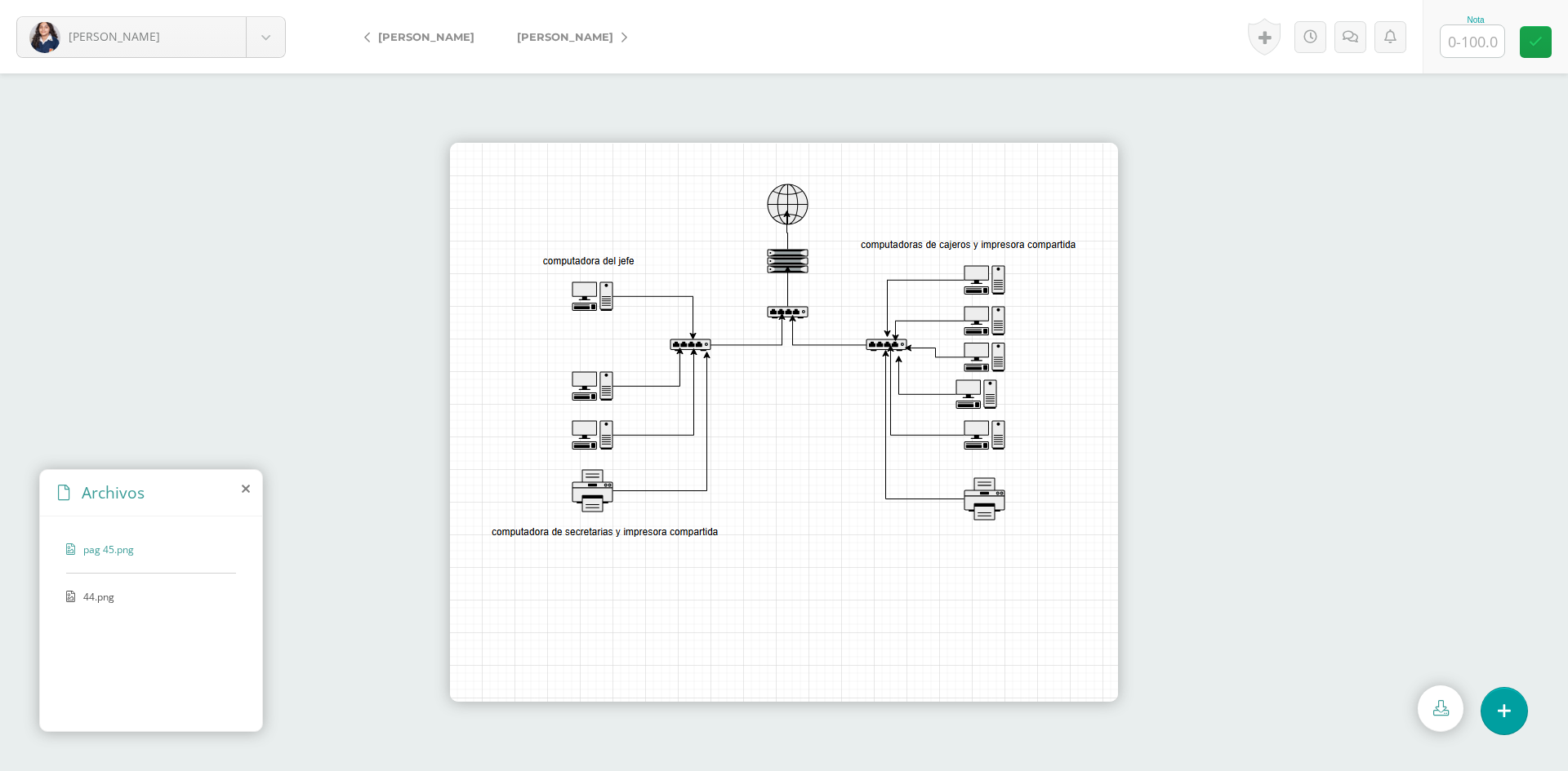
click at [96, 590] on span "44.png" at bounding box center [149, 597] width 134 height 14
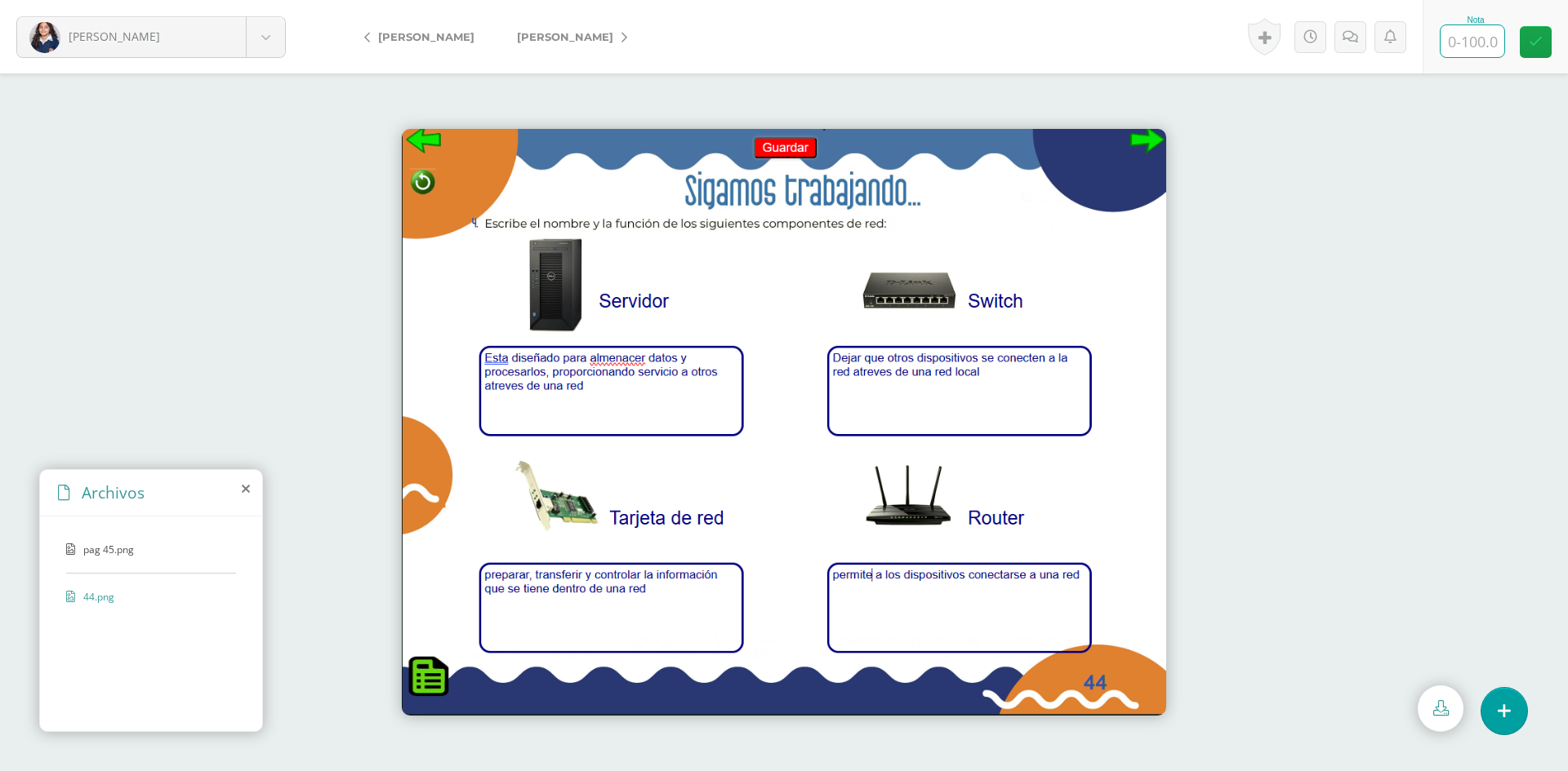
click at [1468, 46] on input "text" at bounding box center [1471, 41] width 63 height 32
type input "75"
click at [1352, 32] on icon at bounding box center [1351, 37] width 16 height 14
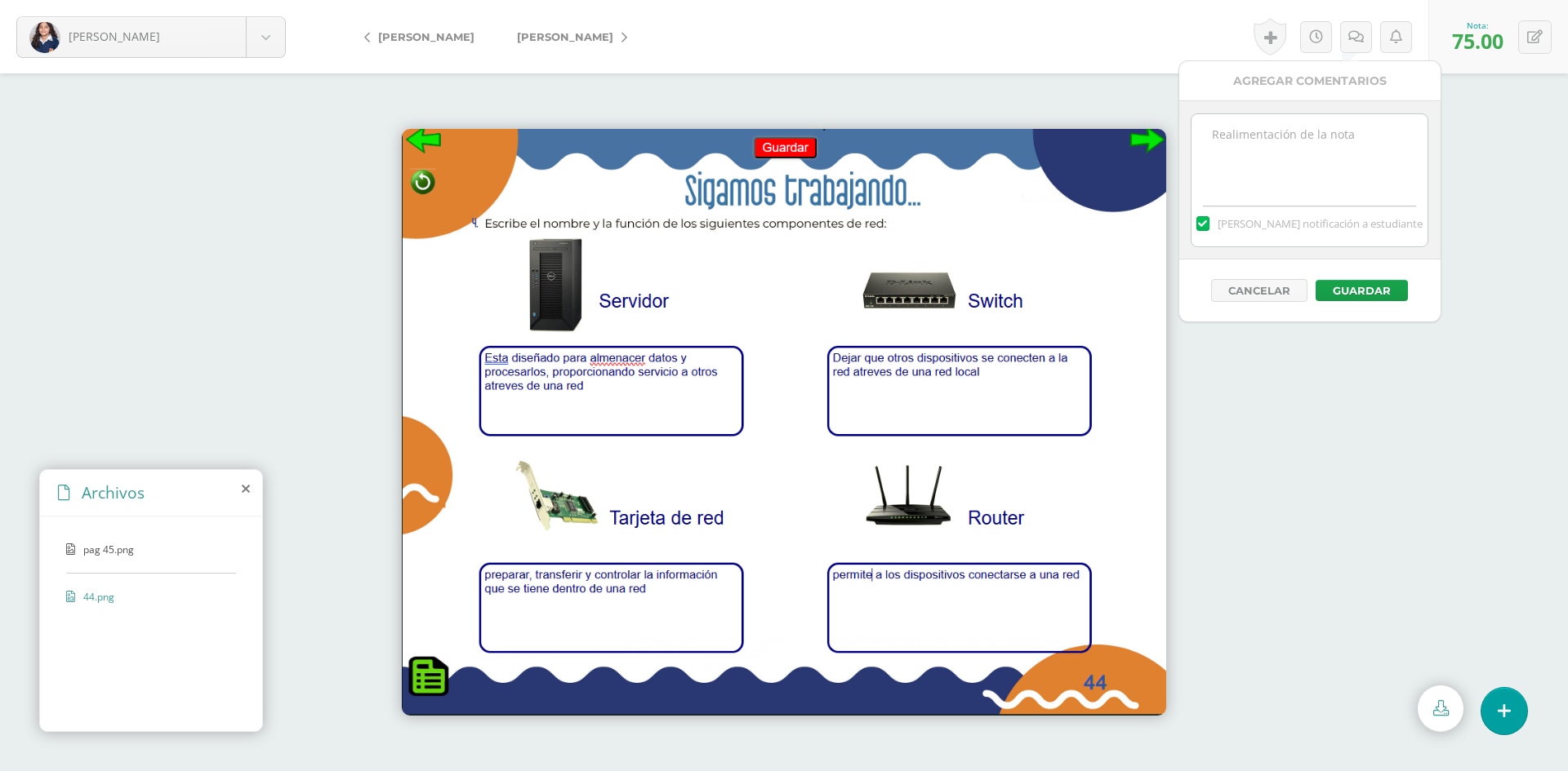
click at [1339, 135] on textarea at bounding box center [1310, 155] width 236 height 82
type textarea "Está incompleta la página 45"
click at [1348, 289] on button "Guardar" at bounding box center [1361, 290] width 93 height 21
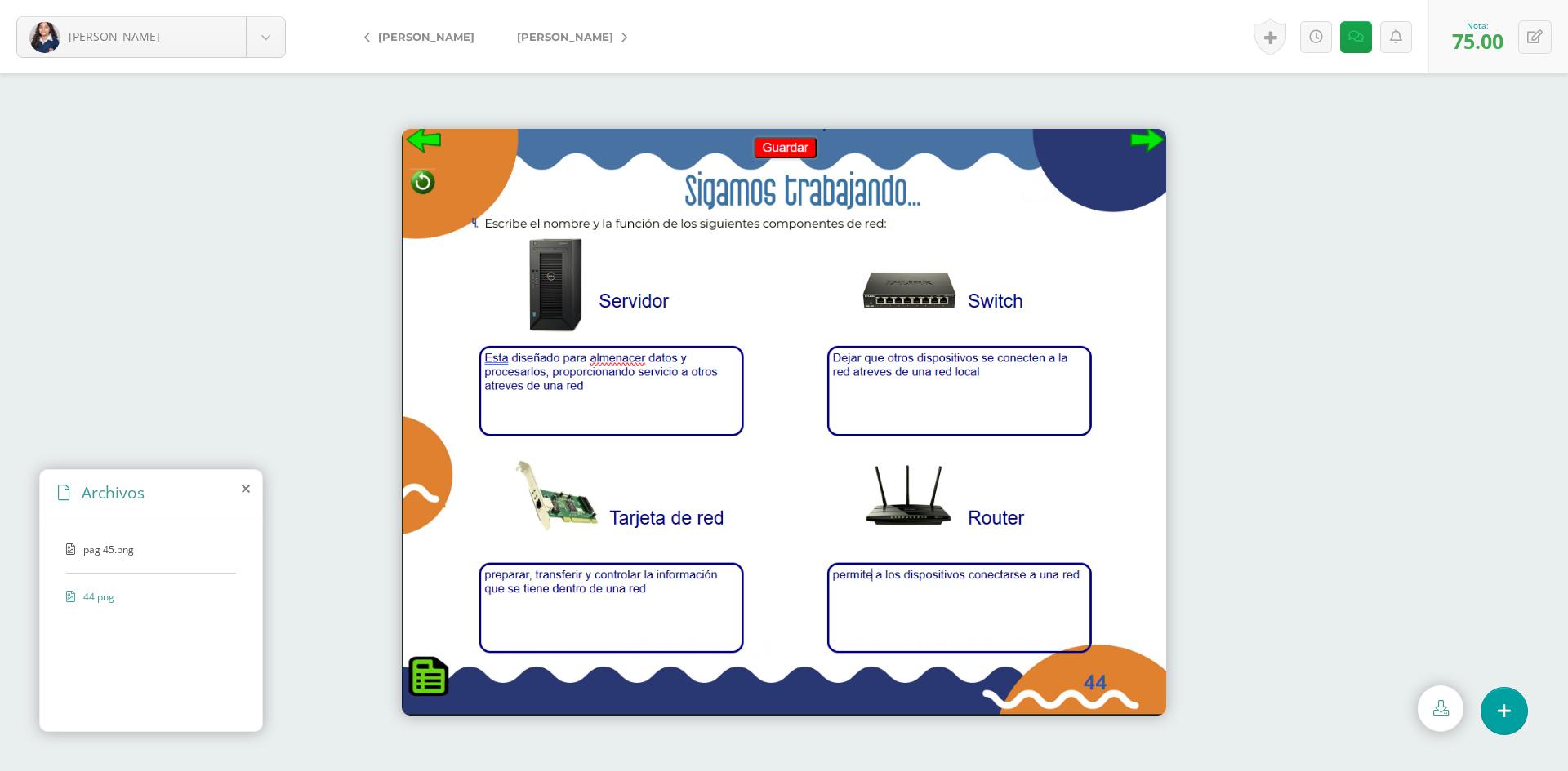
click at [565, 29] on link "[PERSON_NAME]" at bounding box center [568, 37] width 144 height 39
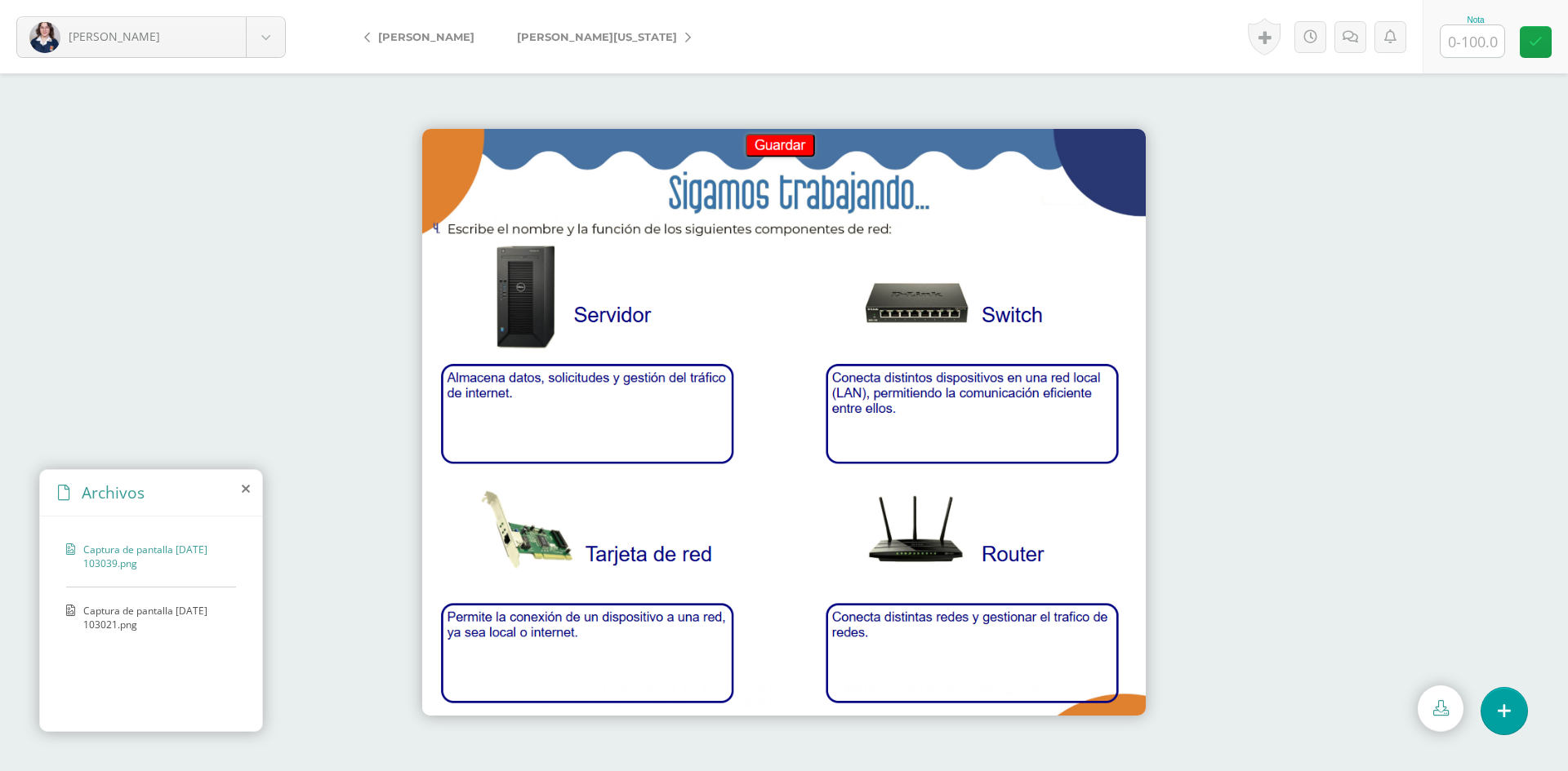
click at [193, 624] on span "Captura de pantalla 2025-09-23 103021.png" at bounding box center [155, 618] width 144 height 27
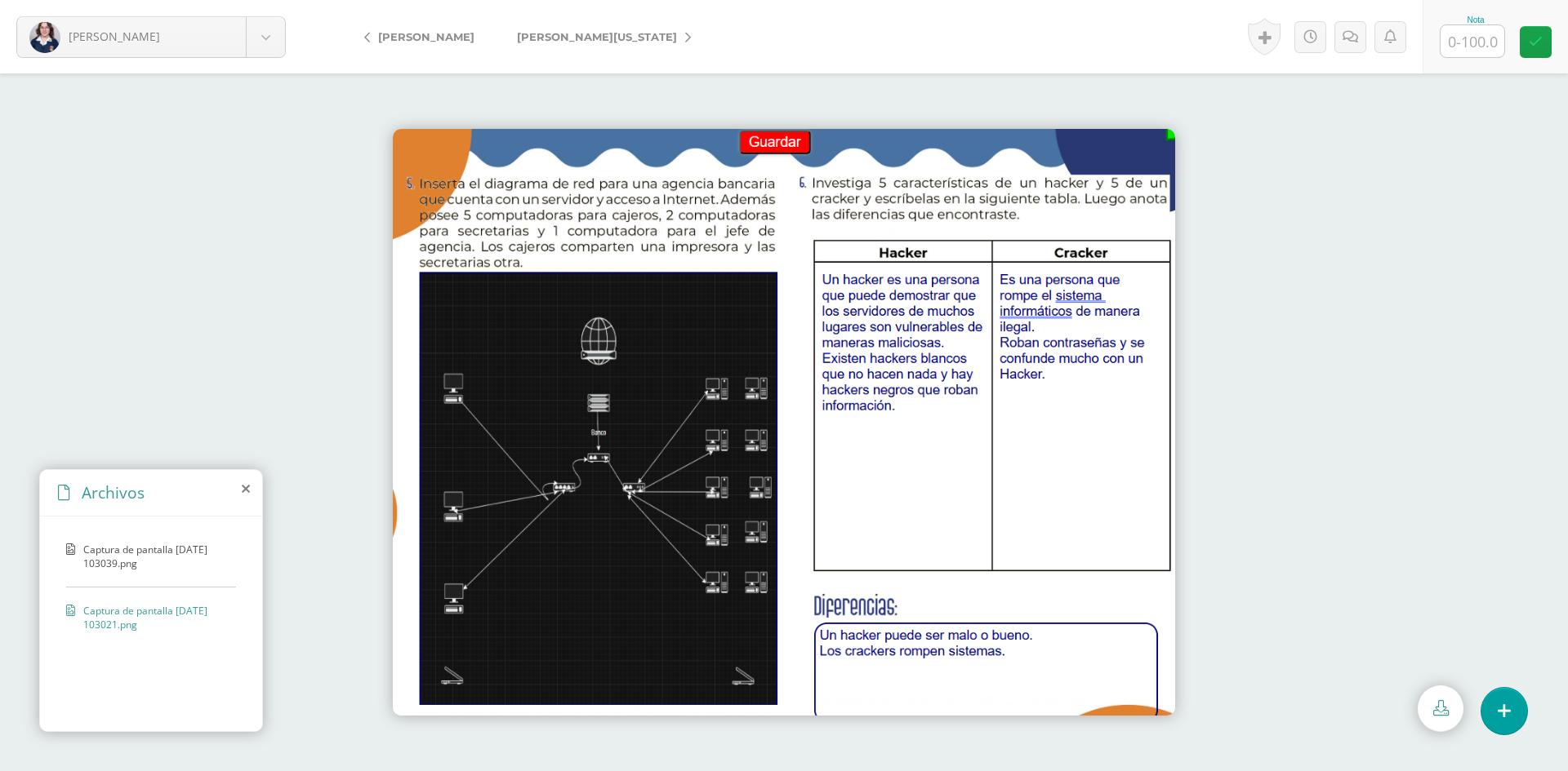
click at [1465, 44] on input "text" at bounding box center [1471, 41] width 63 height 32
type input "100"
click at [568, 33] on span "[PERSON_NAME][US_STATE]" at bounding box center [597, 36] width 160 height 13
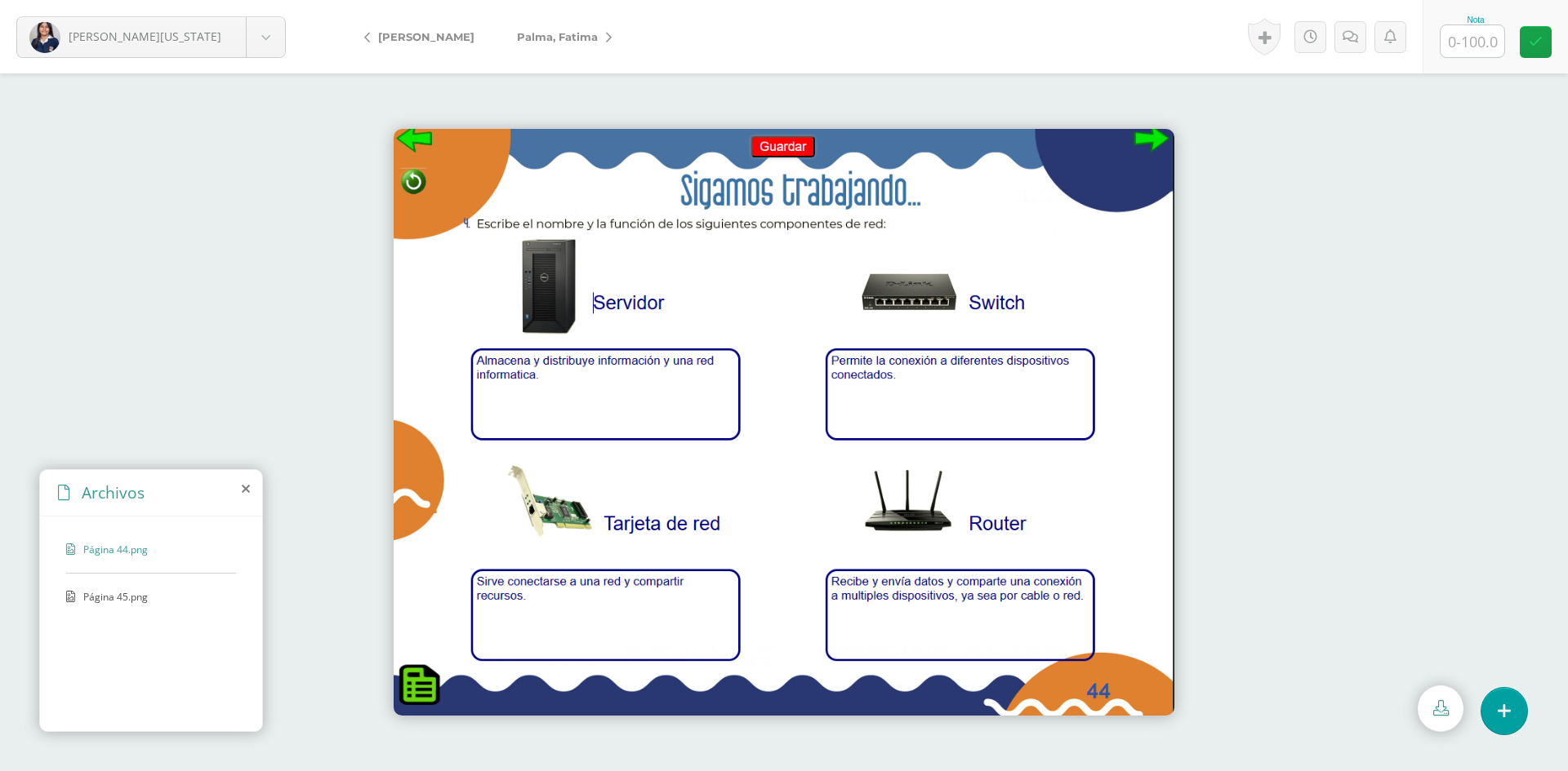
click at [120, 609] on div "Página 45.png" at bounding box center [151, 604] width 170 height 30
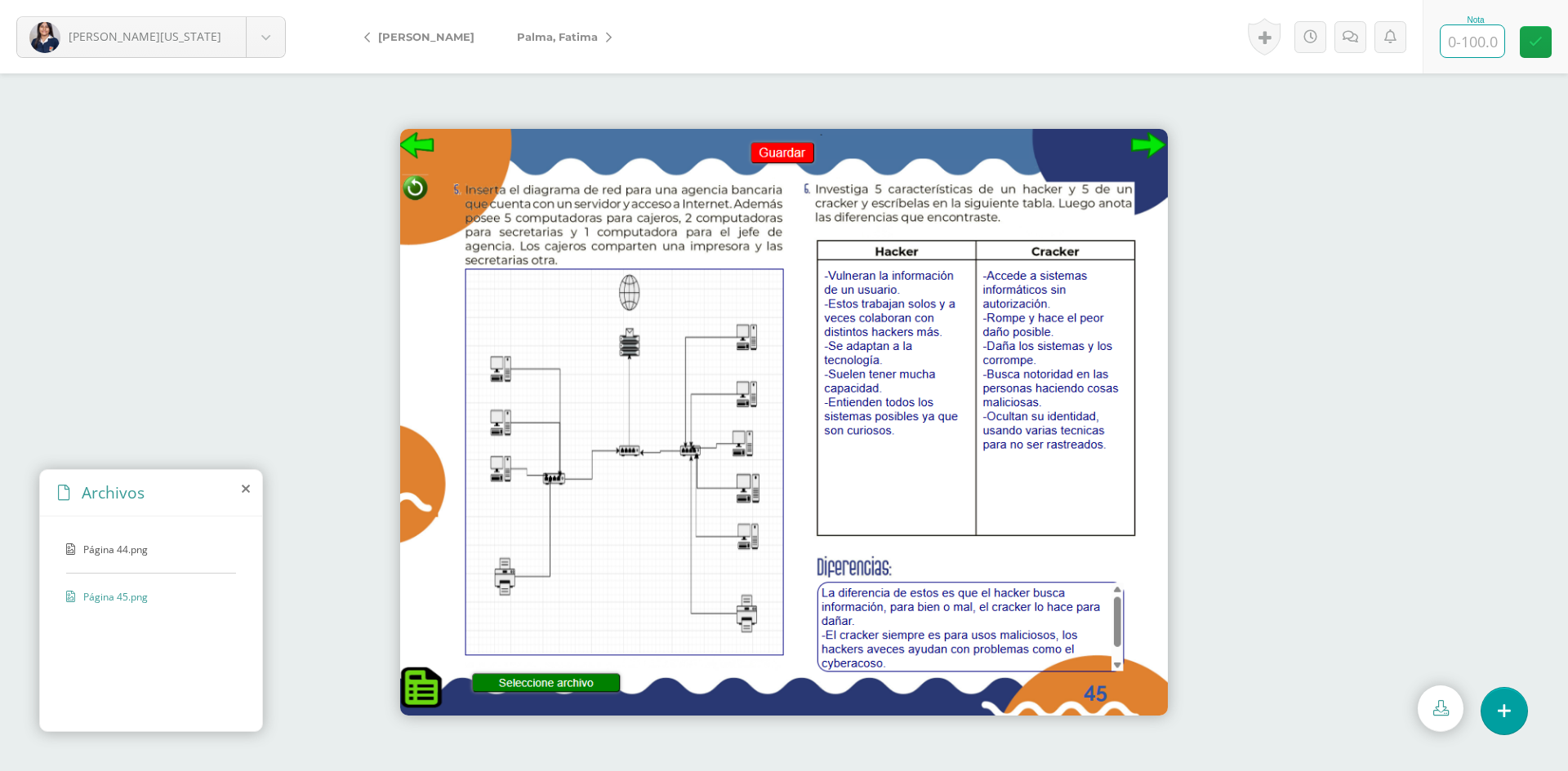
click at [1447, 34] on input "text" at bounding box center [1471, 41] width 63 height 32
type input "100"
click at [517, 33] on span "Palma, Fatima" at bounding box center [557, 36] width 81 height 13
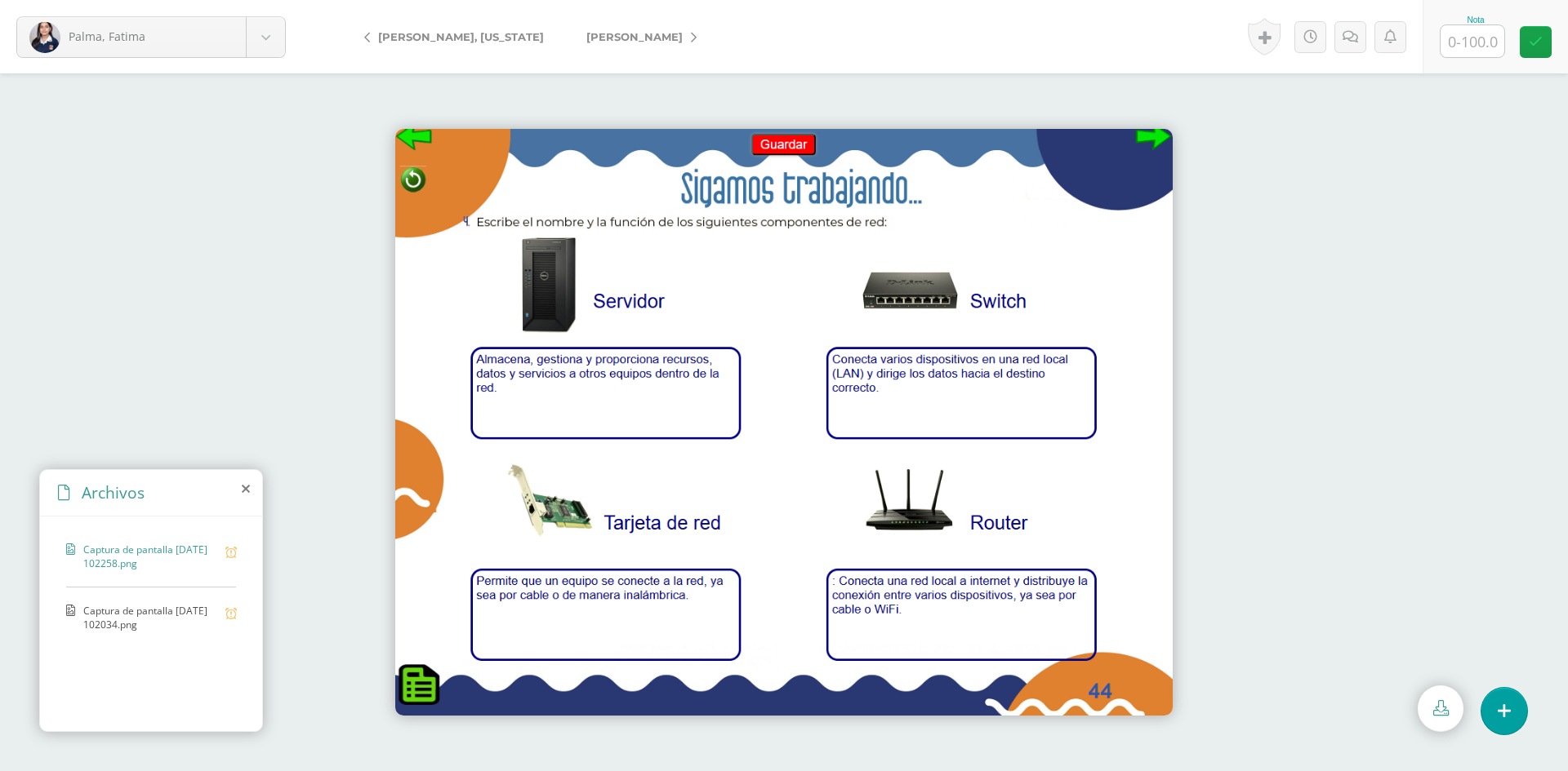
click at [150, 610] on span "Captura de pantalla [DATE] 102034.png" at bounding box center [149, 618] width 134 height 27
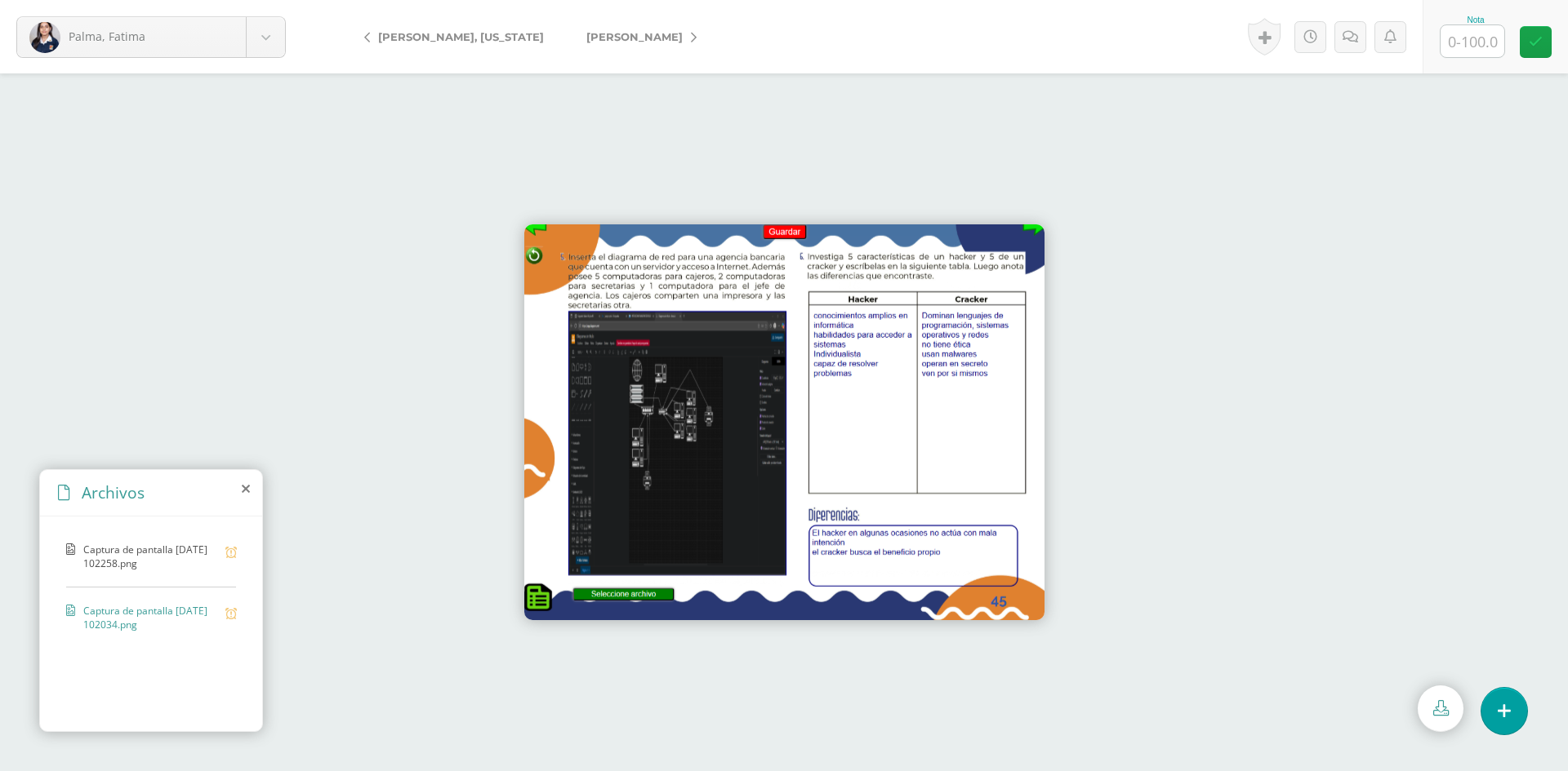
click at [1474, 39] on input "text" at bounding box center [1471, 41] width 63 height 32
type input "100"
click at [586, 30] on span "[PERSON_NAME]" at bounding box center [634, 36] width 97 height 13
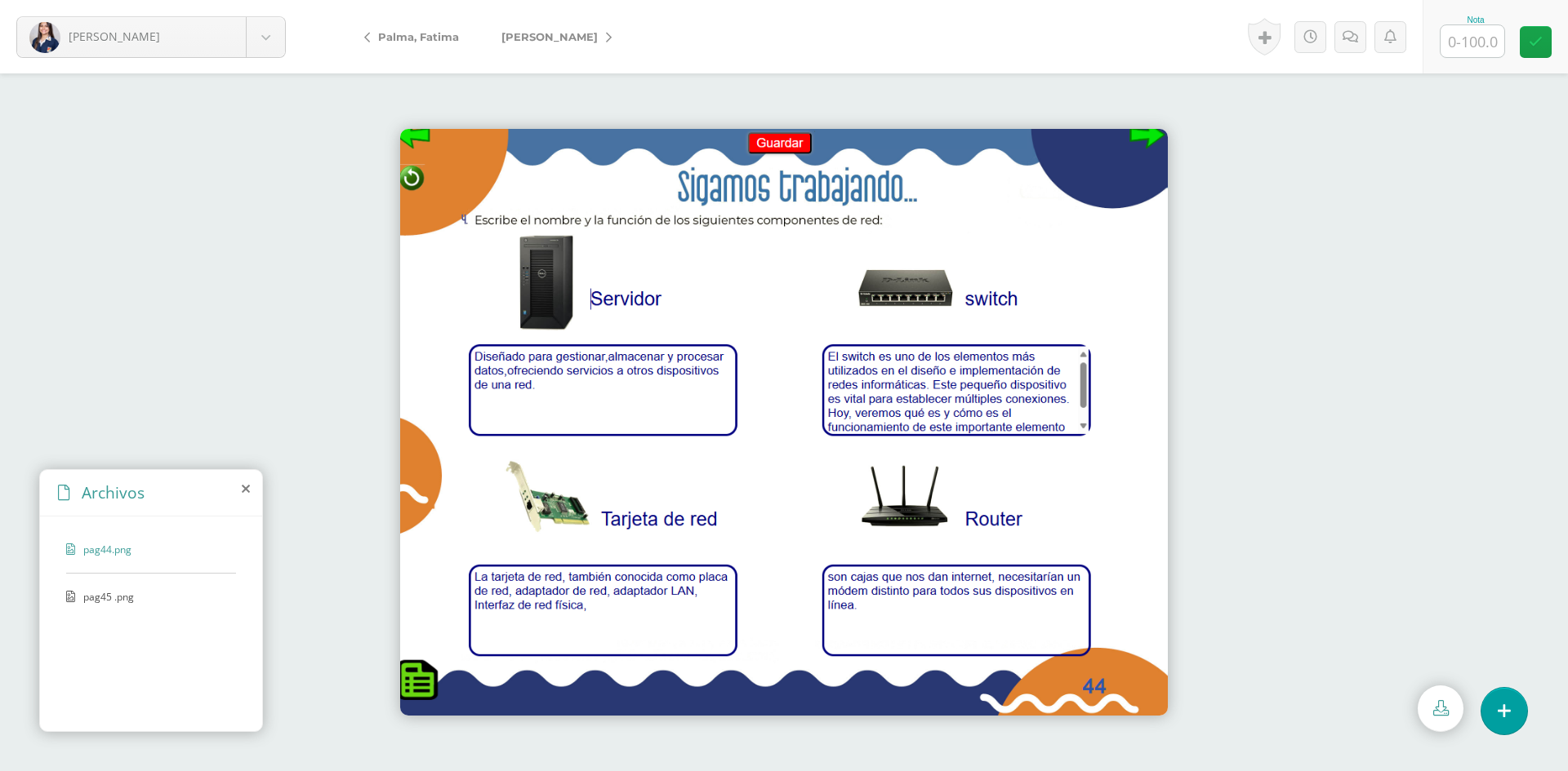
click at [111, 599] on span "pag45 .png" at bounding box center [149, 597] width 134 height 14
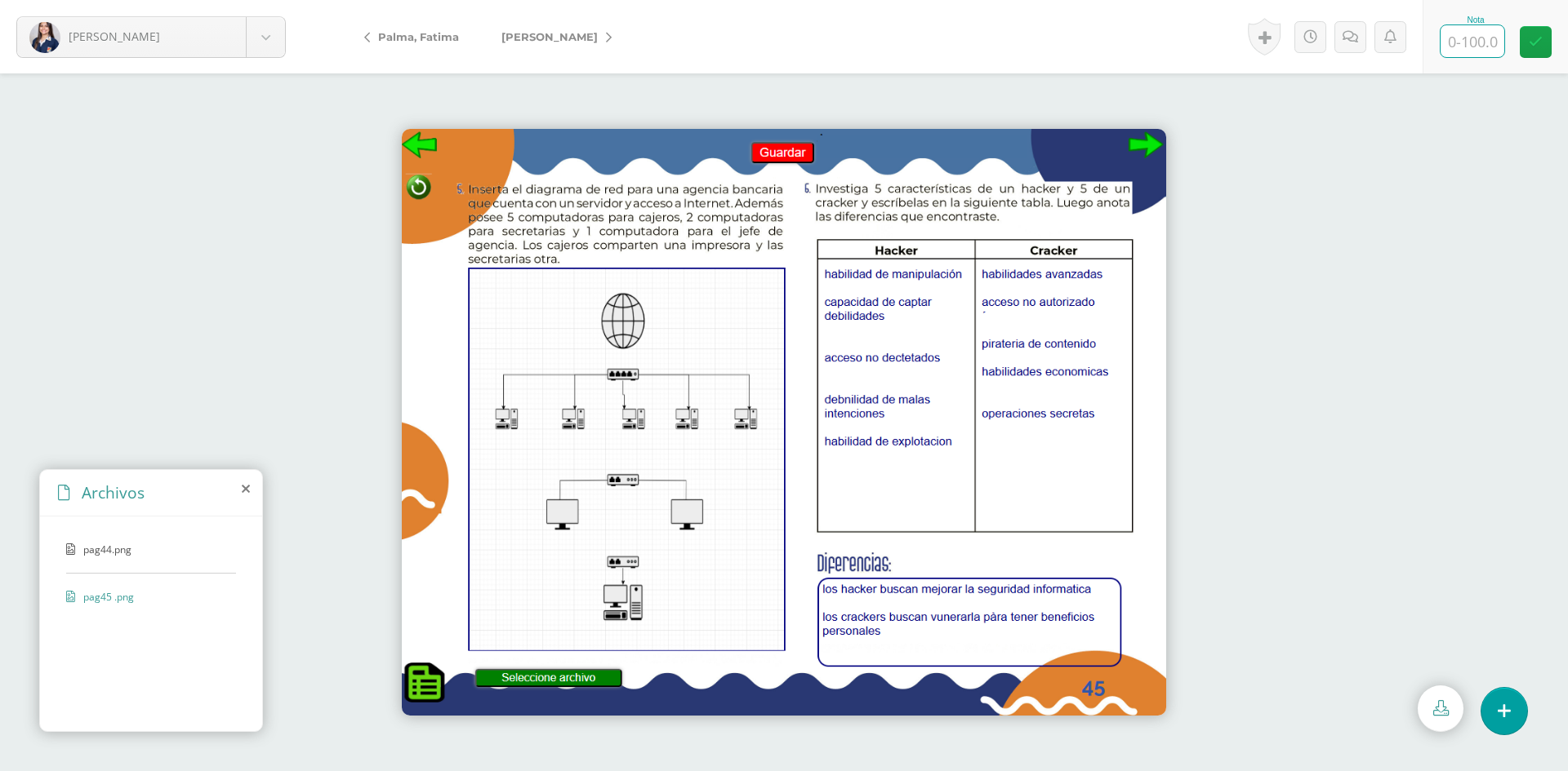
click at [1469, 32] on input "text" at bounding box center [1471, 41] width 63 height 32
type input "100"
click at [534, 38] on span "[PERSON_NAME]" at bounding box center [549, 36] width 97 height 13
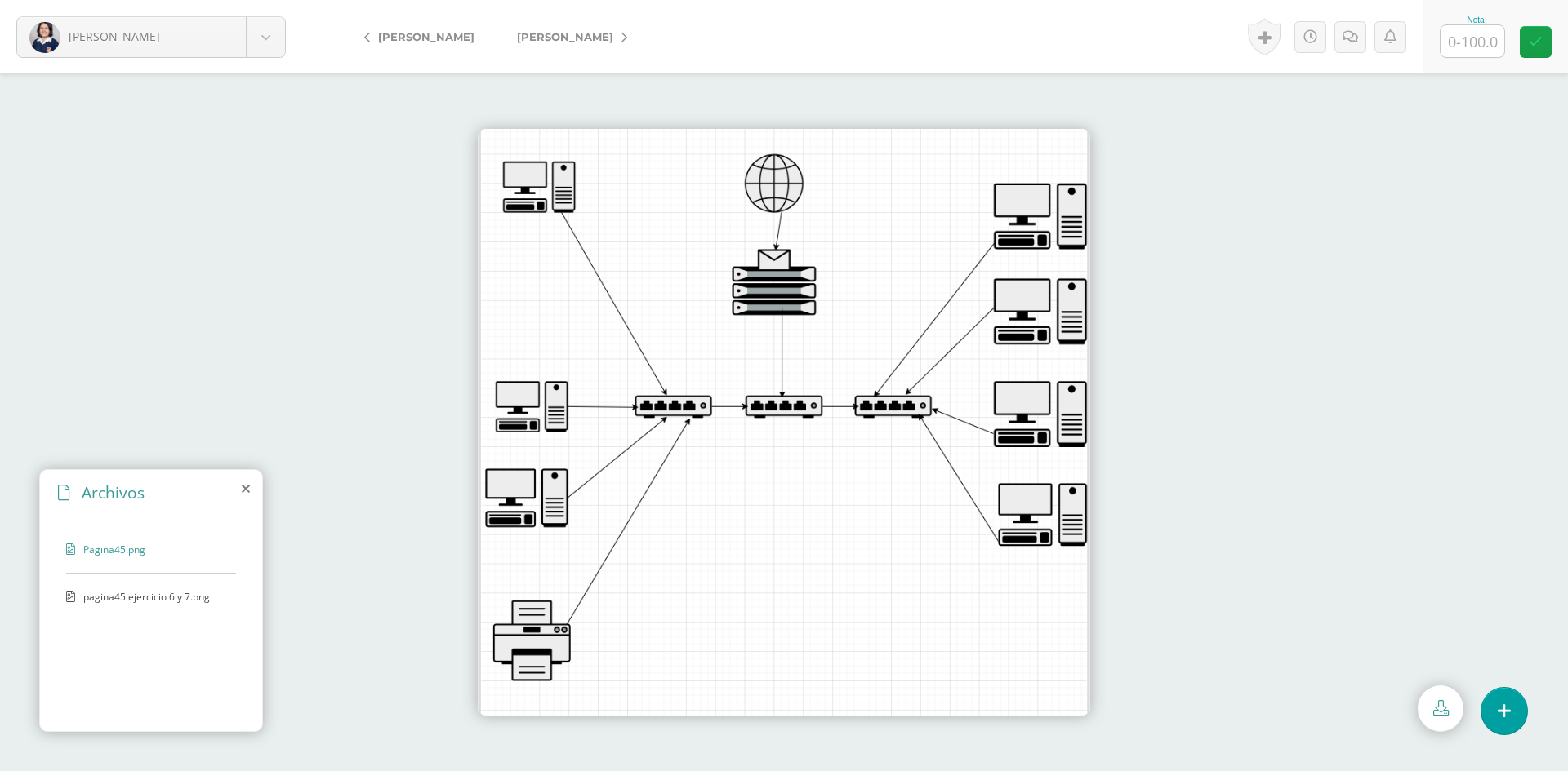
click at [125, 597] on span "pagina45 ejercicio 6 y 7.png" at bounding box center [149, 597] width 134 height 14
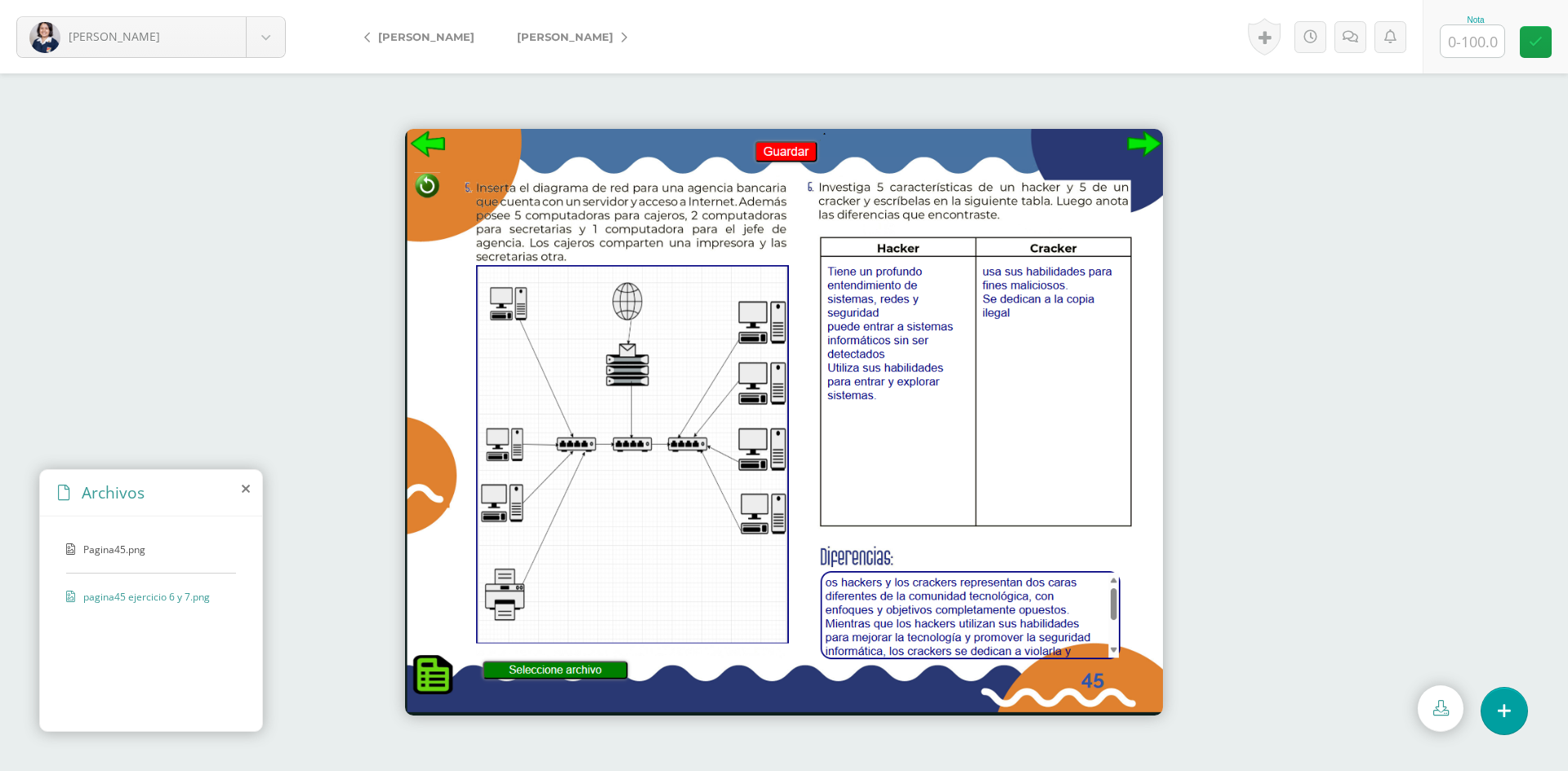
click at [118, 550] on span "Pagina45.png" at bounding box center [149, 550] width 134 height 14
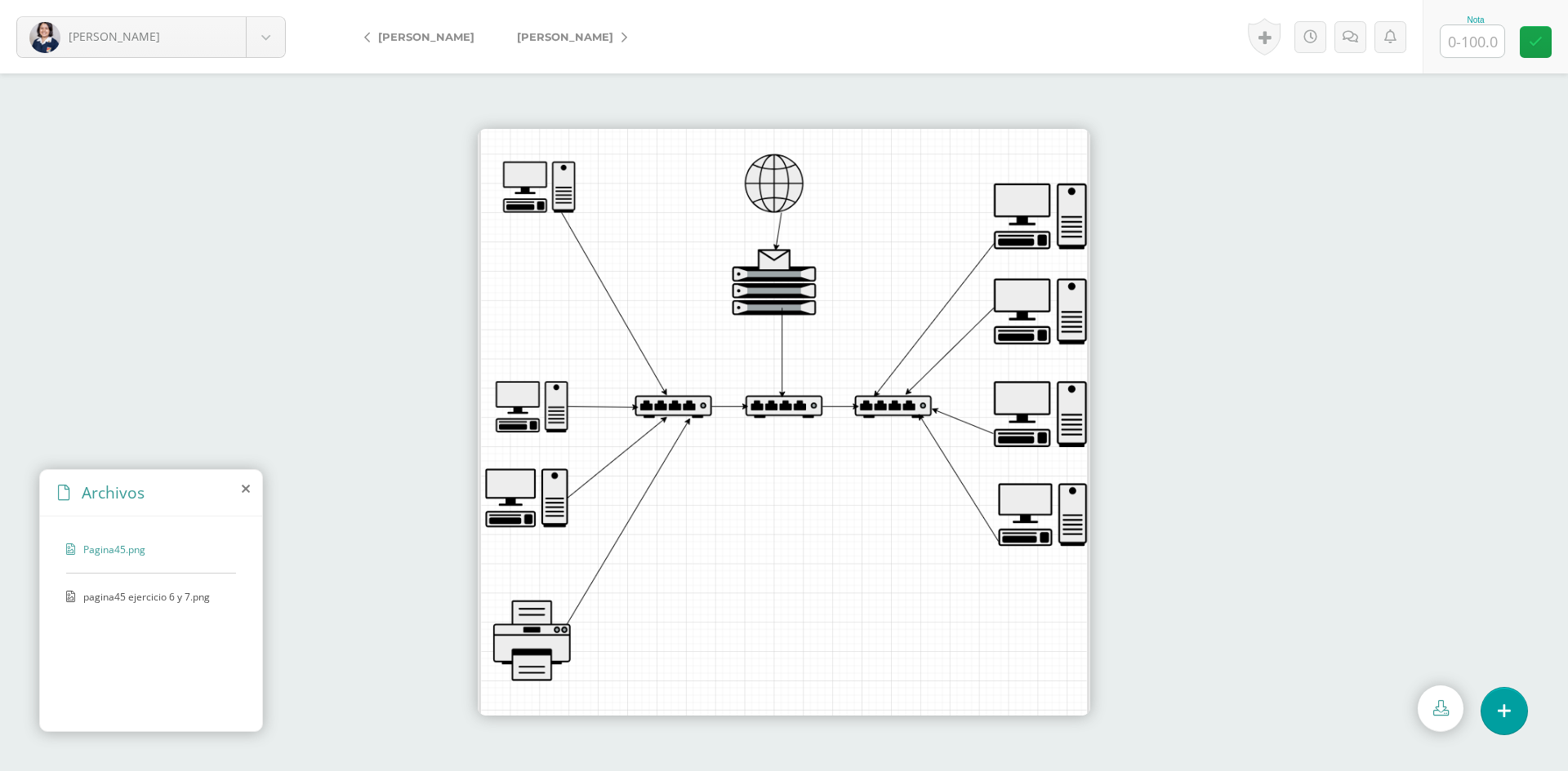
click at [1480, 32] on input "text" at bounding box center [1471, 41] width 63 height 32
type input "7"
type input "60"
click at [1347, 43] on icon at bounding box center [1351, 37] width 16 height 14
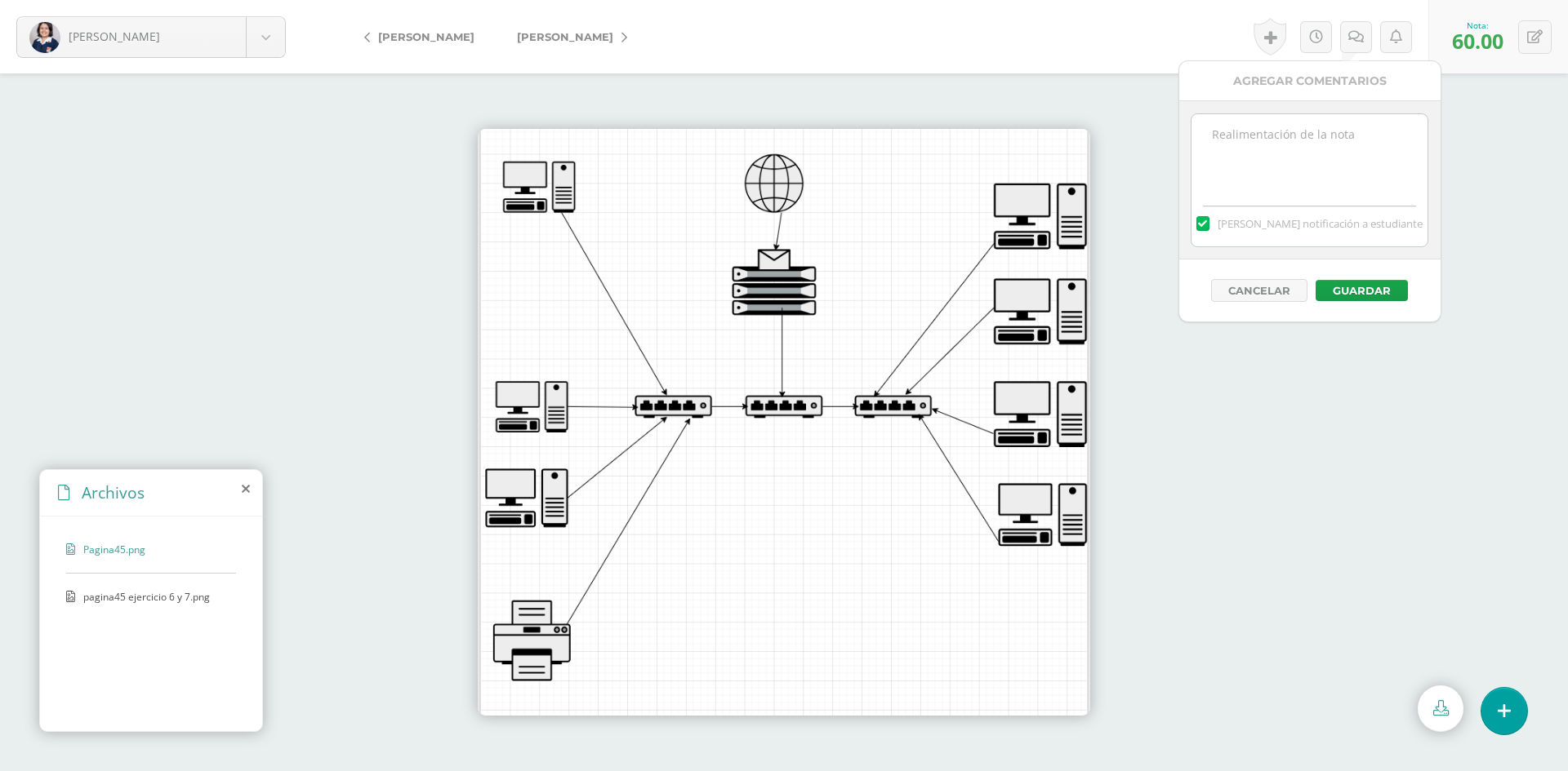
click at [1328, 138] on textarea at bounding box center [1310, 155] width 236 height 82
type textarea "Falta la página 44"
click at [1336, 288] on button "Guardar" at bounding box center [1361, 290] width 93 height 21
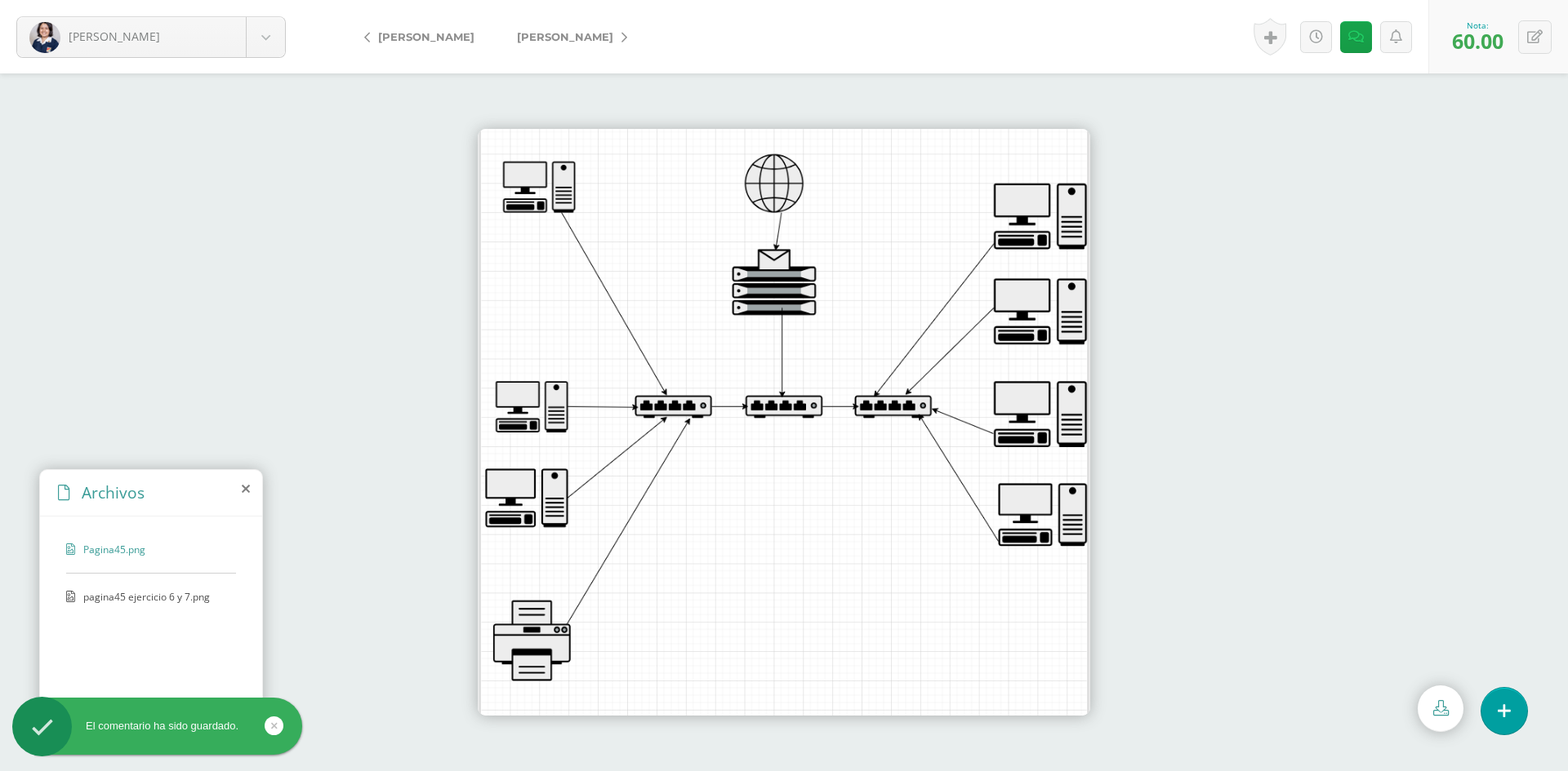
click at [544, 40] on span "[PERSON_NAME]" at bounding box center [565, 36] width 97 height 13
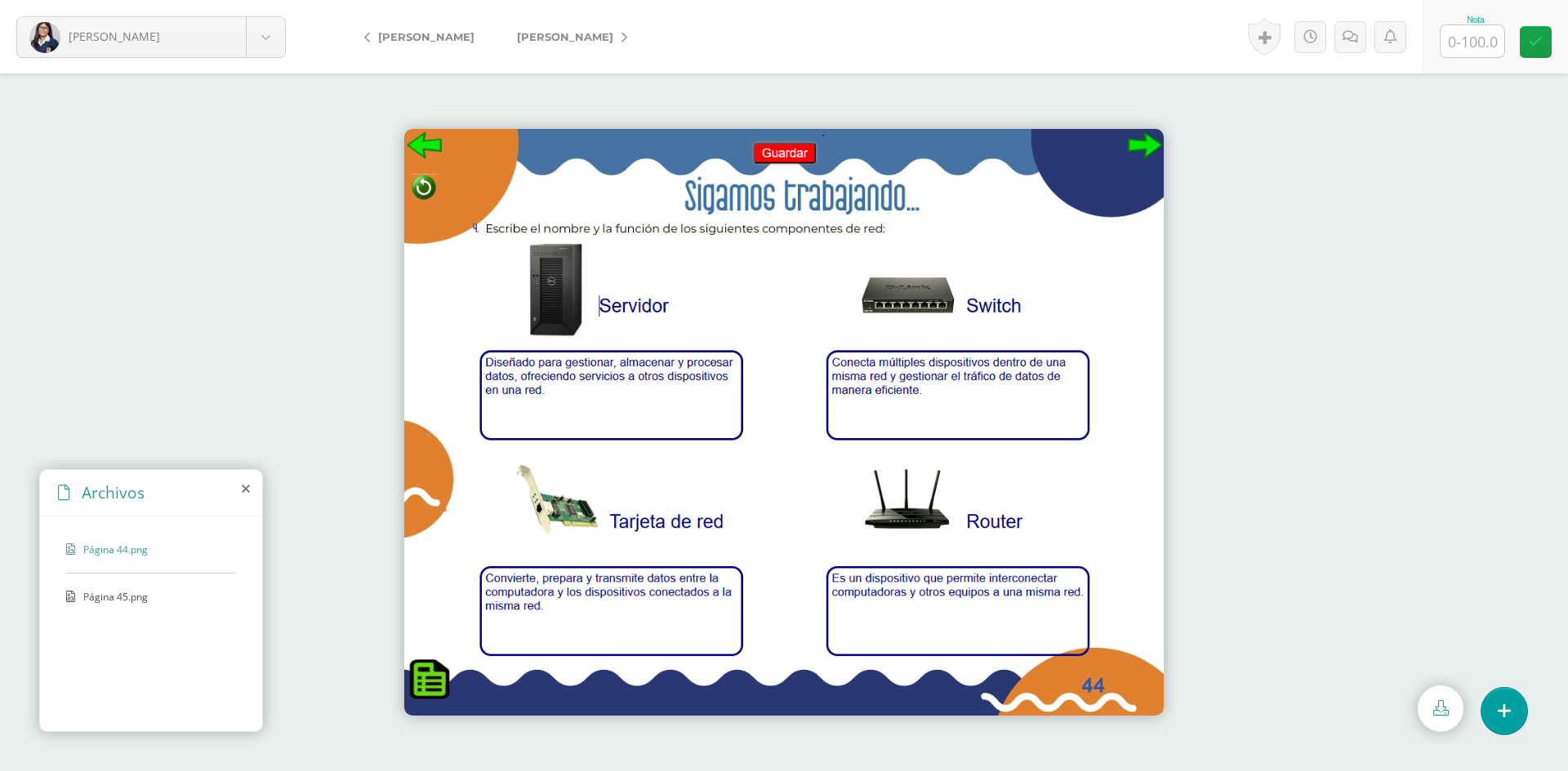
click at [127, 598] on span "Página 45.png" at bounding box center [149, 597] width 134 height 14
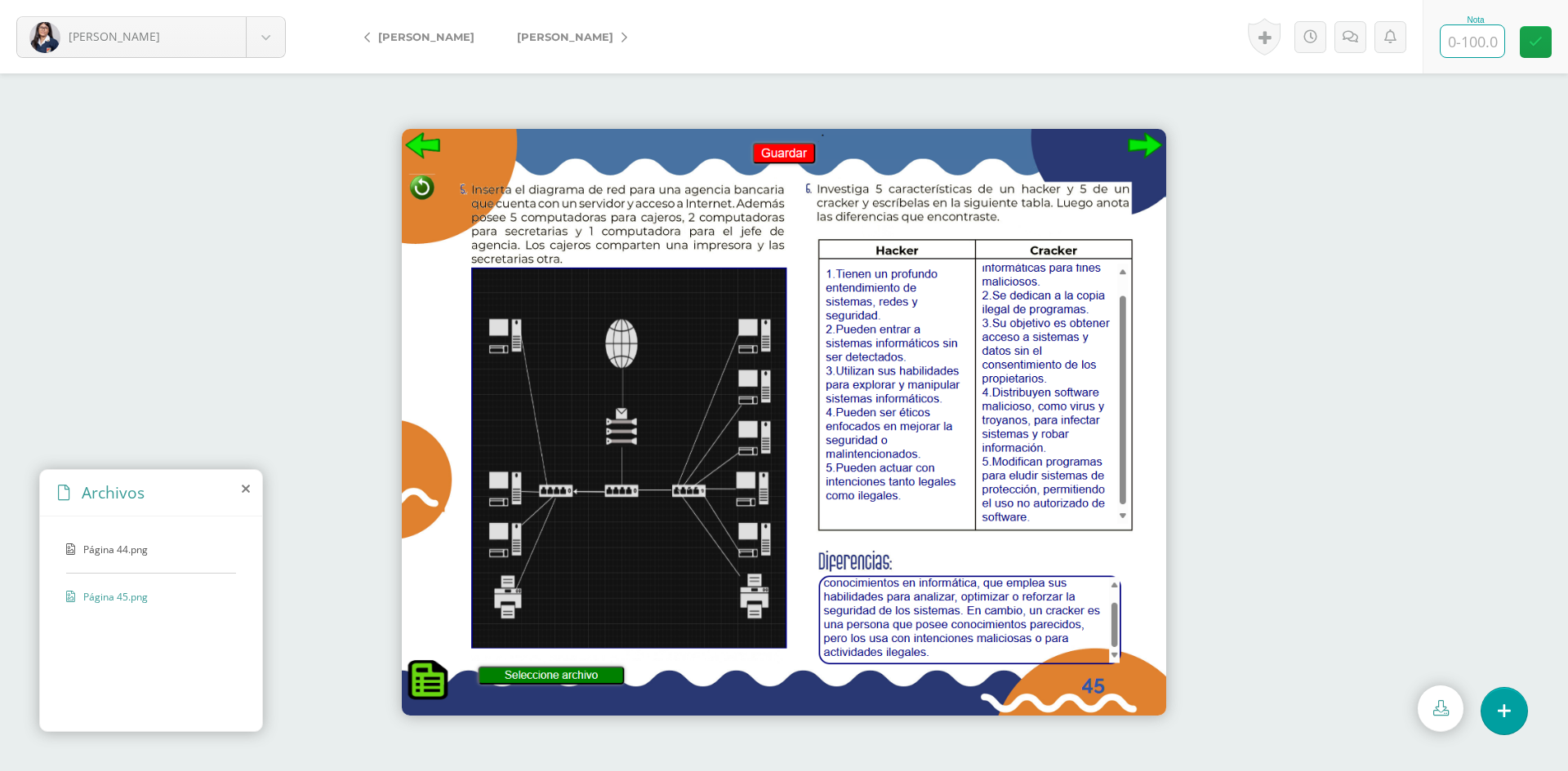
click at [1458, 43] on input "text" at bounding box center [1471, 41] width 63 height 32
type input "100"
click at [517, 31] on span "[PERSON_NAME]" at bounding box center [565, 36] width 97 height 13
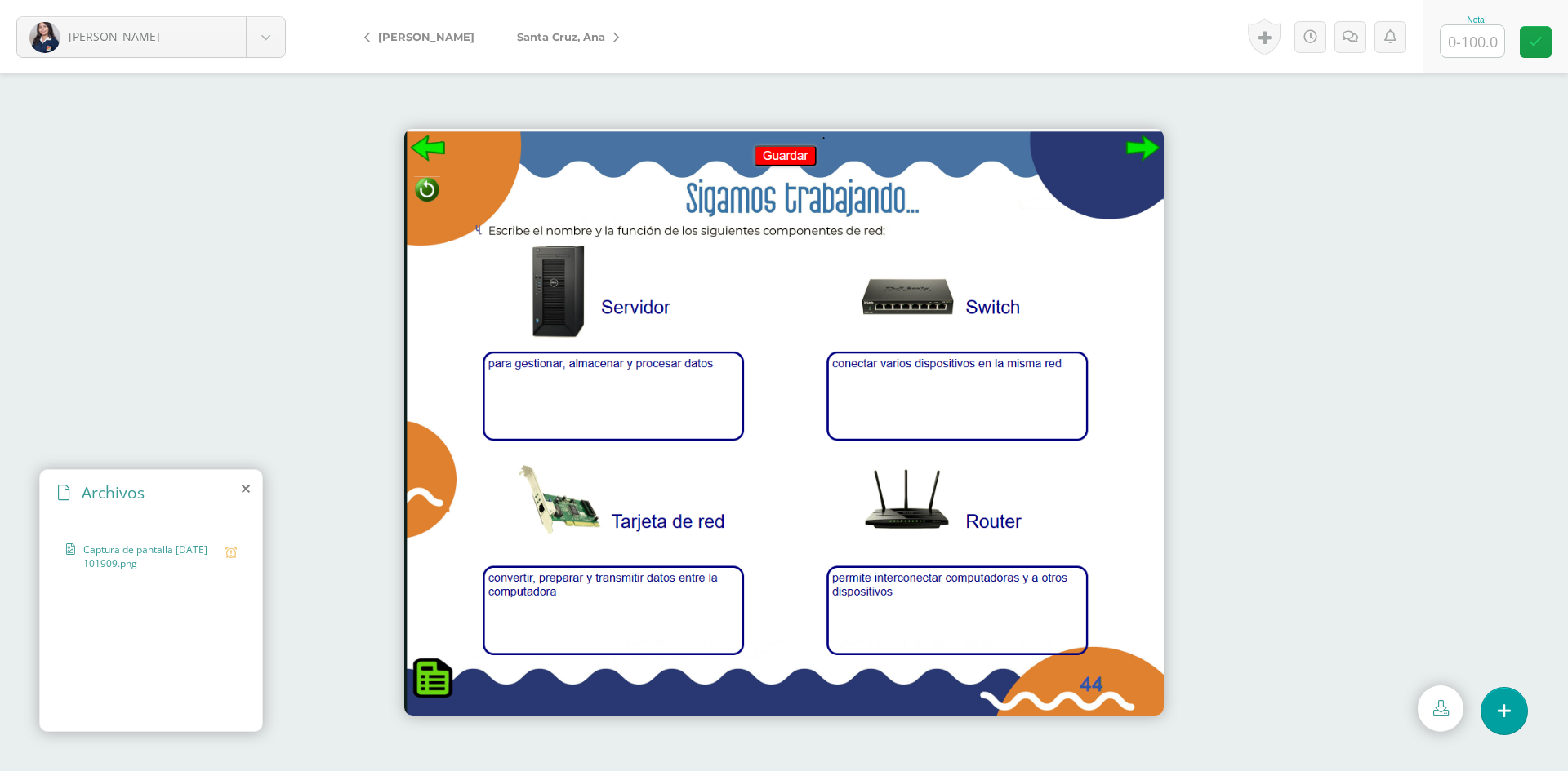
click at [1460, 40] on input "text" at bounding box center [1471, 41] width 63 height 32
type input "50"
click at [1344, 33] on icon at bounding box center [1351, 37] width 16 height 14
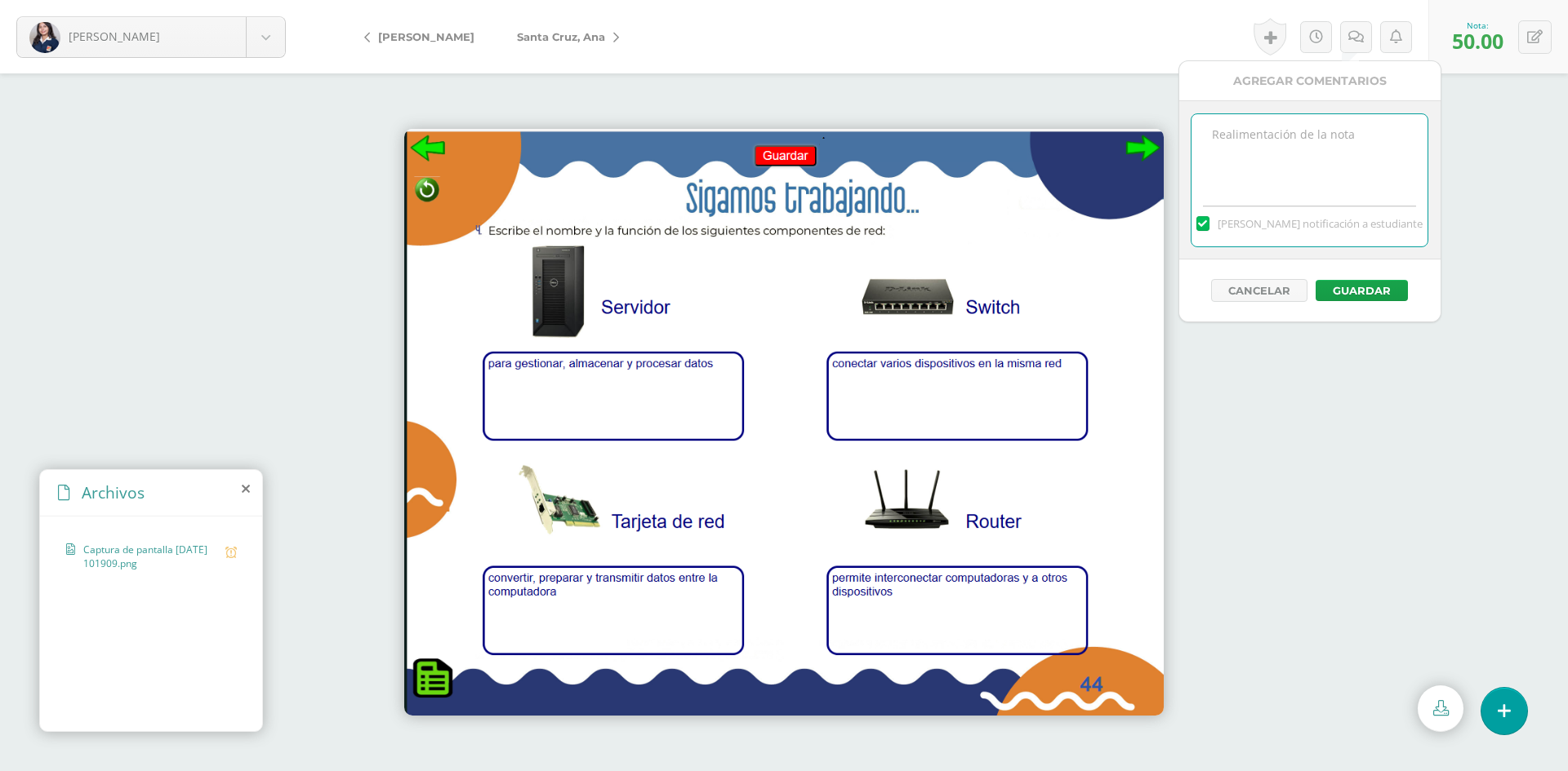
click at [1325, 130] on textarea at bounding box center [1310, 155] width 236 height 82
type textarea "Falta página 45"
click at [1350, 284] on button "Guardar" at bounding box center [1361, 290] width 93 height 21
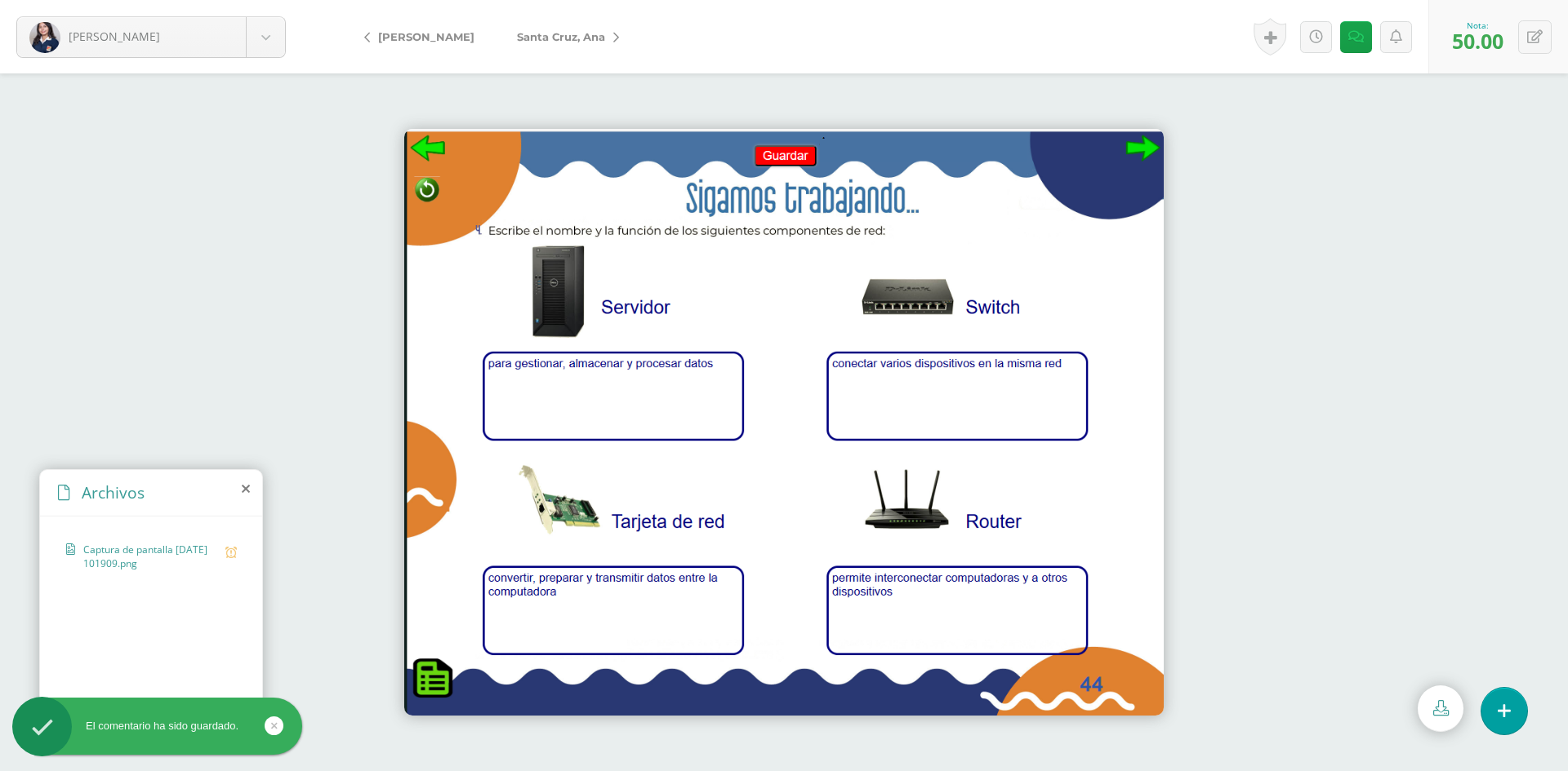
click at [517, 32] on span "Santa Cruz, Ana" at bounding box center [561, 36] width 88 height 13
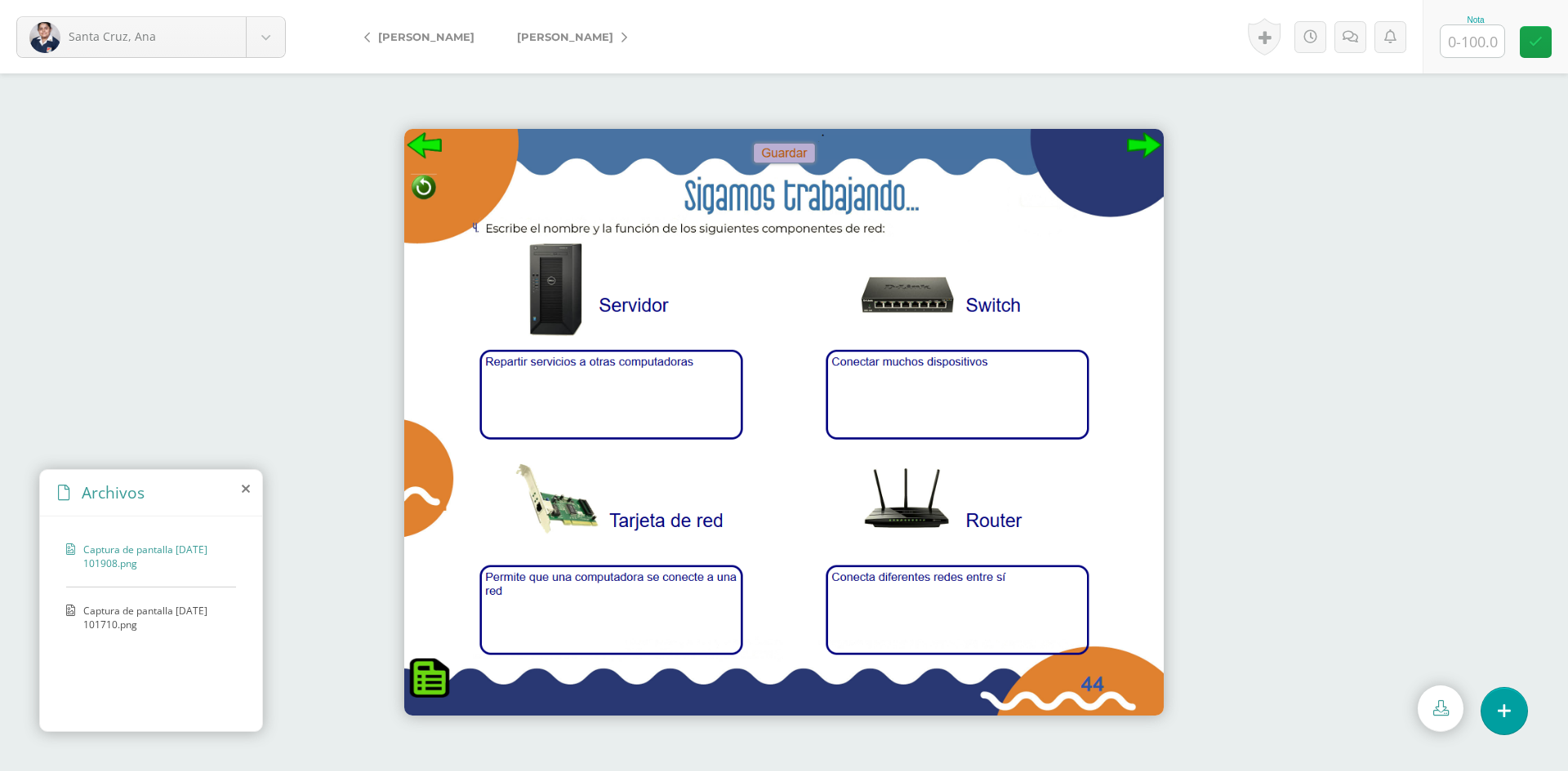
click at [137, 605] on span "Captura de pantalla 2025-09-23 101710.png" at bounding box center [155, 618] width 144 height 27
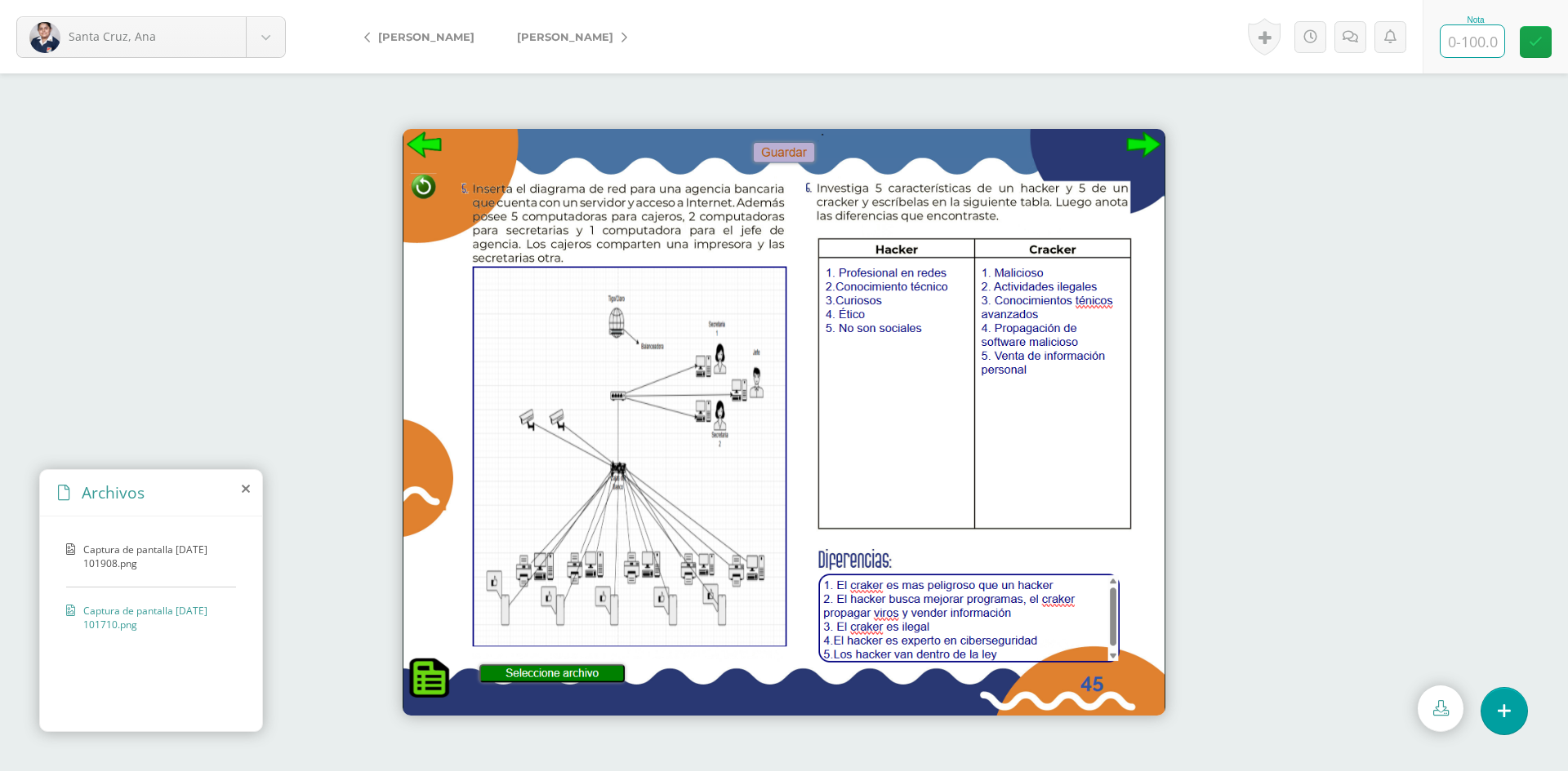
click at [1494, 46] on input "text" at bounding box center [1471, 41] width 63 height 32
type input "100"
click at [533, 38] on span "[PERSON_NAME]" at bounding box center [565, 36] width 97 height 13
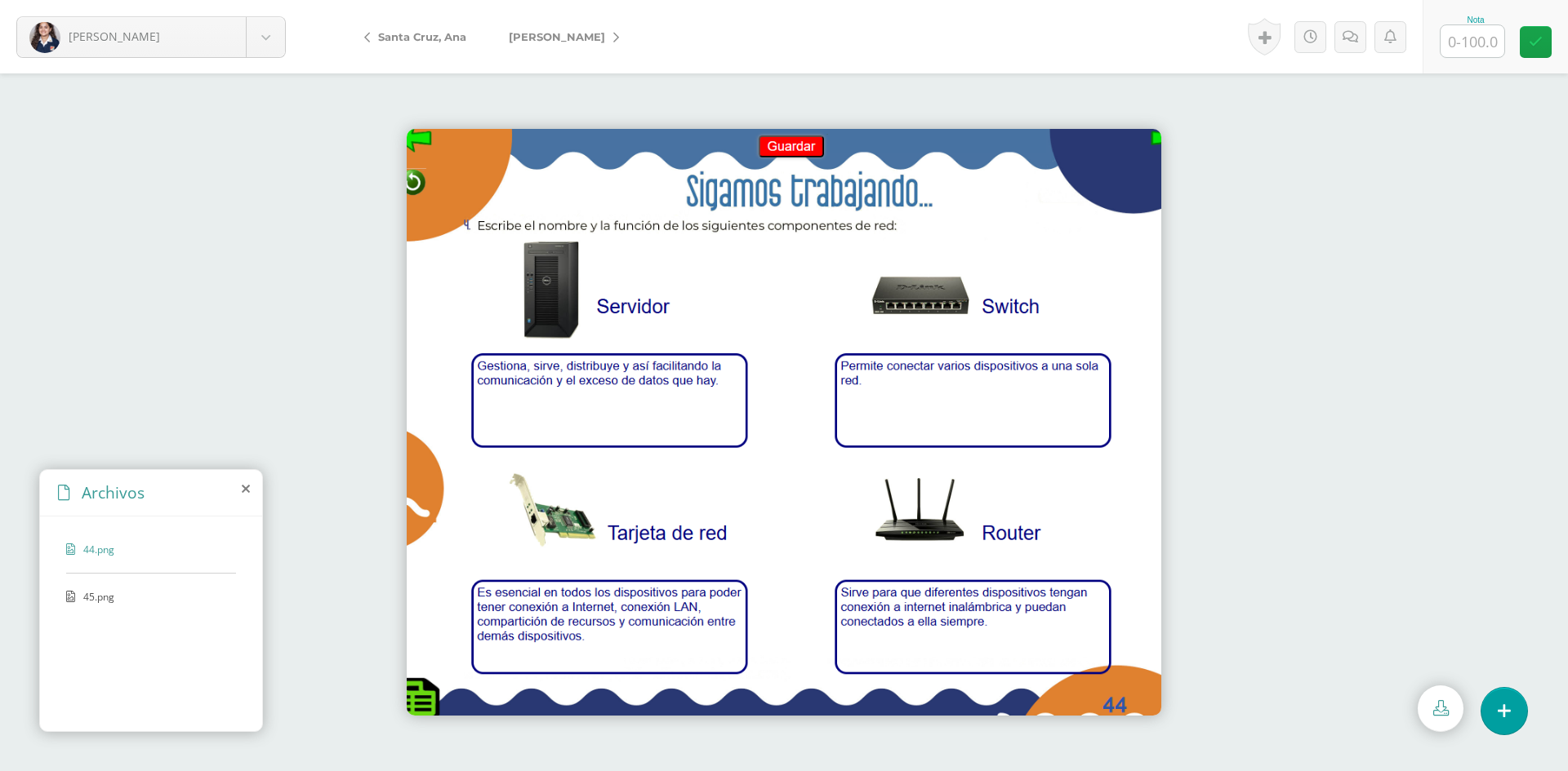
click at [93, 599] on span "45.png" at bounding box center [149, 597] width 134 height 14
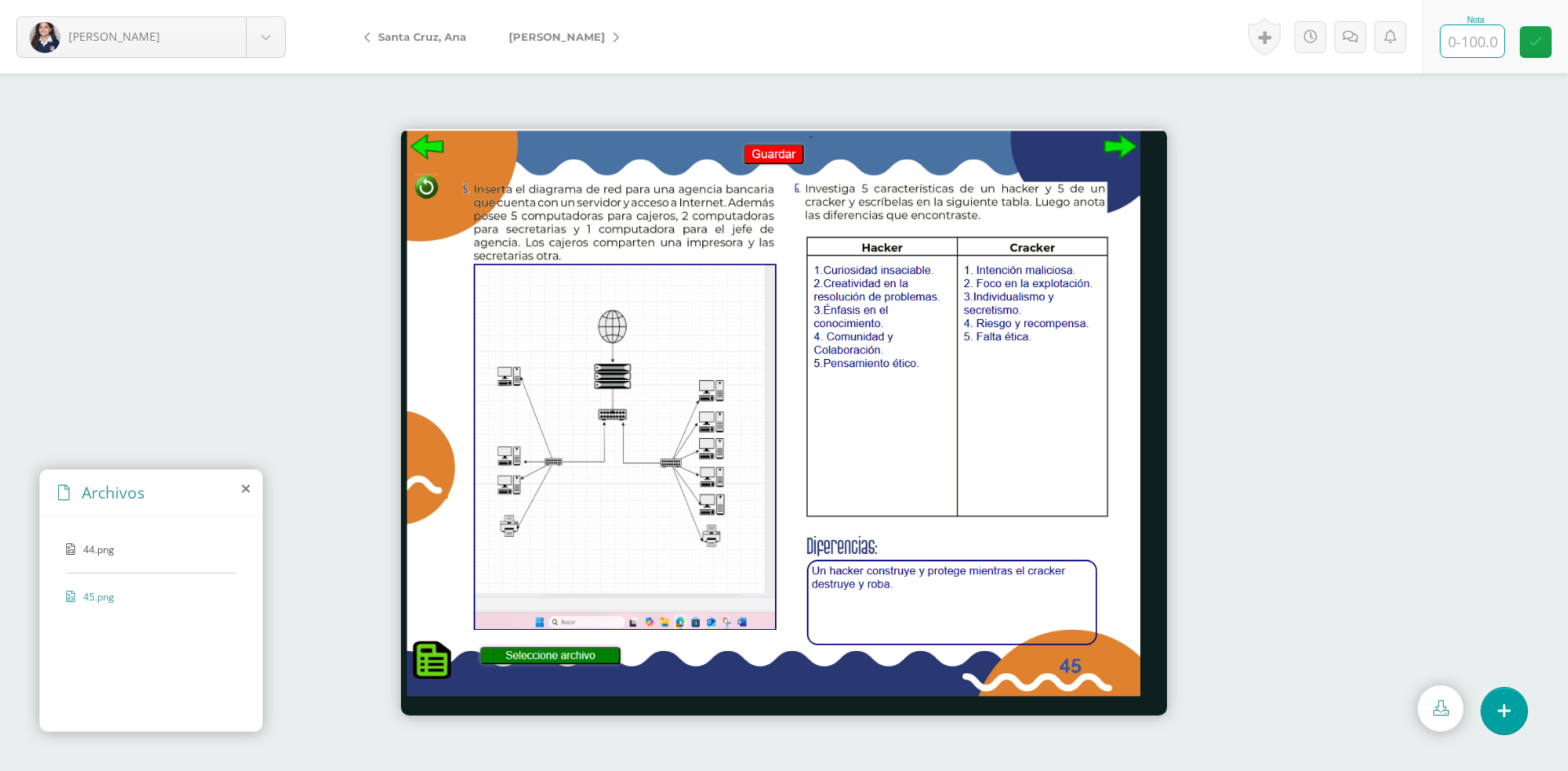
click at [1468, 51] on input "text" at bounding box center [1471, 41] width 63 height 32
type input "100"
click at [540, 45] on link "[PERSON_NAME]" at bounding box center [560, 37] width 144 height 39
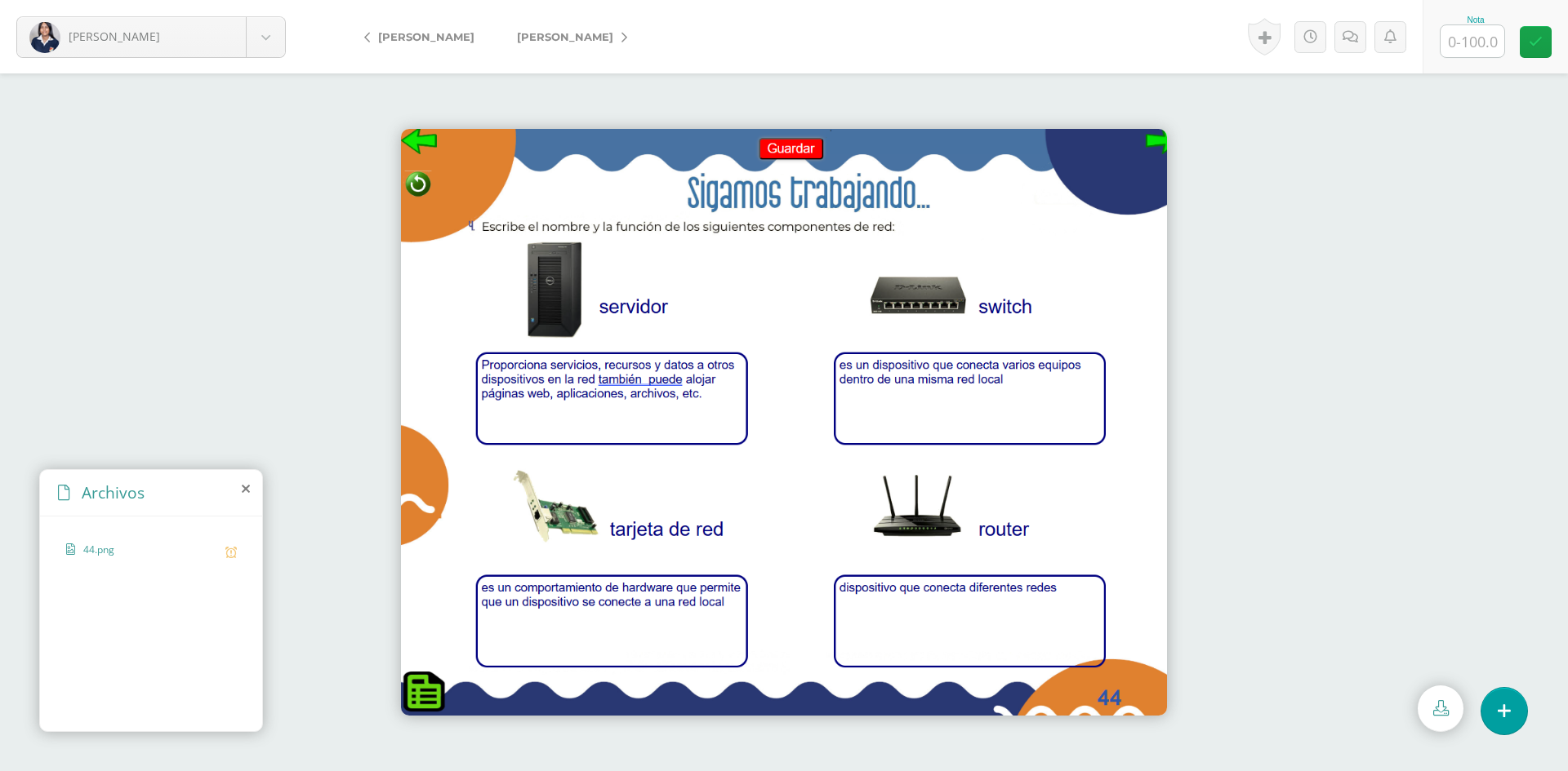
click at [1481, 43] on input "text" at bounding box center [1471, 41] width 63 height 32
type input "50"
click at [1349, 38] on icon at bounding box center [1351, 37] width 16 height 14
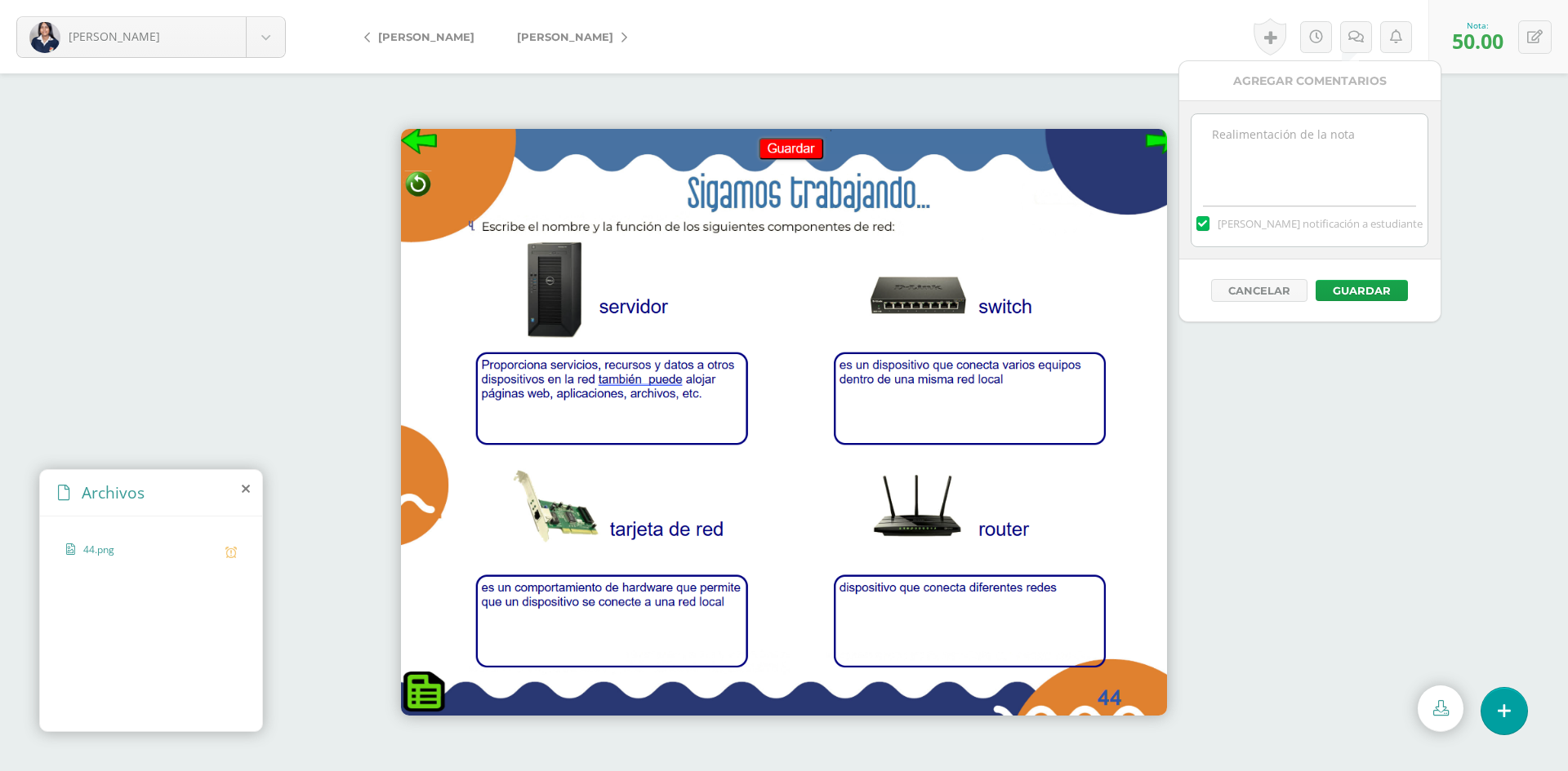
click at [1334, 138] on textarea at bounding box center [1310, 155] width 236 height 82
type textarea "Falta página 45"
click at [1349, 289] on button "Guardar" at bounding box center [1361, 290] width 93 height 21
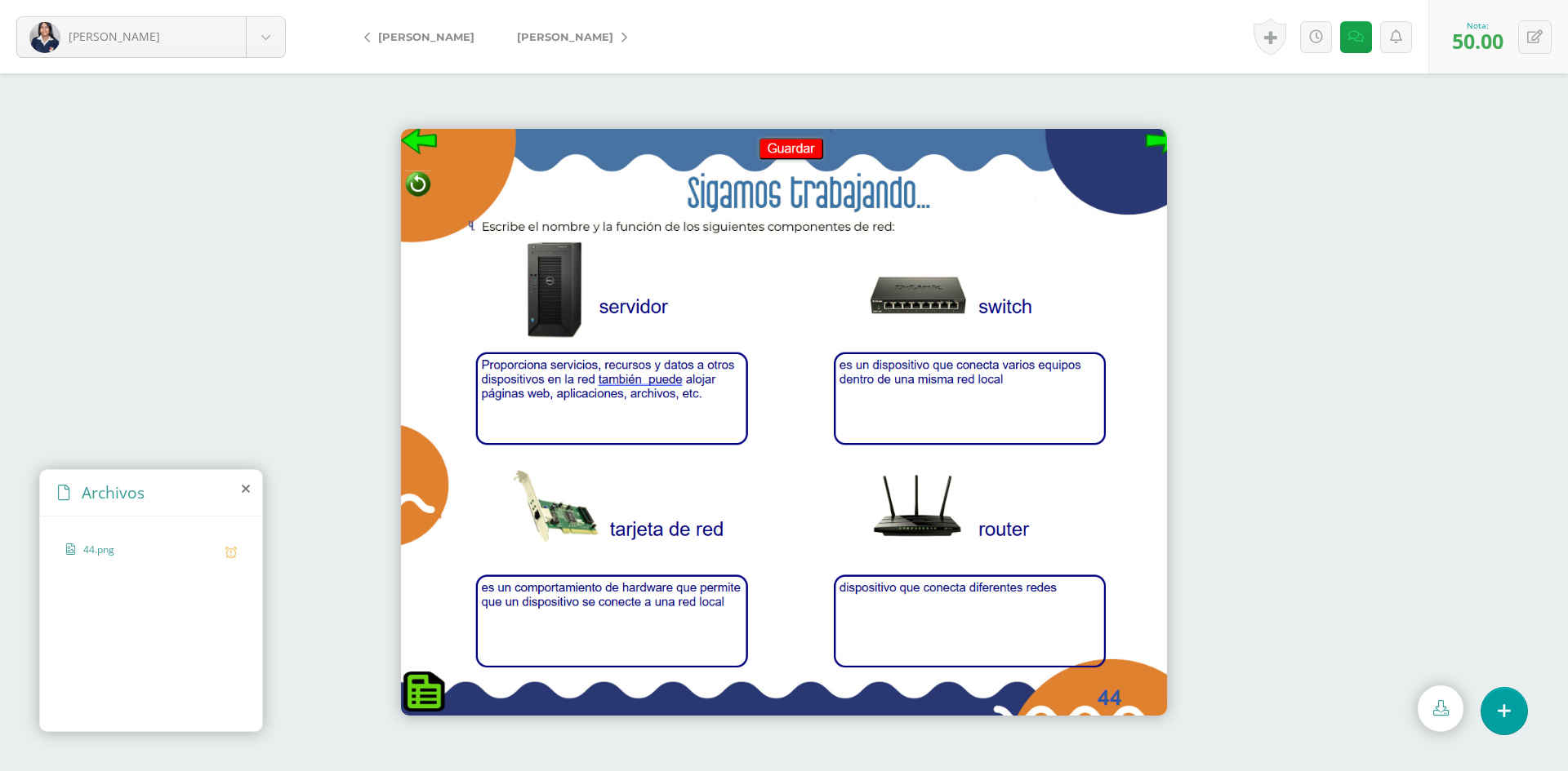
click at [546, 26] on link "[PERSON_NAME]" at bounding box center [568, 37] width 144 height 39
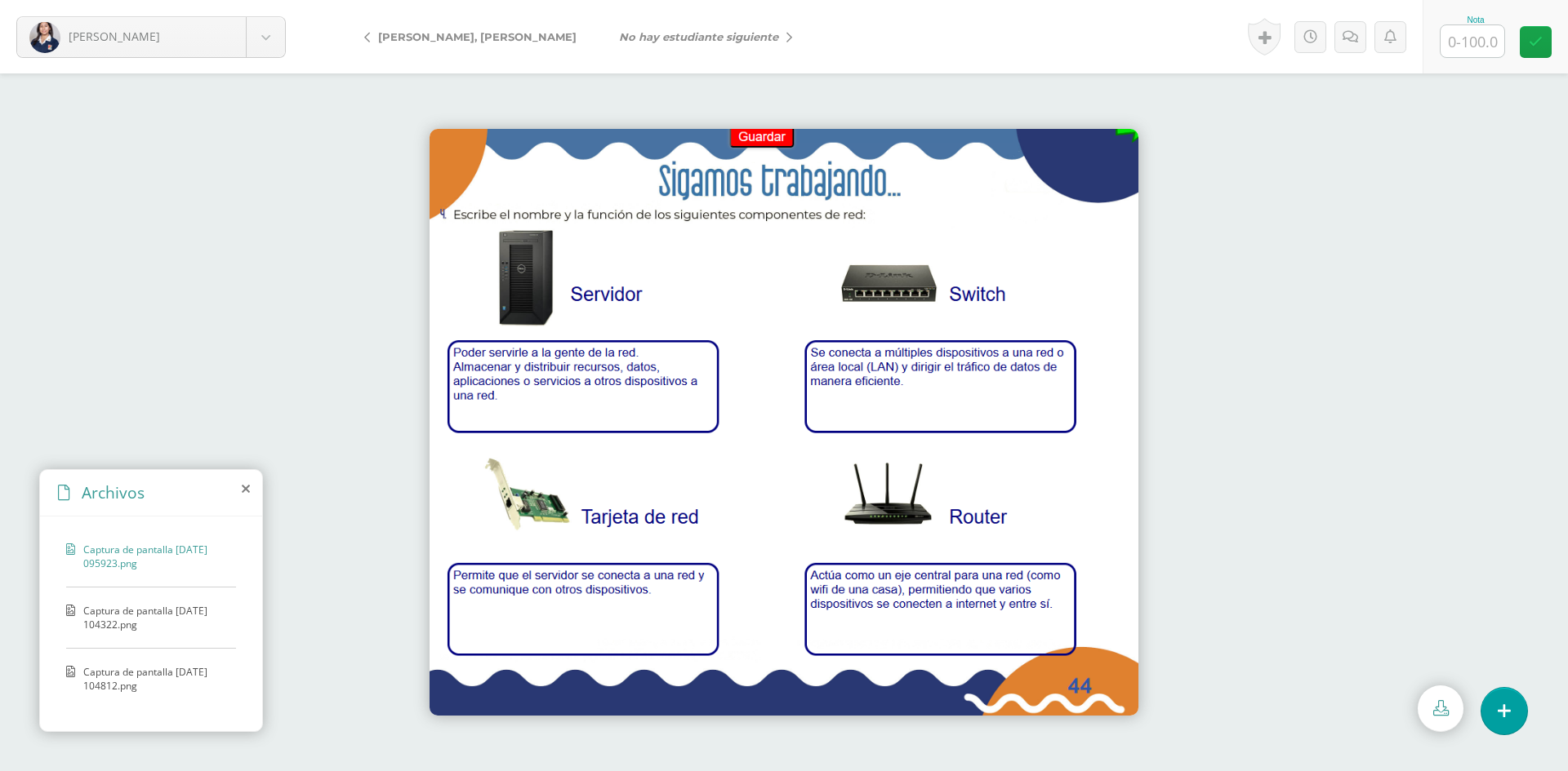
click at [124, 610] on span "Captura de pantalla [DATE] 104322.png" at bounding box center [155, 618] width 144 height 27
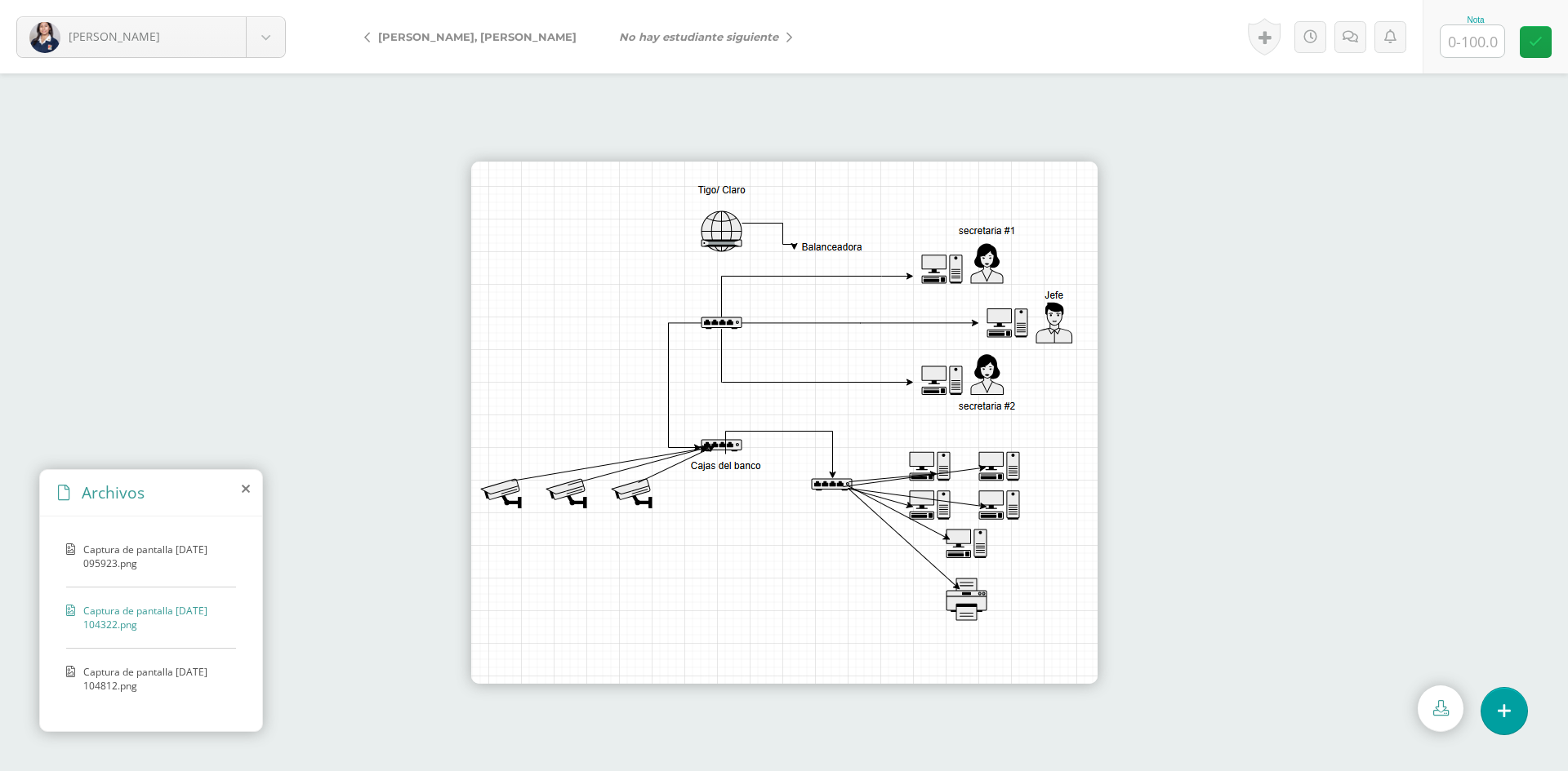
click at [135, 680] on span "Captura de pantalla [DATE] 104812.png" at bounding box center [155, 678] width 144 height 27
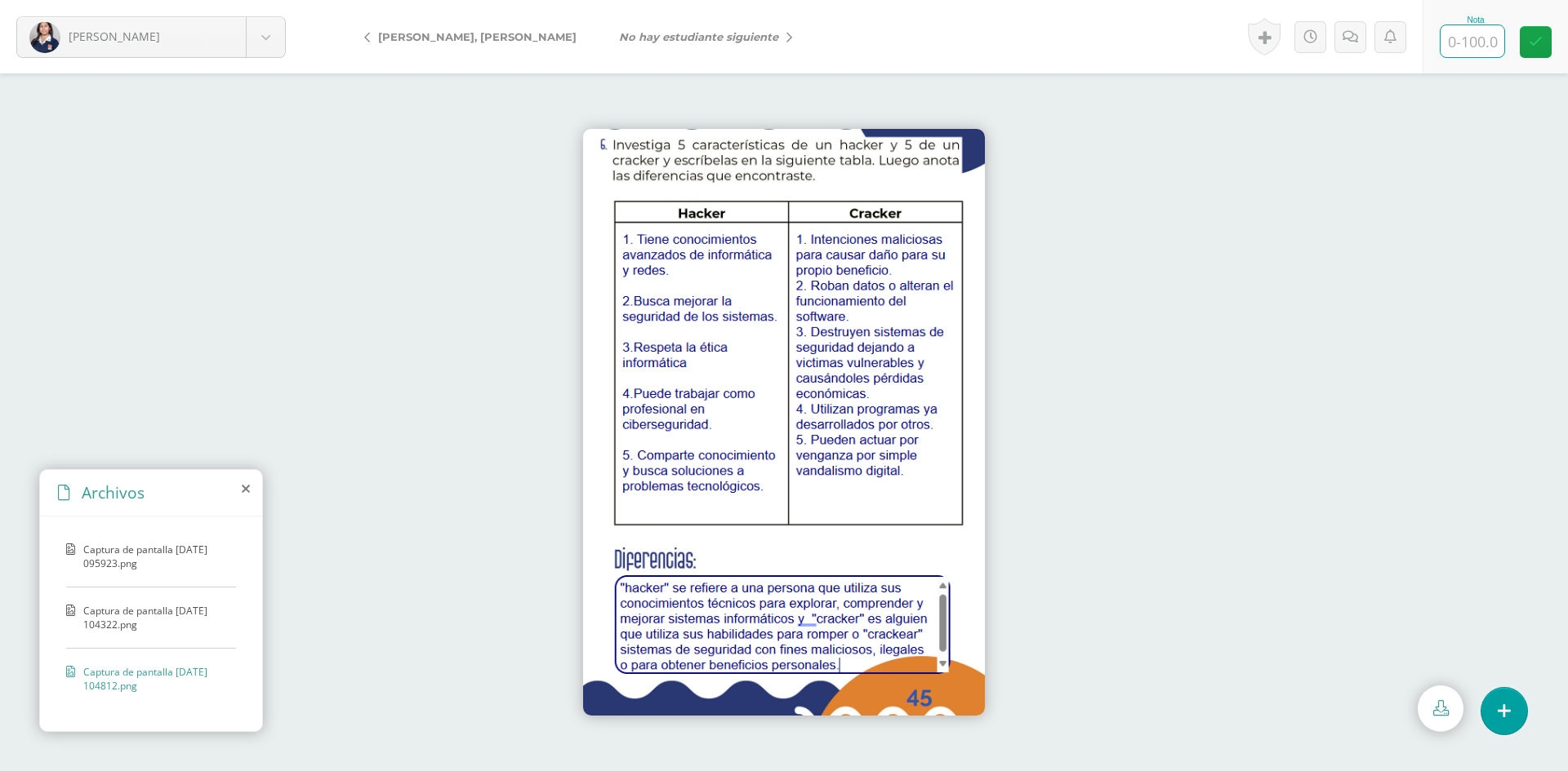
click at [1476, 49] on input "text" at bounding box center [1471, 41] width 63 height 32
type input "100"
